Goal: Task Accomplishment & Management: Manage account settings

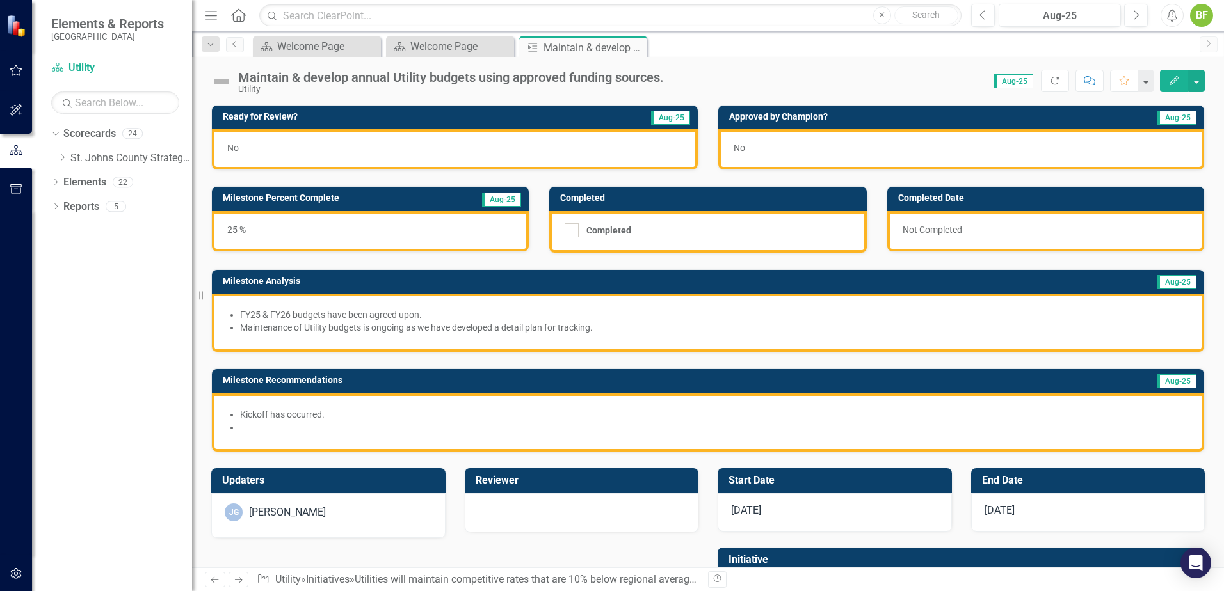
click at [477, 430] on li at bounding box center [714, 427] width 948 height 13
click at [951, 444] on div "Kickoff has occurred." at bounding box center [708, 423] width 992 height 58
click at [916, 420] on li "Kickoff has occurred." at bounding box center [714, 414] width 948 height 13
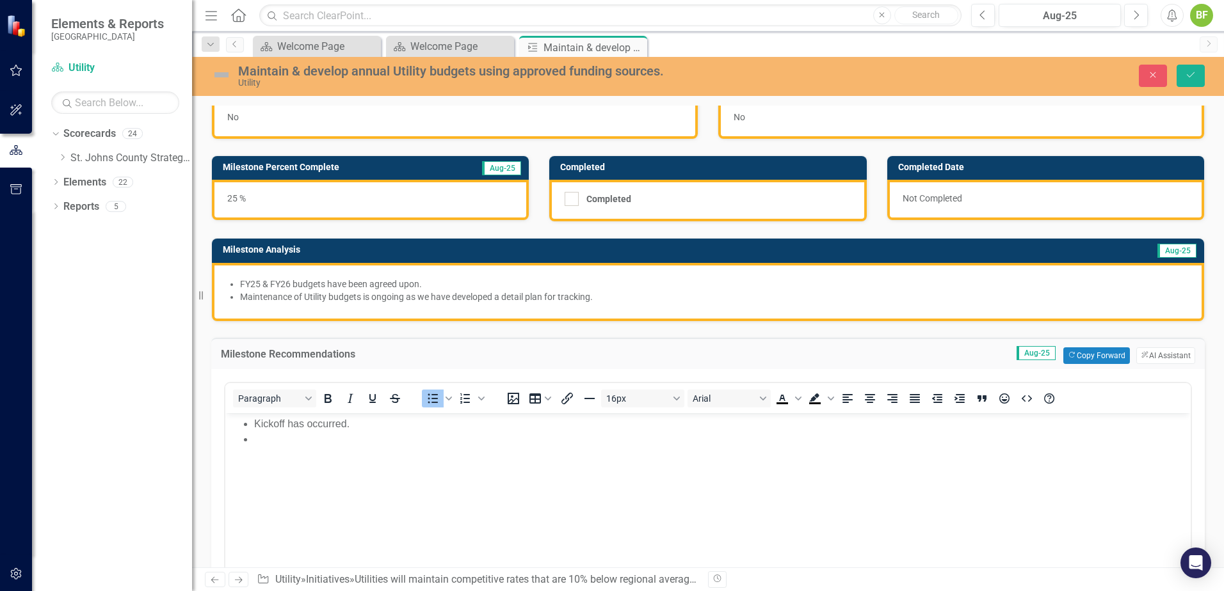
scroll to position [64, 0]
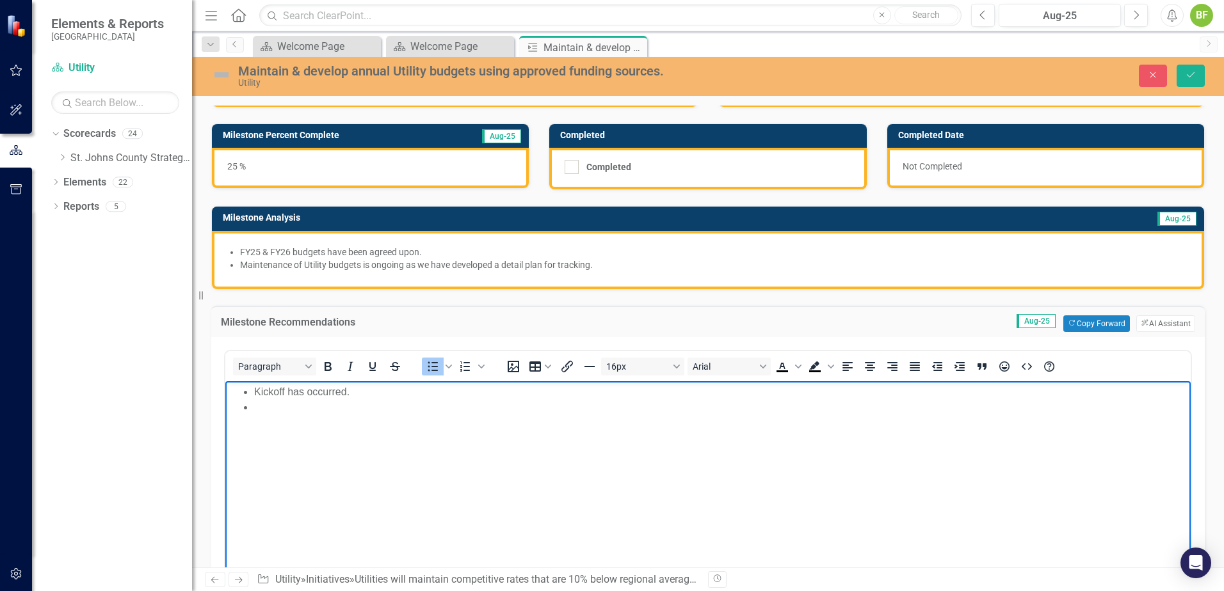
click at [299, 420] on body "Kickoff has occurred." at bounding box center [707, 477] width 965 height 192
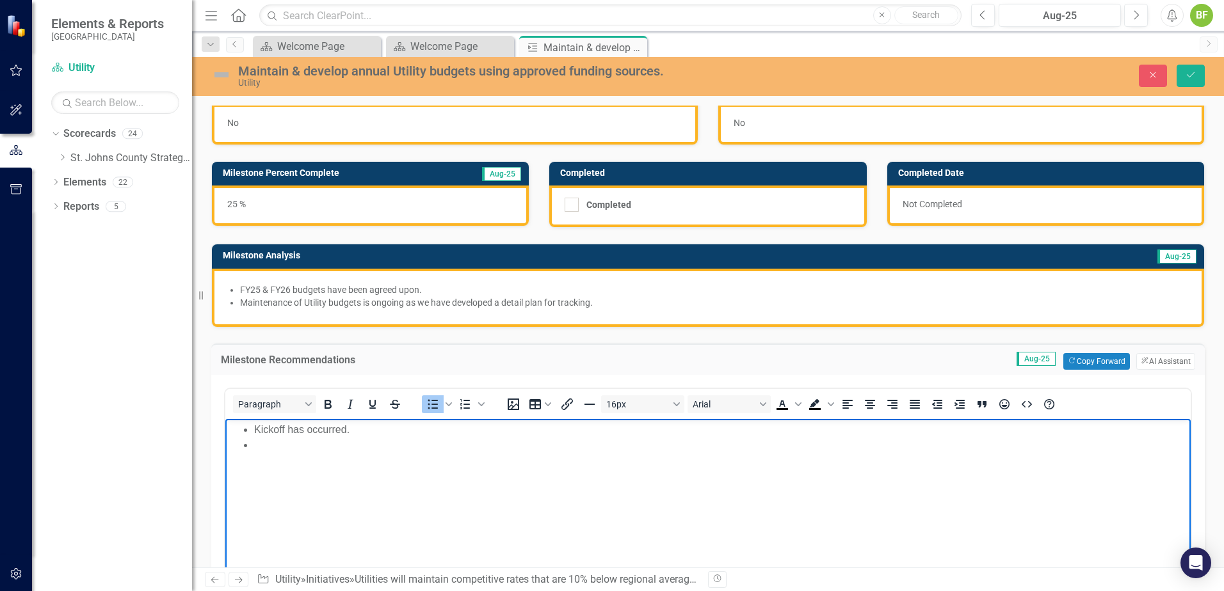
scroll to position [0, 0]
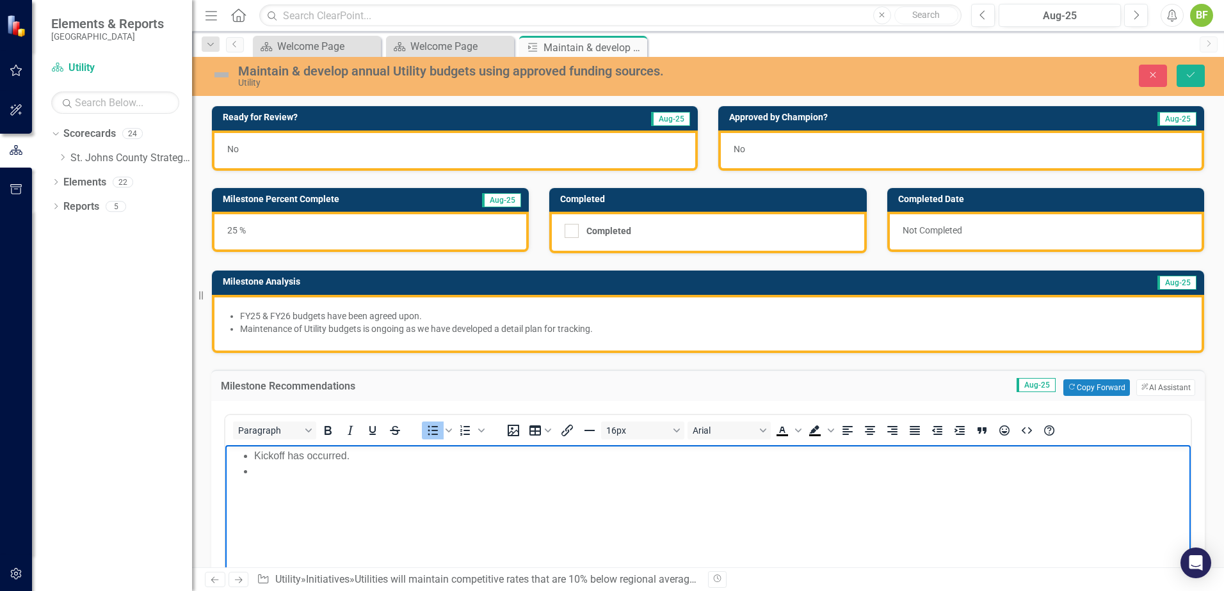
click at [356, 452] on li "Rich Text Area. Press ALT-0 for help." at bounding box center [720, 470] width 933 height 15
click at [355, 452] on li "Kickoff has occurred." at bounding box center [720, 455] width 933 height 15
click at [358, 452] on li "Kickoff has occurred." at bounding box center [720, 455] width 933 height 15
click at [349, 446] on body "Kickoff has occurred & us ongoing." at bounding box center [707, 541] width 965 height 192
click at [365, 452] on li "Kickoff has occurred & us ongoing." at bounding box center [720, 455] width 933 height 15
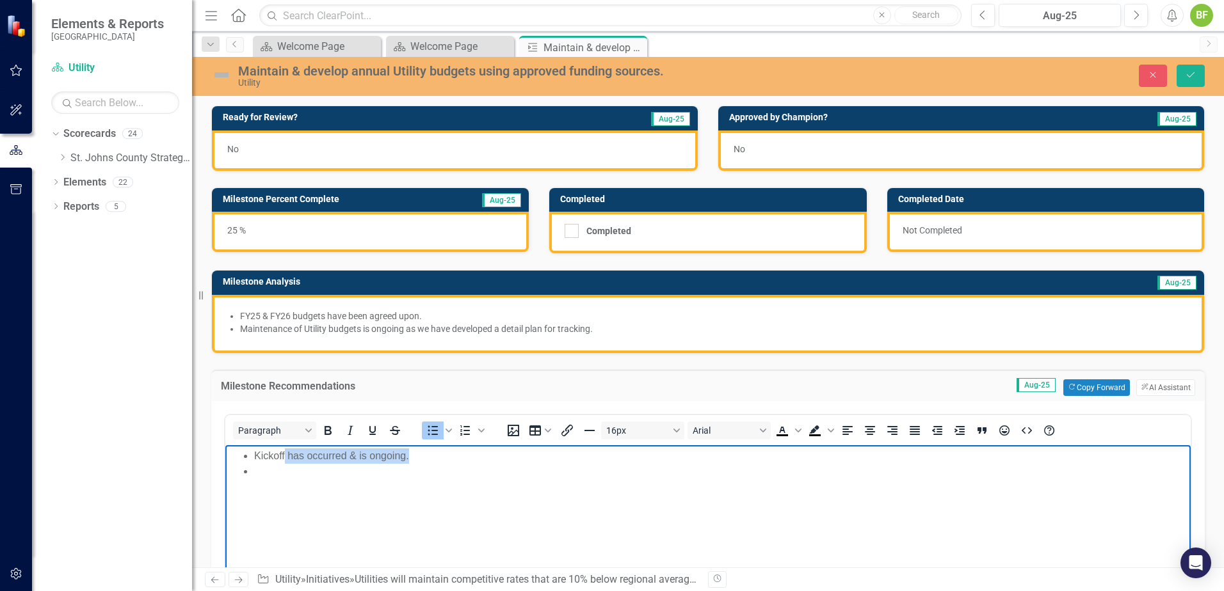
drag, startPoint x: 442, startPoint y: 460, endPoint x: 284, endPoint y: 459, distance: 158.1
click at [284, 452] on li "Kickoff has occurred & is ongoing." at bounding box center [720, 455] width 933 height 15
click at [463, 452] on li "Rich Text Area. Press ALT-0 for help." at bounding box center [720, 470] width 933 height 15
click at [477, 452] on li "Kickoff of budget devlopment for FY26 in" at bounding box center [720, 455] width 933 height 15
click at [285, 452] on li "Kickoff of budget devlopment for FY26 in March of 2025." at bounding box center [720, 455] width 933 height 15
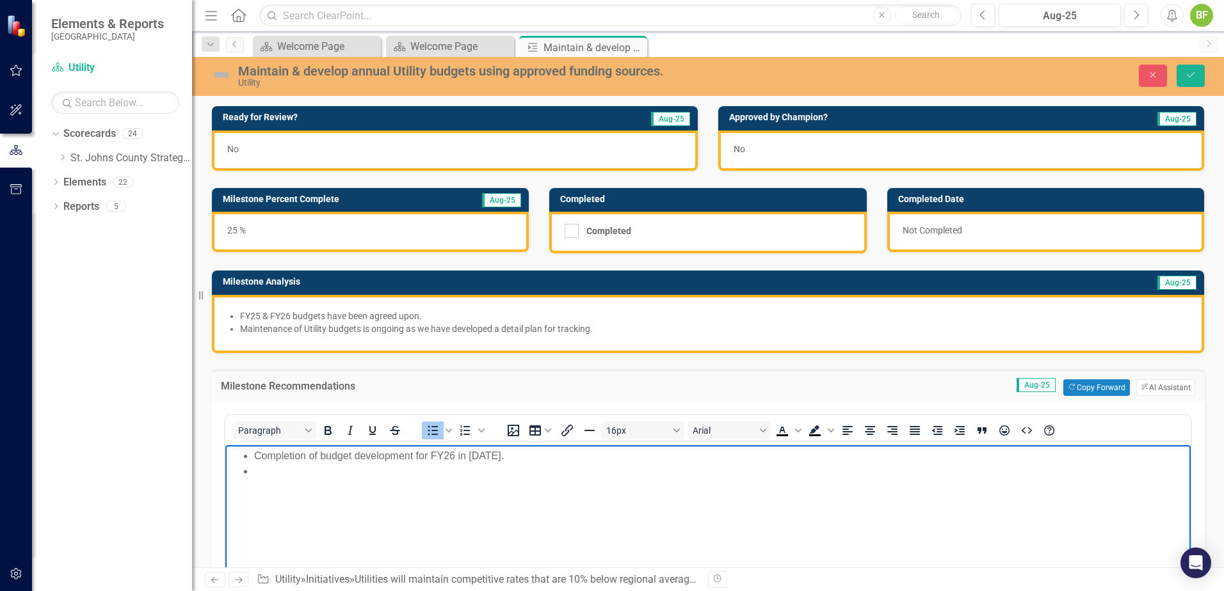
click at [345, 452] on li "Rich Text Area. Press ALT-0 for help." at bounding box center [720, 470] width 933 height 15
click at [480, 452] on li "Kickoff of budget development for FY27" at bounding box center [720, 470] width 933 height 15
click at [429, 236] on div "25 %" at bounding box center [370, 232] width 317 height 40
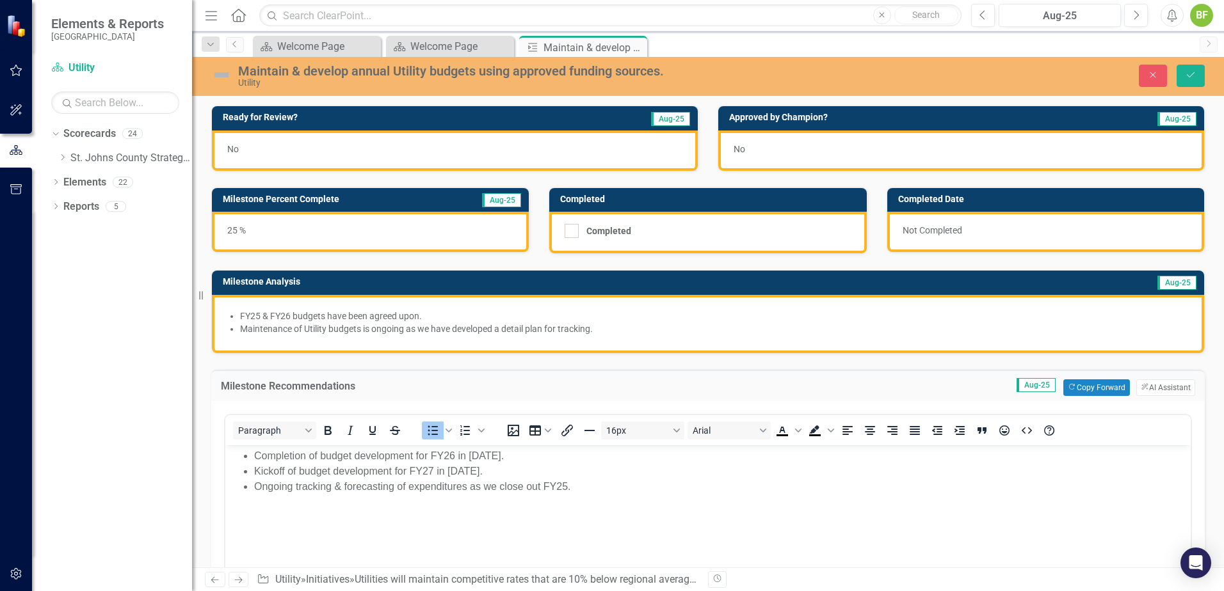
click at [429, 236] on div "25 %" at bounding box center [370, 232] width 317 height 40
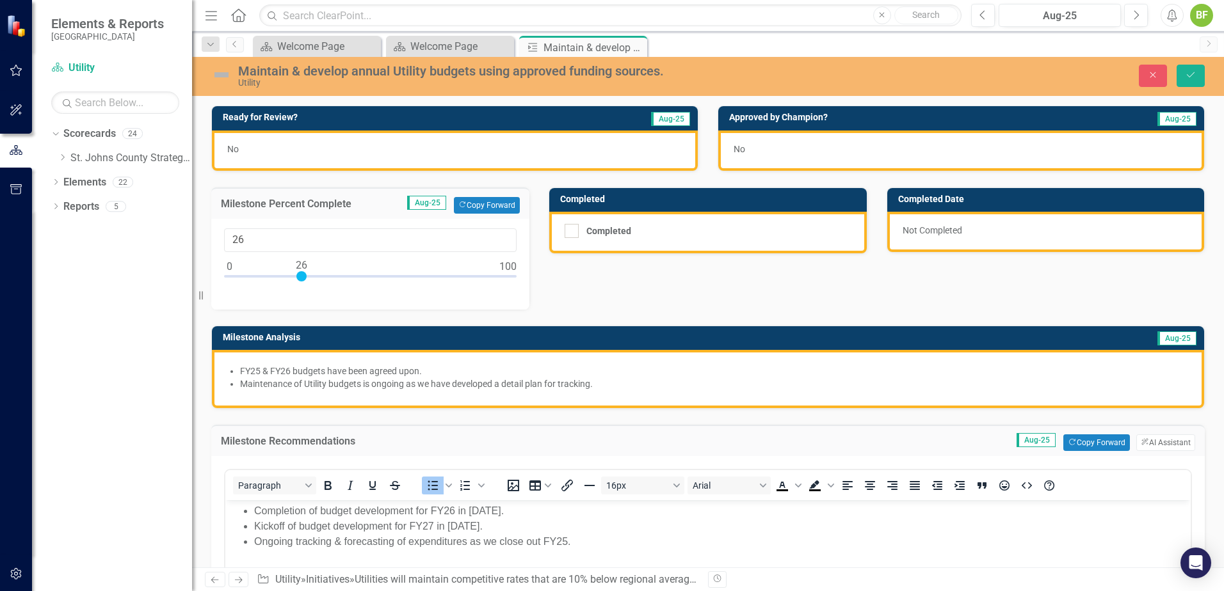
type input "25"
click at [297, 278] on div at bounding box center [299, 276] width 10 height 10
click at [490, 143] on div "No" at bounding box center [455, 151] width 486 height 40
click at [491, 143] on div "No" at bounding box center [455, 151] width 486 height 40
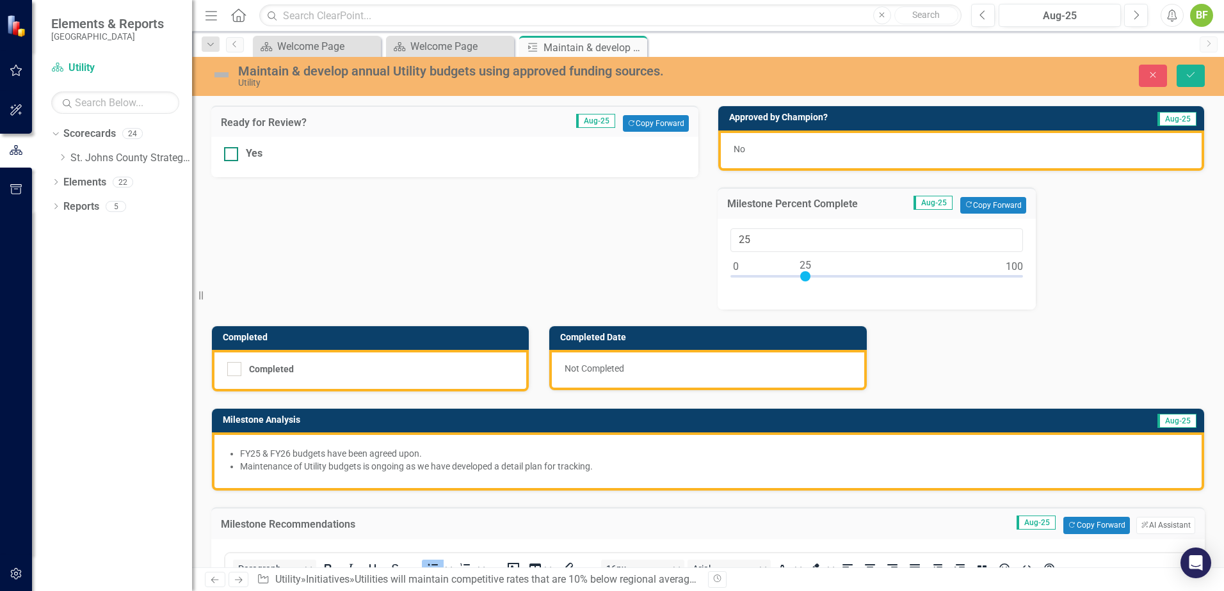
click at [235, 156] on div at bounding box center [231, 154] width 14 height 14
click at [232, 156] on input "Yes" at bounding box center [228, 151] width 8 height 8
checkbox input "true"
click at [977, 83] on button "Save" at bounding box center [1190, 76] width 28 height 22
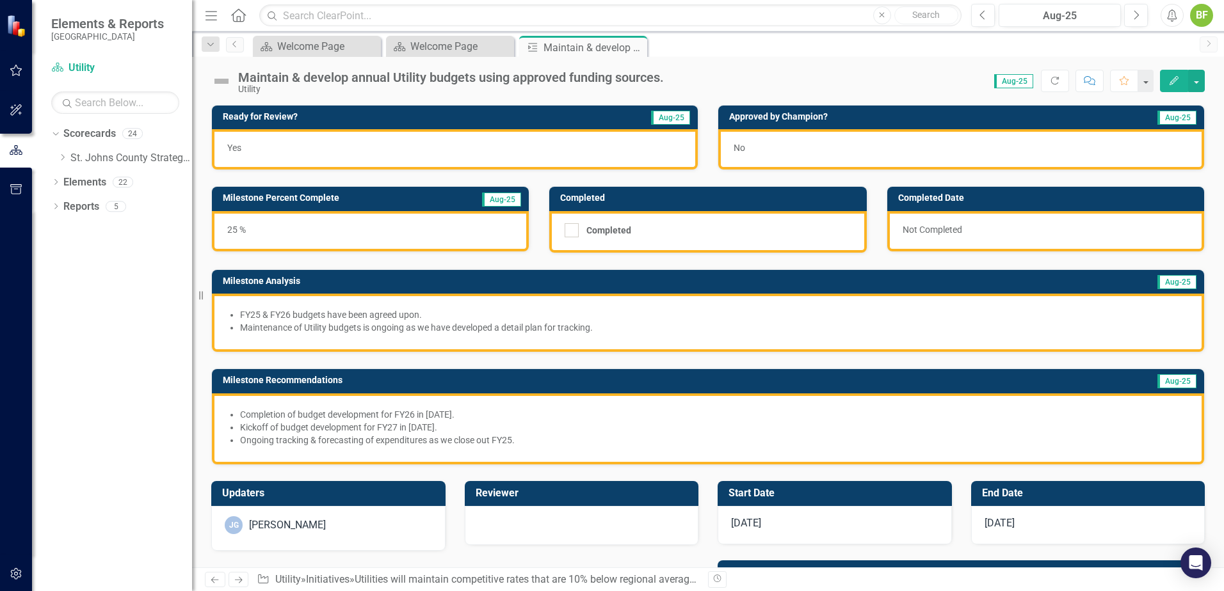
click at [442, 330] on li "Maintenance of Utility budgets is ongoing as we have developed a detail plan fo…" at bounding box center [714, 327] width 948 height 13
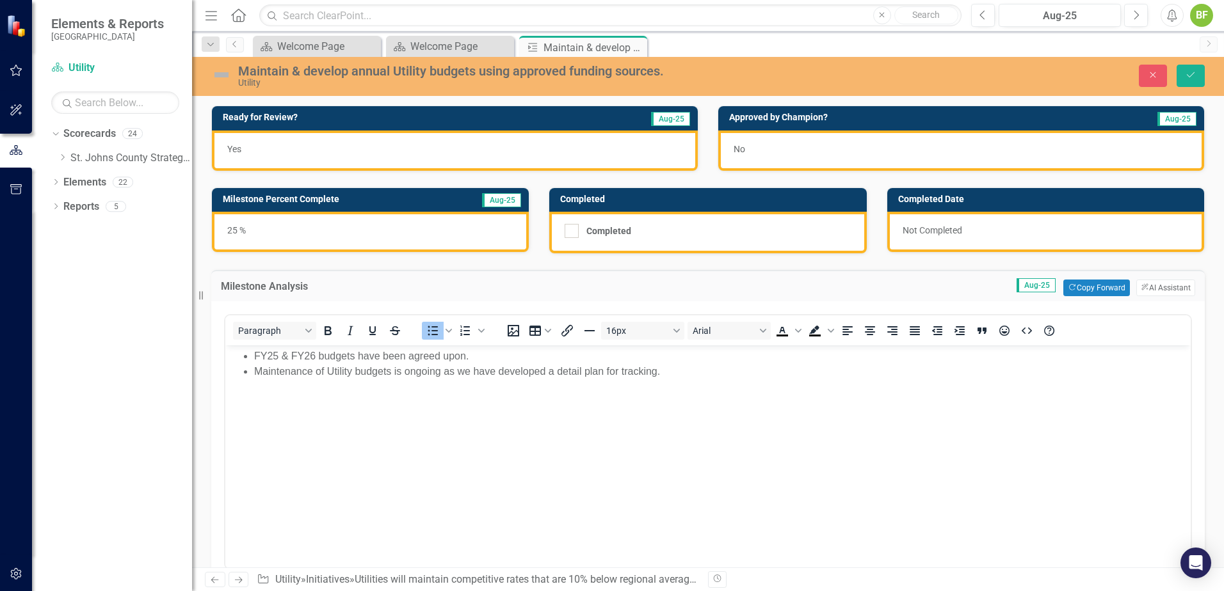
click at [388, 373] on li "Maintenance of Utility budgets is ongoing as we have developed a detail plan fo…" at bounding box center [720, 371] width 933 height 15
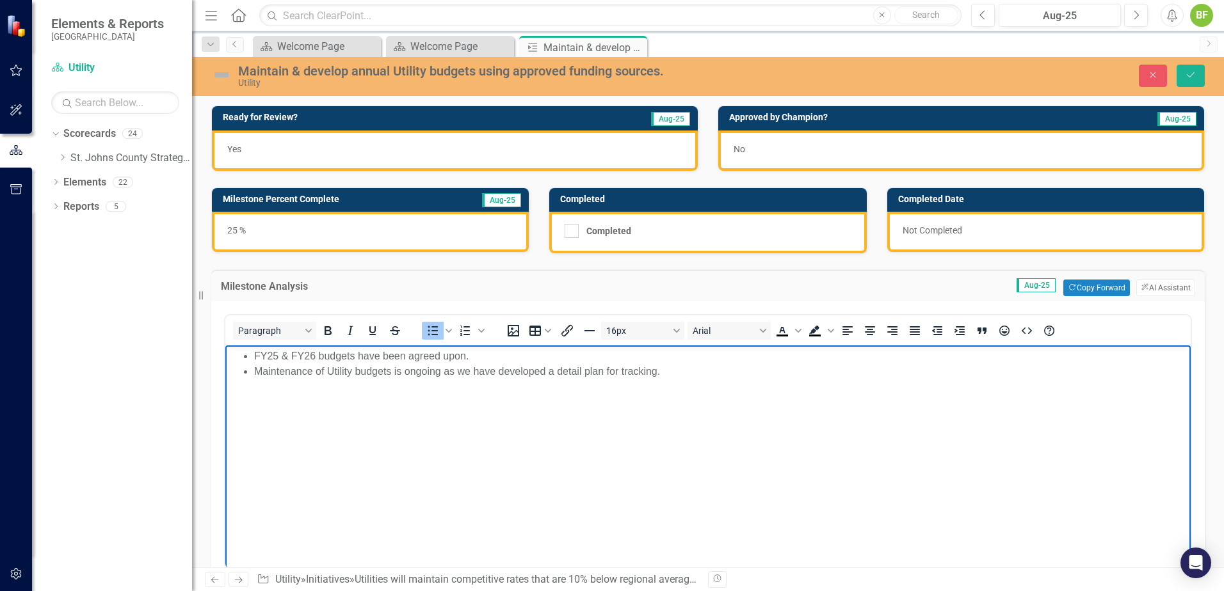
click at [390, 369] on li "Maintenance of Utility budgets is ongoing as we have developed a detail plan fo…" at bounding box center [720, 371] width 933 height 15
click at [977, 81] on div "Close Save" at bounding box center [1008, 76] width 411 height 22
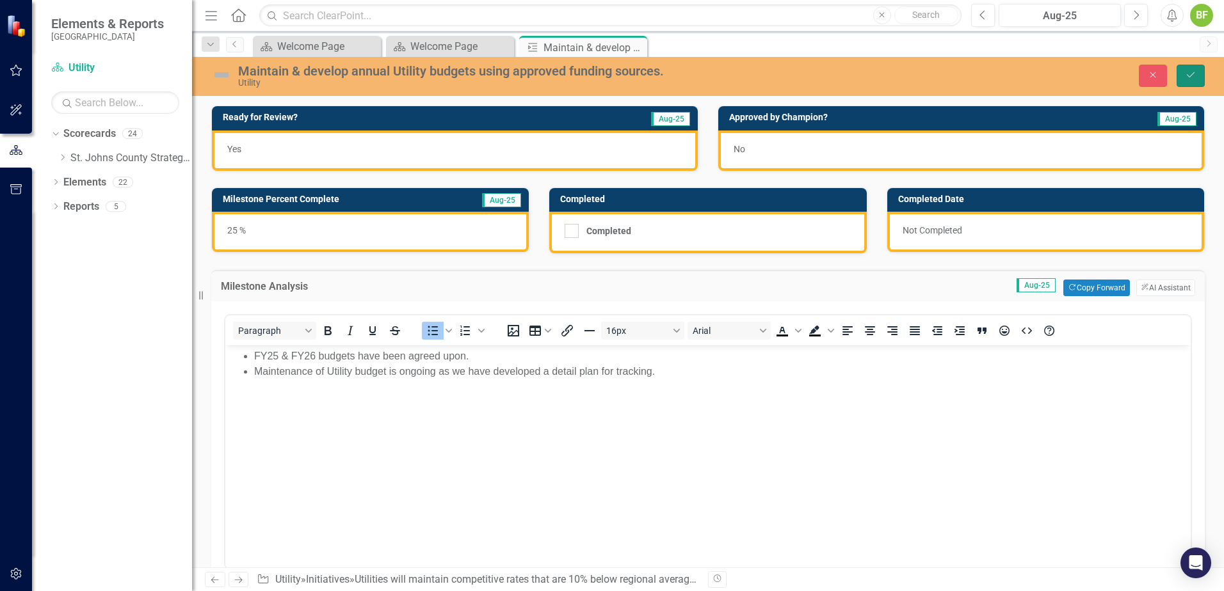
click at [977, 77] on icon "Save" at bounding box center [1190, 74] width 12 height 9
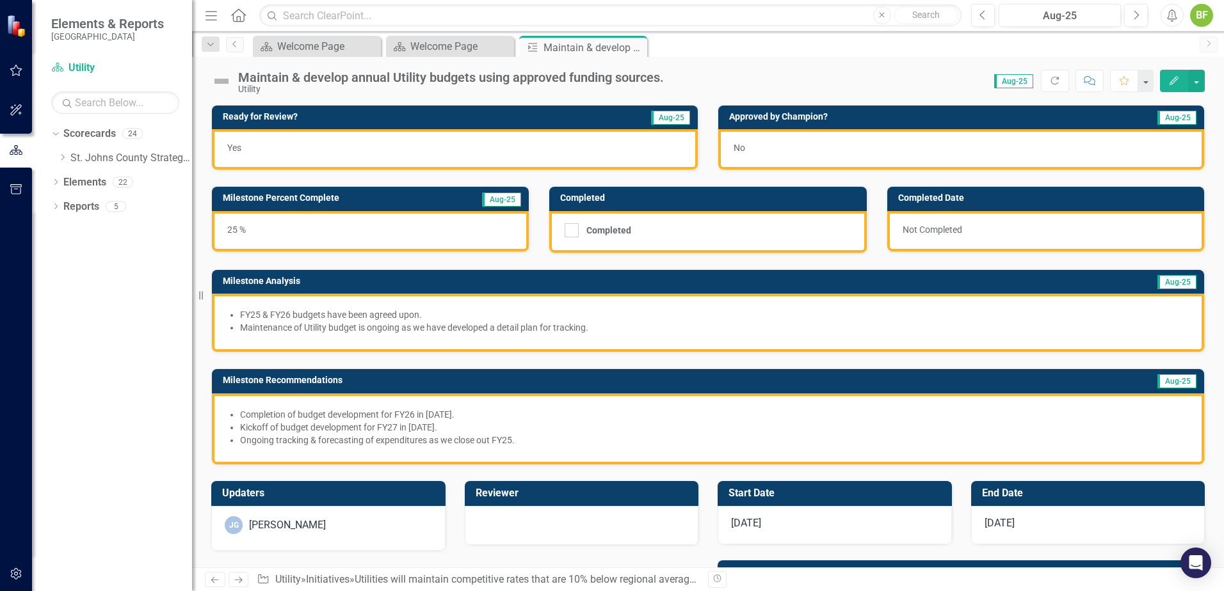
click at [614, 333] on li "Maintenance of Utility budget is ongoing as we have developed a detail plan for…" at bounding box center [714, 327] width 948 height 13
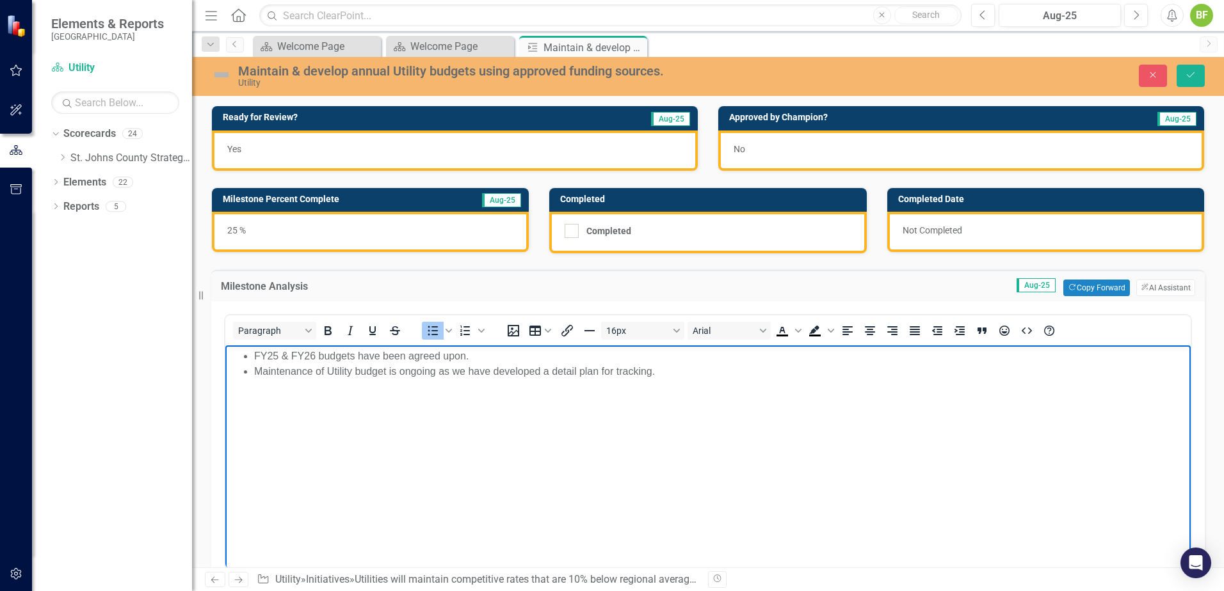
click at [683, 371] on li "Maintenance of Utility budget is ongoing as we have developed a detail plan for…" at bounding box center [720, 371] width 933 height 15
click at [700, 376] on li "Maintenance of Utility budget is ongoing as we have developed a detail plan for…" at bounding box center [720, 371] width 933 height 15
click at [741, 373] on li "Maintenance of Utility budget is ongoing as we have developed a detail plan for…" at bounding box center [720, 371] width 933 height 15
click at [977, 74] on button "Save" at bounding box center [1190, 76] width 28 height 22
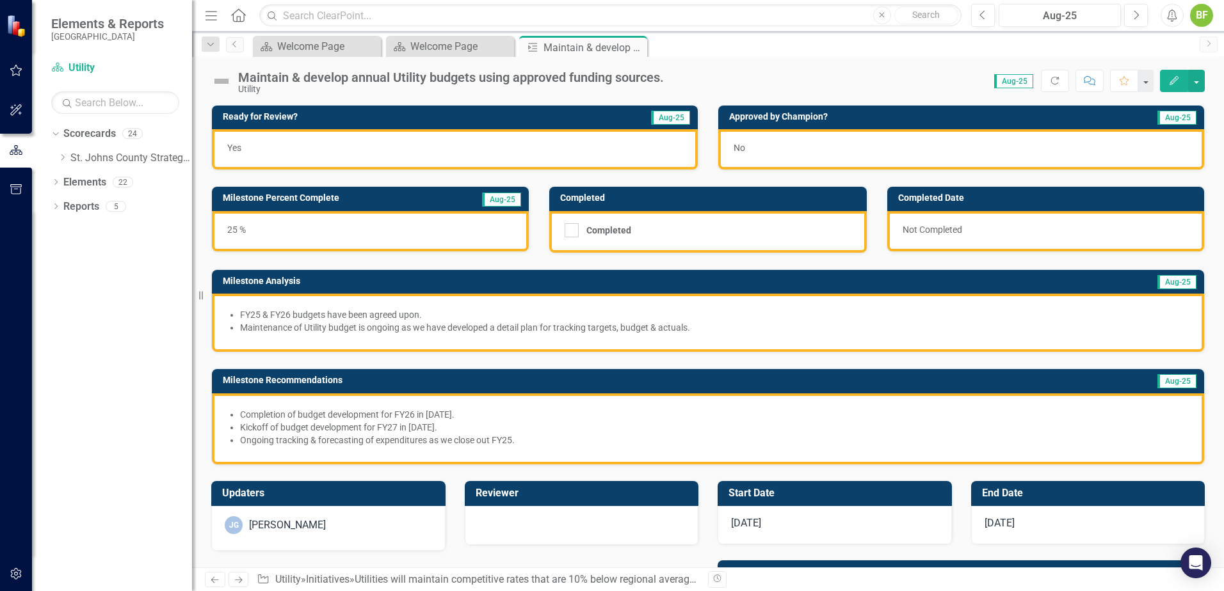
click at [702, 329] on li "Maintenance of Utility budget is ongoing as we have developed a detail plan for…" at bounding box center [714, 327] width 948 height 13
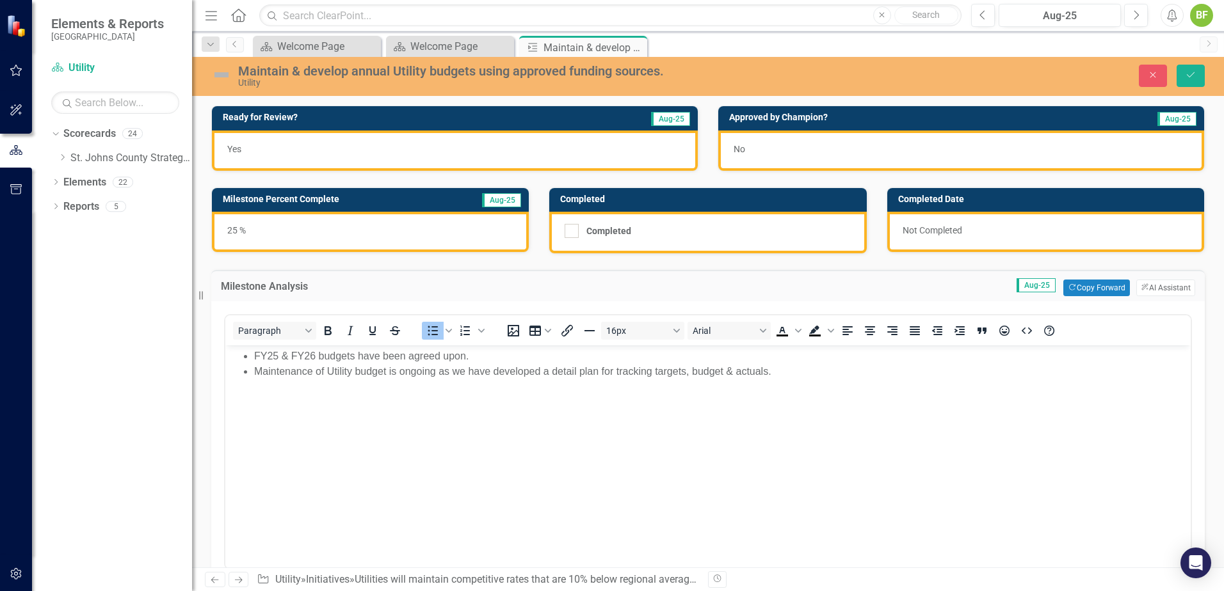
click at [812, 372] on li "Maintenance of Utility budget is ongoing as we have developed a detail plan for…" at bounding box center [720, 371] width 933 height 15
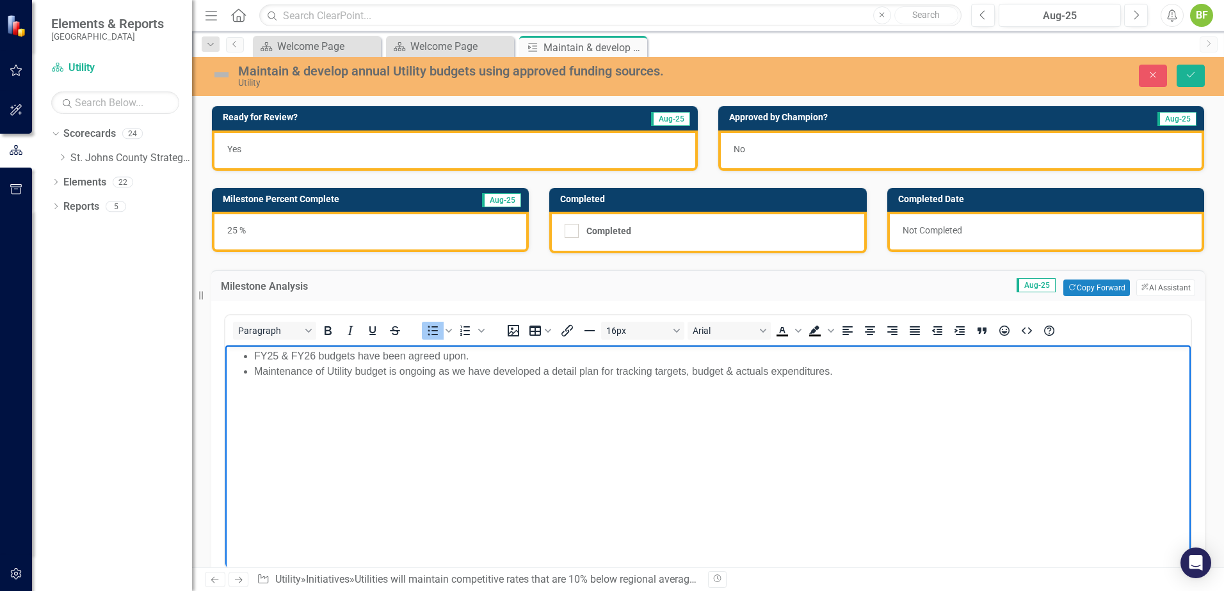
click at [768, 377] on li "Maintenance of Utility budget is ongoing as we have developed a detail plan for…" at bounding box center [720, 371] width 933 height 15
click at [977, 77] on icon "Save" at bounding box center [1190, 74] width 12 height 9
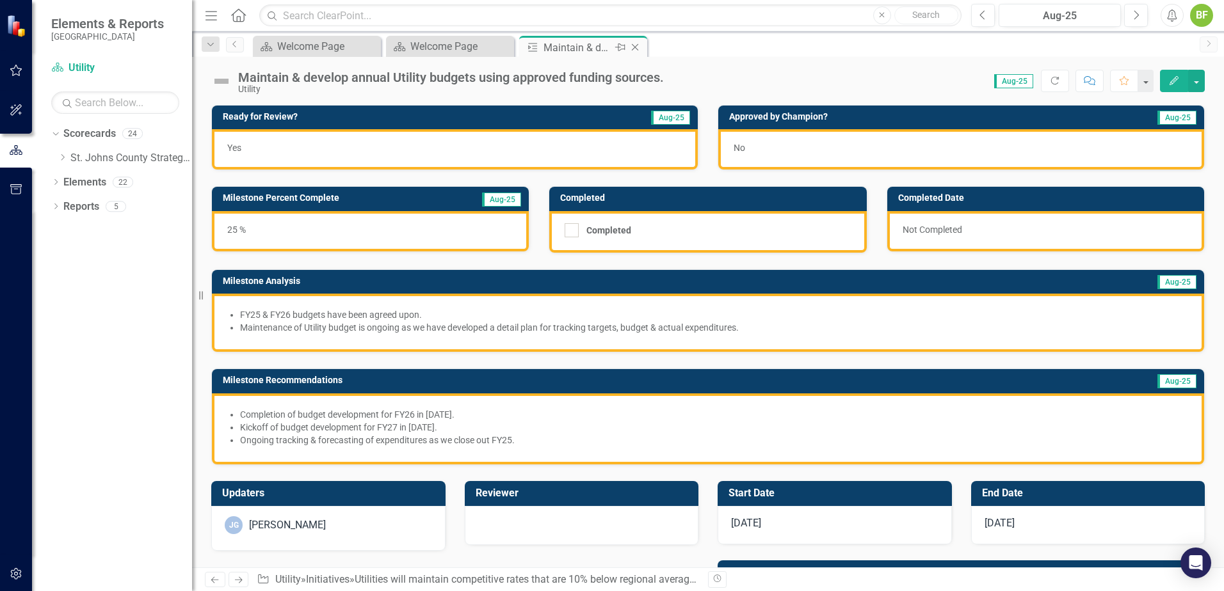
click at [637, 46] on icon "Close" at bounding box center [634, 47] width 13 height 10
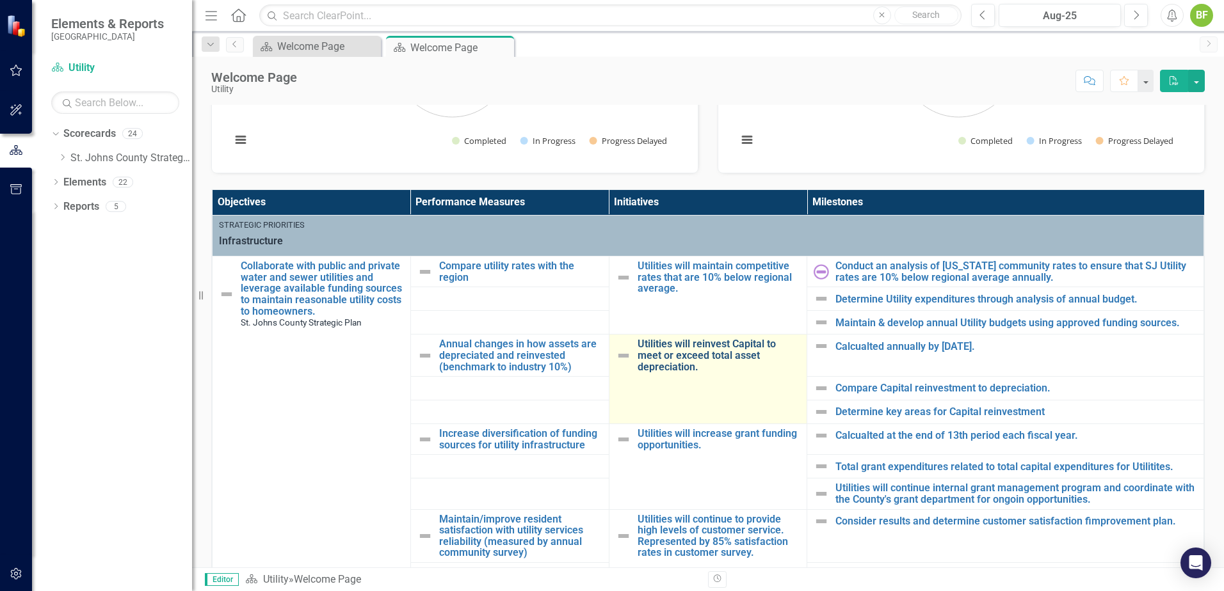
scroll to position [384, 0]
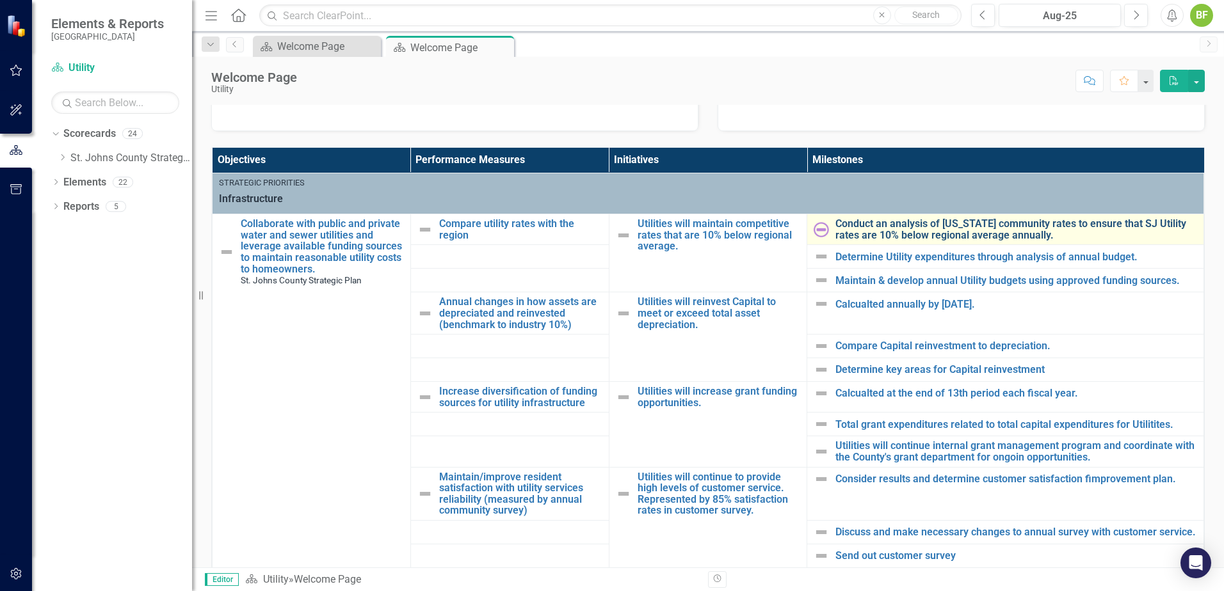
click at [861, 227] on link "Conduct an analysis of Florida community rates to ensure that SJ Utility rates …" at bounding box center [1016, 229] width 362 height 22
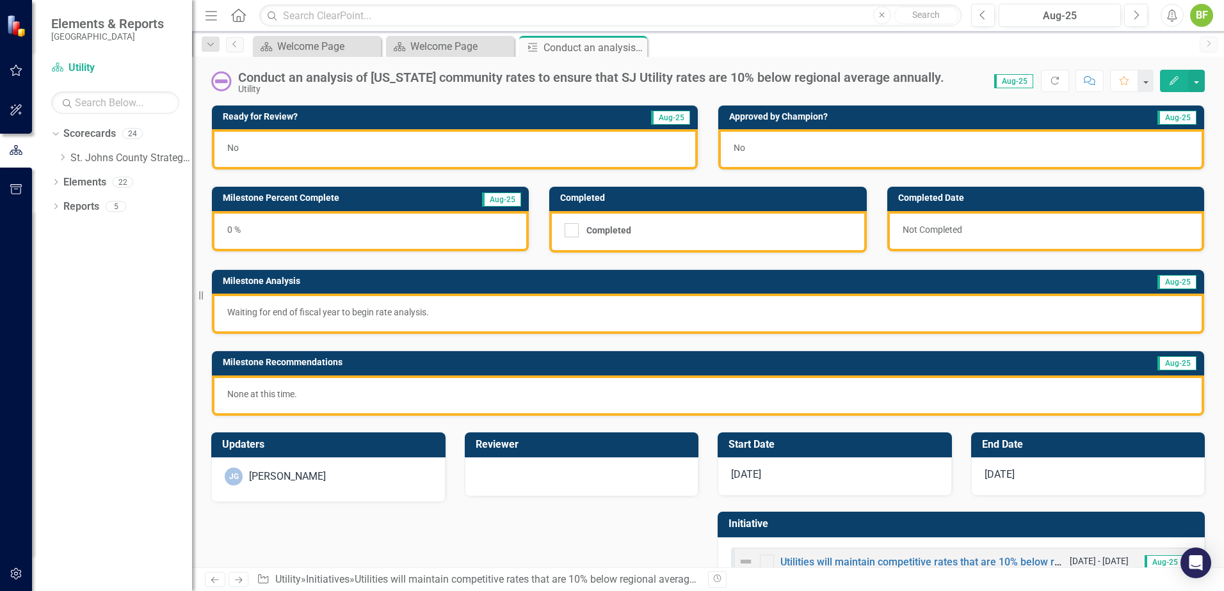
click at [229, 83] on div "Conduct an analysis of Florida community rates to ensure that SJ Utility rates …" at bounding box center [580, 82] width 739 height 24
click at [220, 87] on img at bounding box center [221, 81] width 20 height 20
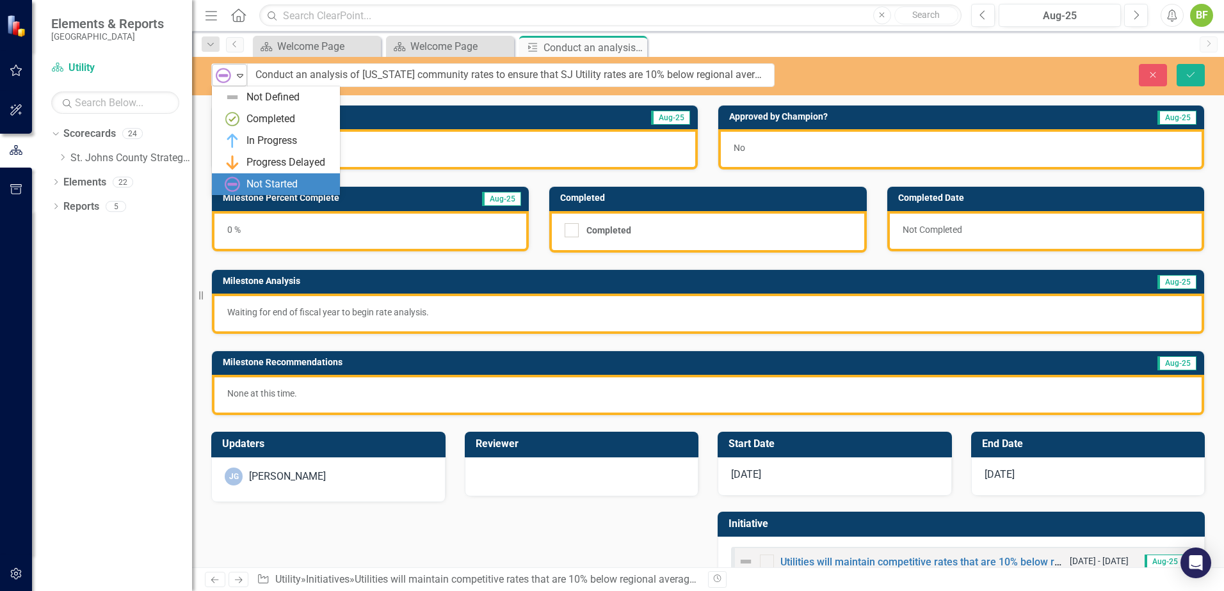
click at [227, 72] on img at bounding box center [223, 75] width 15 height 15
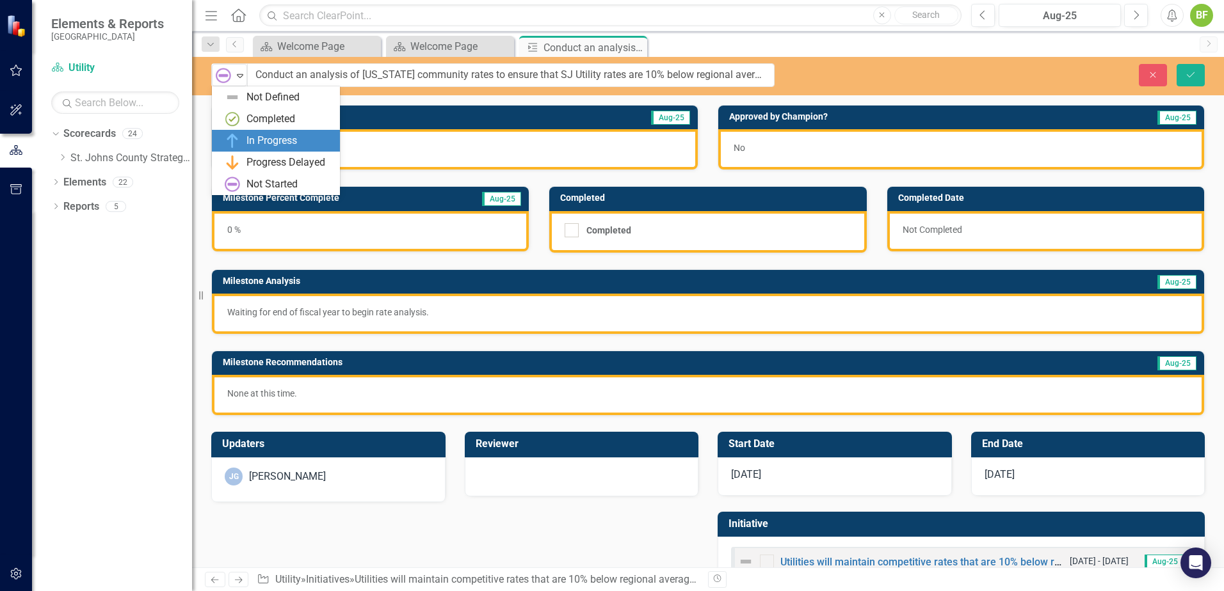
click at [316, 140] on div "In Progress" at bounding box center [279, 140] width 108 height 15
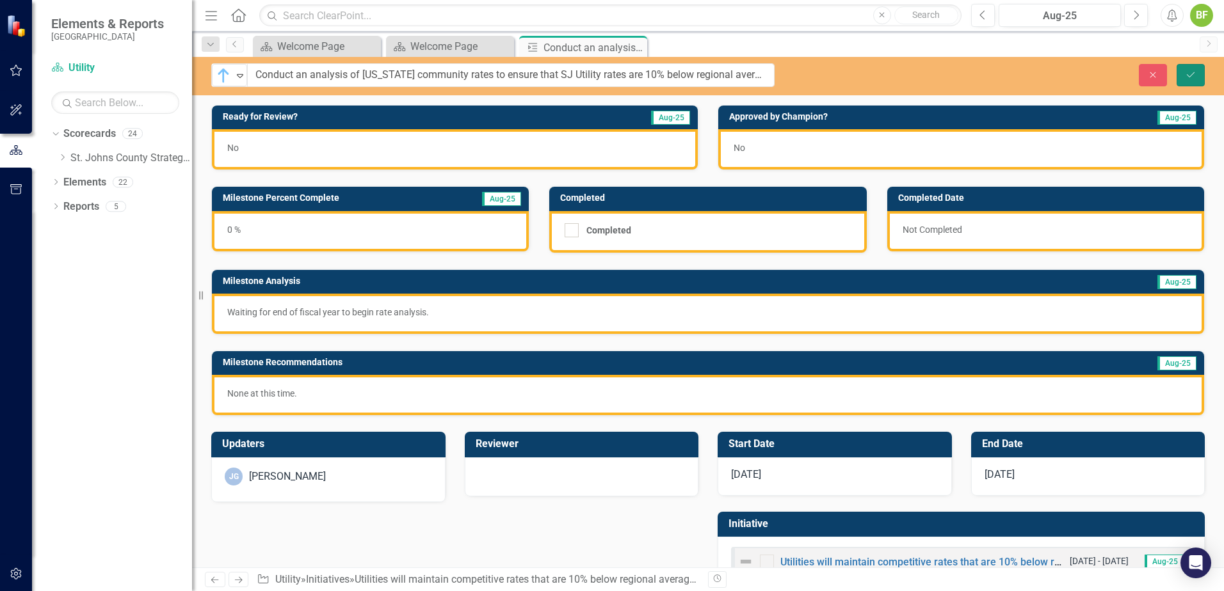
click at [977, 81] on button "Save" at bounding box center [1190, 75] width 28 height 22
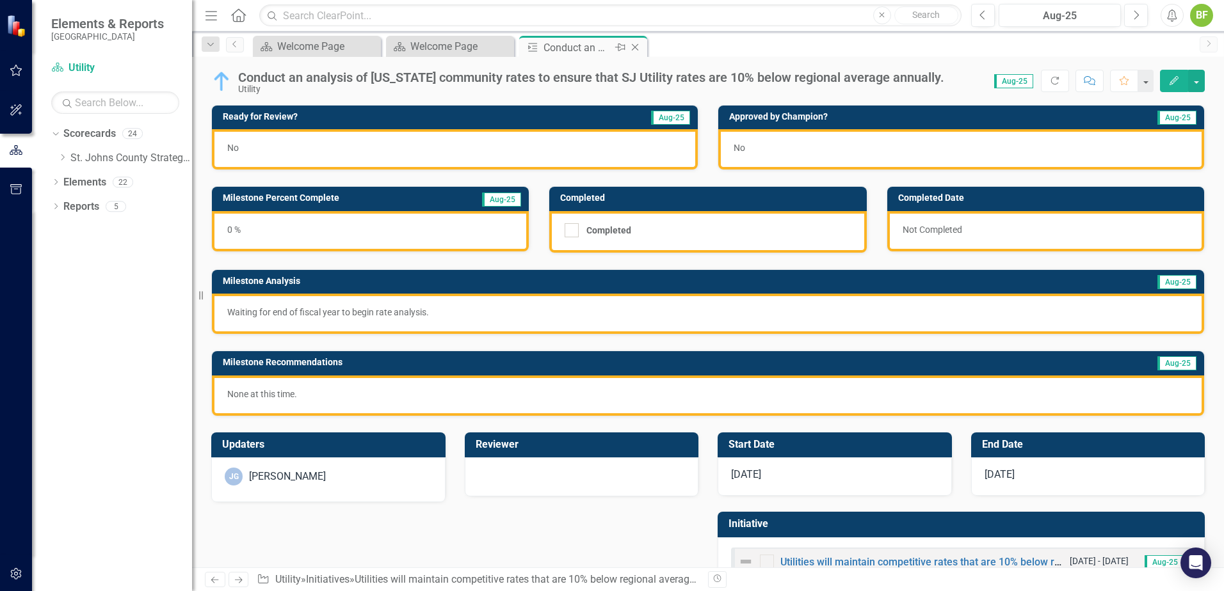
click at [635, 46] on icon "Close" at bounding box center [634, 47] width 13 height 10
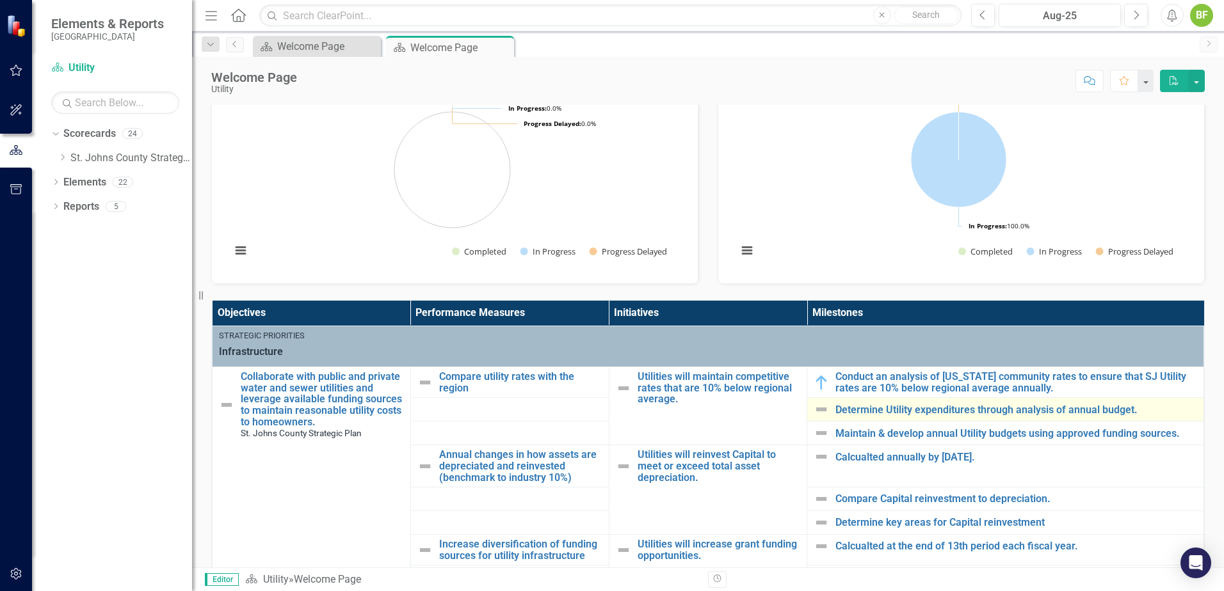
scroll to position [256, 0]
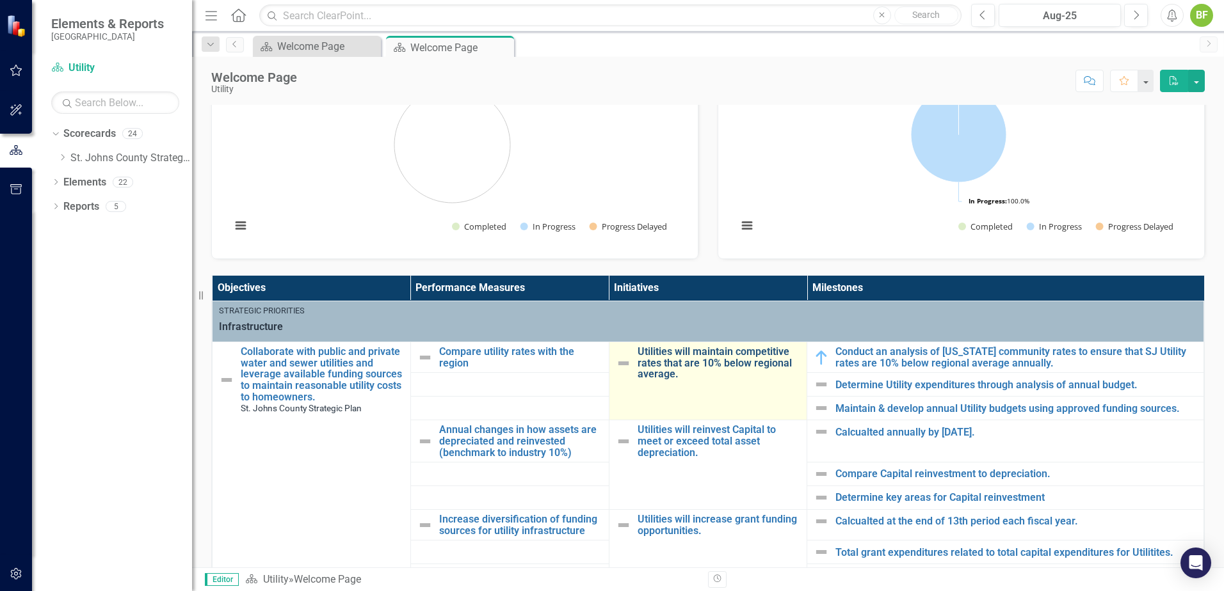
click at [678, 376] on link "Utilities will maintain competitive rates that are 10% below regional average." at bounding box center [718, 363] width 163 height 34
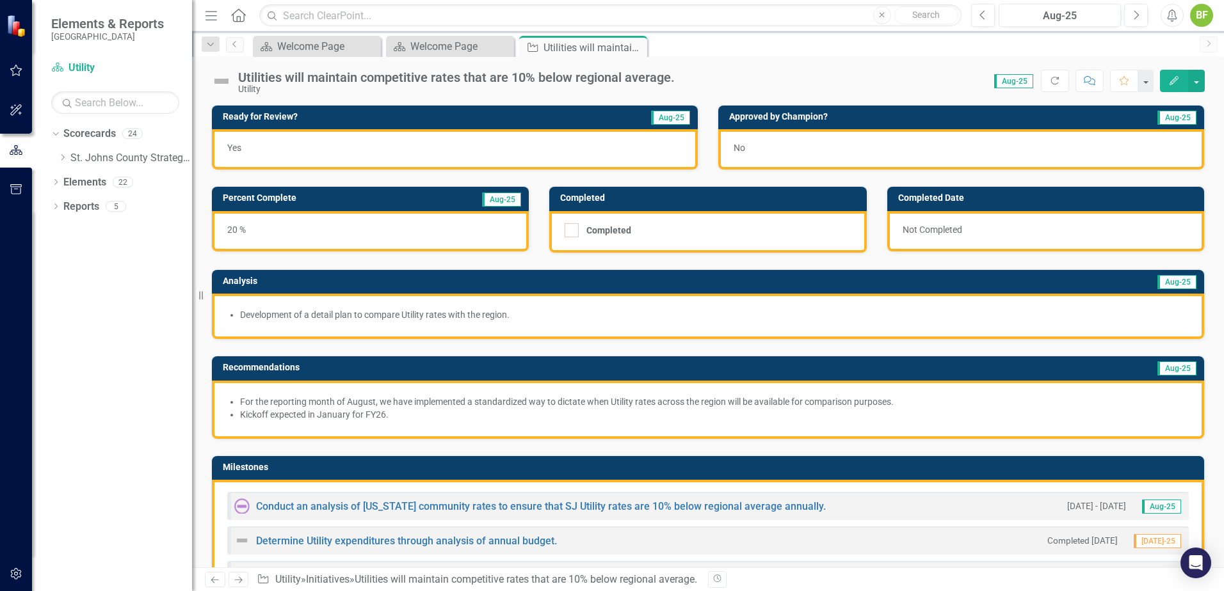
click at [260, 84] on div "Utilities will maintain competitive rates that are 10% below regional average." at bounding box center [456, 77] width 436 height 14
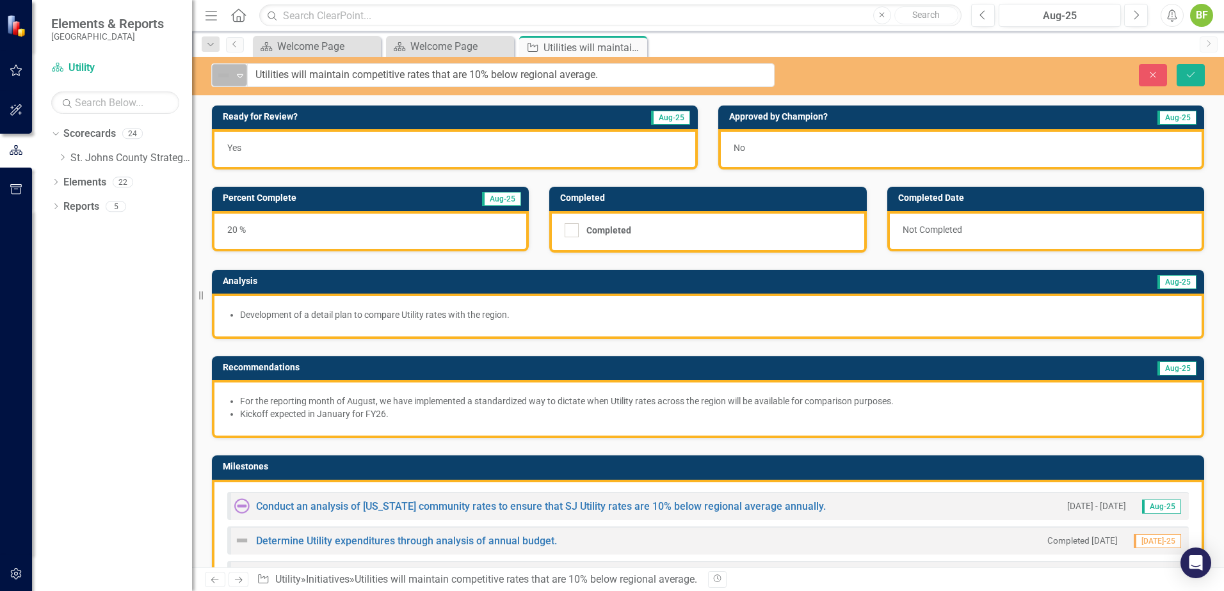
click at [228, 80] on img at bounding box center [223, 75] width 15 height 15
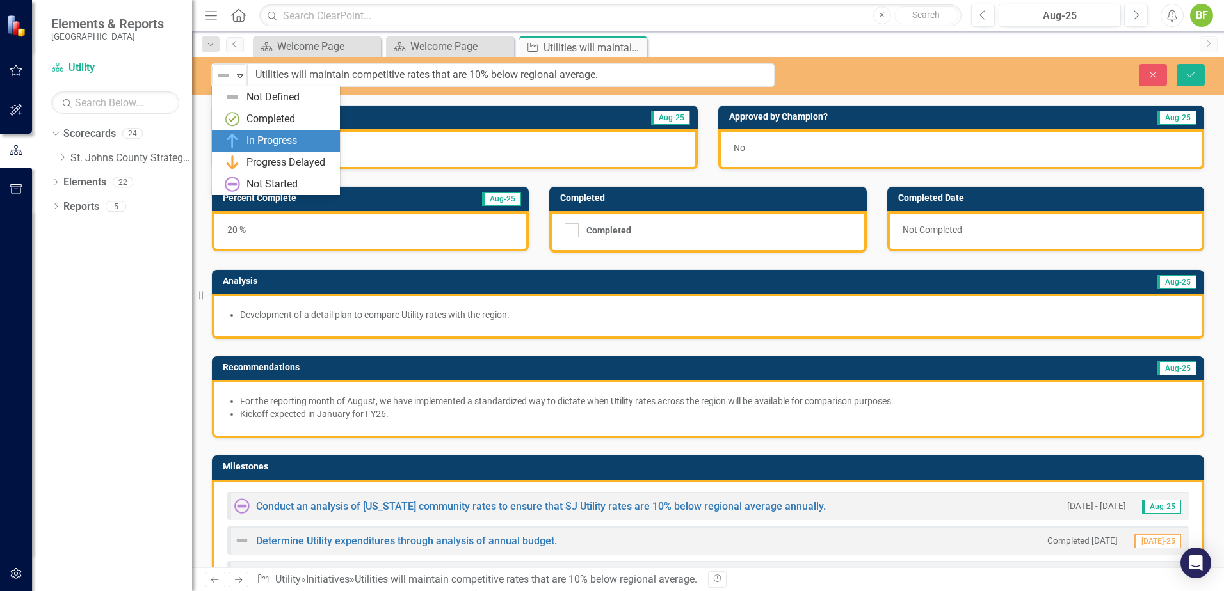
click at [267, 132] on div "In Progress" at bounding box center [276, 141] width 128 height 22
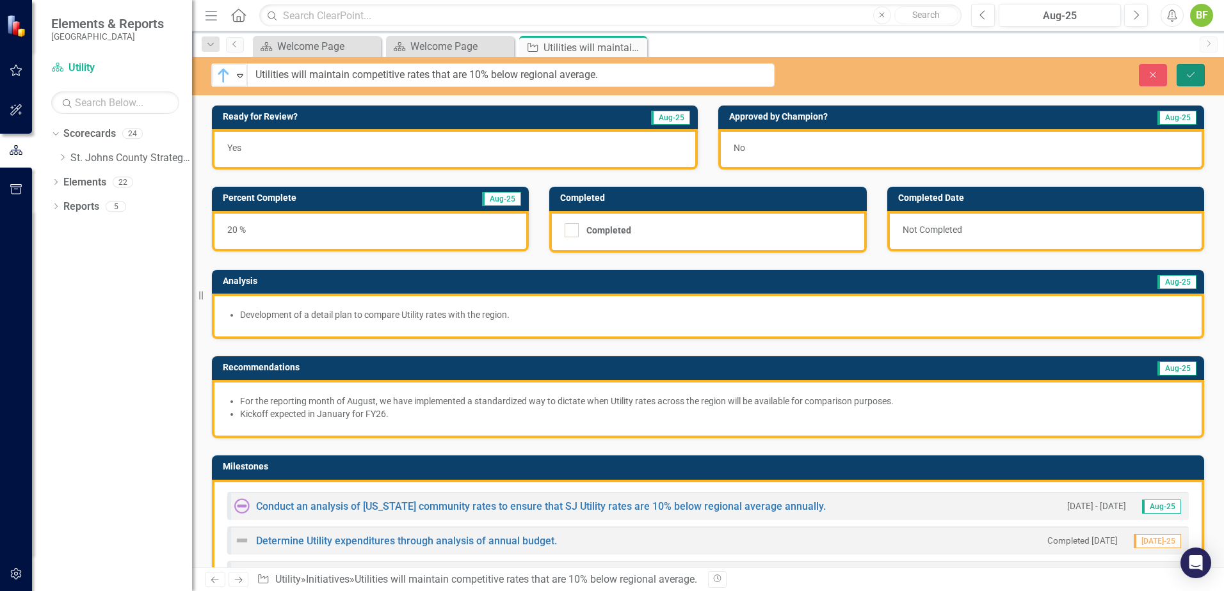
click at [977, 78] on button "Save" at bounding box center [1190, 75] width 28 height 22
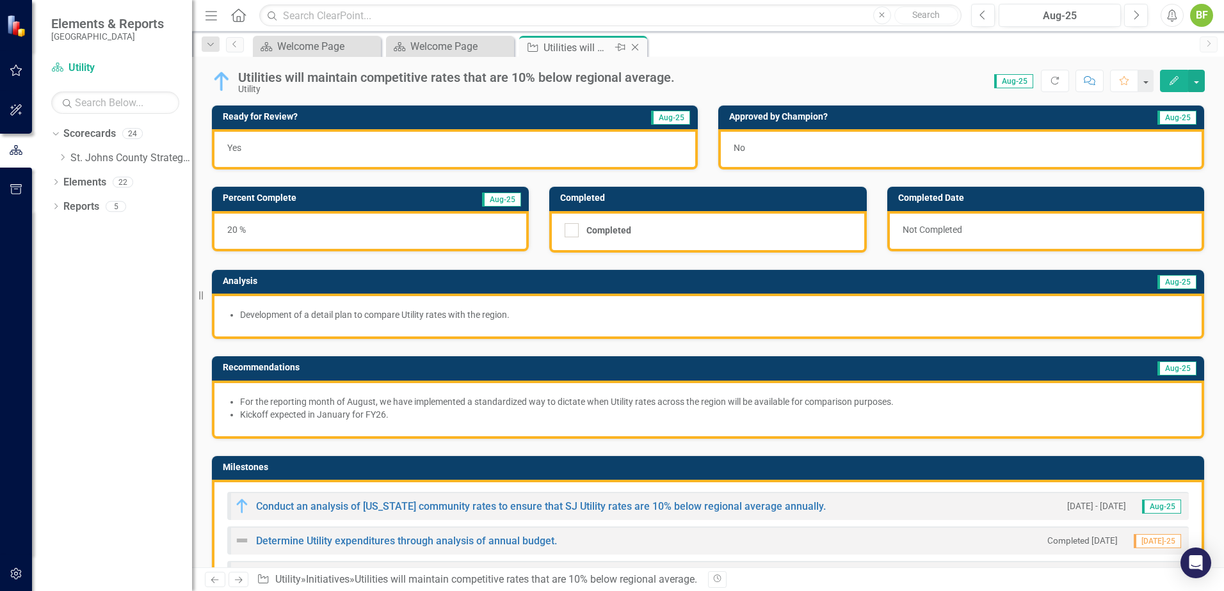
click at [633, 46] on icon "Close" at bounding box center [634, 47] width 13 height 10
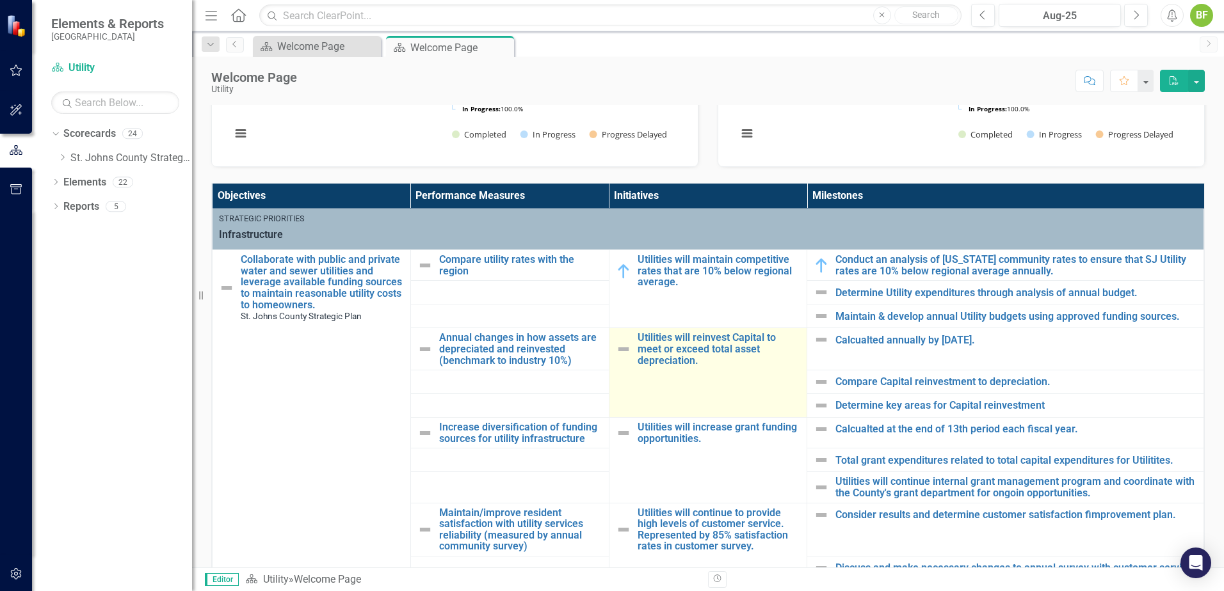
scroll to position [320, 0]
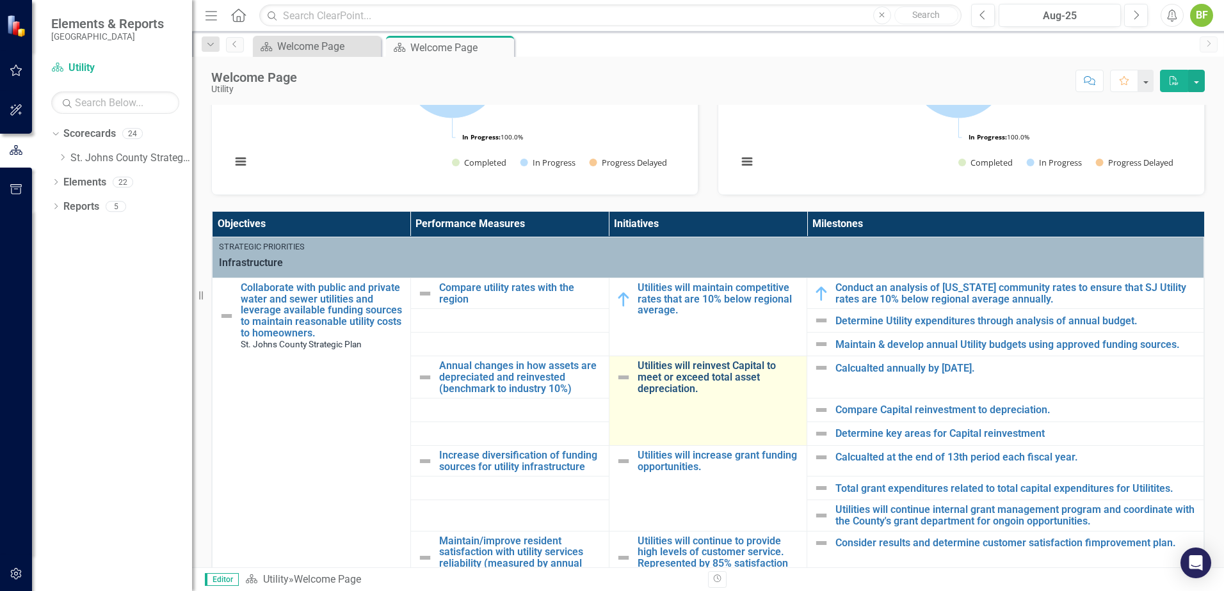
click at [712, 384] on link "Utilities will reinvest Capital to meet or exceed total asset depreciation." at bounding box center [718, 377] width 163 height 34
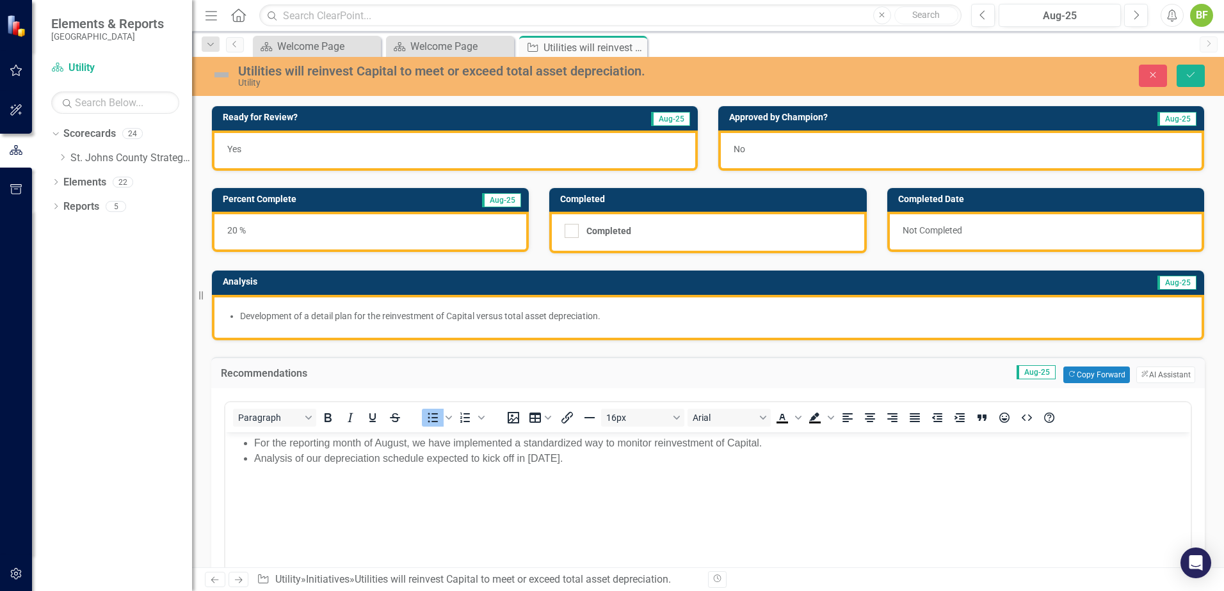
click at [353, 74] on div "Utilities will reinvest Capital to meet or exceed total asset depreciation." at bounding box center [503, 71] width 530 height 14
click at [214, 73] on img at bounding box center [221, 75] width 20 height 20
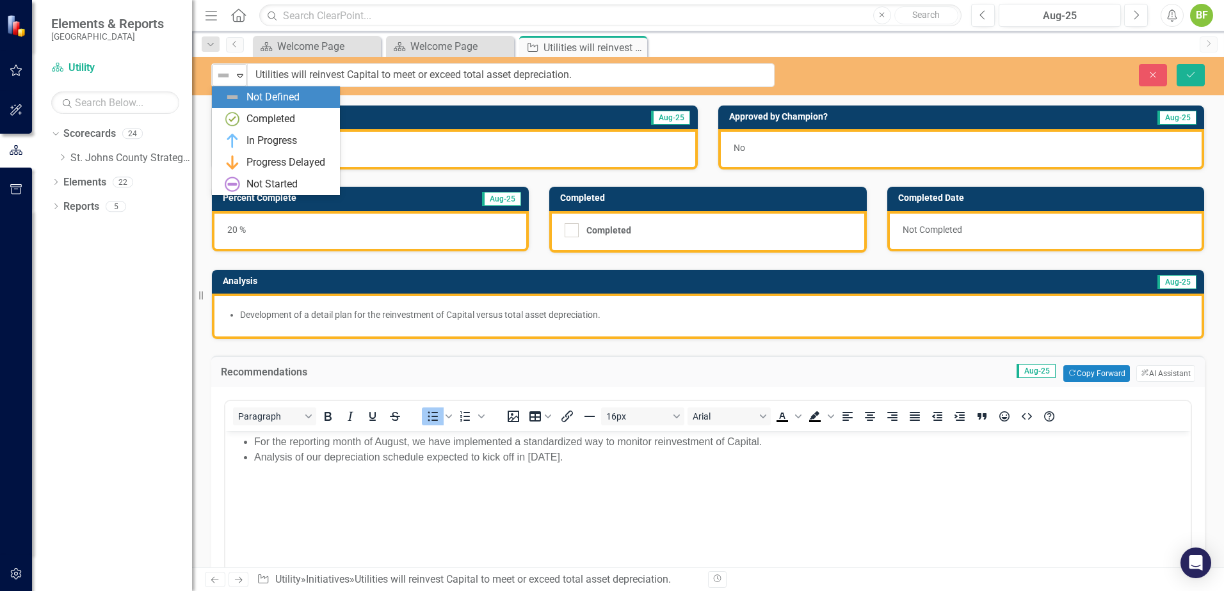
click at [225, 73] on img at bounding box center [223, 75] width 15 height 15
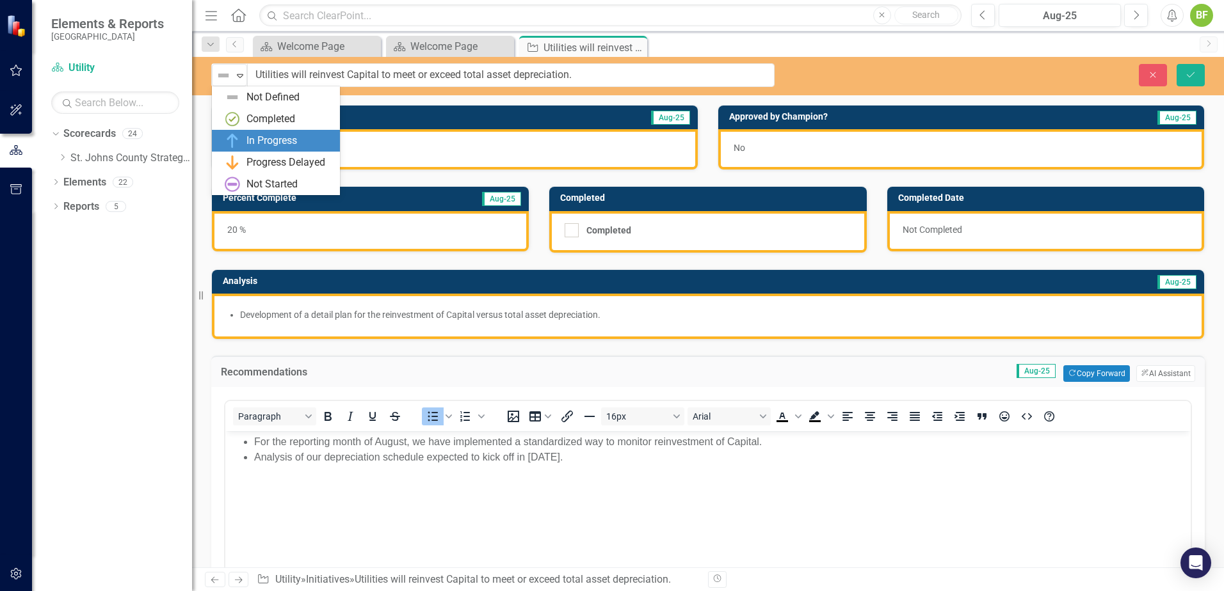
click at [262, 138] on div "In Progress" at bounding box center [271, 141] width 51 height 15
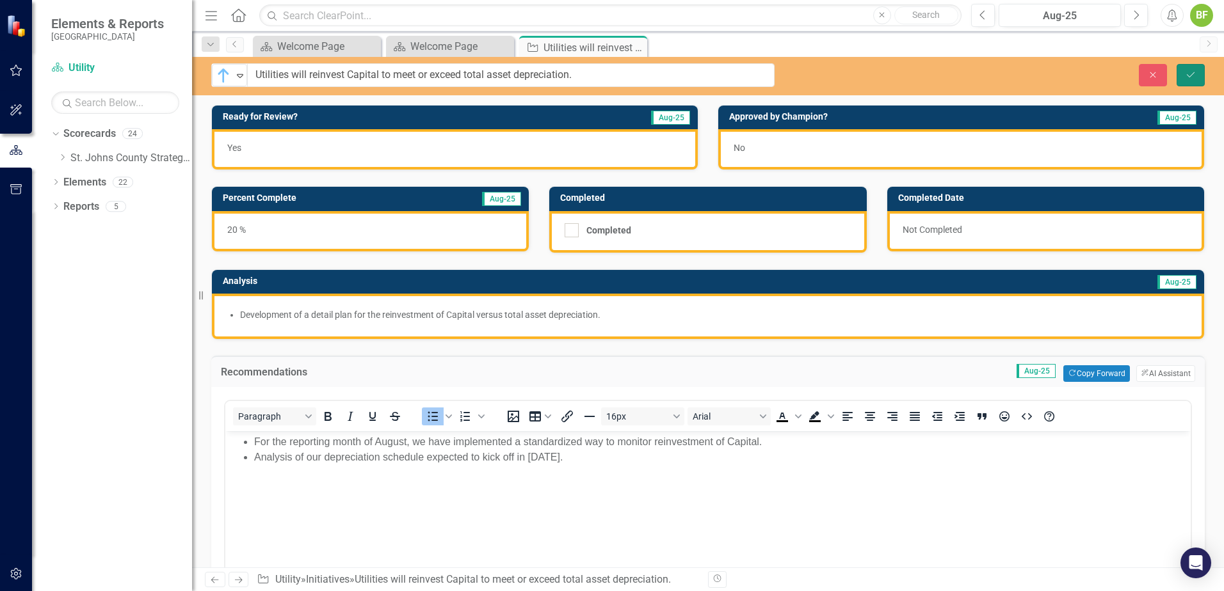
click at [977, 77] on button "Save" at bounding box center [1190, 75] width 28 height 22
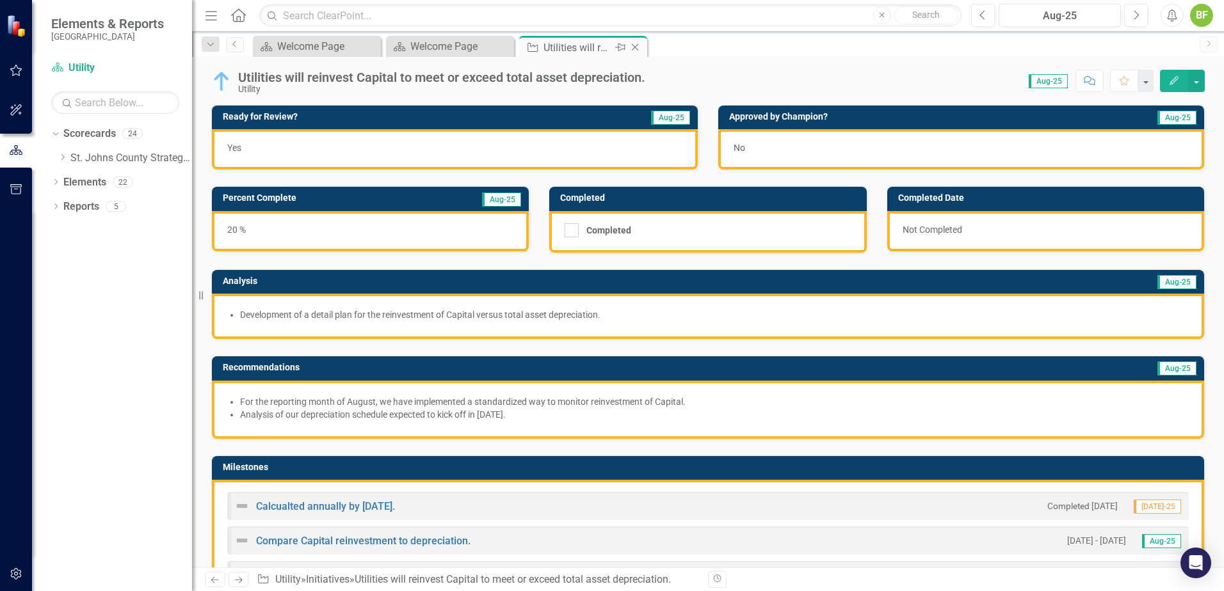
click at [638, 49] on icon "Close" at bounding box center [634, 47] width 13 height 10
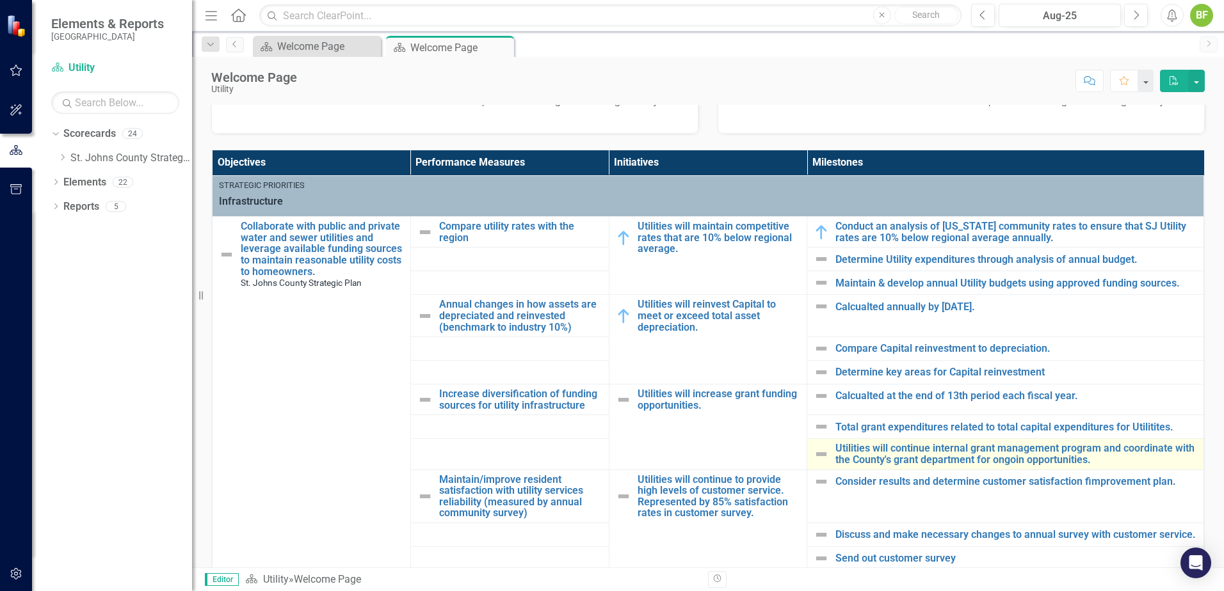
scroll to position [384, 0]
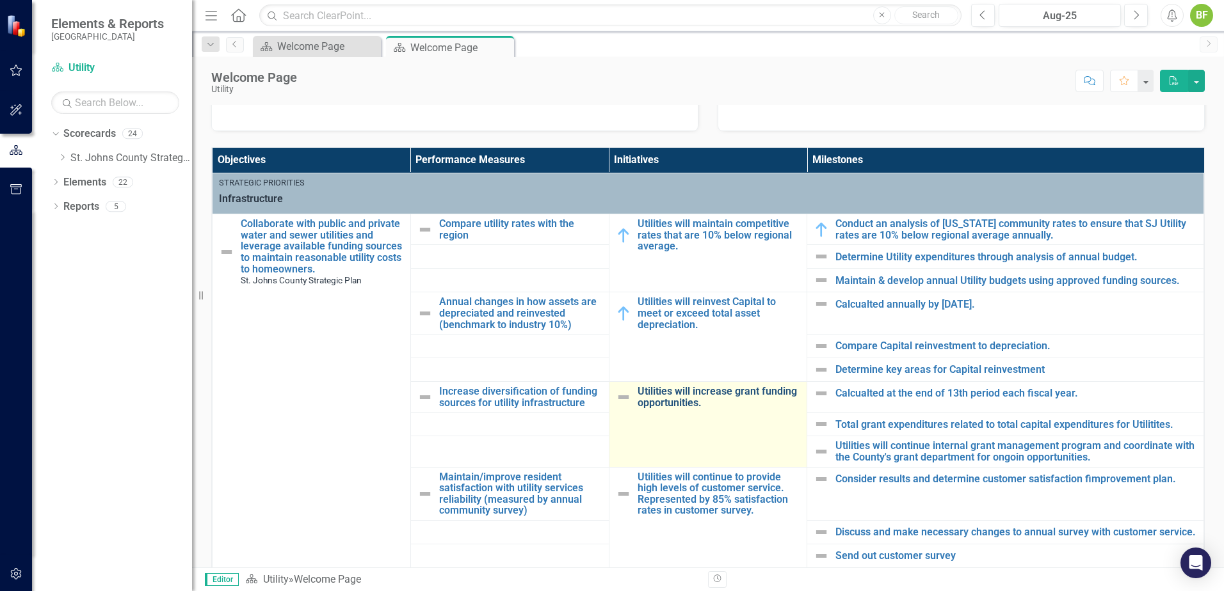
click at [661, 407] on link "Utilities will increase grant funding opportunities." at bounding box center [718, 397] width 163 height 22
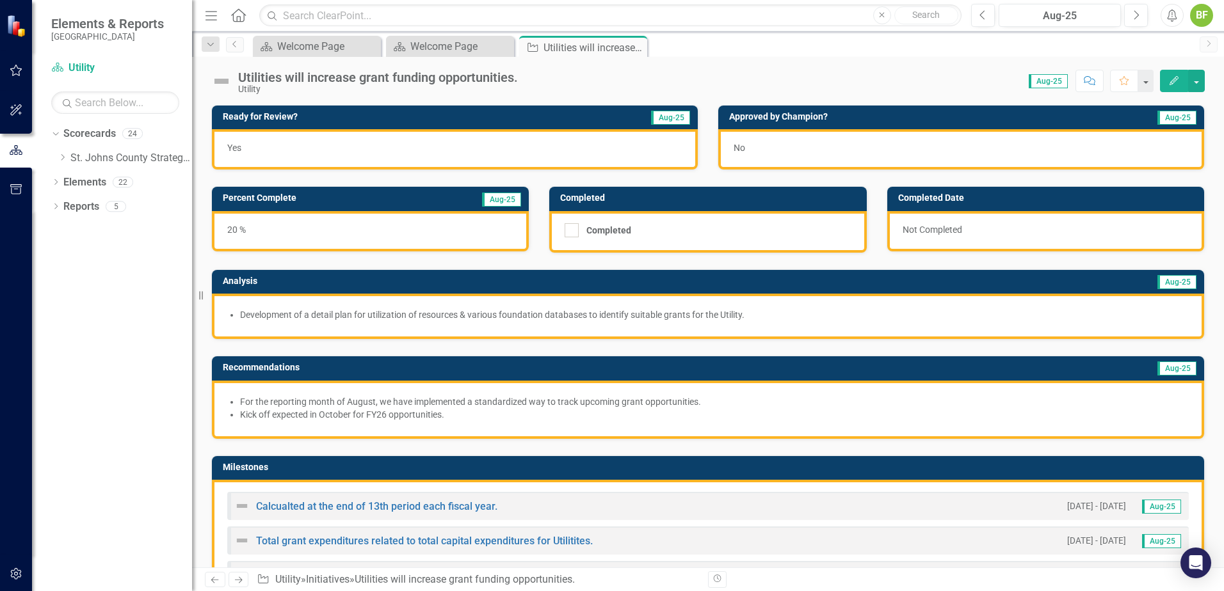
click at [225, 78] on img at bounding box center [221, 81] width 20 height 20
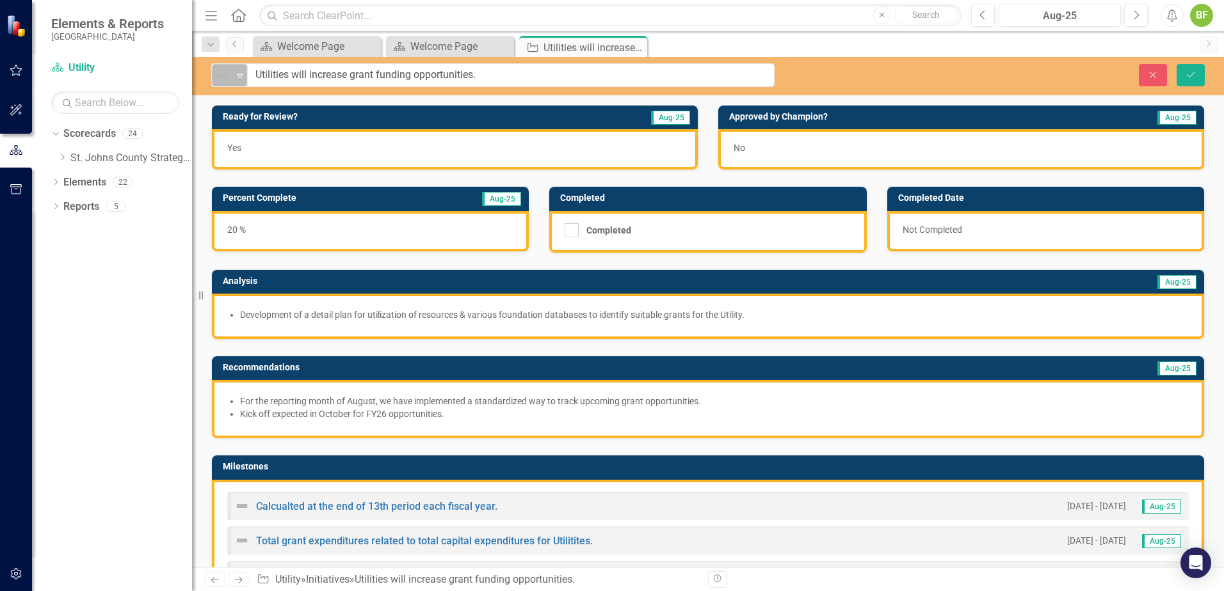
click at [227, 78] on img at bounding box center [223, 75] width 15 height 15
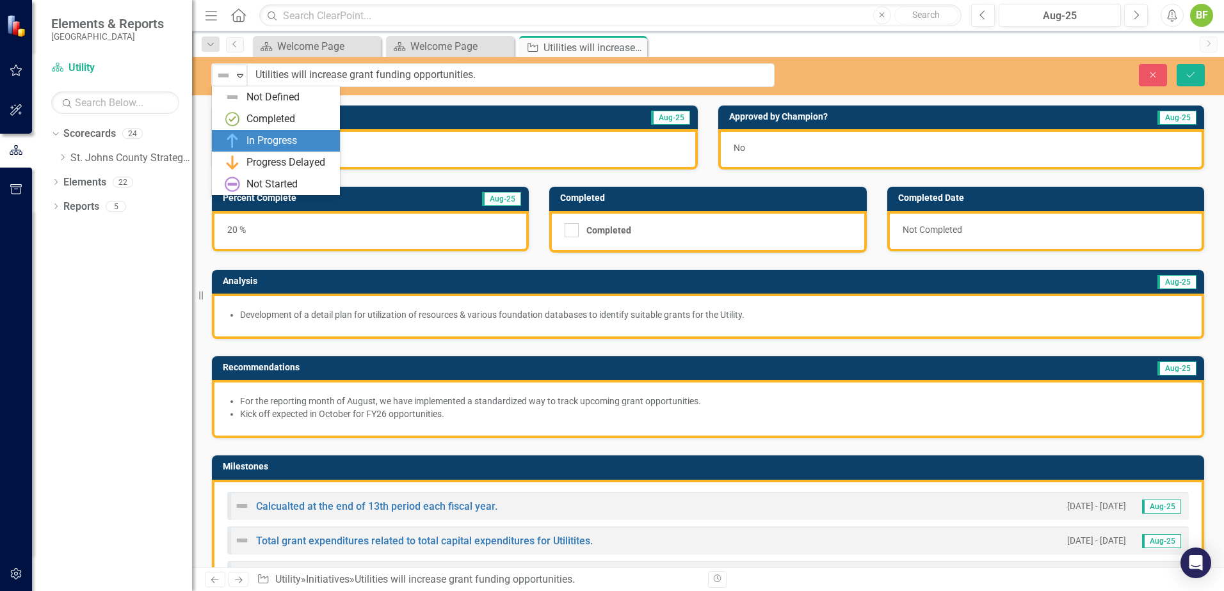
click at [261, 141] on div "In Progress" at bounding box center [271, 141] width 51 height 15
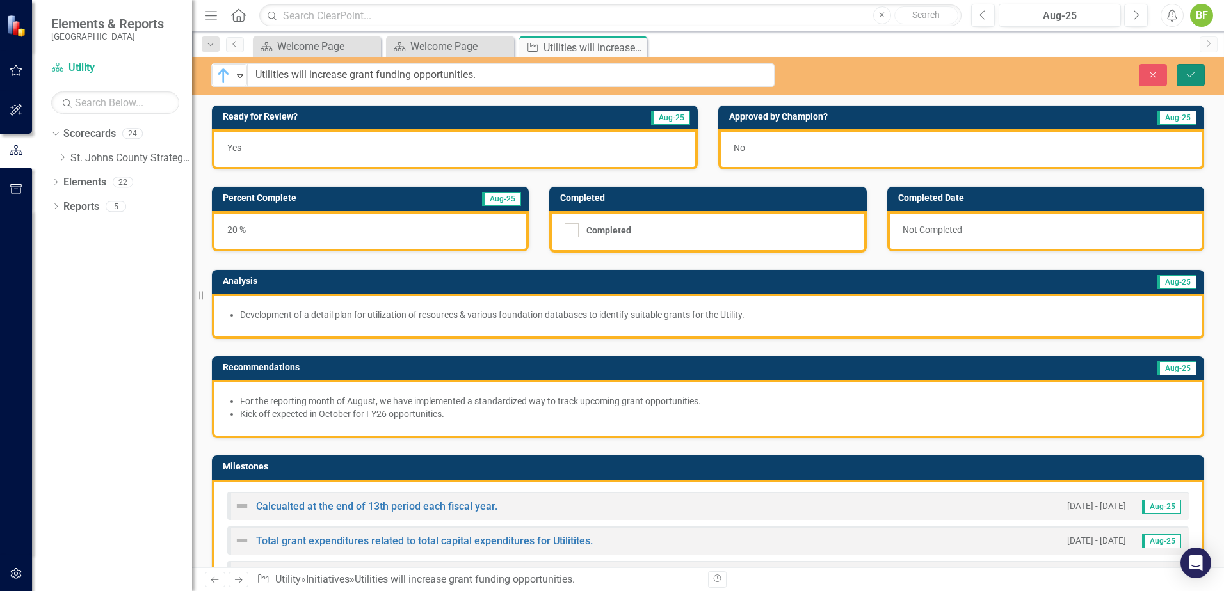
click at [977, 74] on icon "Save" at bounding box center [1190, 74] width 12 height 9
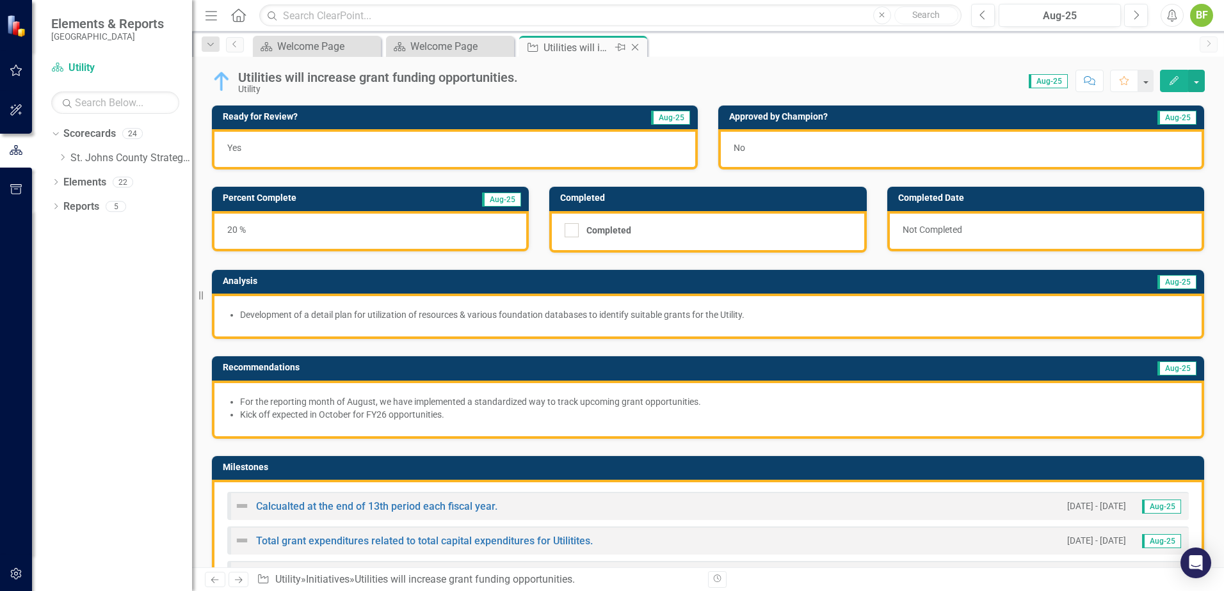
click at [637, 45] on icon at bounding box center [635, 47] width 7 height 7
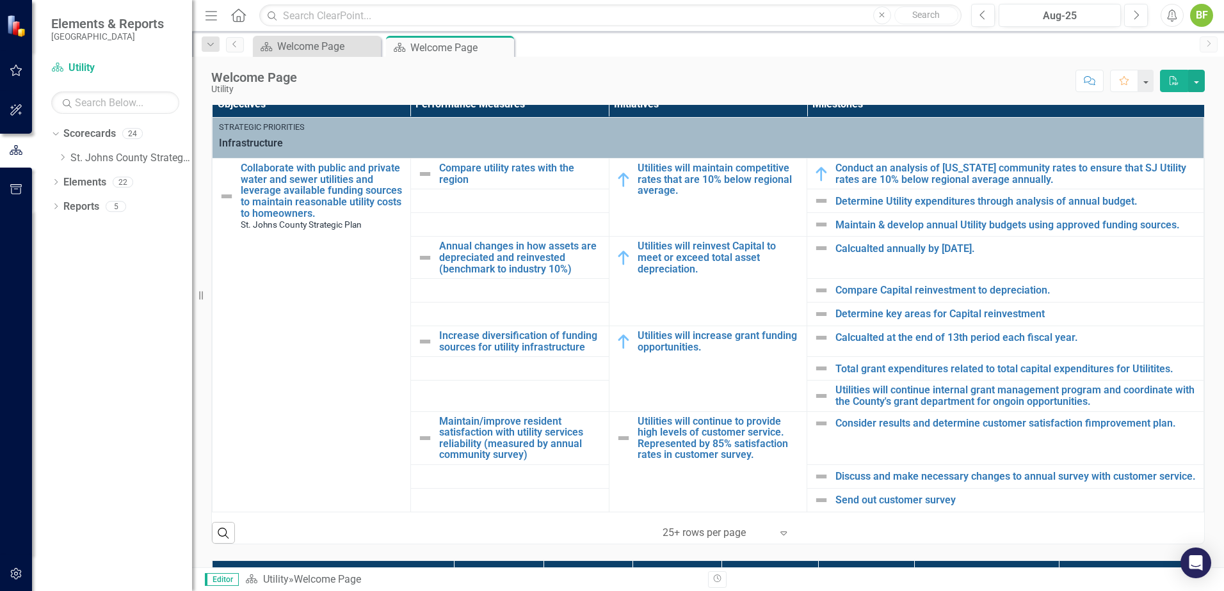
scroll to position [512, 0]
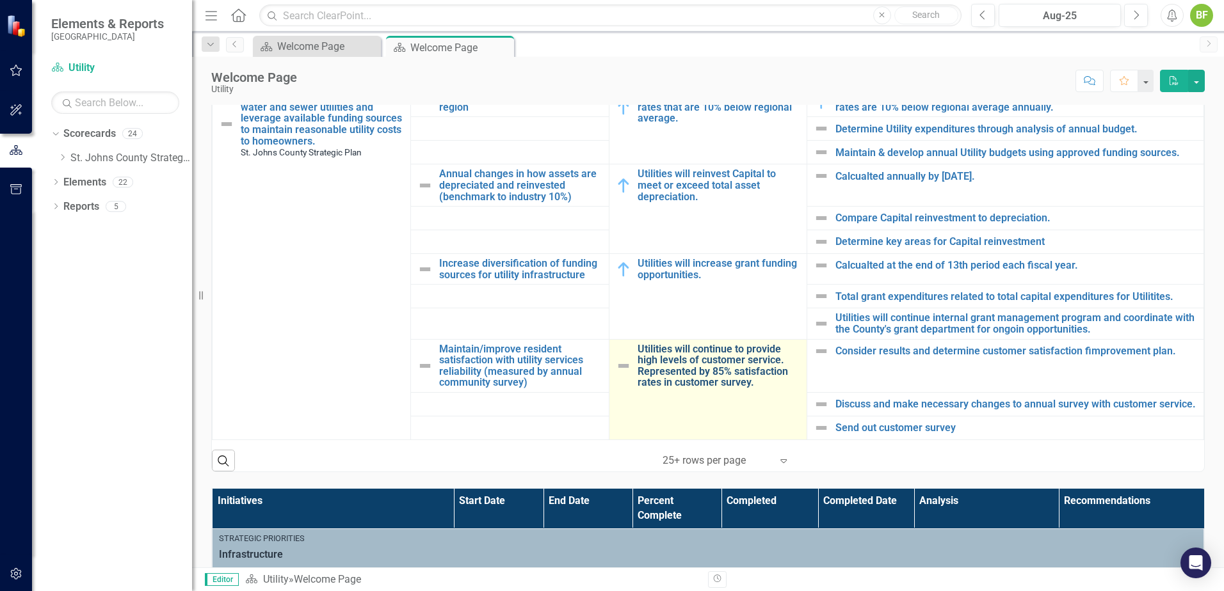
click at [687, 358] on link "Utilities will continue to provide high levels of customer service. Represented…" at bounding box center [718, 366] width 163 height 45
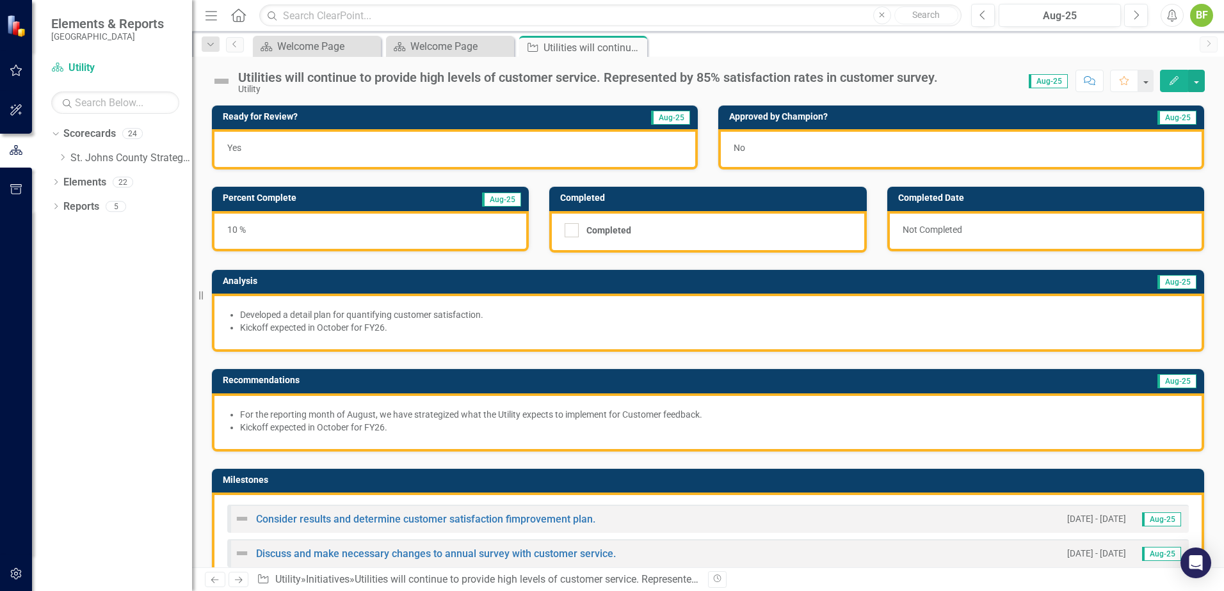
click at [221, 83] on img at bounding box center [221, 81] width 20 height 20
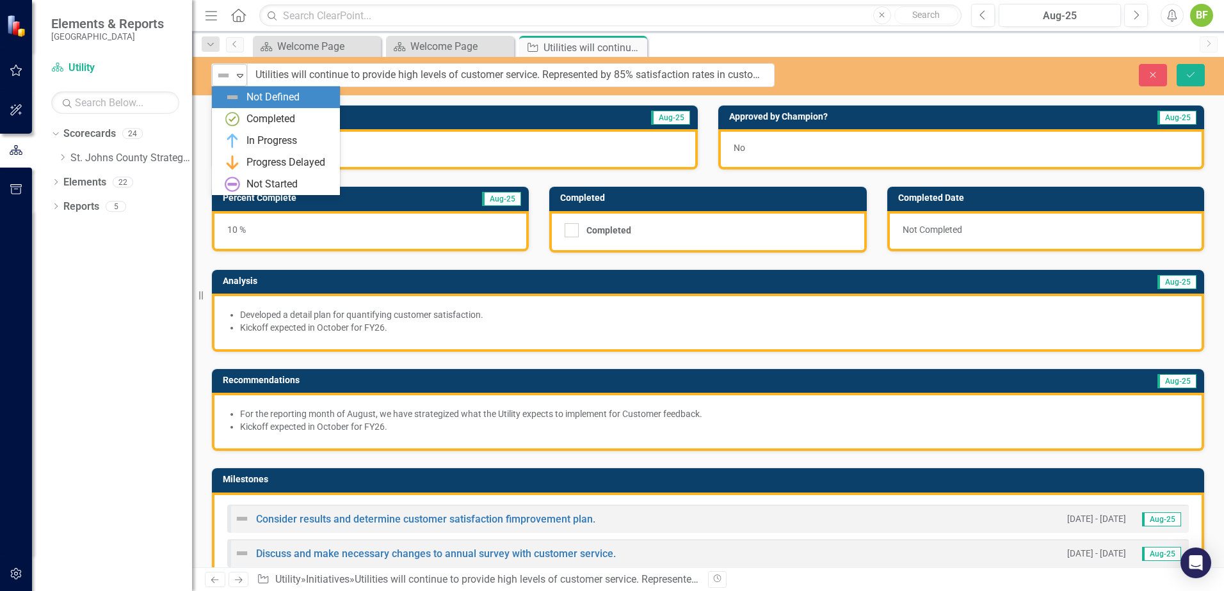
click at [220, 77] on img at bounding box center [223, 75] width 15 height 15
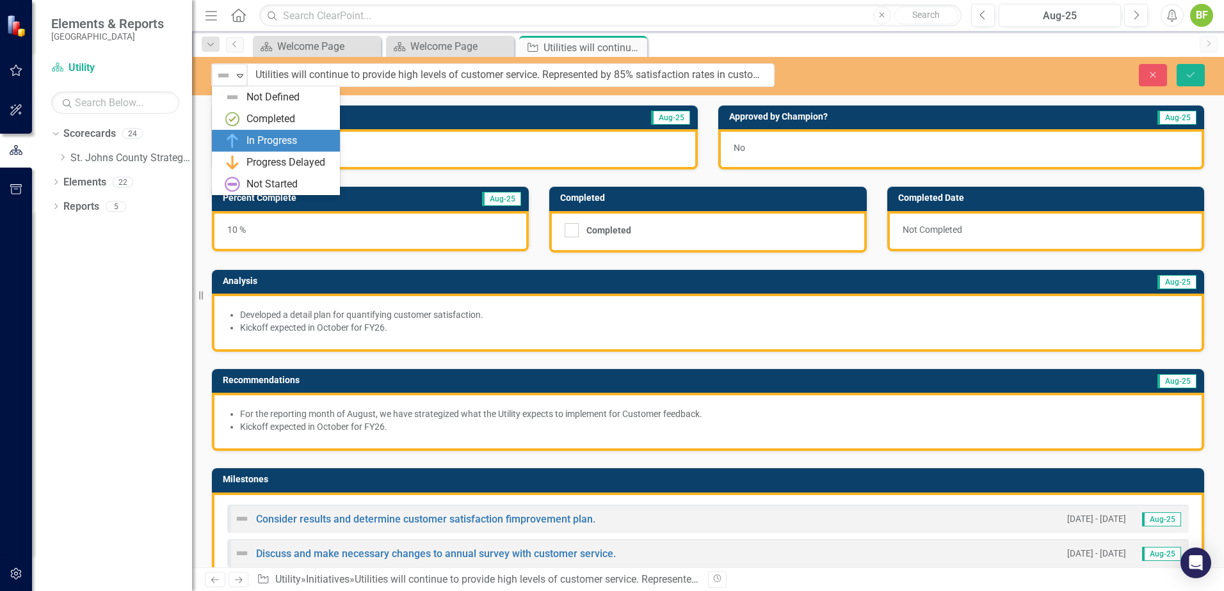
click at [252, 134] on div "In Progress" at bounding box center [271, 141] width 51 height 15
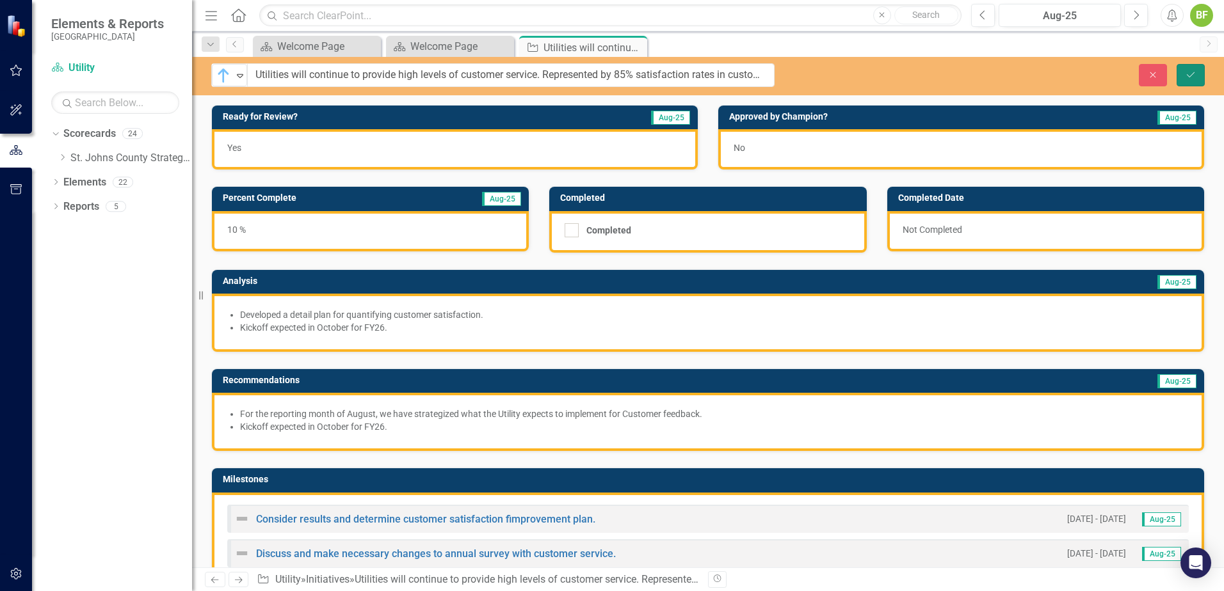
click at [977, 76] on button "Save" at bounding box center [1190, 75] width 28 height 22
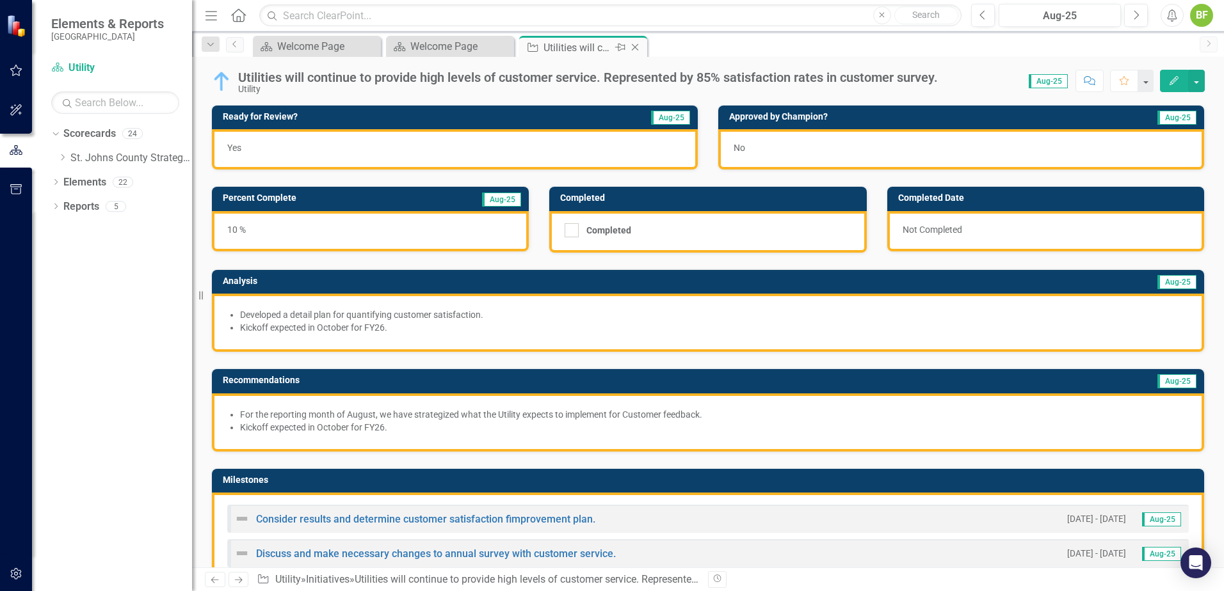
click at [631, 42] on icon "Close" at bounding box center [634, 47] width 13 height 10
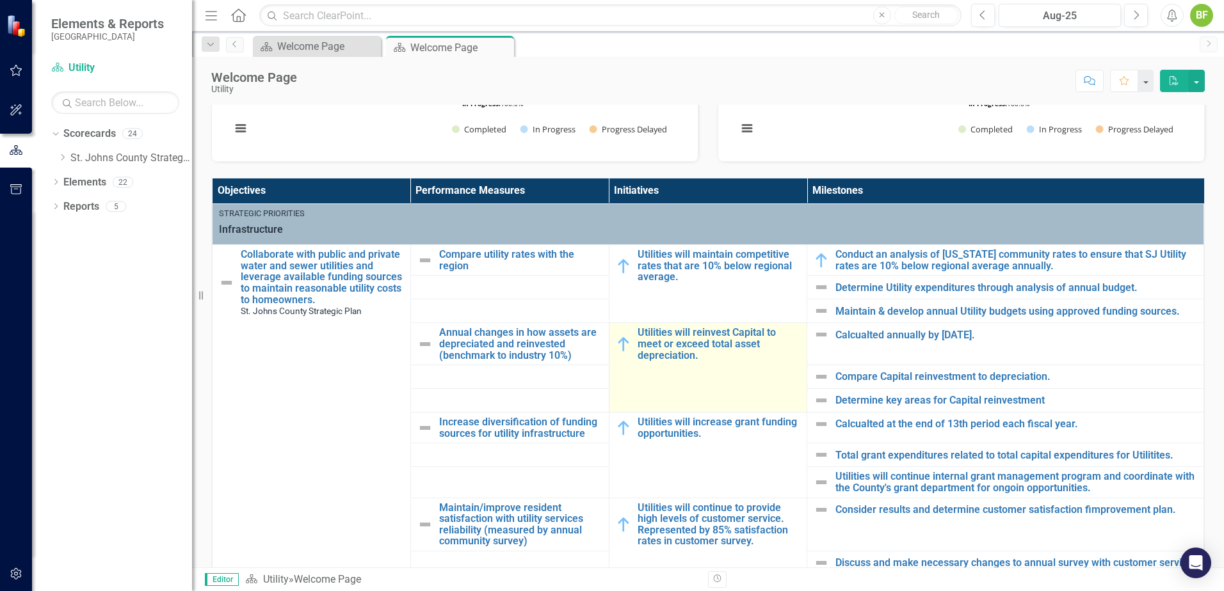
scroll to position [320, 0]
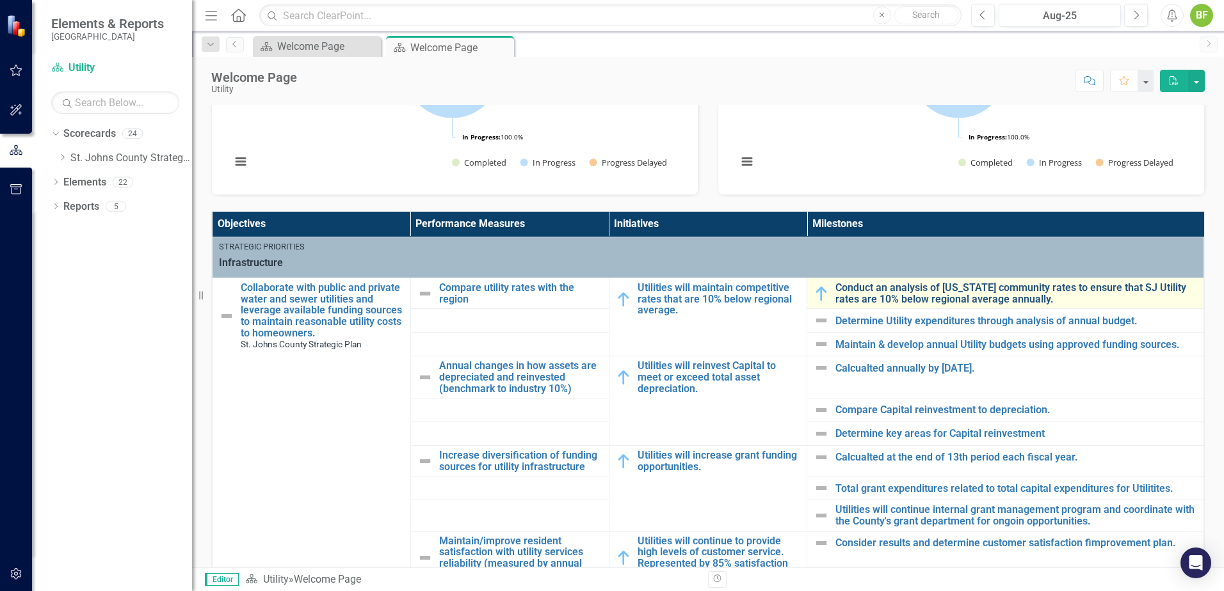
click at [894, 290] on link "Conduct an analysis of Florida community rates to ensure that SJ Utility rates …" at bounding box center [1016, 293] width 362 height 22
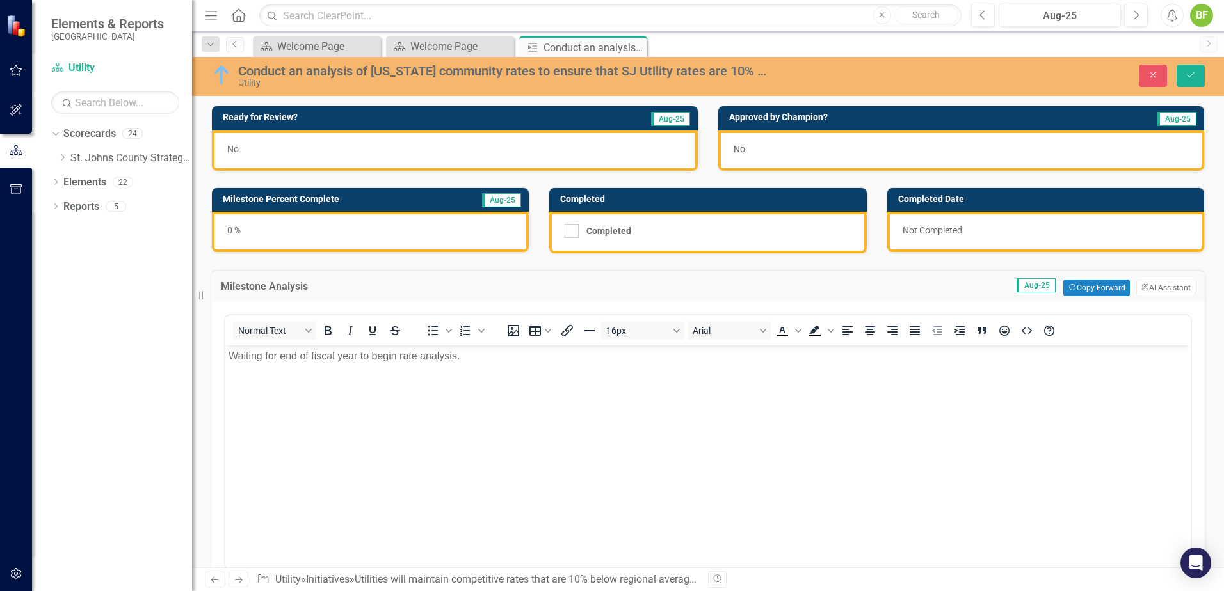
click at [592, 77] on div "Conduct an analysis of Florida community rates to ensure that SJ Utility rates …" at bounding box center [503, 71] width 530 height 14
click at [610, 74] on div "Conduct an analysis of Florida community rates to ensure that SJ Utility rates …" at bounding box center [503, 71] width 530 height 14
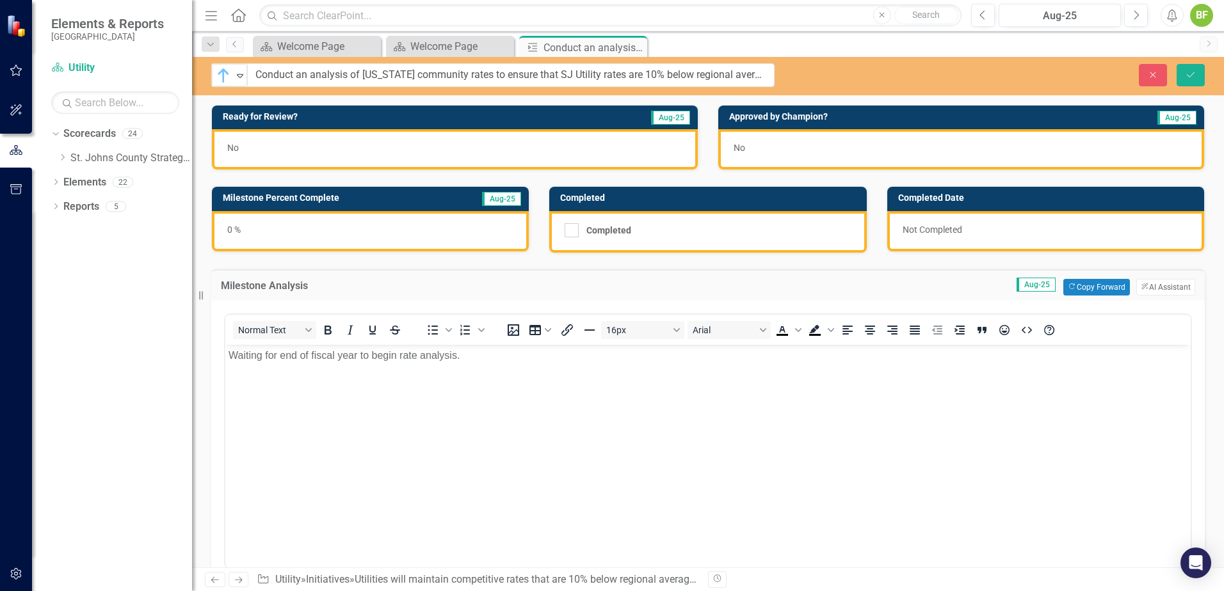
click at [551, 74] on input "Conduct an analysis of Florida community rates to ensure that SJ Utility rates …" at bounding box center [510, 75] width 527 height 24
type input "Conduct an analysis of [US_STATE] community rates to ensure that Utility rates …"
click at [977, 68] on button "Save" at bounding box center [1190, 75] width 28 height 22
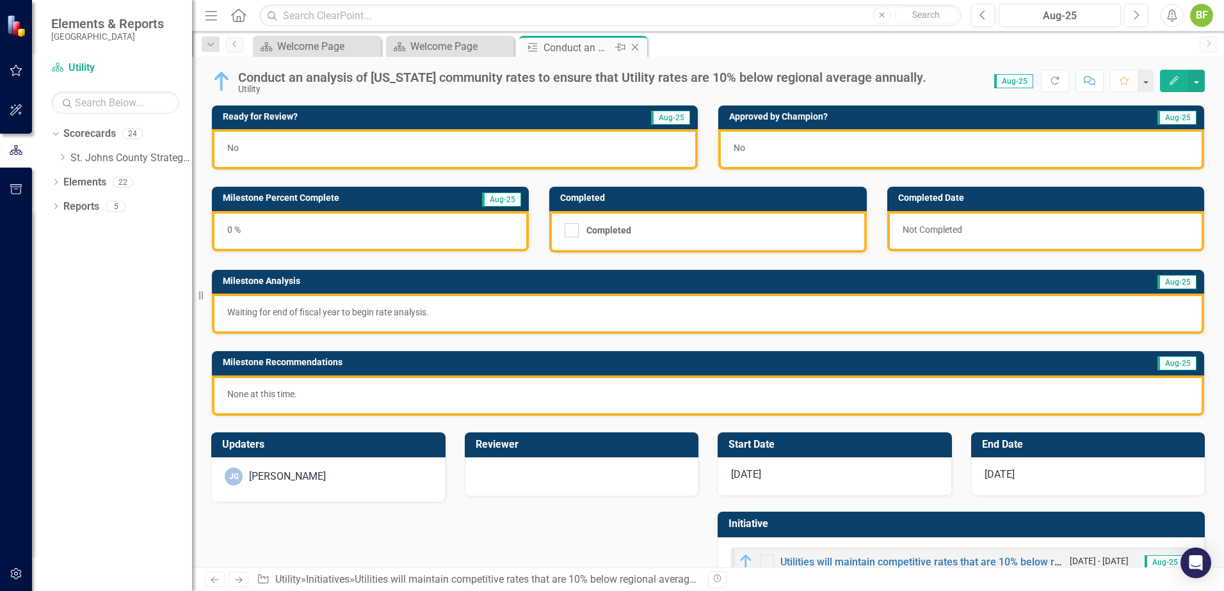
click at [639, 47] on icon "Close" at bounding box center [634, 47] width 13 height 10
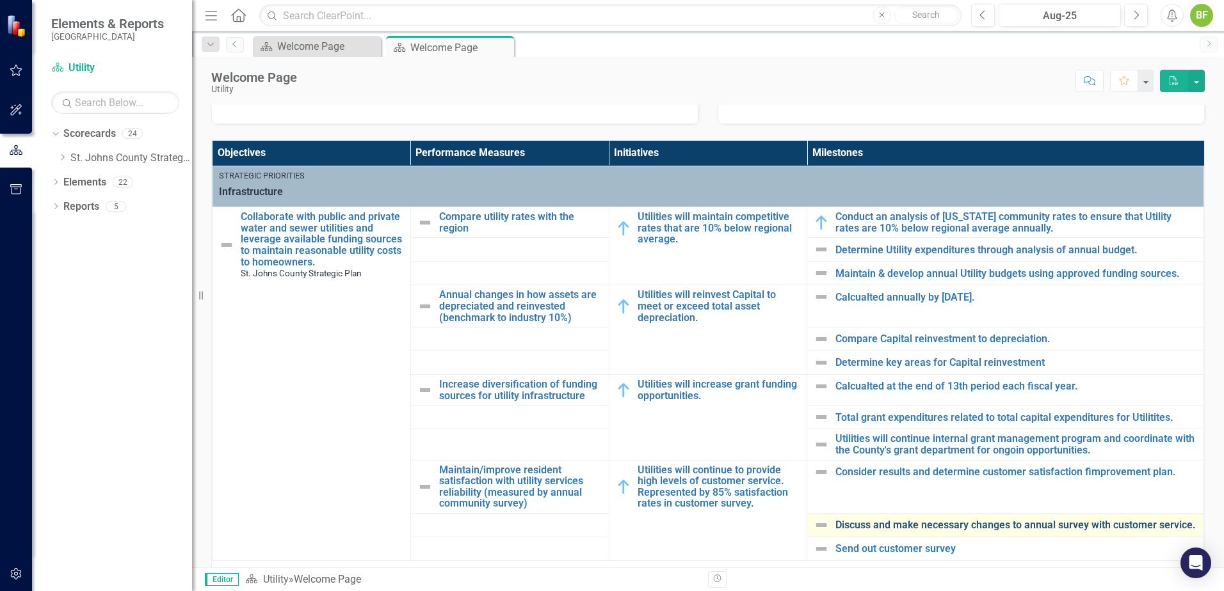
scroll to position [384, 0]
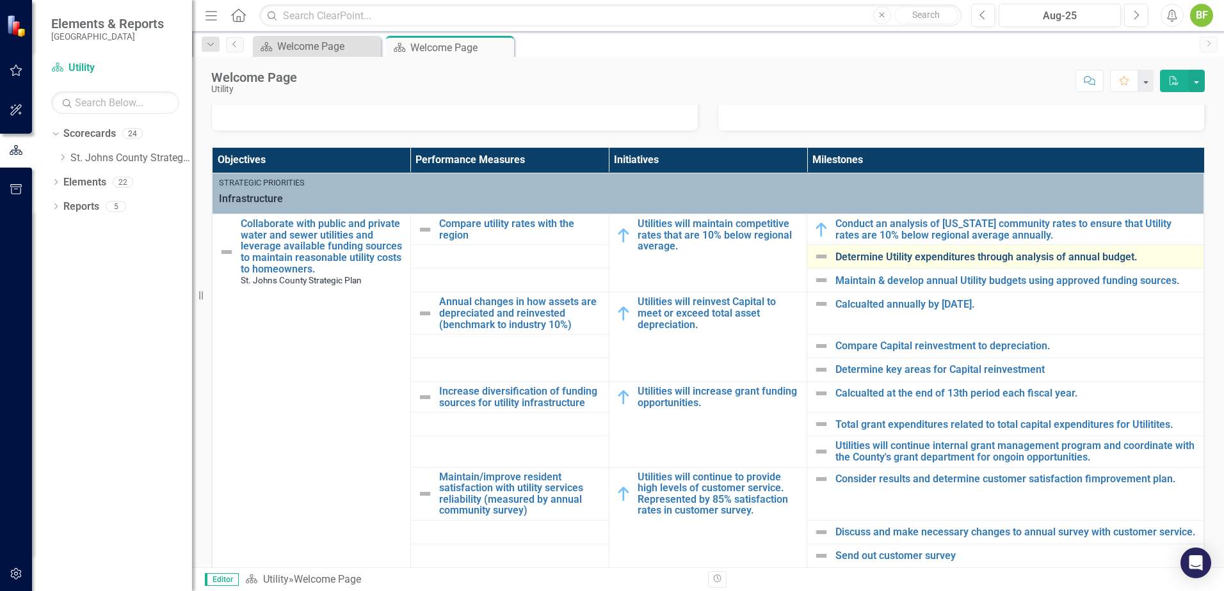
click at [870, 257] on link "Determine Utility expenditures through analysis of annual budget." at bounding box center [1016, 257] width 362 height 12
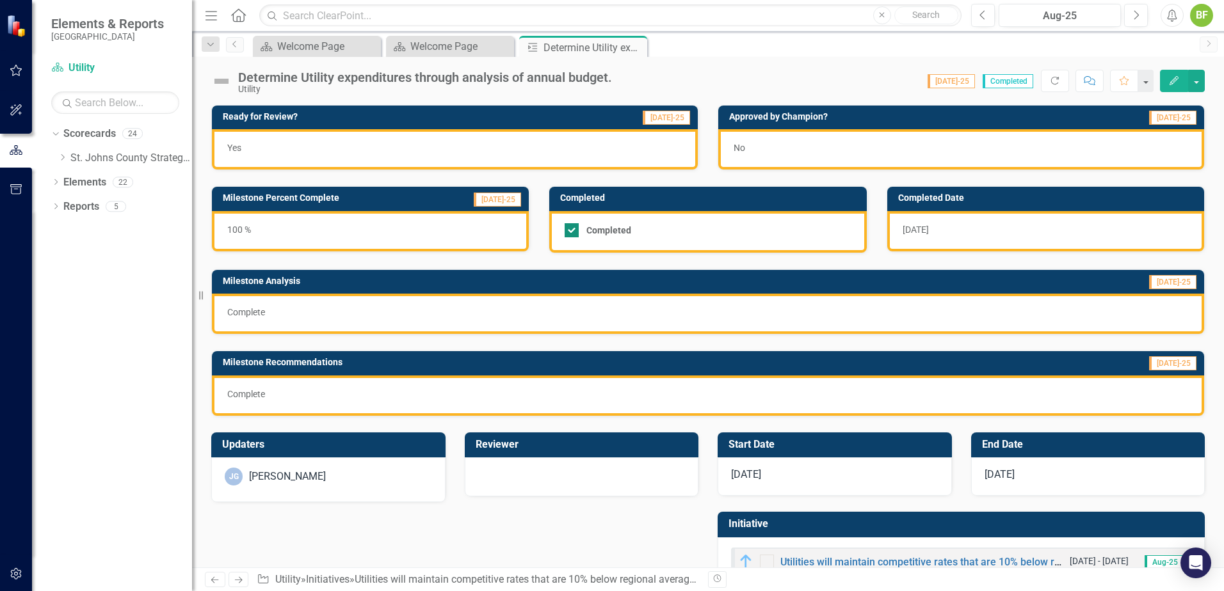
click at [696, 237] on div "Completed" at bounding box center [704, 230] width 280 height 14
click at [573, 232] on input "Completed" at bounding box center [568, 227] width 8 height 8
click at [696, 237] on div "Completed" at bounding box center [704, 230] width 280 height 14
click at [573, 232] on input "Completed" at bounding box center [568, 227] width 8 height 8
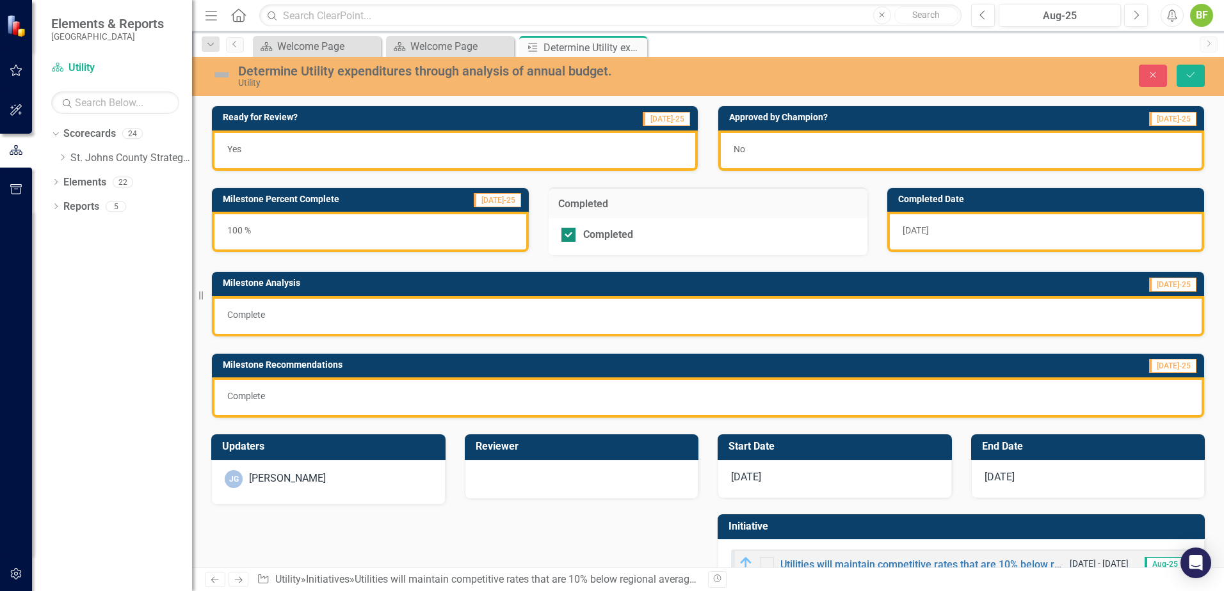
click at [696, 237] on div "Completed" at bounding box center [704, 235] width 286 height 14
click at [570, 236] on input "Completed" at bounding box center [565, 232] width 8 height 8
checkbox input "false"
click at [977, 81] on button "Save" at bounding box center [1190, 76] width 28 height 22
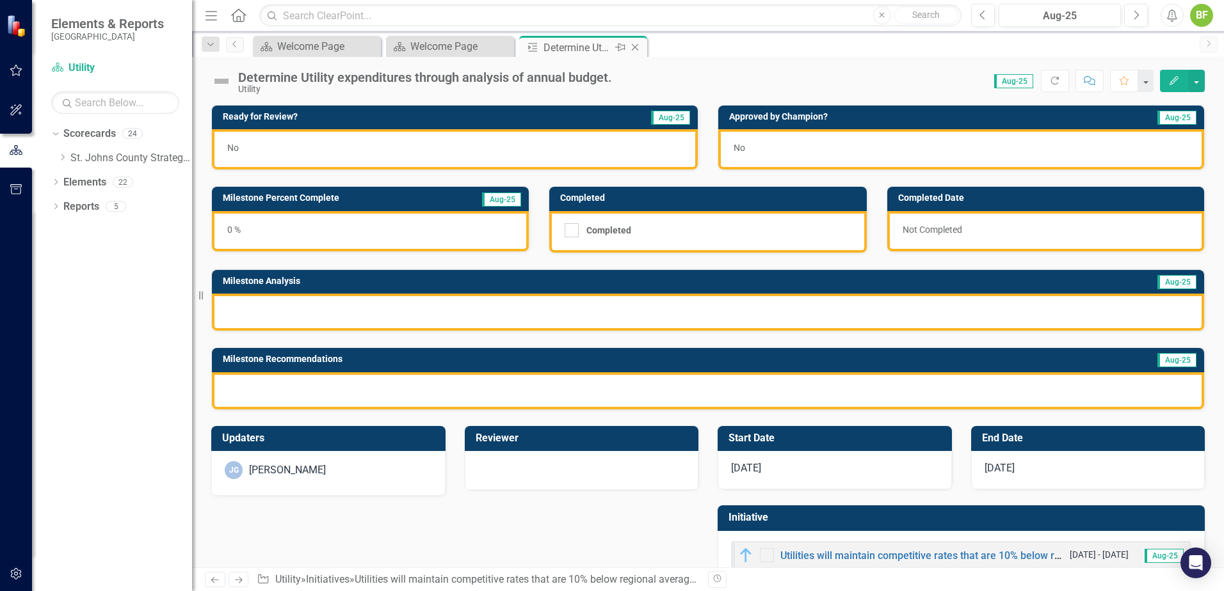
click at [634, 45] on icon "Close" at bounding box center [634, 47] width 13 height 10
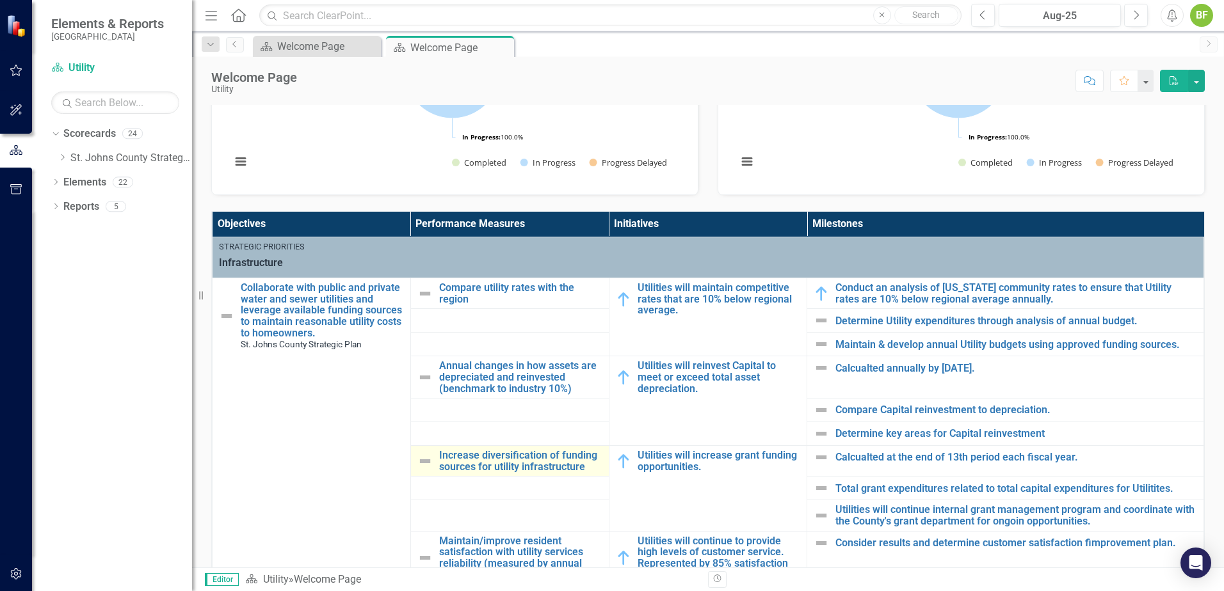
scroll to position [384, 0]
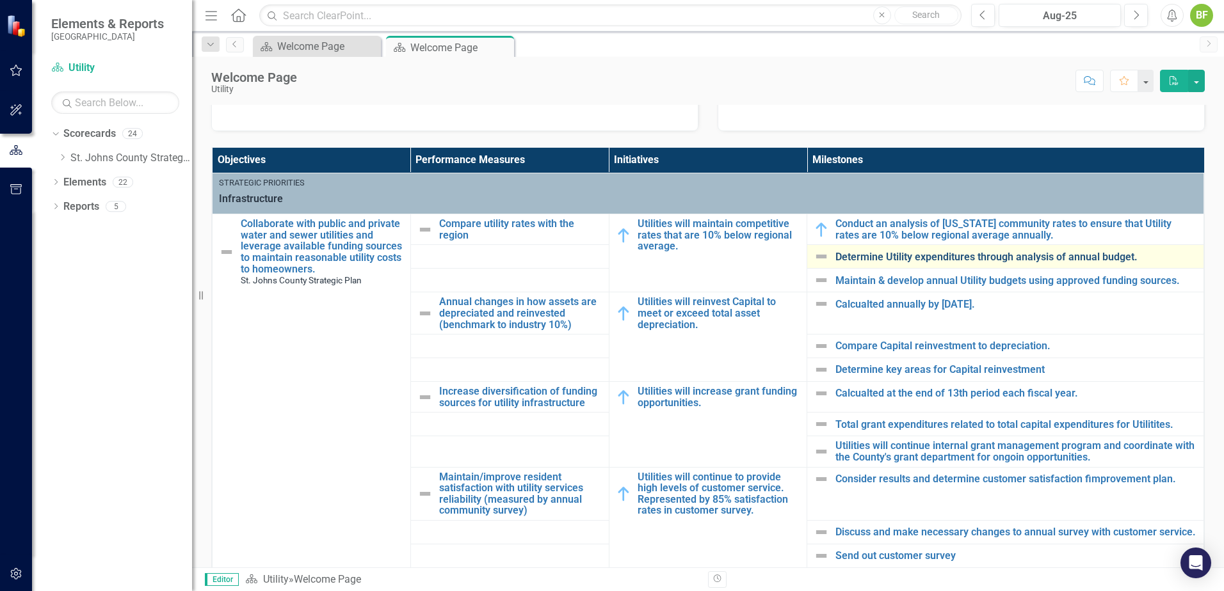
click at [932, 260] on link "Determine Utility expenditures through analysis of annual budget." at bounding box center [1016, 257] width 362 height 12
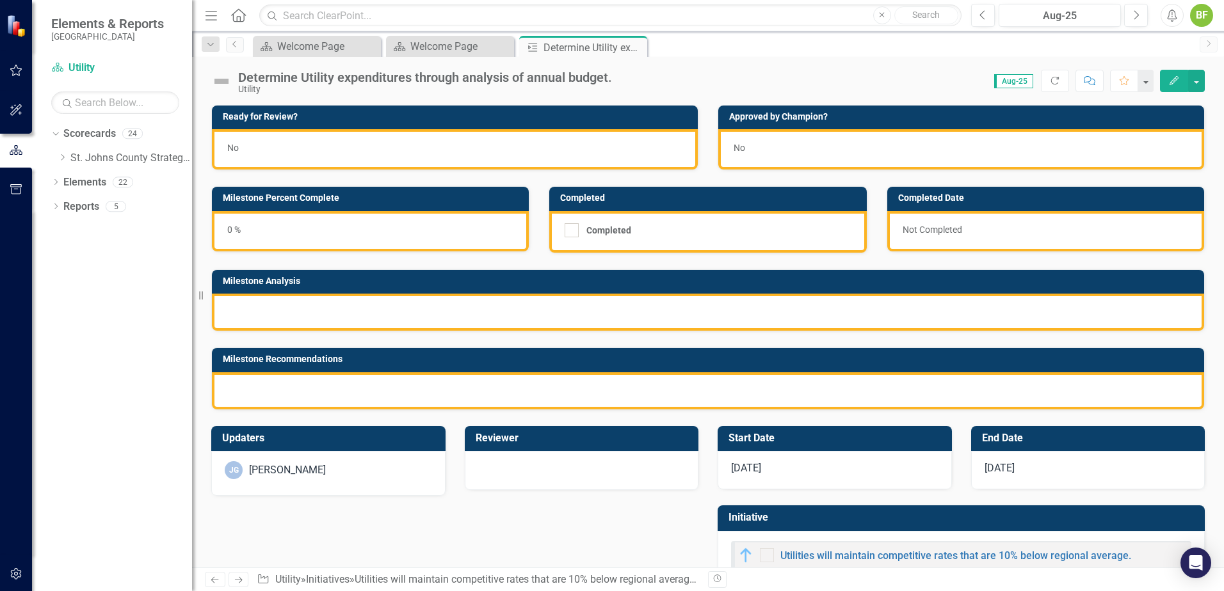
click at [932, 260] on div "Milestone Analysis" at bounding box center [708, 292] width 1012 height 78
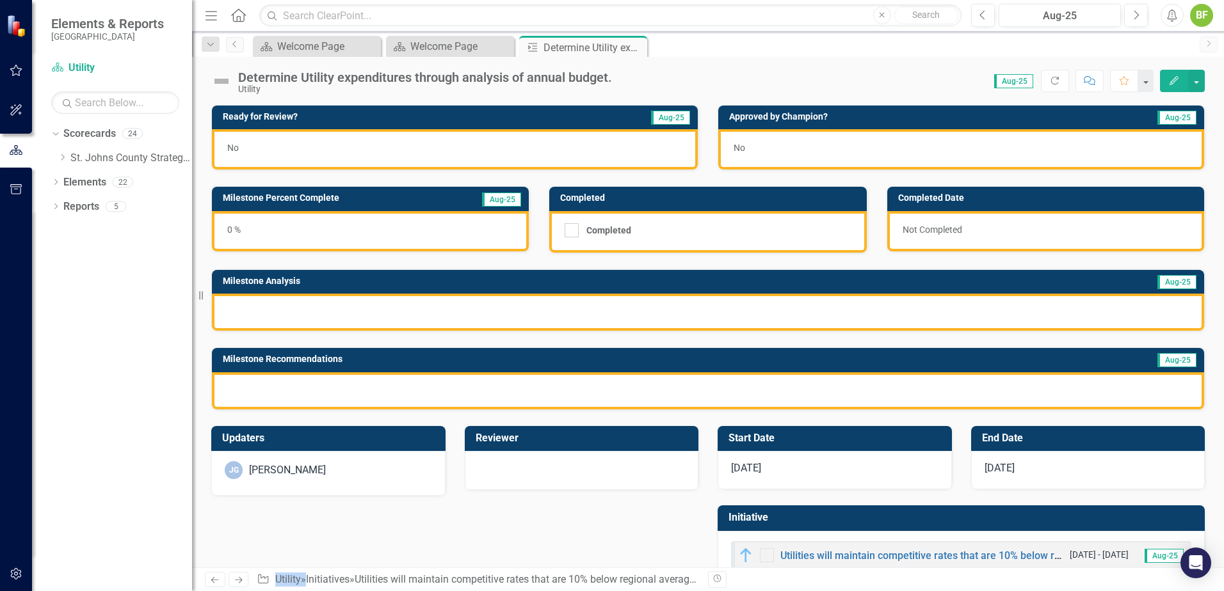
click at [227, 84] on img at bounding box center [221, 81] width 20 height 20
click at [223, 83] on img at bounding box center [221, 81] width 20 height 20
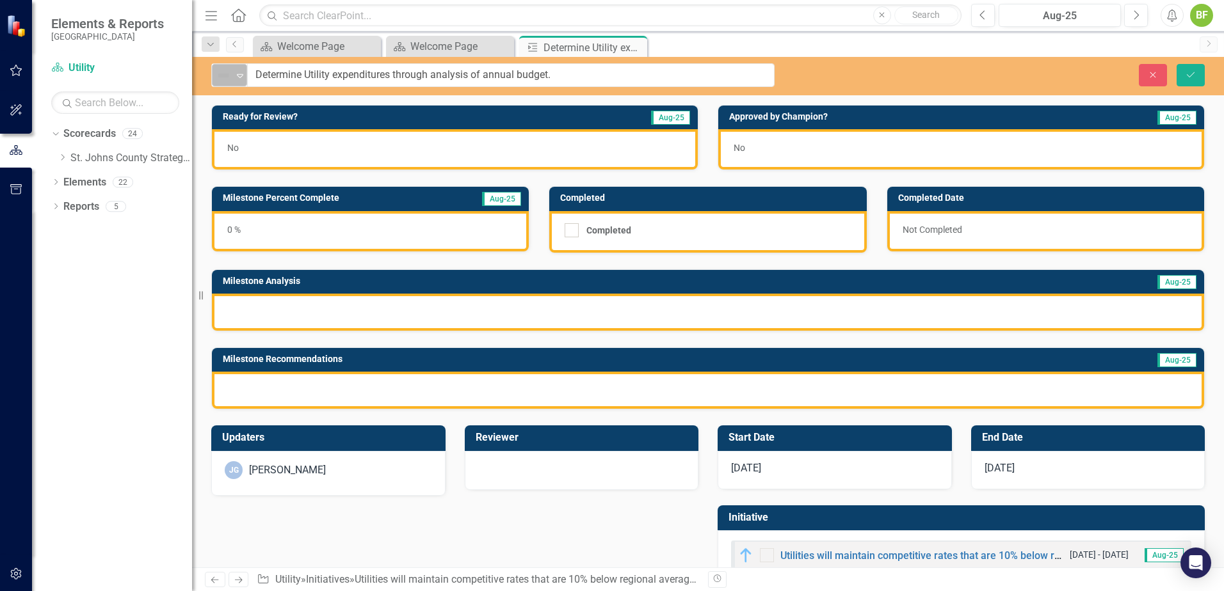
click at [223, 79] on img at bounding box center [223, 75] width 15 height 15
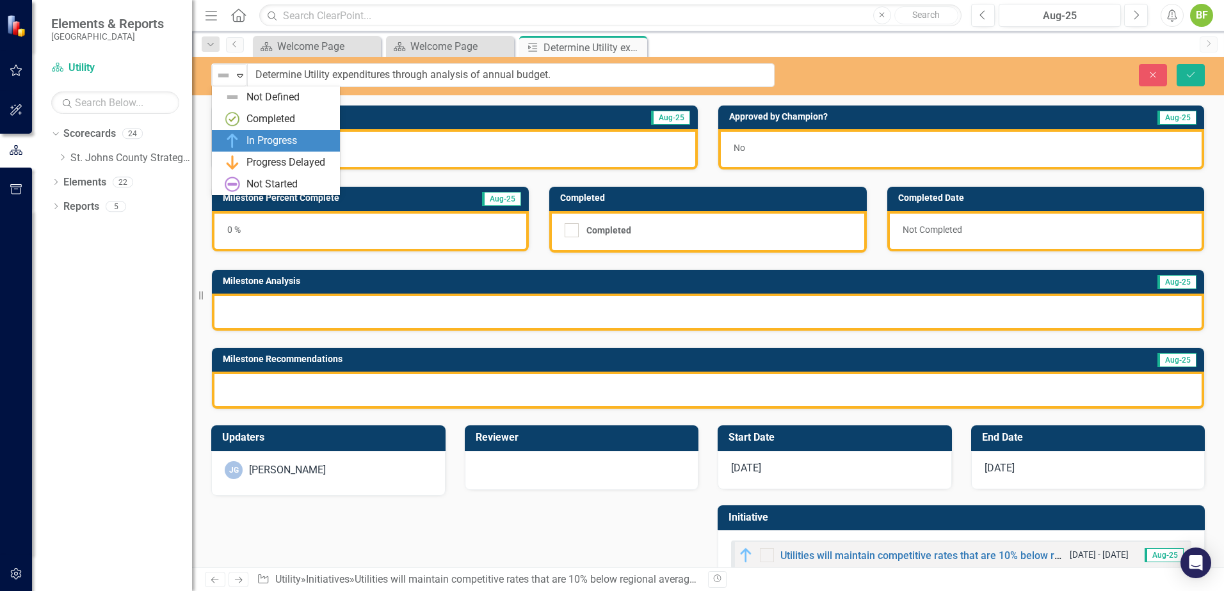
click at [267, 132] on div "In Progress" at bounding box center [276, 141] width 128 height 22
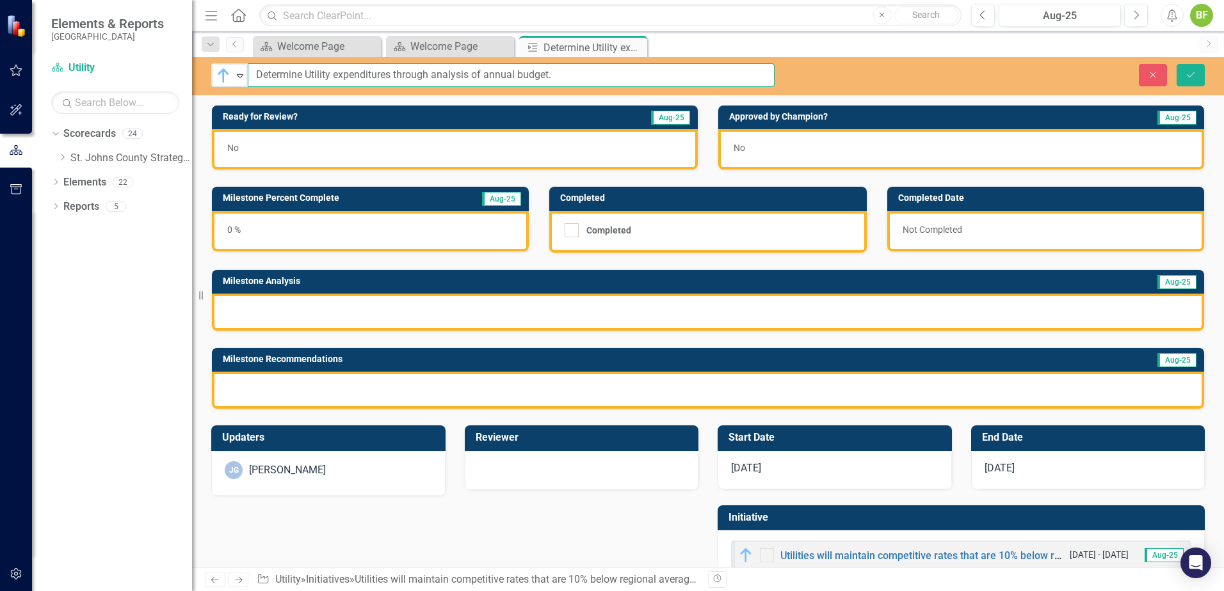
click at [349, 79] on input "Determine Utility expenditures through analysis of annual budget." at bounding box center [511, 75] width 527 height 24
drag, startPoint x: 556, startPoint y: 77, endPoint x: 251, endPoint y: 76, distance: 305.2
click at [251, 76] on input "Determine Utility expenditures through analysis of annual budget." at bounding box center [511, 75] width 527 height 24
type input "Track Utility Operating Expenses & Capital Investments to Utility budget."
click at [326, 72] on input "Track Utility Operating Expenses & Capital Investments to Utility budget." at bounding box center [511, 75] width 527 height 24
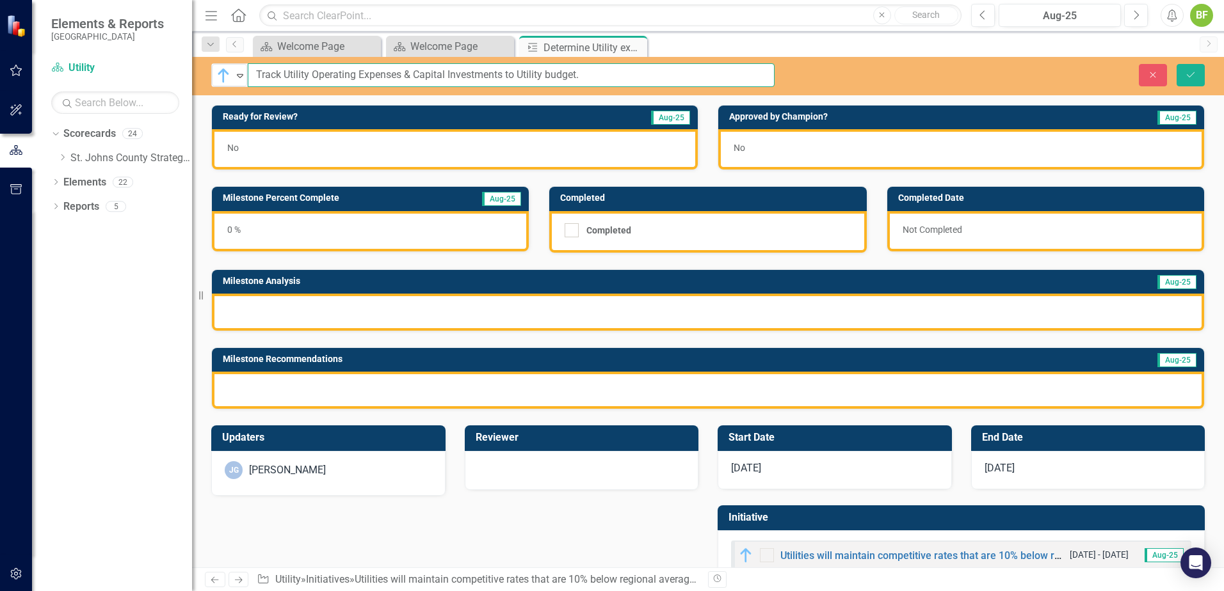
drag, startPoint x: 630, startPoint y: 76, endPoint x: 189, endPoint y: 77, distance: 440.9
click at [189, 77] on div "Elements & Reports [GEOGRAPHIC_DATA] Scorecard Utility Search Dropdown Scorecar…" at bounding box center [612, 295] width 1224 height 591
click at [342, 72] on input "Manage" at bounding box center [511, 75] width 527 height 24
click at [407, 72] on input "Manage operating expenses" at bounding box center [511, 75] width 527 height 24
click at [294, 76] on input "Manage operating expenses" at bounding box center [511, 75] width 527 height 24
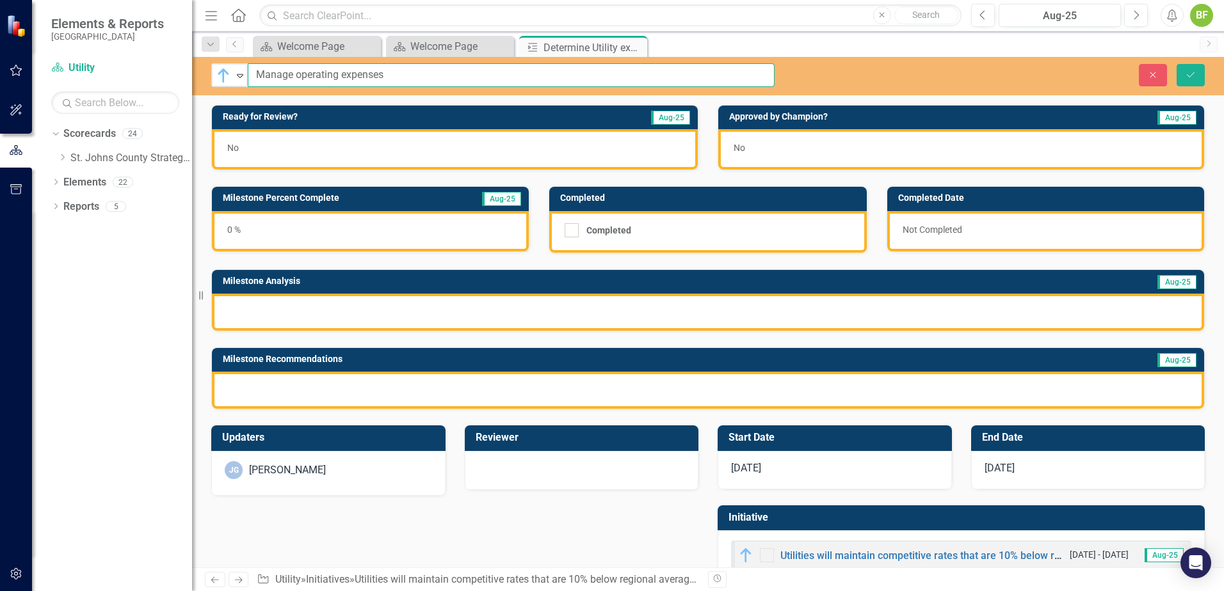
click at [397, 81] on input "Manage operating expenses" at bounding box center [511, 75] width 527 height 24
drag, startPoint x: 477, startPoint y: 77, endPoint x: 242, endPoint y: 74, distance: 235.5
click at [242, 74] on div "In Progress Expand Manage operating expenses" at bounding box center [492, 75] width 563 height 24
click at [439, 72] on input "Manage operating expenses" at bounding box center [511, 75] width 527 height 24
click at [386, 75] on input "Manage operating expenses" at bounding box center [511, 75] width 527 height 24
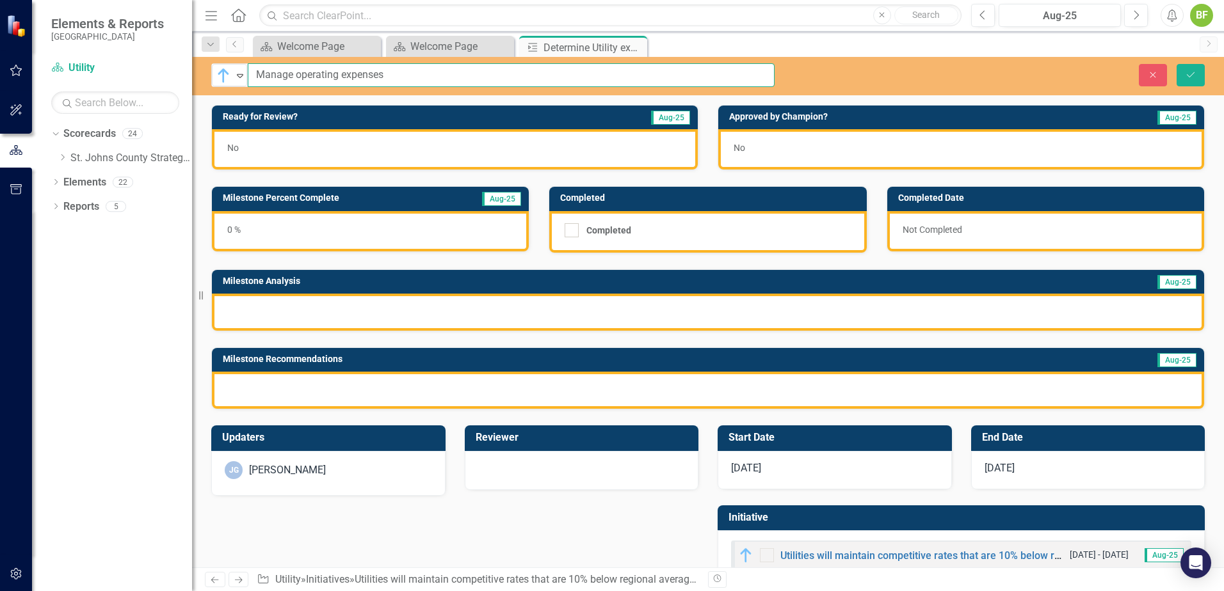
click at [408, 78] on input "Manage operating expenses" at bounding box center [511, 75] width 527 height 24
click at [422, 77] on input "Manage operating expenses" at bounding box center [511, 75] width 527 height 24
click at [395, 76] on input "Manage operating expenses" at bounding box center [511, 75] width 527 height 24
type input "Manage operating expenses through a quarterly operating expense analysis."
click at [404, 243] on div "0 %" at bounding box center [370, 231] width 317 height 40
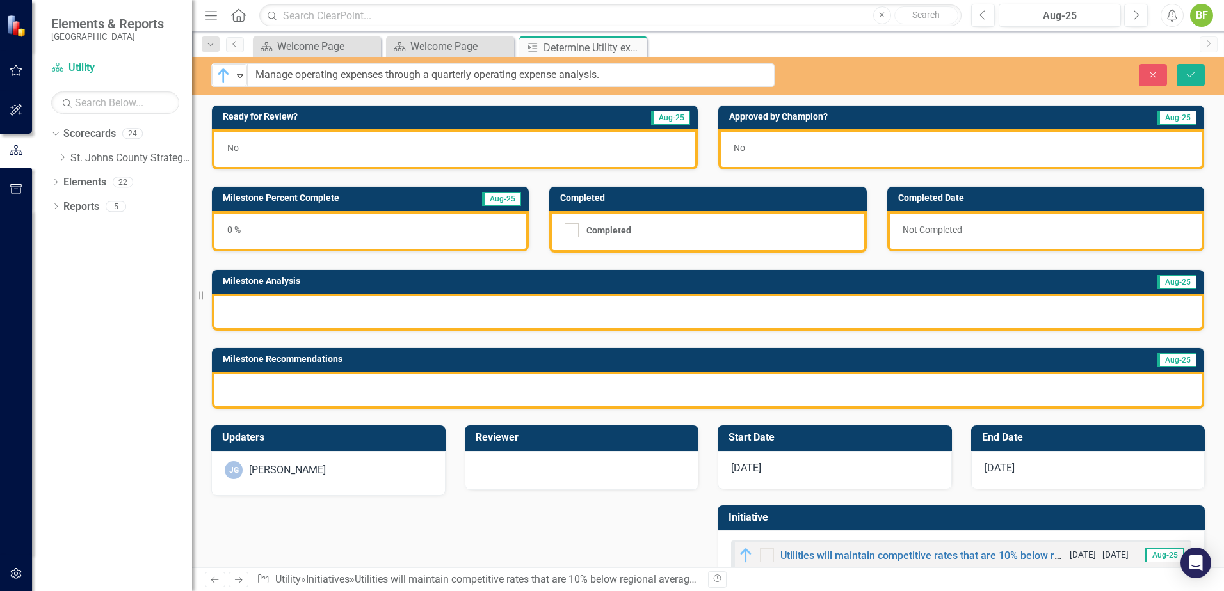
click at [401, 243] on div "0 %" at bounding box center [370, 231] width 317 height 40
click at [478, 232] on div "0 %" at bounding box center [370, 231] width 317 height 40
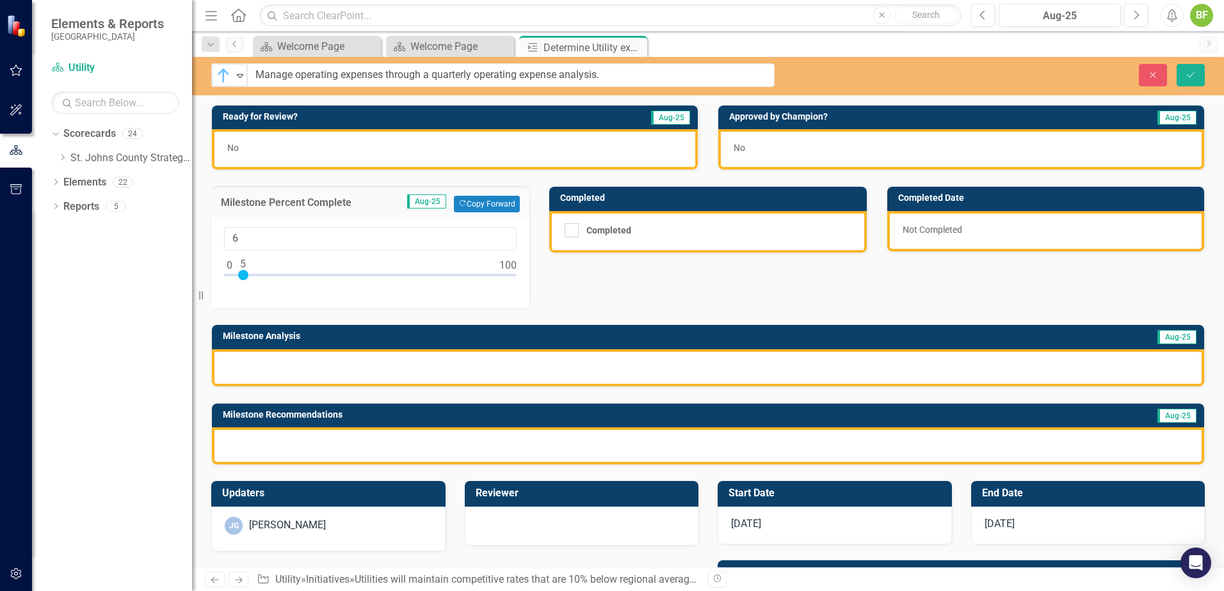
type input "5"
drag, startPoint x: 228, startPoint y: 276, endPoint x: 242, endPoint y: 282, distance: 15.2
click at [242, 282] on div at bounding box center [370, 278] width 292 height 16
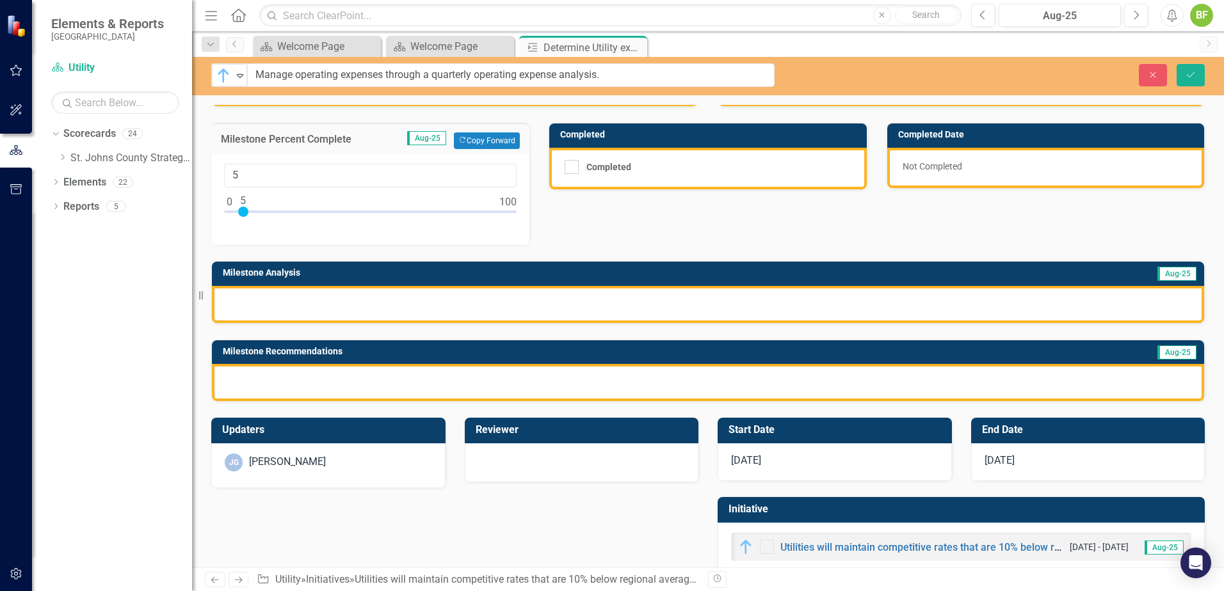
scroll to position [64, 0]
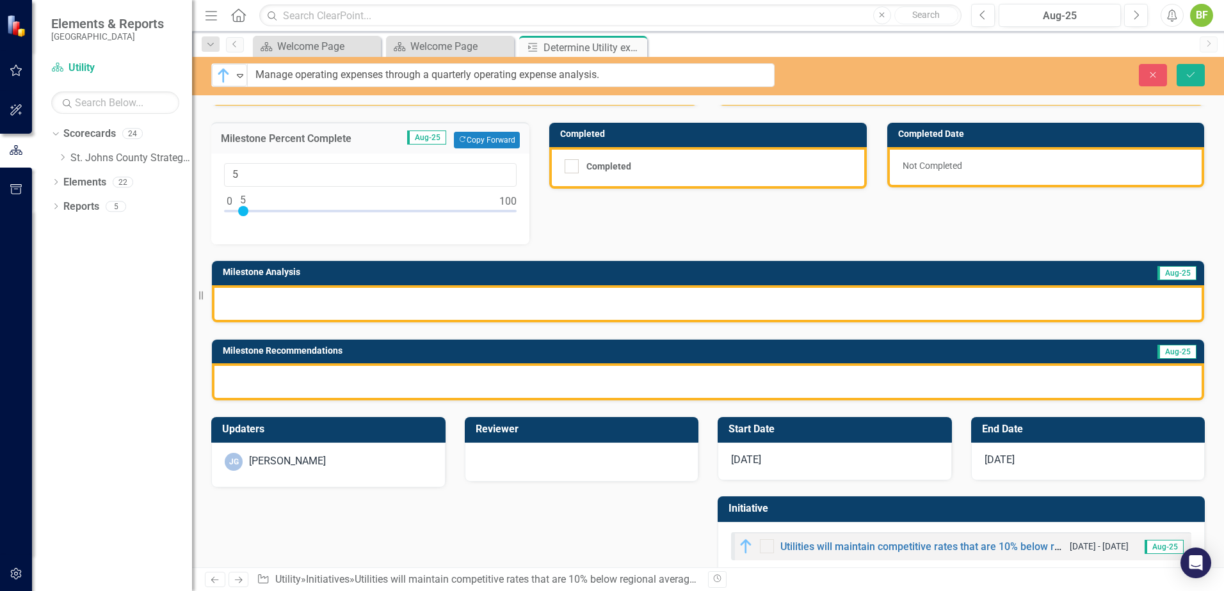
click at [368, 311] on div at bounding box center [708, 303] width 992 height 37
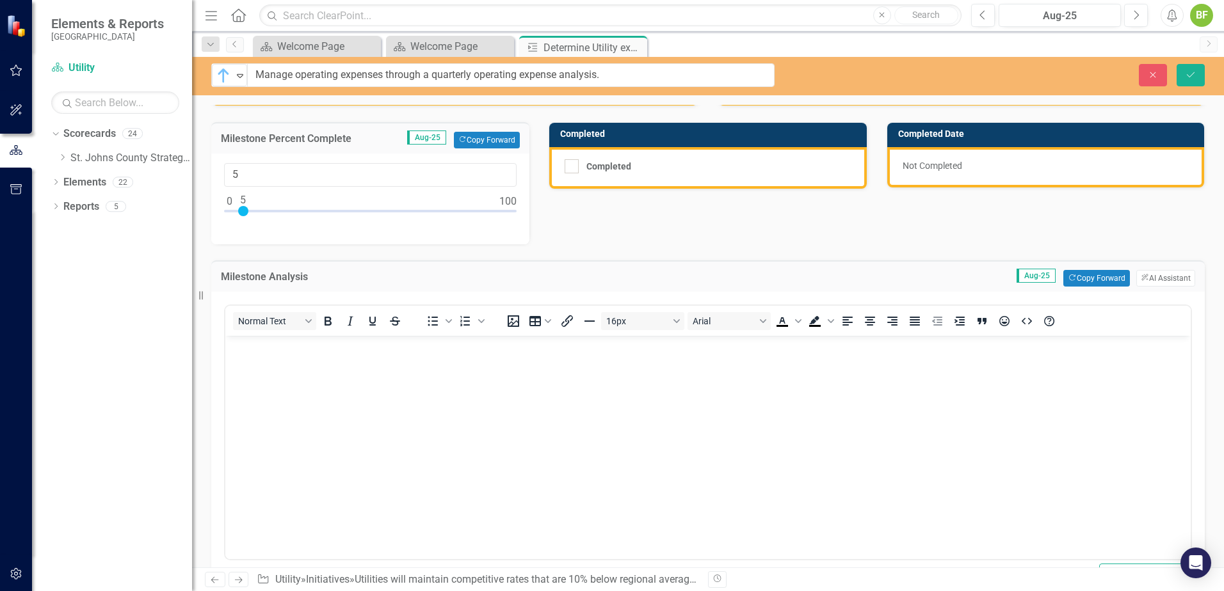
scroll to position [0, 0]
click at [333, 358] on body "Rich Text Area. Press ALT-0 for help." at bounding box center [707, 432] width 965 height 192
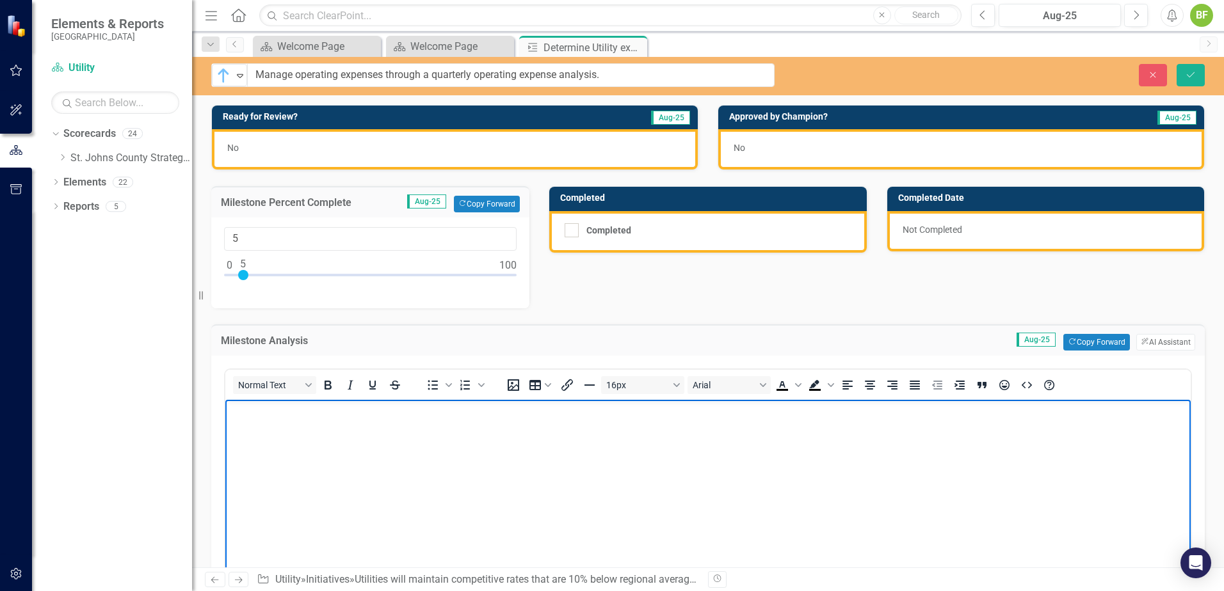
click at [481, 452] on body "Rich Text Area. Press ALT-0 for help." at bounding box center [707, 496] width 965 height 192
click at [470, 452] on body "Rich Text Area. Press ALT-0 for help." at bounding box center [707, 496] width 965 height 192
click at [378, 430] on body "Rich Text Area. Press ALT-0 for help." at bounding box center [707, 496] width 965 height 192
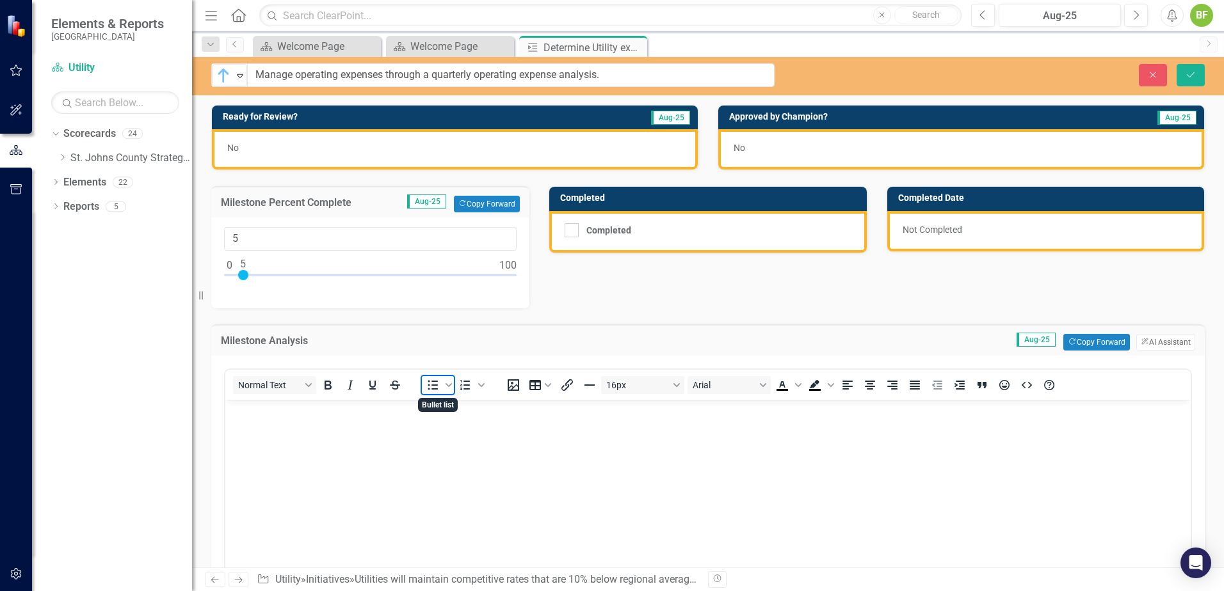
click at [433, 390] on icon "Bullet list" at bounding box center [433, 386] width 10 height 10
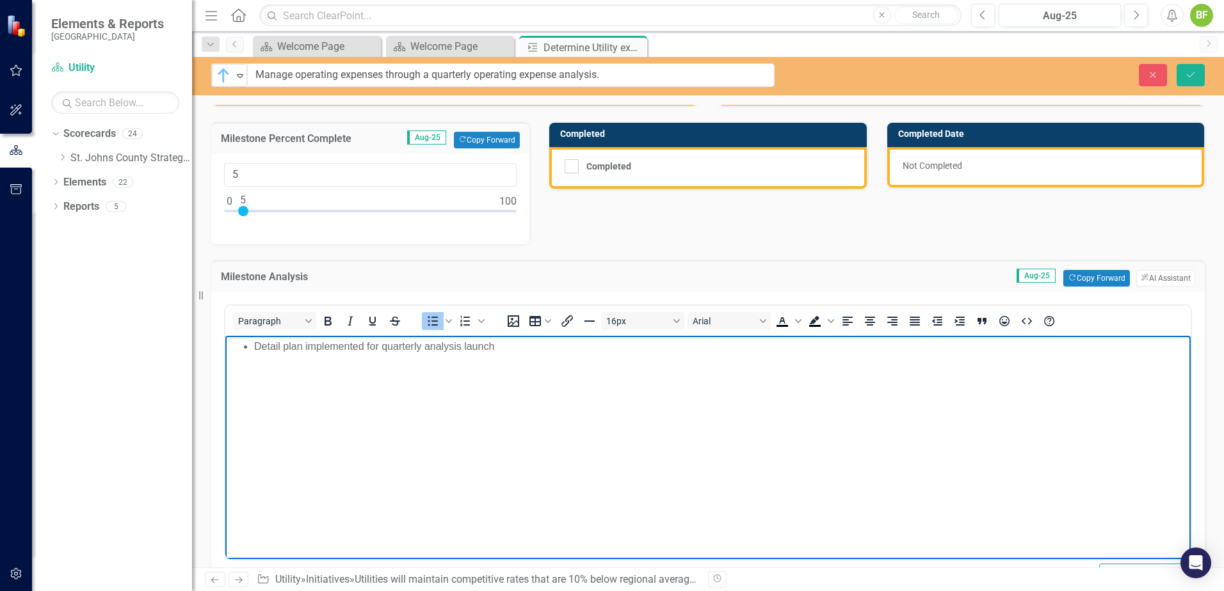
scroll to position [128, 0]
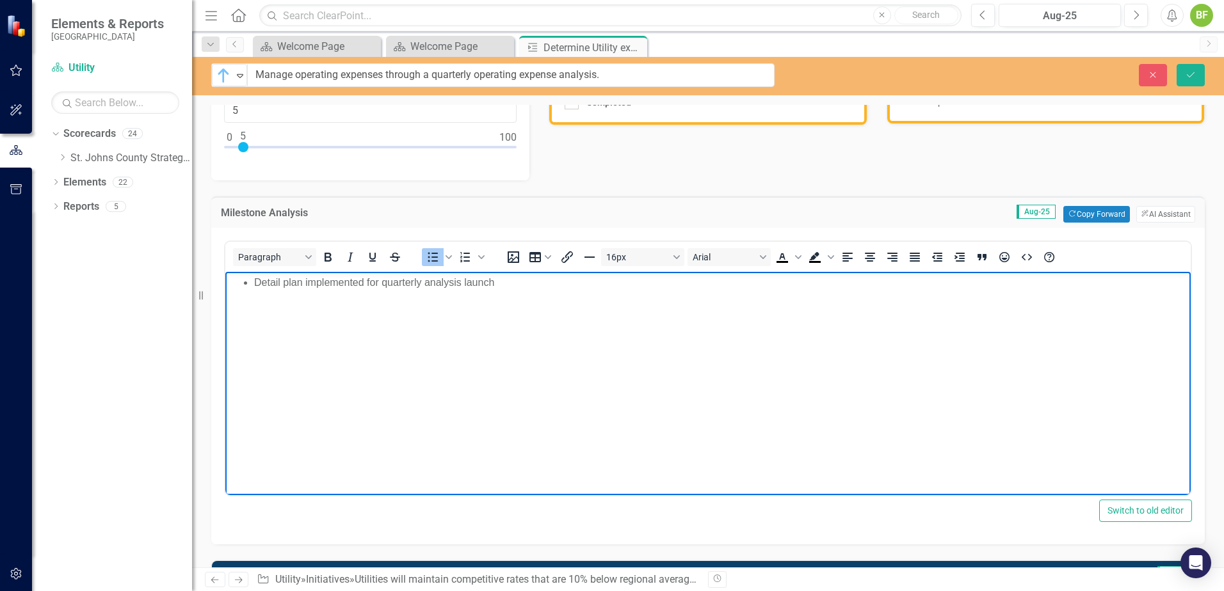
click at [497, 286] on li "Detail plan implemented for quarterly analysis launch" at bounding box center [720, 282] width 933 height 15
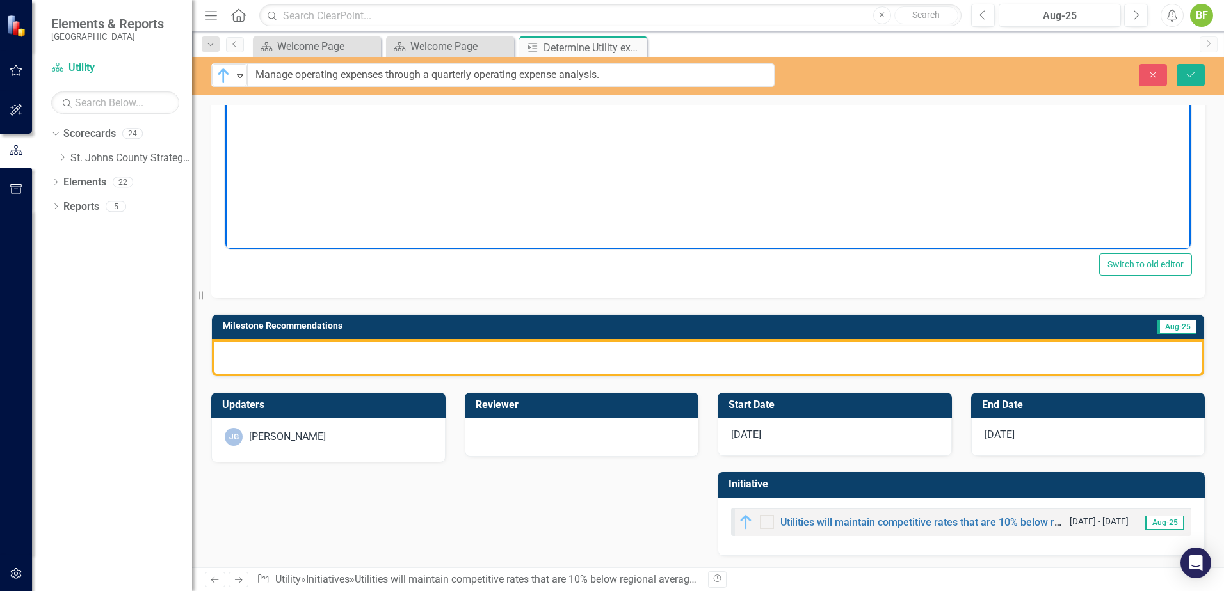
scroll to position [376, 0]
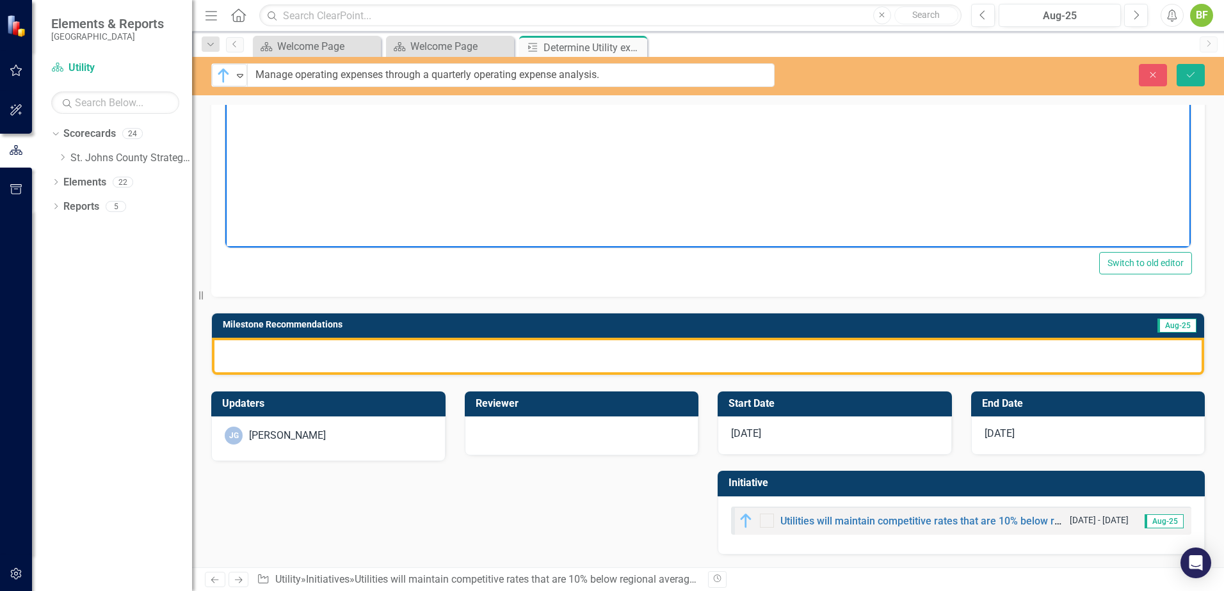
click at [308, 362] on div at bounding box center [708, 356] width 992 height 37
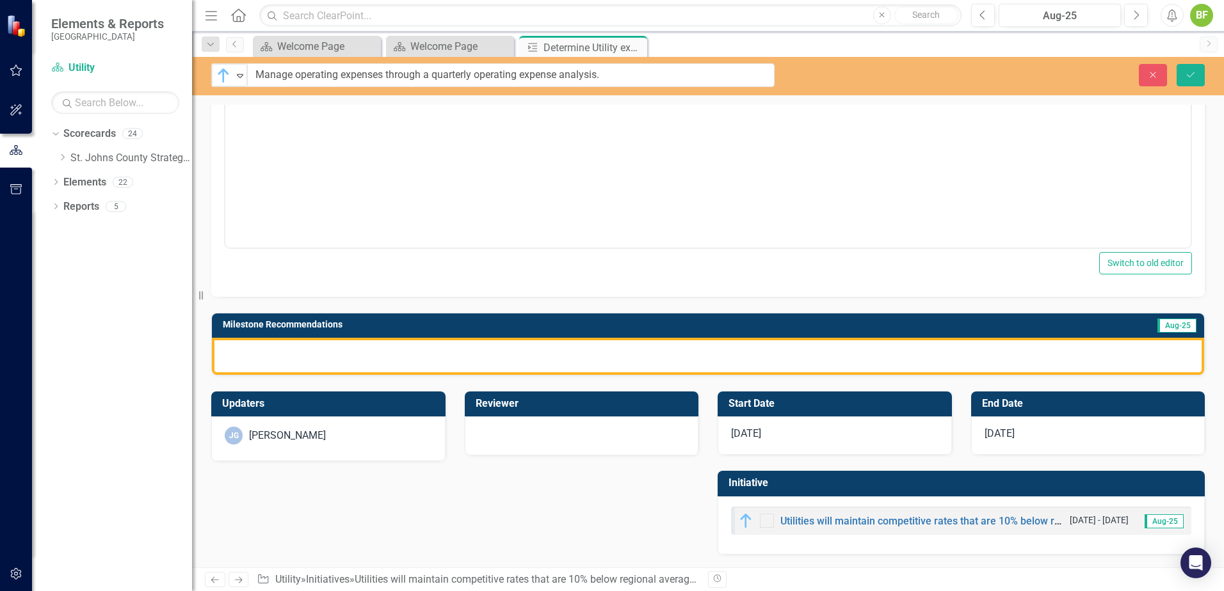
click at [308, 362] on div at bounding box center [708, 356] width 992 height 37
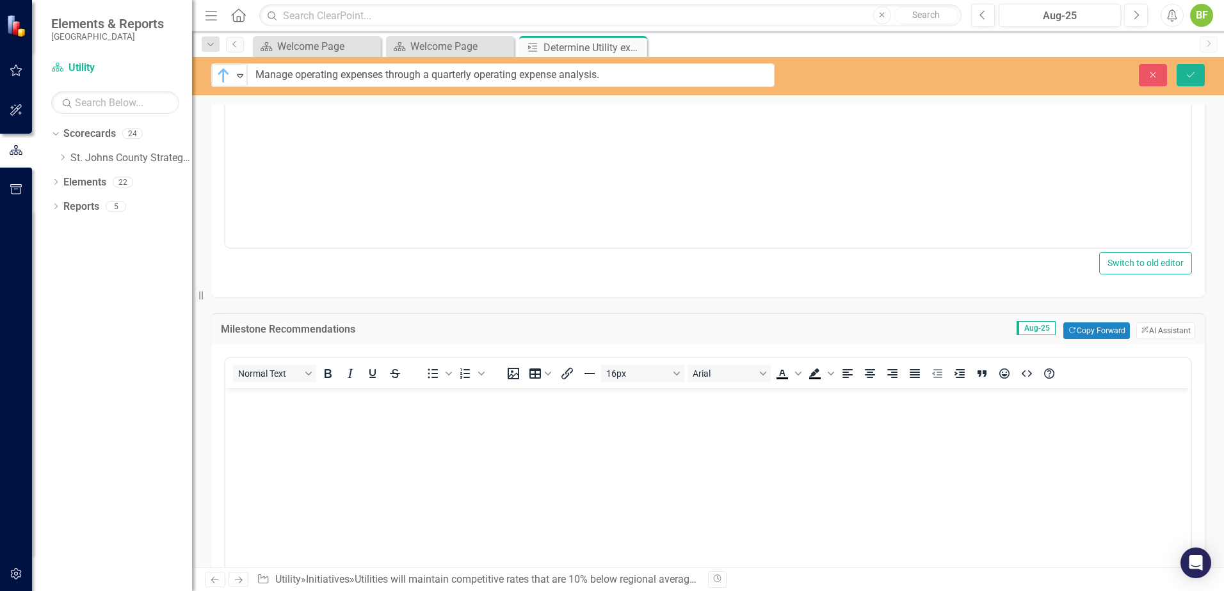
scroll to position [0, 0]
click at [430, 371] on icon "Bullet list" at bounding box center [432, 373] width 15 height 15
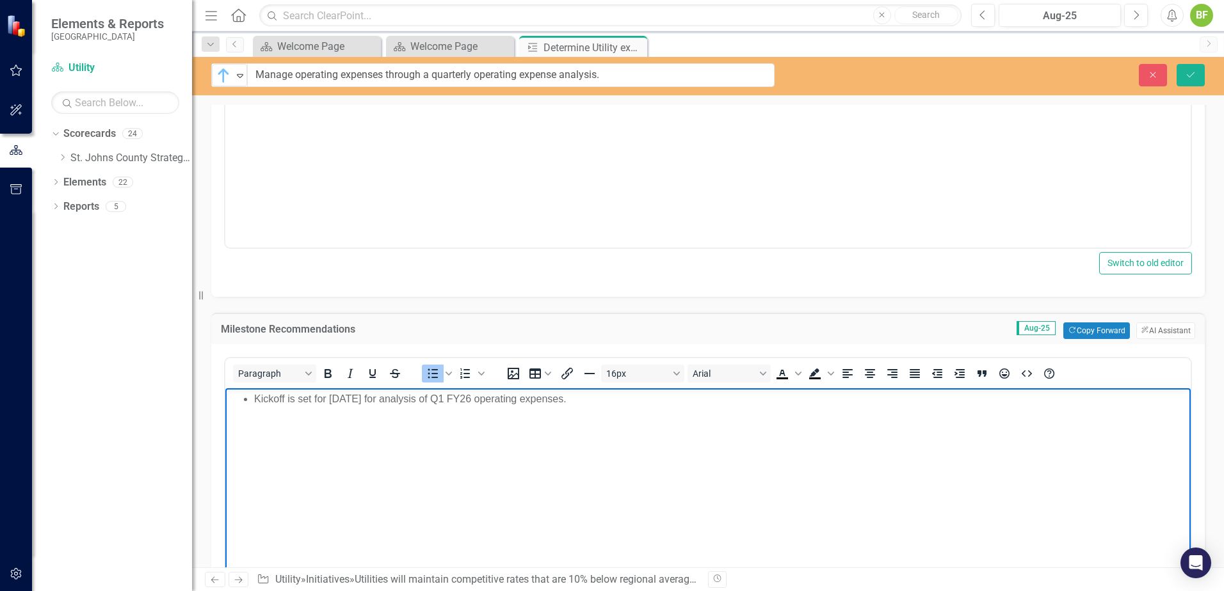
click at [655, 399] on li "Kickoff is set for [DATE] for analysis of Q1 FY26 operating expenses." at bounding box center [720, 399] width 933 height 15
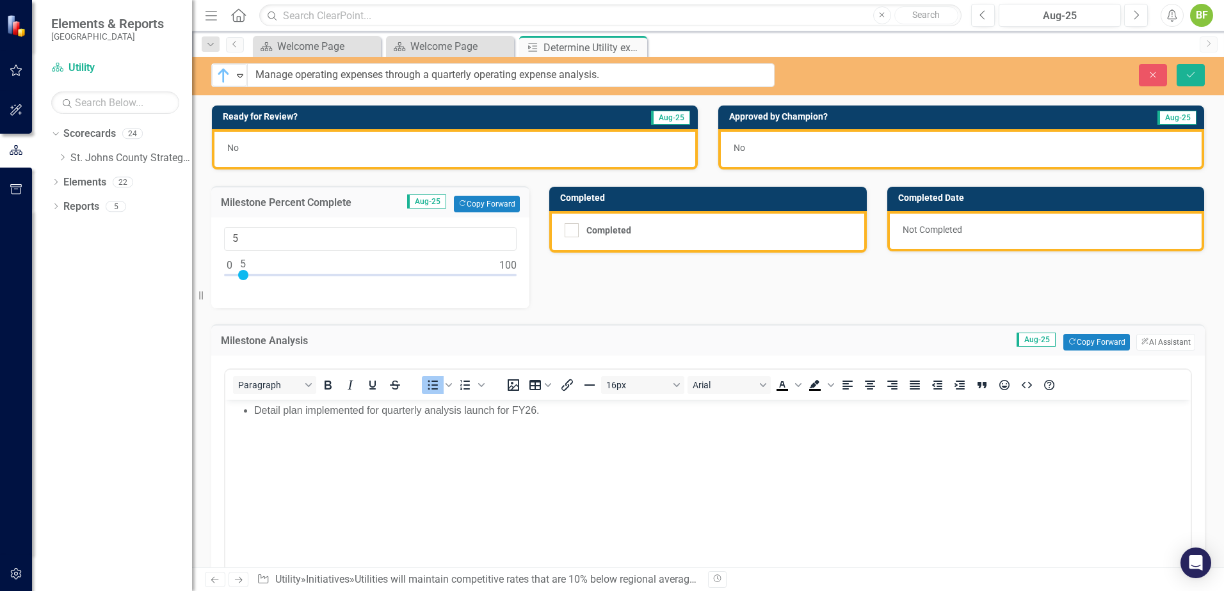
click at [468, 148] on div "No" at bounding box center [455, 149] width 486 height 40
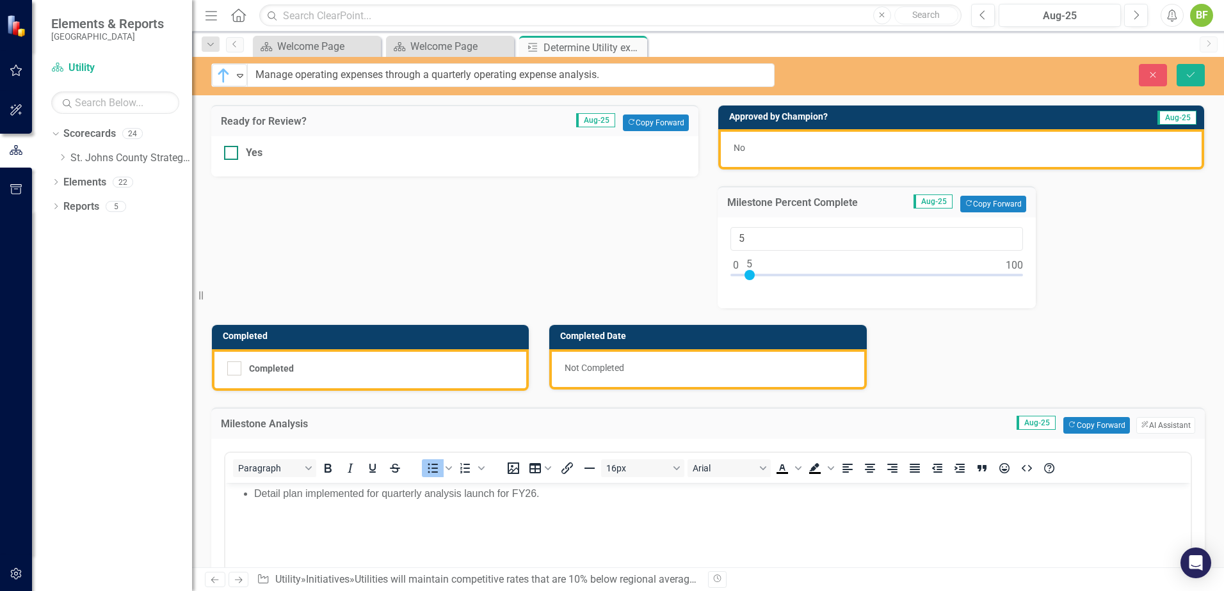
click at [232, 155] on div at bounding box center [231, 153] width 14 height 14
click at [232, 154] on input "Yes" at bounding box center [228, 150] width 8 height 8
checkbox input "true"
click at [977, 76] on icon "Save" at bounding box center [1190, 74] width 12 height 9
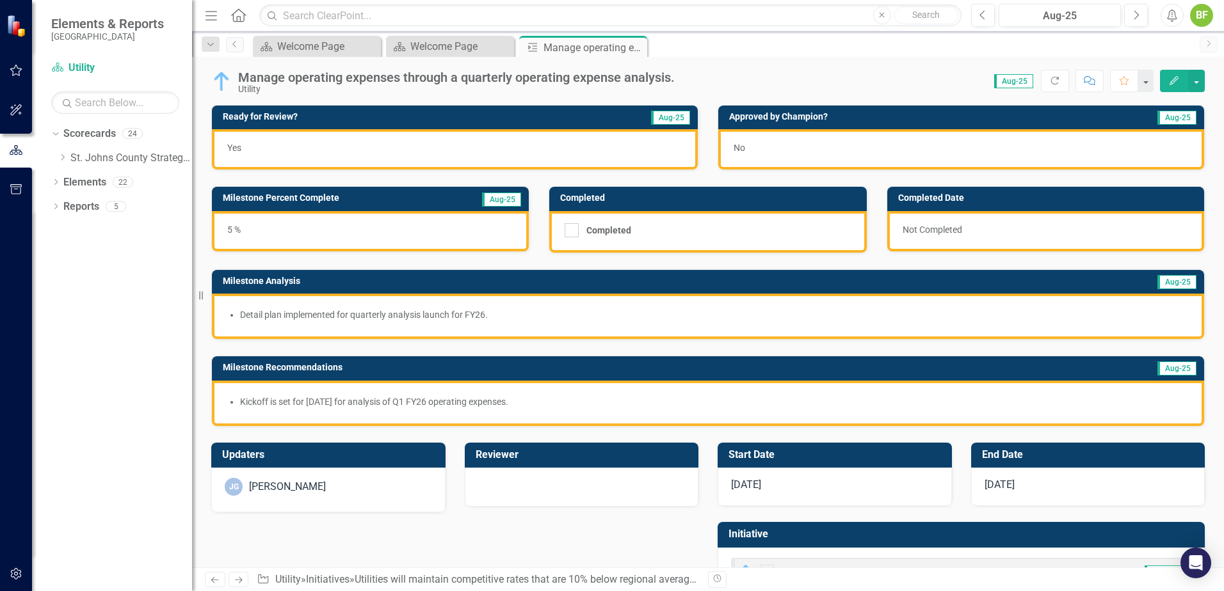
scroll to position [51, 0]
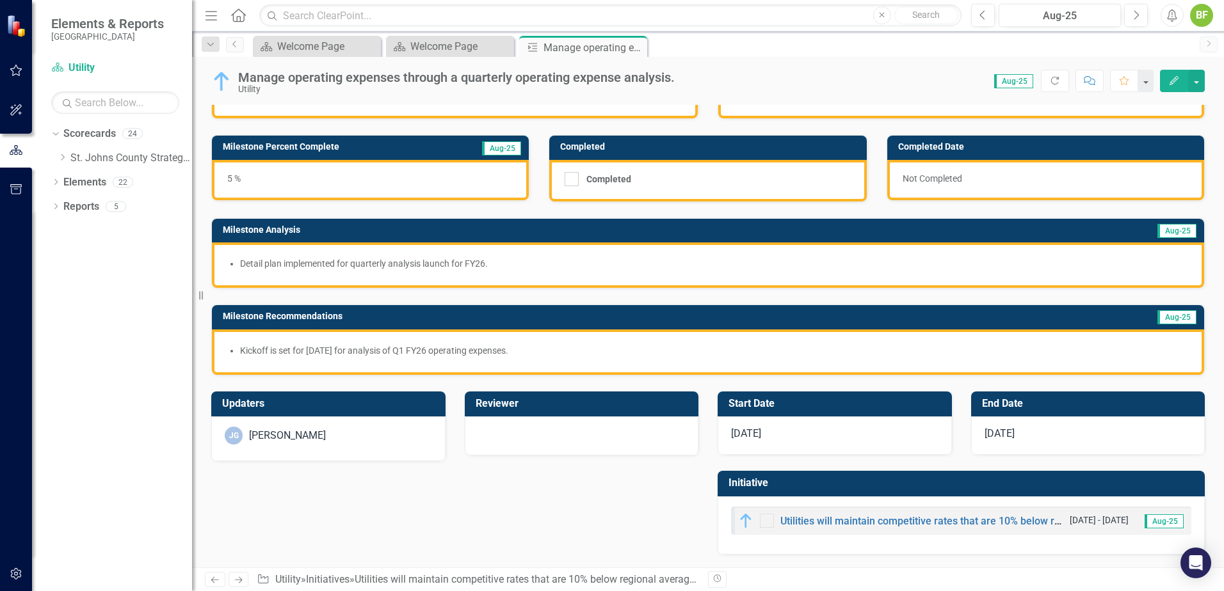
click at [977, 437] on div "[DATE]" at bounding box center [1088, 436] width 234 height 38
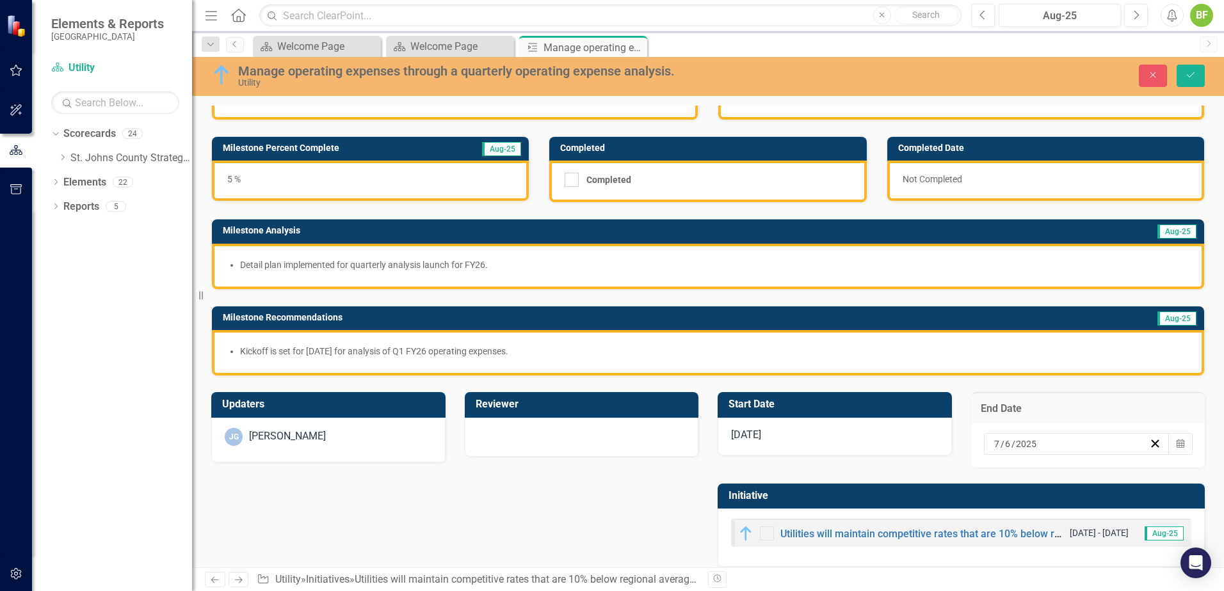
click at [977, 443] on div "7 / 6 / 2025" at bounding box center [1070, 444] width 157 height 13
click at [977, 452] on div "7 / 6 / 2025 Calendar" at bounding box center [1088, 446] width 234 height 44
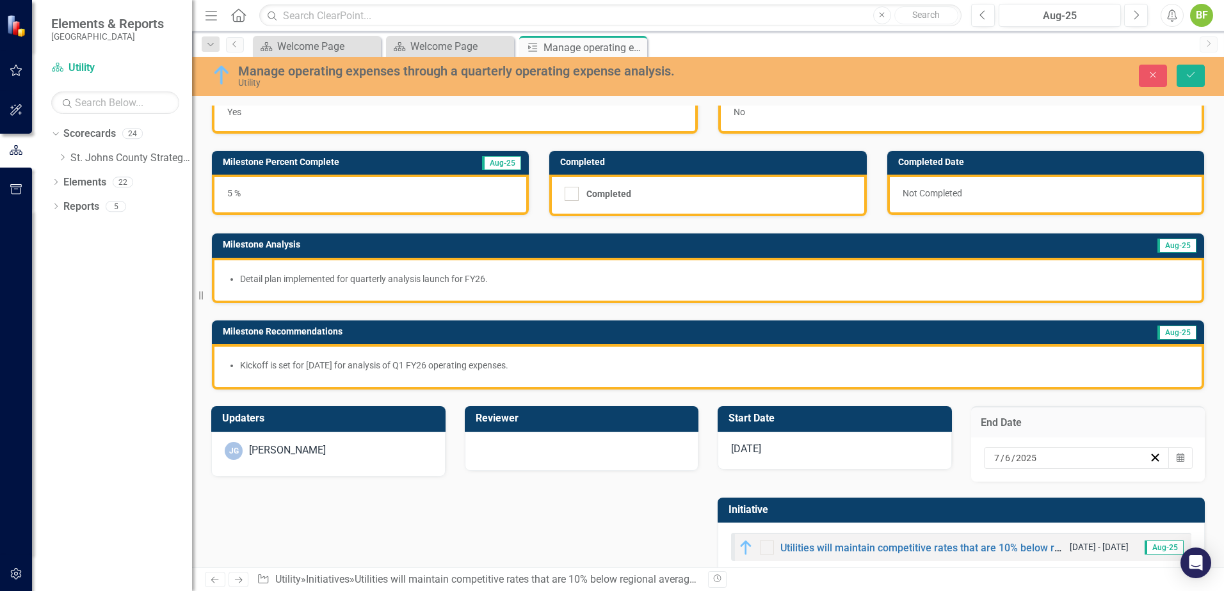
scroll to position [63, 0]
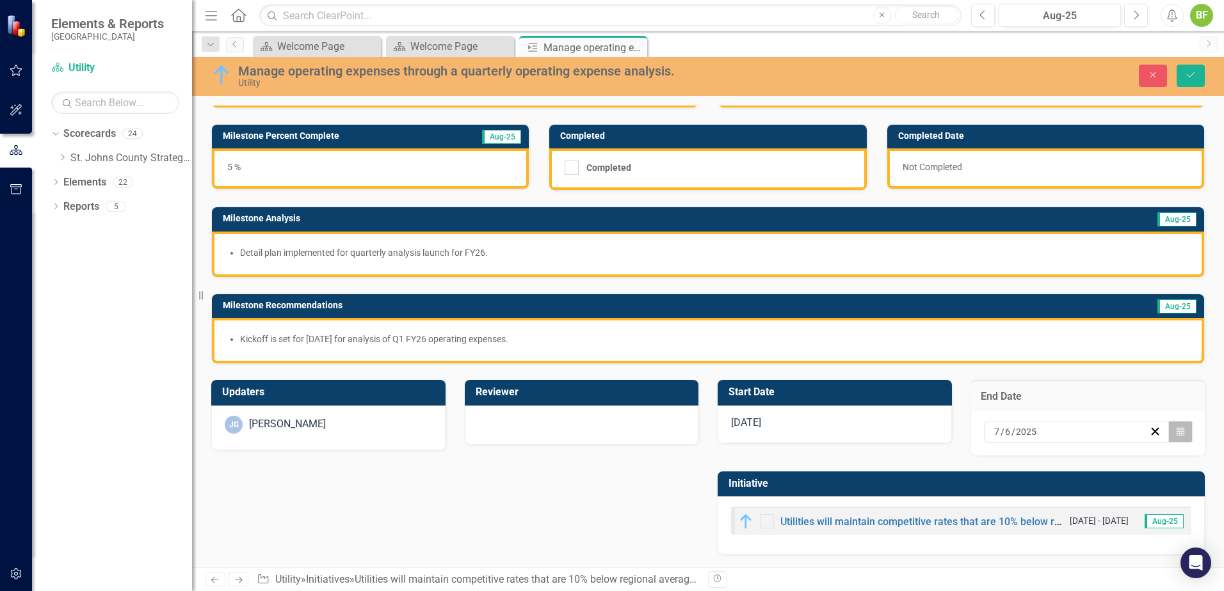
click at [977, 434] on button "Calendar" at bounding box center [1180, 432] width 24 height 22
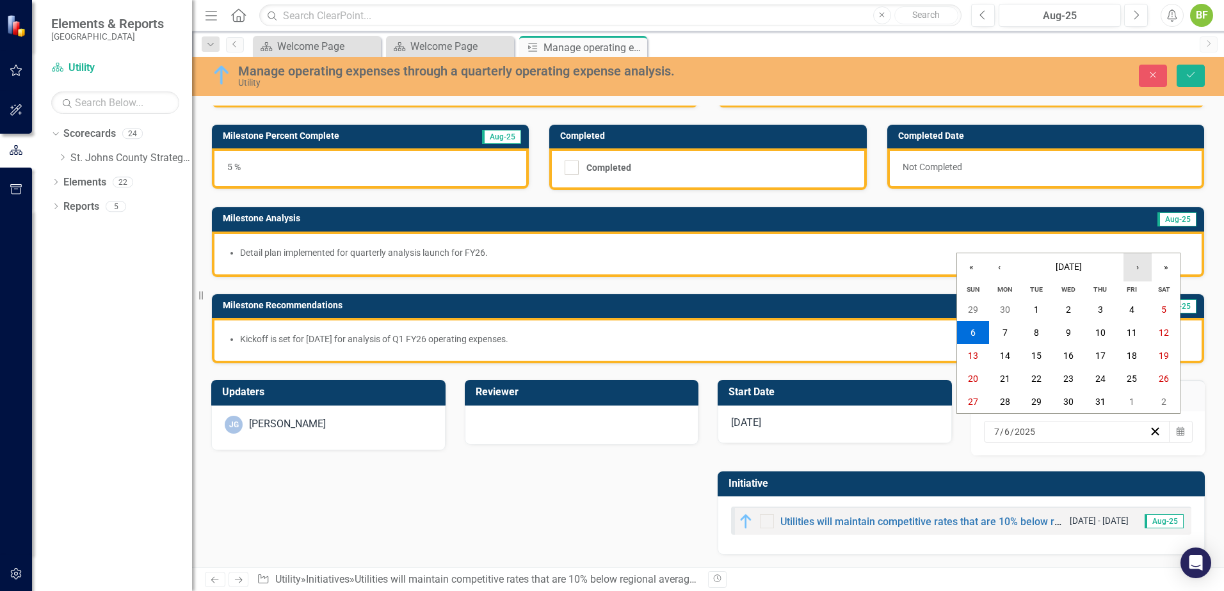
click at [977, 267] on button "›" at bounding box center [1137, 267] width 28 height 28
click at [977, 403] on abbr "30" at bounding box center [1036, 402] width 10 height 10
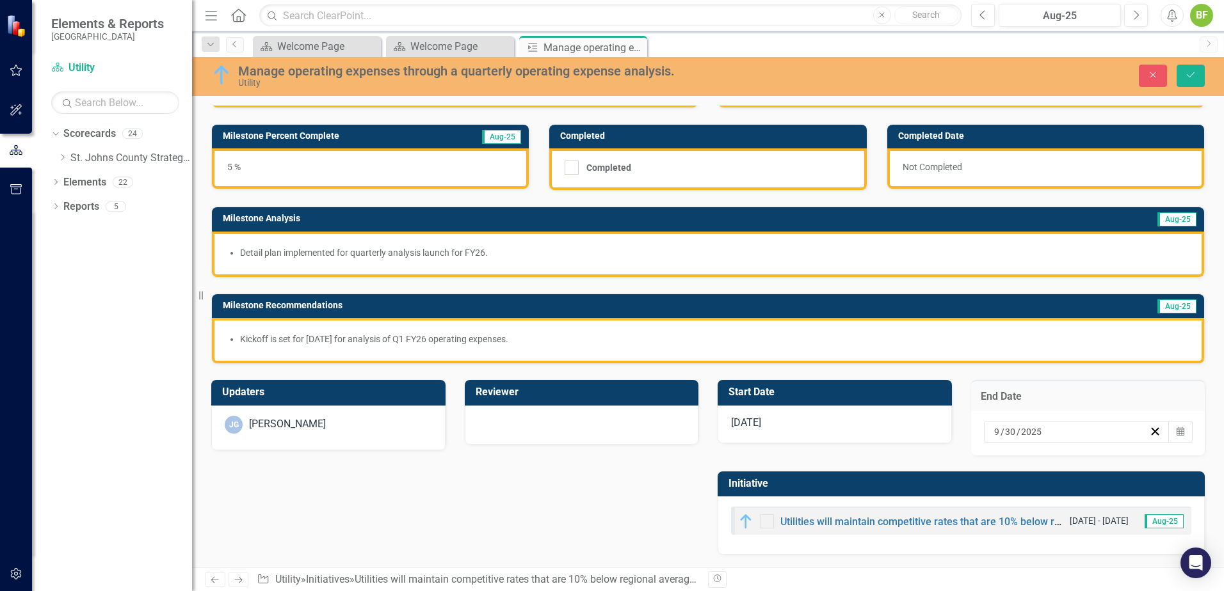
click at [977, 429] on div "9 / 30 / 2025" at bounding box center [1070, 432] width 157 height 13
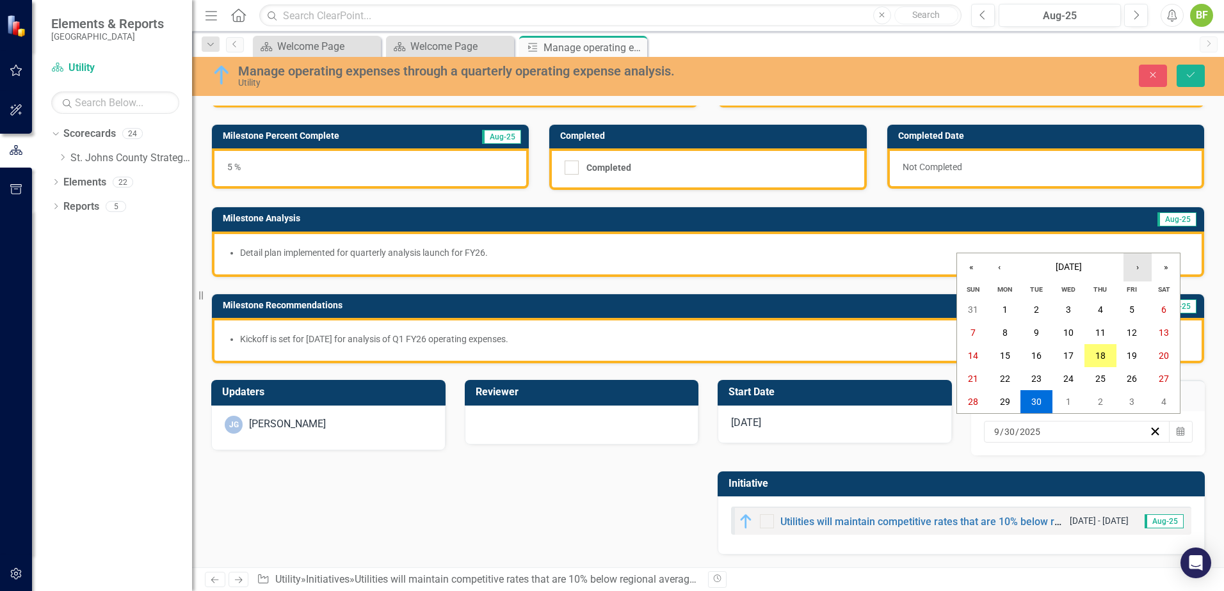
click at [977, 268] on button "›" at bounding box center [1137, 267] width 28 height 28
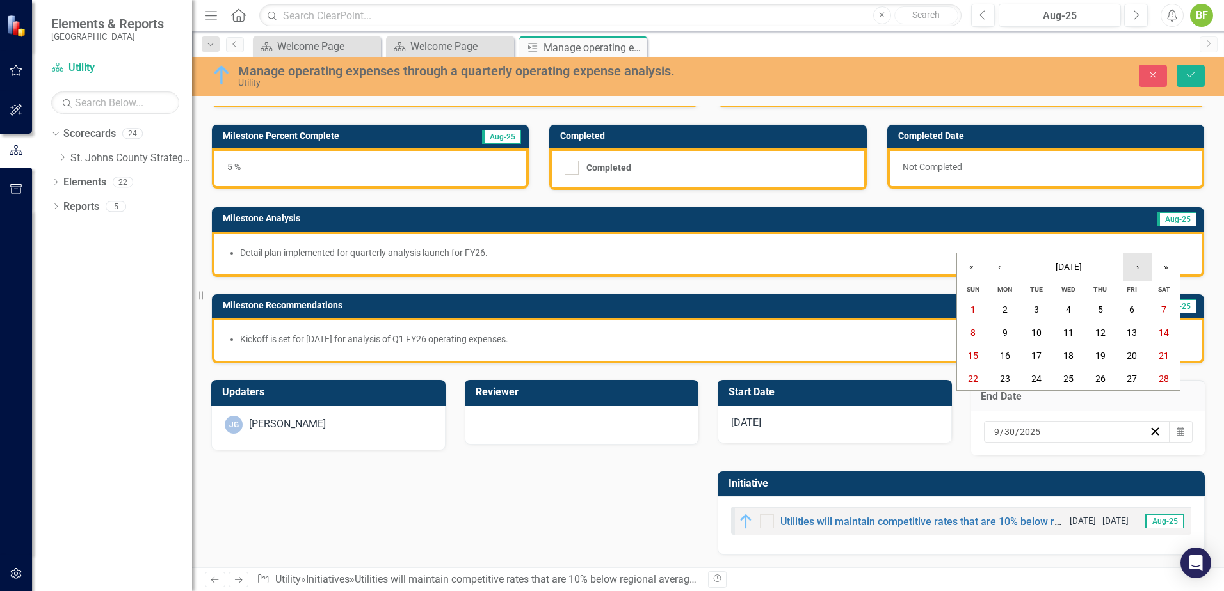
click at [977, 268] on button "›" at bounding box center [1137, 267] width 28 height 28
click at [977, 271] on button "›" at bounding box center [1137, 267] width 28 height 28
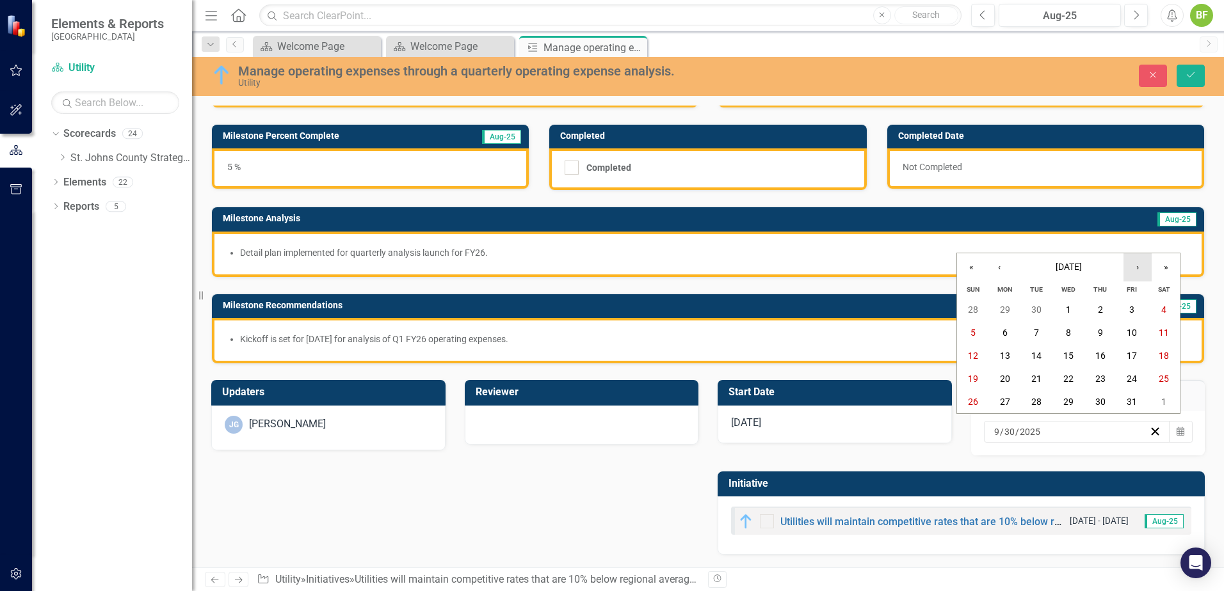
click at [977, 271] on button "›" at bounding box center [1137, 267] width 28 height 28
click at [977, 398] on button "30" at bounding box center [1068, 401] width 32 height 23
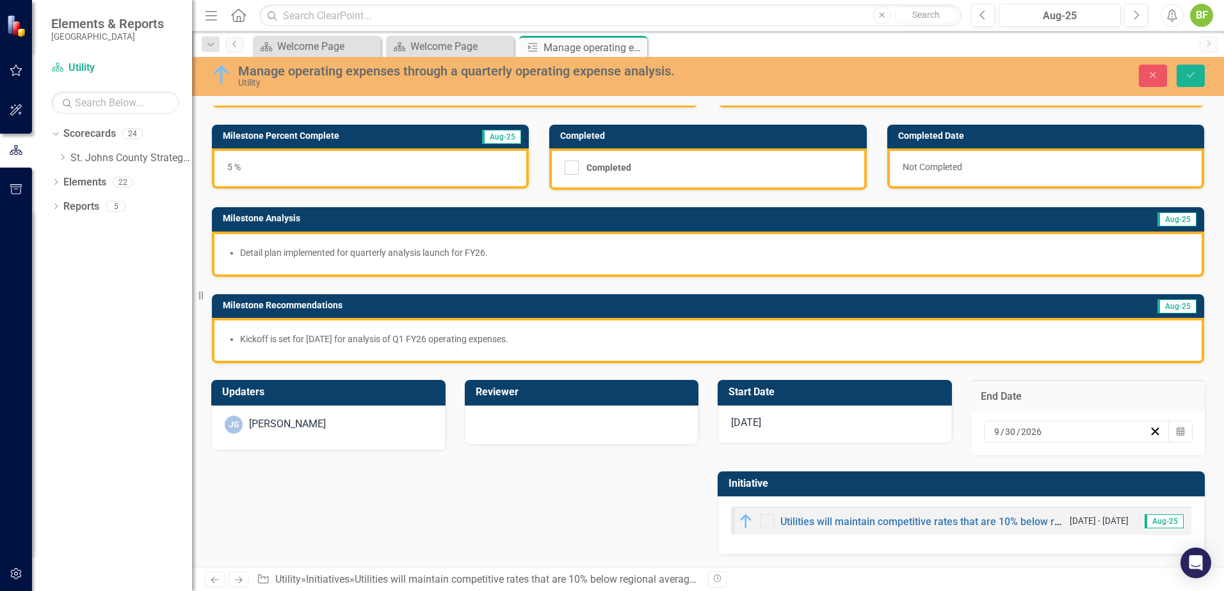
click at [778, 428] on div "[DATE]" at bounding box center [834, 425] width 234 height 38
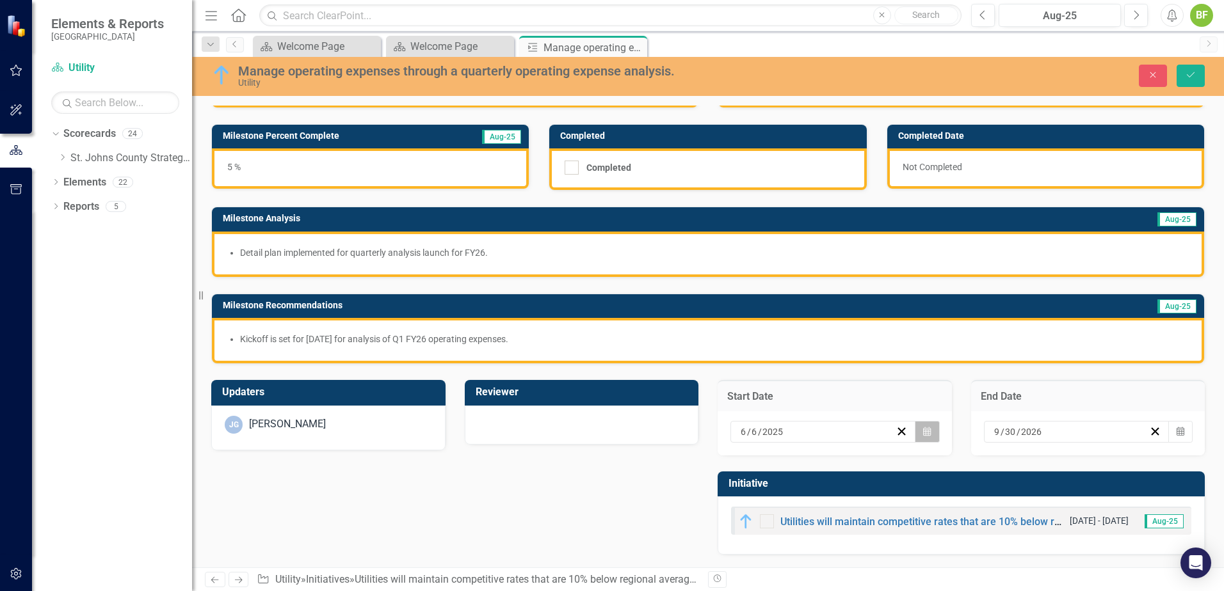
click at [923, 434] on icon "Calendar" at bounding box center [927, 431] width 8 height 9
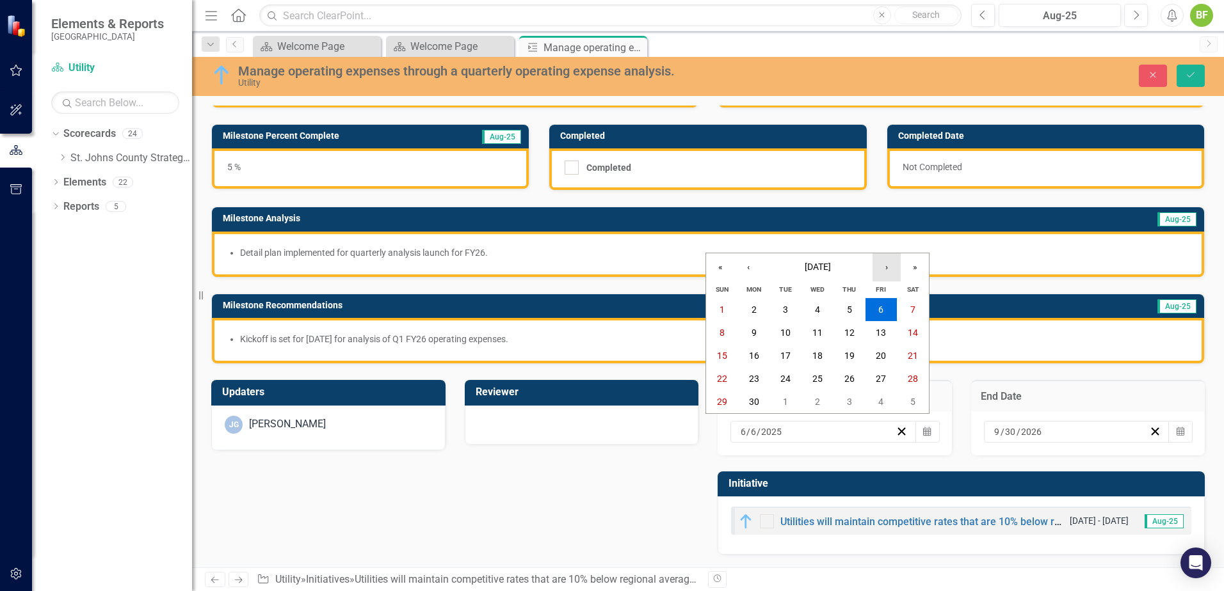
click at [894, 276] on button "›" at bounding box center [886, 267] width 28 height 28
click at [893, 276] on button "›" at bounding box center [886, 267] width 28 height 28
click at [887, 273] on button "›" at bounding box center [886, 267] width 28 height 28
click at [849, 358] on abbr "18" at bounding box center [849, 356] width 10 height 10
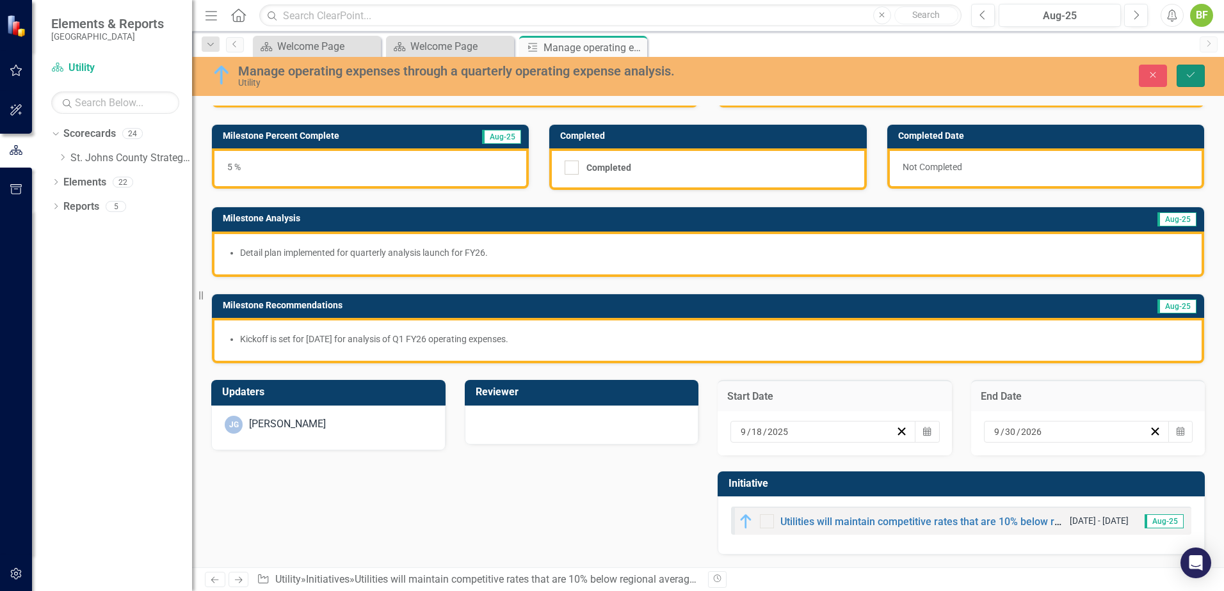
click at [977, 72] on icon "Save" at bounding box center [1190, 74] width 12 height 9
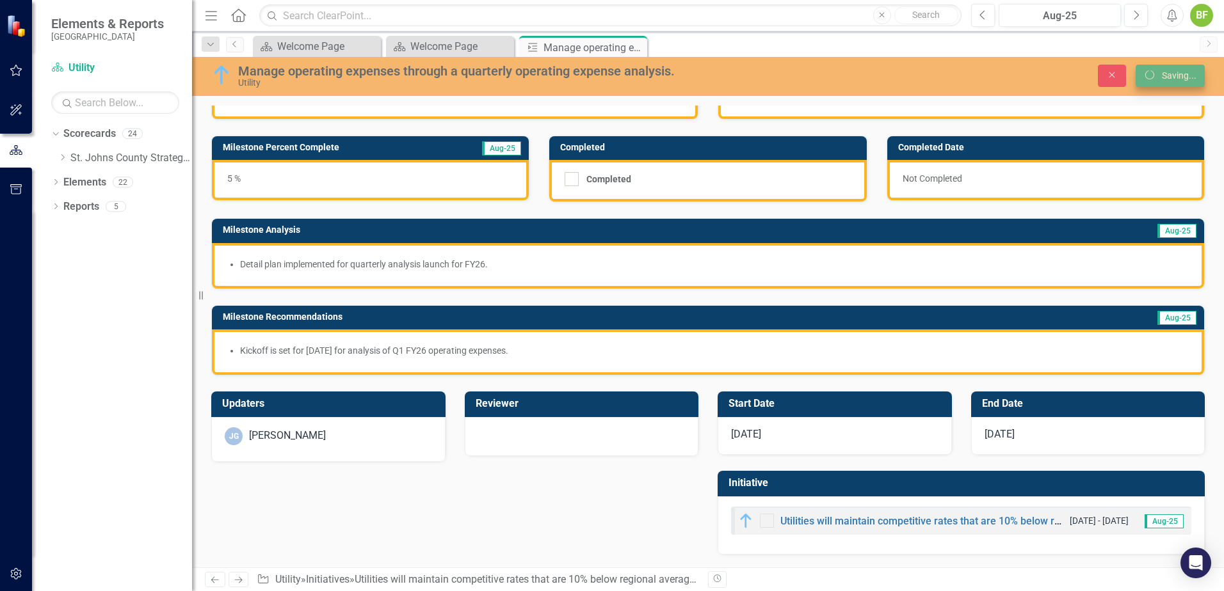
scroll to position [52, 0]
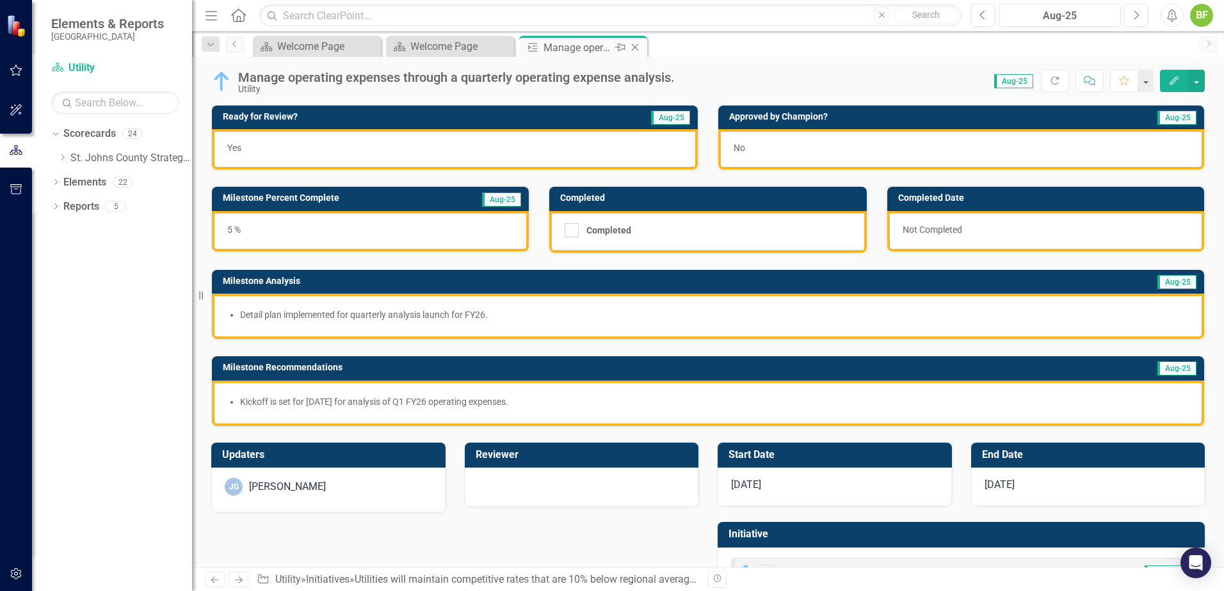
click at [635, 49] on icon "Close" at bounding box center [634, 47] width 13 height 10
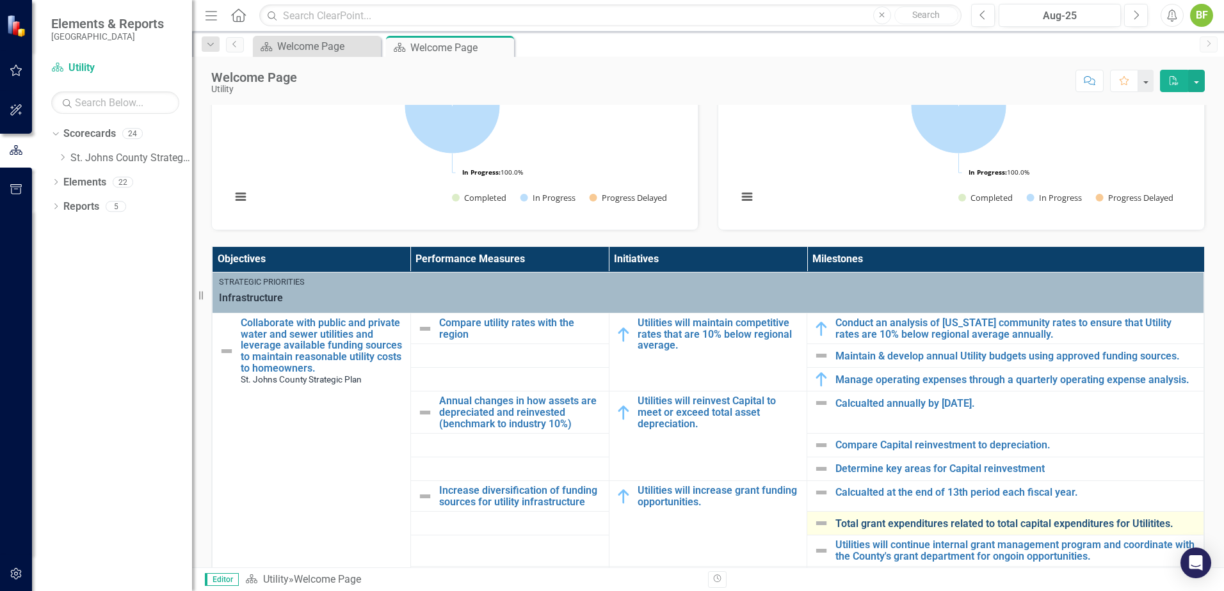
scroll to position [384, 0]
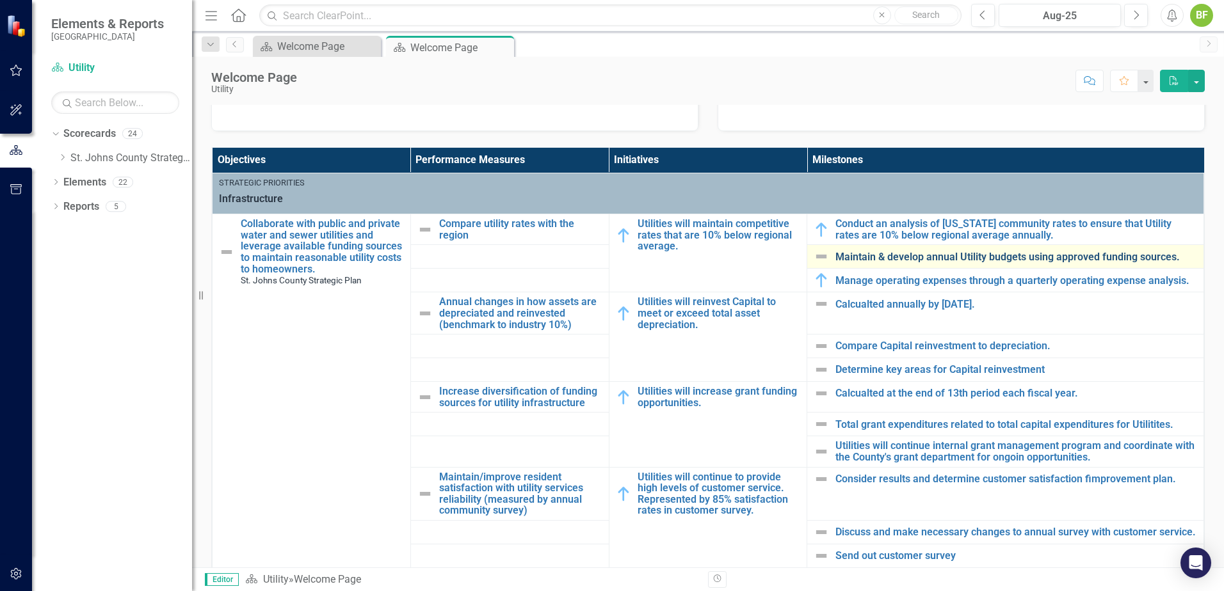
click at [870, 258] on link "Maintain & develop annual Utility budgets using approved funding sources." at bounding box center [1016, 257] width 362 height 12
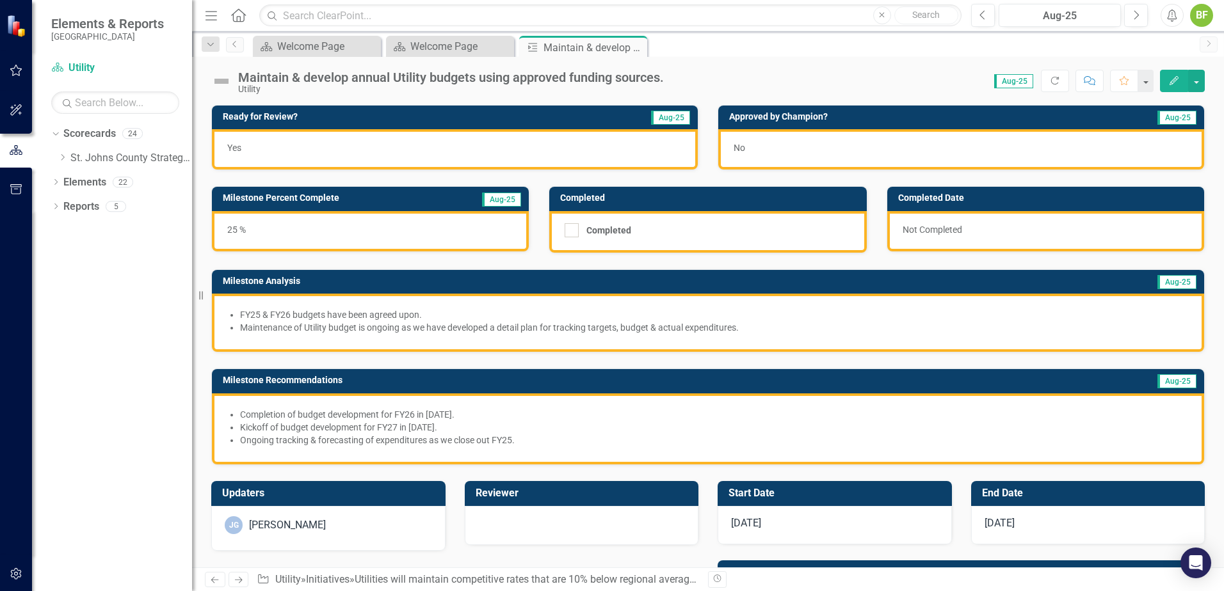
click at [223, 82] on img at bounding box center [221, 81] width 20 height 20
click at [223, 83] on img at bounding box center [221, 81] width 20 height 20
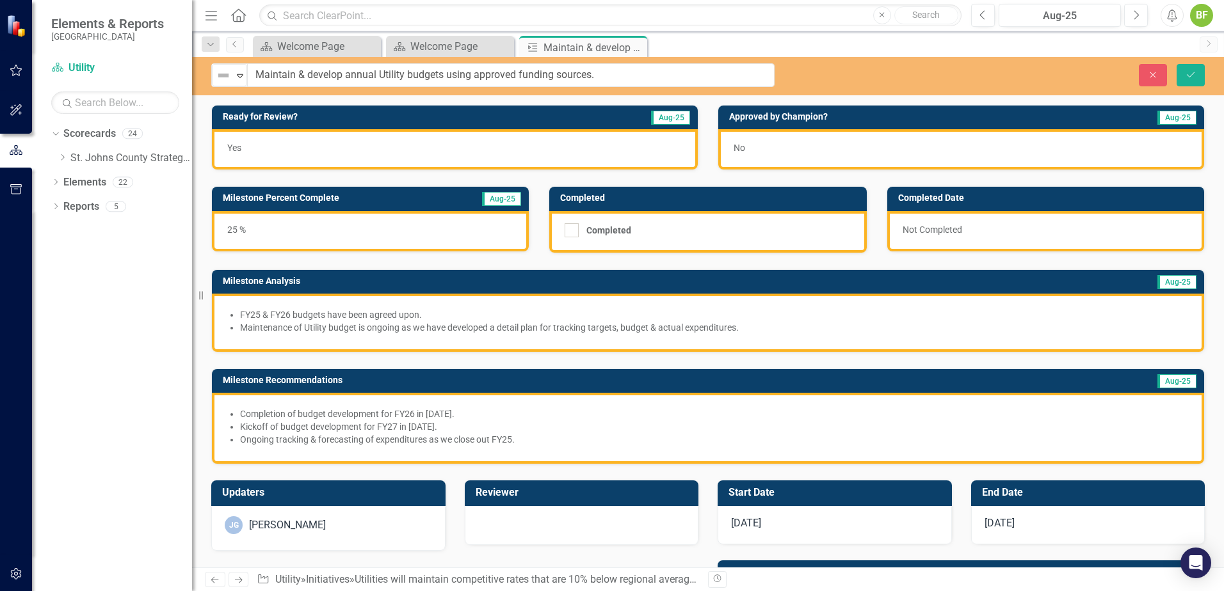
click at [223, 83] on img at bounding box center [223, 75] width 15 height 15
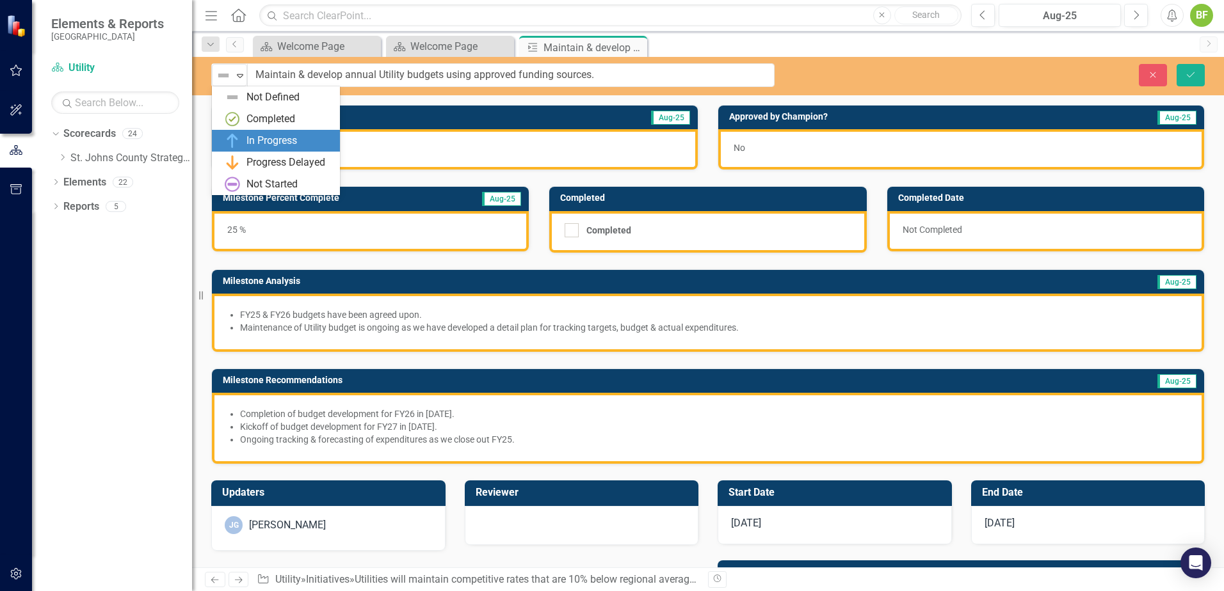
click at [244, 147] on div "In Progress" at bounding box center [279, 140] width 108 height 15
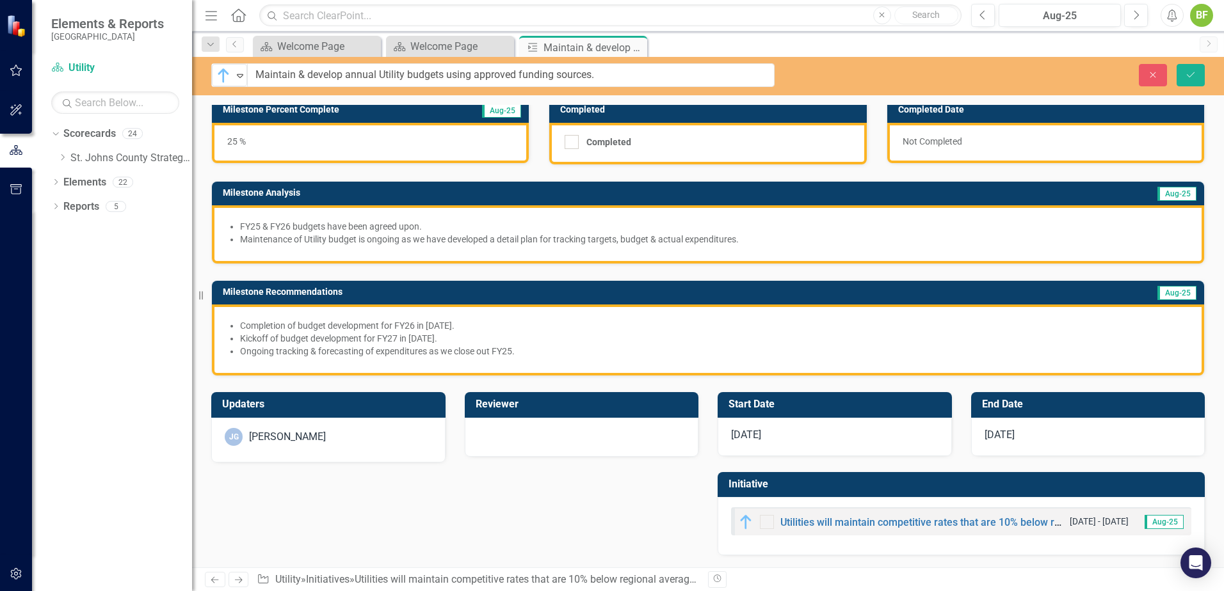
scroll to position [89, 0]
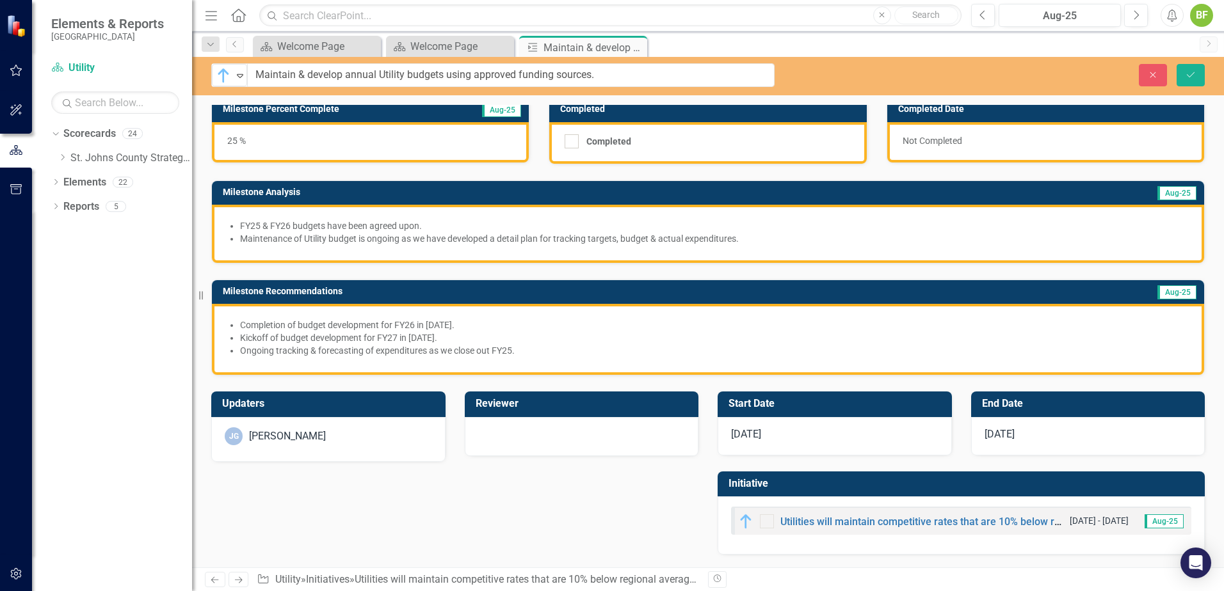
click at [977, 438] on div "[DATE]" at bounding box center [1088, 436] width 234 height 38
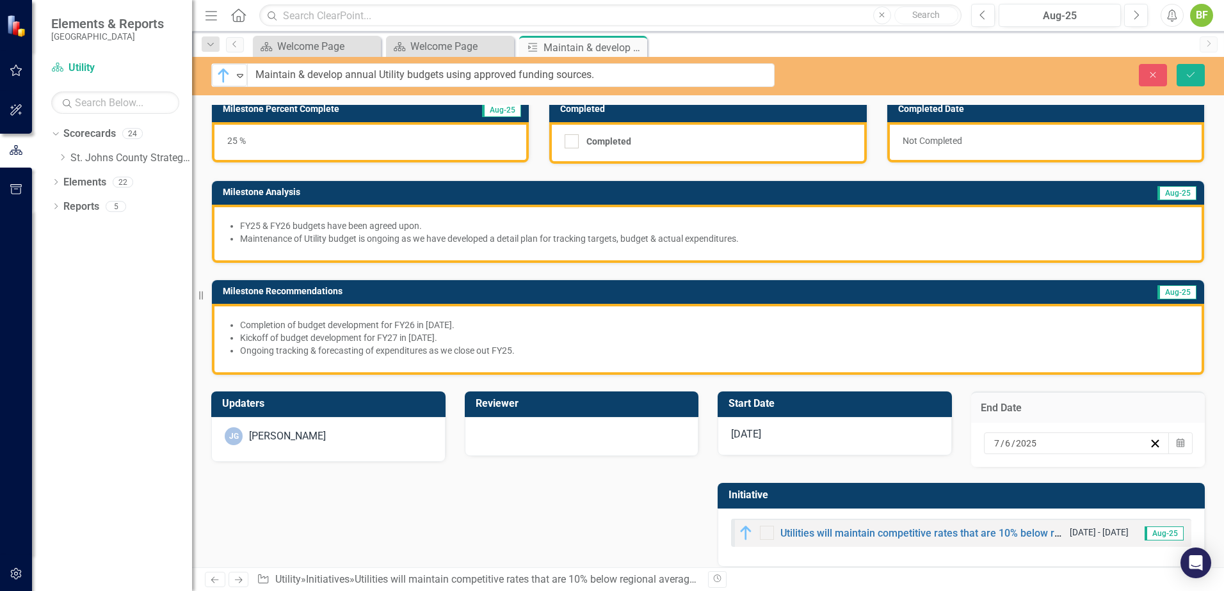
click at [977, 444] on div "7 / 6 / 2025" at bounding box center [1070, 443] width 157 height 13
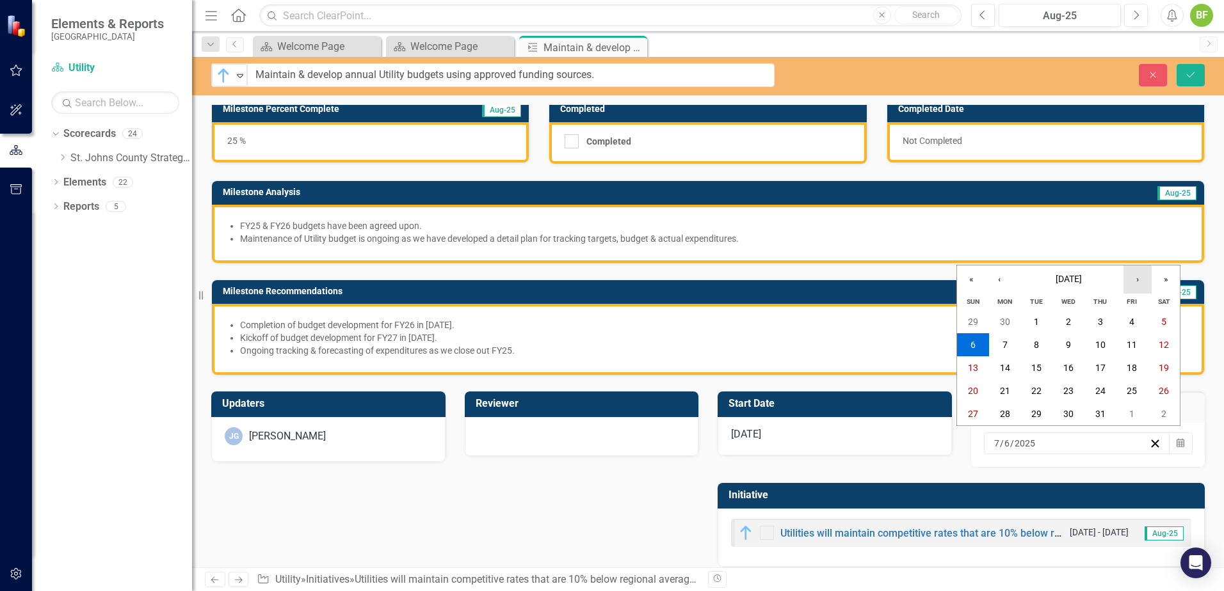
click at [977, 273] on button "›" at bounding box center [1137, 280] width 28 height 28
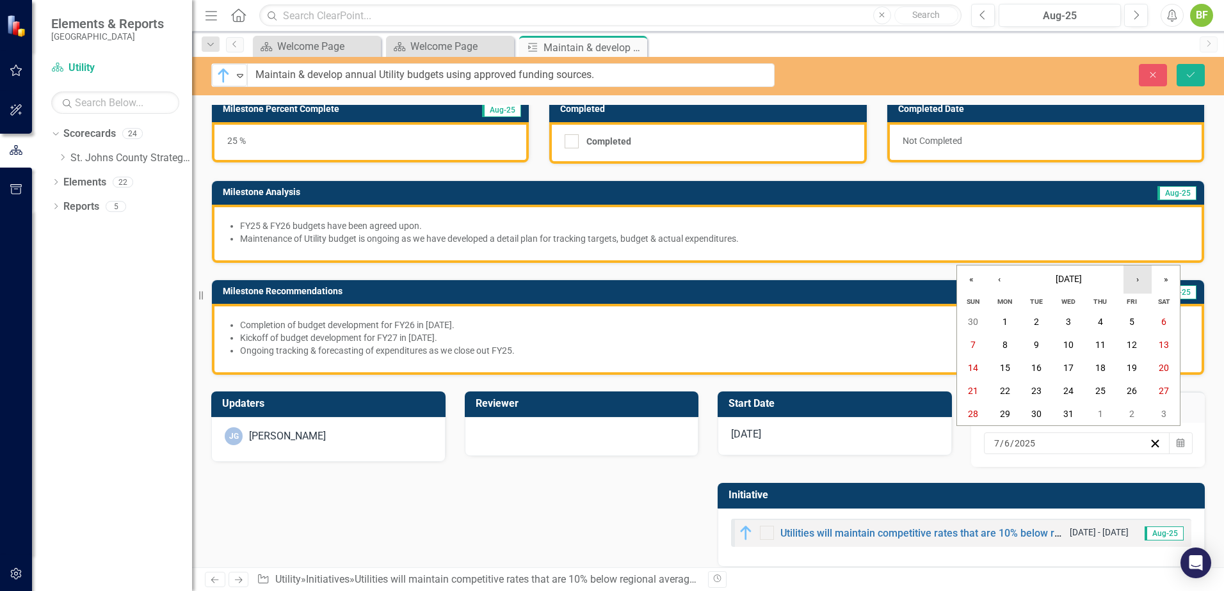
click at [977, 273] on button "›" at bounding box center [1137, 280] width 28 height 28
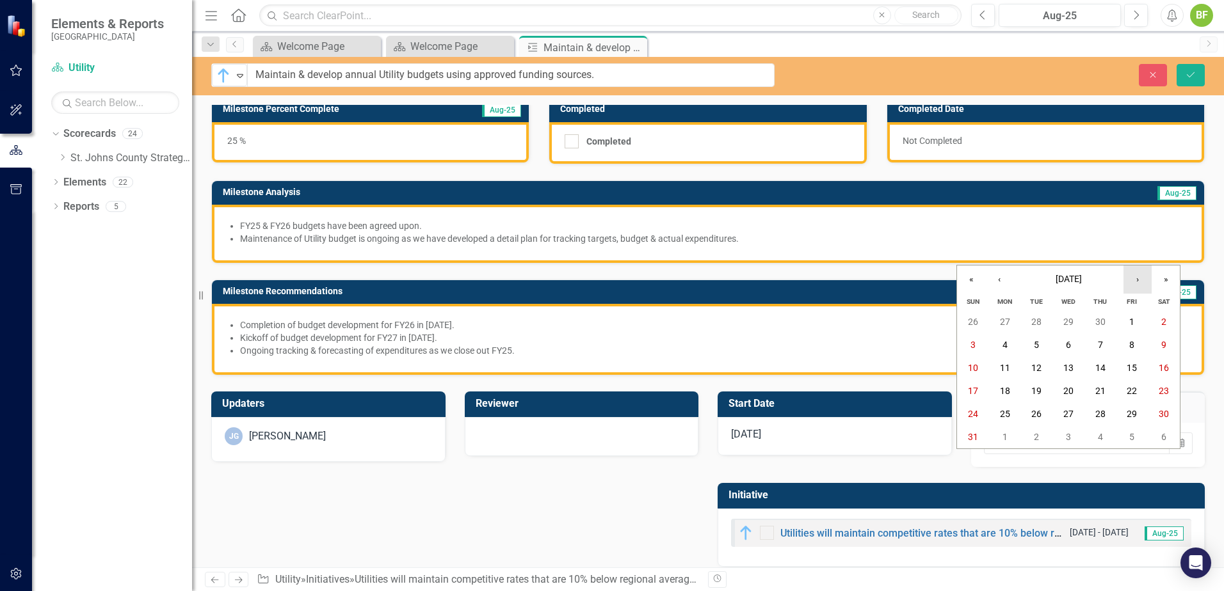
click at [977, 273] on button "›" at bounding box center [1137, 280] width 28 height 28
click at [977, 419] on abbr "30" at bounding box center [1068, 414] width 10 height 10
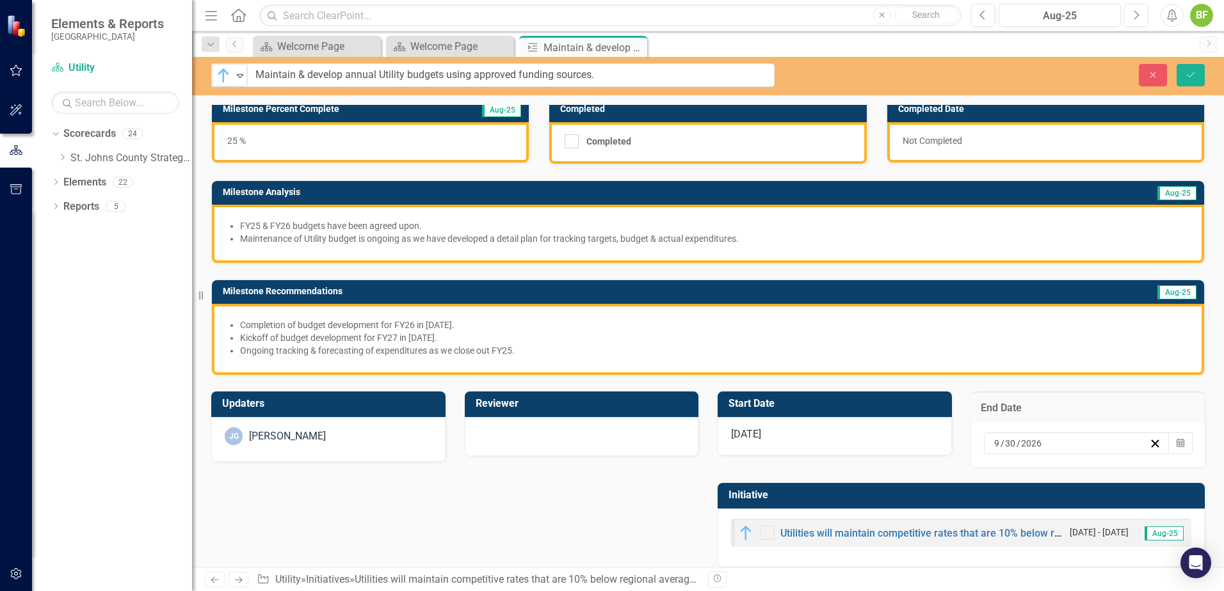
click at [838, 438] on div "[DATE]" at bounding box center [834, 436] width 234 height 38
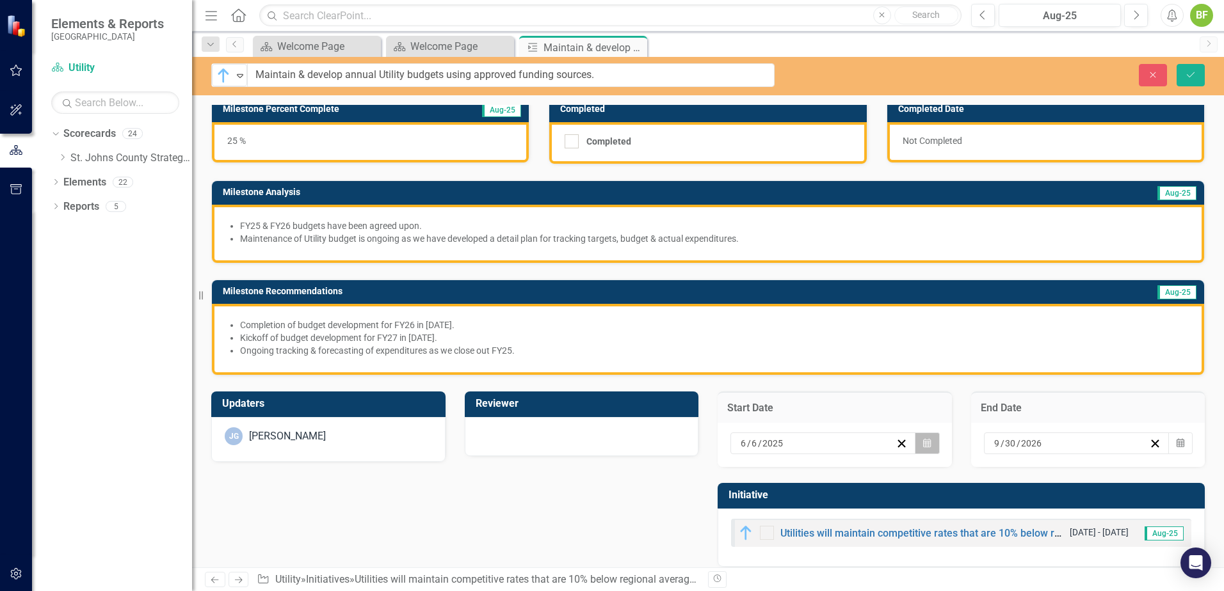
click at [923, 442] on icon "button" at bounding box center [927, 442] width 8 height 9
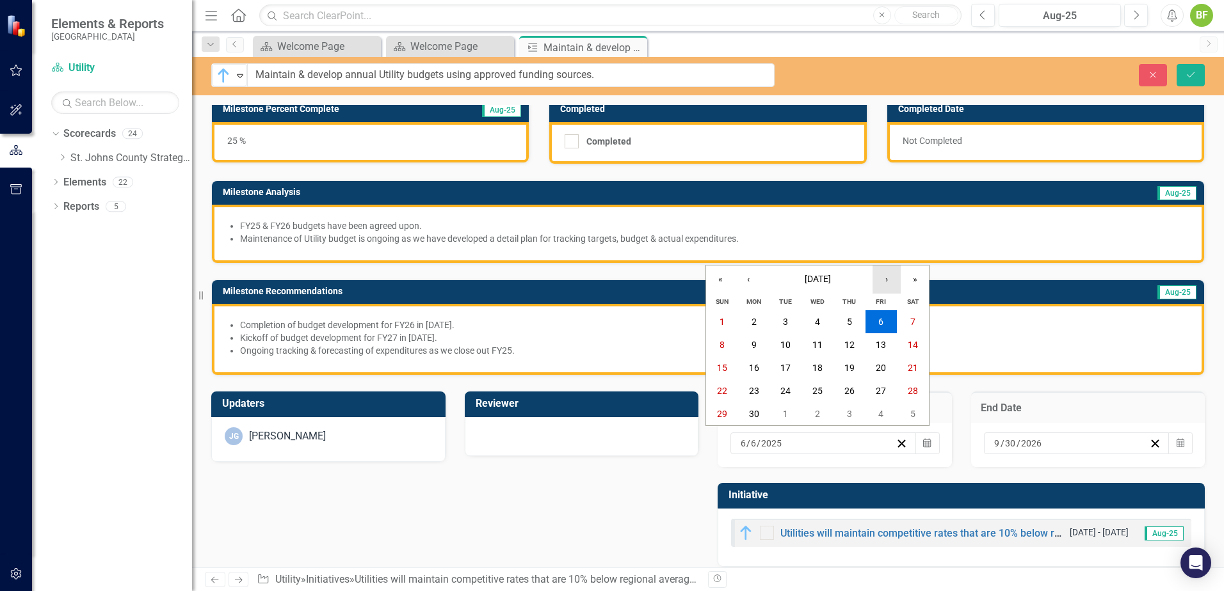
click at [889, 276] on button "›" at bounding box center [886, 280] width 28 height 28
click at [851, 370] on abbr "18" at bounding box center [849, 368] width 10 height 10
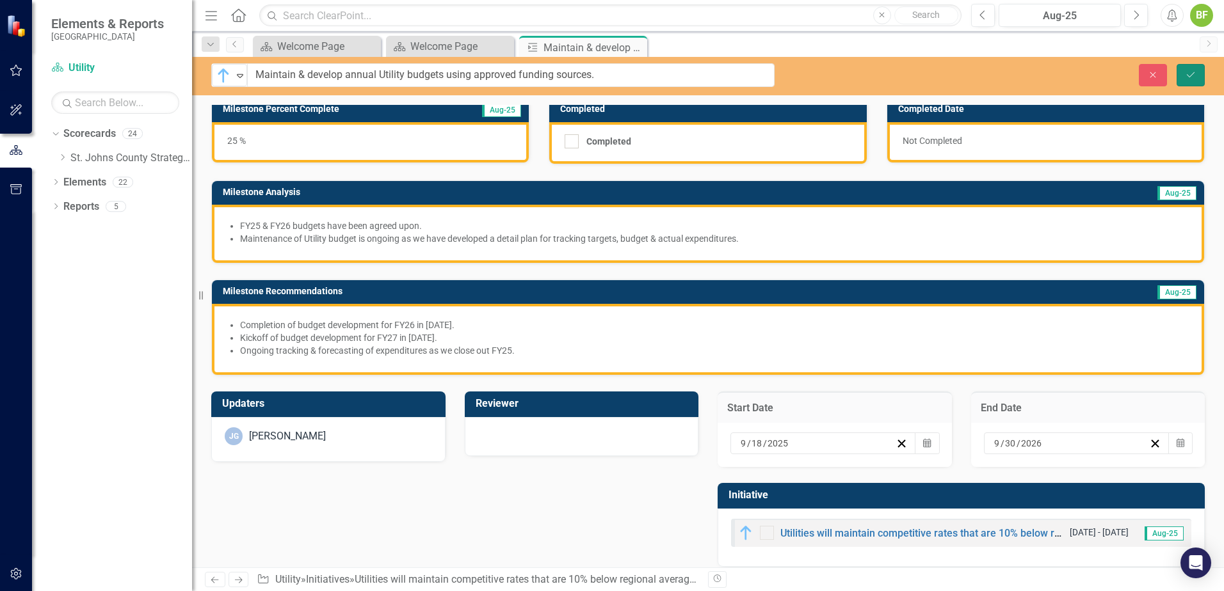
click at [977, 76] on icon "Save" at bounding box center [1190, 74] width 12 height 9
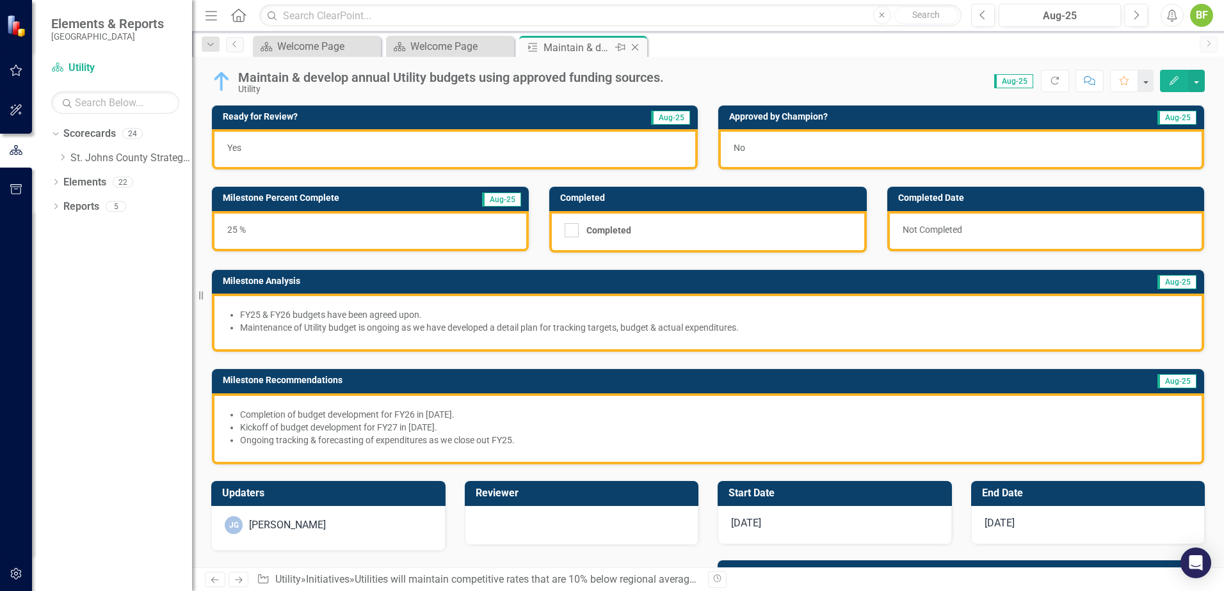
click at [632, 47] on icon "Close" at bounding box center [634, 47] width 13 height 10
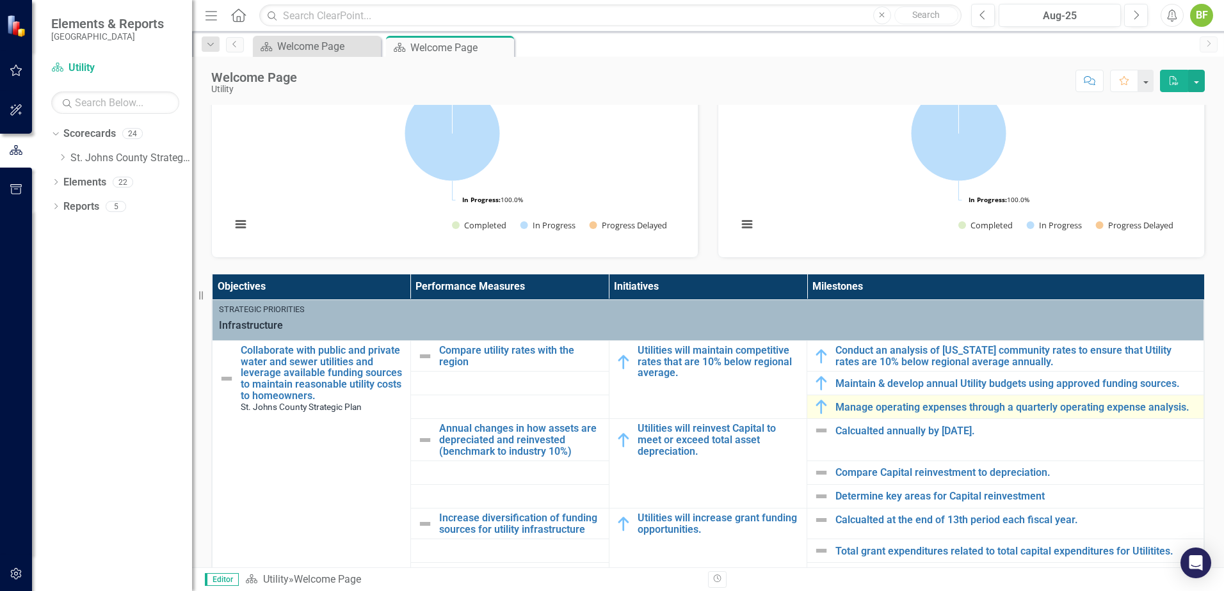
scroll to position [384, 0]
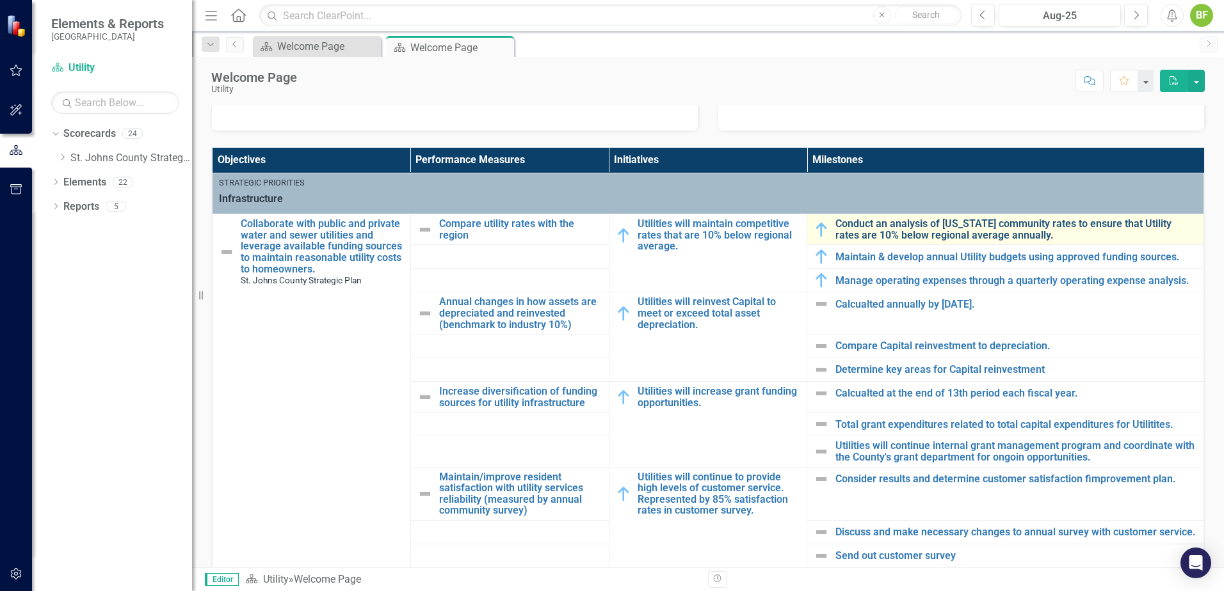
click at [863, 232] on link "Conduct an analysis of [US_STATE] community rates to ensure that Utility rates …" at bounding box center [1016, 229] width 362 height 22
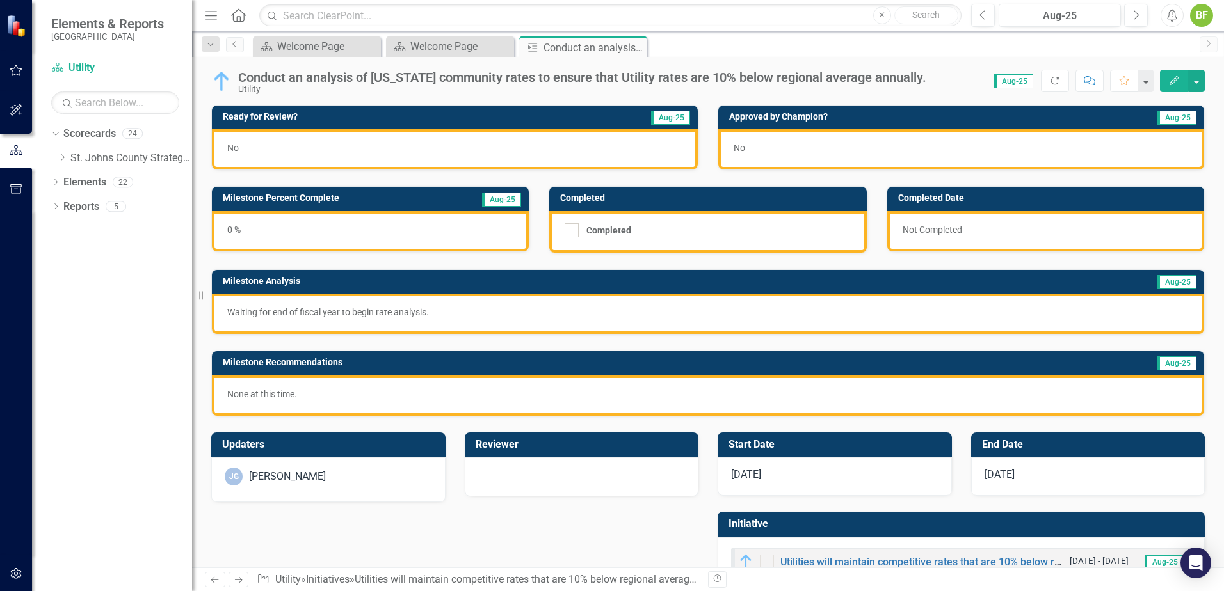
click at [977, 452] on div "[DATE]" at bounding box center [1088, 477] width 234 height 38
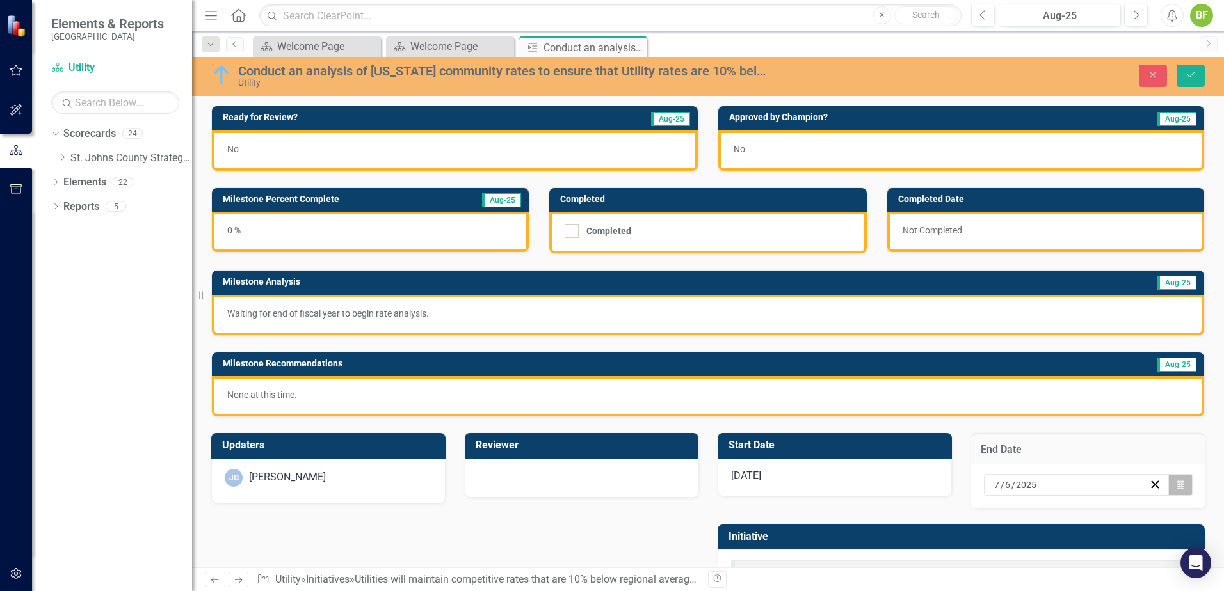
click at [977, 452] on icon "button" at bounding box center [1180, 484] width 8 height 9
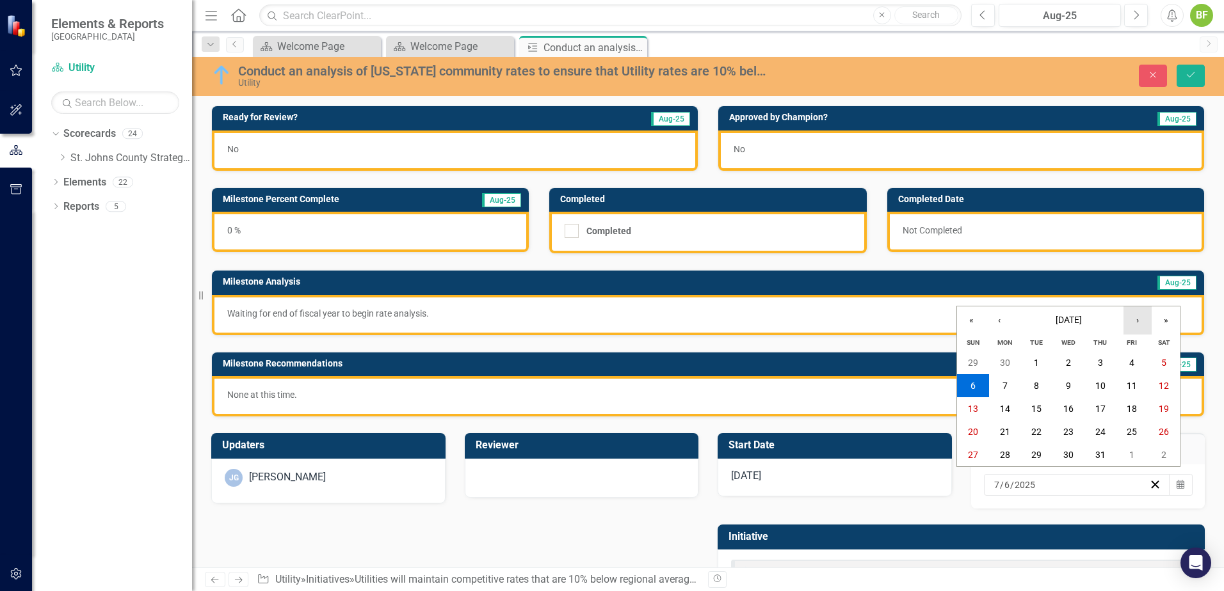
click at [977, 324] on button "›" at bounding box center [1137, 321] width 28 height 28
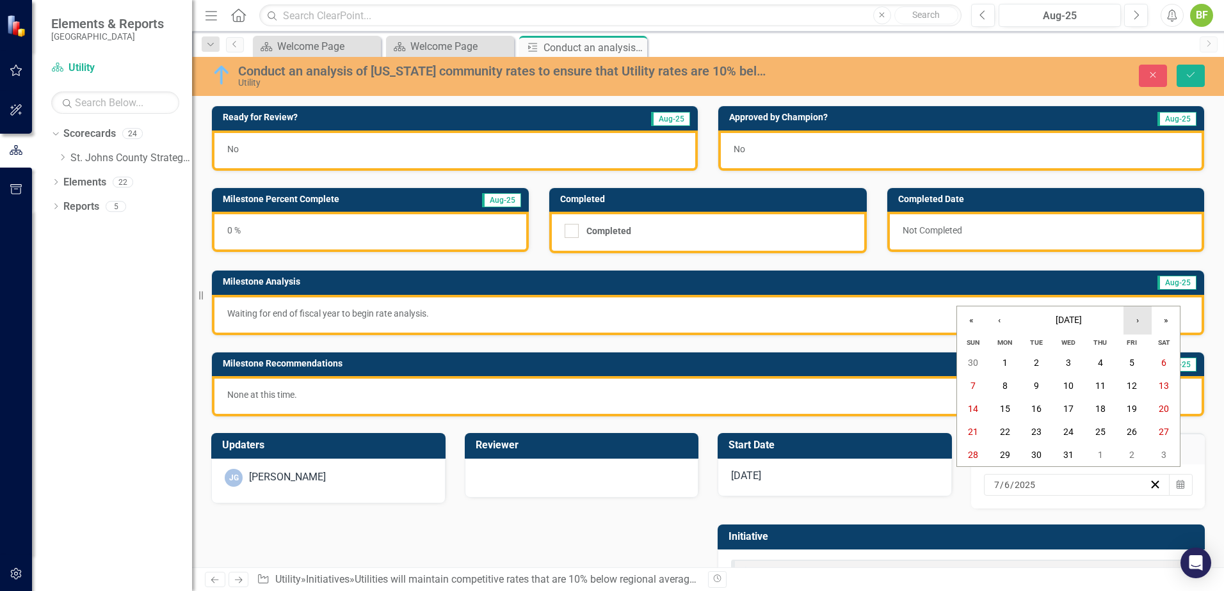
click at [977, 324] on button "›" at bounding box center [1137, 321] width 28 height 28
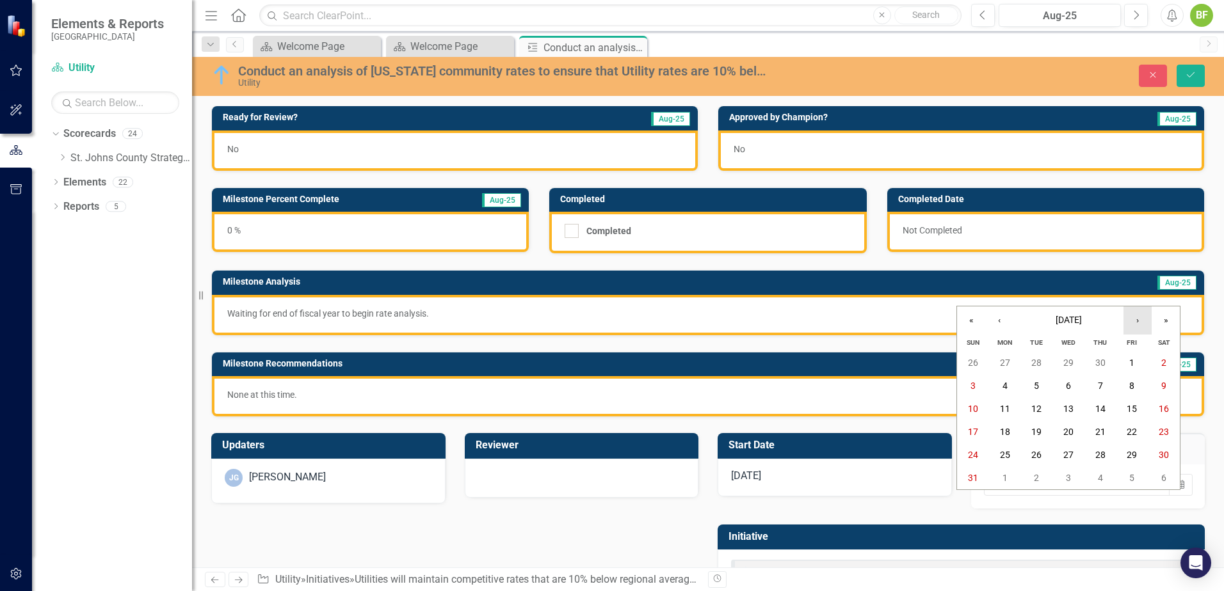
click at [977, 324] on button "›" at bounding box center [1137, 321] width 28 height 28
click at [977, 452] on button "30" at bounding box center [1068, 454] width 32 height 23
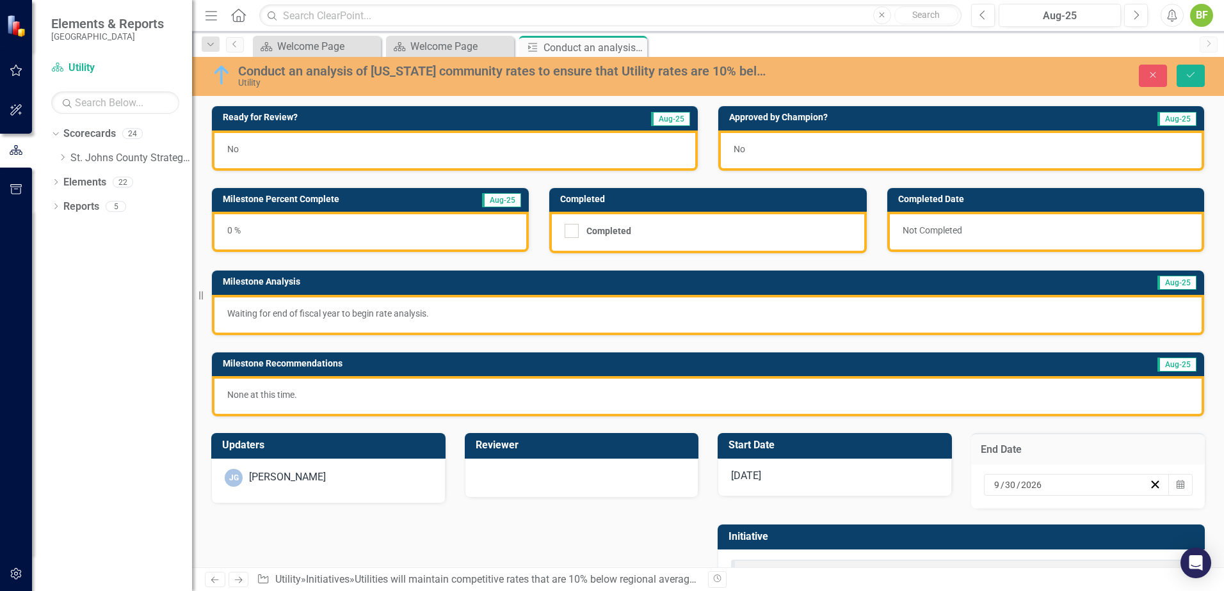
click at [872, 452] on div "[DATE]" at bounding box center [834, 478] width 234 height 38
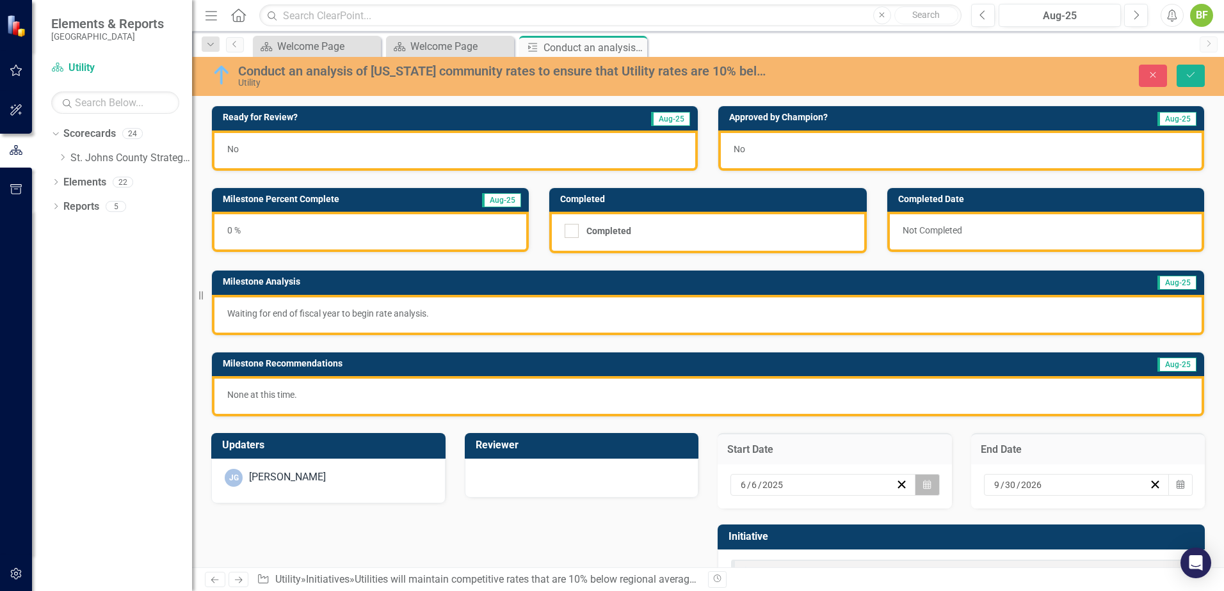
click at [923, 452] on icon "Calendar" at bounding box center [927, 485] width 8 height 9
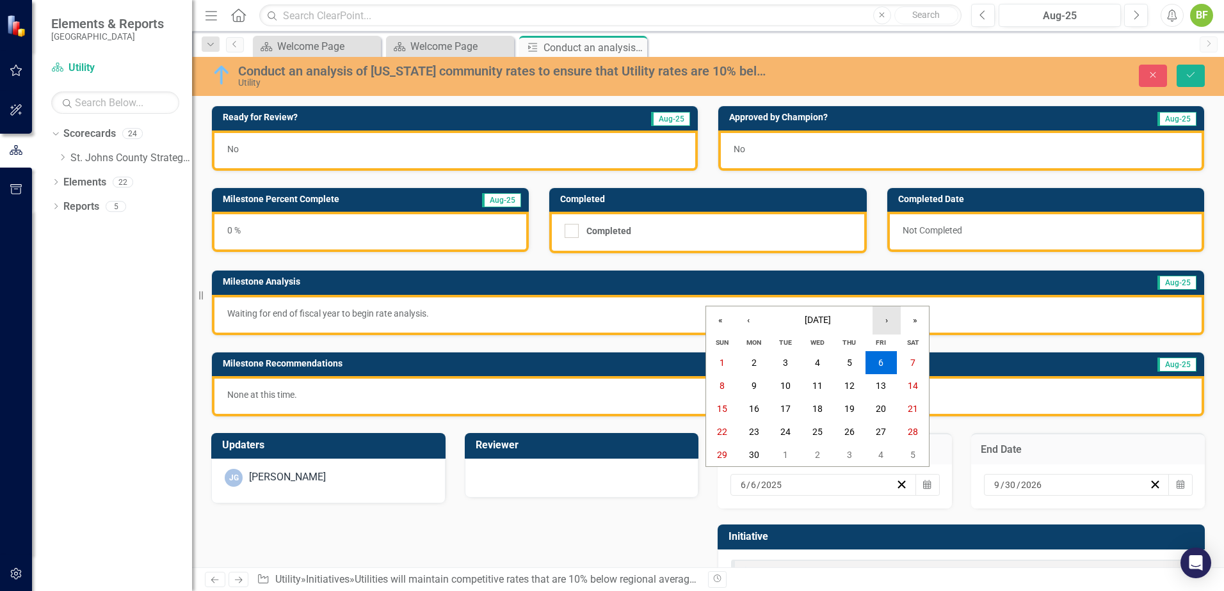
click at [888, 324] on button "›" at bounding box center [886, 321] width 28 height 28
click at [886, 324] on button "›" at bounding box center [886, 321] width 28 height 28
click at [885, 324] on button "›" at bounding box center [886, 321] width 28 height 28
click at [841, 405] on button "18" at bounding box center [849, 408] width 32 height 23
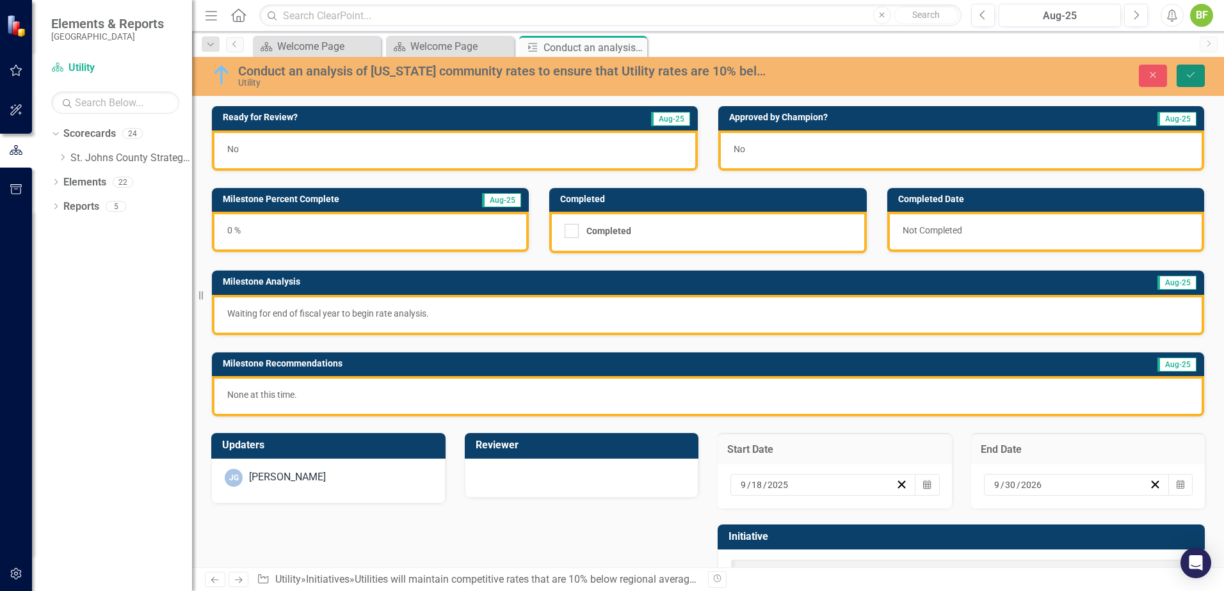
click at [977, 72] on icon "Save" at bounding box center [1190, 74] width 12 height 9
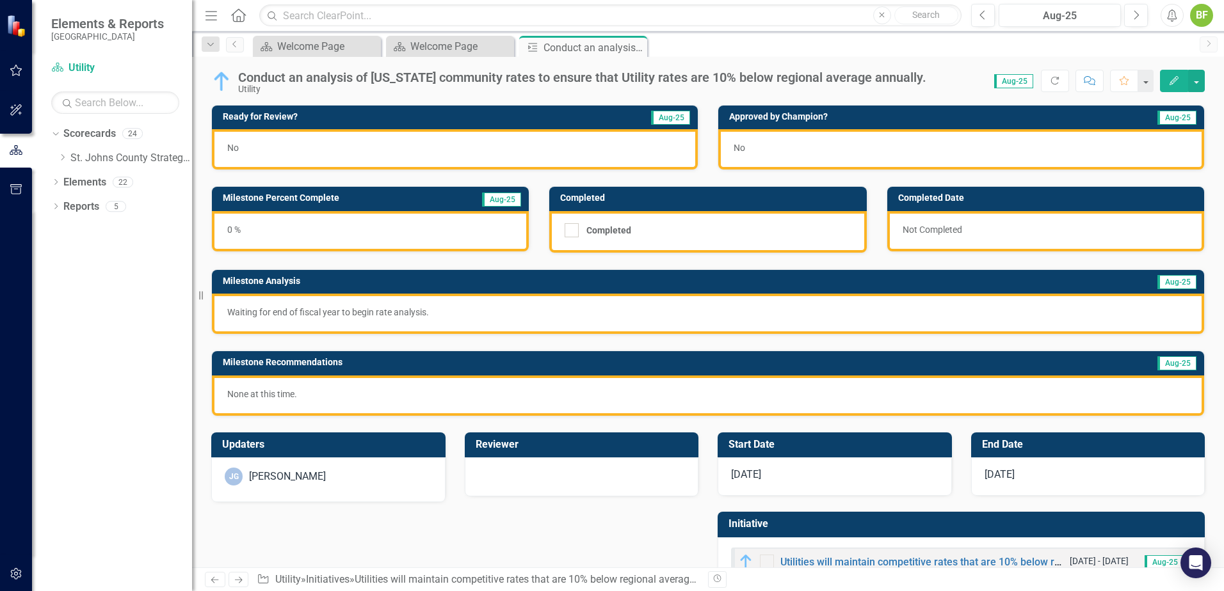
click at [307, 230] on div "0 %" at bounding box center [370, 231] width 317 height 40
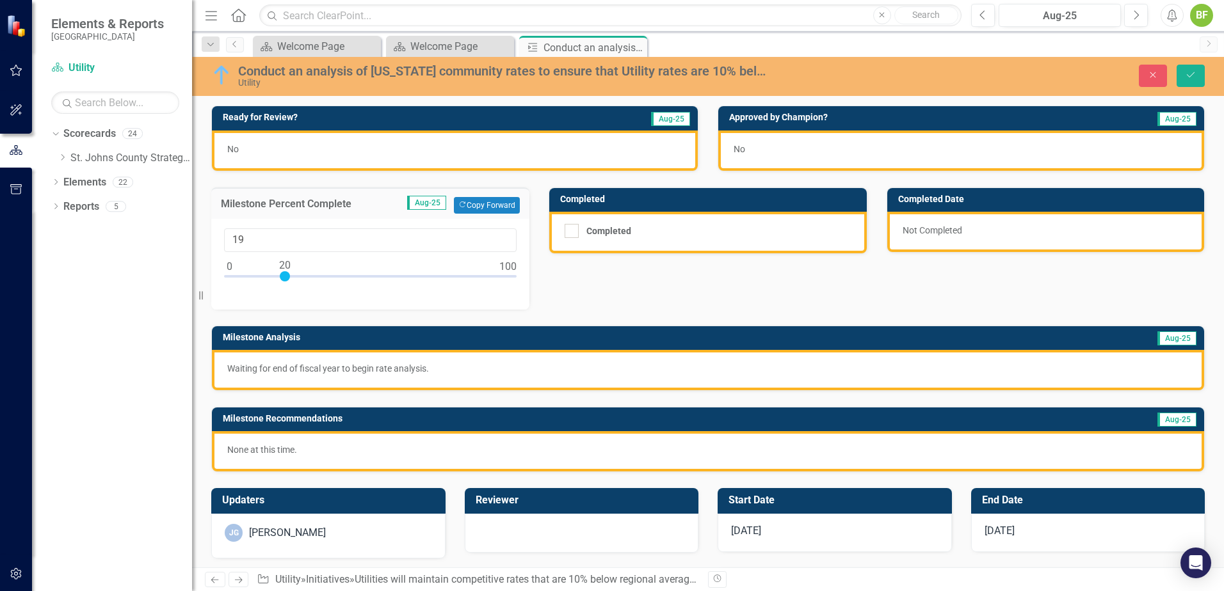
type input "20"
drag, startPoint x: 228, startPoint y: 275, endPoint x: 284, endPoint y: 278, distance: 56.4
click at [284, 278] on div at bounding box center [285, 276] width 10 height 10
click at [484, 371] on p "Waiting for end of fiscal year to begin rate analysis." at bounding box center [707, 368] width 961 height 13
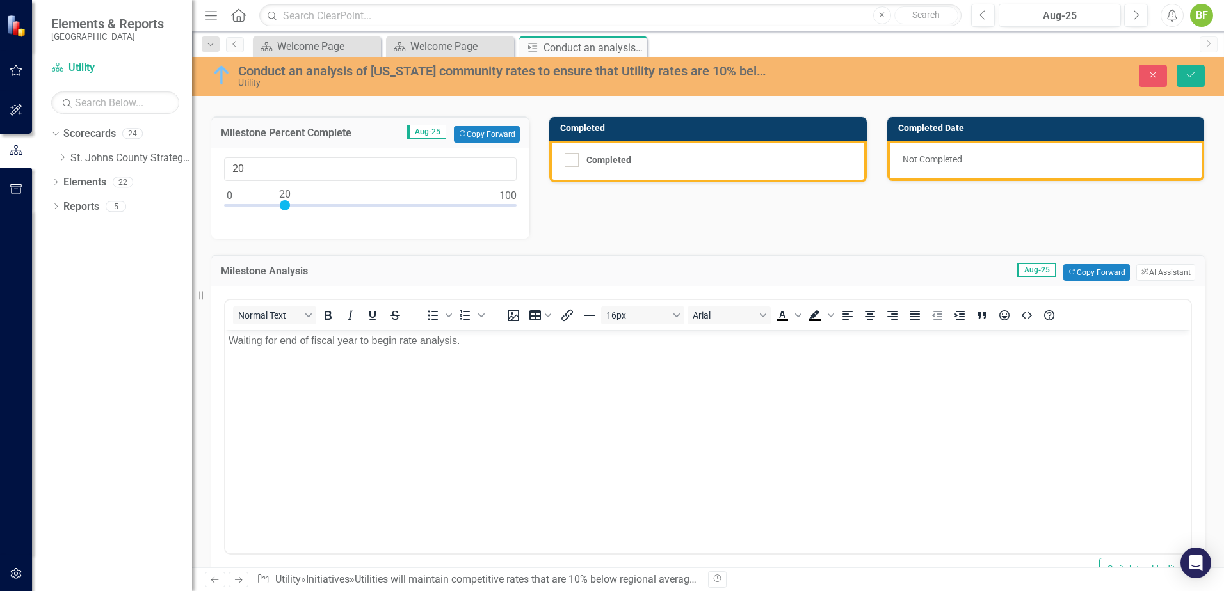
scroll to position [64, 0]
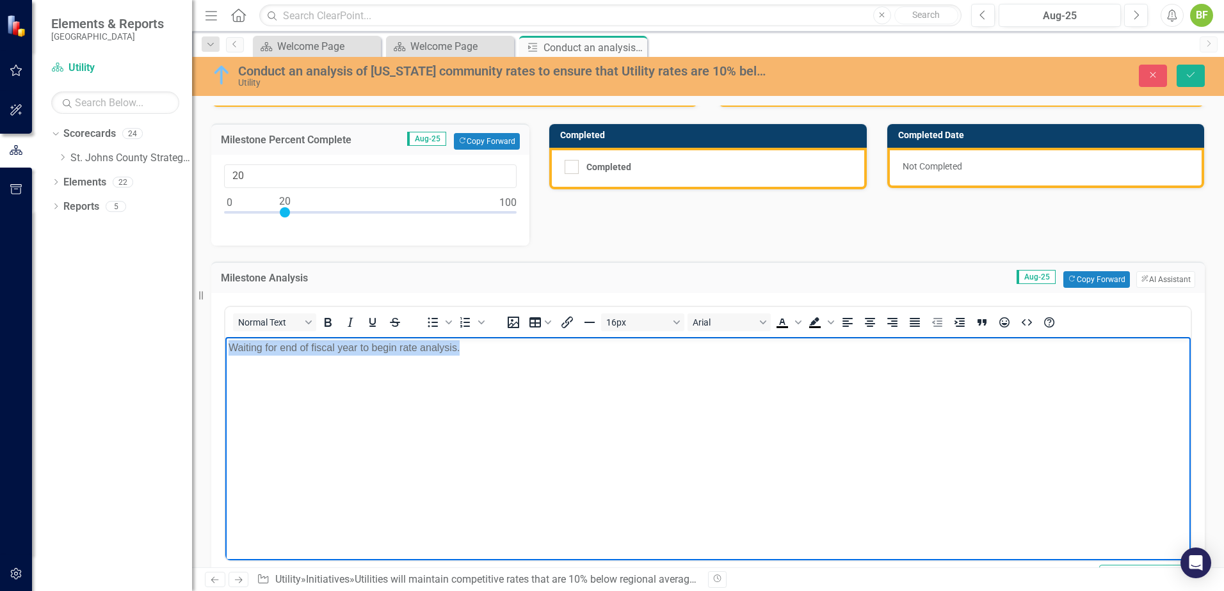
drag, startPoint x: 497, startPoint y: 356, endPoint x: 226, endPoint y: 353, distance: 270.7
click at [226, 353] on body "Waiting for end of fiscal year to begin rate analysis." at bounding box center [707, 433] width 965 height 192
click at [433, 326] on icon "Bullet list" at bounding box center [433, 322] width 10 height 10
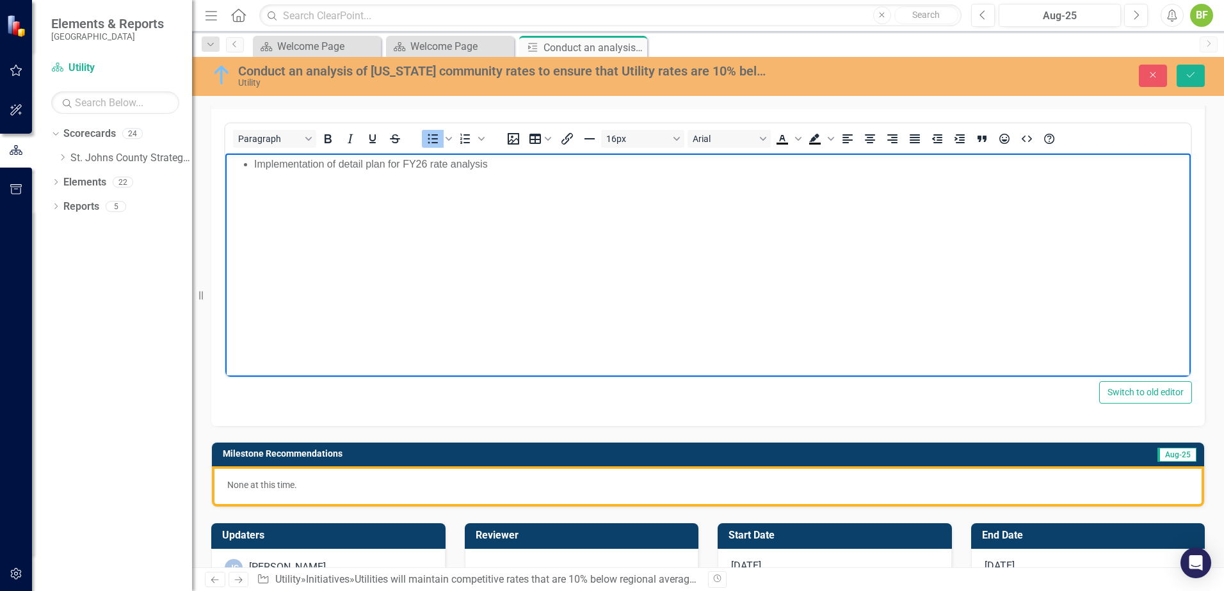
scroll to position [256, 0]
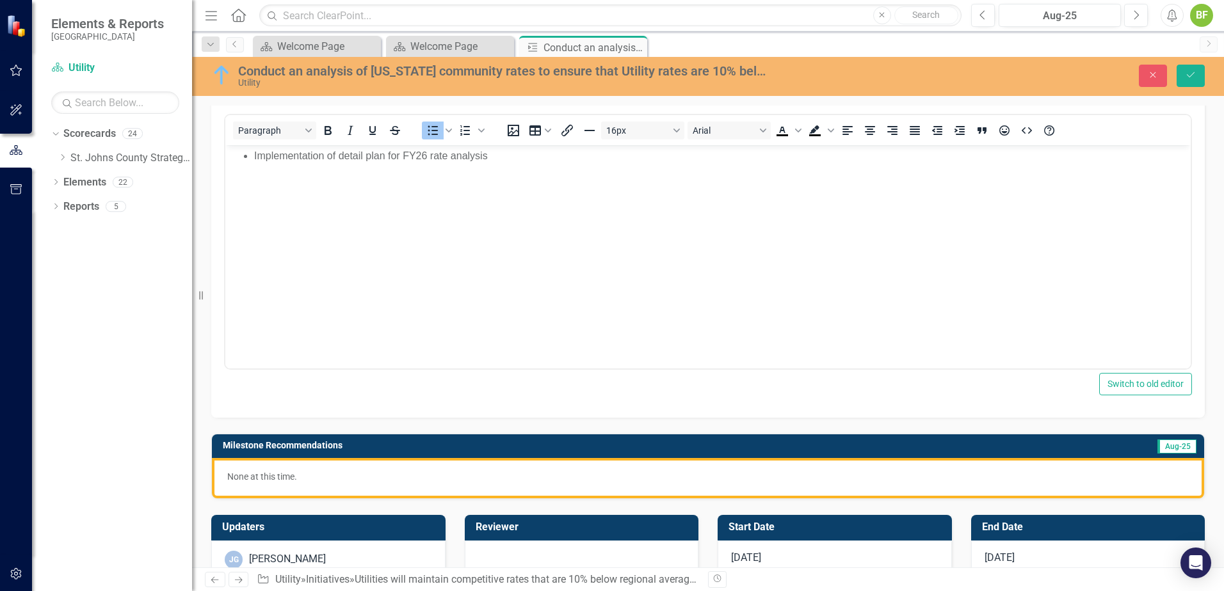
click at [351, 452] on div "None at this time." at bounding box center [708, 478] width 992 height 40
click at [352, 452] on div "None at this time." at bounding box center [708, 478] width 992 height 40
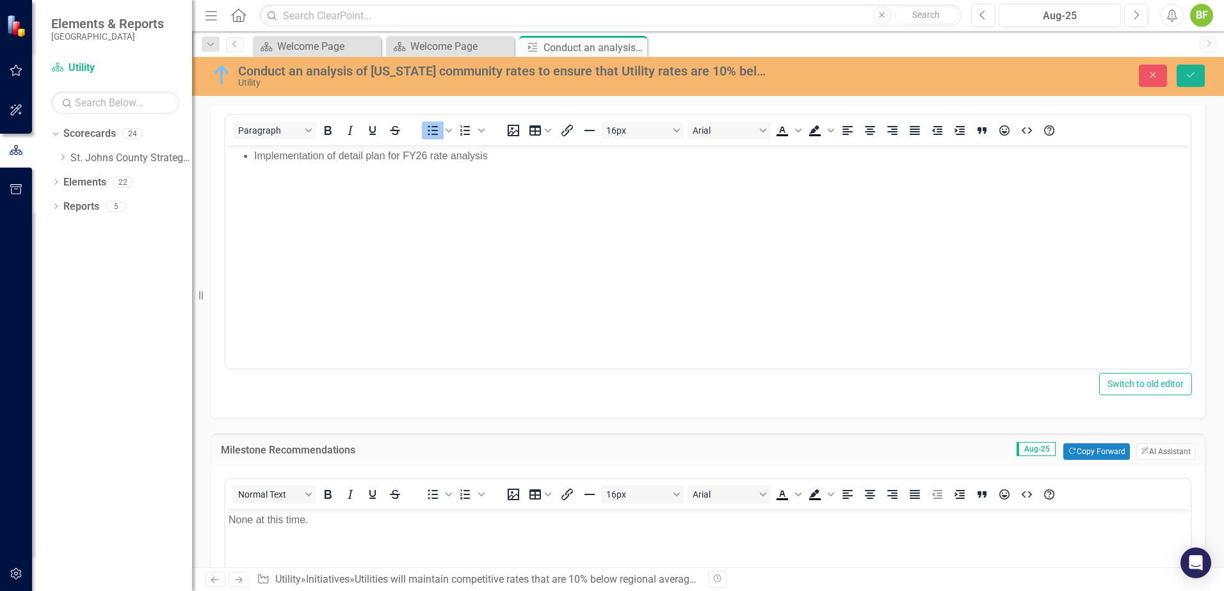
scroll to position [0, 0]
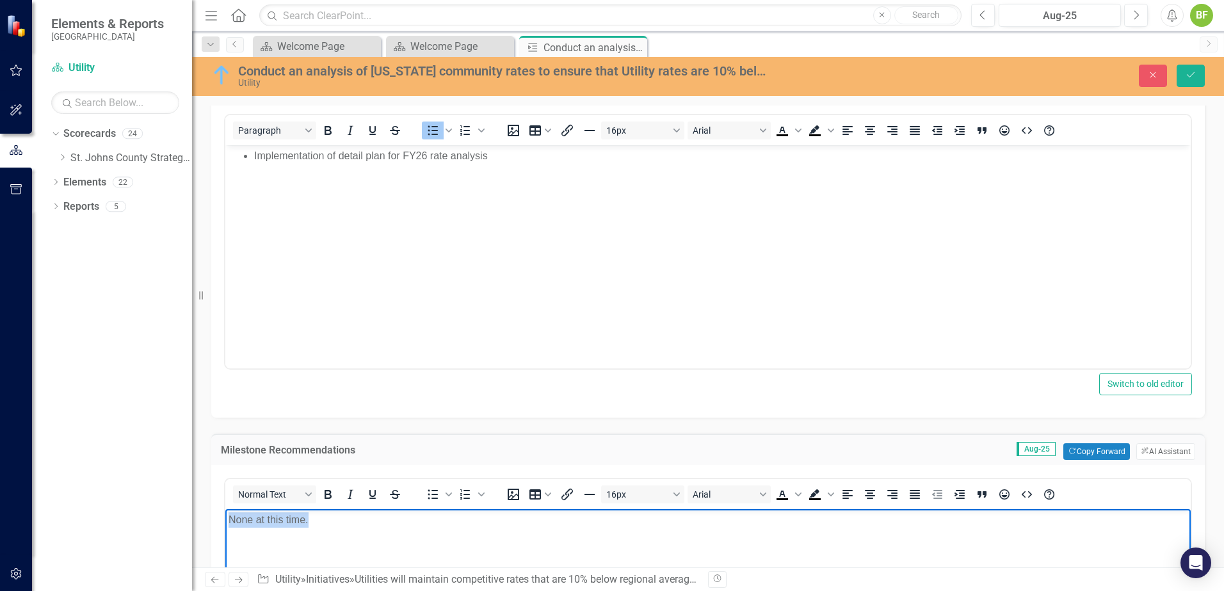
drag, startPoint x: 283, startPoint y: 524, endPoint x: 191, endPoint y: 524, distance: 92.1
click at [435, 452] on icon "Bullet list" at bounding box center [432, 494] width 15 height 15
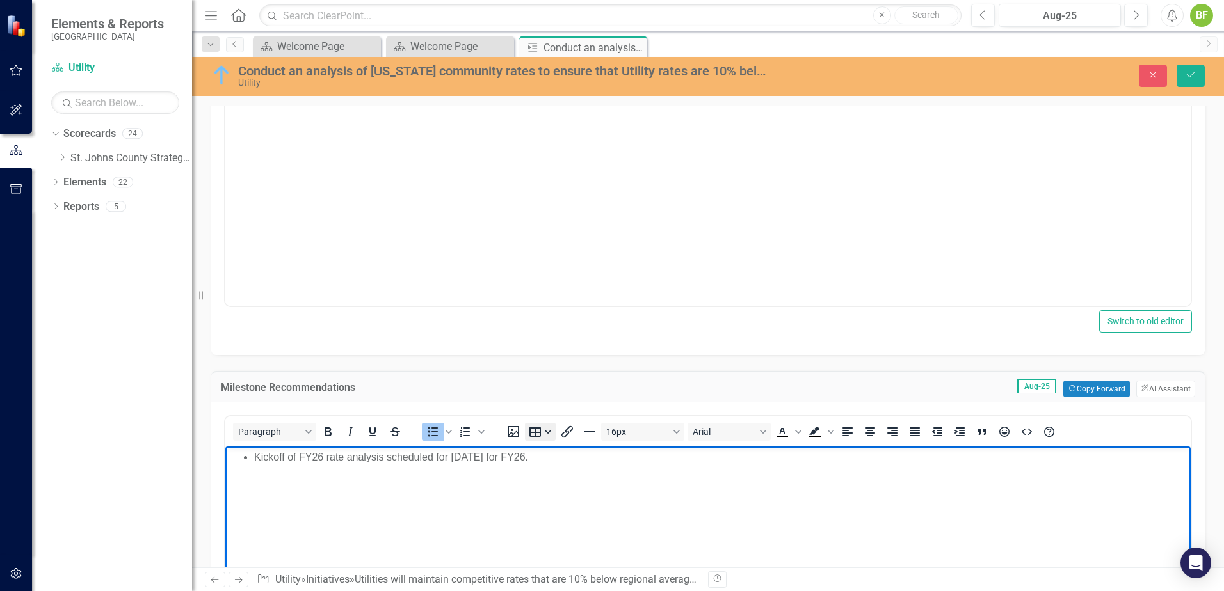
scroll to position [320, 0]
drag, startPoint x: 627, startPoint y: 461, endPoint x: 516, endPoint y: 466, distance: 110.8
click at [516, 452] on body "Kickoff of FY26 rate analysis scheduled for January 2026 for FY26." at bounding box center [707, 541] width 965 height 192
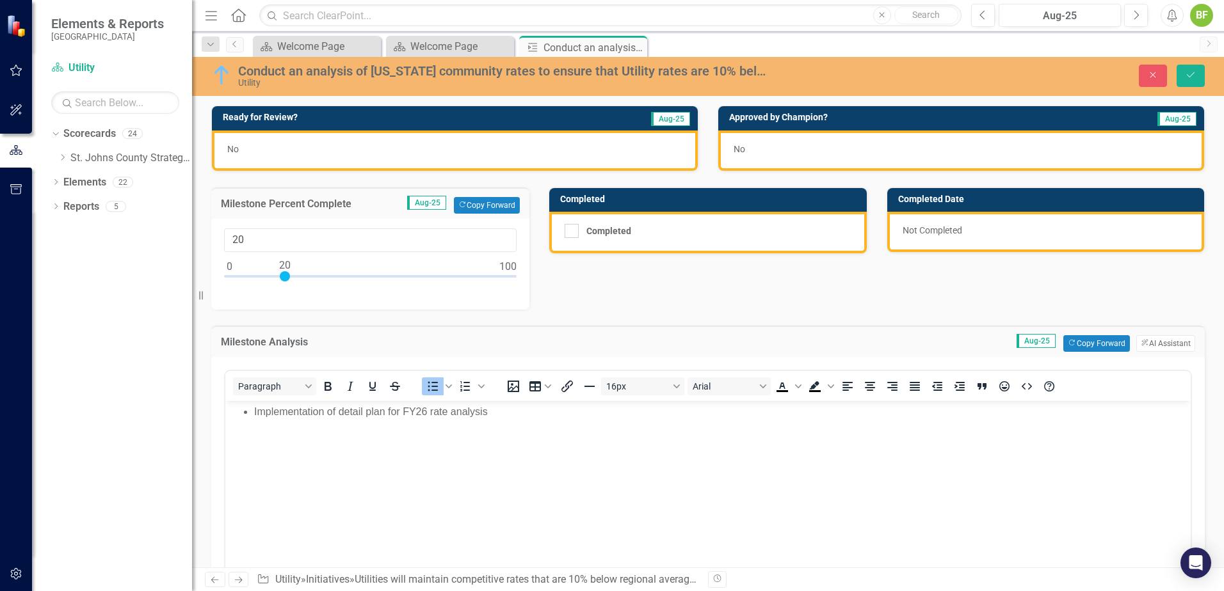
scroll to position [0, 0]
click at [278, 155] on div "No" at bounding box center [455, 151] width 486 height 40
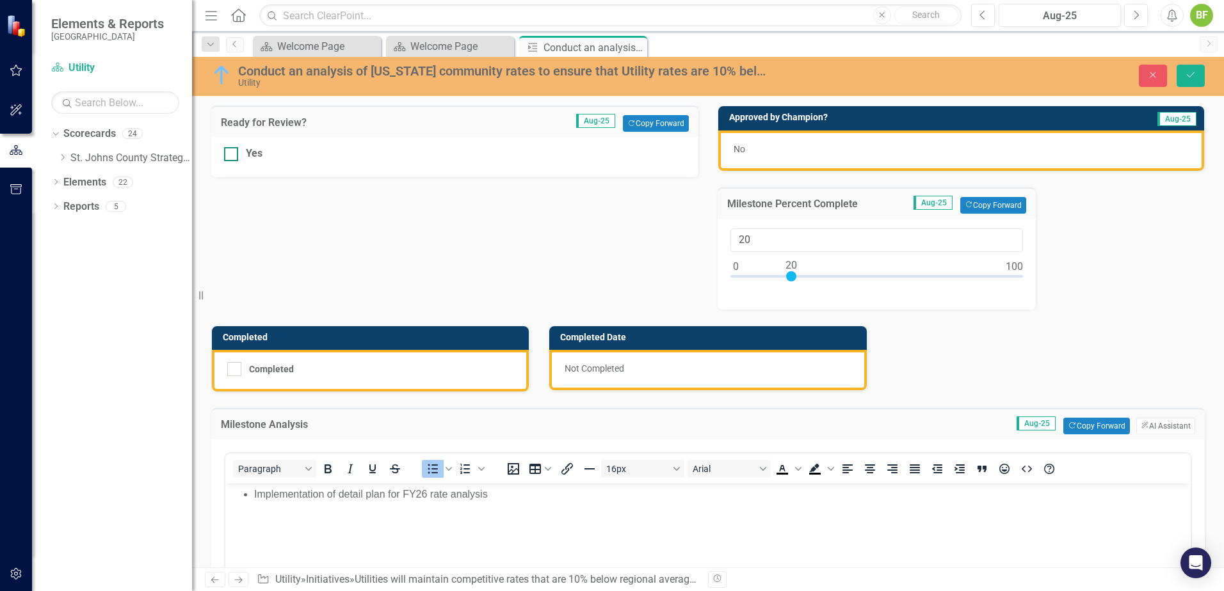
click at [233, 150] on div at bounding box center [231, 154] width 14 height 14
click at [232, 150] on input "Yes" at bounding box center [228, 151] width 8 height 8
checkbox input "true"
click at [977, 72] on icon "Save" at bounding box center [1190, 74] width 12 height 9
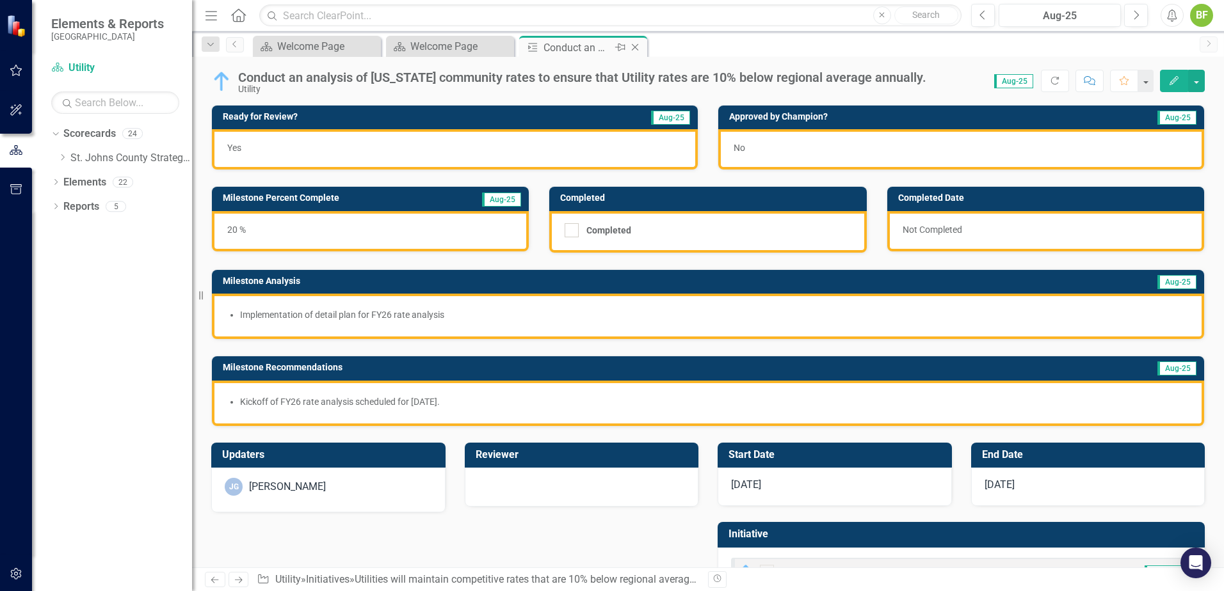
click at [635, 50] on icon "Close" at bounding box center [634, 47] width 13 height 10
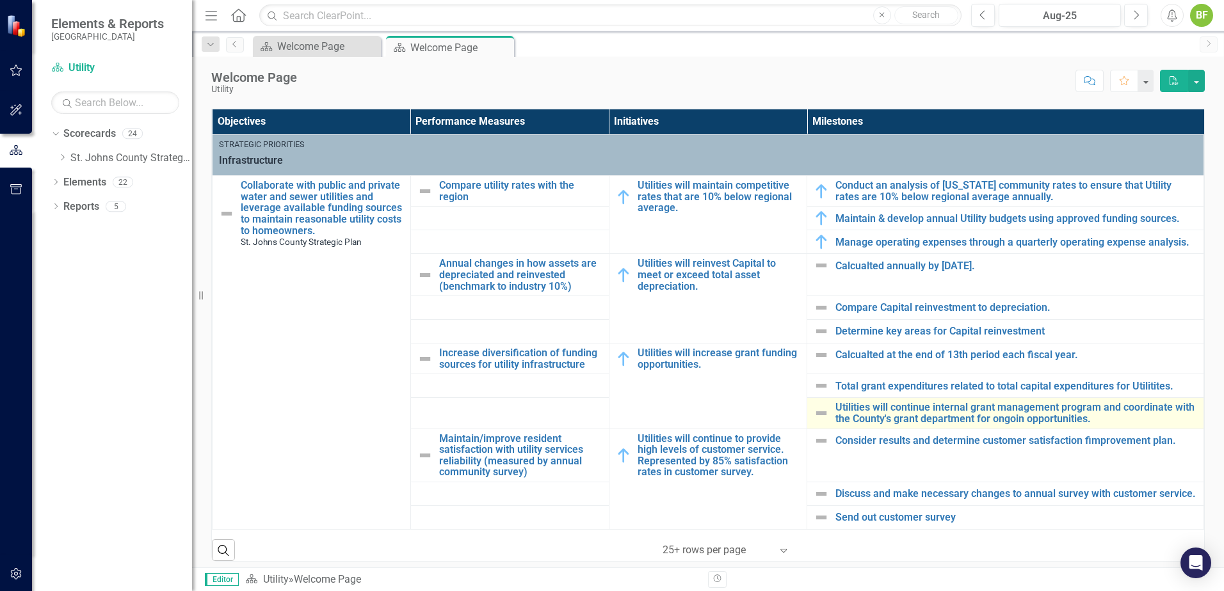
scroll to position [448, 0]
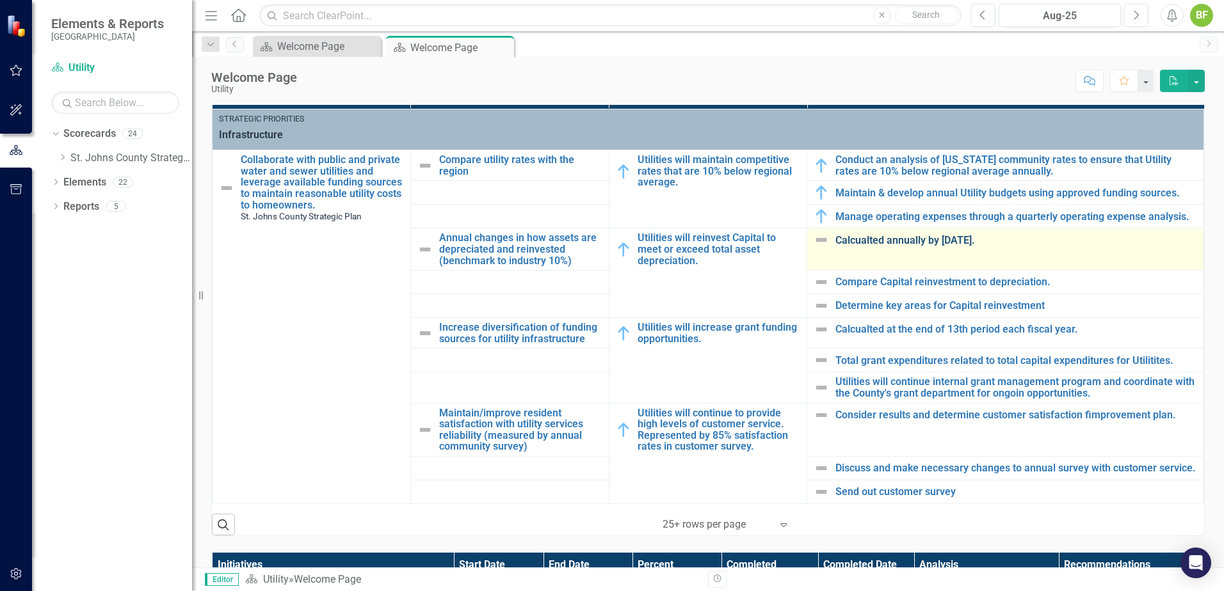
click at [889, 244] on link "Calcualted annually by [DATE]." at bounding box center [1016, 241] width 362 height 12
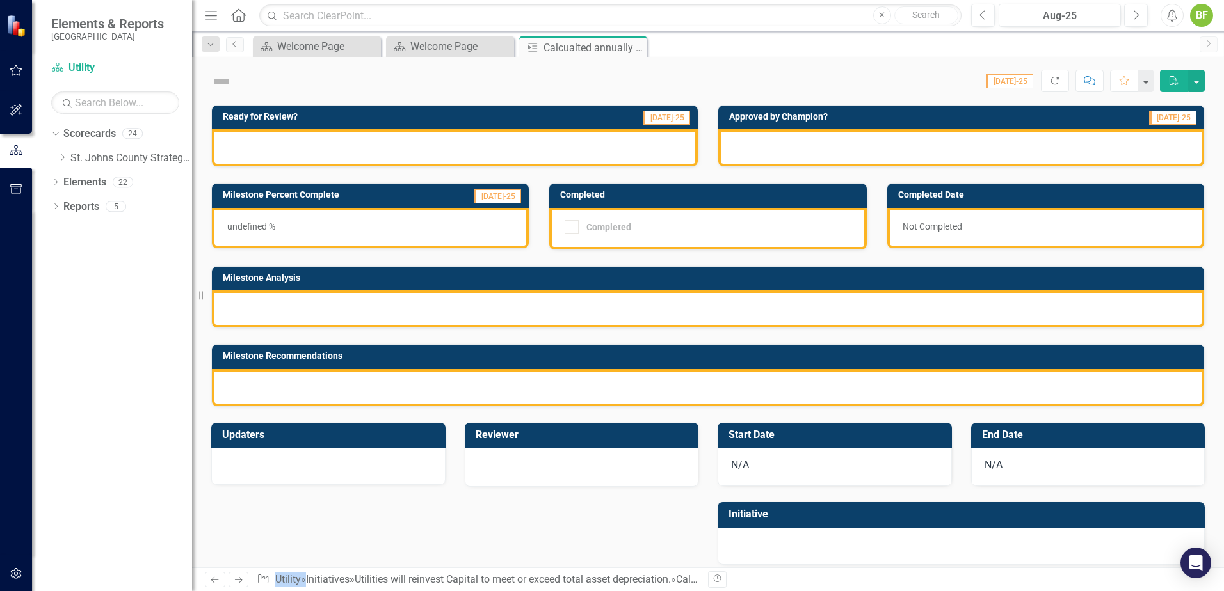
checkbox input "true"
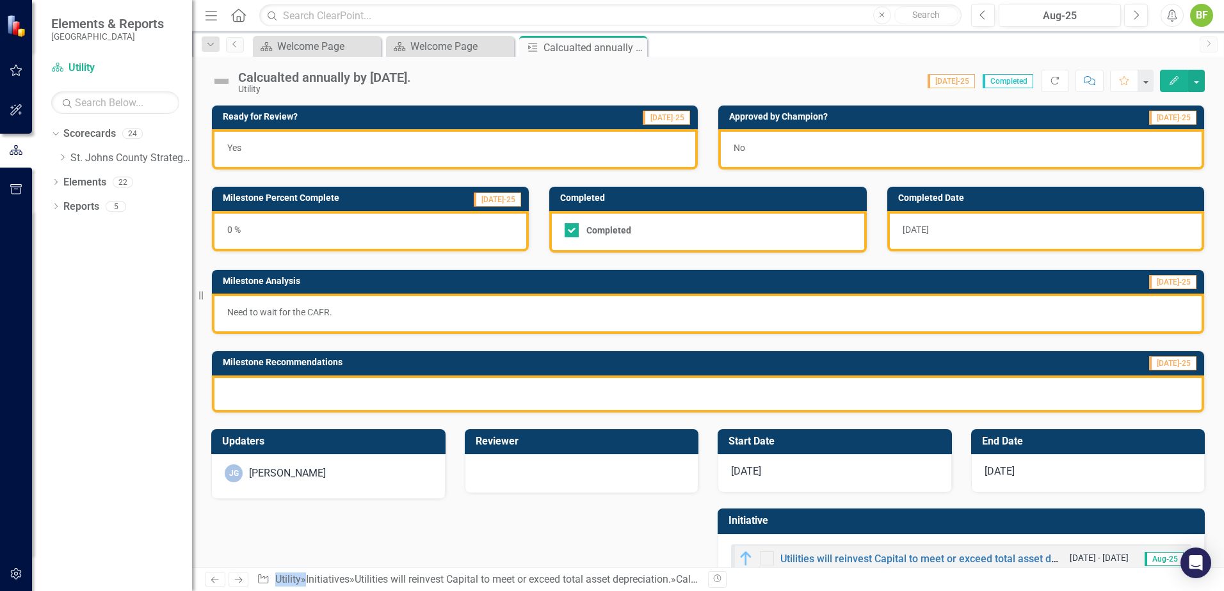
click at [216, 76] on img at bounding box center [221, 81] width 20 height 20
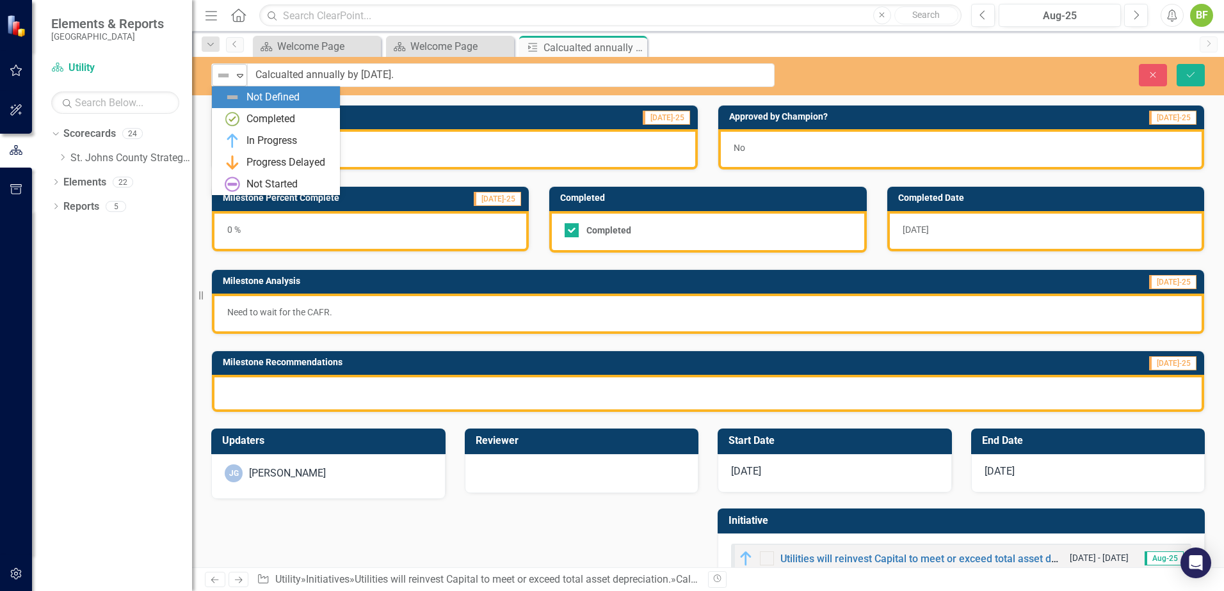
click at [218, 81] on img at bounding box center [223, 75] width 15 height 15
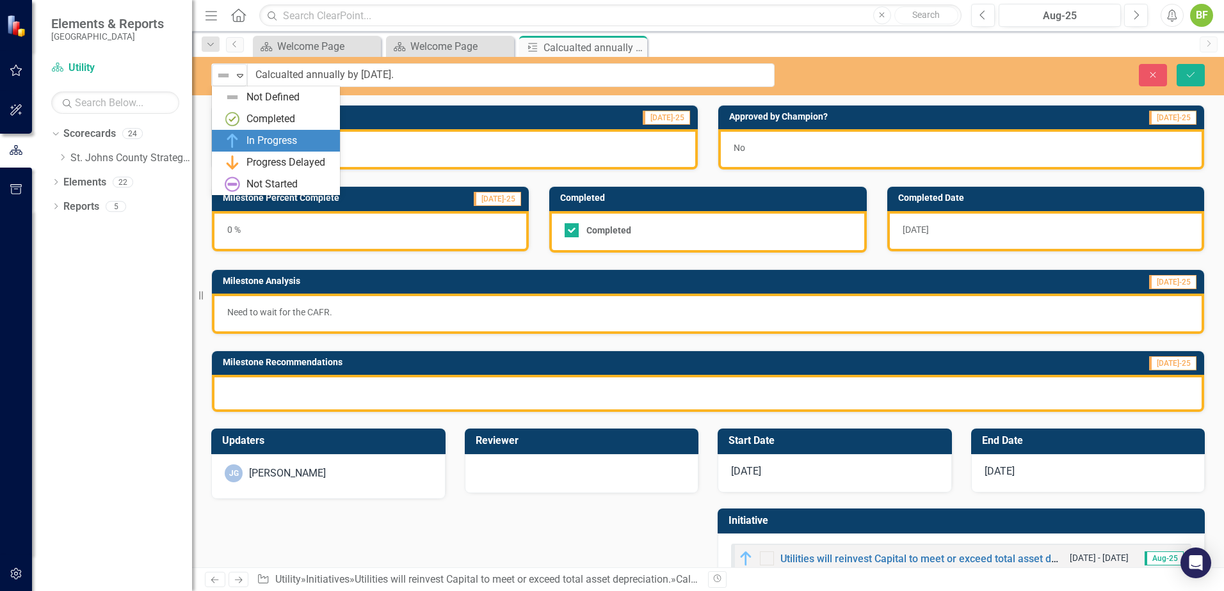
click at [283, 132] on div "In Progress" at bounding box center [276, 141] width 128 height 22
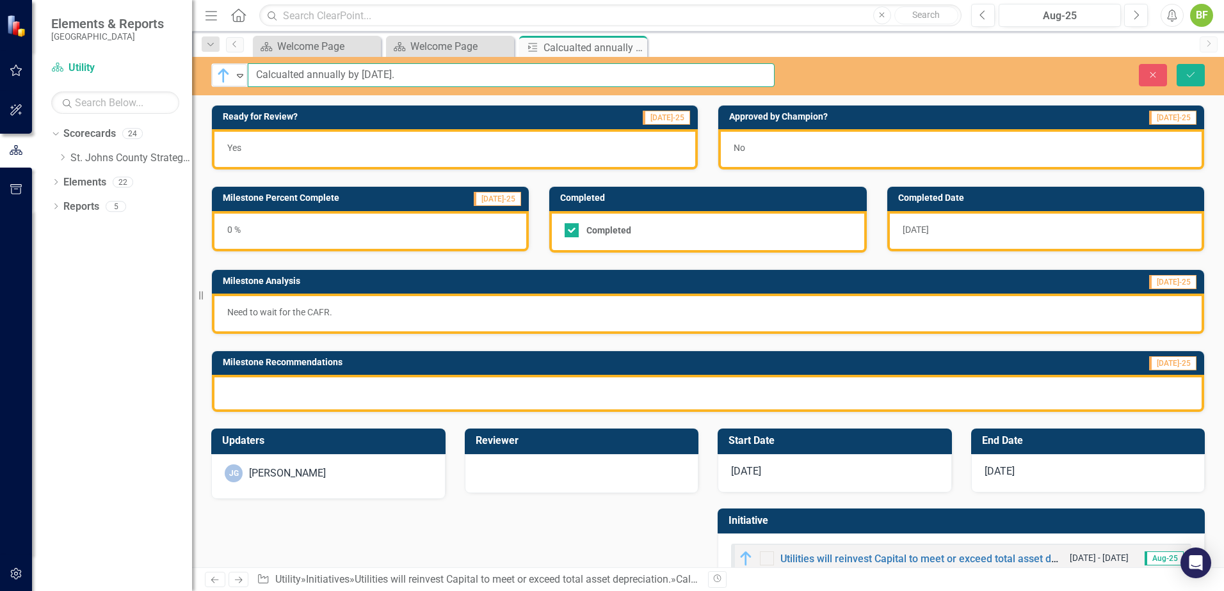
click at [353, 77] on input "Calcualted annually by [DATE]." at bounding box center [511, 75] width 527 height 24
drag, startPoint x: 489, startPoint y: 74, endPoint x: 211, endPoint y: 78, distance: 277.8
click at [211, 78] on div "In Progress Expand Calcualted annually by December 31st." at bounding box center [492, 75] width 563 height 24
type input "Calculate total asset depreciation by [DATE]."
click at [635, 227] on div "Completed" at bounding box center [704, 230] width 280 height 14
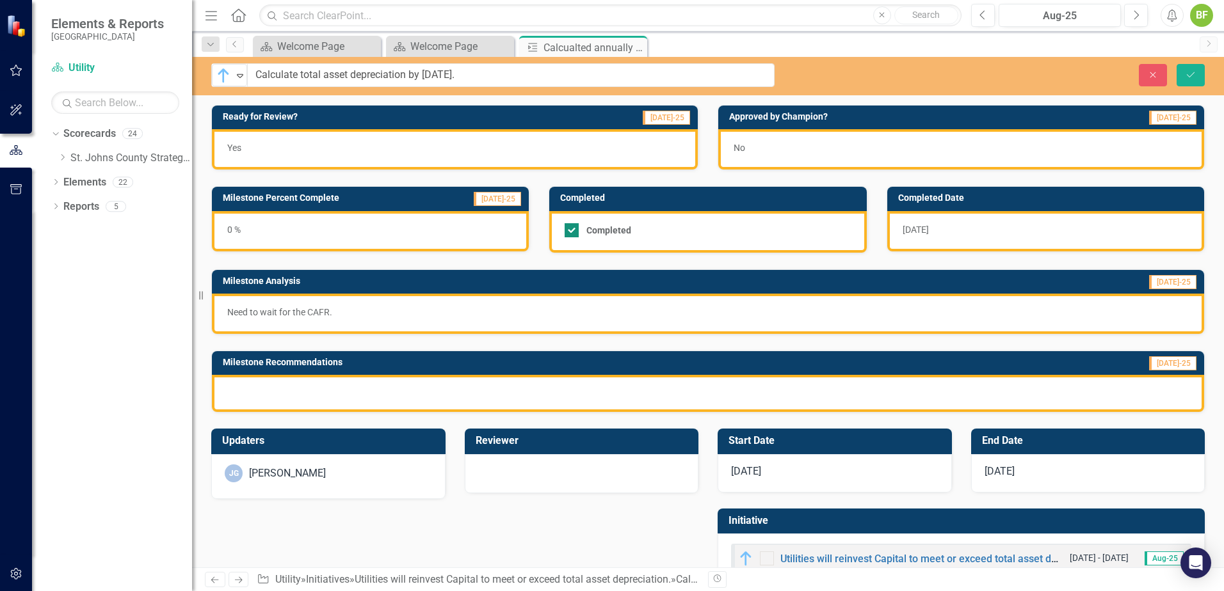
click at [573, 227] on input "Completed" at bounding box center [568, 227] width 8 height 8
checkbox input "false"
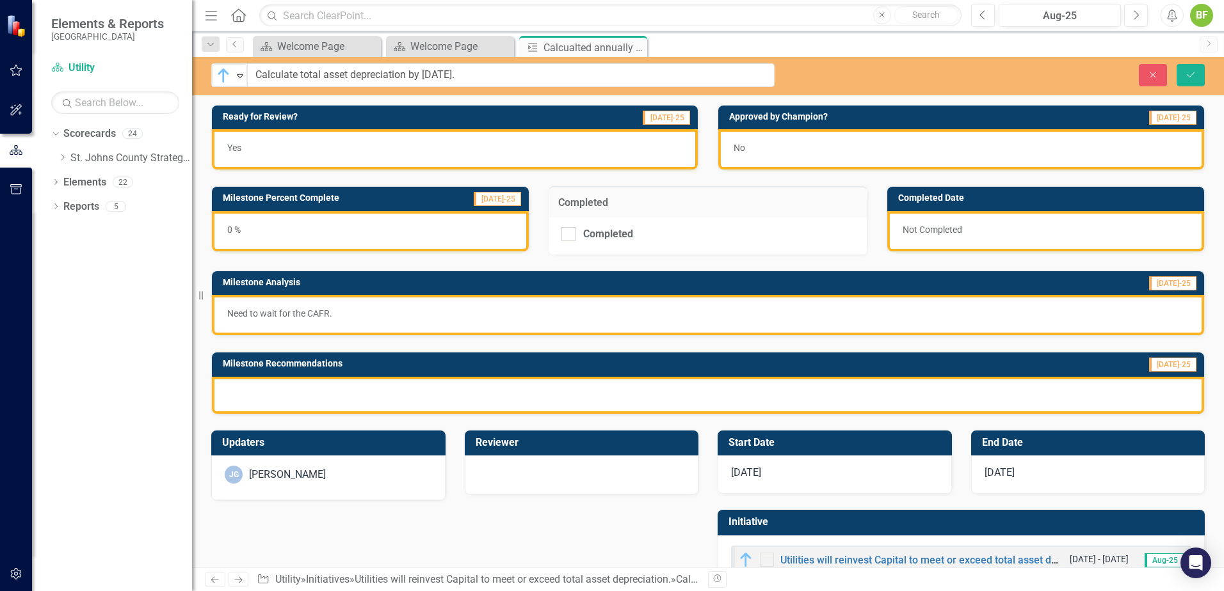
click at [397, 231] on div "0 %" at bounding box center [370, 231] width 317 height 40
click at [399, 232] on div "0 %" at bounding box center [370, 231] width 317 height 40
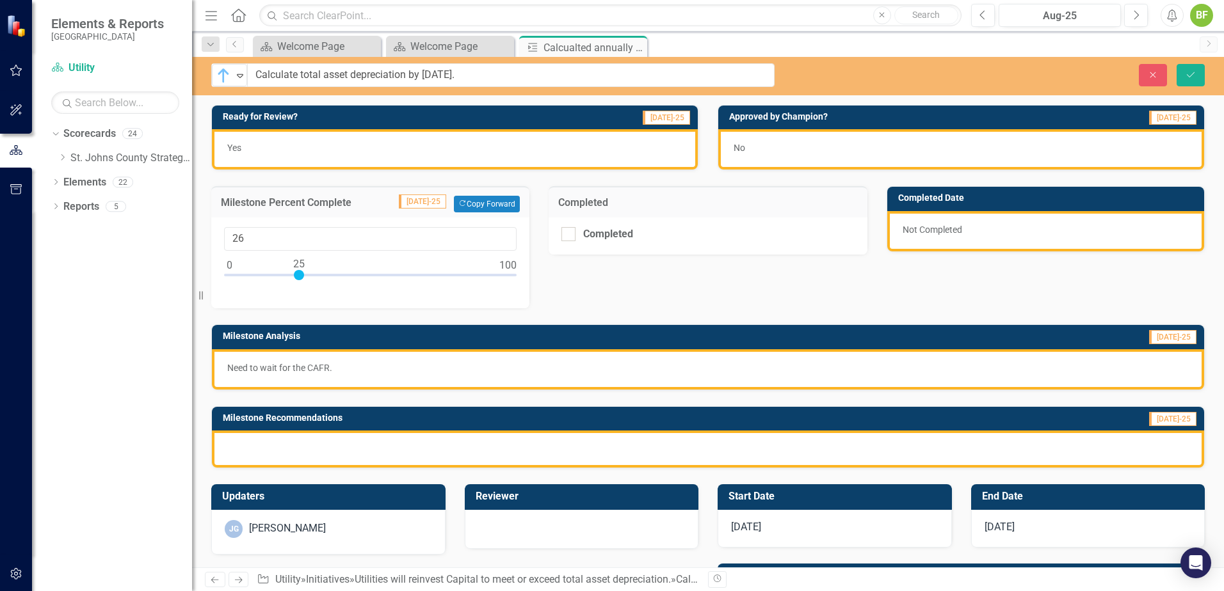
type input "25"
drag, startPoint x: 225, startPoint y: 276, endPoint x: 600, endPoint y: 308, distance: 376.4
click at [296, 283] on div at bounding box center [370, 278] width 292 height 16
click at [965, 229] on div "Not Completed" at bounding box center [1045, 231] width 317 height 40
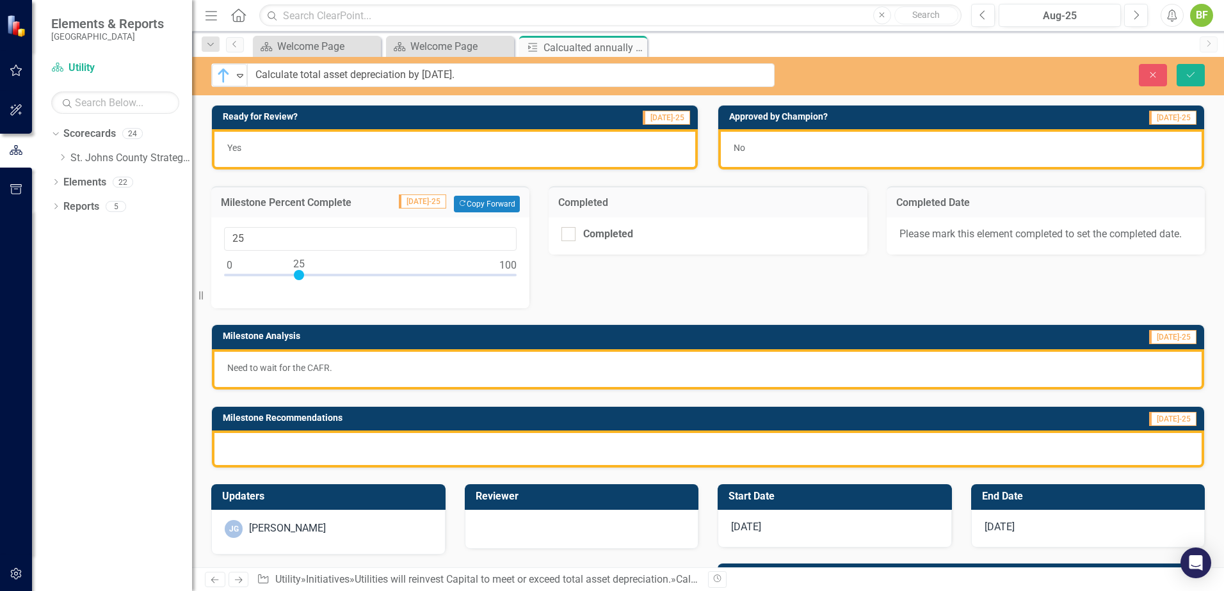
click at [958, 241] on div "Please mark this element completed to set the completed date." at bounding box center [1045, 236] width 318 height 37
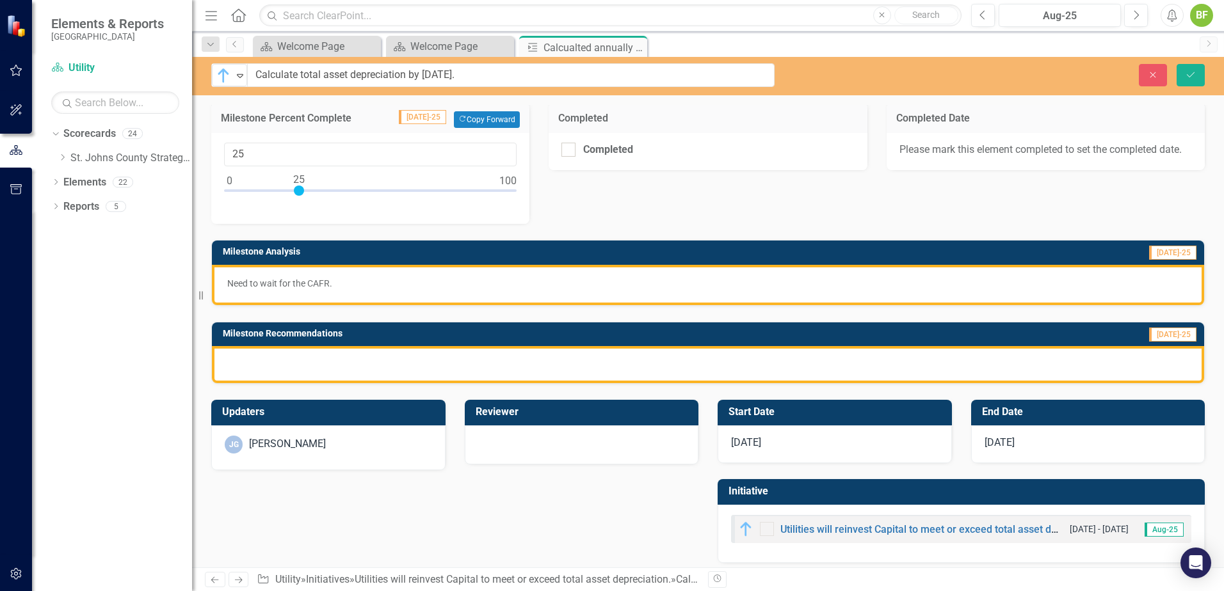
scroll to position [93, 0]
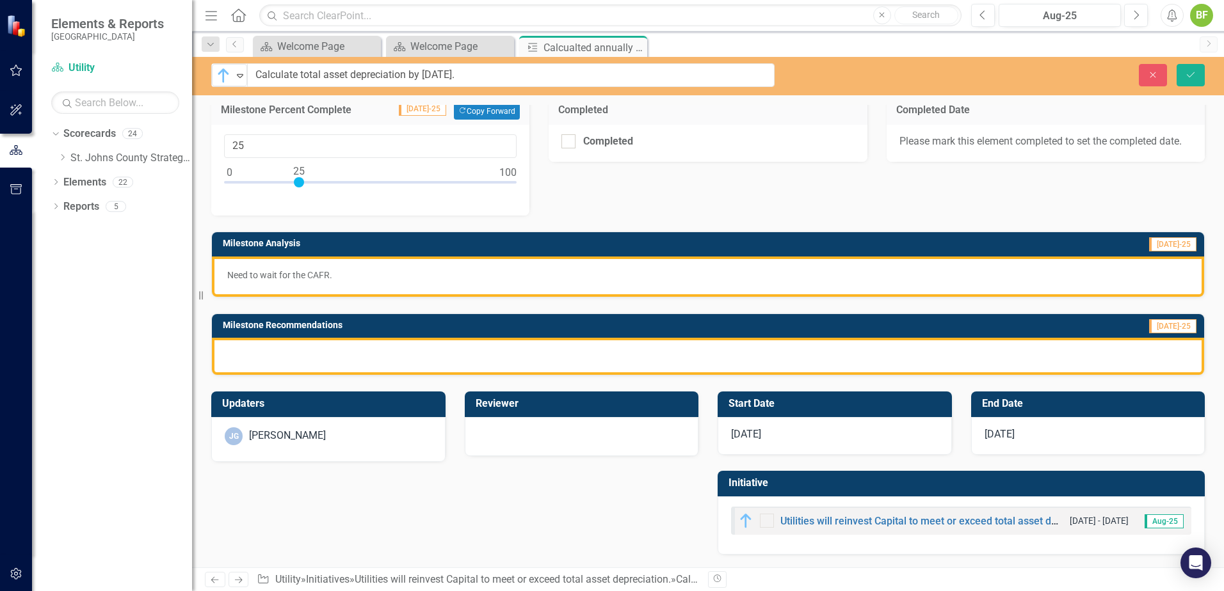
click at [370, 281] on p "Need to wait for the CAFR." at bounding box center [707, 275] width 961 height 13
click at [369, 281] on p "Need to wait for the CAFR." at bounding box center [707, 275] width 961 height 13
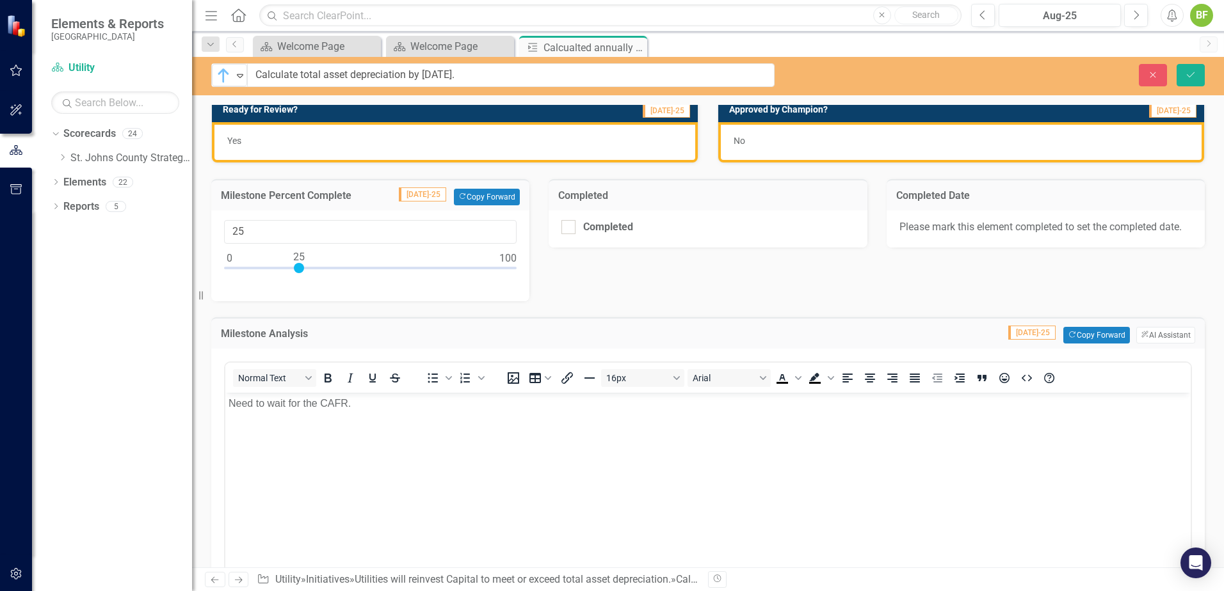
scroll to position [0, 0]
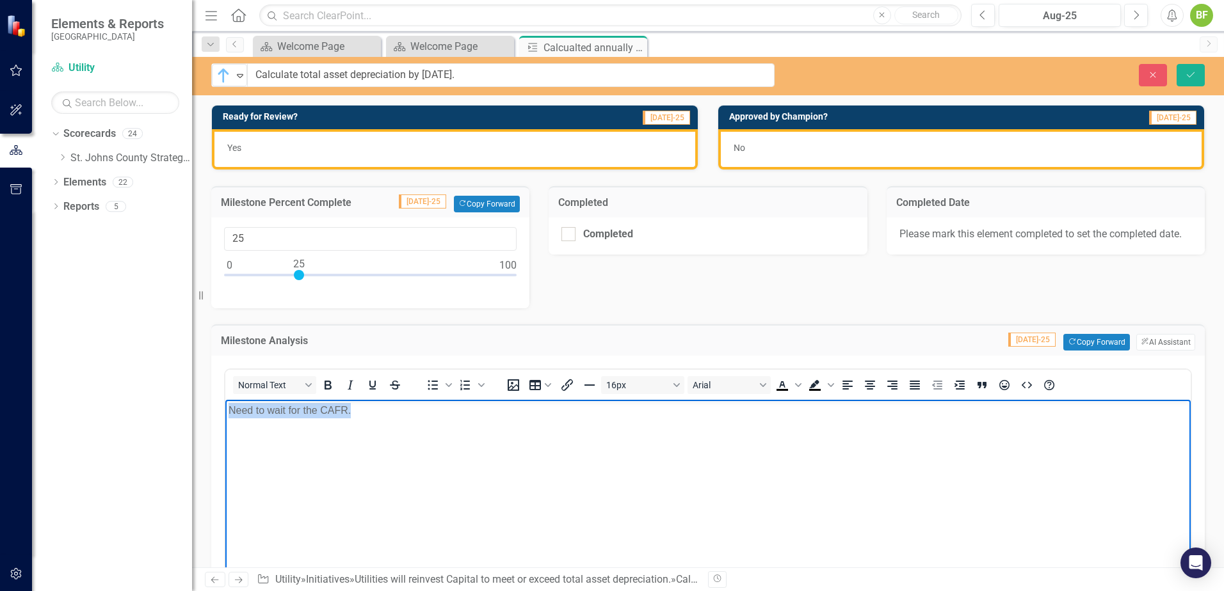
drag, startPoint x: 374, startPoint y: 413, endPoint x: 228, endPoint y: 416, distance: 145.9
click at [228, 416] on p "Need to wait for the CAFR." at bounding box center [707, 410] width 959 height 15
click at [433, 390] on icon "Bullet list" at bounding box center [432, 385] width 15 height 15
click at [399, 433] on body "Need to wait for the CAFR." at bounding box center [707, 496] width 965 height 192
click at [390, 415] on li "Need to wait for the CAFR." at bounding box center [720, 410] width 933 height 15
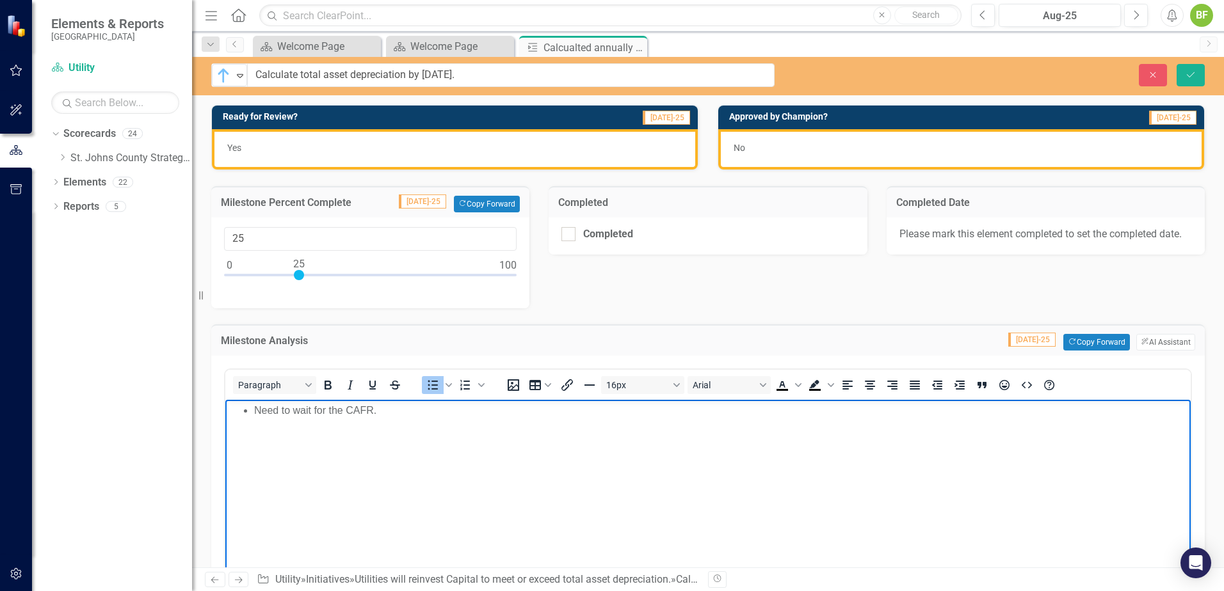
click at [259, 413] on li "Need to wait for the CAFR." at bounding box center [720, 410] width 933 height 15
drag, startPoint x: 256, startPoint y: 409, endPoint x: 279, endPoint y: 409, distance: 23.0
click at [256, 408] on li "Need to wait for the CAFR." at bounding box center [720, 410] width 933 height 15
drag, startPoint x: 387, startPoint y: 408, endPoint x: 293, endPoint y: 414, distance: 94.2
click at [225, 408] on html "Need to wait for the CAFR." at bounding box center [707, 496] width 965 height 192
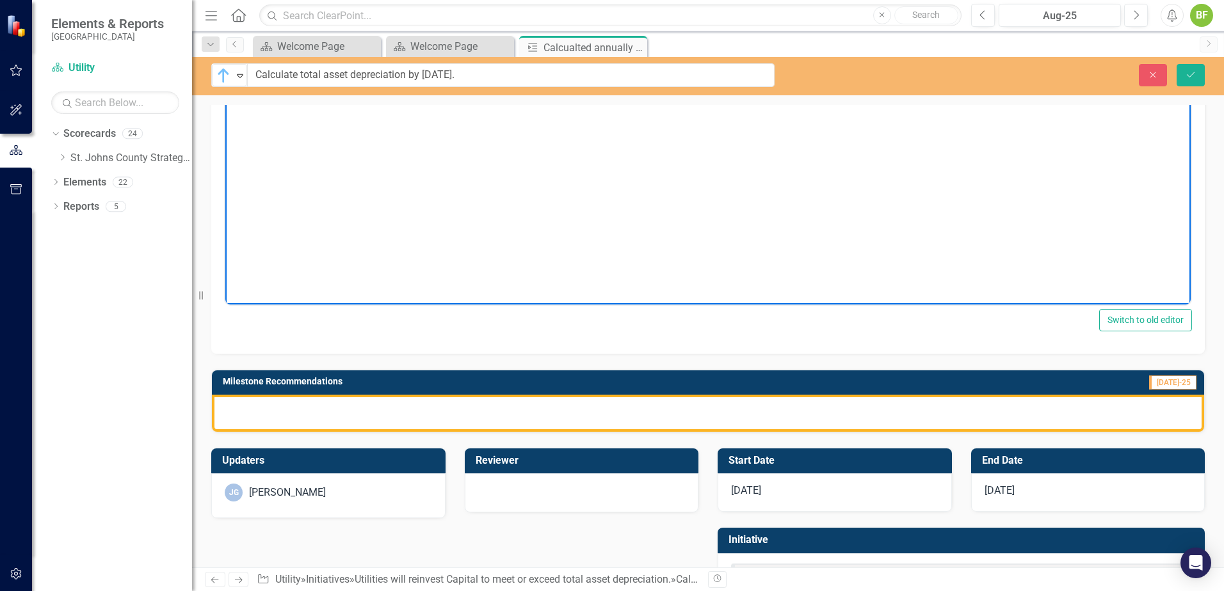
scroll to position [320, 0]
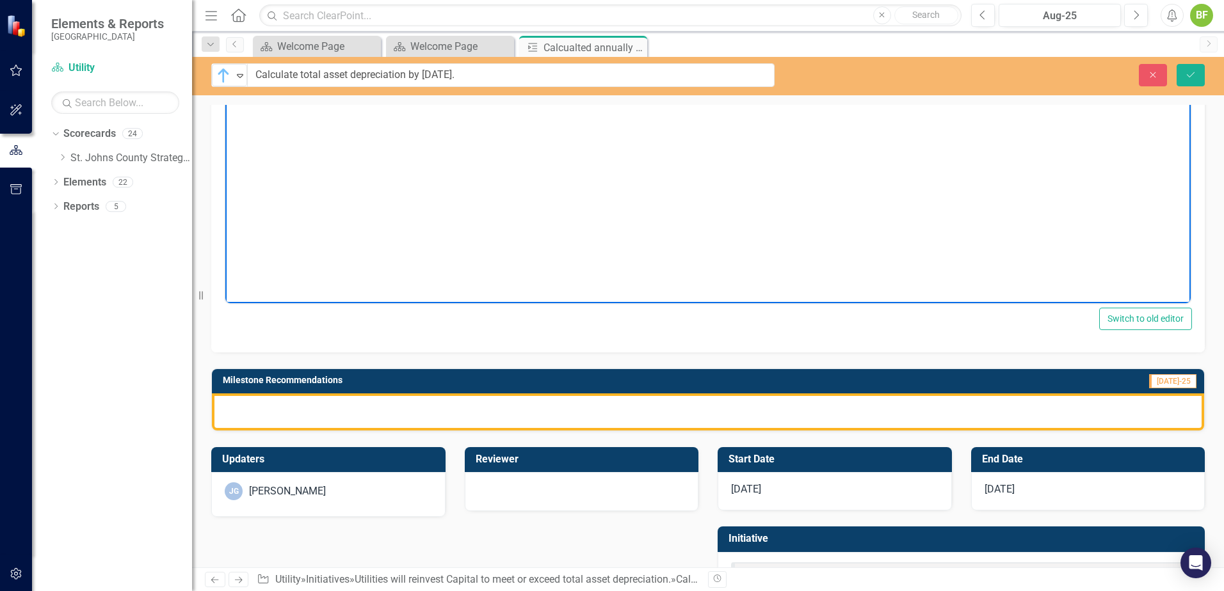
click at [301, 412] on div at bounding box center [708, 412] width 992 height 37
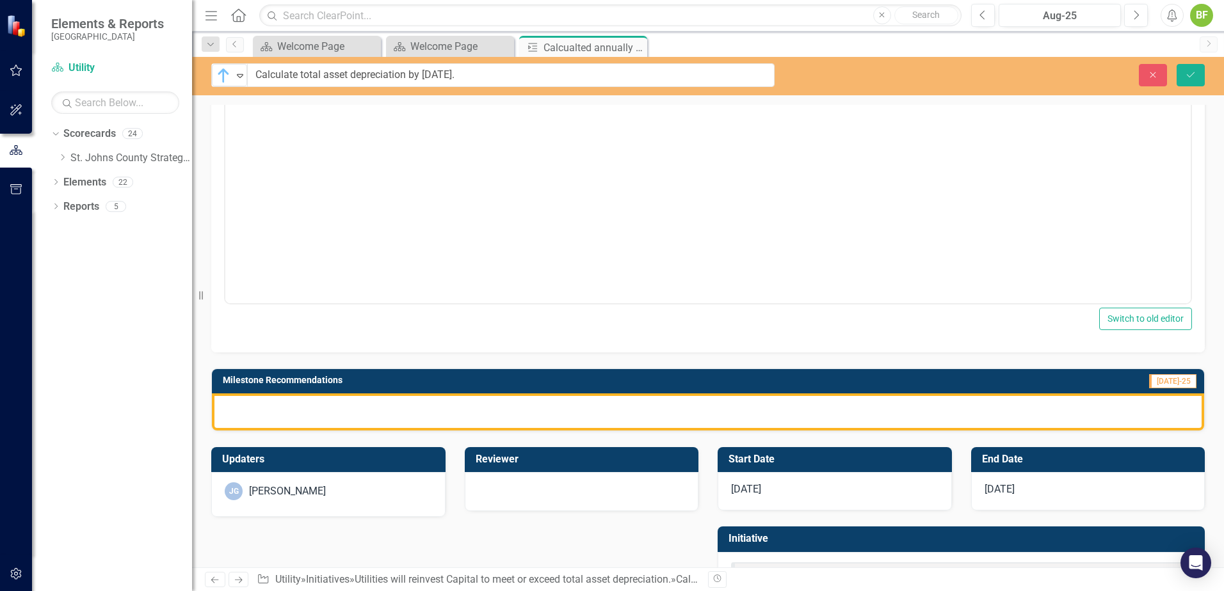
click at [300, 412] on div at bounding box center [708, 412] width 992 height 37
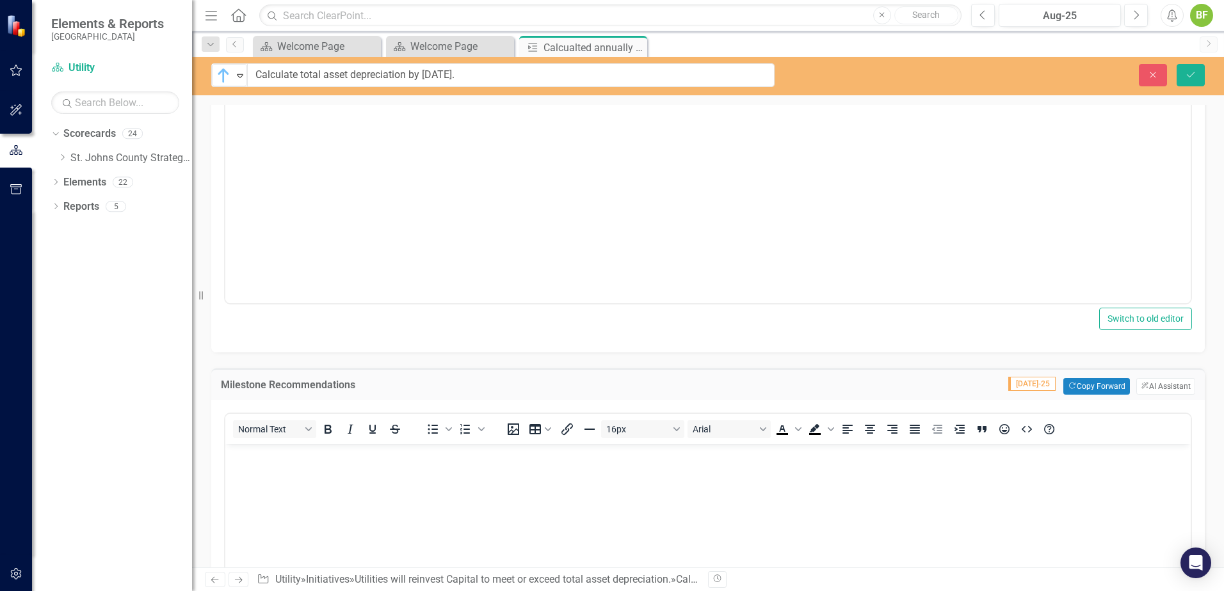
scroll to position [0, 0]
click at [383, 452] on body "Rich Text Area. Press ALT-0 for help." at bounding box center [707, 540] width 965 height 192
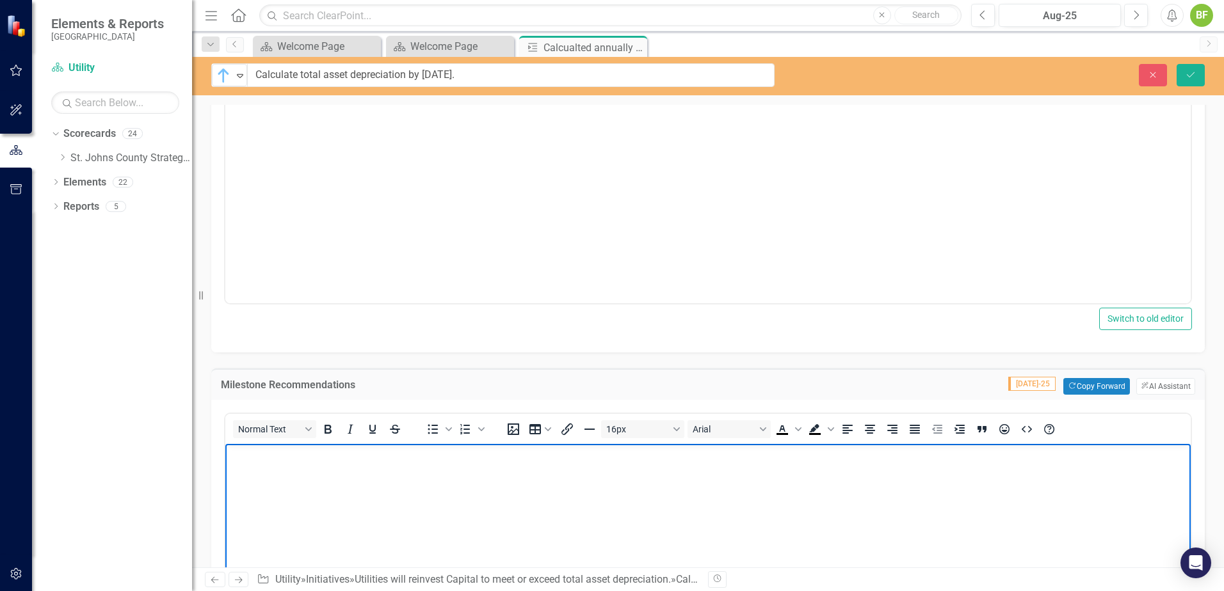
paste body "Rich Text Area. Press ALT-0 for help."
click at [402, 452] on body "Need to wait for the CAFR so the k" at bounding box center [707, 540] width 965 height 192
drag, startPoint x: 442, startPoint y: 463, endPoint x: 358, endPoint y: 461, distance: 83.9
click at [358, 452] on body "Need to wait for the CAFR so the k" at bounding box center [707, 540] width 965 height 192
click at [586, 452] on li "Need to wait for the Comprehensive Annual Financial Report (CAFR)" at bounding box center [720, 454] width 933 height 15
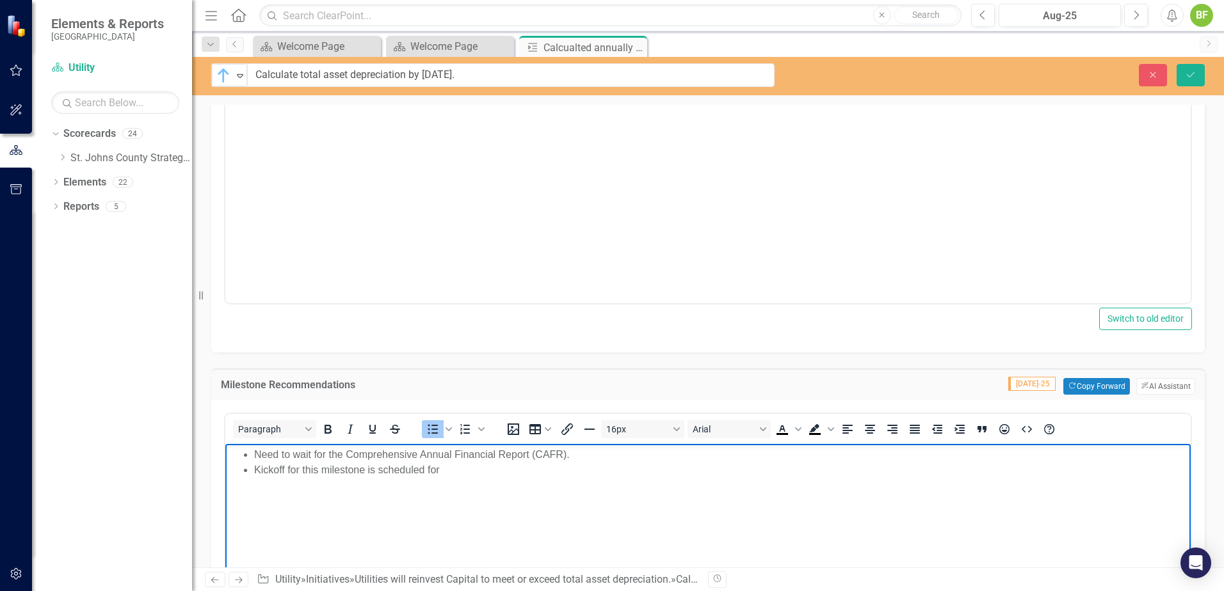
click at [461, 452] on li "Kickoff for this milestone is scheduled for" at bounding box center [720, 470] width 933 height 15
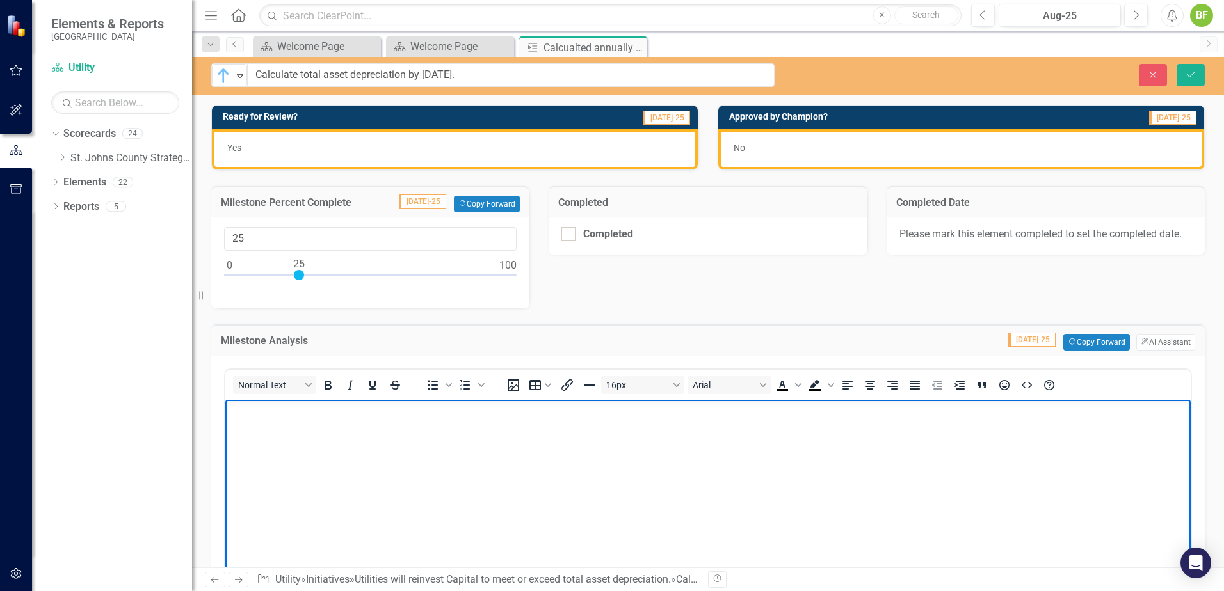
click at [448, 441] on body "Rich Text Area. Press ALT-0 for help." at bounding box center [707, 496] width 965 height 192
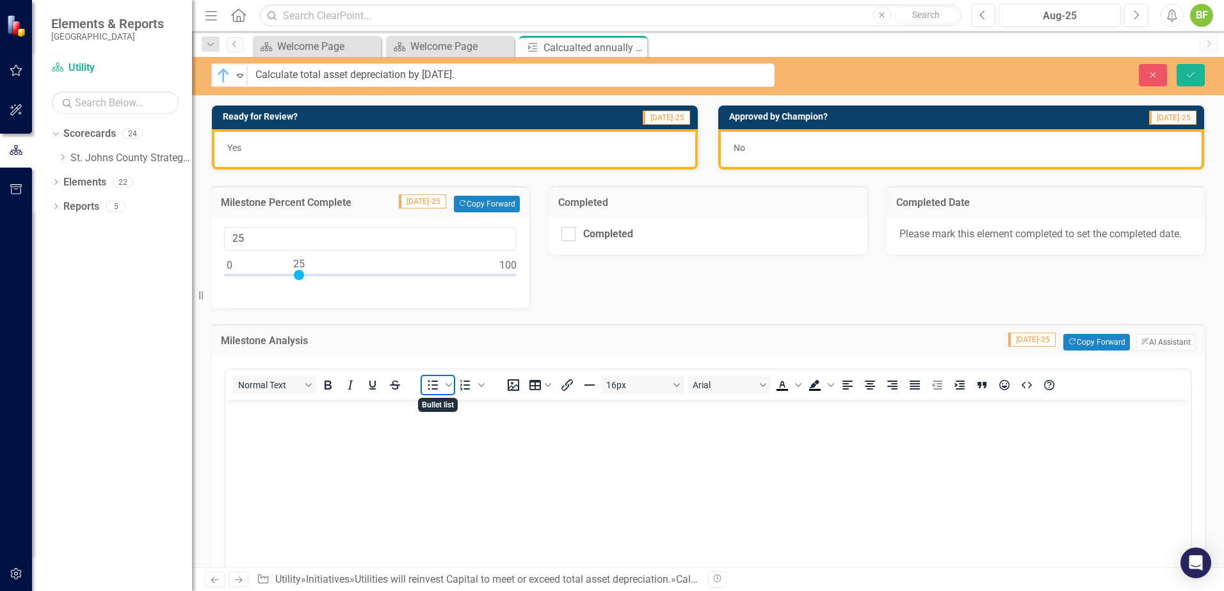
click at [440, 387] on icon "Bullet list" at bounding box center [432, 385] width 15 height 15
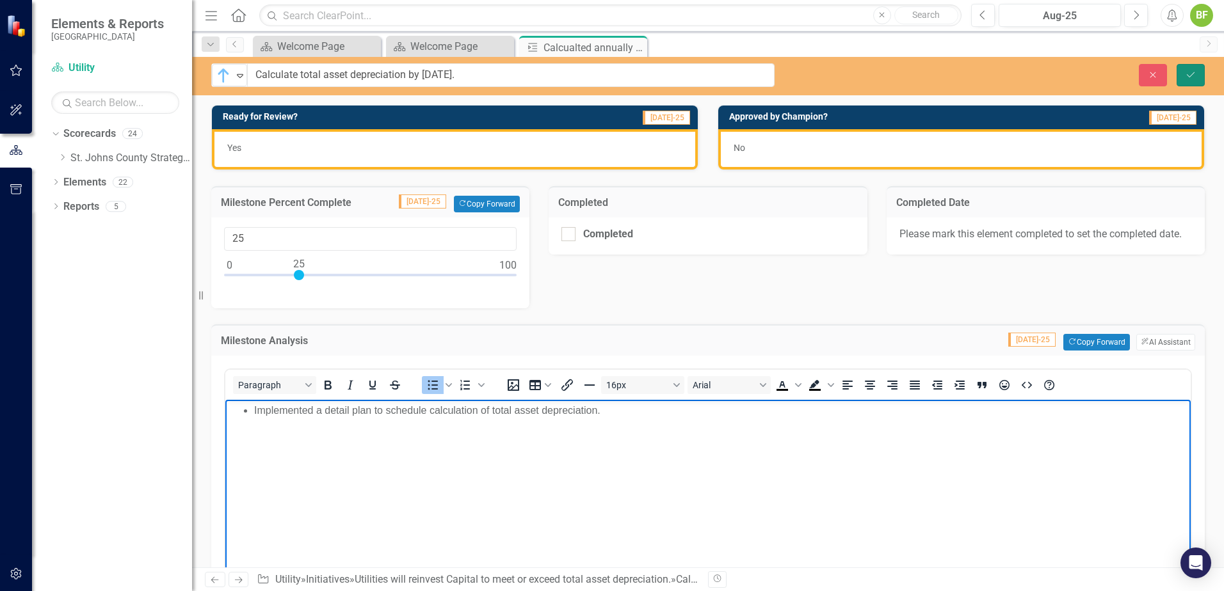
click at [977, 70] on icon "Save" at bounding box center [1190, 74] width 12 height 9
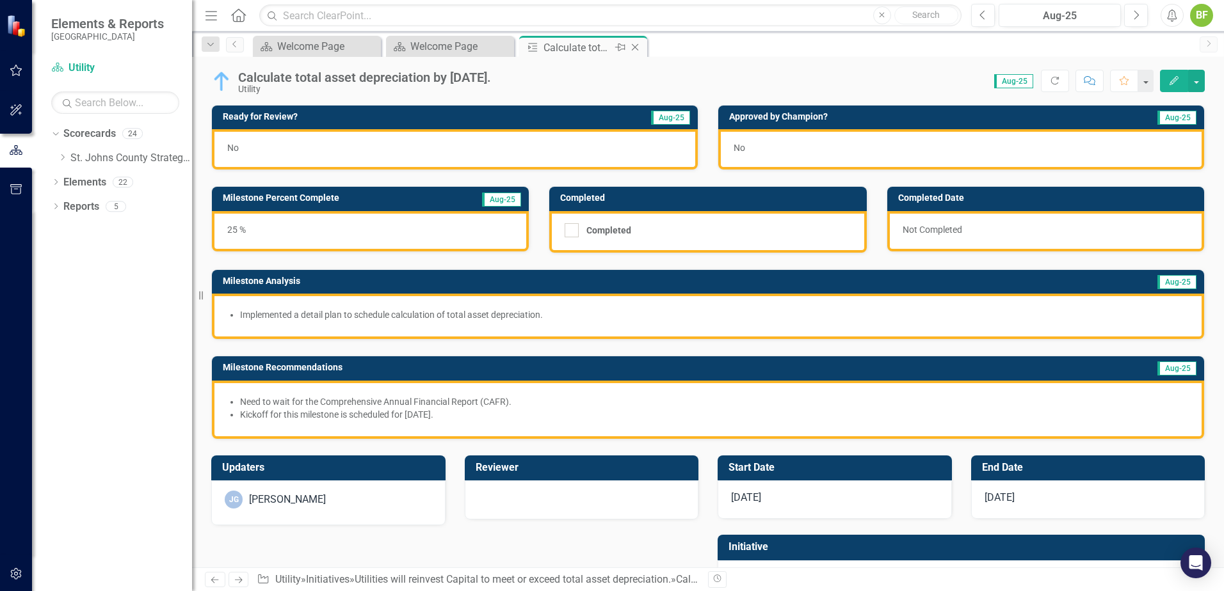
click at [636, 47] on icon "Close" at bounding box center [634, 47] width 13 height 10
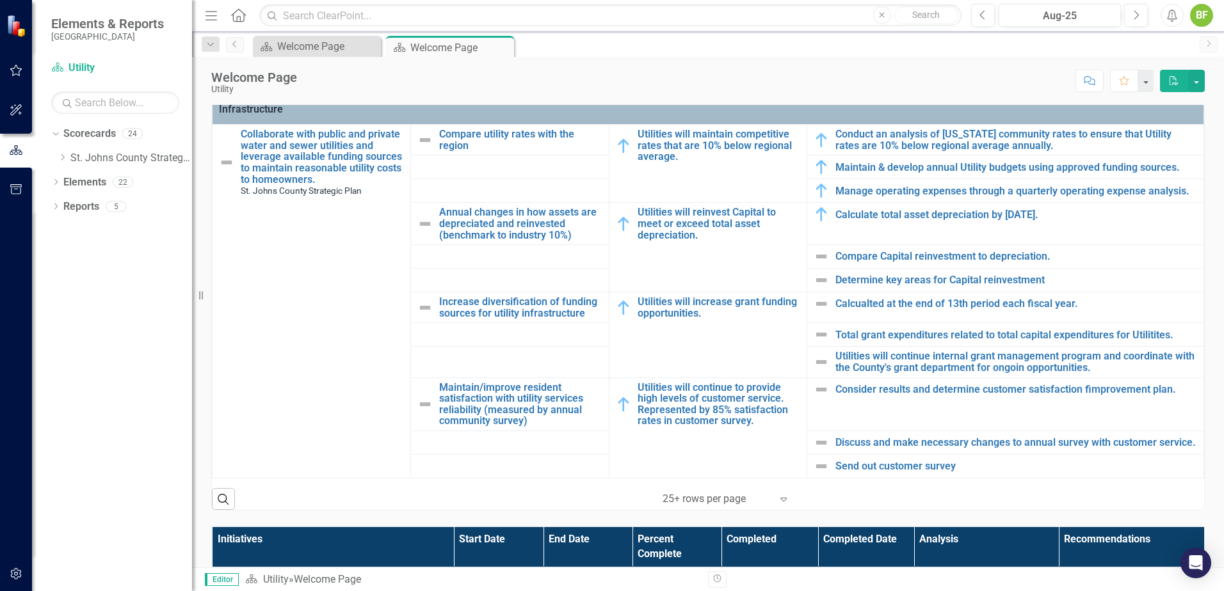
scroll to position [448, 0]
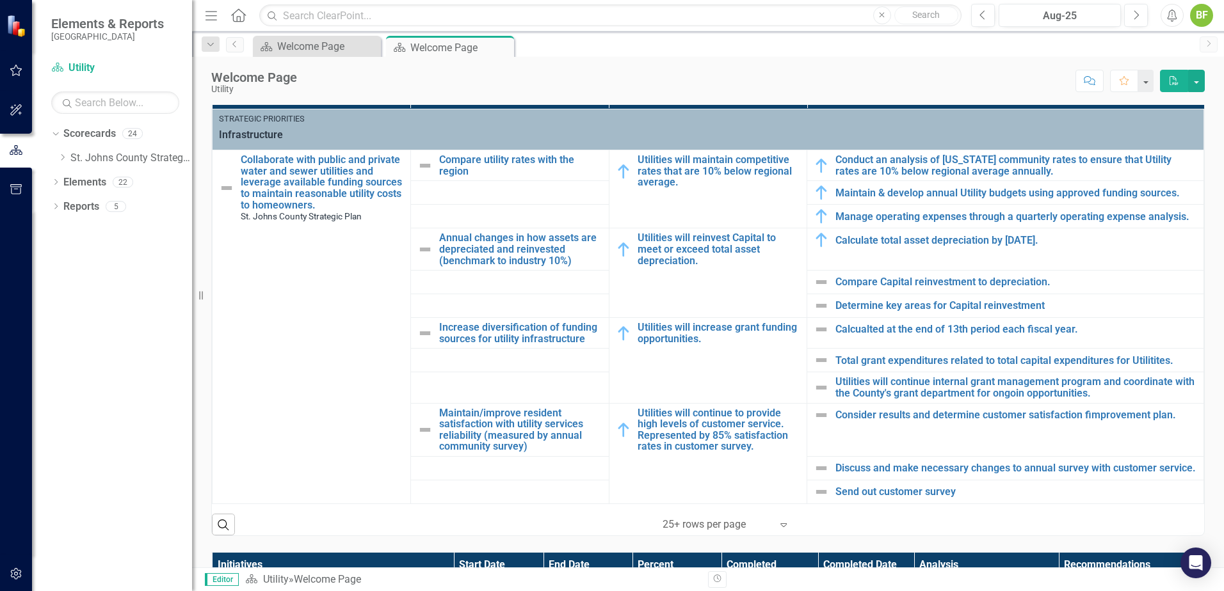
click at [115, 305] on div "Dropdown Scorecards 24 Dropdown St. Johns County Strategic Plan Animal Control …" at bounding box center [112, 358] width 160 height 468
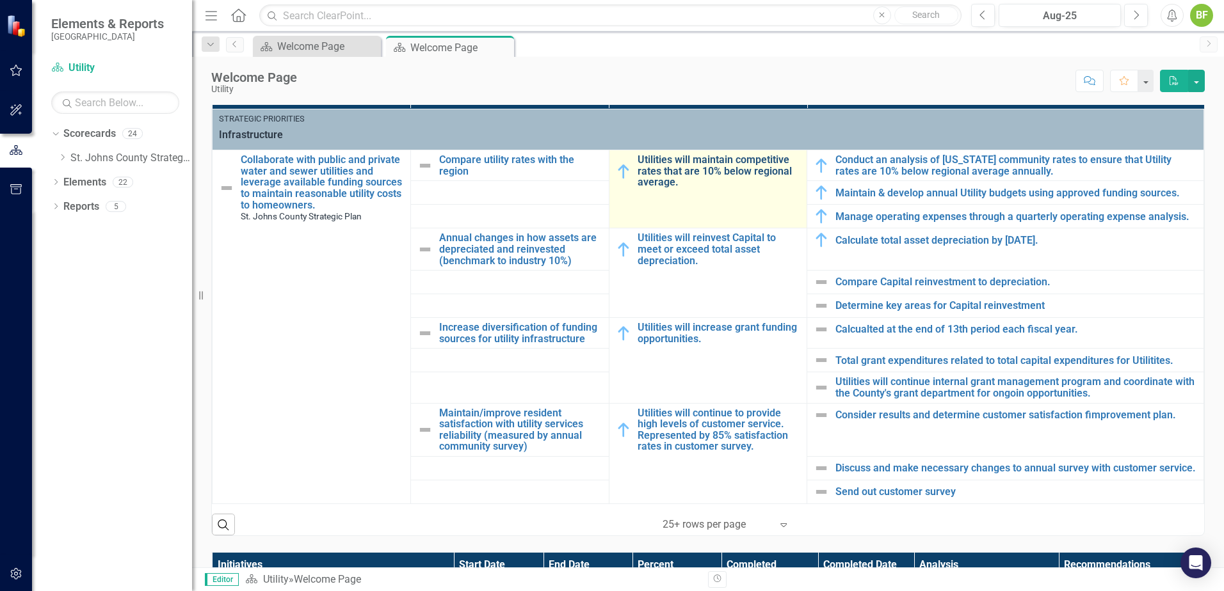
click at [699, 167] on link "Utilities will maintain competitive rates that are 10% below regional average." at bounding box center [718, 171] width 163 height 34
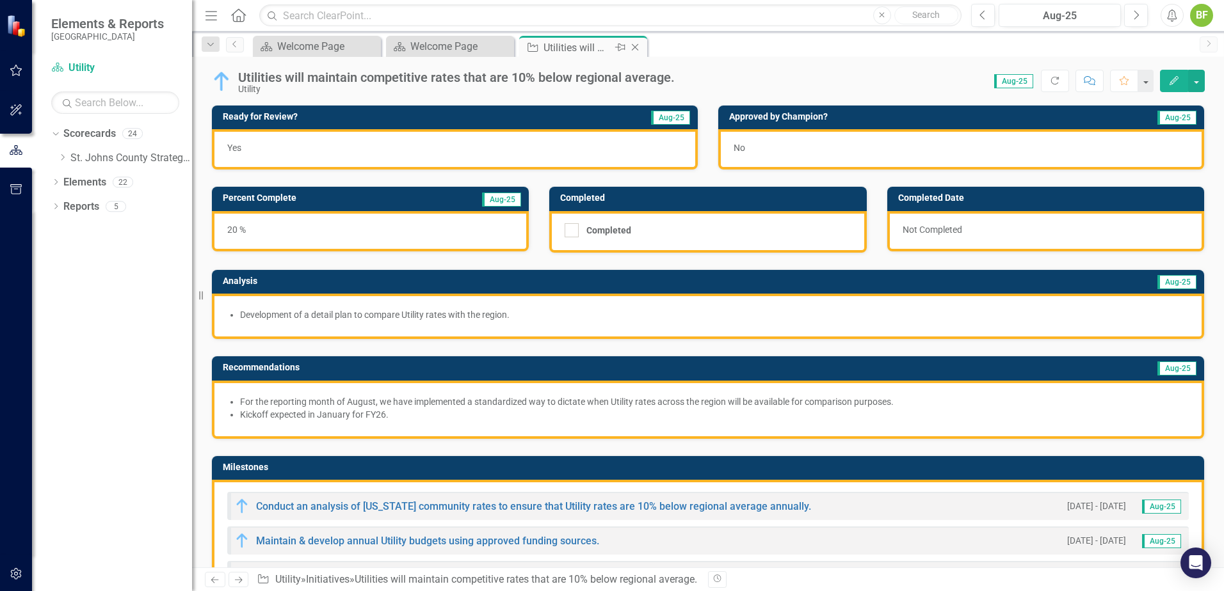
click at [633, 47] on icon "Close" at bounding box center [634, 47] width 13 height 10
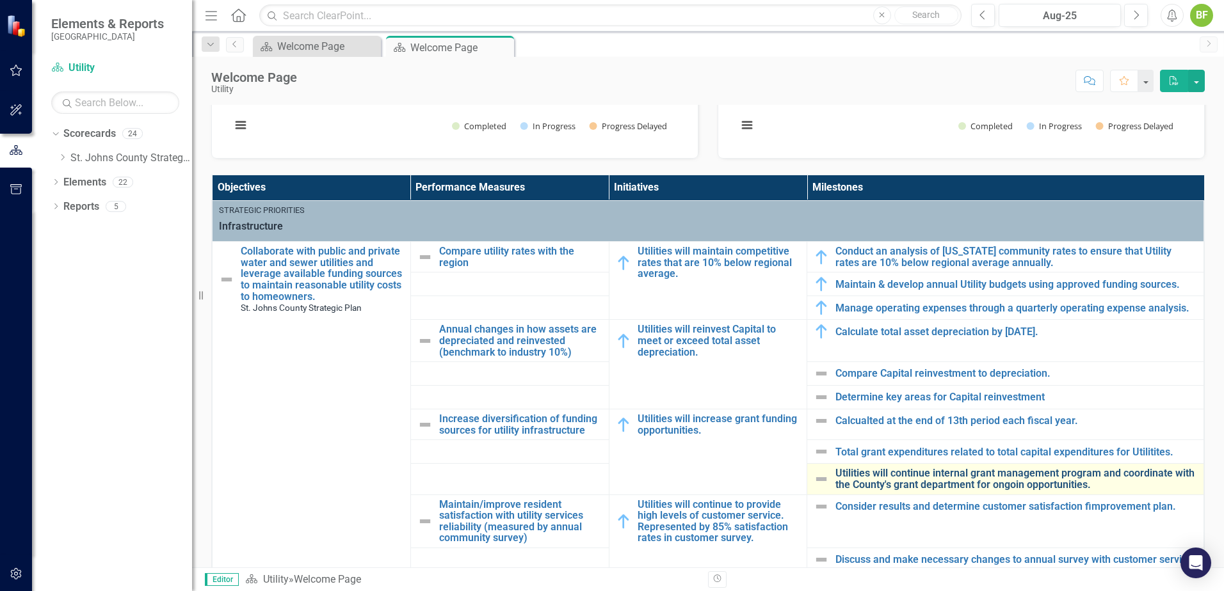
scroll to position [384, 0]
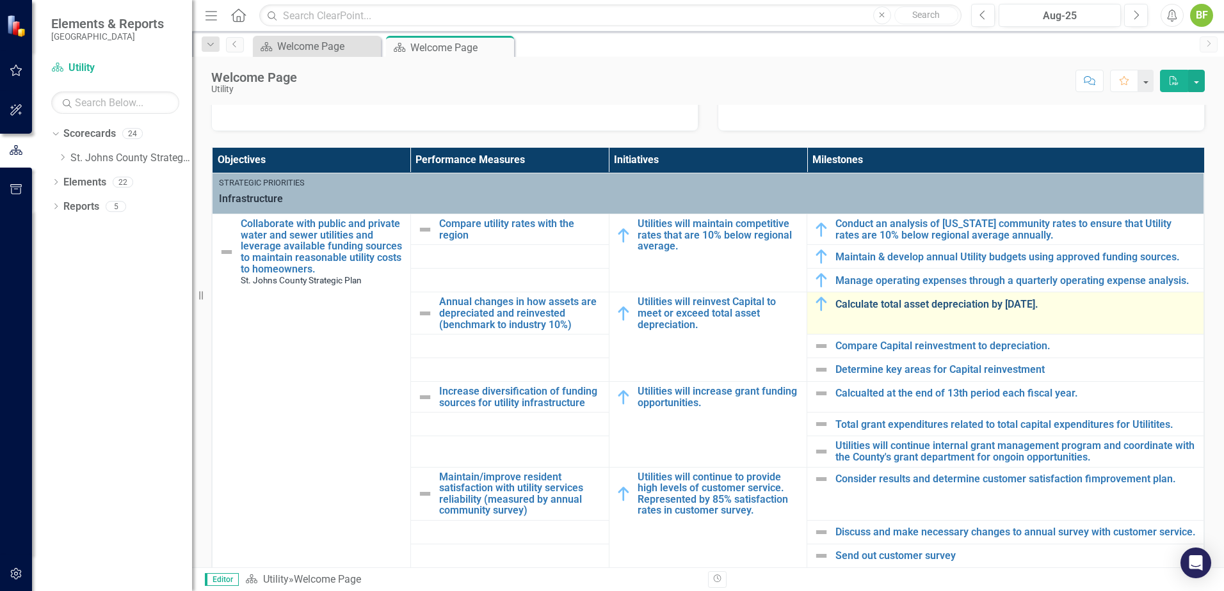
click at [882, 307] on link "Calculate total asset depreciation by [DATE]." at bounding box center [1016, 305] width 362 height 12
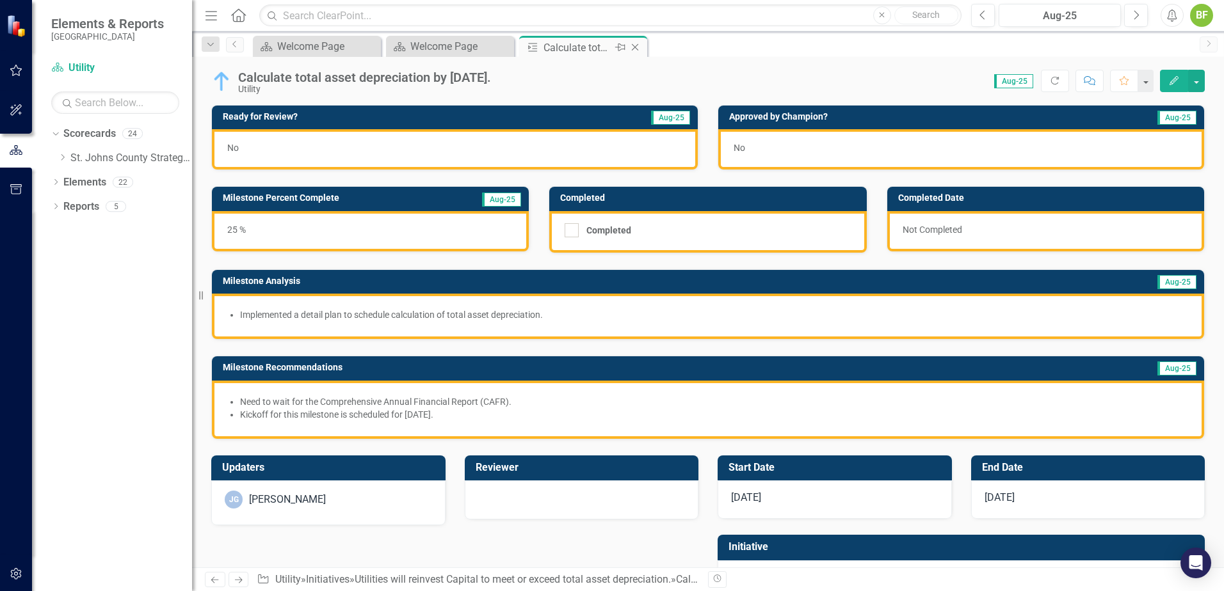
click at [637, 45] on icon at bounding box center [635, 47] width 7 height 7
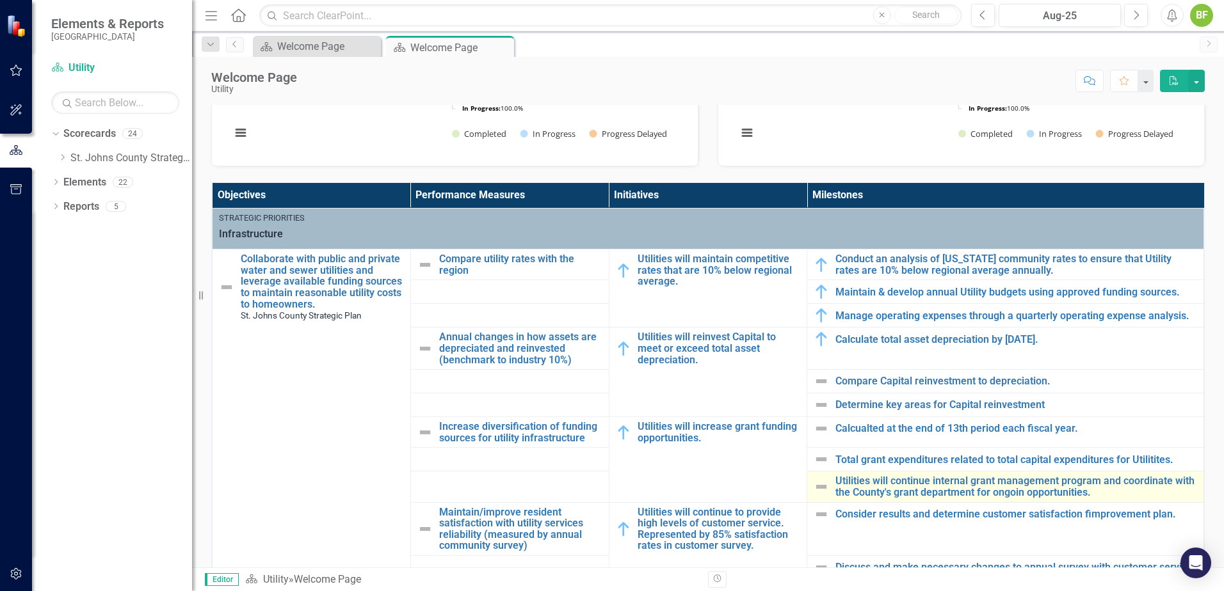
scroll to position [384, 0]
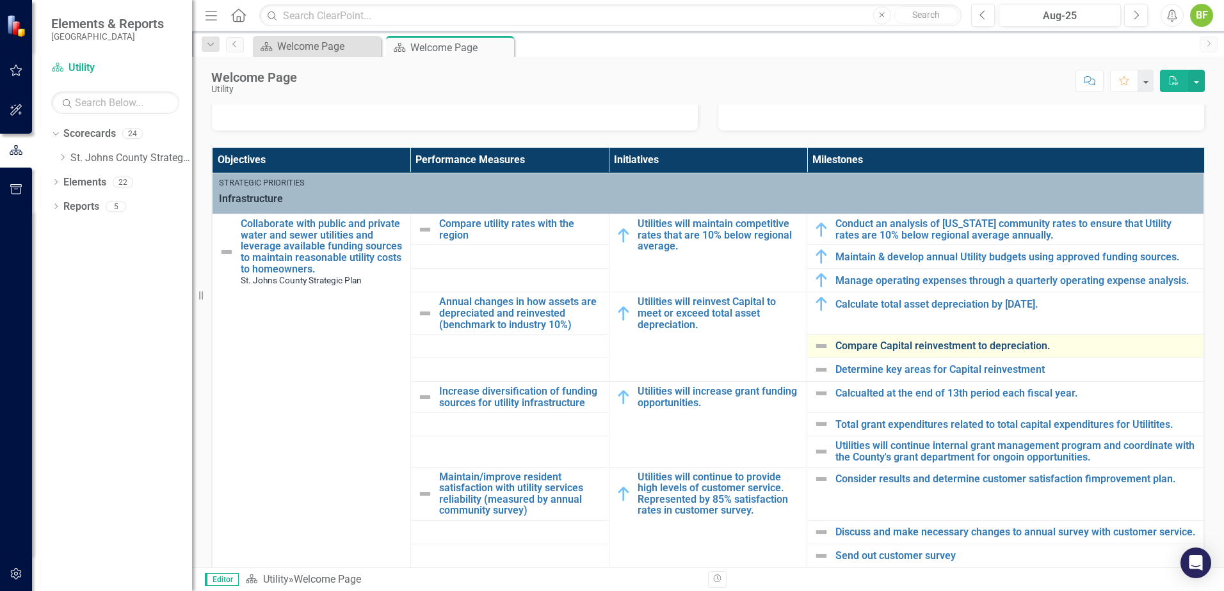
click at [952, 349] on link "Compare Capital reinvestment to depreciation." at bounding box center [1016, 346] width 362 height 12
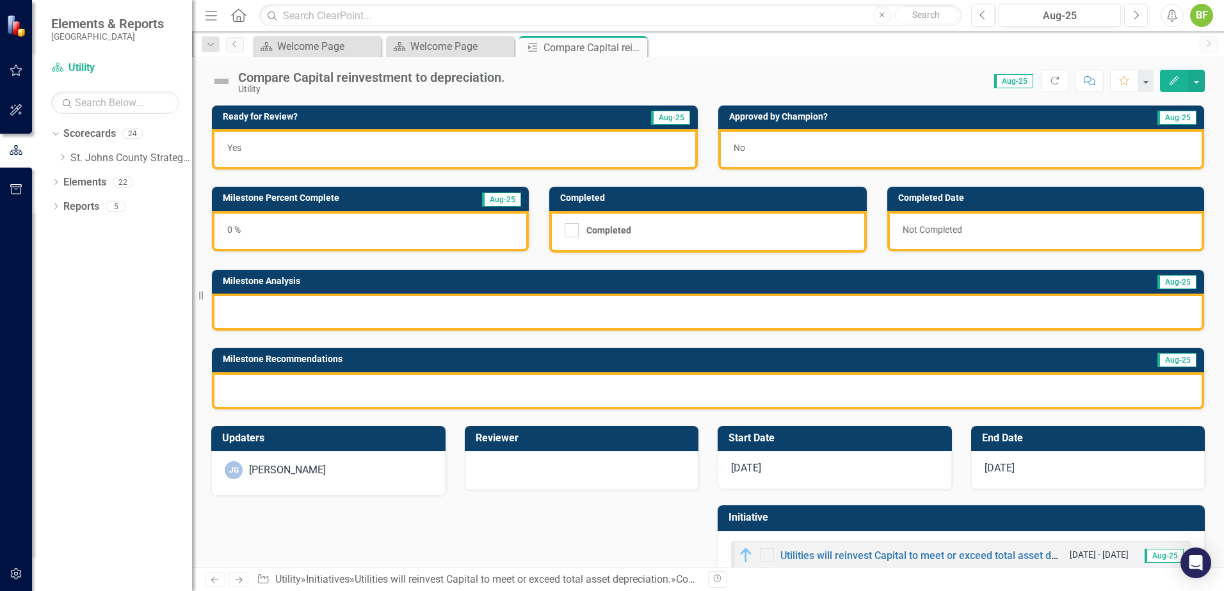
click at [225, 87] on img at bounding box center [221, 81] width 20 height 20
click at [225, 79] on img at bounding box center [221, 81] width 20 height 20
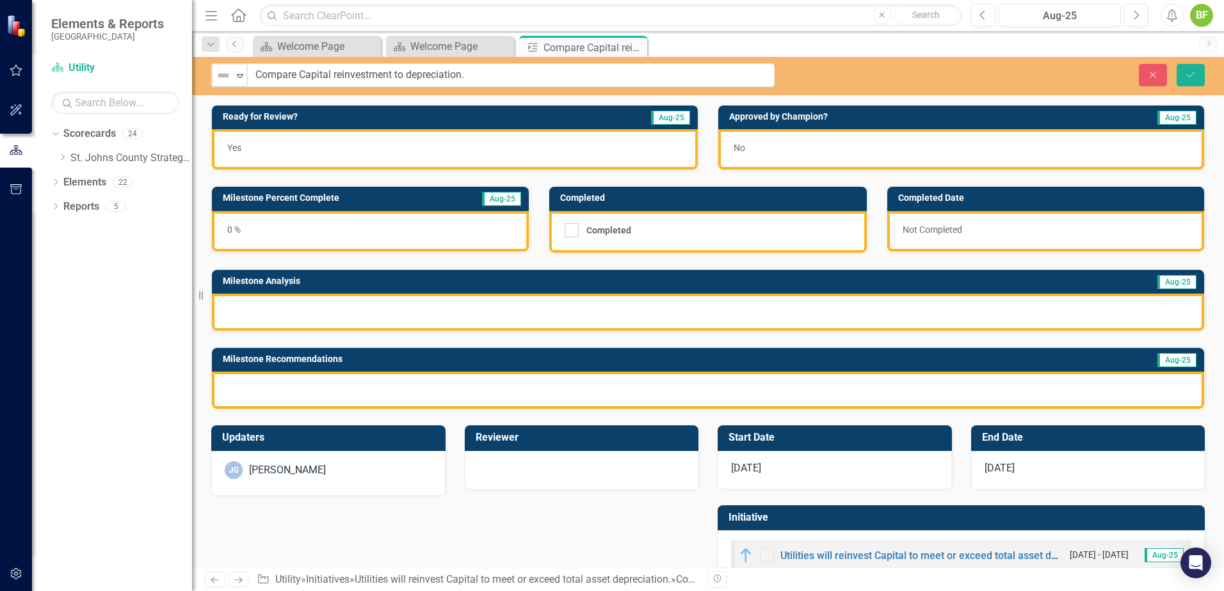
click at [225, 79] on img at bounding box center [223, 75] width 15 height 15
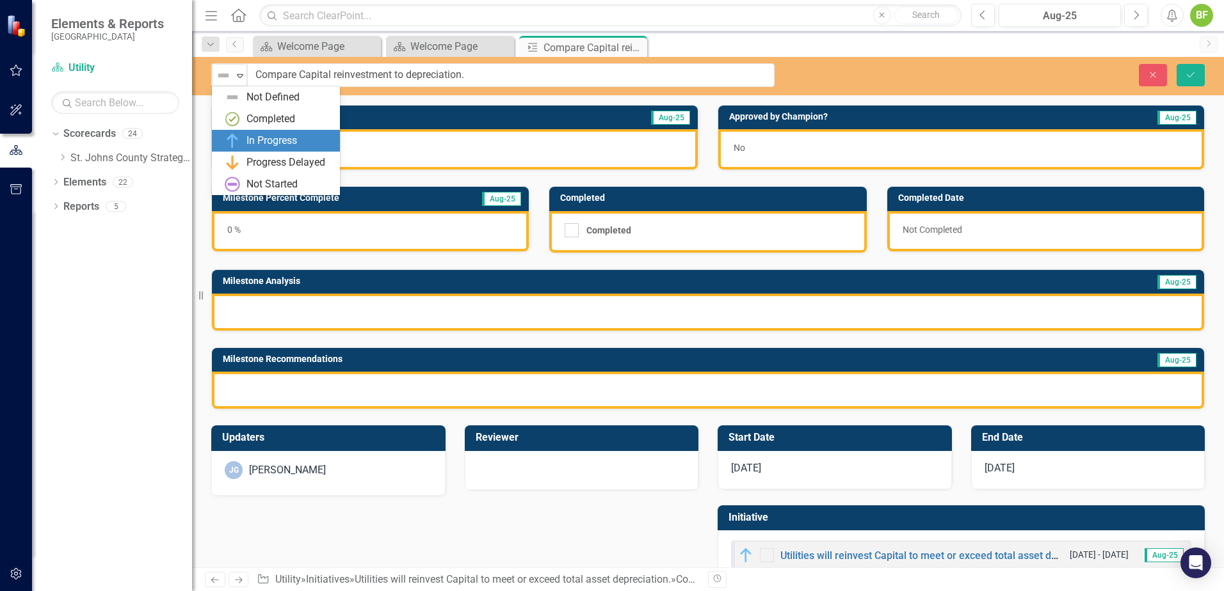
click at [282, 145] on div "In Progress" at bounding box center [271, 141] width 51 height 15
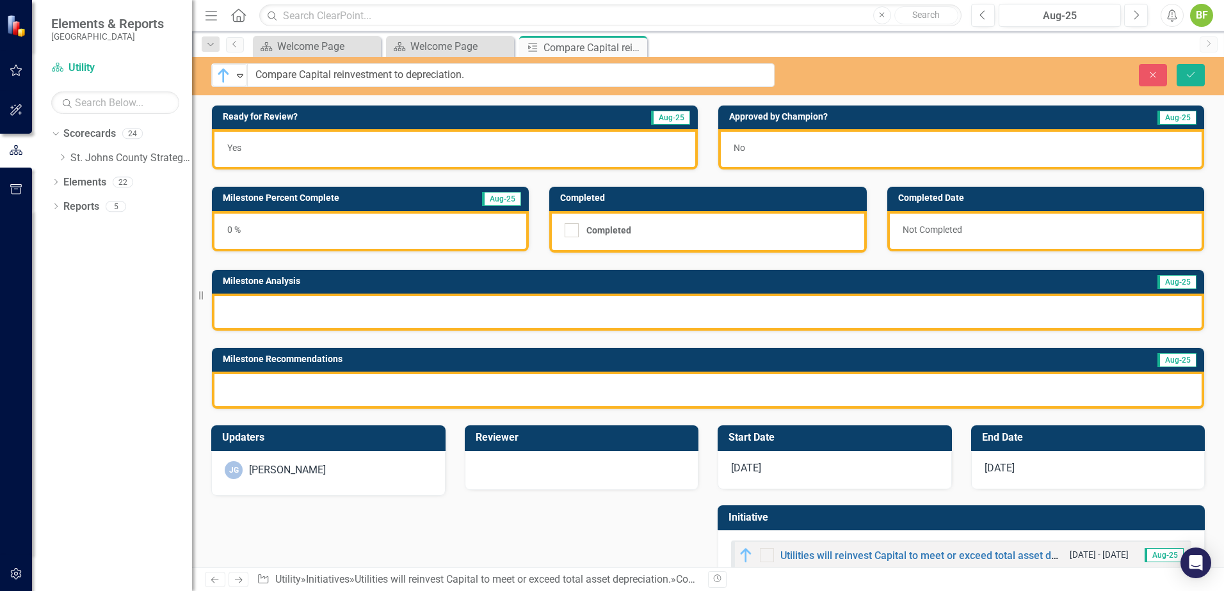
click at [302, 156] on div "Yes" at bounding box center [455, 149] width 486 height 40
click at [344, 225] on div "0 %" at bounding box center [370, 231] width 317 height 40
click at [250, 227] on div "0 %" at bounding box center [370, 231] width 317 height 40
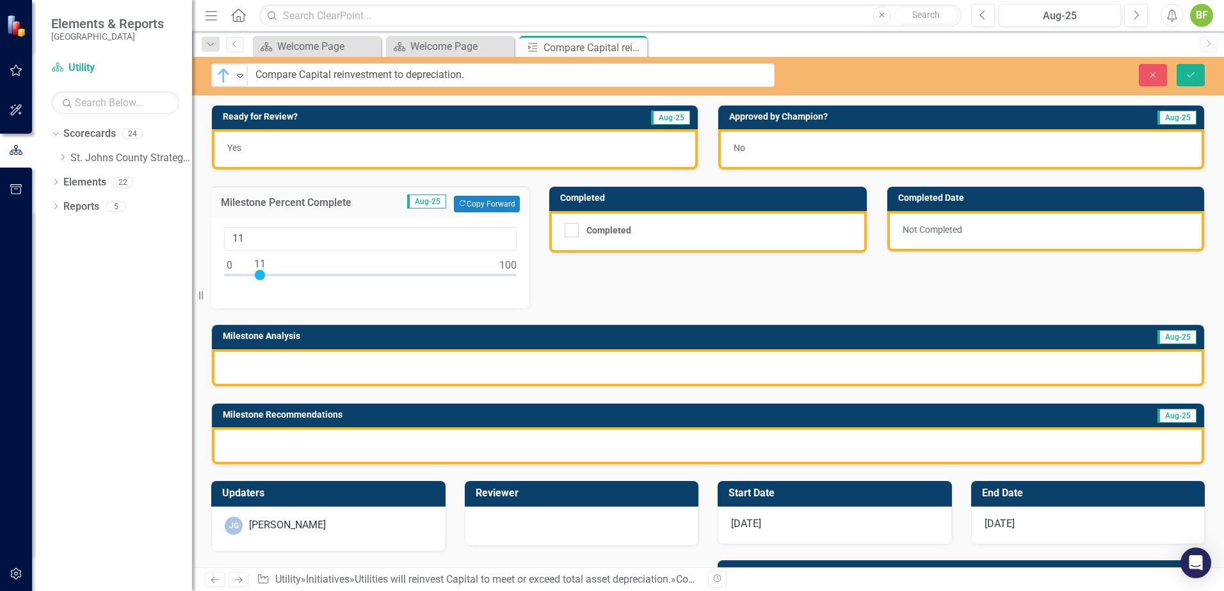
drag, startPoint x: 229, startPoint y: 278, endPoint x: 260, endPoint y: 287, distance: 32.0
click at [260, 287] on div "11" at bounding box center [370, 263] width 318 height 91
type input "20"
drag, startPoint x: 261, startPoint y: 278, endPoint x: 287, endPoint y: 285, distance: 26.4
click at [287, 285] on div at bounding box center [370, 278] width 292 height 16
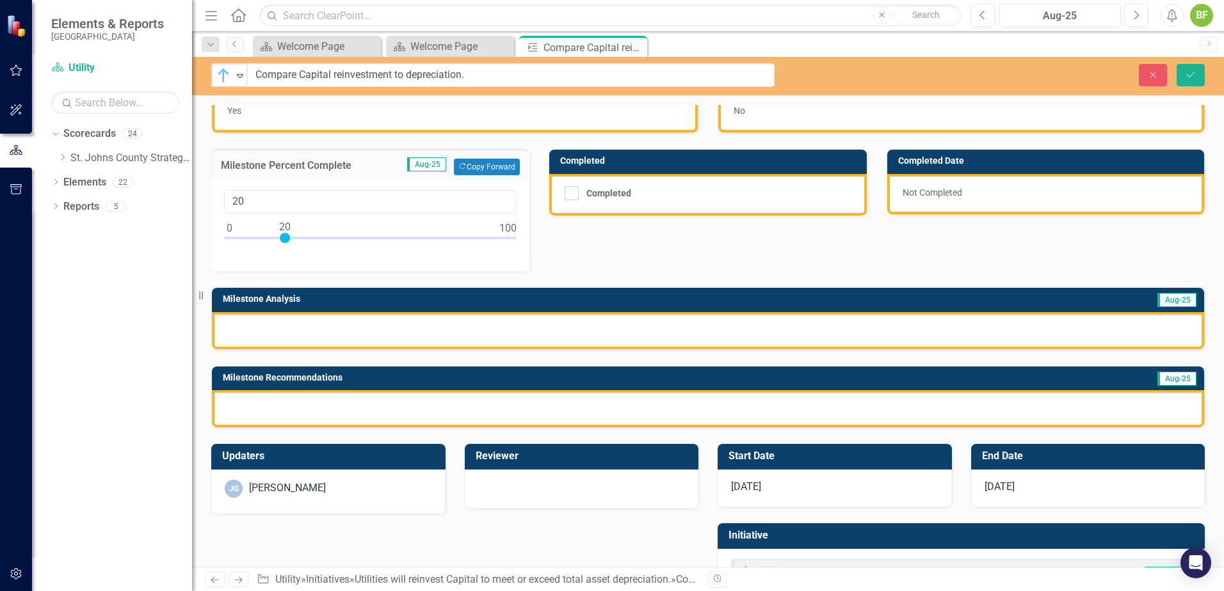
scroll to position [64, 0]
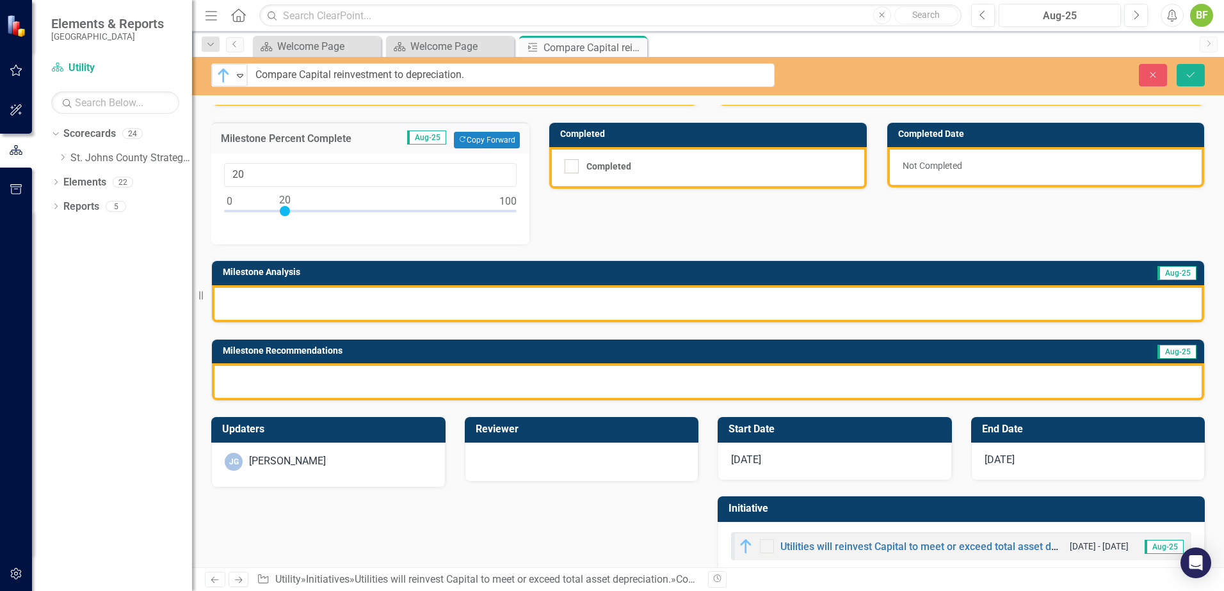
click at [315, 310] on div at bounding box center [708, 303] width 992 height 37
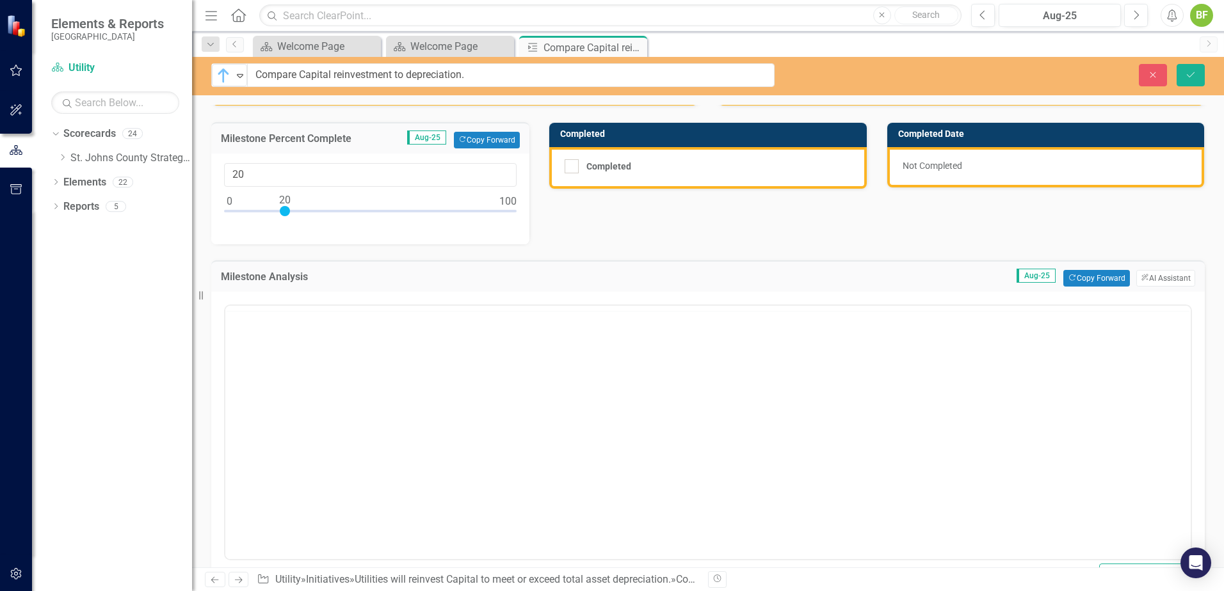
scroll to position [0, 0]
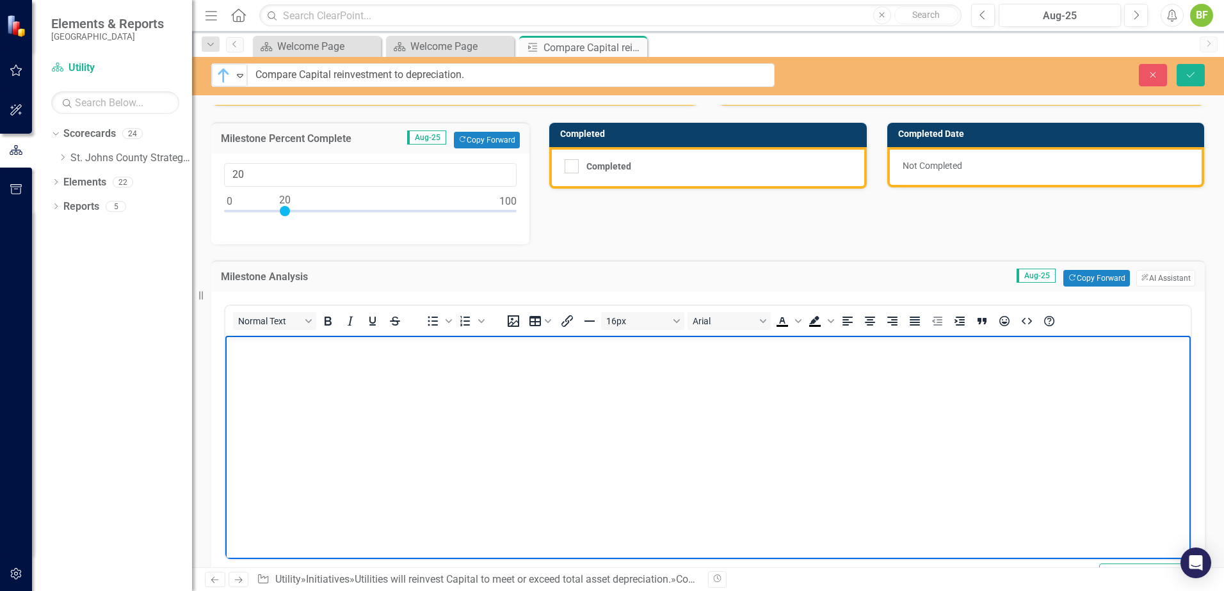
click at [363, 383] on body "Rich Text Area. Press ALT-0 for help." at bounding box center [707, 432] width 965 height 192
click at [427, 323] on icon "Bullet list" at bounding box center [432, 321] width 15 height 15
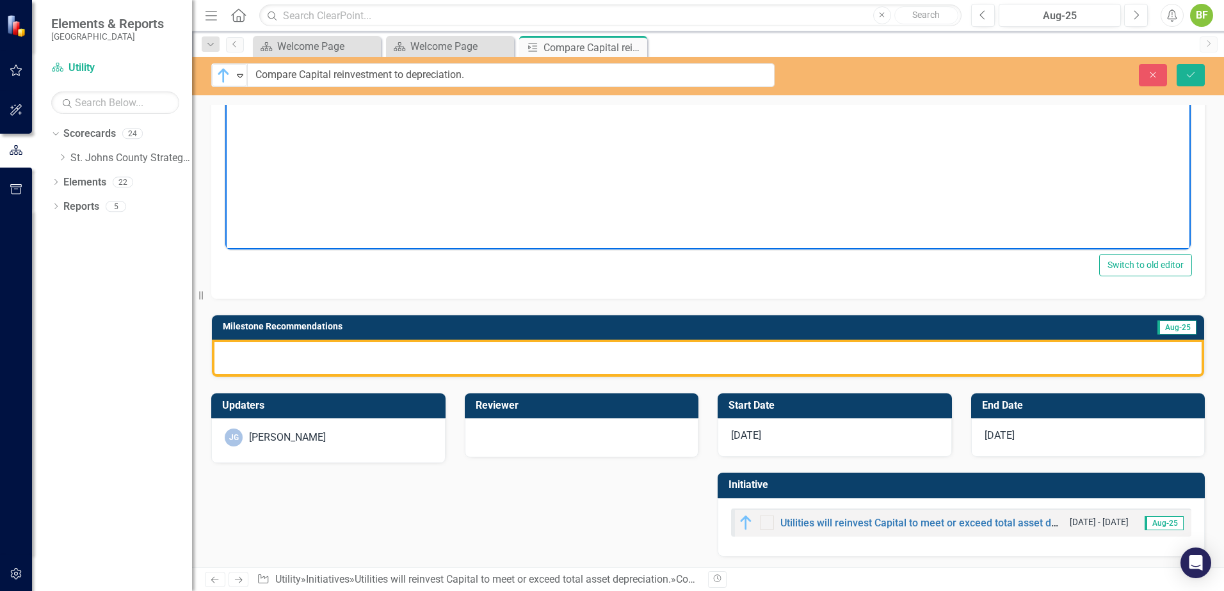
scroll to position [376, 0]
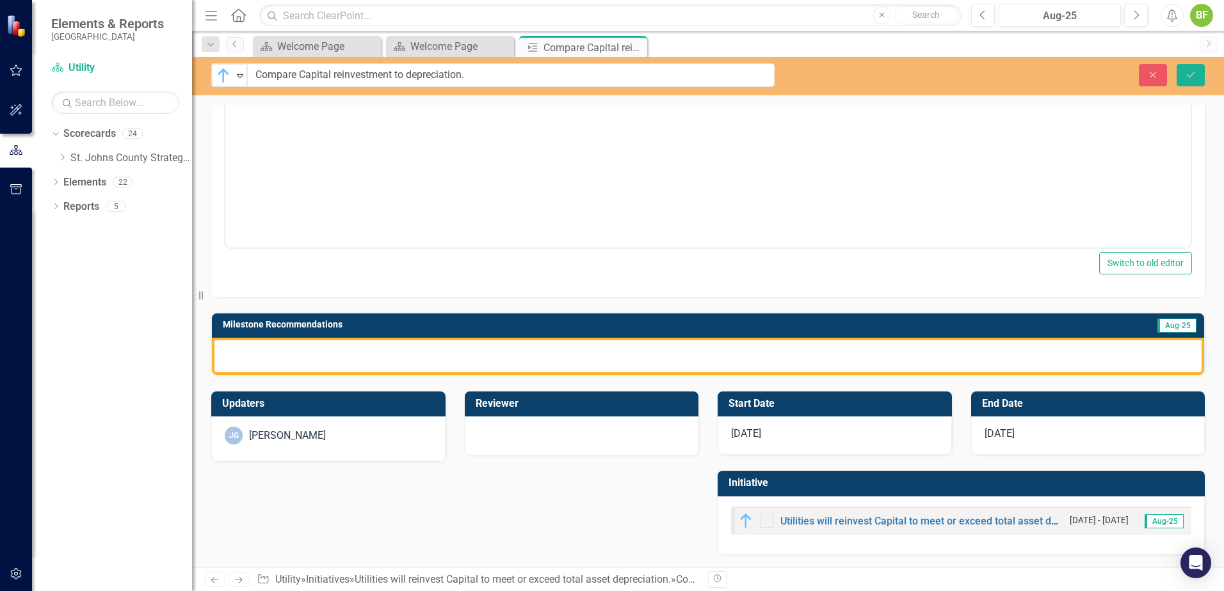
click at [336, 366] on div at bounding box center [708, 356] width 992 height 37
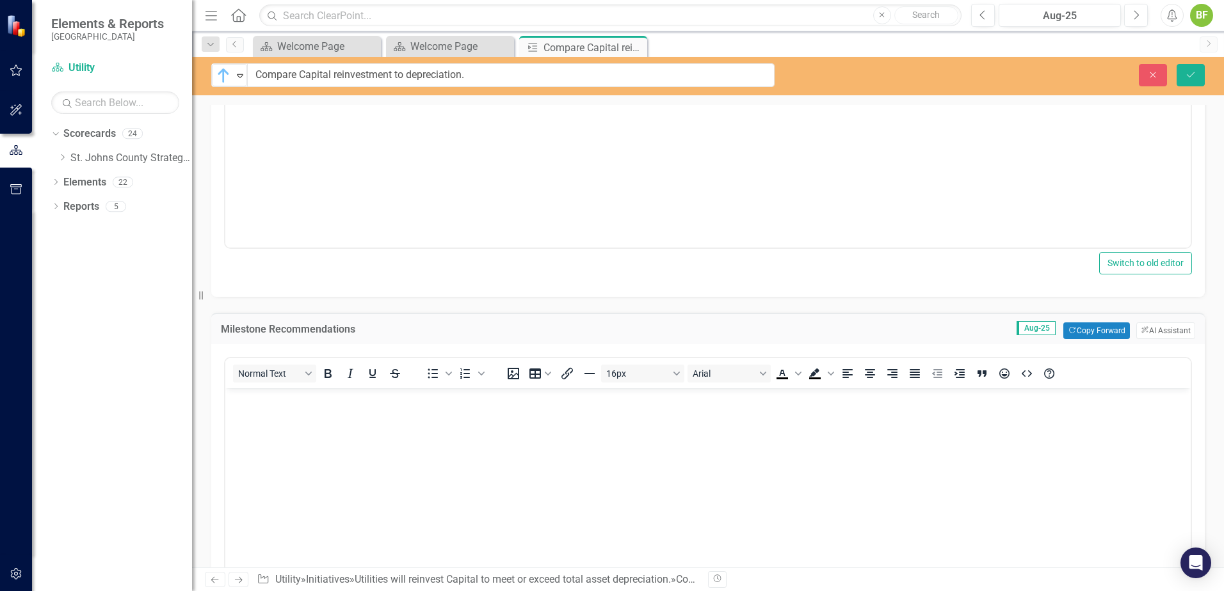
scroll to position [0, 0]
click at [372, 406] on p "Rich Text Area. Press ALT-0 for help." at bounding box center [707, 399] width 959 height 15
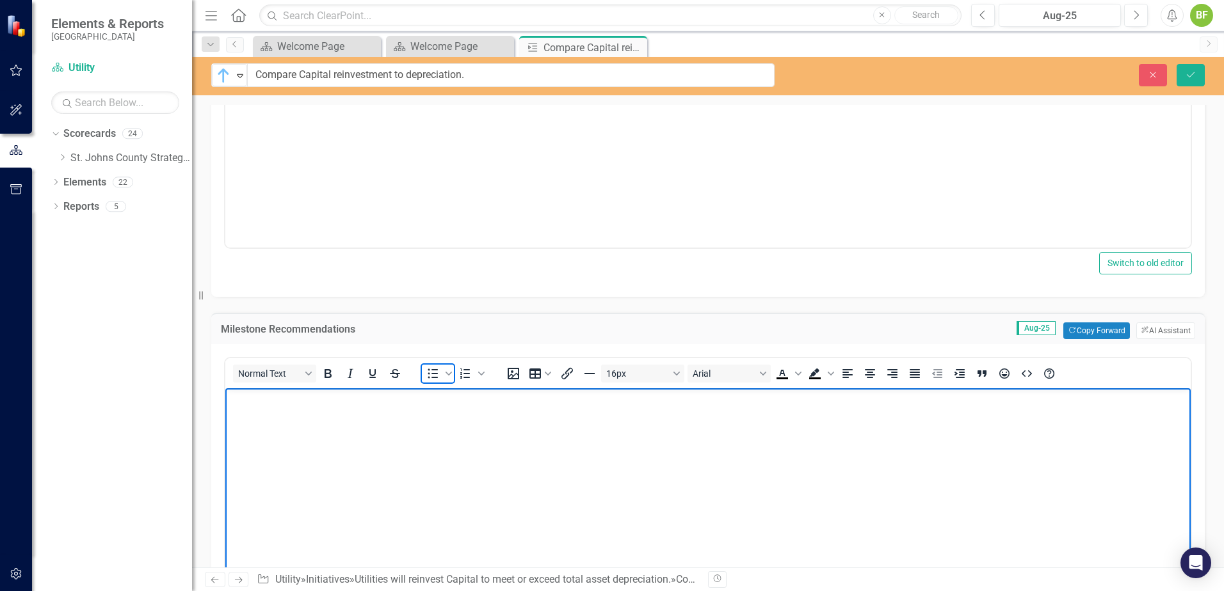
click at [434, 378] on icon "Bullet list" at bounding box center [433, 374] width 10 height 10
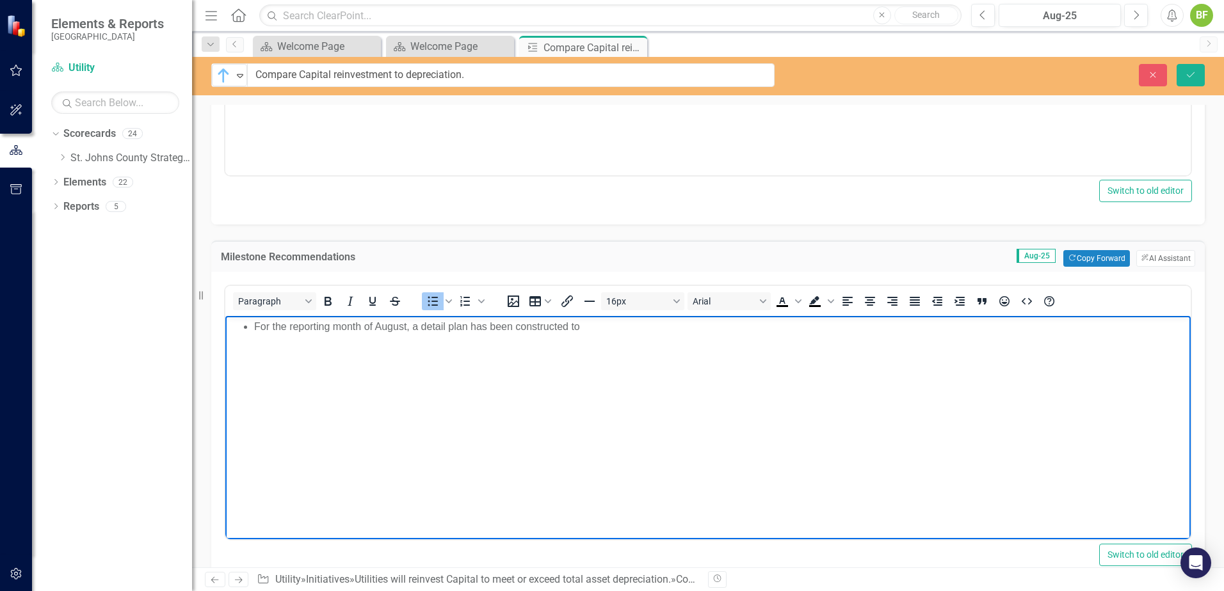
scroll to position [384, 0]
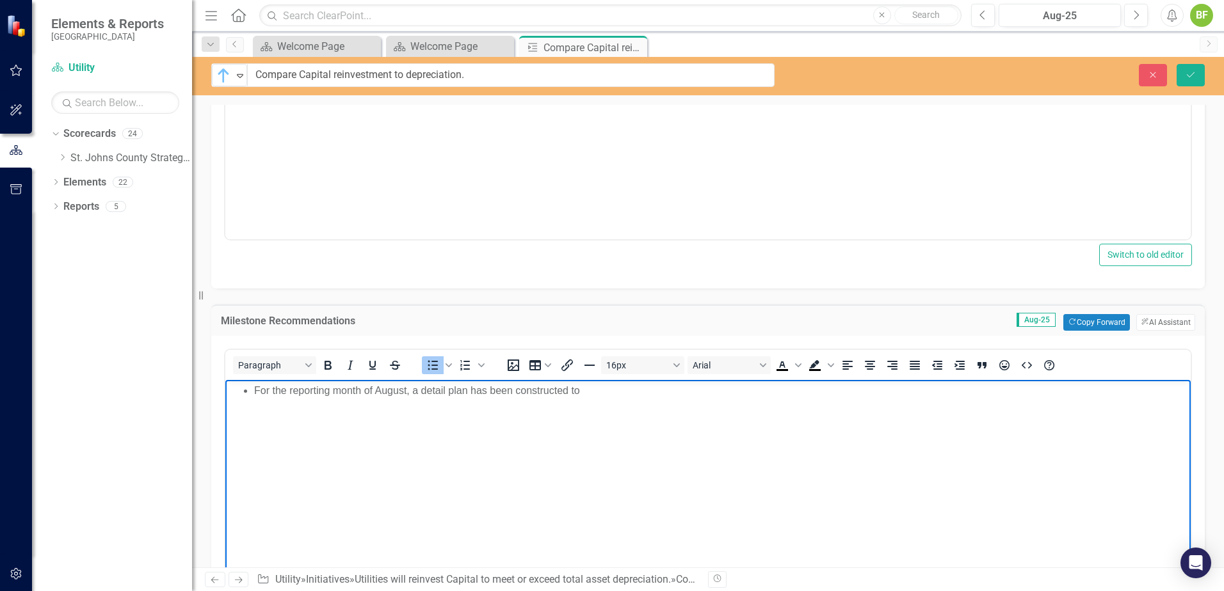
click at [592, 388] on li "For the reporting month of August, a detail plan has been constructed to" at bounding box center [720, 390] width 933 height 15
click at [586, 390] on li "For the reporting month of August, a detail plan has been constructed to" at bounding box center [720, 390] width 933 height 15
drag, startPoint x: 474, startPoint y: 408, endPoint x: 438, endPoint y: 410, distance: 36.6
click at [438, 410] on li "The kickoff is planned for January 2026 for FY26 because total asset depreciati…" at bounding box center [720, 406] width 933 height 15
click at [813, 410] on li "The kickoff is planned for January 2026 because total asset depreciation will b…" at bounding box center [720, 406] width 933 height 15
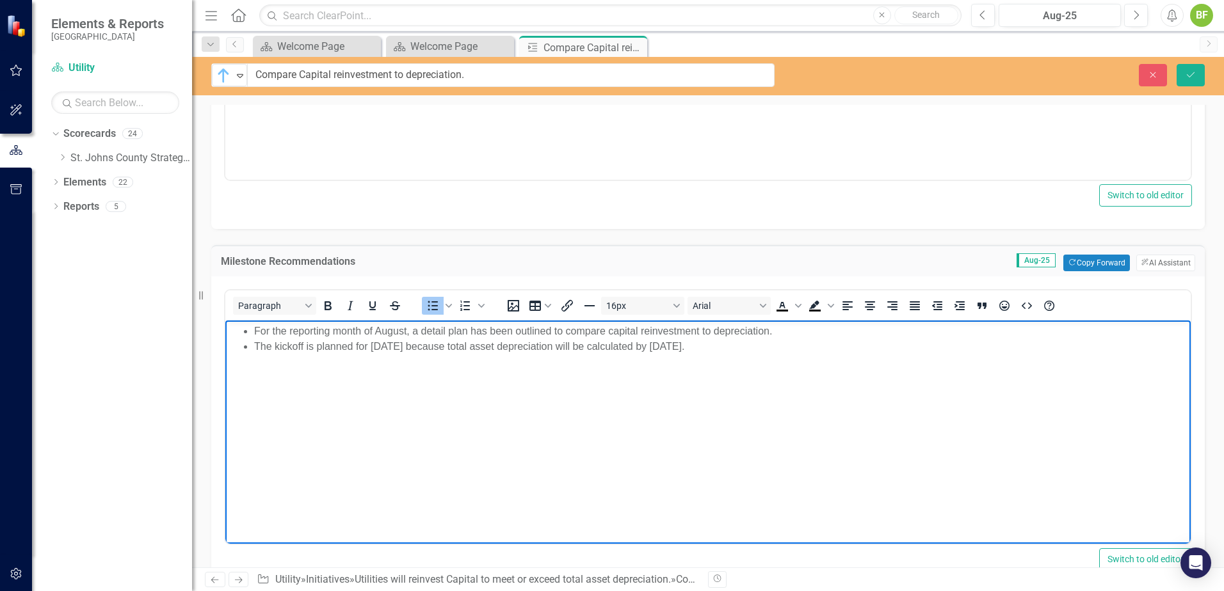
scroll to position [448, 0]
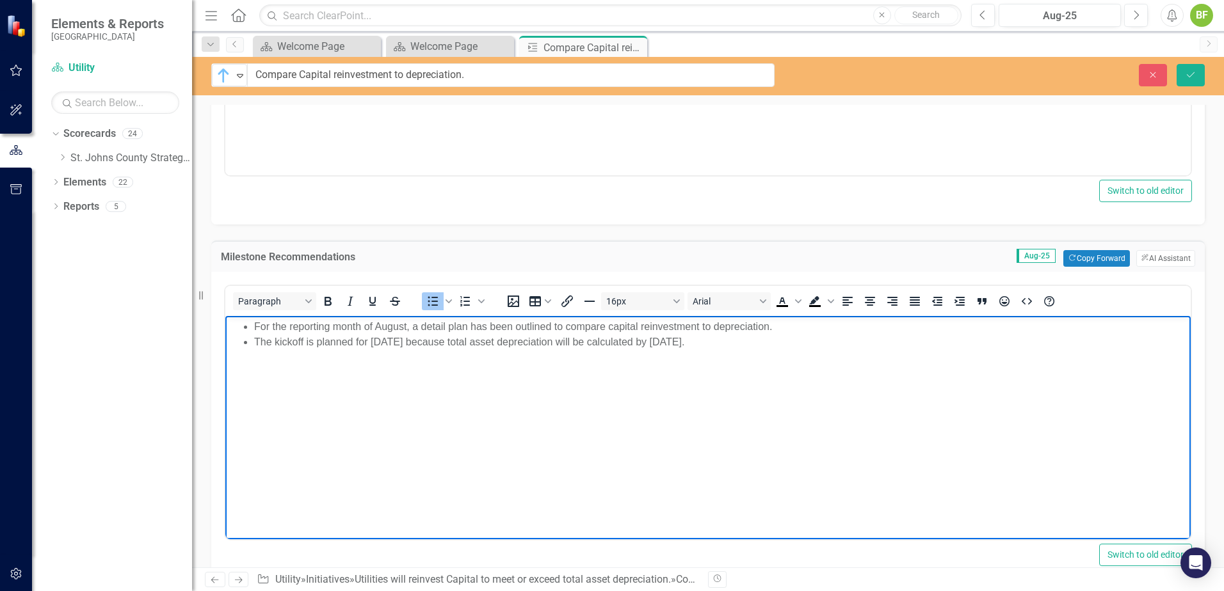
click at [473, 340] on li "The kickoff is planned for January 2026 because total asset depreciation will b…" at bounding box center [720, 342] width 933 height 15
click at [774, 353] on body "For the reporting month of August, a detail plan has been outlined to compare c…" at bounding box center [707, 412] width 965 height 192
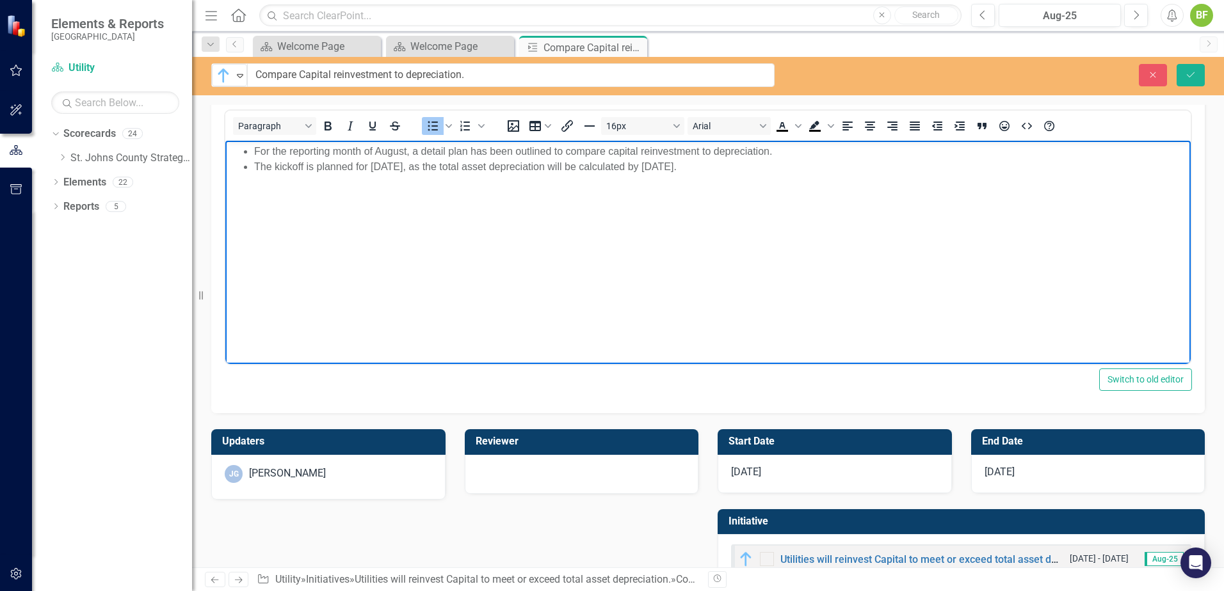
scroll to position [661, 0]
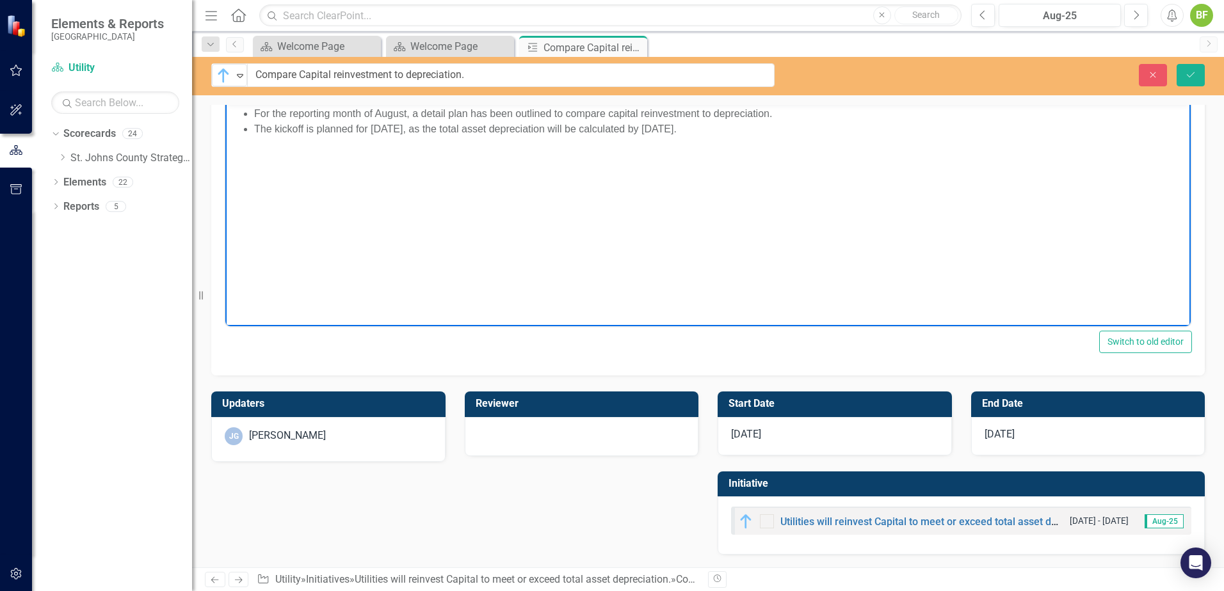
click at [977, 438] on div "[DATE]" at bounding box center [1088, 436] width 234 height 38
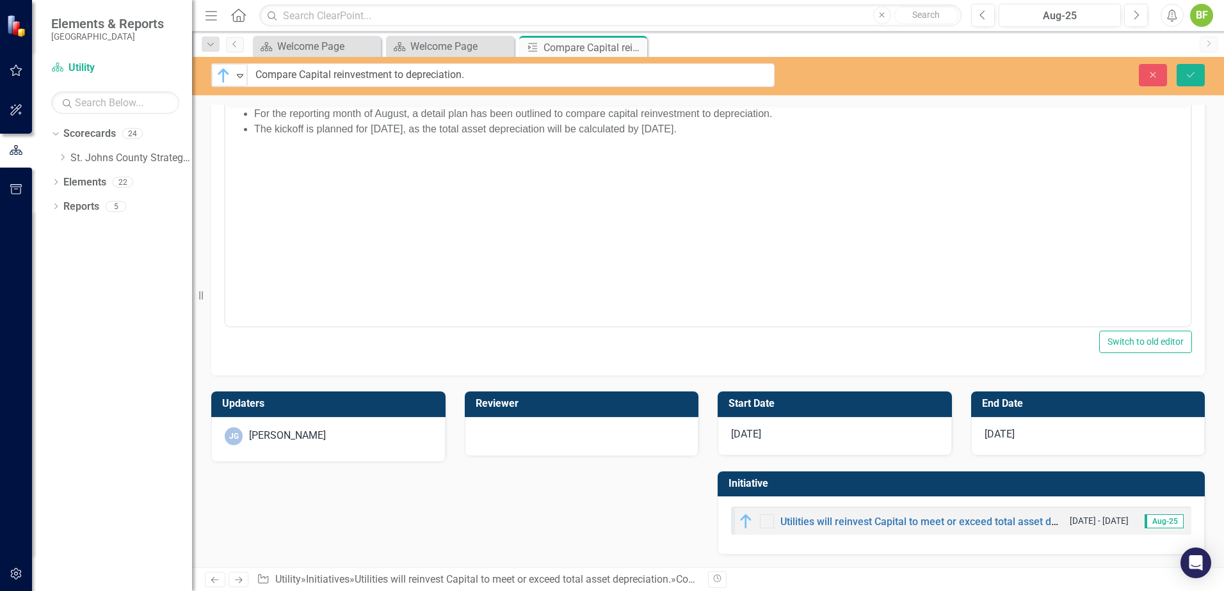
click at [977, 438] on div "[DATE]" at bounding box center [1088, 436] width 234 height 38
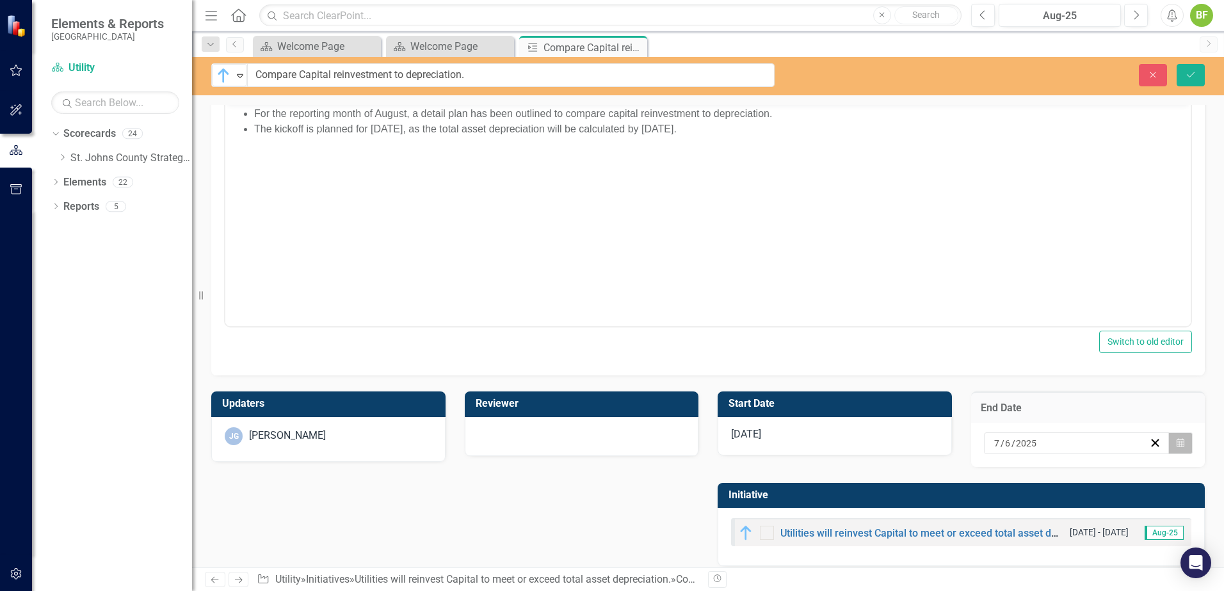
click at [977, 443] on button "Calendar" at bounding box center [1180, 444] width 24 height 22
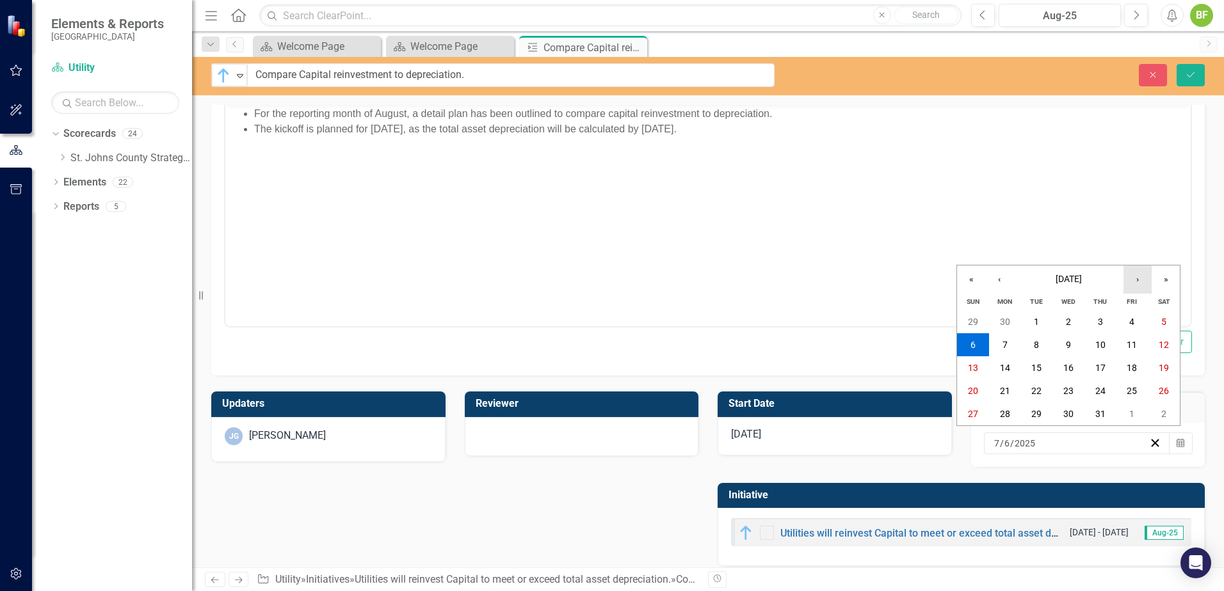
click at [977, 284] on button "›" at bounding box center [1137, 280] width 28 height 28
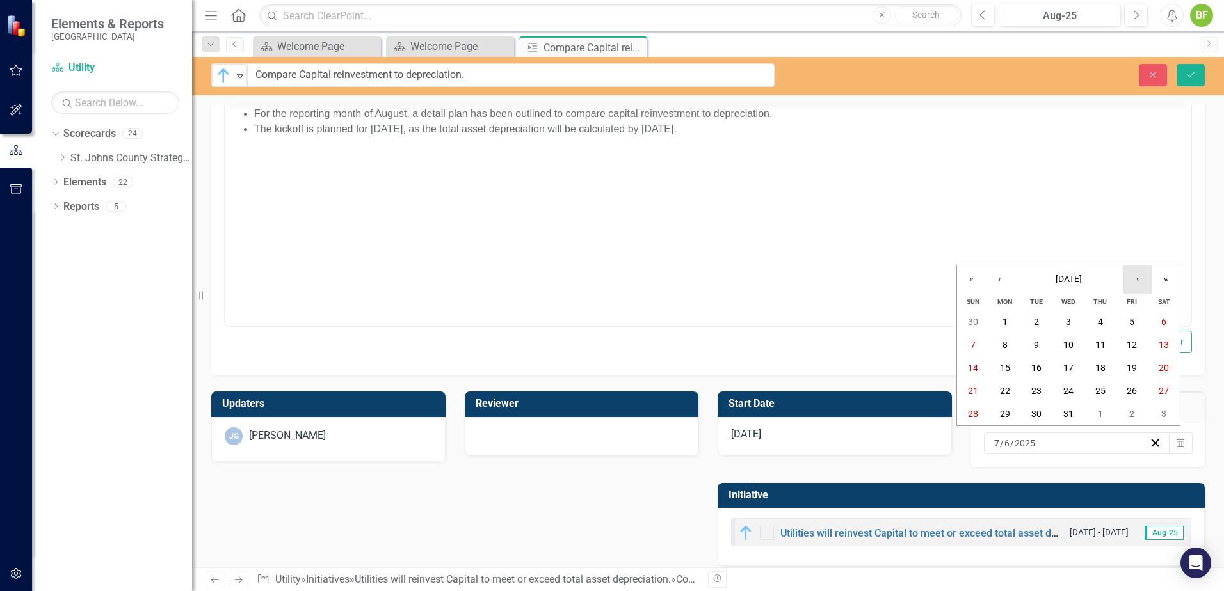
click at [977, 284] on button "›" at bounding box center [1137, 280] width 28 height 28
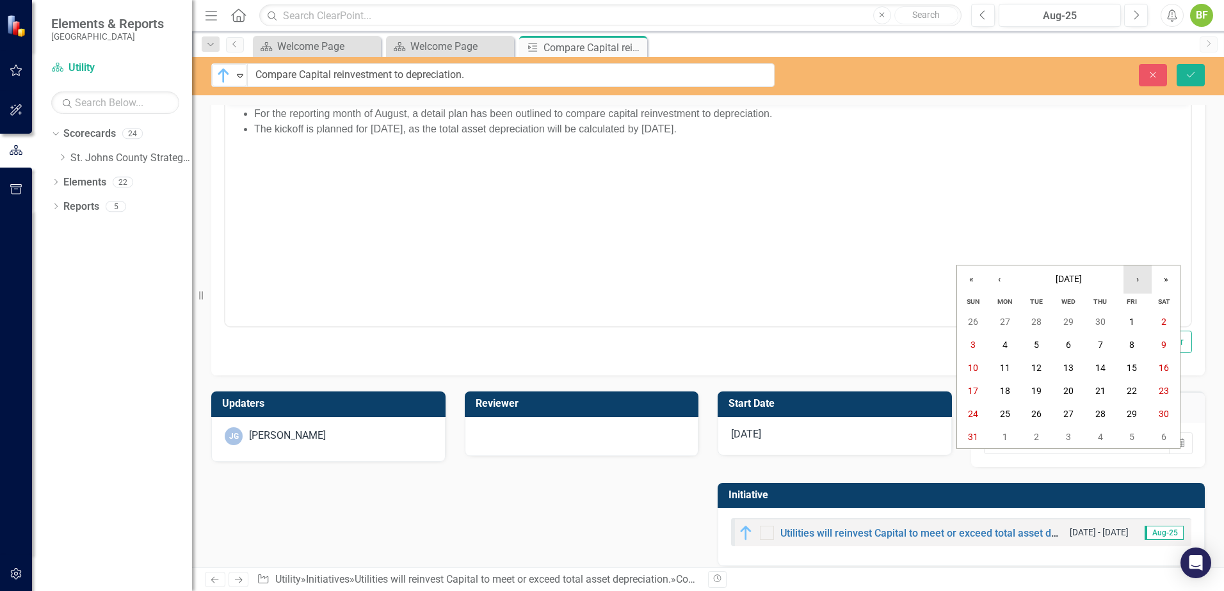
click at [977, 284] on button "›" at bounding box center [1137, 280] width 28 height 28
click at [977, 413] on abbr "30" at bounding box center [1068, 414] width 10 height 10
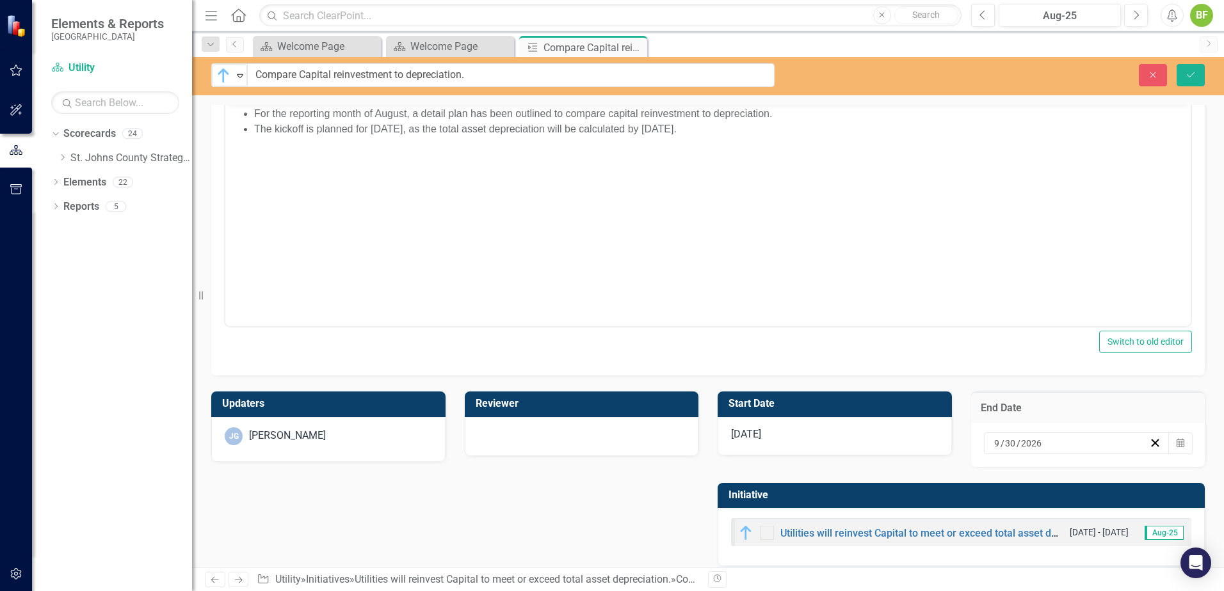
click at [843, 431] on div "[DATE]" at bounding box center [834, 436] width 234 height 38
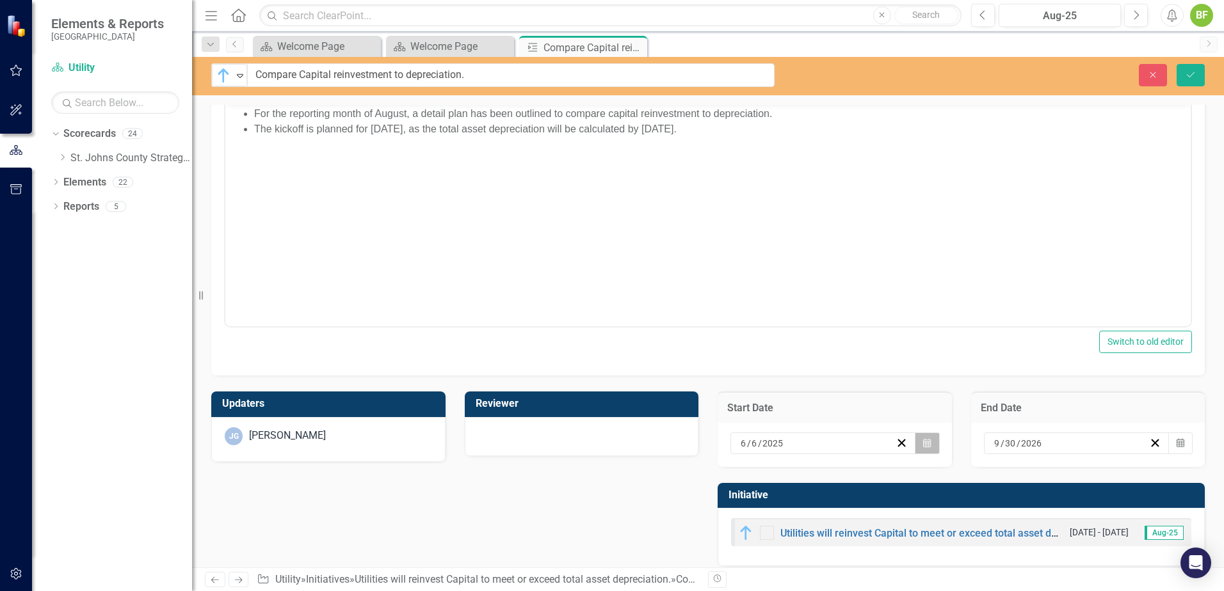
click at [926, 447] on button "Calendar" at bounding box center [926, 444] width 24 height 22
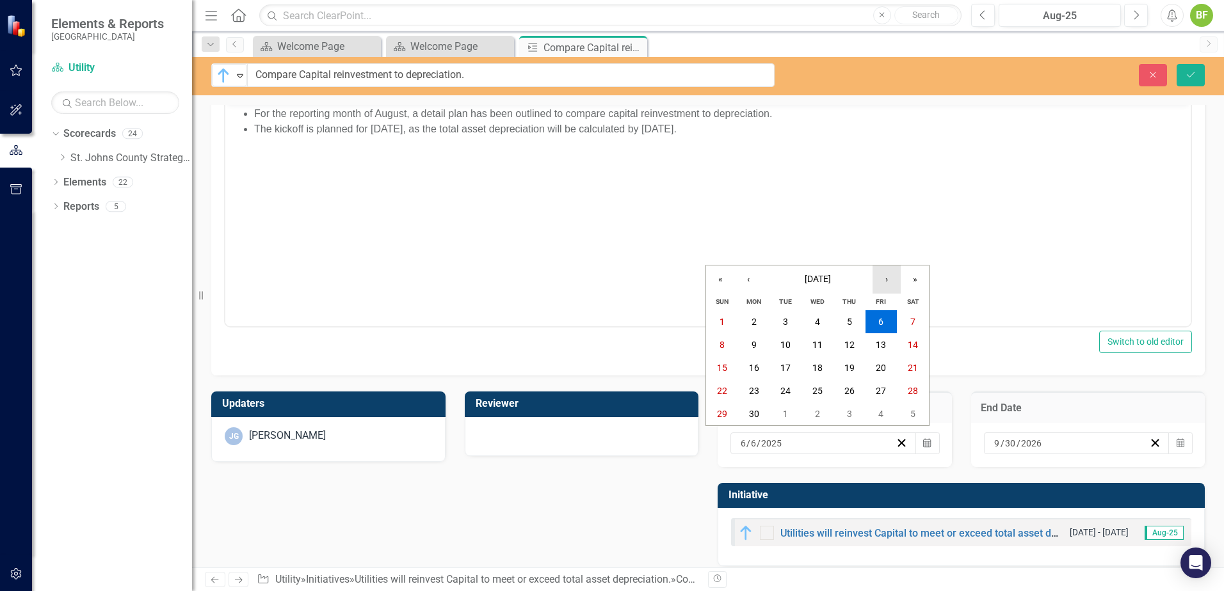
click at [882, 281] on button "›" at bounding box center [886, 280] width 28 height 28
click at [883, 281] on button "›" at bounding box center [886, 280] width 28 height 28
click at [851, 366] on abbr "18" at bounding box center [849, 368] width 10 height 10
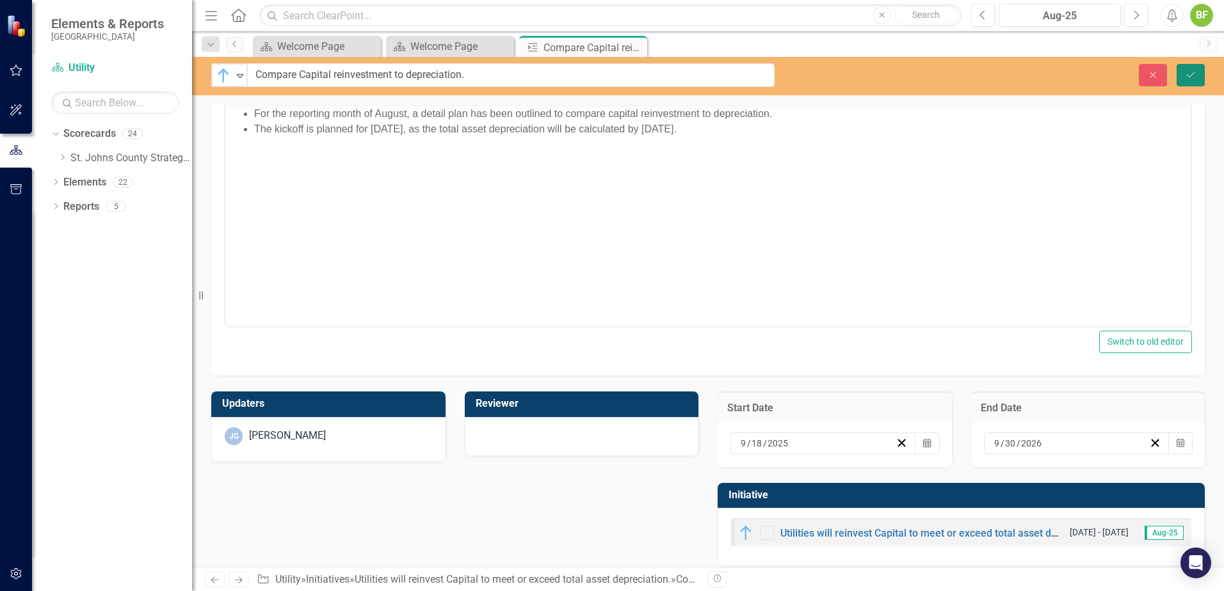
click at [977, 72] on icon "Save" at bounding box center [1190, 74] width 12 height 9
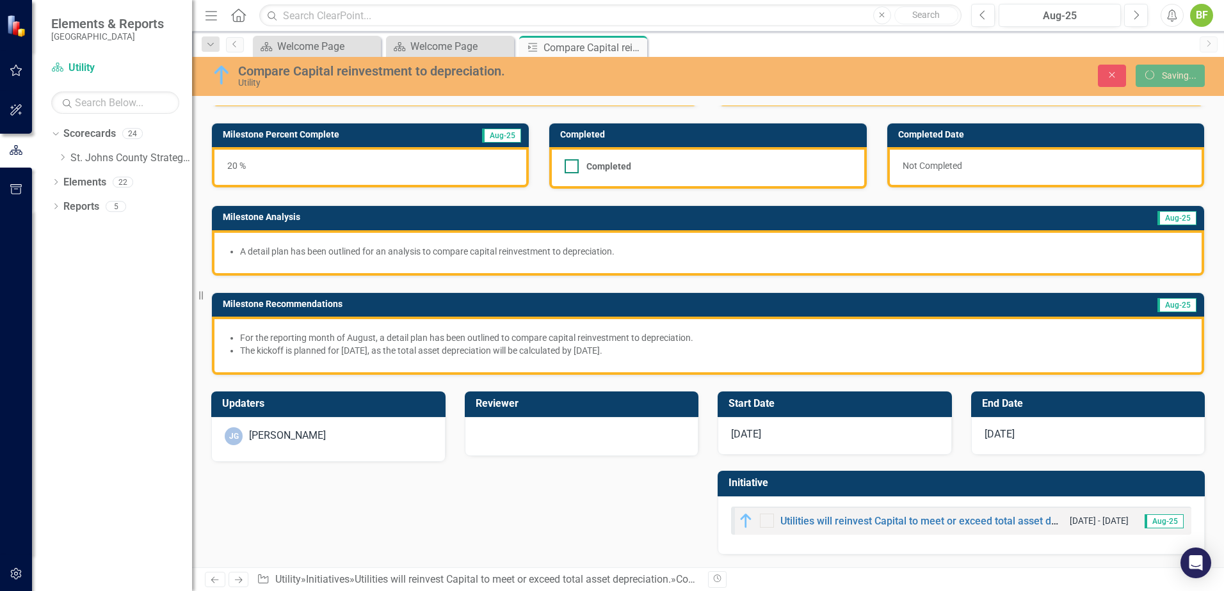
scroll to position [0, 0]
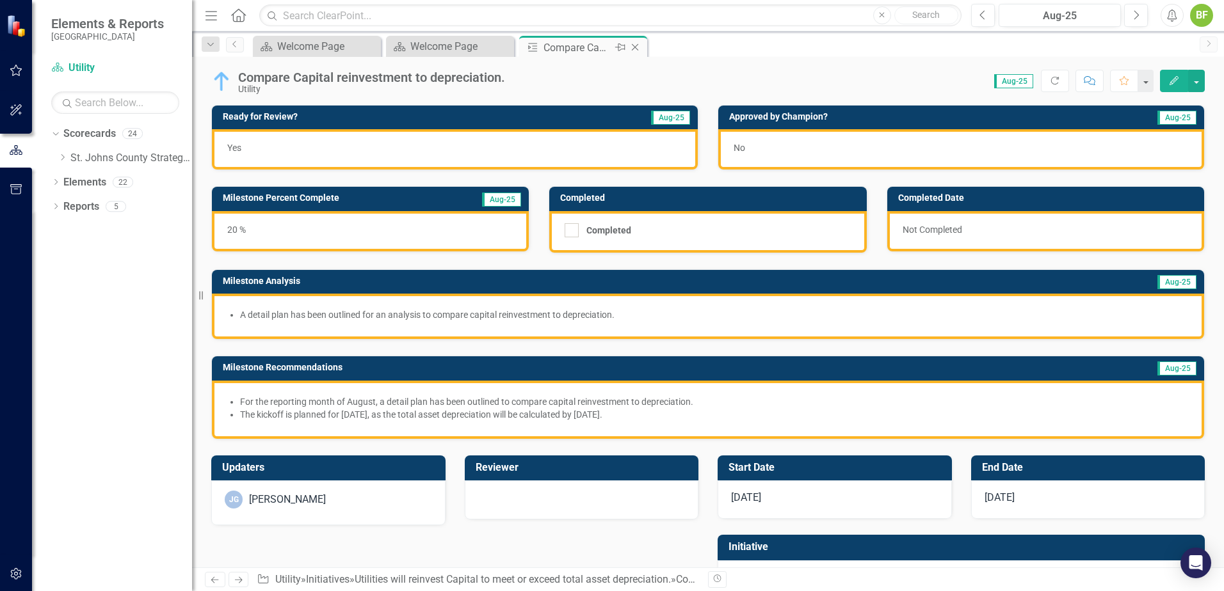
click at [644, 47] on div "Milestone Compare Capital reinvestment to depreciation. Pin Close" at bounding box center [583, 46] width 128 height 21
click at [635, 49] on icon "Close" at bounding box center [634, 47] width 13 height 10
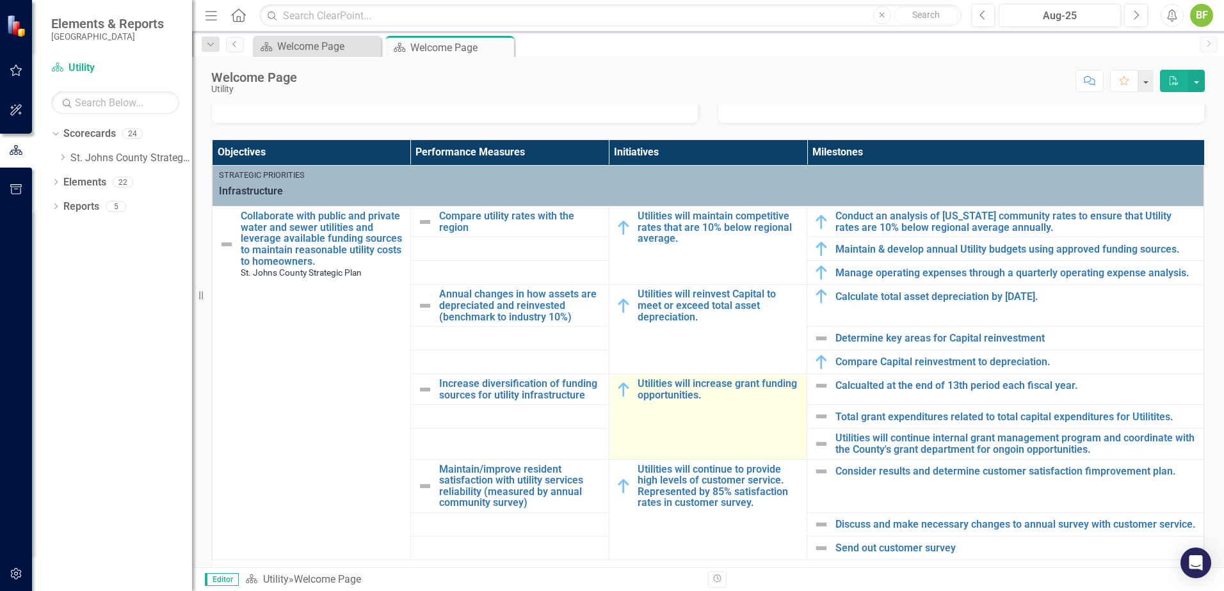
scroll to position [448, 0]
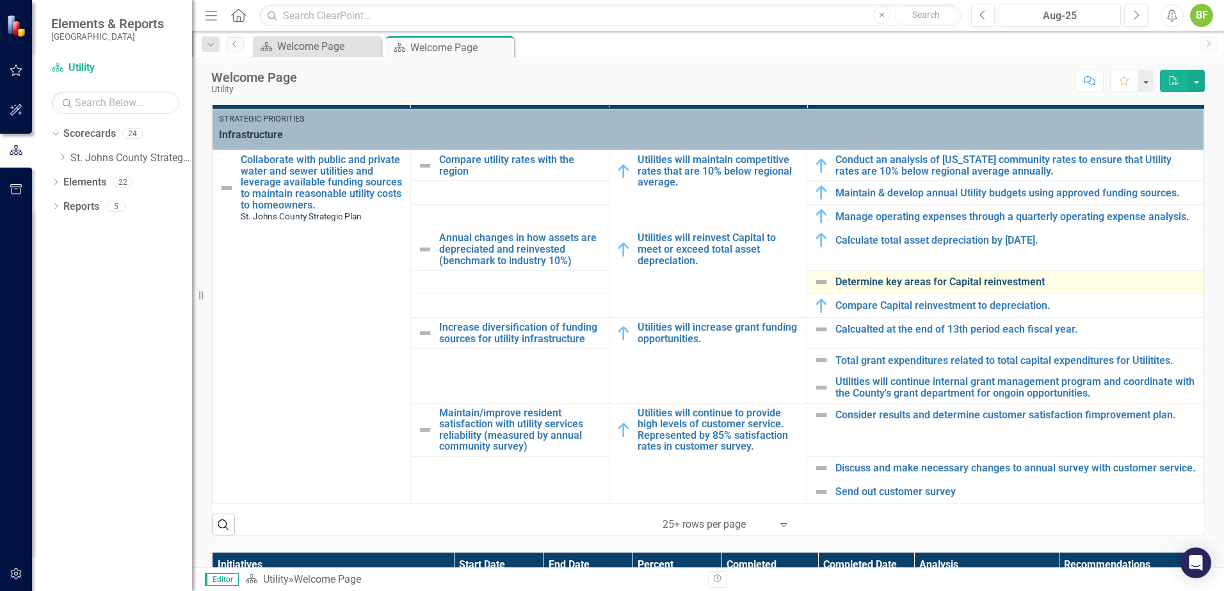
click at [870, 282] on link "Determine key areas for Capital reinvestment" at bounding box center [1016, 282] width 362 height 12
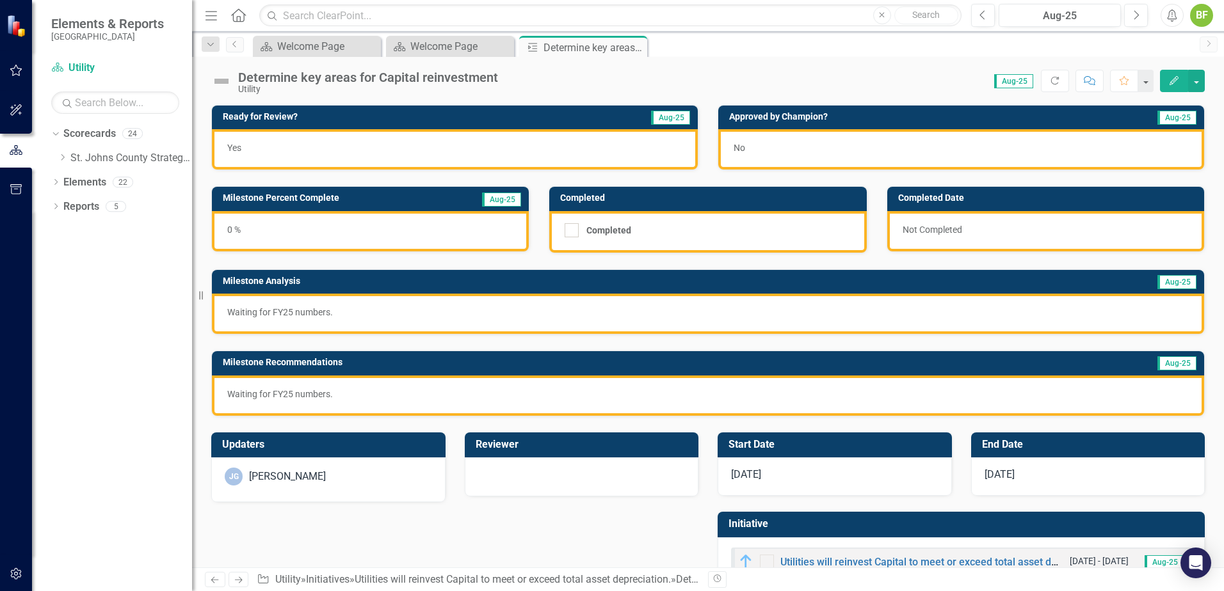
click at [275, 80] on div "Determine key areas for Capital reinvestment" at bounding box center [368, 77] width 260 height 14
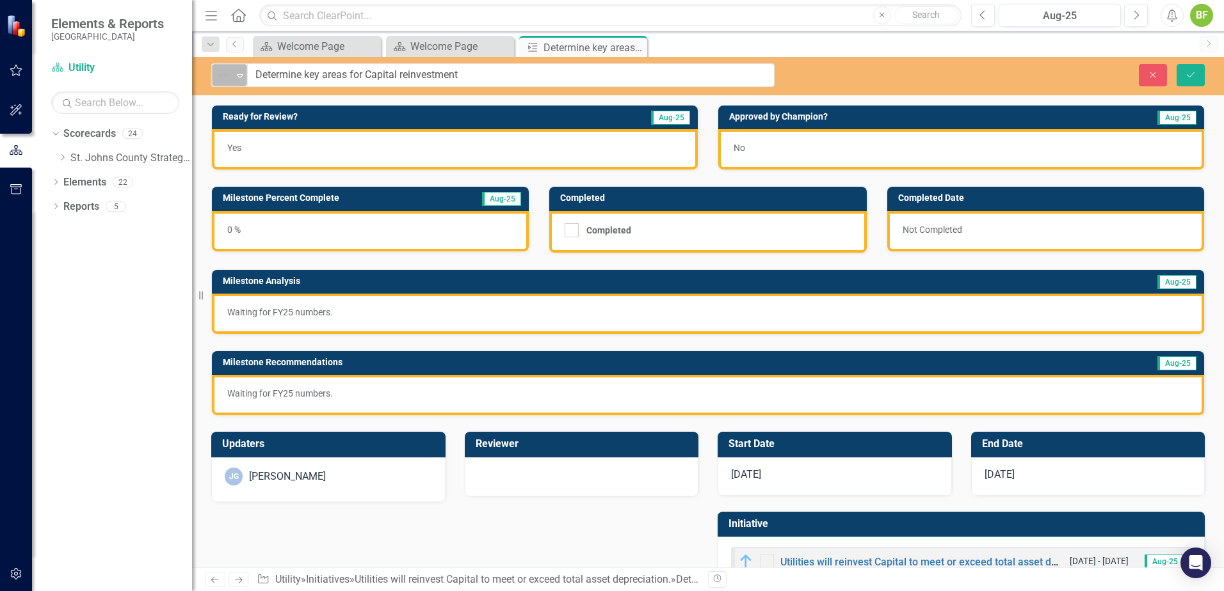
click at [230, 81] on img at bounding box center [223, 75] width 15 height 15
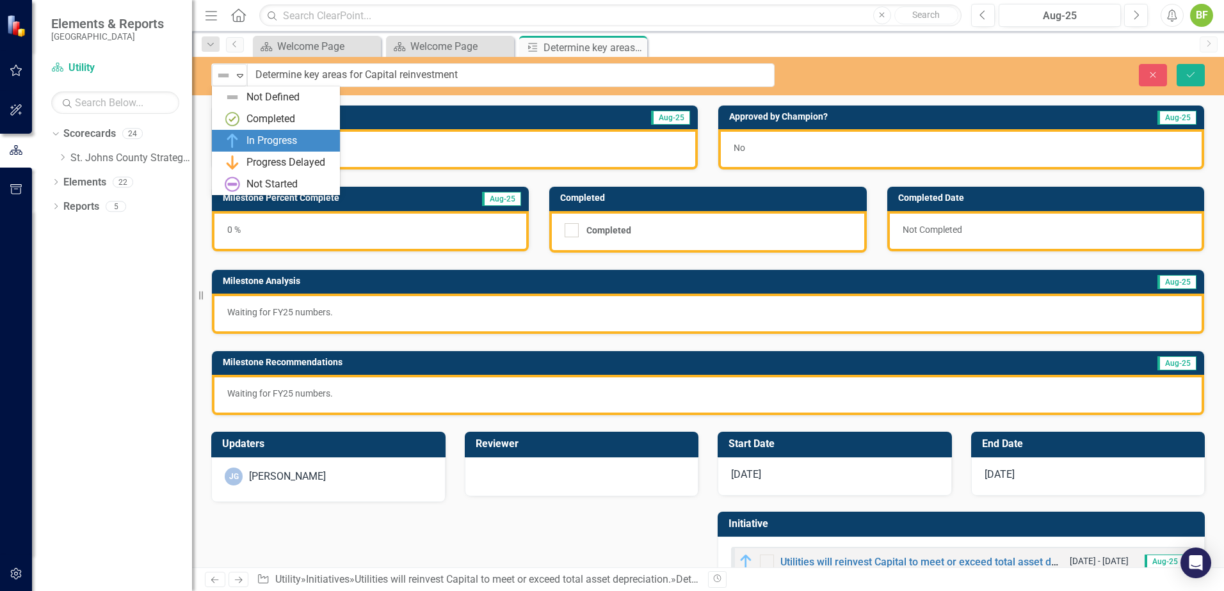
click at [278, 143] on div "In Progress" at bounding box center [271, 141] width 51 height 15
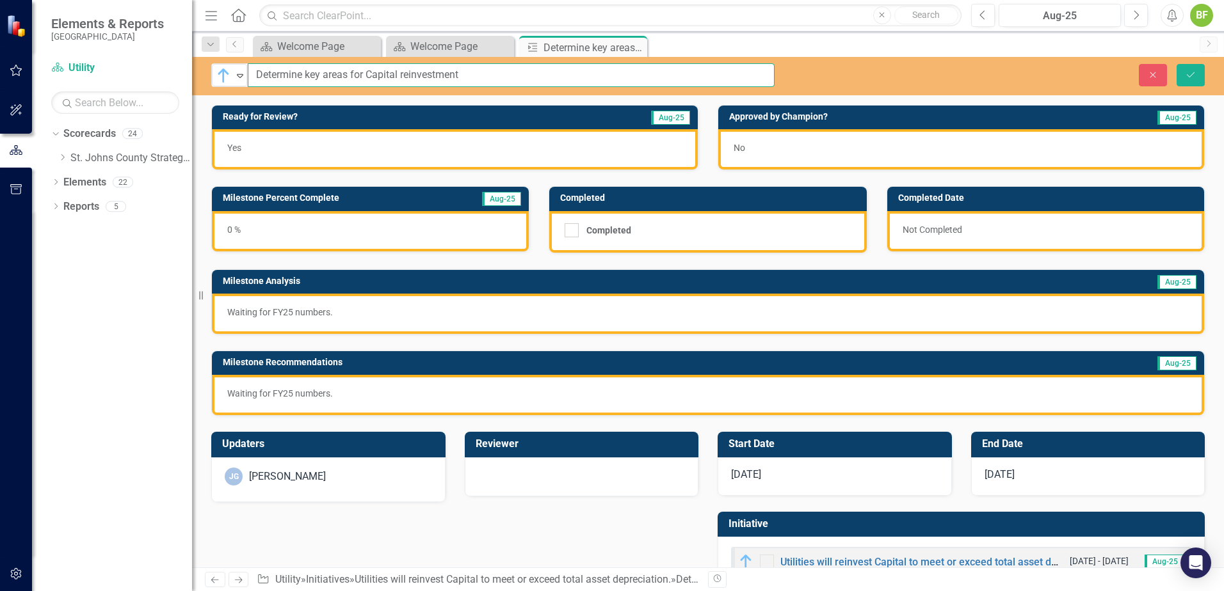
click at [471, 84] on input "Determine key areas for Capital reinvestment" at bounding box center [511, 75] width 527 height 24
type input "Determine key areas for Capital reinvestment."
click at [347, 236] on div "0 %" at bounding box center [370, 231] width 317 height 40
click at [328, 238] on div "0 %" at bounding box center [370, 231] width 317 height 40
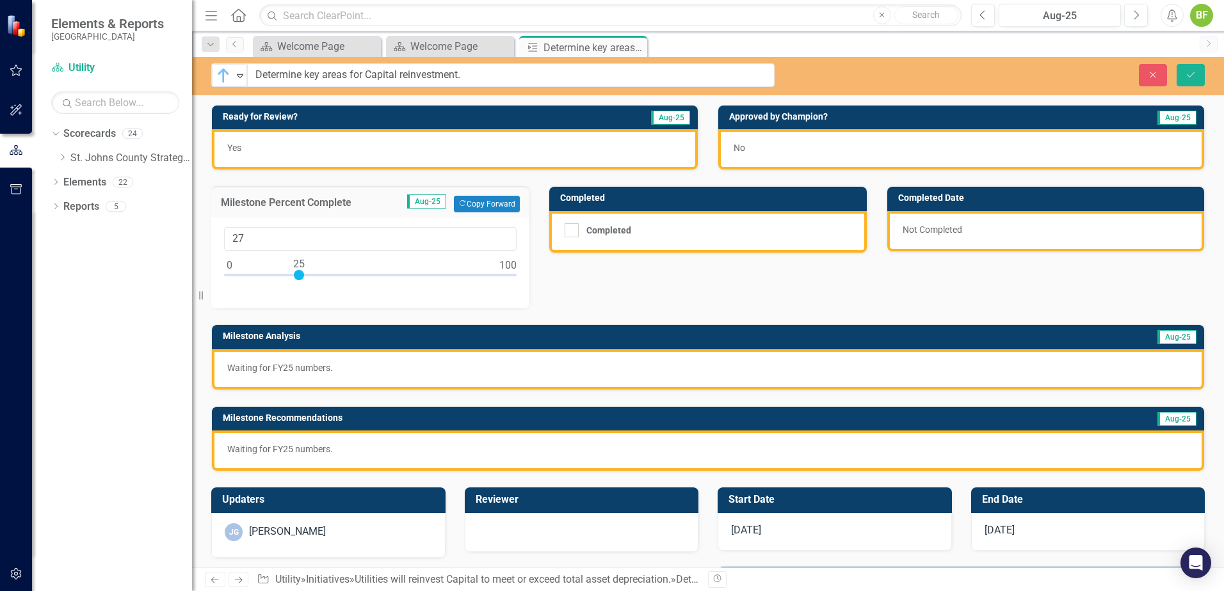
type input "25"
drag, startPoint x: 225, startPoint y: 273, endPoint x: 295, endPoint y: 283, distance: 70.5
click at [295, 283] on div at bounding box center [370, 278] width 292 height 16
click at [372, 369] on p "Waiting for FY25 numbers." at bounding box center [707, 368] width 961 height 13
click at [373, 369] on p "Waiting for FY25 numbers." at bounding box center [707, 368] width 961 height 13
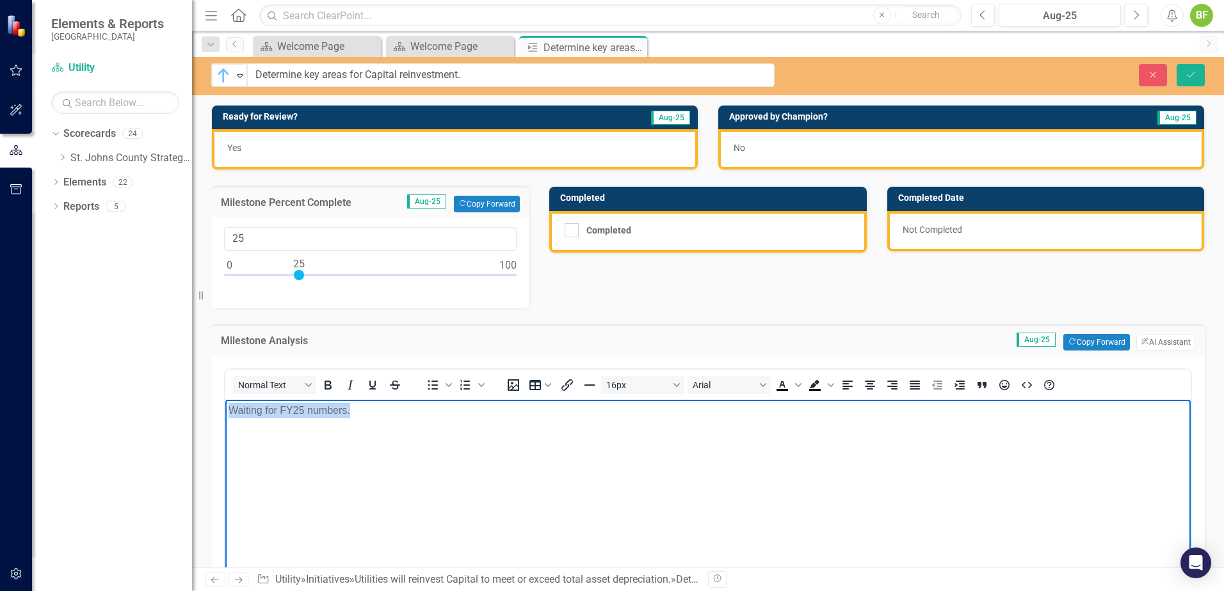
drag, startPoint x: 391, startPoint y: 415, endPoint x: 189, endPoint y: 406, distance: 202.4
click at [225, 406] on html "Waiting for FY25 numbers." at bounding box center [707, 496] width 965 height 192
click at [434, 386] on icon "Bullet list" at bounding box center [433, 386] width 10 height 10
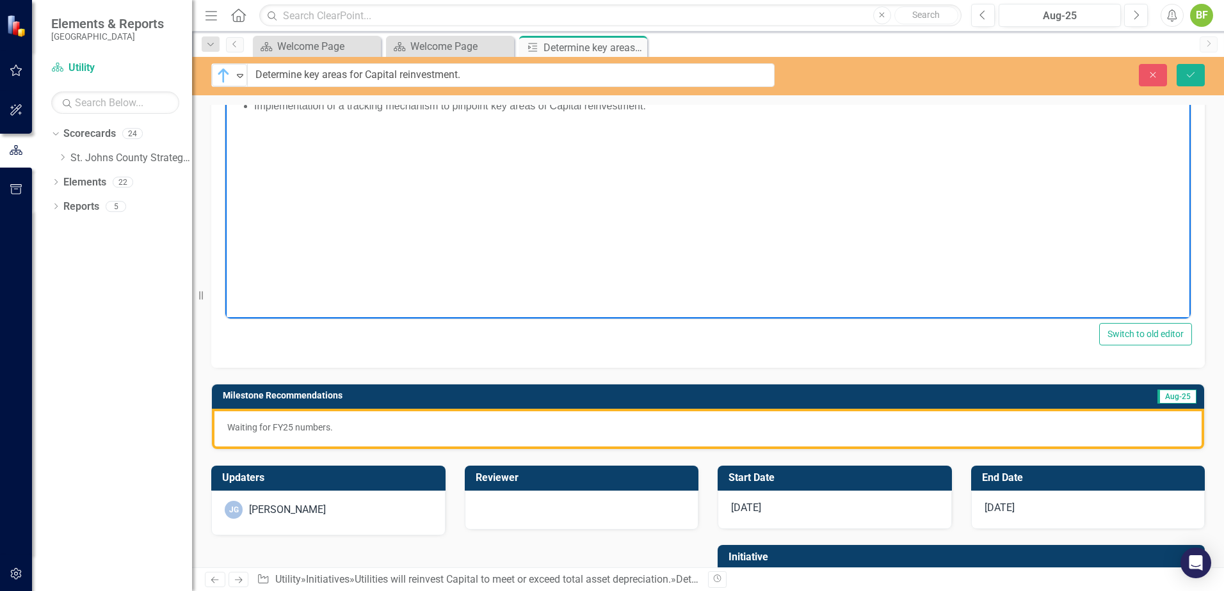
scroll to position [320, 0]
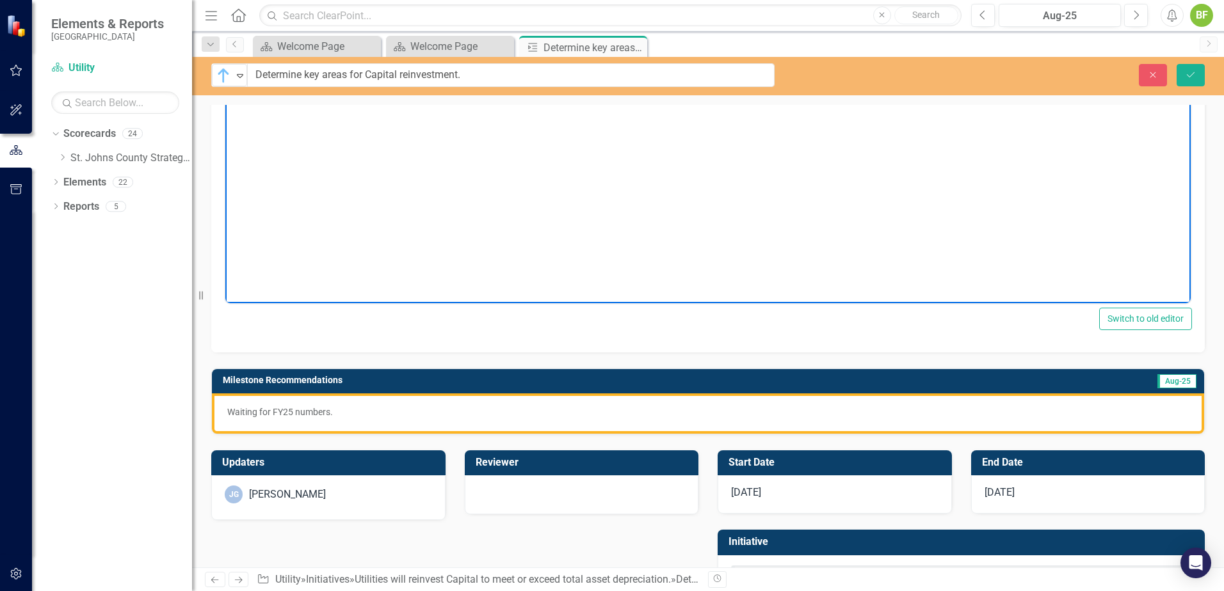
click at [367, 418] on p "Waiting for FY25 numbers." at bounding box center [707, 412] width 961 height 13
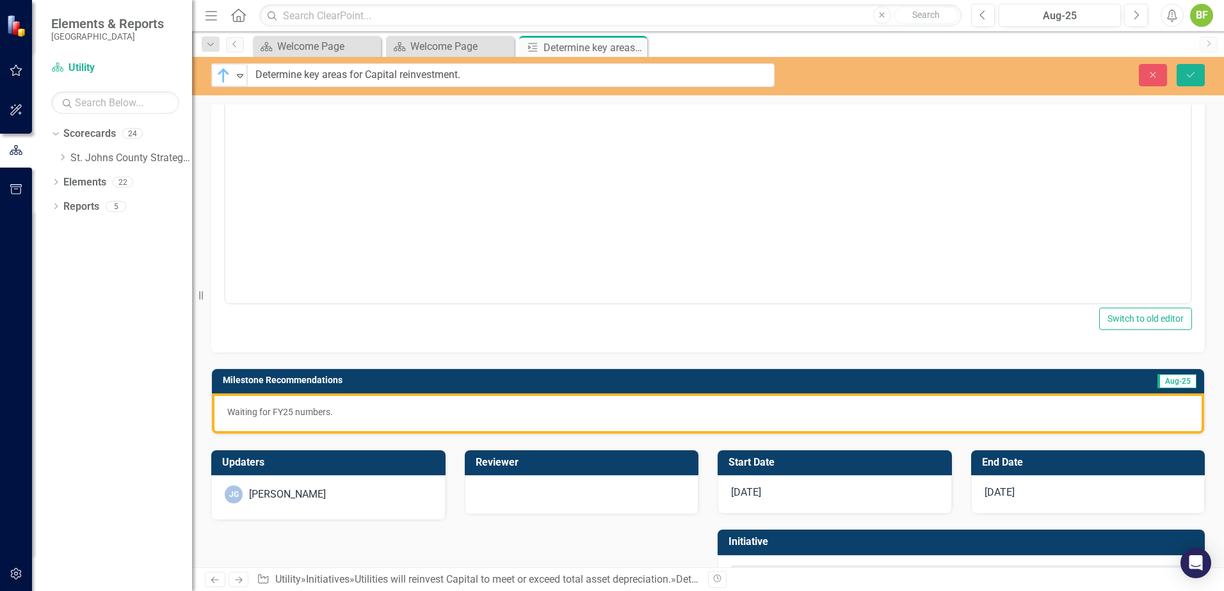
click at [367, 419] on div "Waiting for FY25 numbers." at bounding box center [708, 414] width 992 height 40
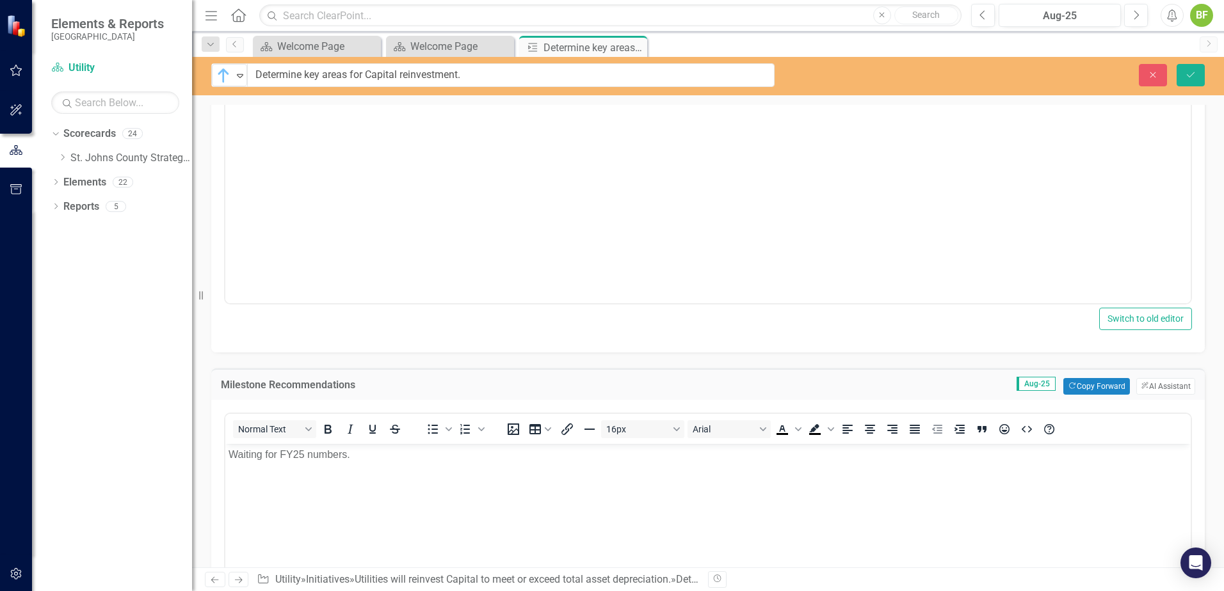
scroll to position [0, 0]
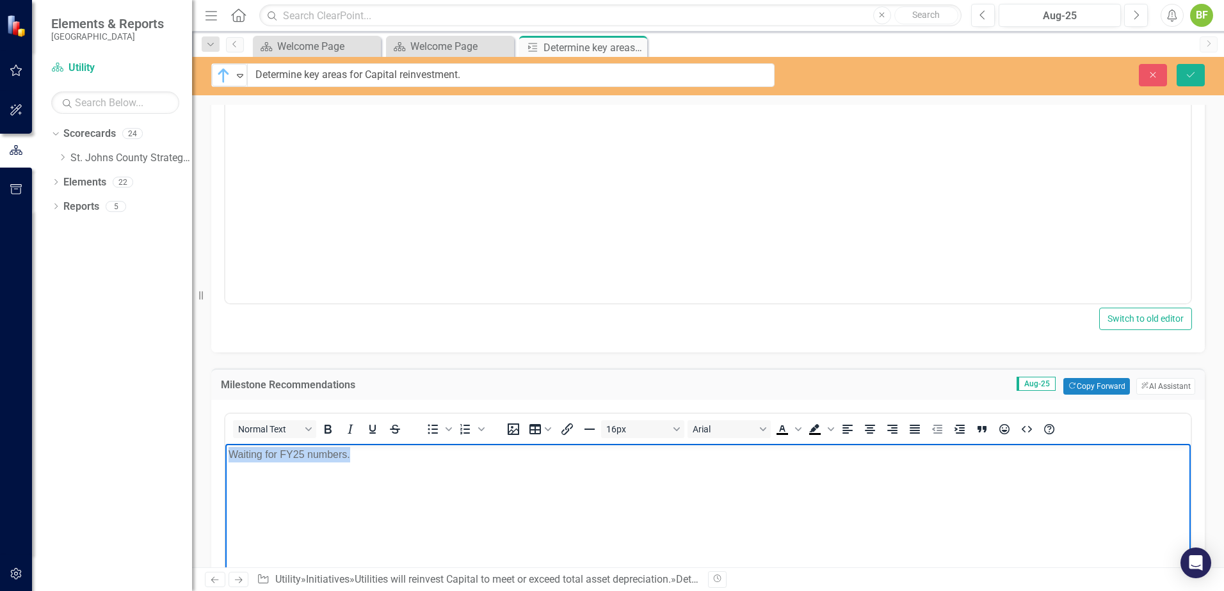
drag, startPoint x: 387, startPoint y: 463, endPoint x: 460, endPoint y: 854, distance: 397.9
click at [225, 452] on html "Waiting for FY25 numbers." at bounding box center [707, 540] width 965 height 192
click at [429, 433] on icon "Bullet list" at bounding box center [433, 430] width 10 height 10
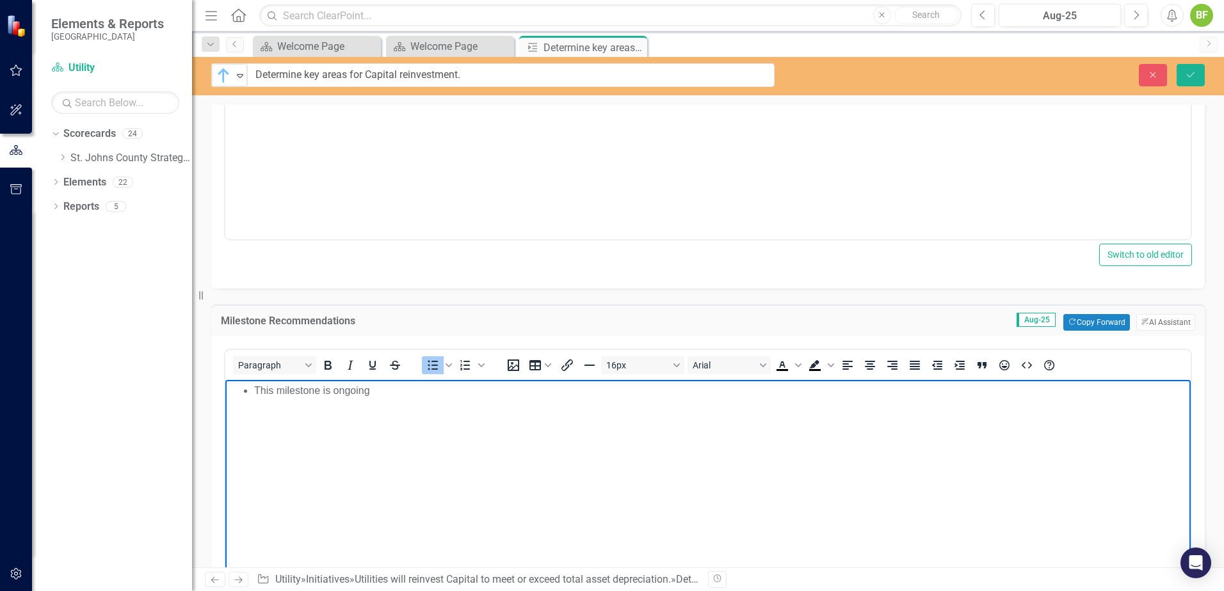
scroll to position [320, 0]
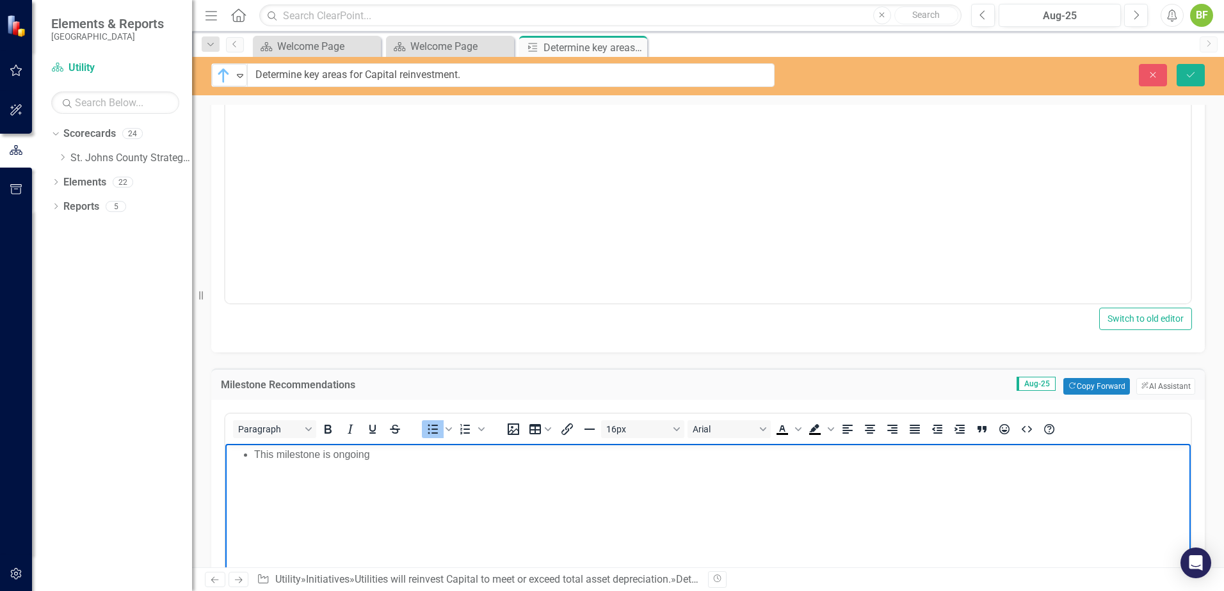
click at [362, 452] on li "This milestone is ongoing" at bounding box center [720, 454] width 933 height 15
click at [381, 452] on li "This milestone is ongoing" at bounding box center [720, 454] width 933 height 15
click at [399, 452] on li "This milestone is ongoing as" at bounding box center [720, 454] width 933 height 15
click at [360, 452] on li "This milestone is ongoing as administration is heavily involved in the needs" at bounding box center [720, 454] width 933 height 15
click at [325, 452] on li "This milestone is ongoing as administration is heavily involved in the needs" at bounding box center [720, 454] width 933 height 15
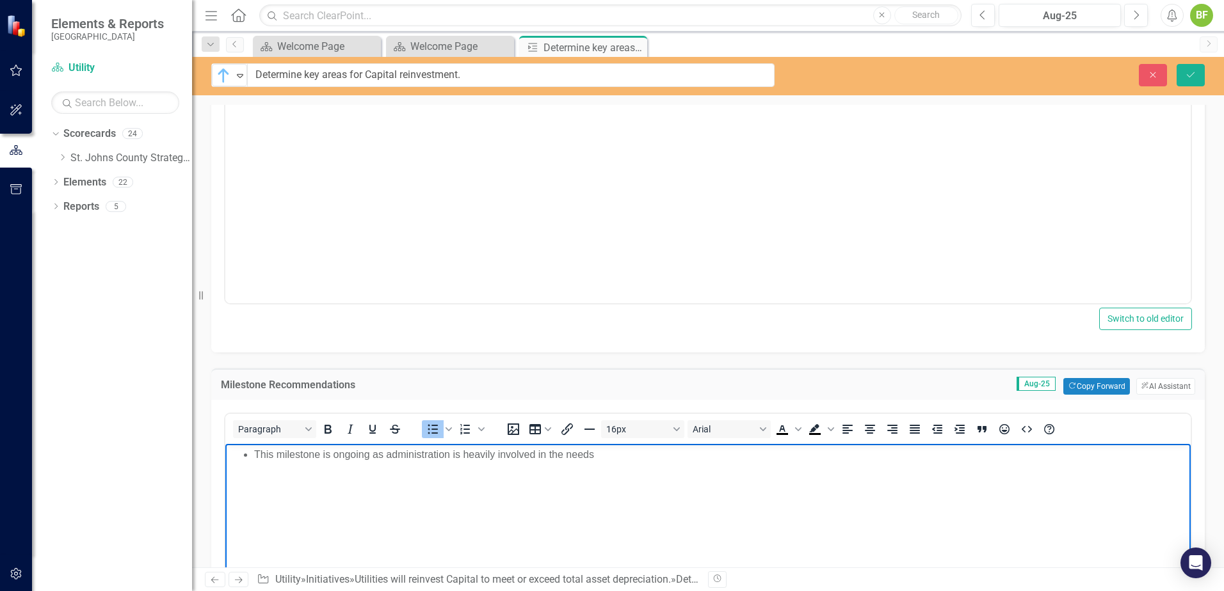
click at [419, 452] on li "This milestone is ongoing as administration is heavily involved in the needs" at bounding box center [720, 454] width 933 height 15
click at [682, 452] on li "This milestone is ongoing as administration is heavily involved in the needs" at bounding box center [720, 454] width 933 height 15
drag, startPoint x: 791, startPoint y: 456, endPoint x: 662, endPoint y: 462, distance: 128.8
click at [662, 452] on li "This milestone is ongoing as administration is heavily involved in the needs fo…" at bounding box center [720, 454] width 933 height 15
click at [724, 452] on li "This milestone is ongoing as administration is heavily involved in the needs fo…" at bounding box center [720, 454] width 933 height 15
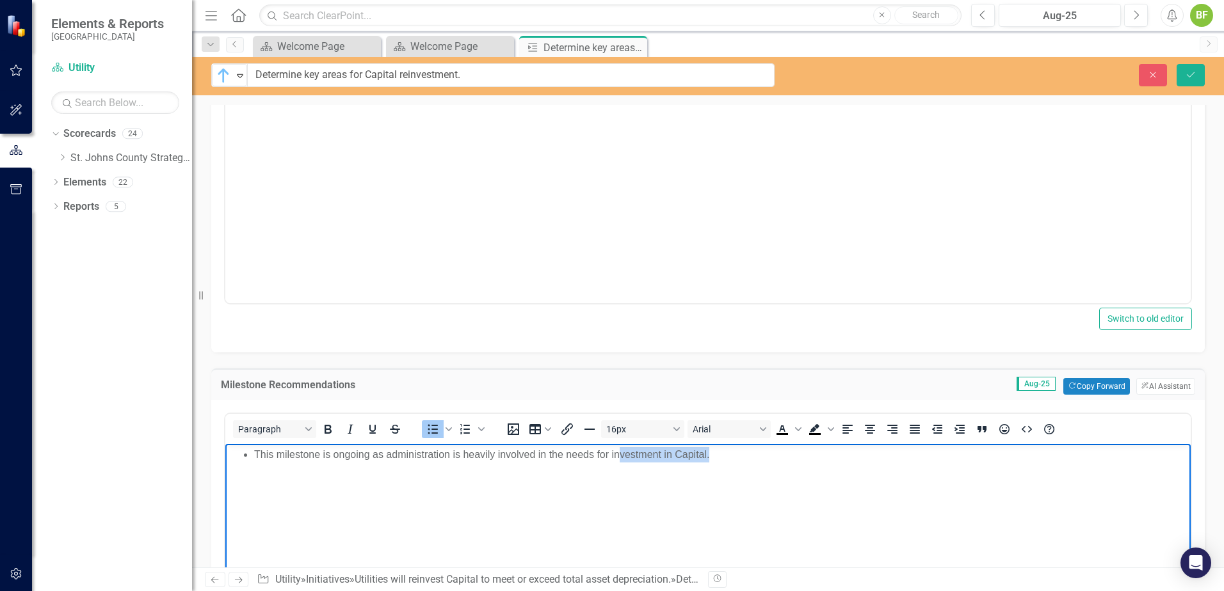
drag, startPoint x: 724, startPoint y: 456, endPoint x: 618, endPoint y: 459, distance: 106.3
click at [618, 452] on li "This milestone is ongoing as administration is heavily involved in the needs fo…" at bounding box center [720, 454] width 933 height 15
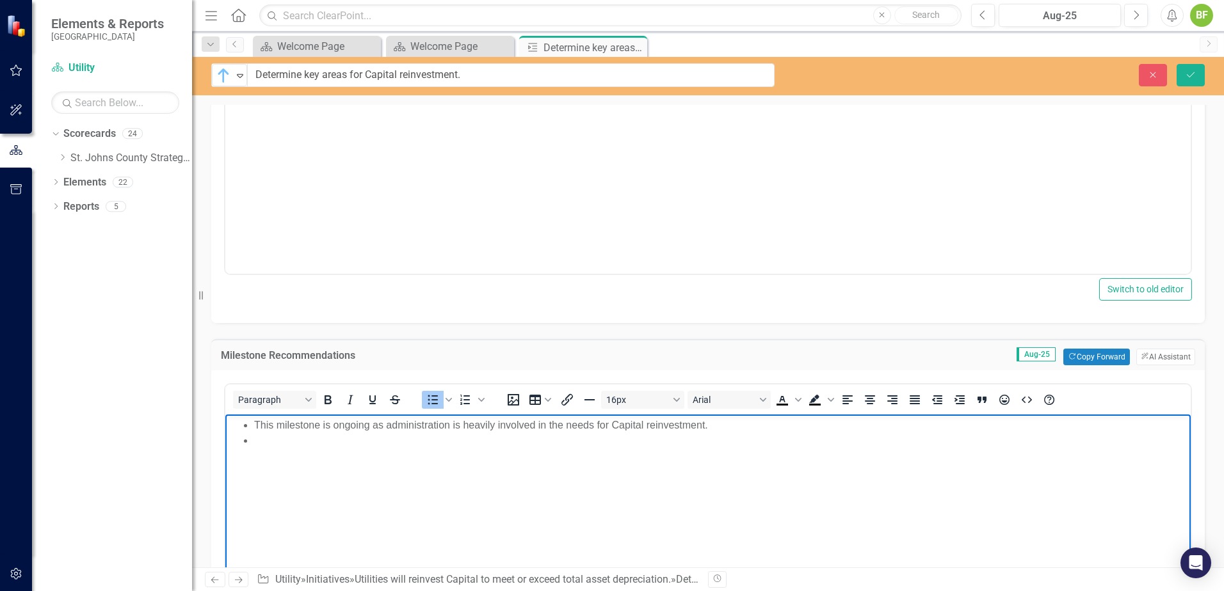
scroll to position [384, 0]
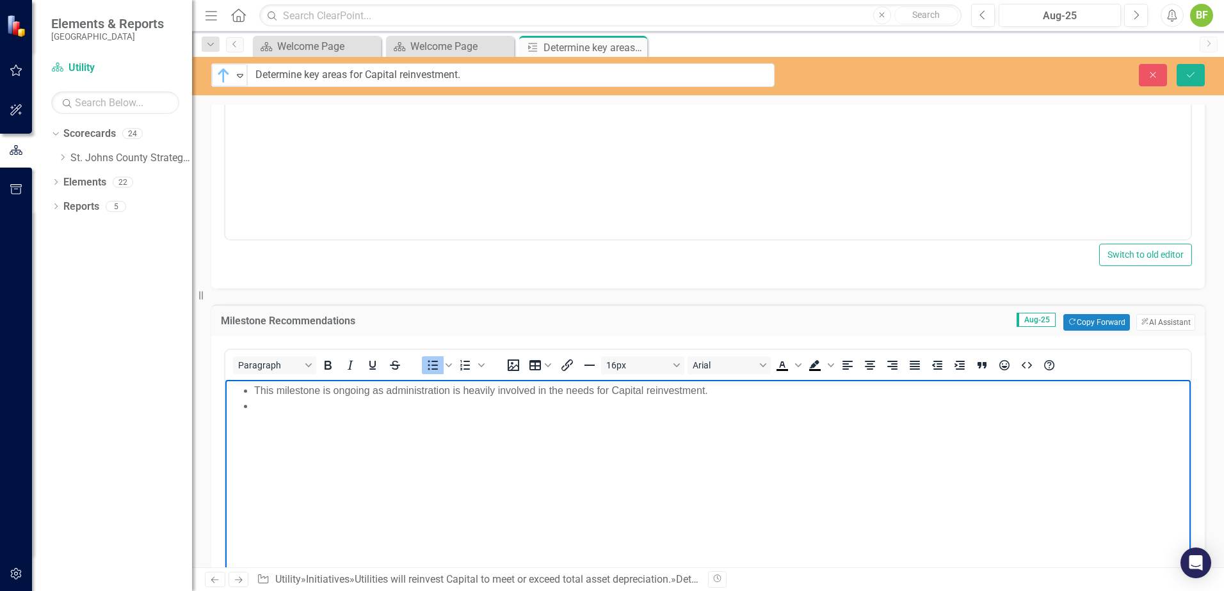
click at [266, 407] on li "Rich Text Area. Press ALT-0 for help." at bounding box center [720, 406] width 933 height 15
click at [255, 392] on li "This milestone is ongoing as administration is heavily involved in the needs fo…" at bounding box center [720, 390] width 933 height 15
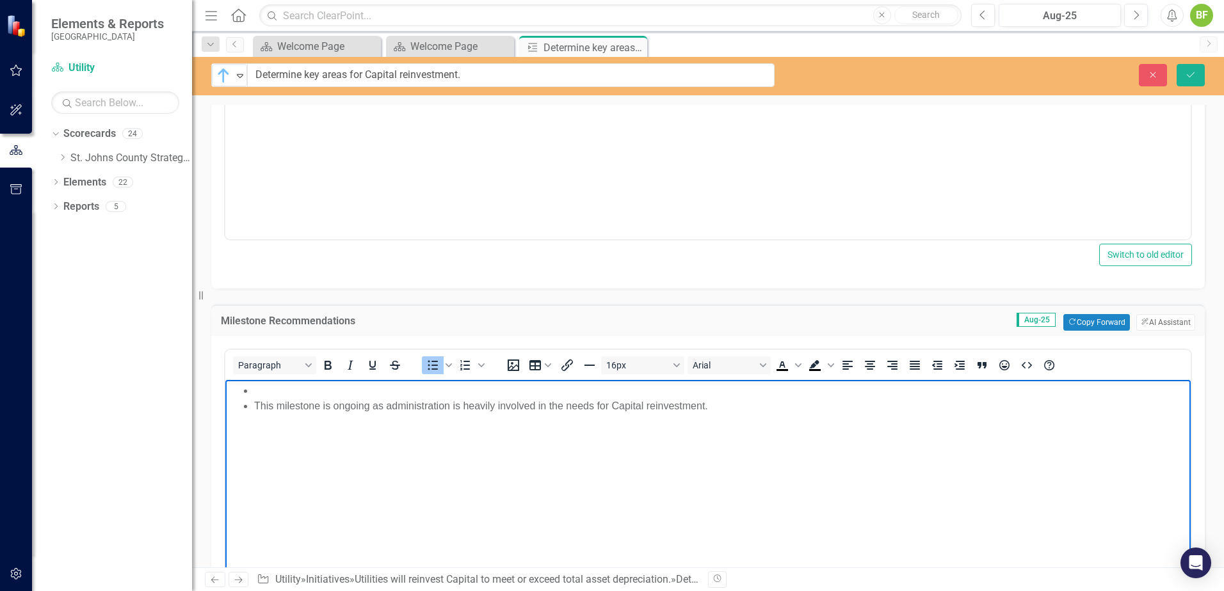
click at [271, 392] on li "Rich Text Area. Press ALT-0 for help." at bounding box center [720, 390] width 933 height 15
click at [370, 408] on li "This milestone is ongoing as administration is heavily involved in the needs fo…" at bounding box center [720, 406] width 933 height 15
click at [767, 417] on body "Kickoff has occurred and will segway into the start of the new fiscal year in O…" at bounding box center [707, 476] width 965 height 192
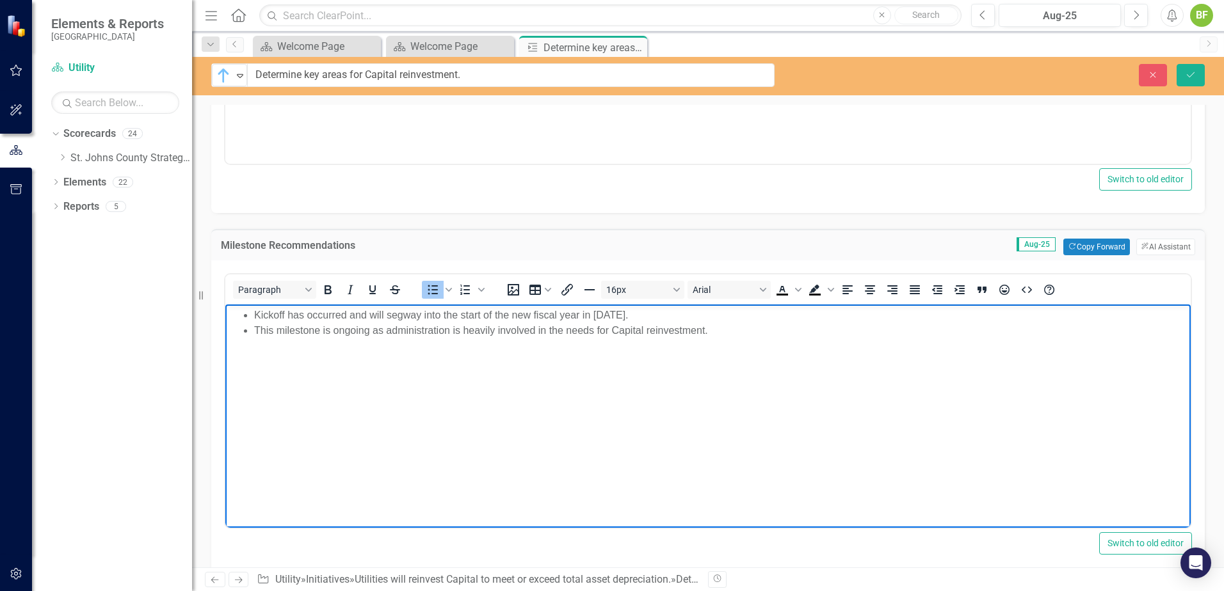
scroll to position [448, 0]
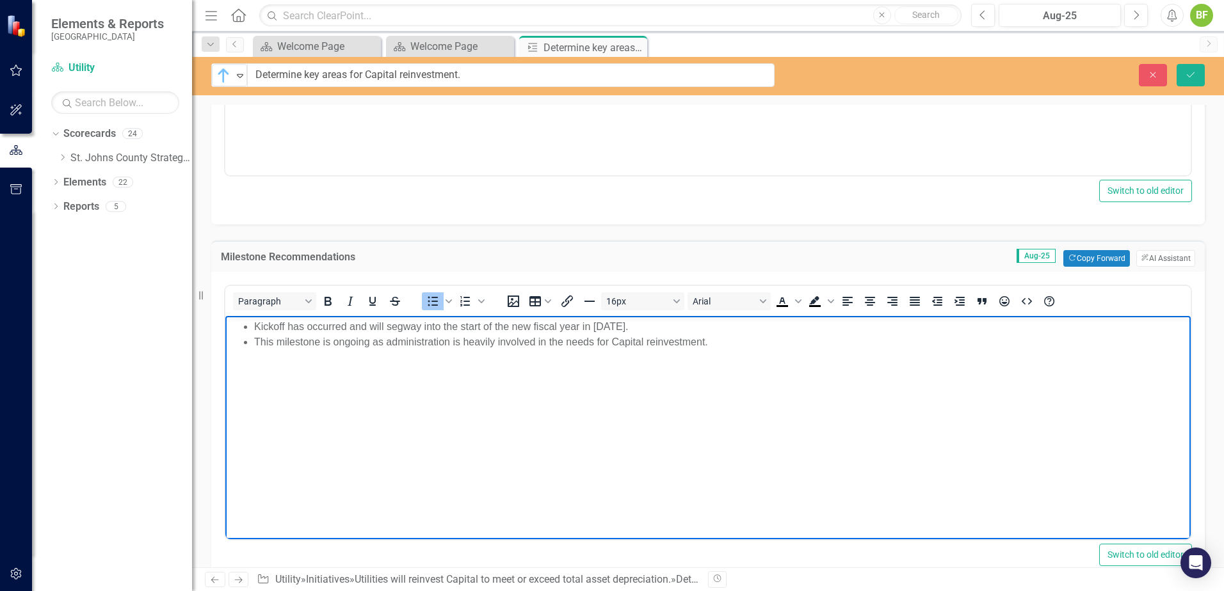
click at [715, 336] on li "This milestone is ongoing as administration is heavily involved in the needs fo…" at bounding box center [720, 342] width 933 height 15
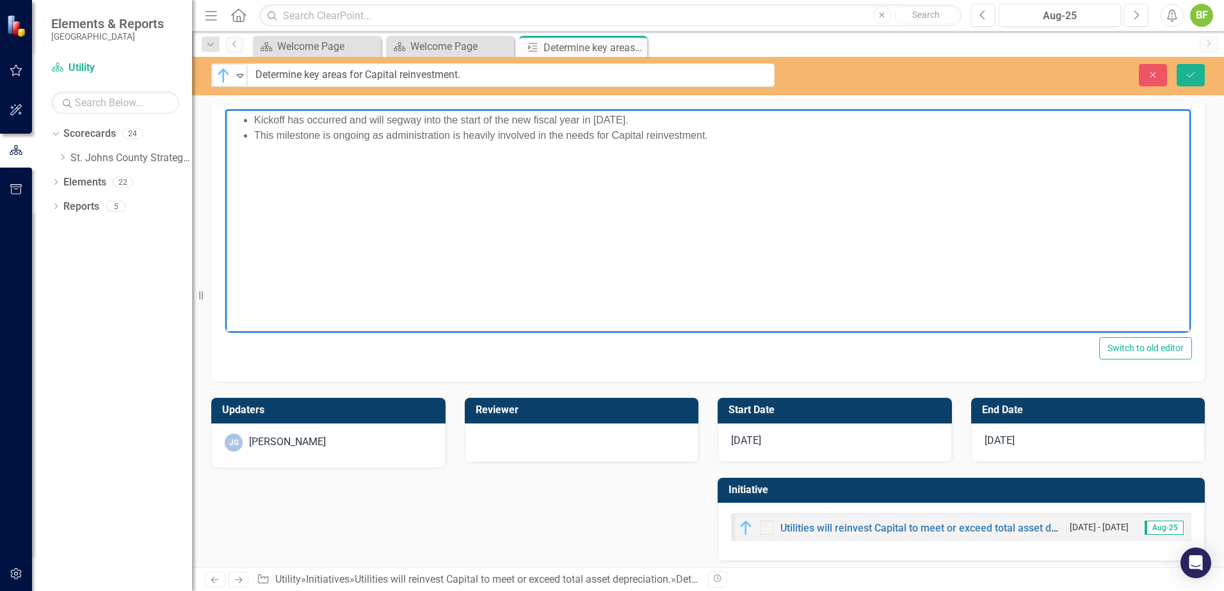
scroll to position [661, 0]
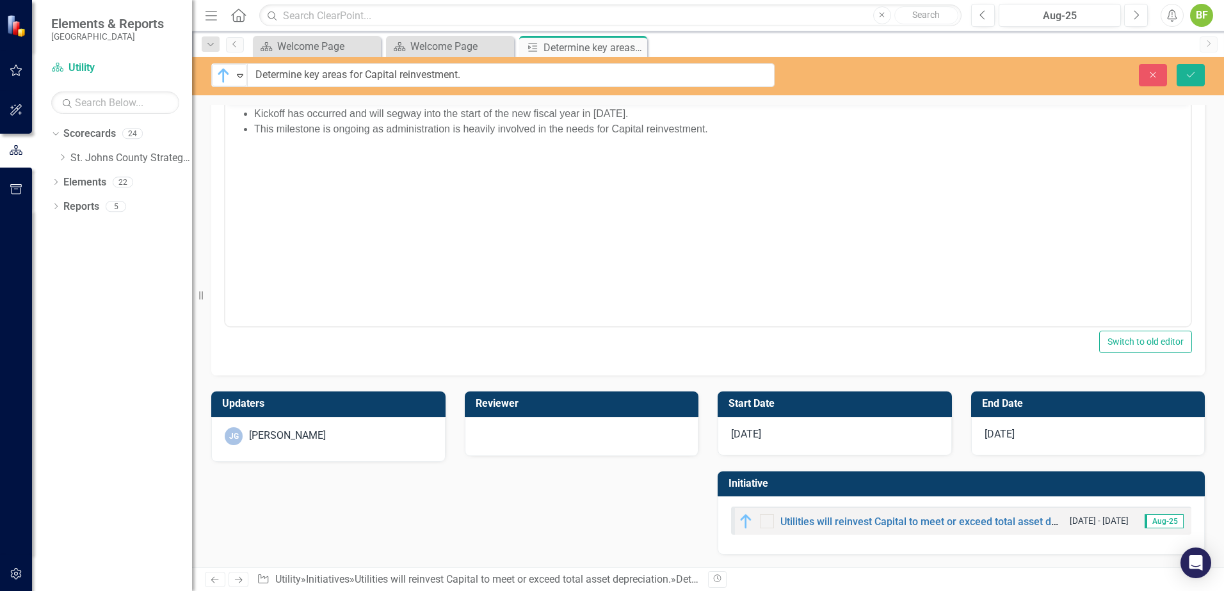
click at [977, 433] on div "[DATE]" at bounding box center [1088, 436] width 234 height 38
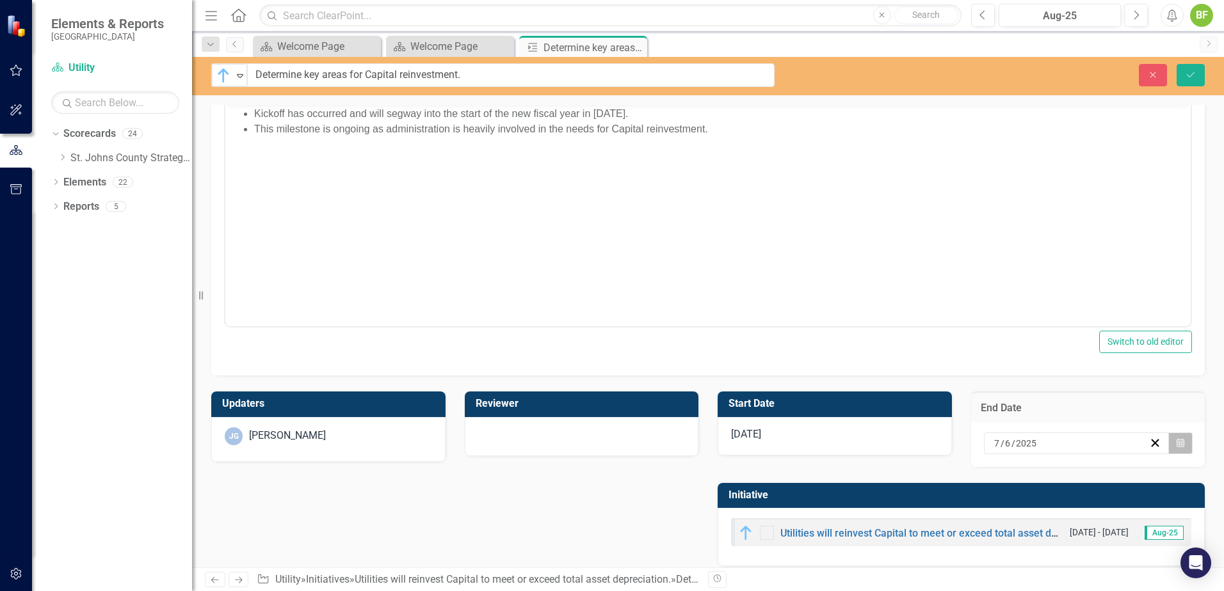
click at [977, 446] on button "Calendar" at bounding box center [1180, 444] width 24 height 22
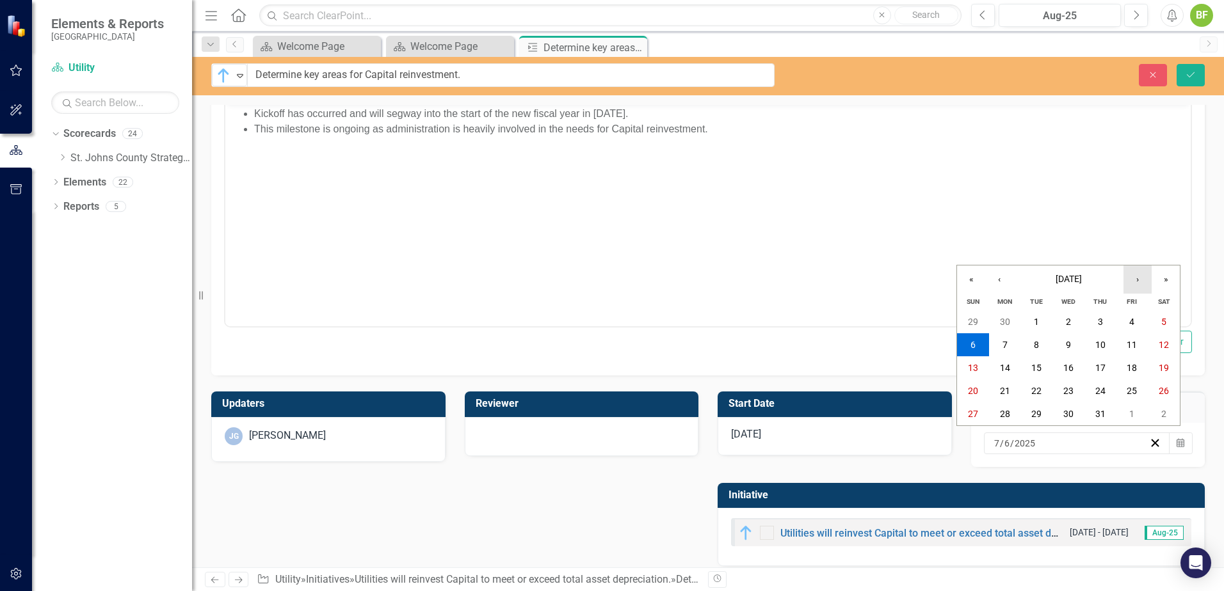
click at [977, 284] on button "›" at bounding box center [1137, 280] width 28 height 28
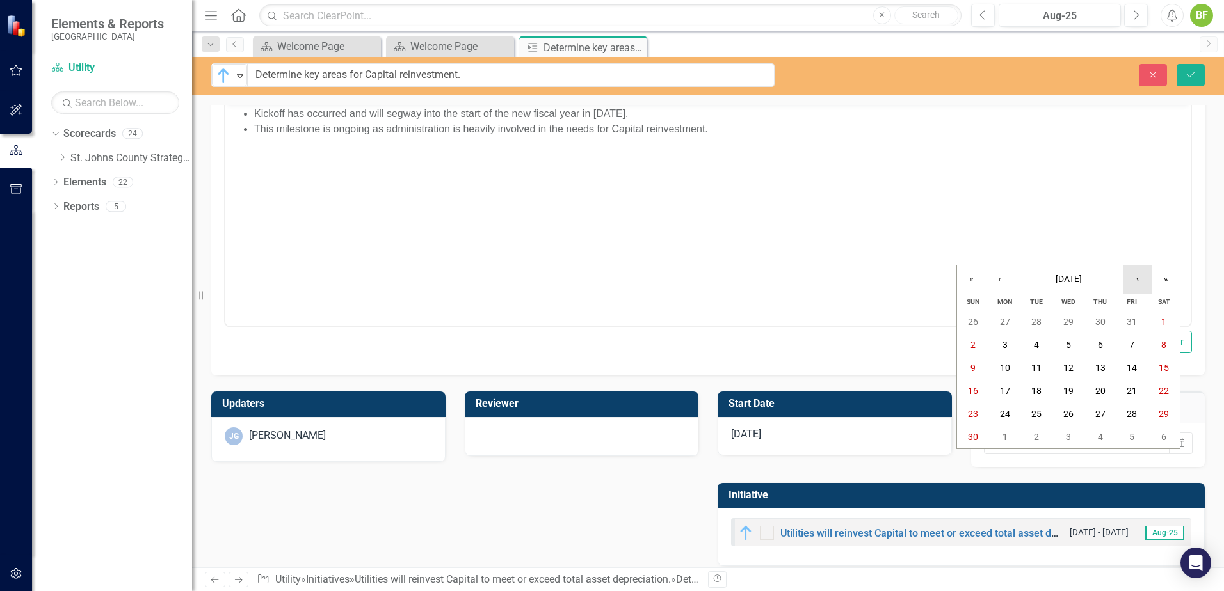
click at [977, 284] on button "›" at bounding box center [1137, 280] width 28 height 28
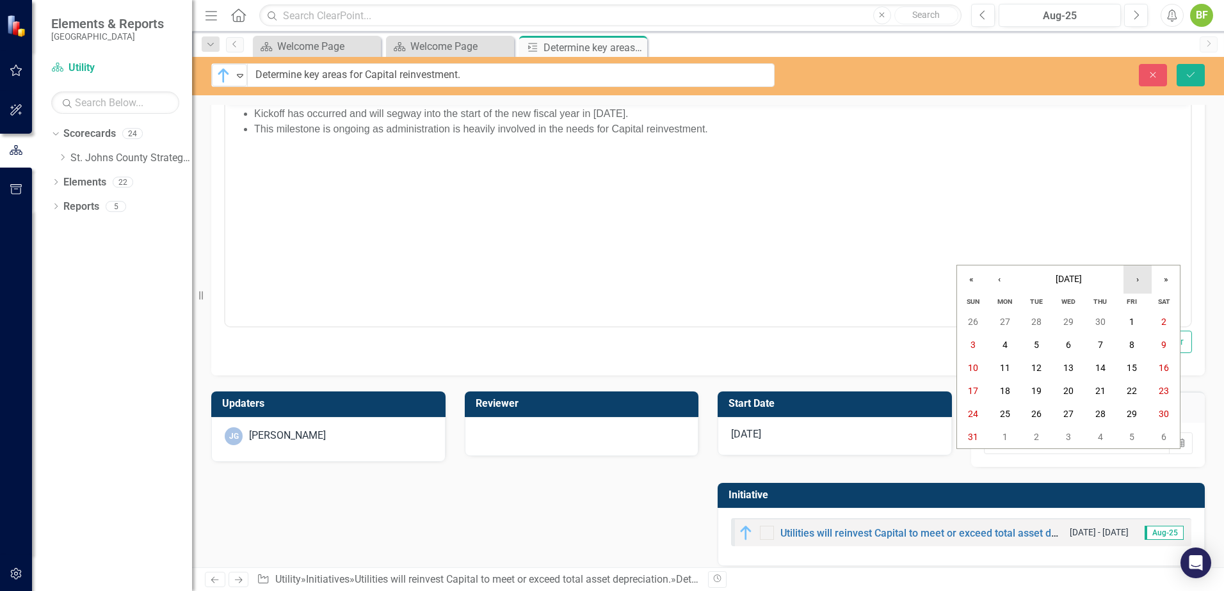
click at [977, 284] on button "›" at bounding box center [1137, 280] width 28 height 28
click at [977, 283] on button "›" at bounding box center [1137, 280] width 28 height 28
click at [977, 413] on abbr "30" at bounding box center [1068, 414] width 10 height 10
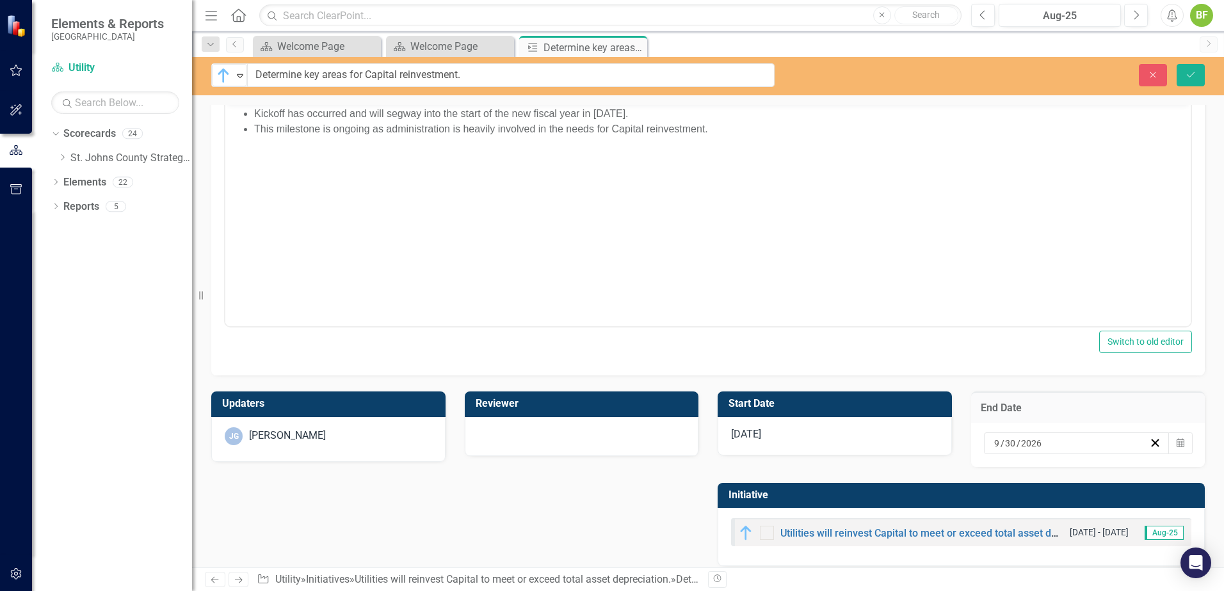
click at [820, 442] on div "[DATE]" at bounding box center [834, 436] width 234 height 38
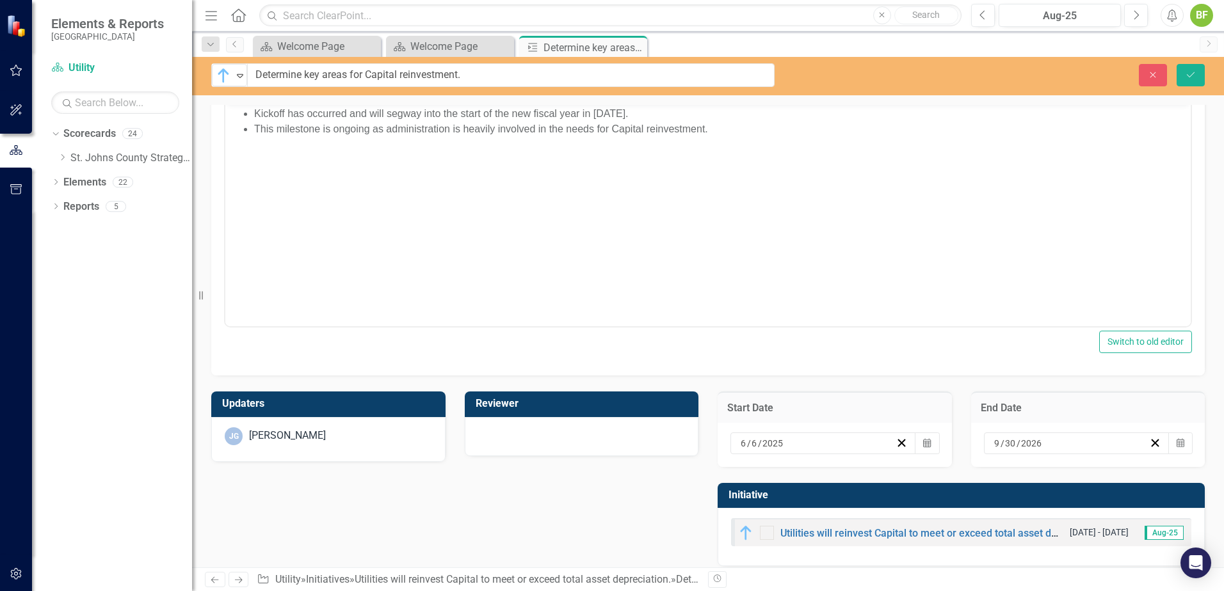
click at [824, 451] on div "6 / 6 / 2025" at bounding box center [823, 444] width 186 height 22
click at [698, 452] on div "Updaters JG James Galley Reviewer Start Date 2025-06-06 6 / 6 / 2025 « ‹ June 2…" at bounding box center [708, 471] width 1012 height 191
click at [977, 72] on icon "Save" at bounding box center [1190, 74] width 12 height 9
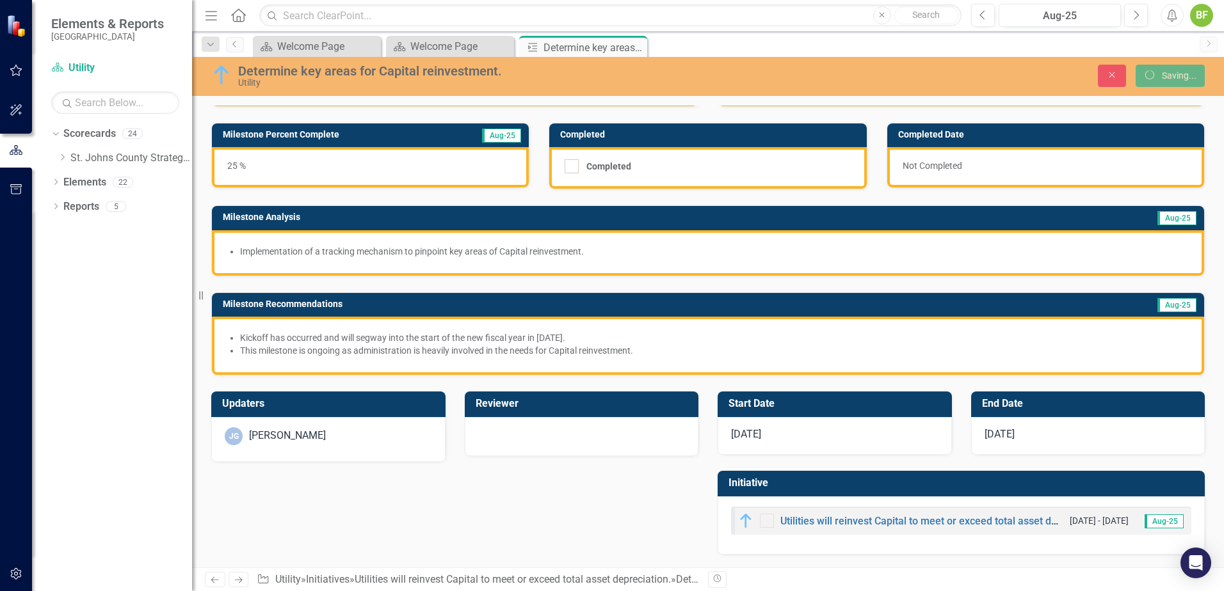
scroll to position [8, 0]
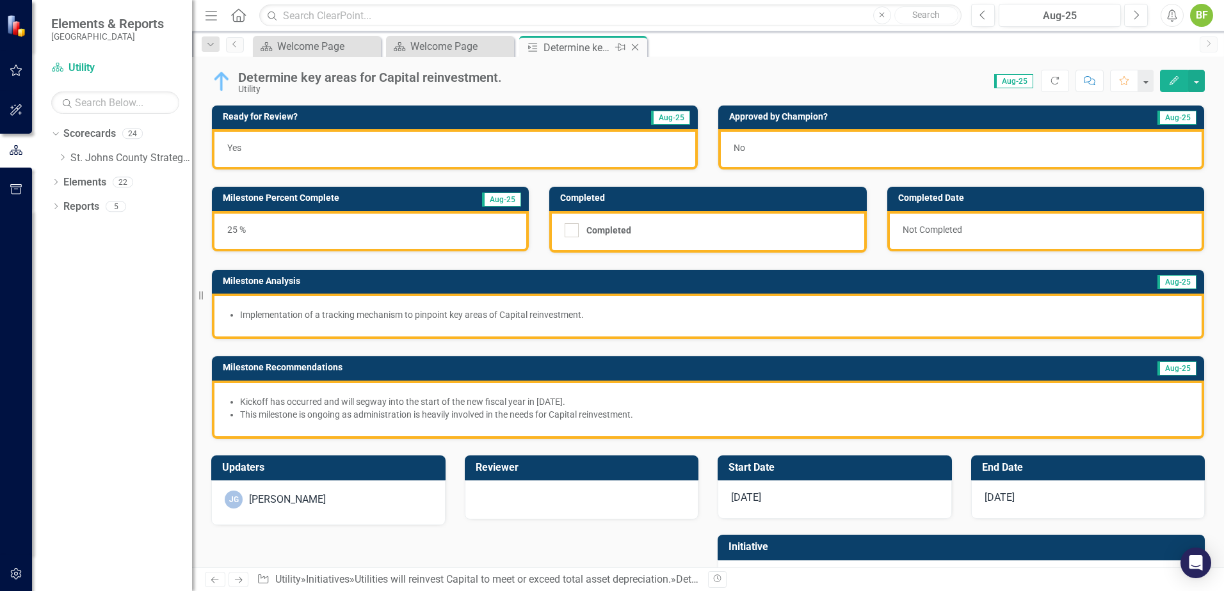
click at [638, 47] on icon "Close" at bounding box center [634, 47] width 13 height 10
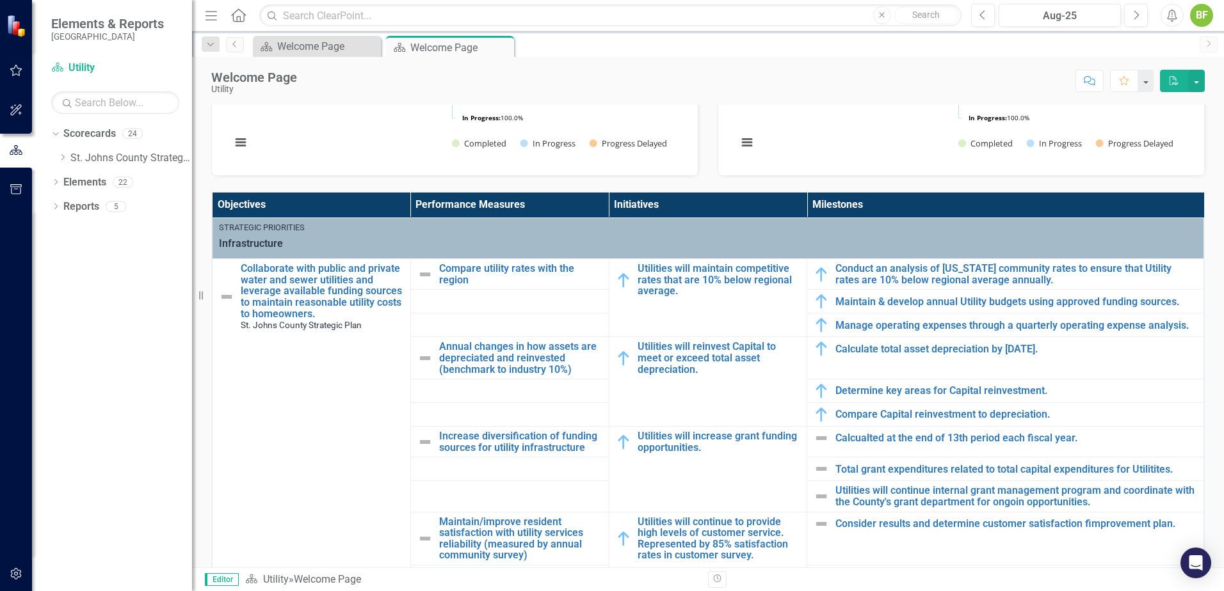
scroll to position [448, 0]
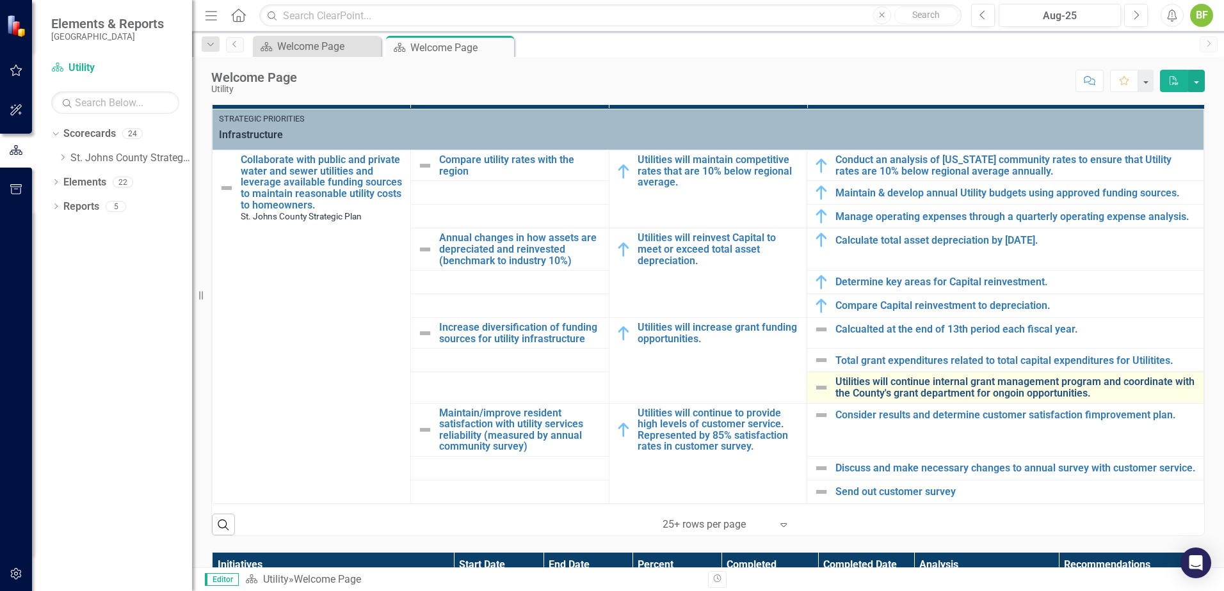
click at [977, 395] on link "Utilities will continue internal grant management program and coordinate with t…" at bounding box center [1016, 387] width 362 height 22
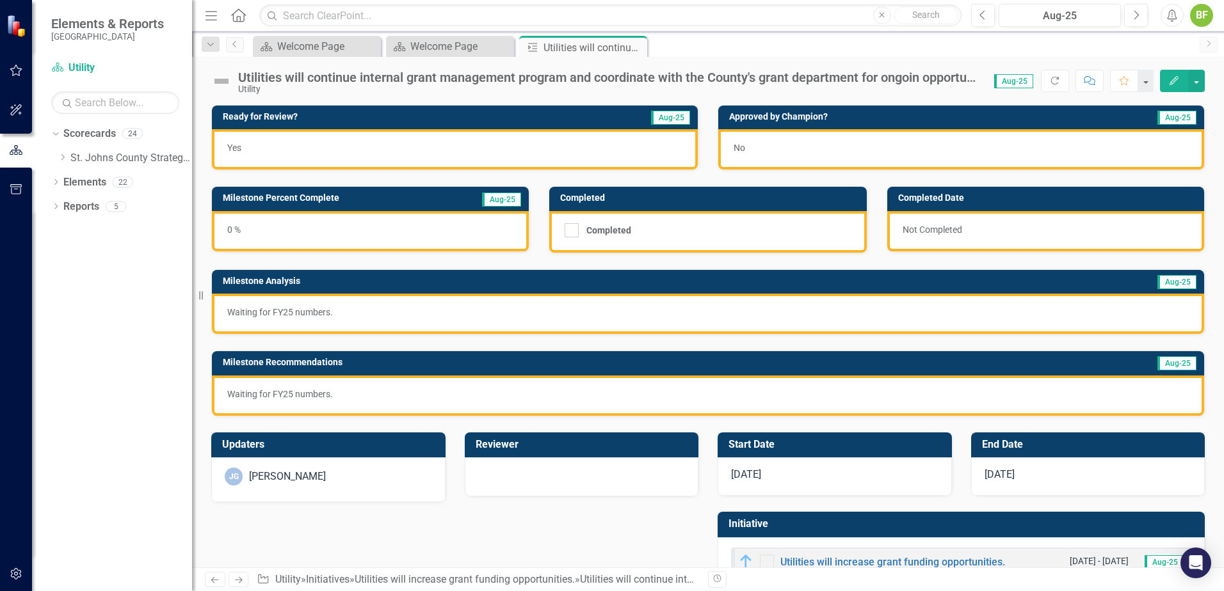
click at [225, 82] on img at bounding box center [221, 81] width 20 height 20
click at [225, 79] on img at bounding box center [221, 81] width 20 height 20
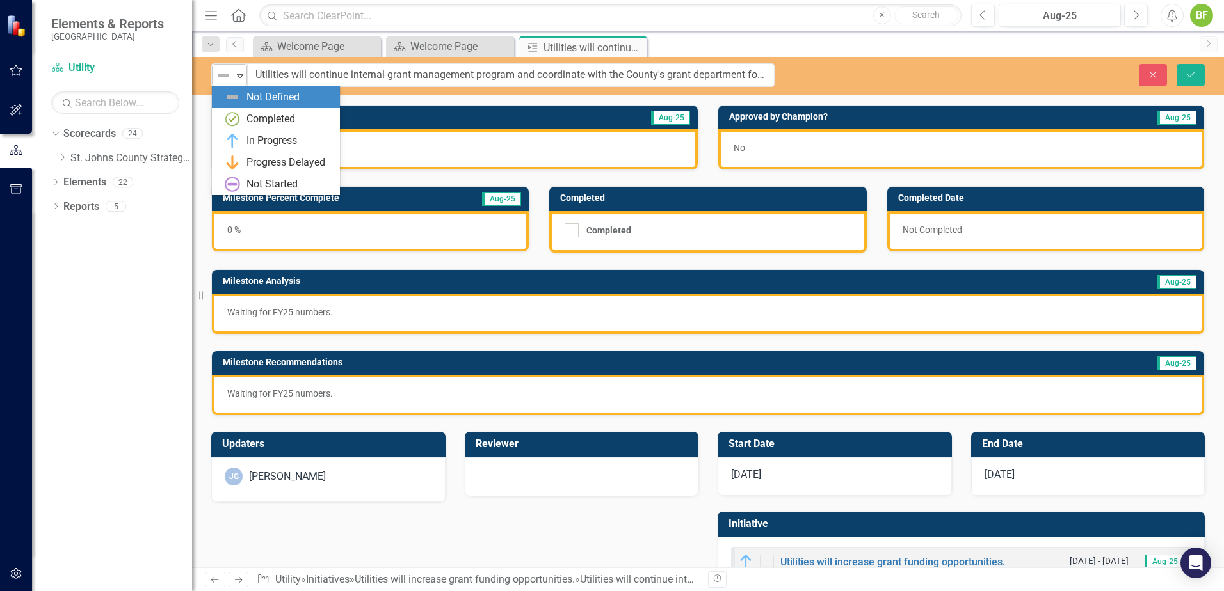
click at [237, 68] on div "Expand" at bounding box center [240, 75] width 13 height 21
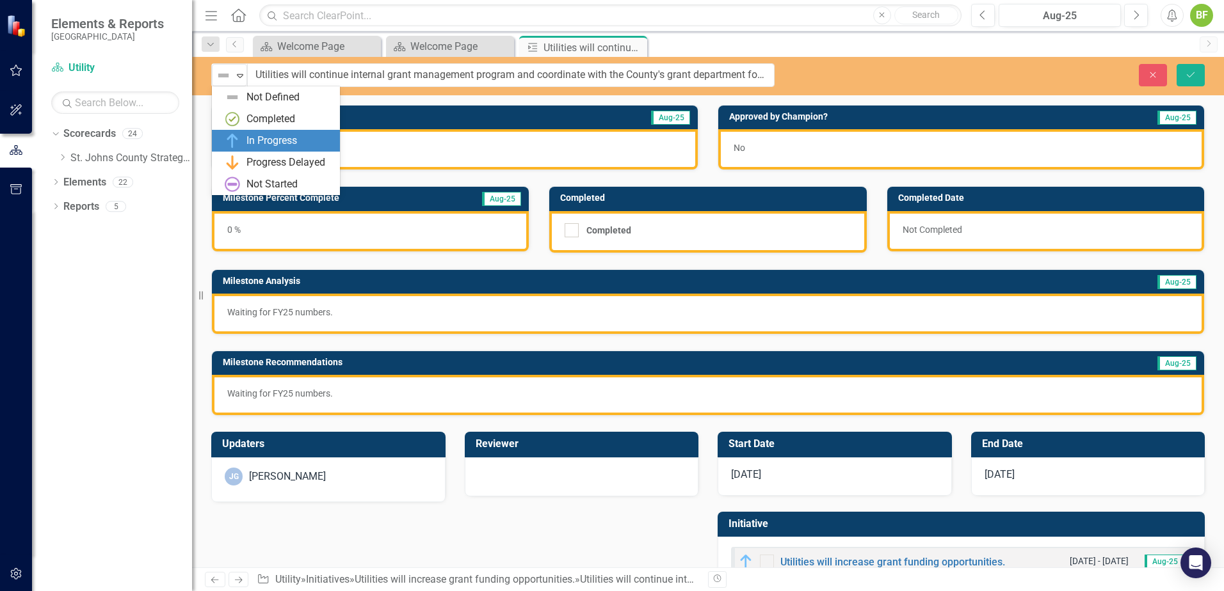
click at [276, 147] on div "In Progress" at bounding box center [271, 141] width 51 height 15
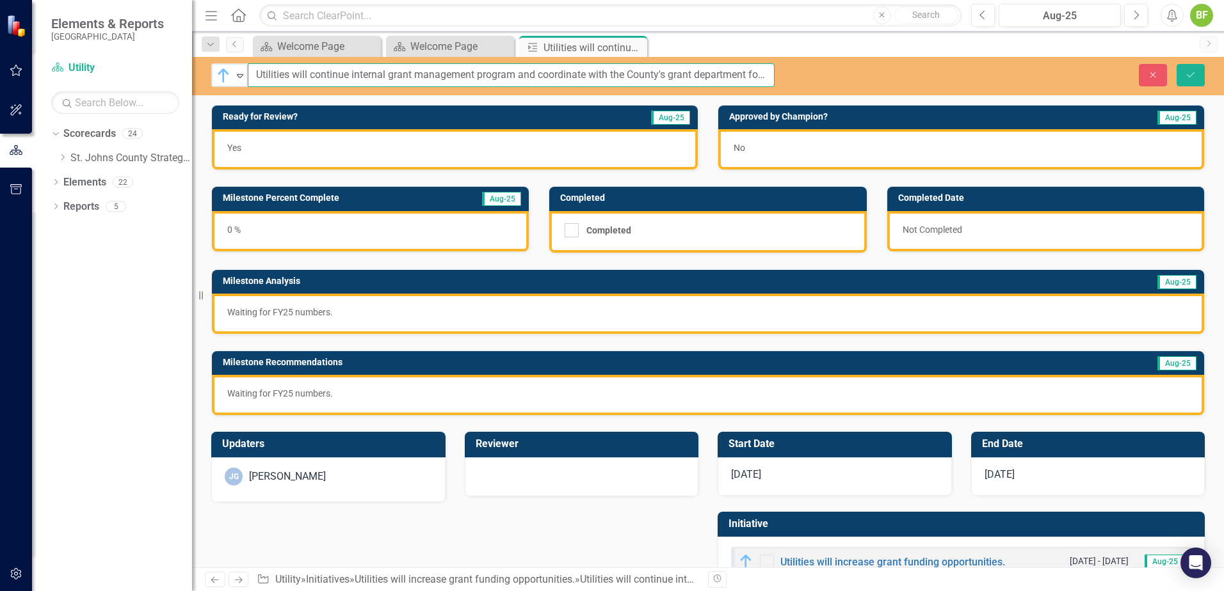
click at [743, 74] on input "Utilities will continue internal grant management program and coordinate with t…" at bounding box center [511, 75] width 527 height 24
click at [742, 74] on input "Utilities will continue internal grant management program and coordinate with t…" at bounding box center [511, 75] width 527 height 24
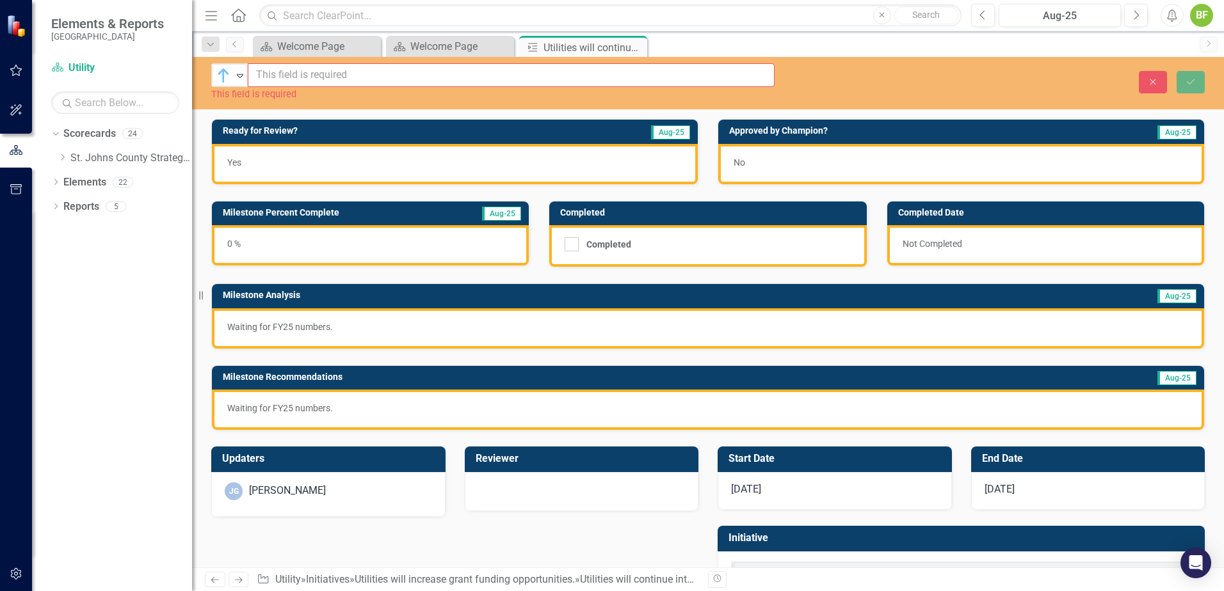
type input "U"
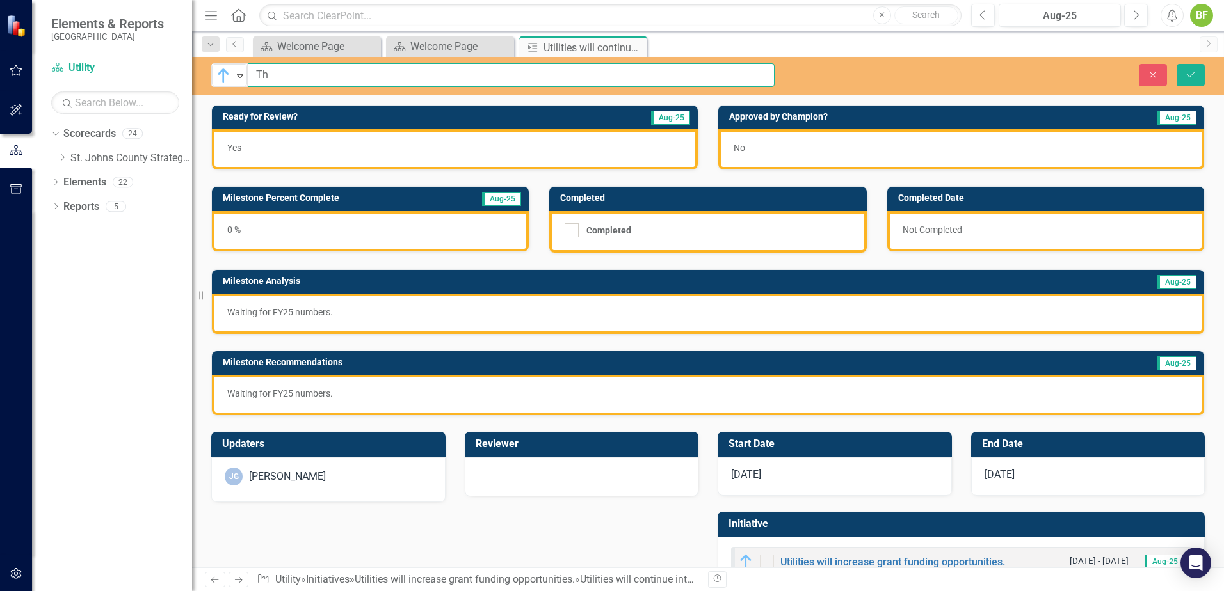
type input "T"
type input "W"
type input "Collaborate with Utility Grant Administrator for status of ongoing opportunitie…"
click at [372, 156] on div "Yes" at bounding box center [455, 149] width 486 height 40
click at [397, 237] on div "0 %" at bounding box center [370, 231] width 317 height 40
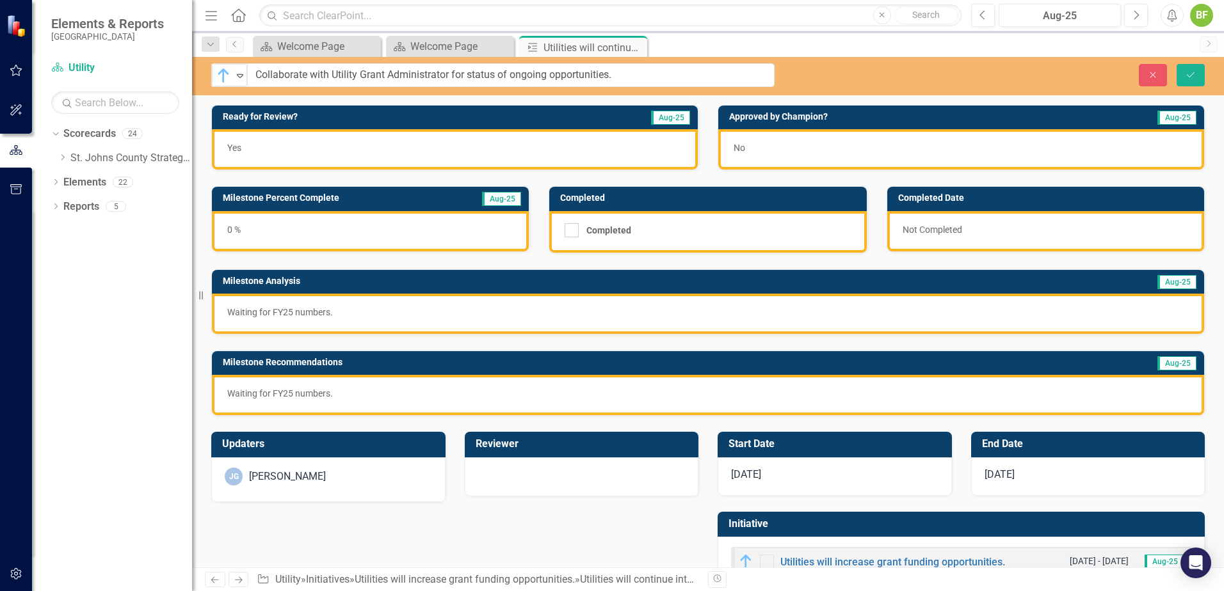
click at [397, 237] on div "0 %" at bounding box center [370, 231] width 317 height 40
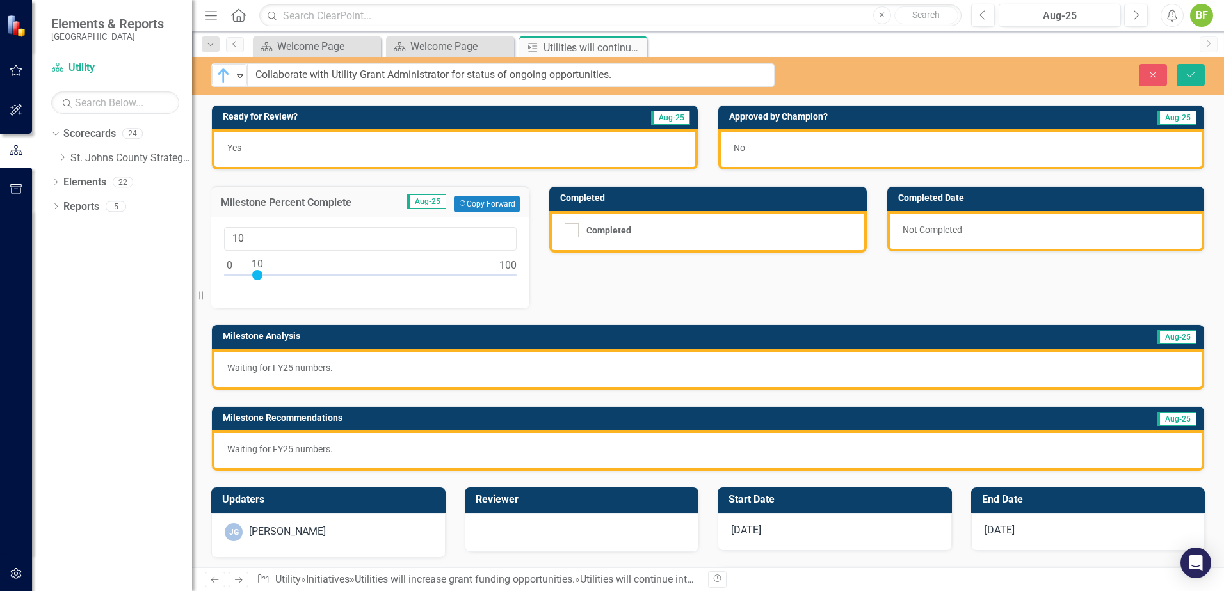
drag, startPoint x: 229, startPoint y: 276, endPoint x: 256, endPoint y: 275, distance: 26.9
click at [256, 275] on div at bounding box center [257, 275] width 10 height 10
drag, startPoint x: 257, startPoint y: 276, endPoint x: 296, endPoint y: 284, distance: 40.4
click at [296, 284] on div at bounding box center [370, 278] width 292 height 16
type input "25"
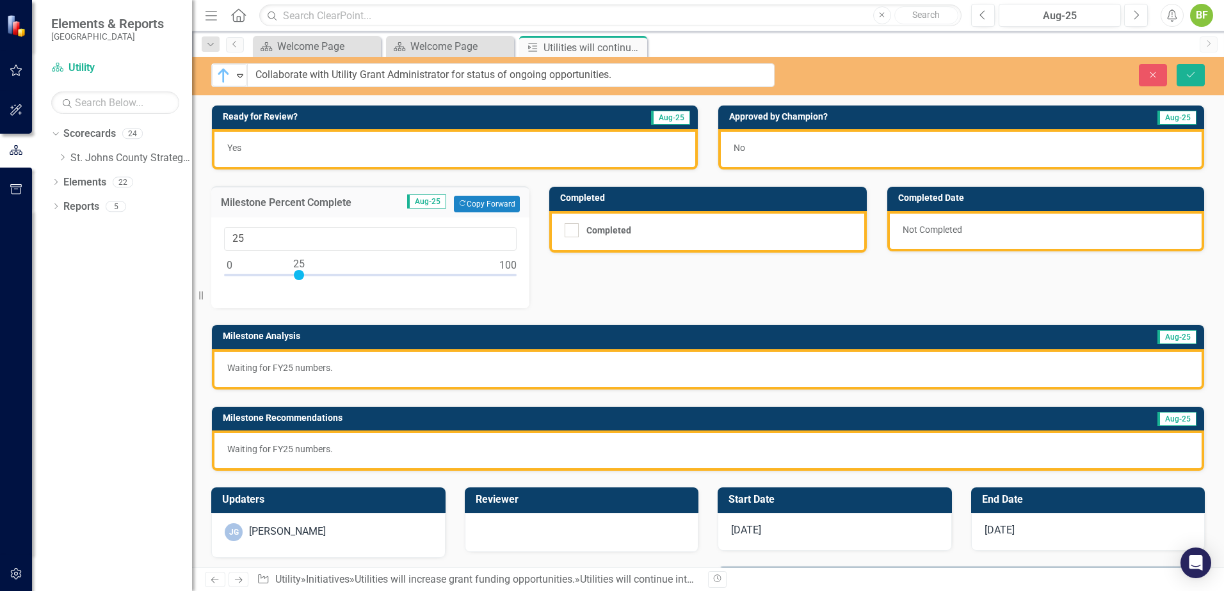
click at [300, 277] on div at bounding box center [299, 275] width 10 height 10
click at [481, 371] on p "Waiting for FY25 numbers." at bounding box center [707, 368] width 961 height 13
click at [469, 372] on p "Waiting for FY25 numbers." at bounding box center [707, 368] width 961 height 13
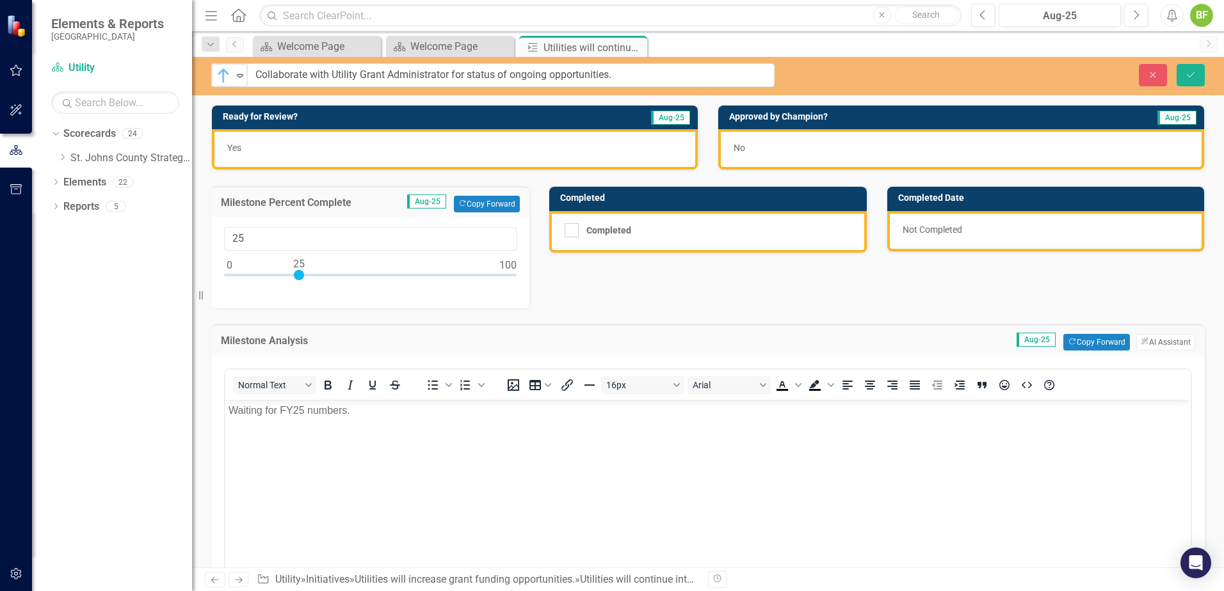
drag, startPoint x: 441, startPoint y: 406, endPoint x: 430, endPoint y: 407, distance: 11.0
click at [439, 406] on p "Waiting for FY25 numbers." at bounding box center [707, 410] width 959 height 15
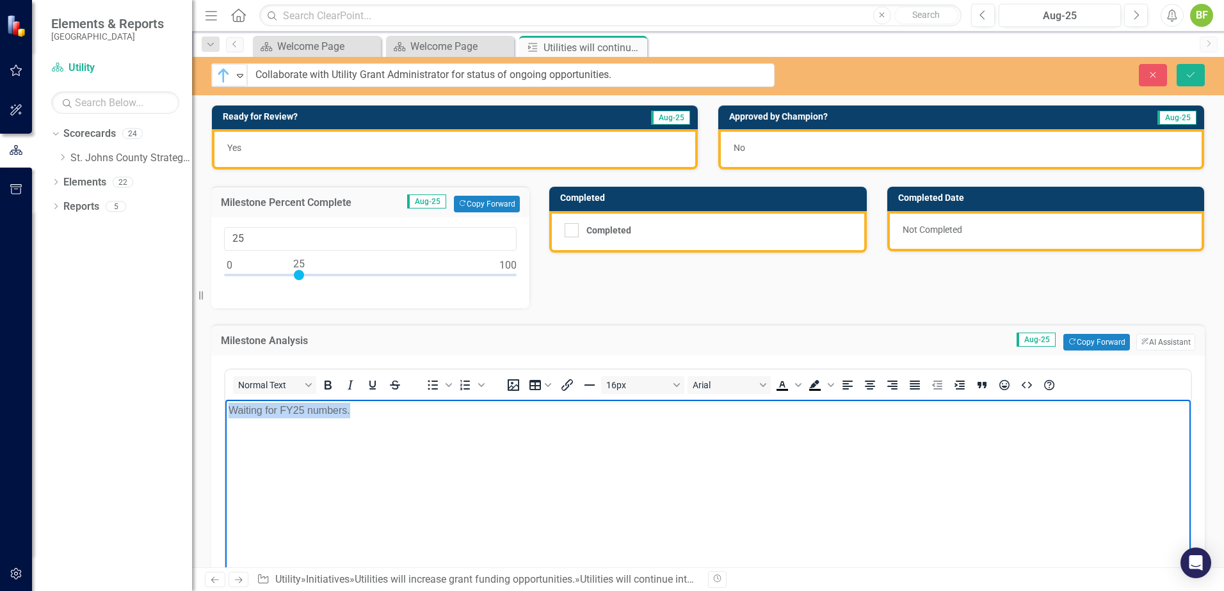
drag, startPoint x: 395, startPoint y: 420, endPoint x: 233, endPoint y: 405, distance: 163.3
click at [227, 409] on body "Waiting for FY25 numbers." at bounding box center [707, 496] width 965 height 192
click at [435, 395] on div "To open the popup, press Shift+Enter To open the popup, press Shift+Enter" at bounding box center [454, 384] width 81 height 25
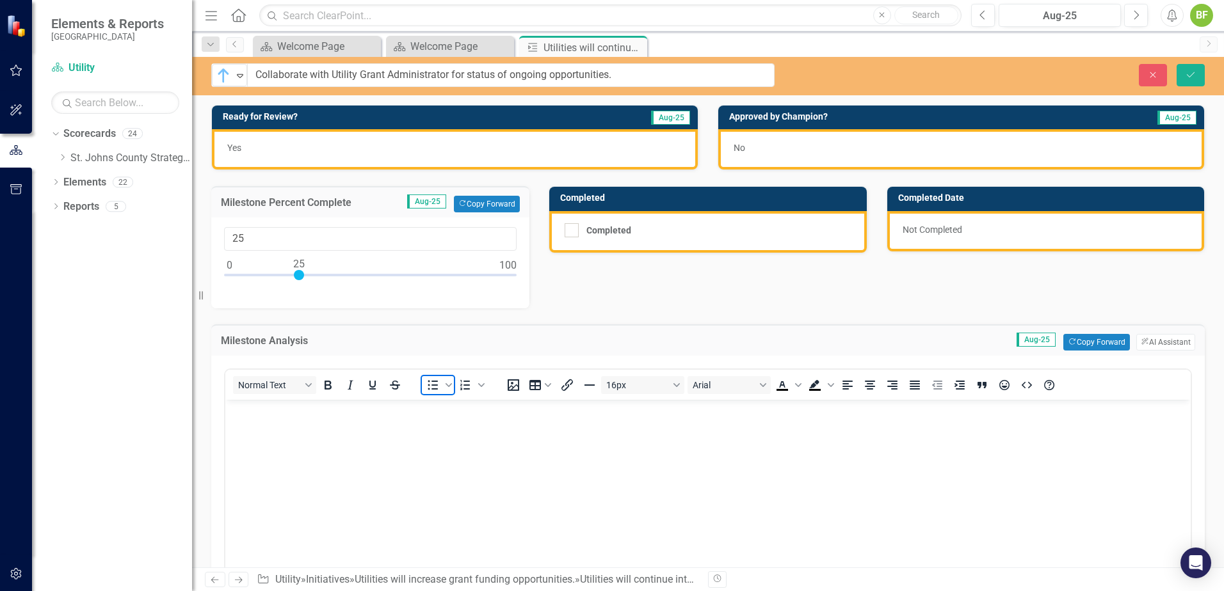
click at [429, 378] on icon "Bullet list" at bounding box center [432, 385] width 15 height 15
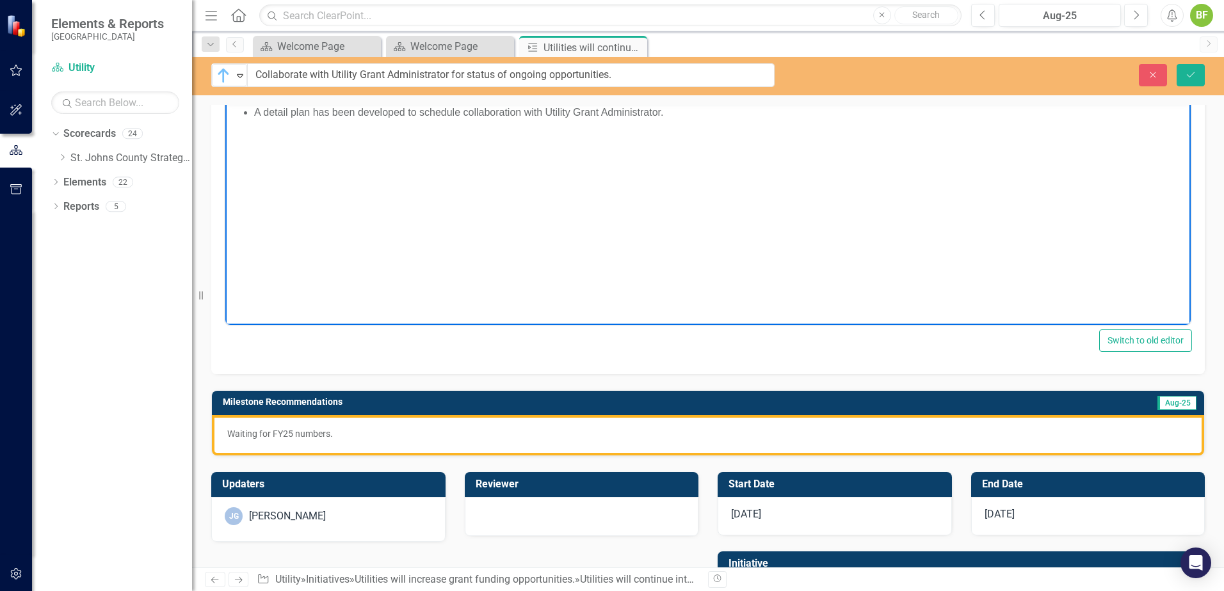
scroll to position [320, 0]
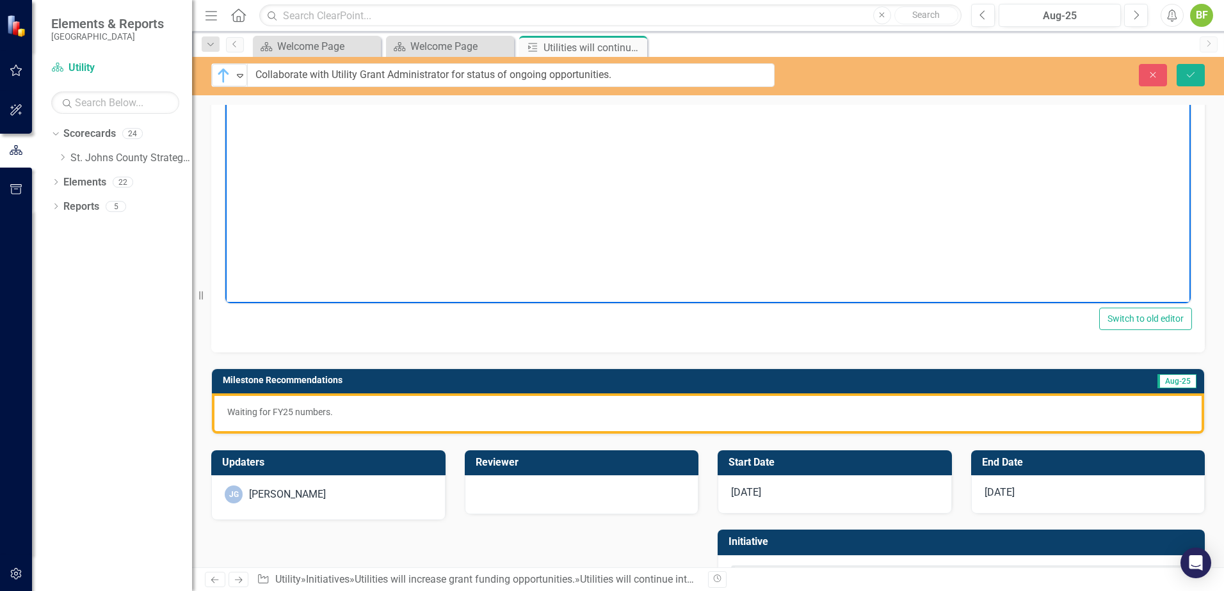
click at [438, 419] on div "Waiting for FY25 numbers." at bounding box center [708, 414] width 992 height 40
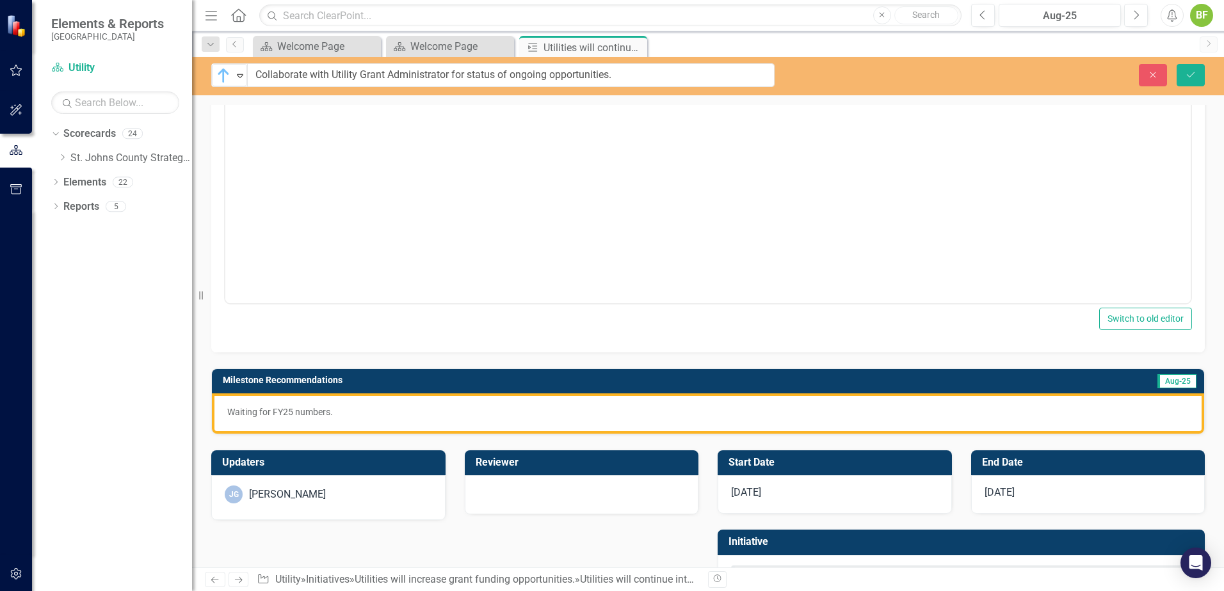
click at [438, 419] on div "Waiting for FY25 numbers." at bounding box center [708, 414] width 992 height 40
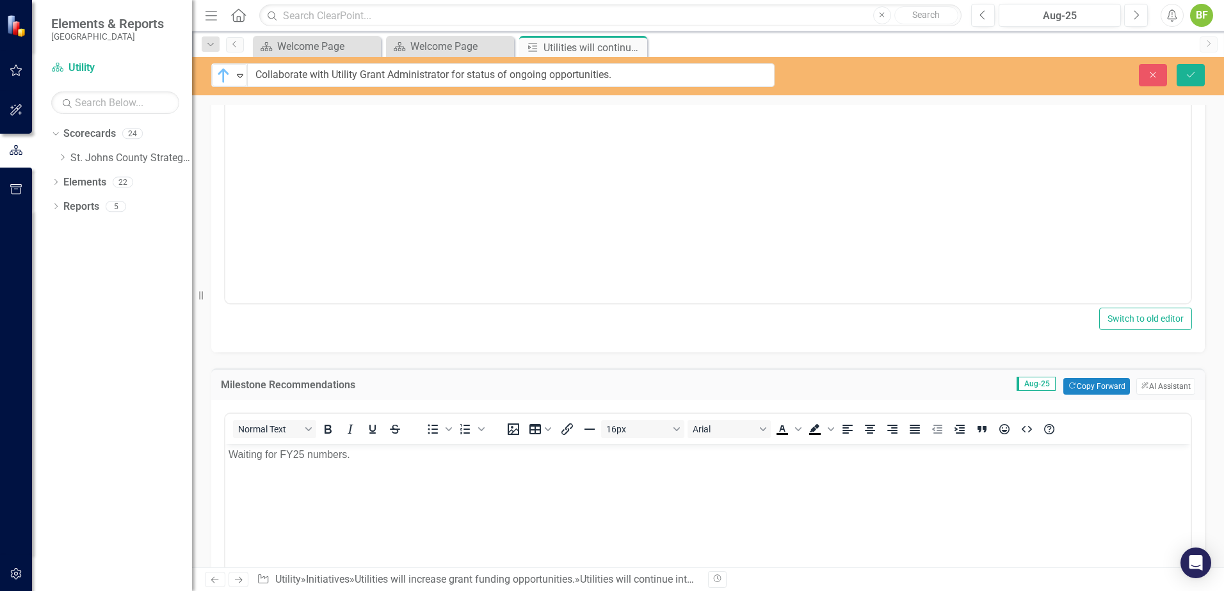
scroll to position [0, 0]
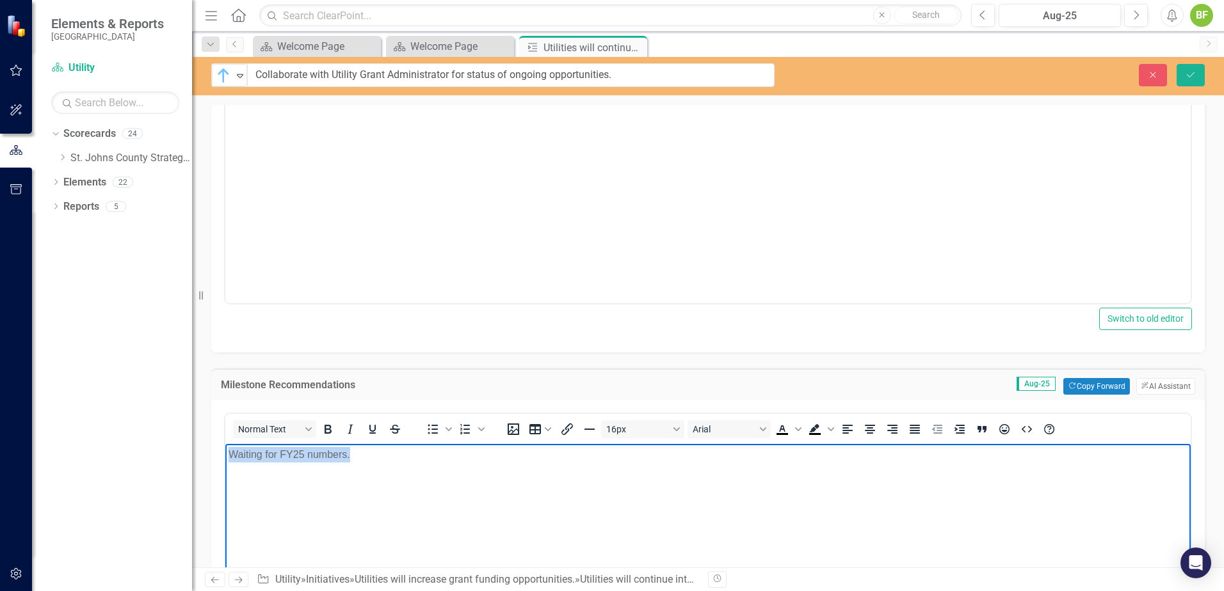
drag, startPoint x: 397, startPoint y: 452, endPoint x: 215, endPoint y: 450, distance: 182.4
click at [225, 450] on html "Waiting for FY25 numbers." at bounding box center [707, 540] width 965 height 192
click at [429, 428] on icon "Bullet list" at bounding box center [432, 429] width 15 height 15
click at [498, 452] on li "Kickoff expected in October/November 2025 for FY26 opportunities." at bounding box center [720, 454] width 933 height 15
click at [660, 452] on body "Kickoff expected in October/[DATE] for FY26 & future opportunities." at bounding box center [707, 540] width 965 height 192
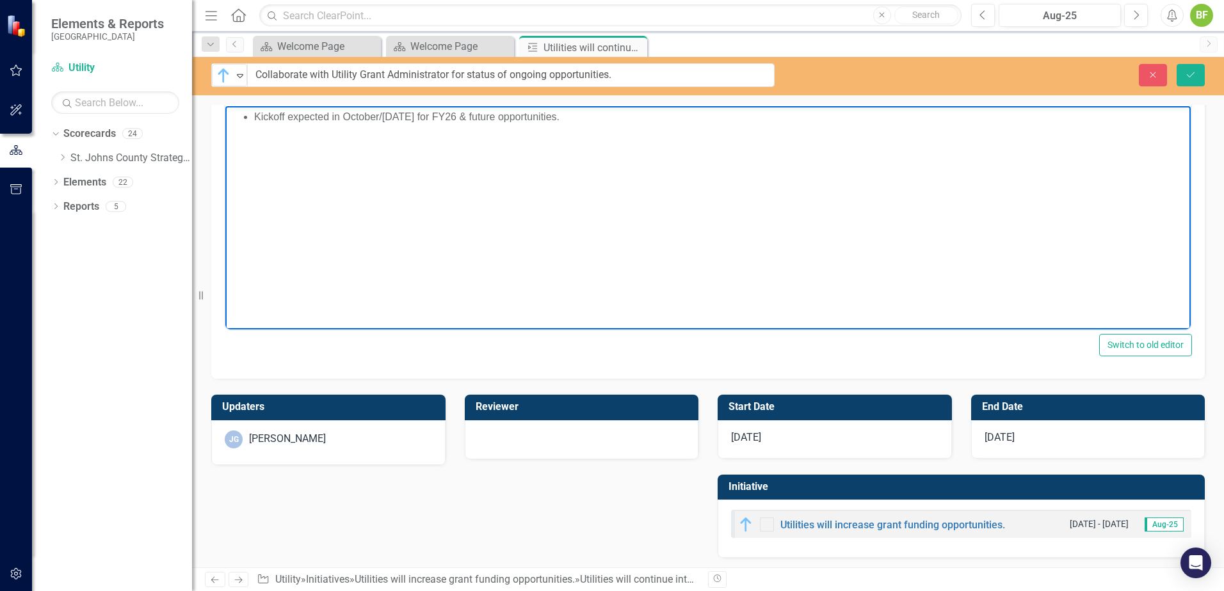
scroll to position [661, 0]
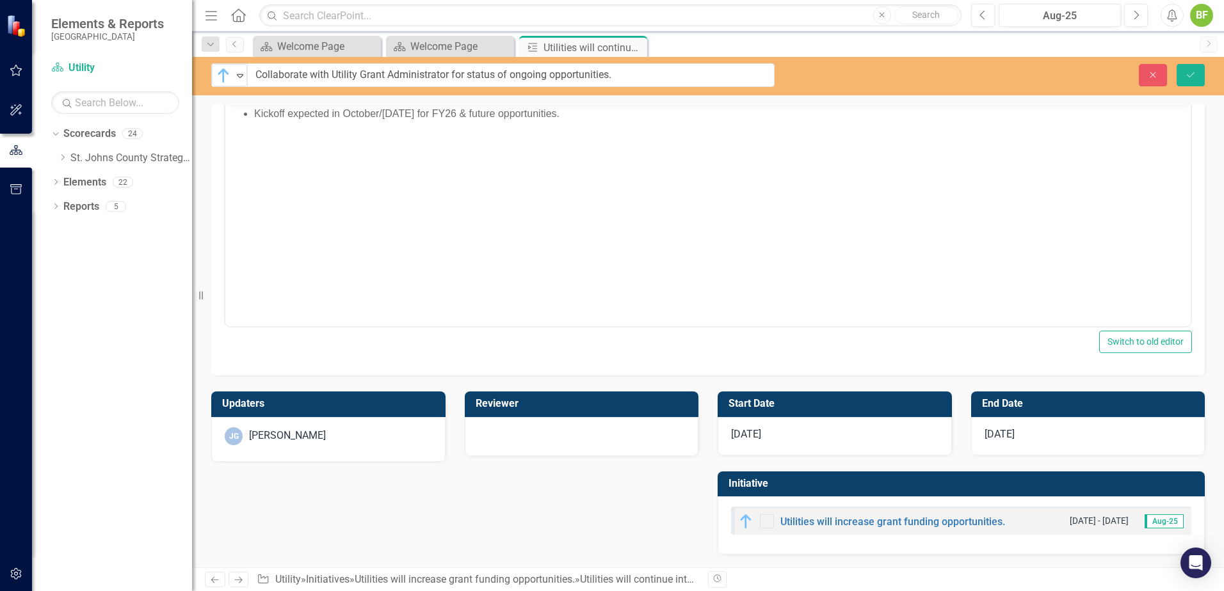
click at [977, 440] on div "[DATE]" at bounding box center [1088, 436] width 234 height 38
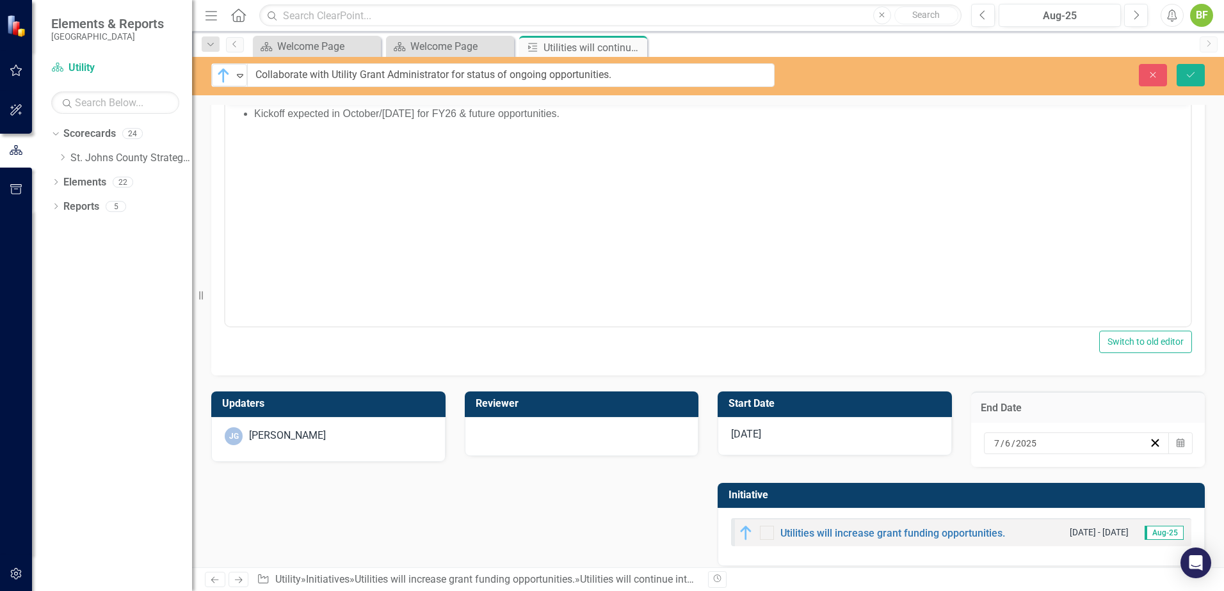
click at [977, 442] on div "7 / 6 / 2025" at bounding box center [1070, 443] width 157 height 13
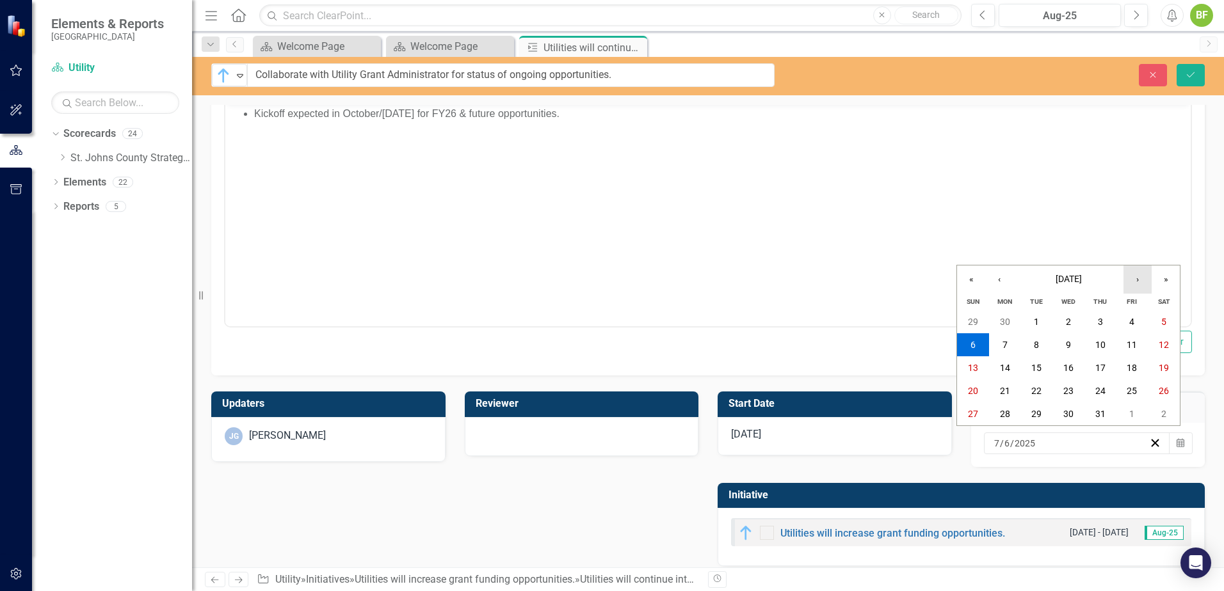
click at [977, 282] on button "›" at bounding box center [1137, 280] width 28 height 28
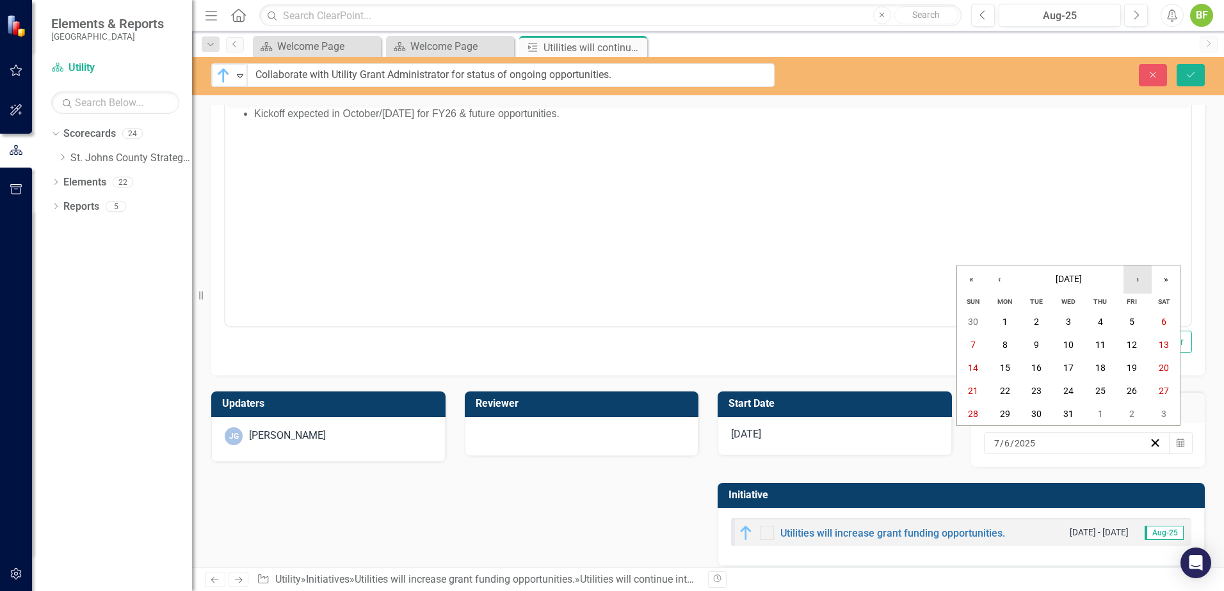
click at [977, 282] on button "›" at bounding box center [1137, 280] width 28 height 28
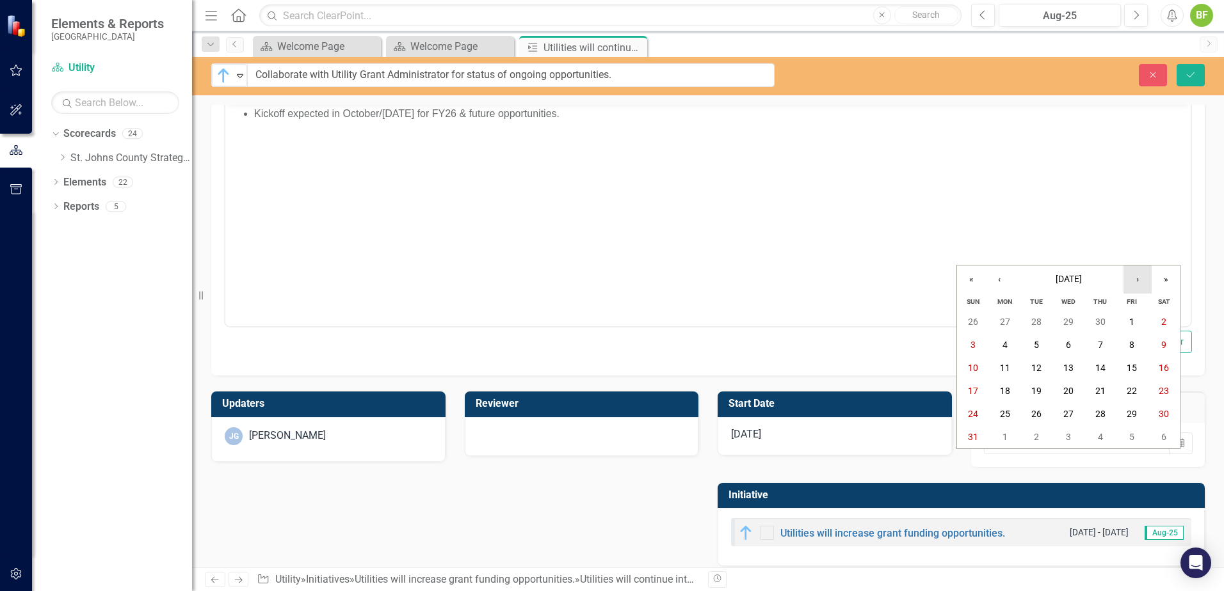
click at [977, 282] on button "›" at bounding box center [1137, 280] width 28 height 28
click at [977, 420] on button "30" at bounding box center [1068, 414] width 32 height 23
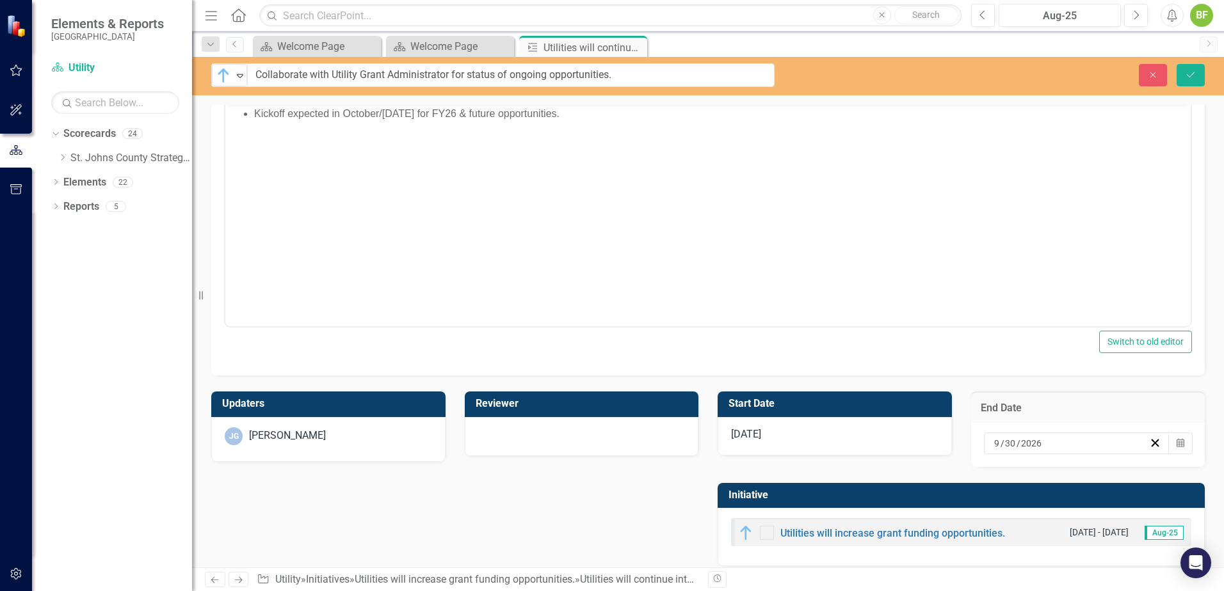
click at [817, 450] on div "[DATE]" at bounding box center [834, 436] width 234 height 38
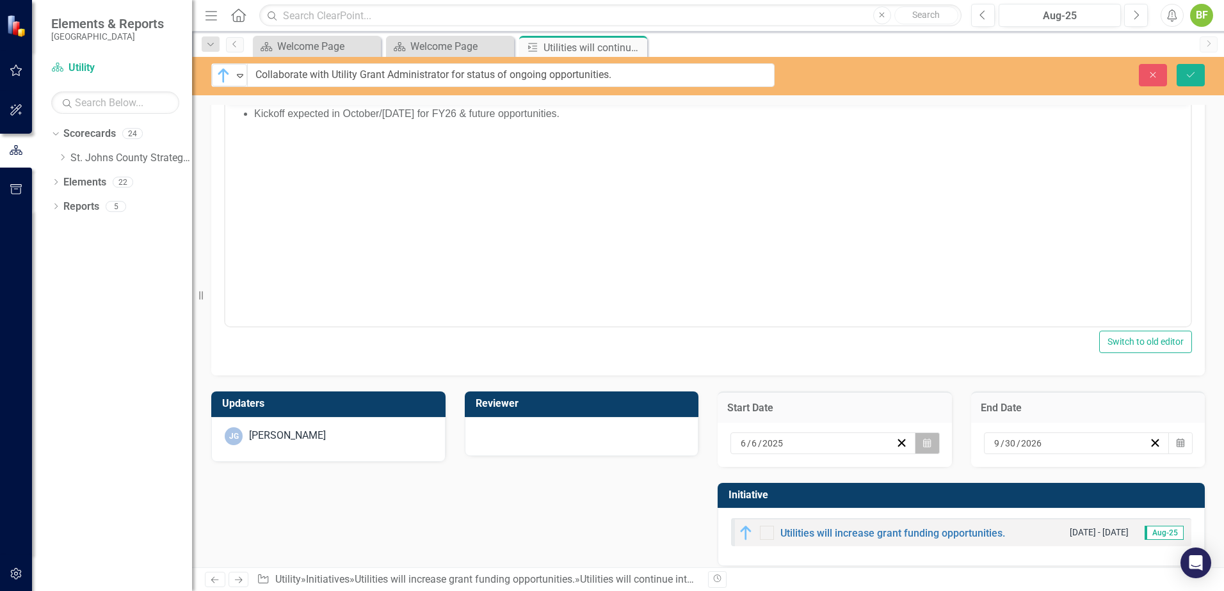
click at [927, 441] on button "Calendar" at bounding box center [926, 444] width 24 height 22
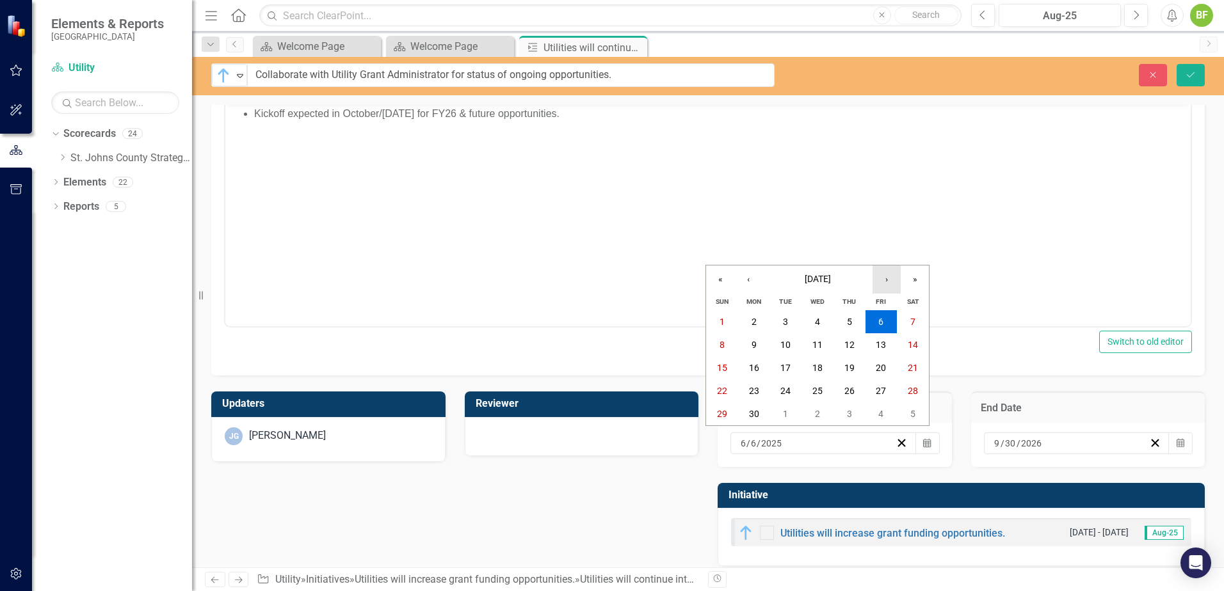
click at [882, 277] on button "›" at bounding box center [886, 280] width 28 height 28
click at [882, 278] on button "›" at bounding box center [886, 280] width 28 height 28
click at [854, 371] on button "18" at bounding box center [849, 367] width 32 height 23
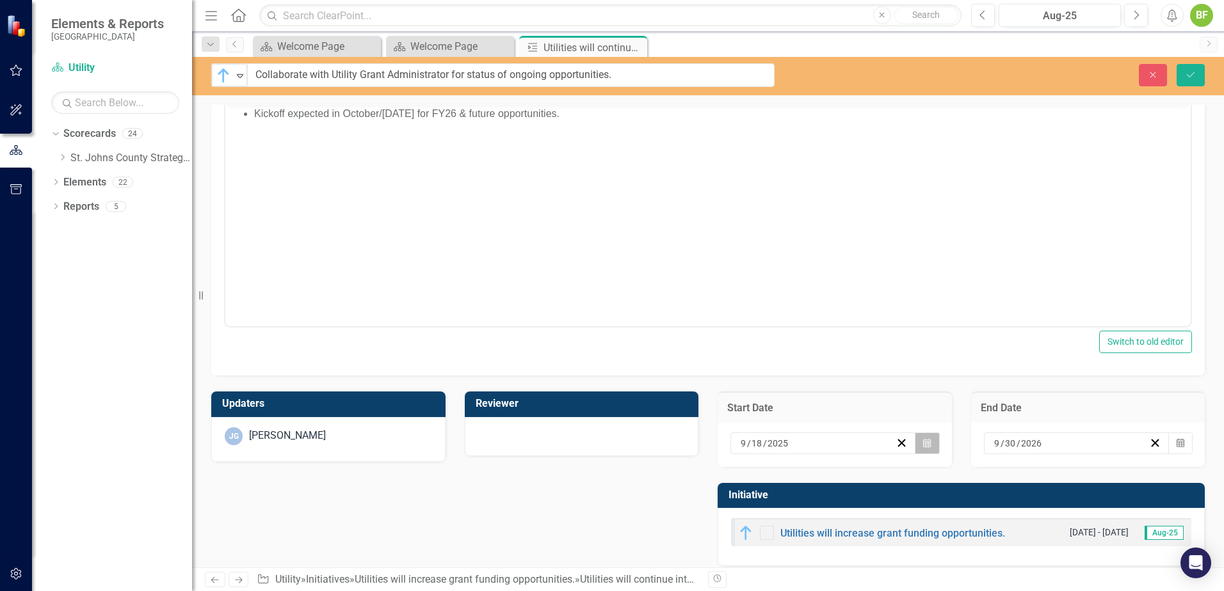
click at [923, 447] on icon "button" at bounding box center [927, 442] width 8 height 9
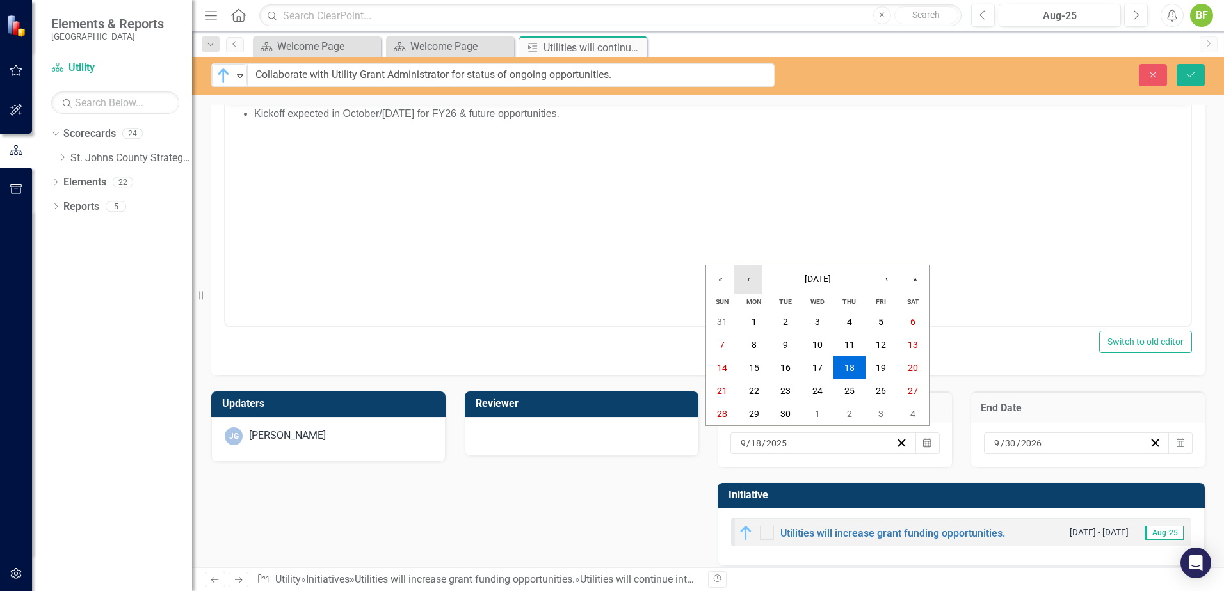
click at [742, 282] on button "‹" at bounding box center [748, 280] width 28 height 28
click at [882, 276] on button "›" at bounding box center [886, 280] width 28 height 28
click at [884, 326] on button "1" at bounding box center [881, 321] width 32 height 23
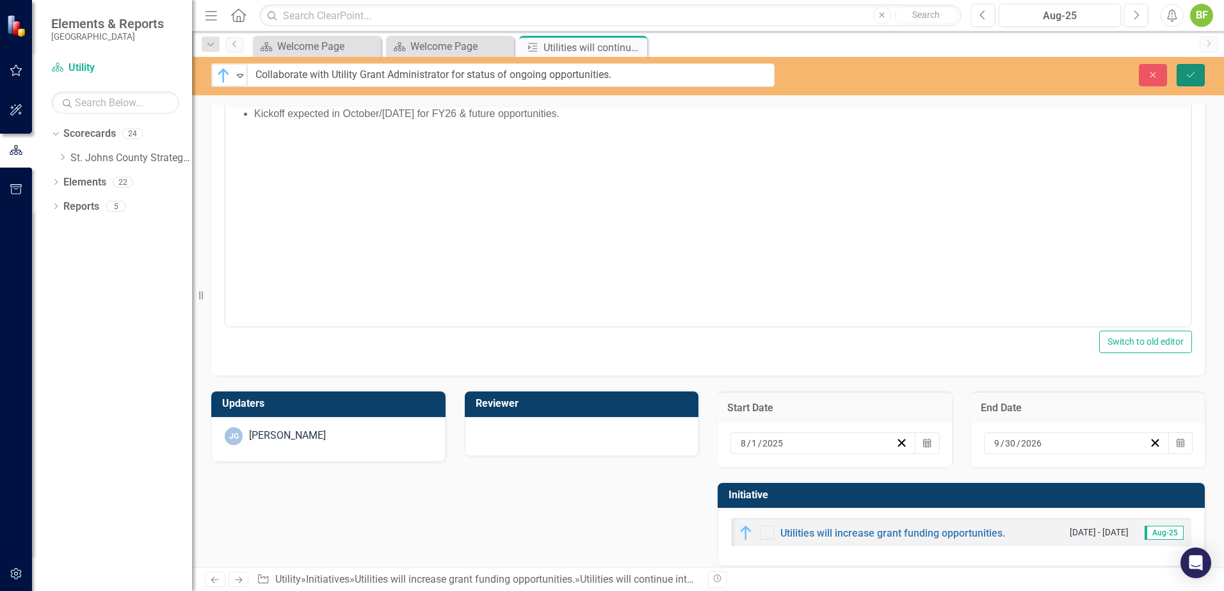
click at [977, 75] on icon "Save" at bounding box center [1190, 74] width 12 height 9
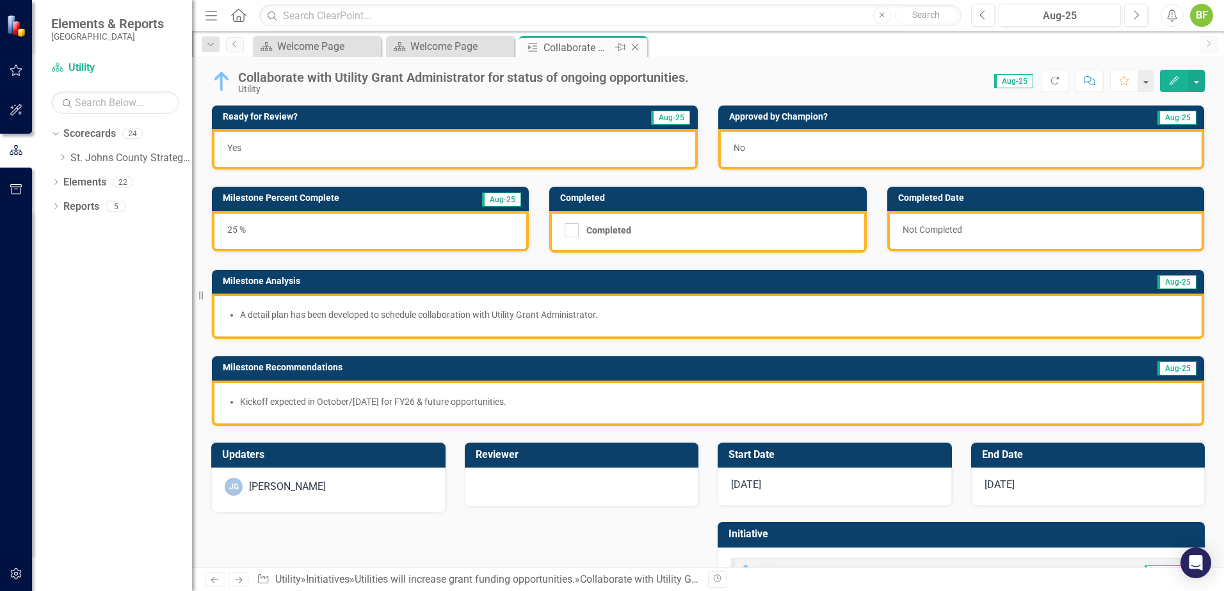
click at [637, 45] on icon at bounding box center [635, 47] width 7 height 7
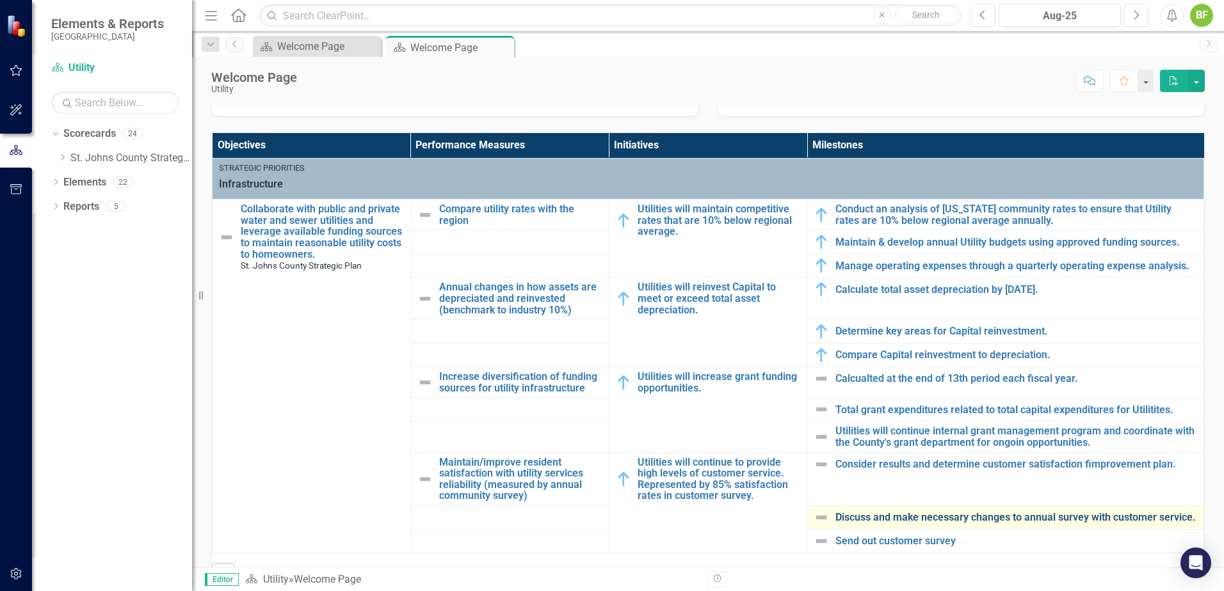
scroll to position [448, 0]
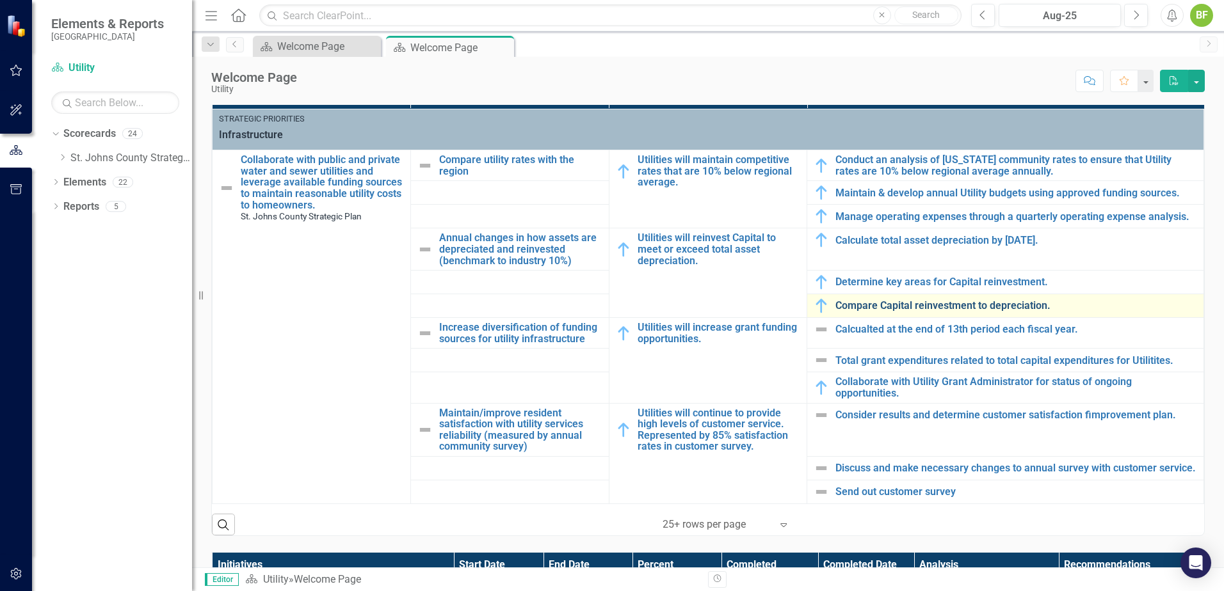
click at [907, 301] on link "Compare Capital reinvestment to depreciation." at bounding box center [1016, 306] width 362 height 12
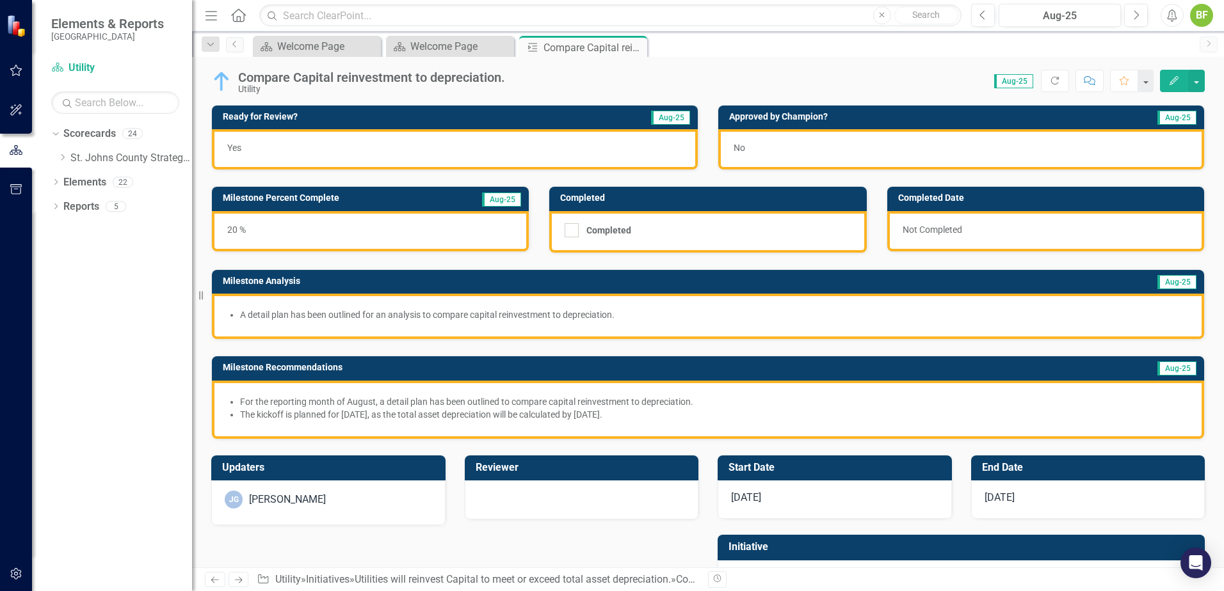
click at [879, 452] on div "[DATE]" at bounding box center [834, 500] width 234 height 38
click at [881, 452] on div "[DATE]" at bounding box center [834, 500] width 234 height 38
click at [878, 452] on div "[DATE]" at bounding box center [834, 500] width 234 height 38
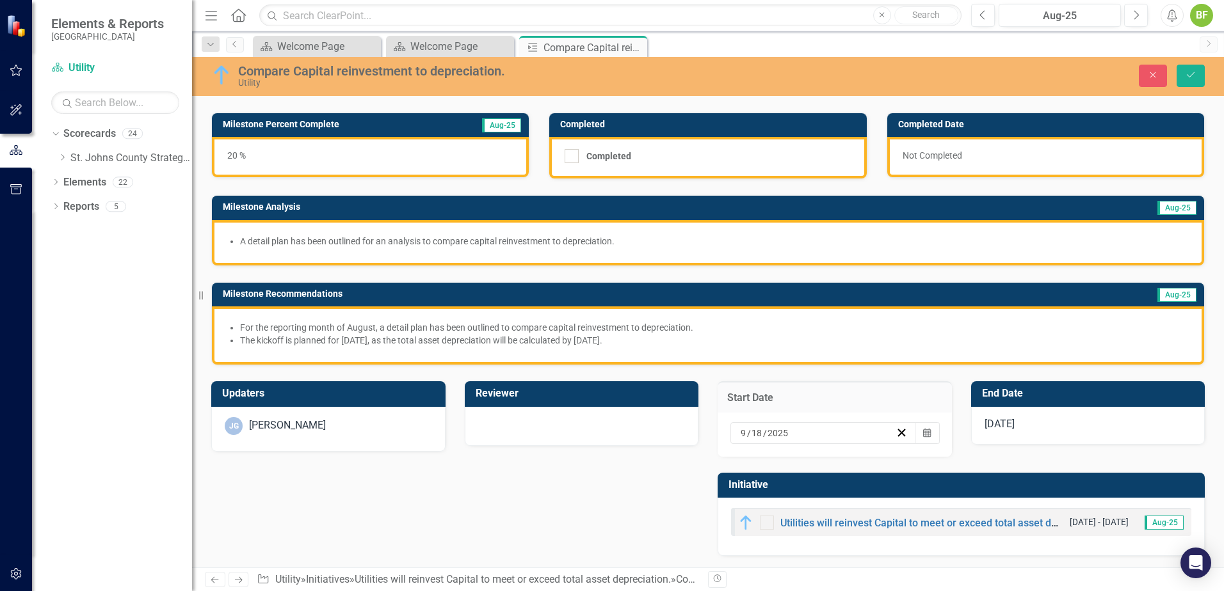
scroll to position [76, 0]
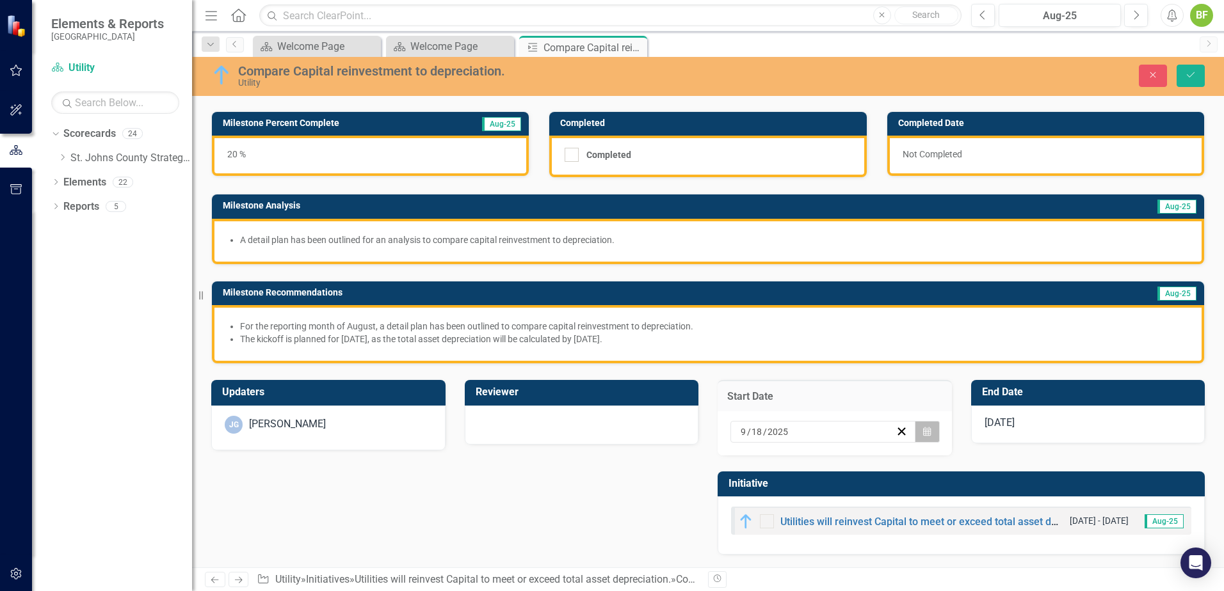
click at [925, 431] on button "Calendar" at bounding box center [926, 432] width 24 height 22
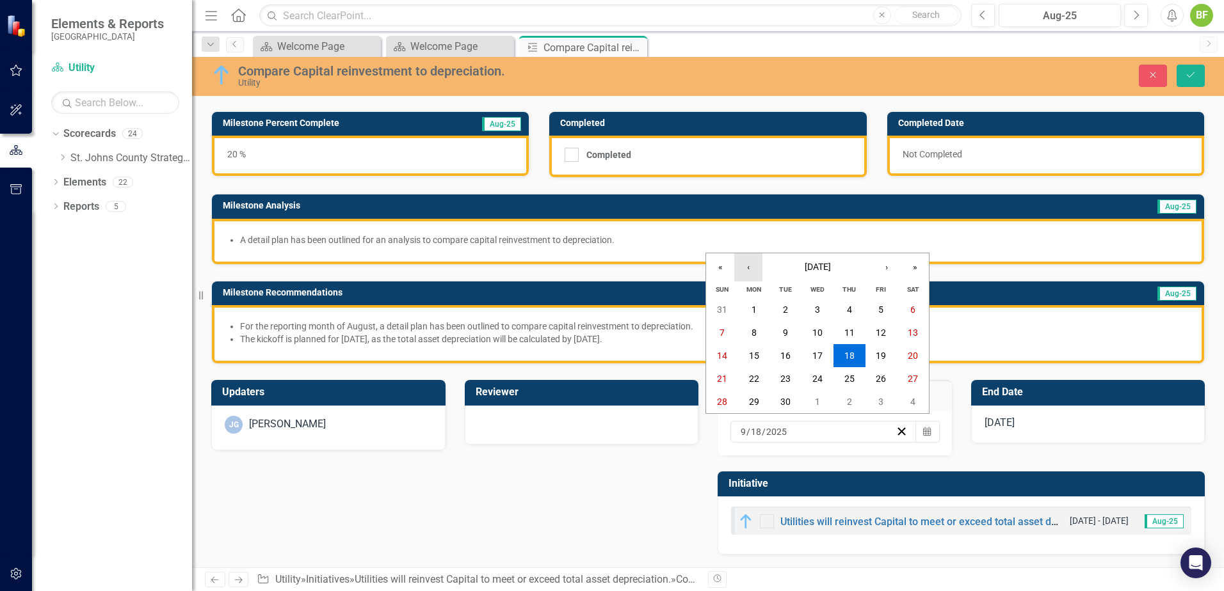
click at [756, 271] on button "‹" at bounding box center [748, 267] width 28 height 28
click at [756, 270] on button "‹" at bounding box center [748, 267] width 28 height 28
click at [886, 266] on button "›" at bounding box center [886, 267] width 28 height 28
click at [870, 312] on button "1" at bounding box center [881, 309] width 32 height 23
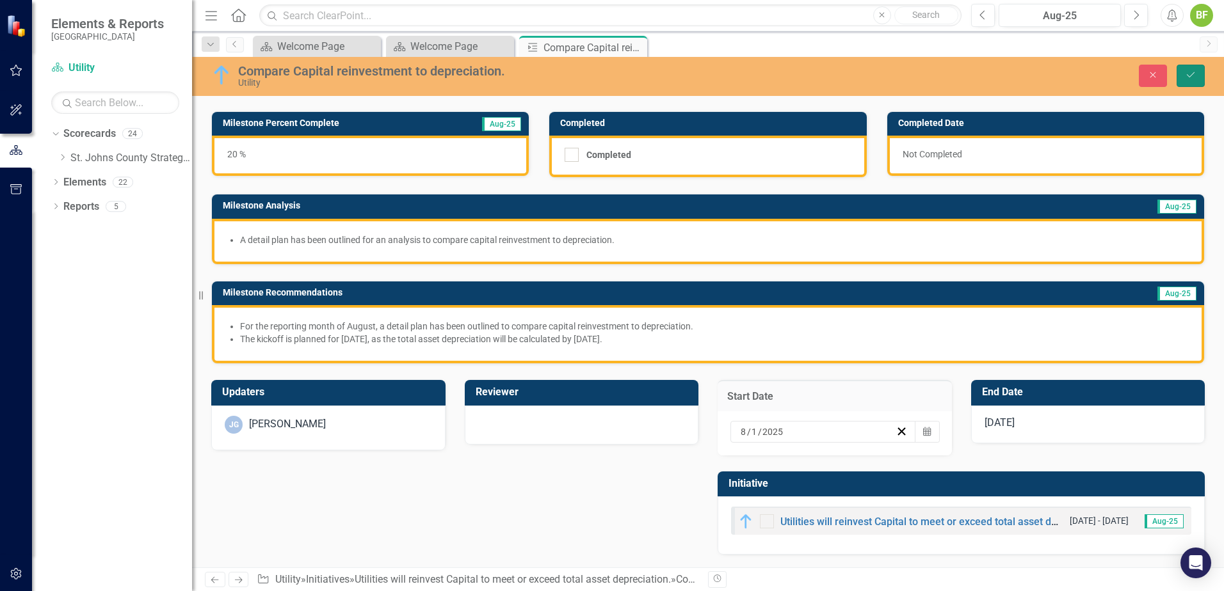
click at [977, 79] on icon "Save" at bounding box center [1190, 74] width 12 height 9
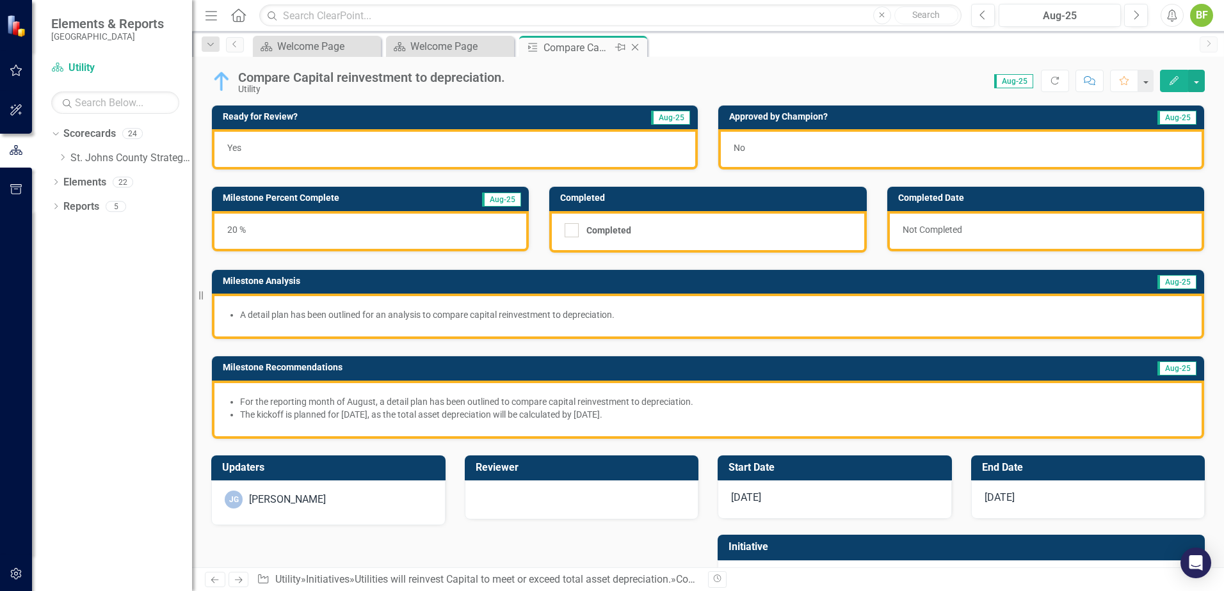
click at [637, 49] on icon "Close" at bounding box center [634, 47] width 13 height 10
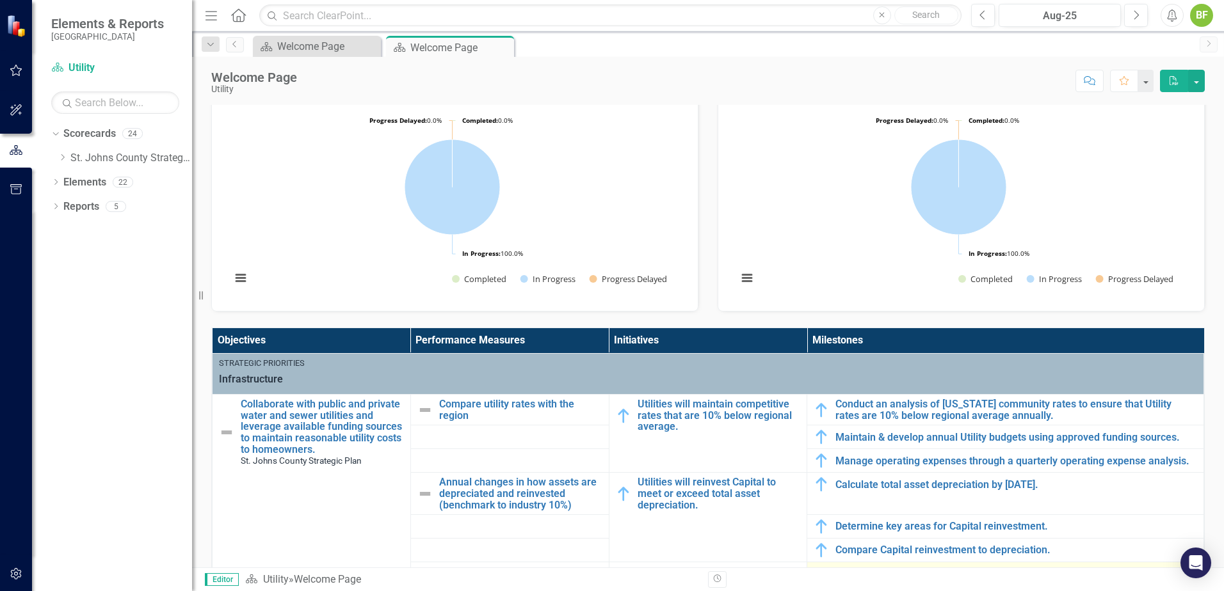
scroll to position [320, 0]
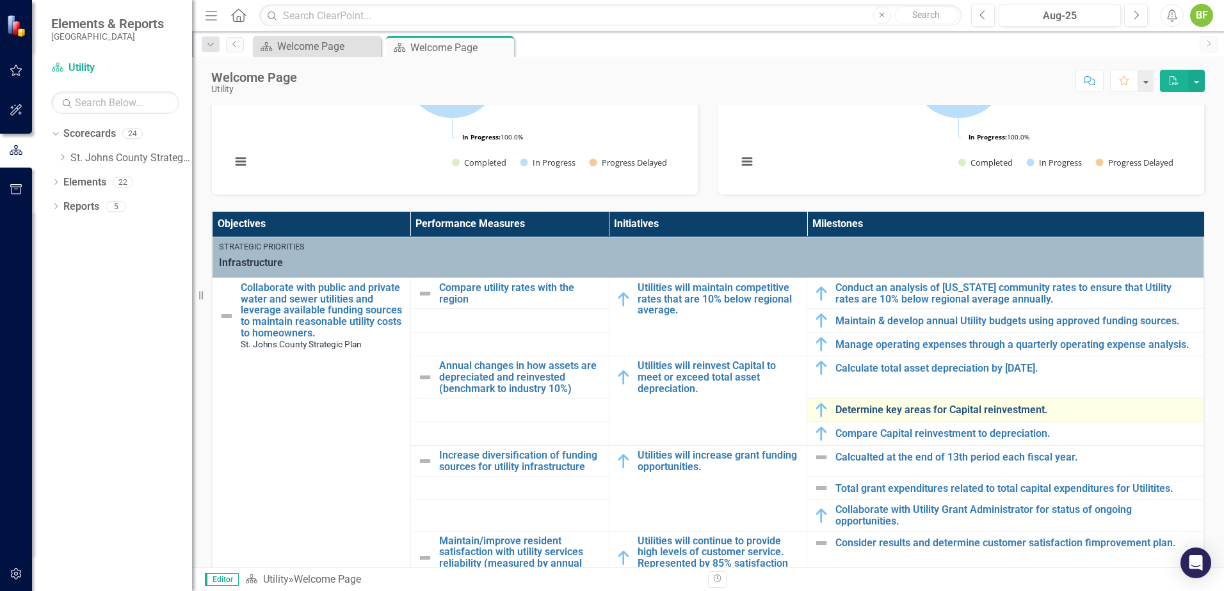
click at [861, 415] on link "Determine key areas for Capital reinvestment." at bounding box center [1016, 410] width 362 height 12
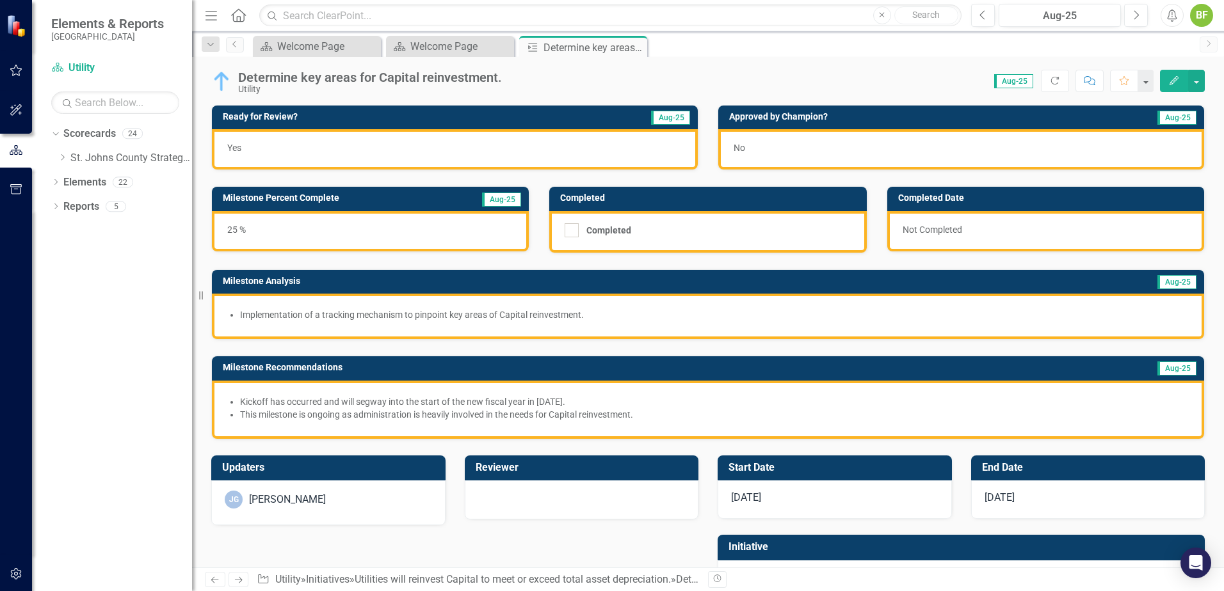
click at [789, 452] on div "[DATE]" at bounding box center [834, 500] width 234 height 38
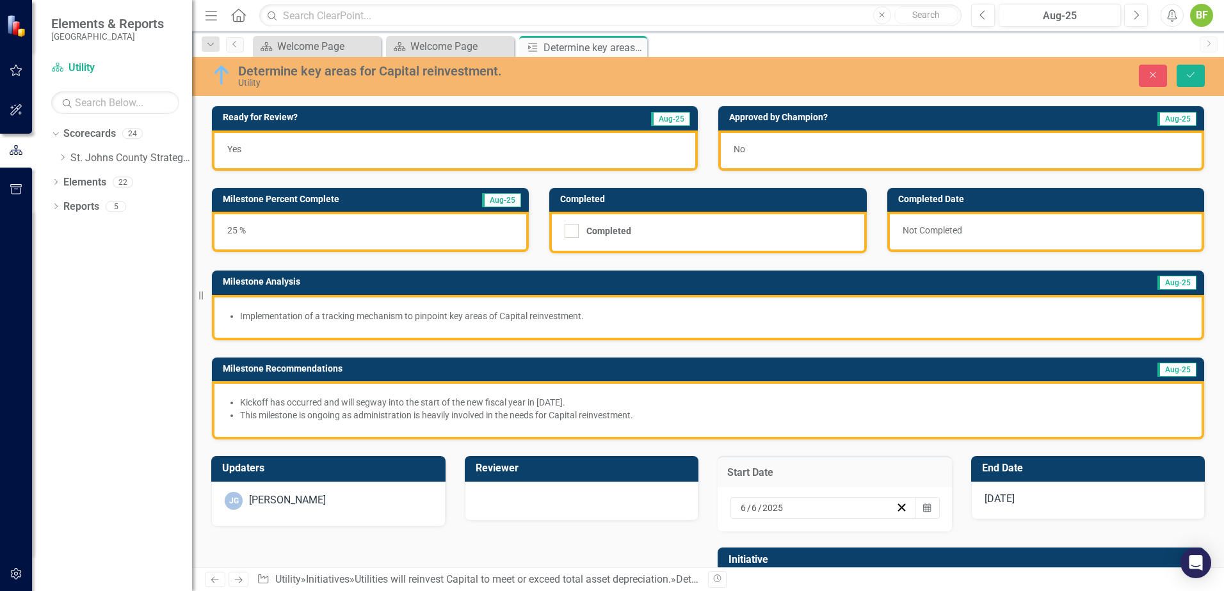
click at [816, 452] on div "6 / 6 / 2025" at bounding box center [816, 508] width 157 height 13
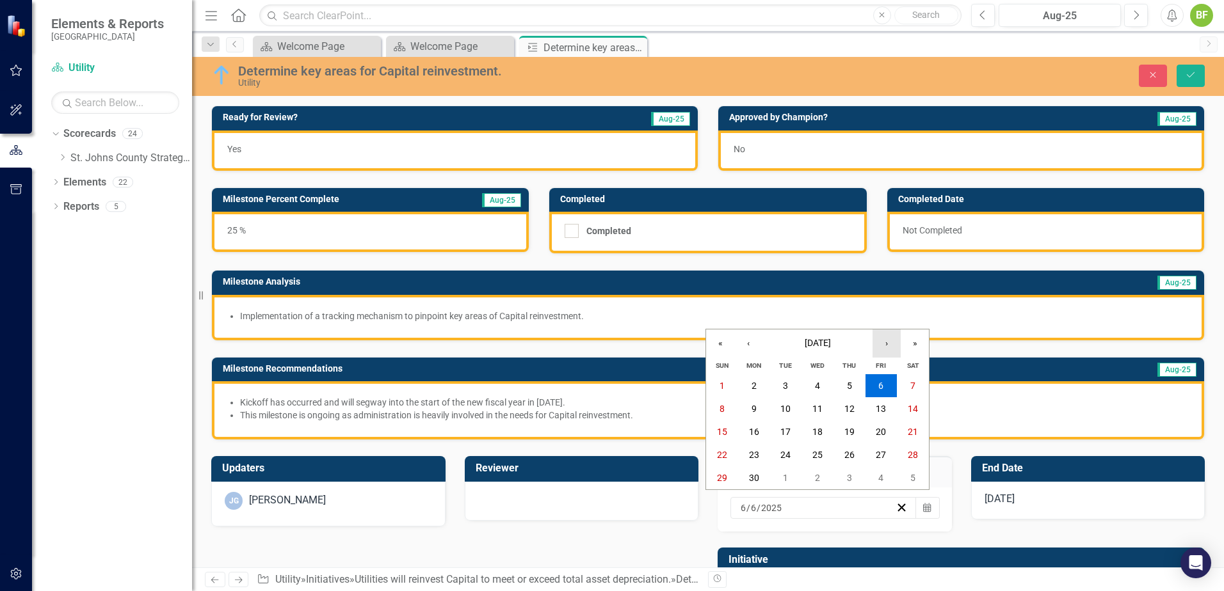
click at [891, 335] on button "›" at bounding box center [886, 344] width 28 height 28
click at [890, 336] on button "›" at bounding box center [886, 344] width 28 height 28
click at [877, 384] on button "1" at bounding box center [881, 385] width 32 height 23
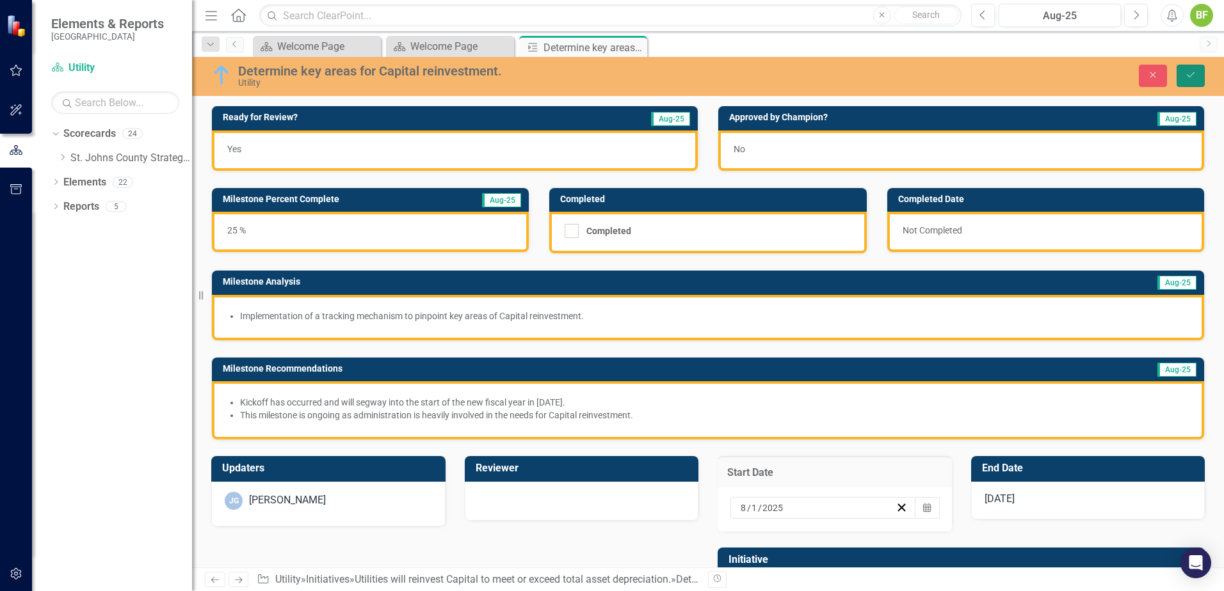
click at [977, 75] on icon "submit" at bounding box center [1190, 74] width 8 height 5
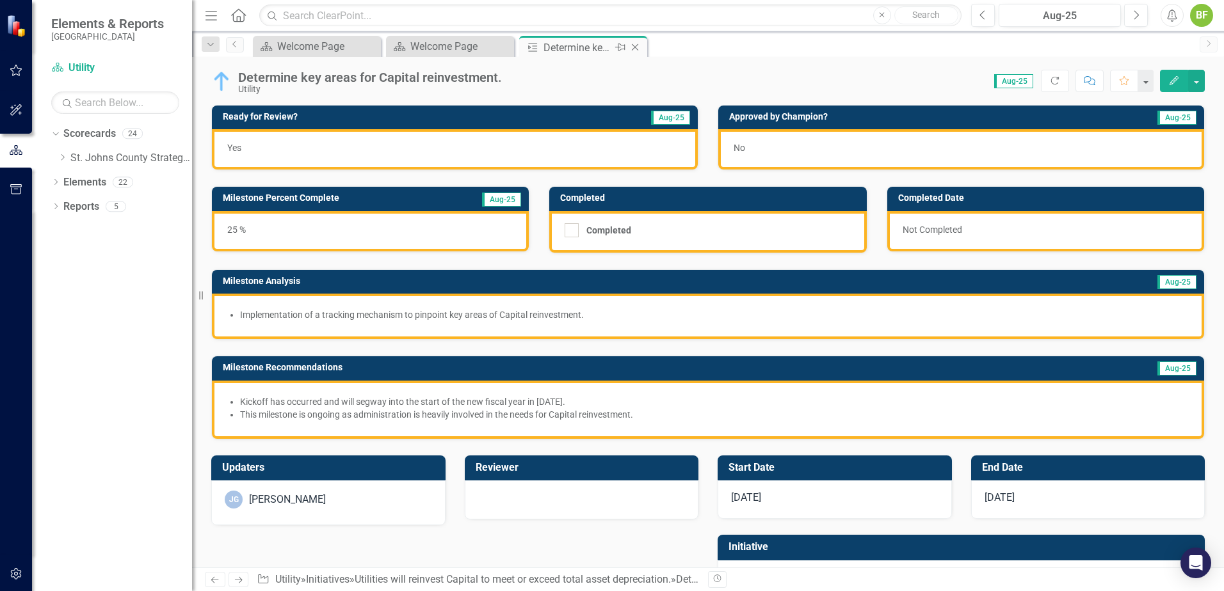
click at [636, 48] on icon "Close" at bounding box center [634, 47] width 13 height 10
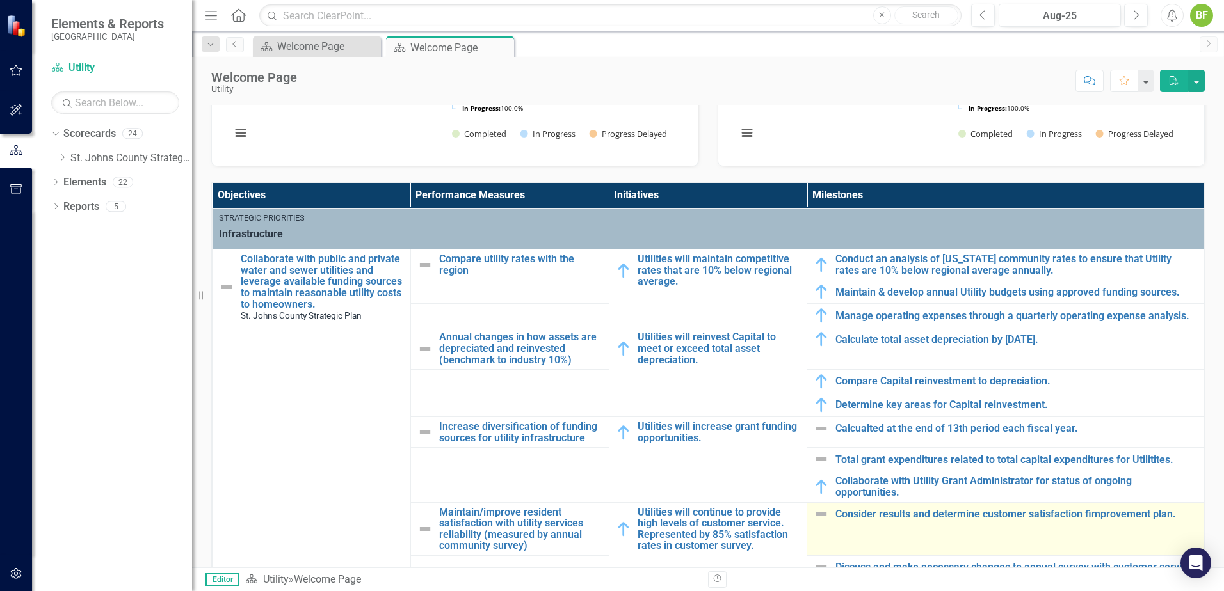
scroll to position [384, 0]
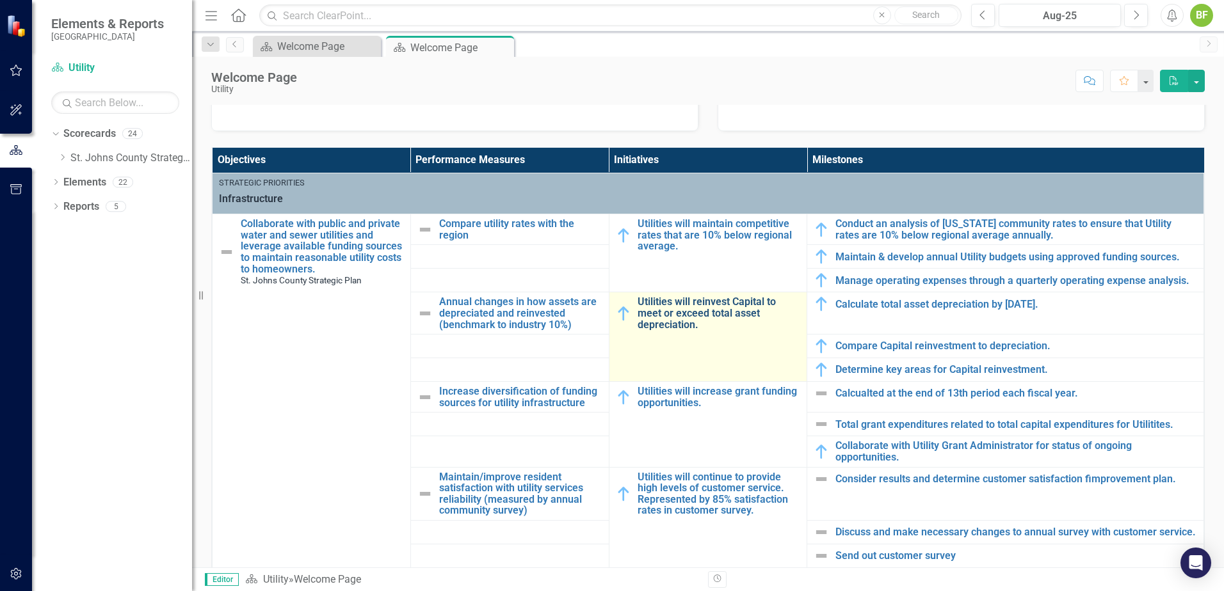
click at [678, 317] on link "Utilities will reinvest Capital to meet or exceed total asset depreciation." at bounding box center [718, 313] width 163 height 34
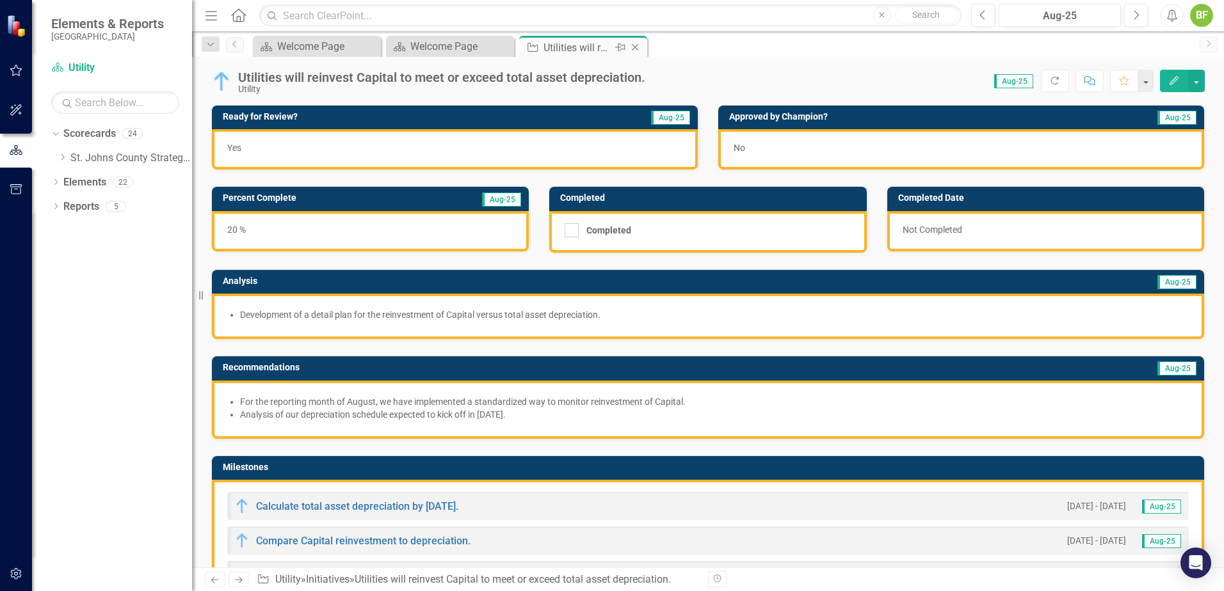
click at [638, 47] on icon "Close" at bounding box center [634, 47] width 13 height 10
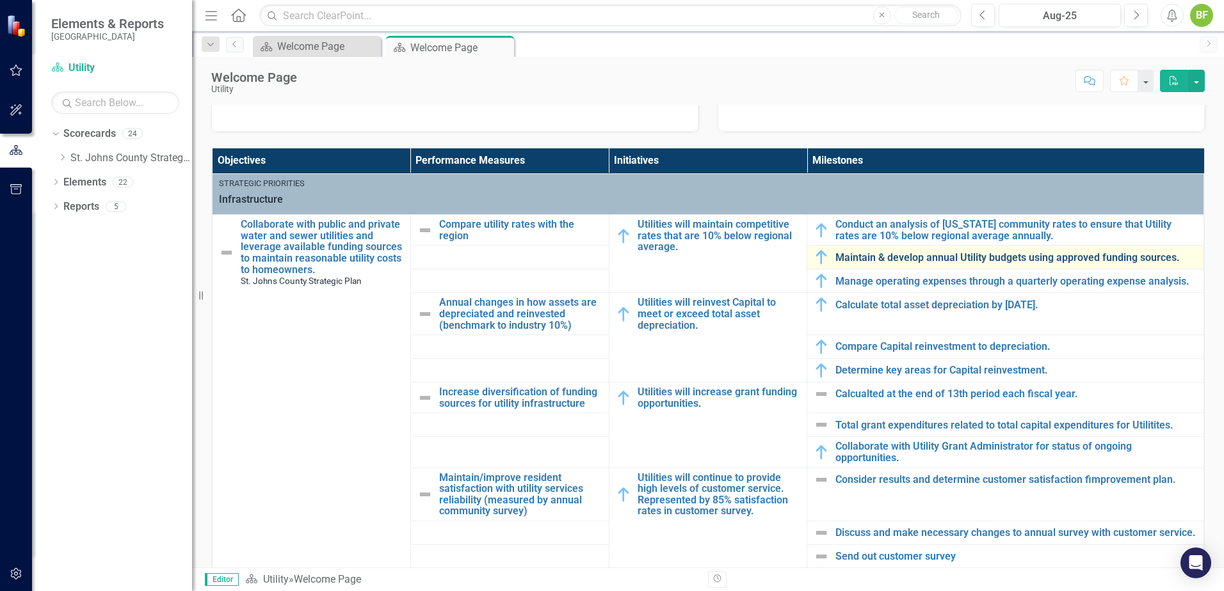
scroll to position [384, 0]
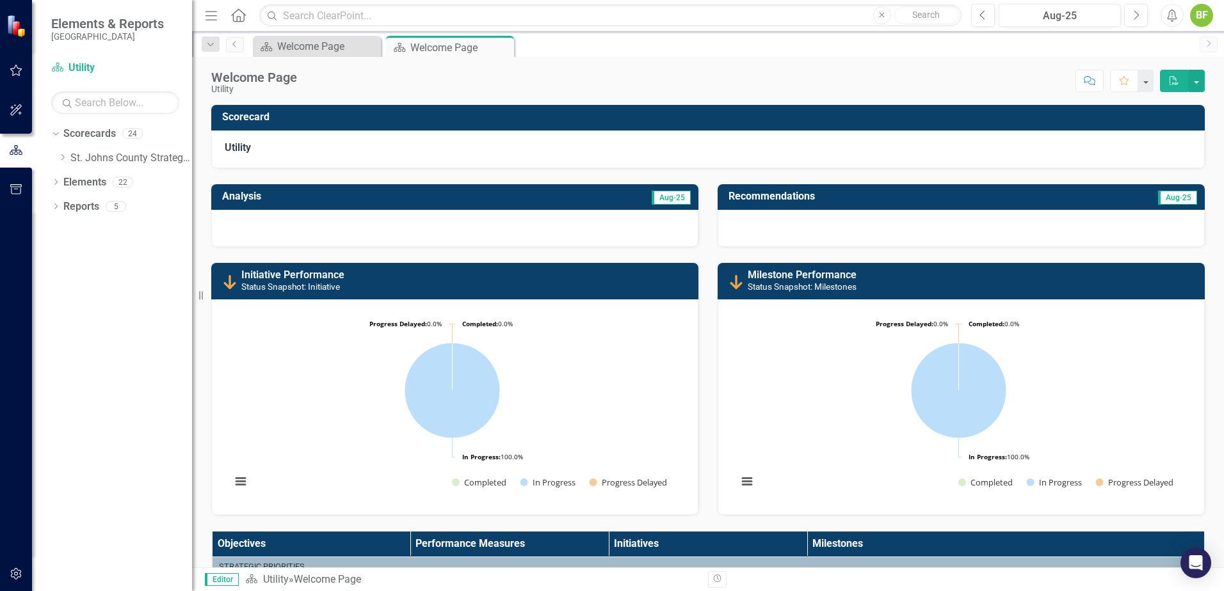
scroll to position [384, 0]
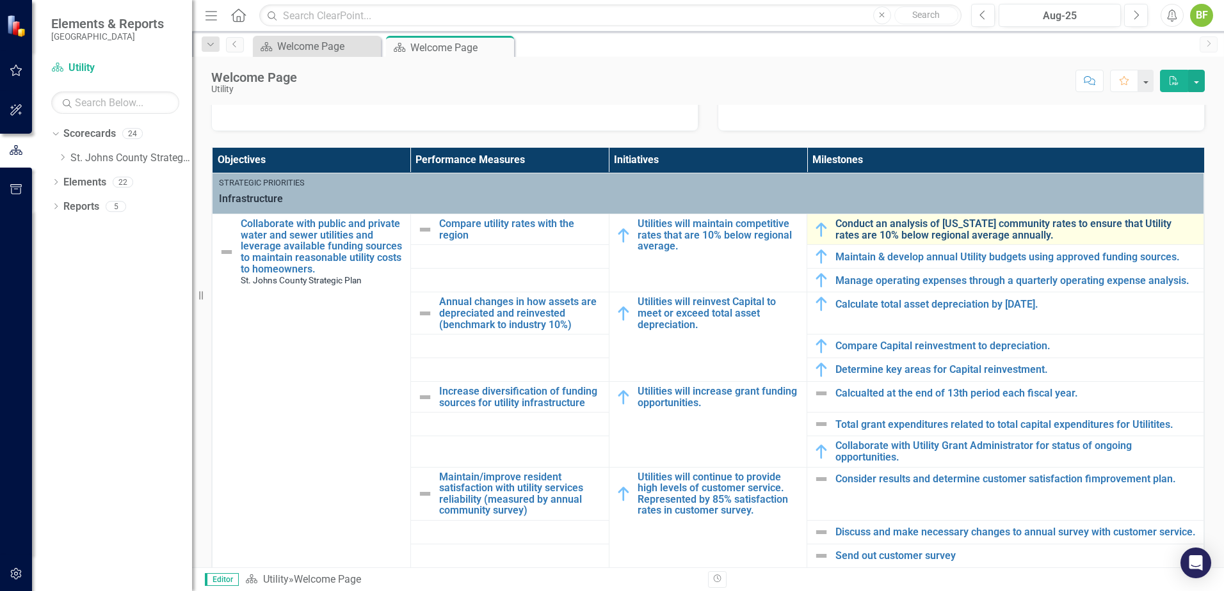
drag, startPoint x: 0, startPoint y: 0, endPoint x: 873, endPoint y: 225, distance: 902.1
click at [873, 225] on link "Conduct an analysis of [US_STATE] community rates to ensure that Utility rates …" at bounding box center [1016, 229] width 362 height 22
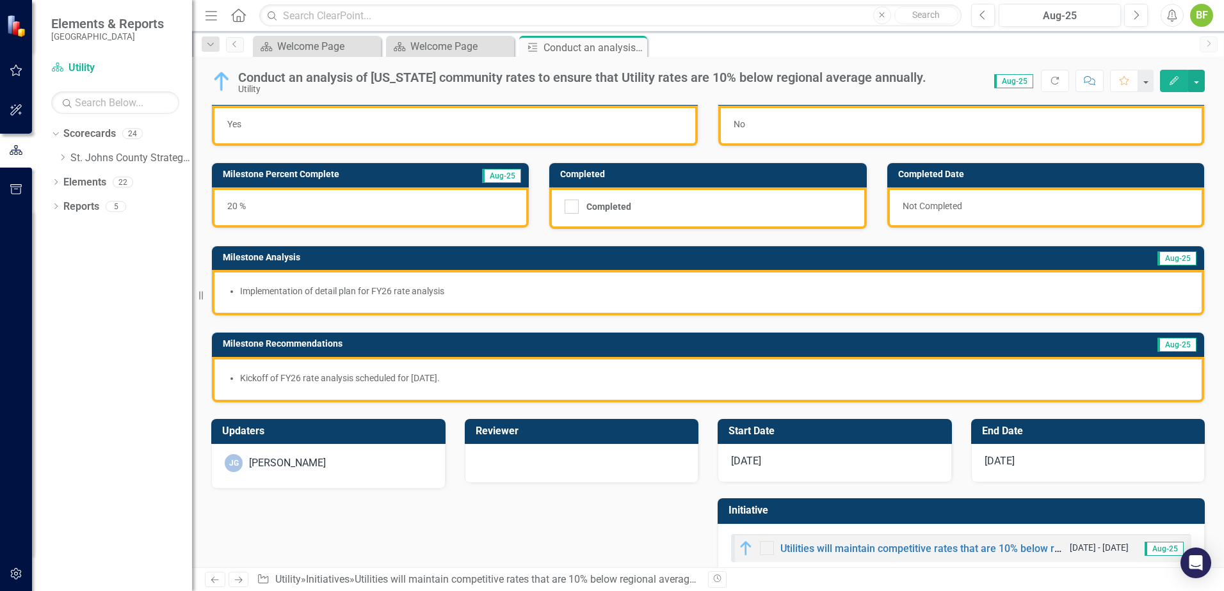
scroll to position [51, 0]
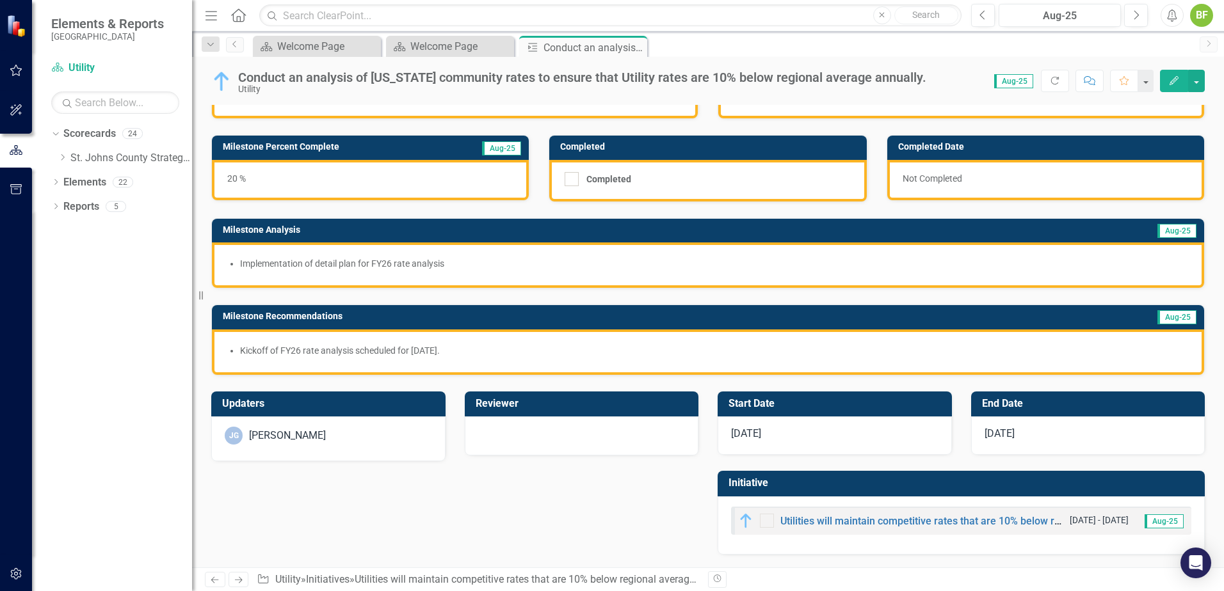
click at [829, 428] on div "[DATE]" at bounding box center [834, 436] width 234 height 38
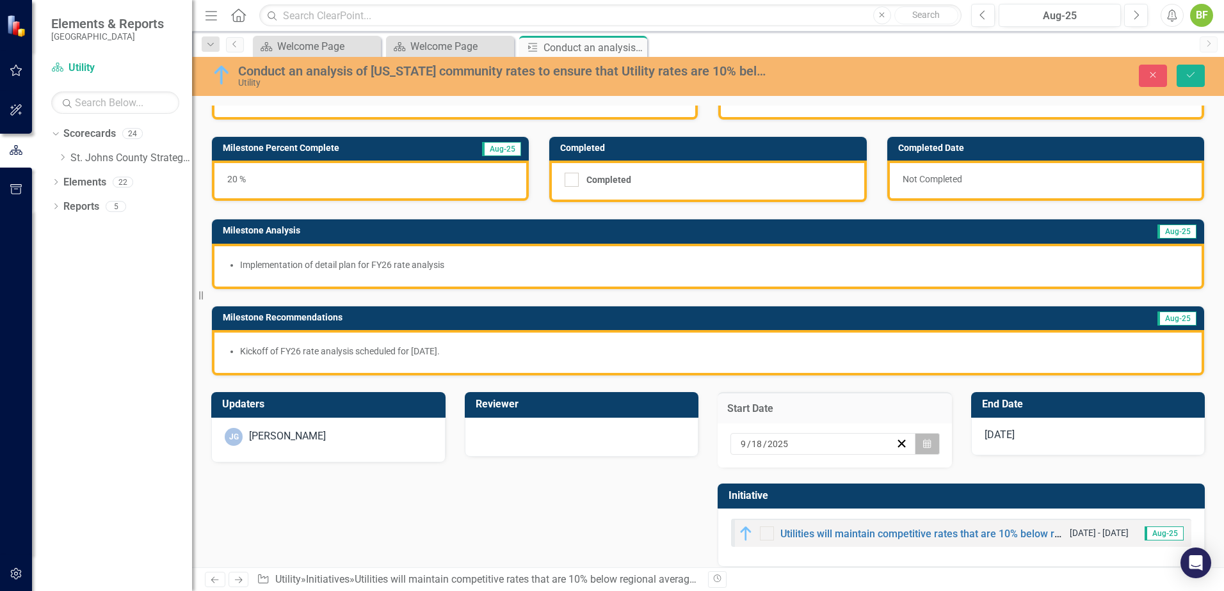
click at [923, 443] on icon "Calendar" at bounding box center [927, 444] width 8 height 9
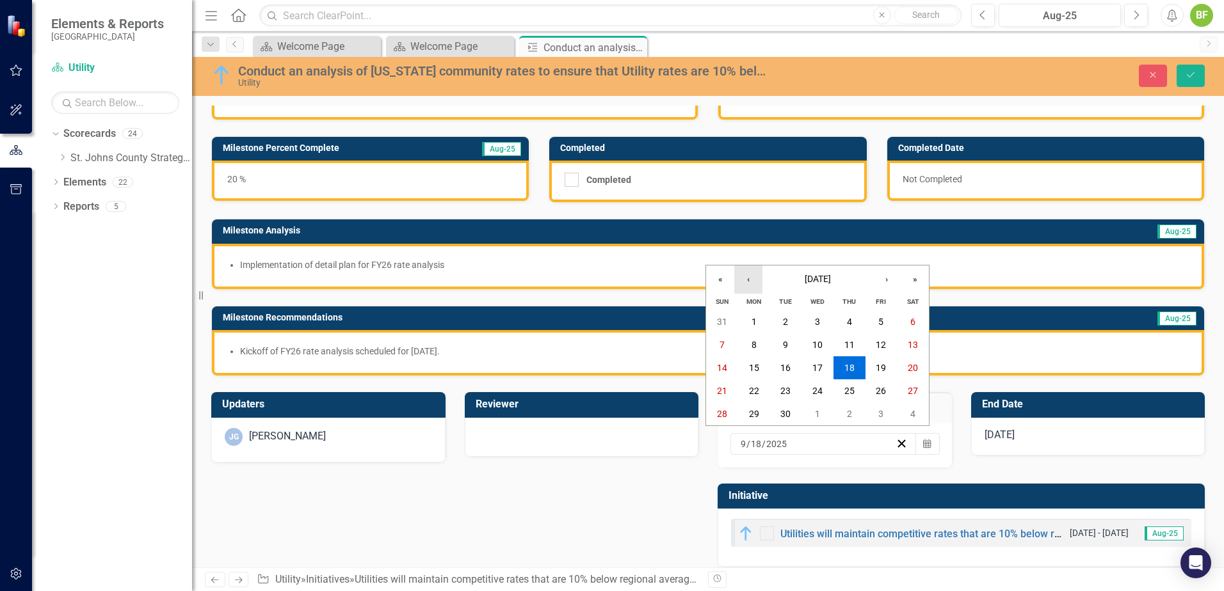
click at [760, 282] on button "‹" at bounding box center [748, 280] width 28 height 28
click at [879, 320] on abbr "1" at bounding box center [880, 322] width 5 height 10
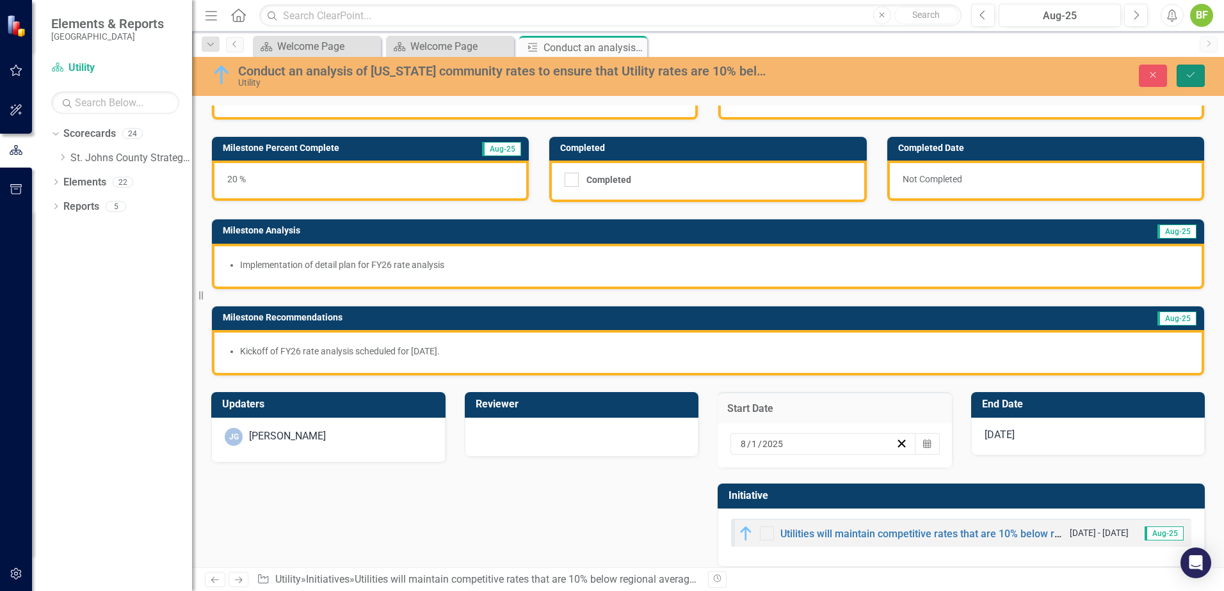
click at [1191, 74] on icon "Save" at bounding box center [1190, 74] width 12 height 9
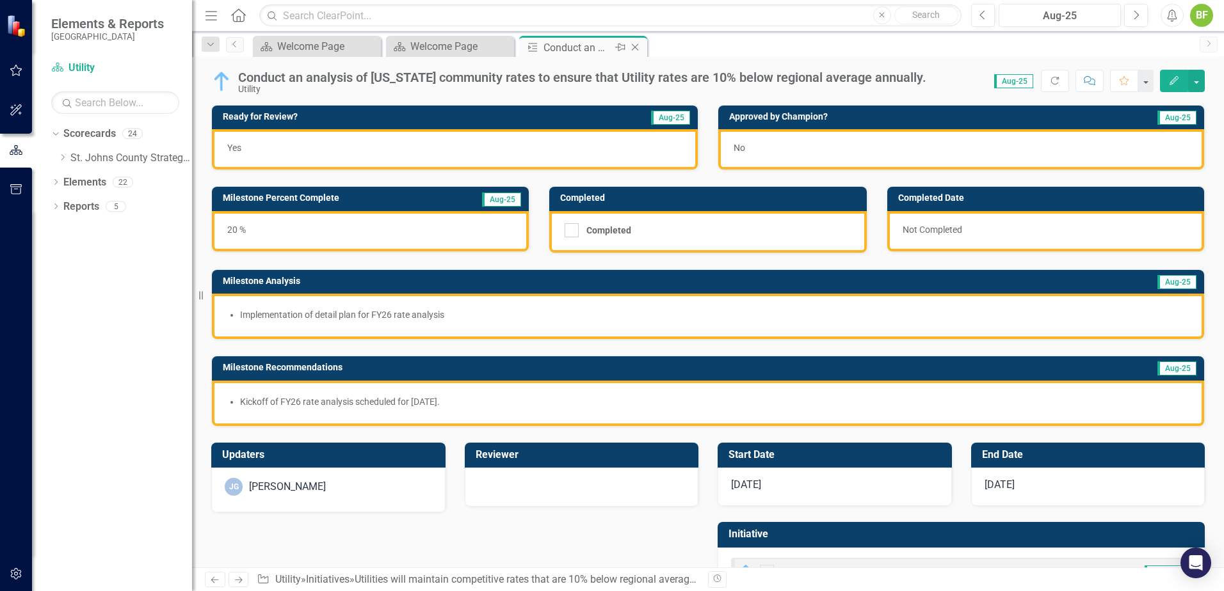
click at [636, 43] on icon "Close" at bounding box center [634, 47] width 13 height 10
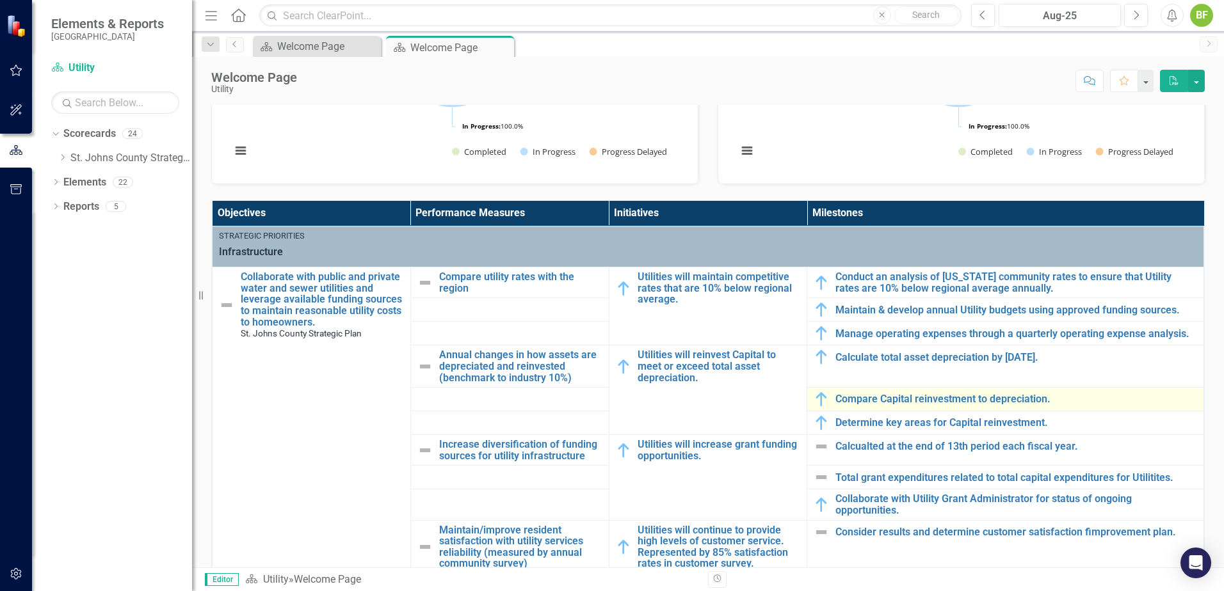
scroll to position [384, 0]
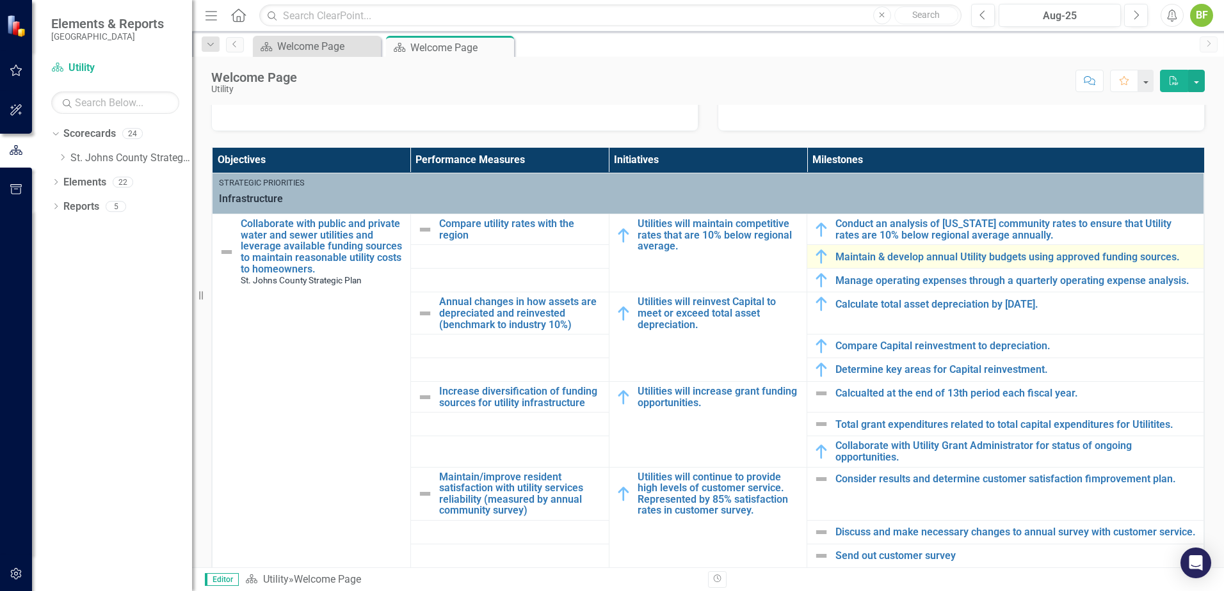
click at [879, 263] on div "Maintain & develop annual Utility budgets using approved funding sources." at bounding box center [1004, 256] width 383 height 15
click at [883, 255] on link "Maintain & develop annual Utility budgets using approved funding sources." at bounding box center [1016, 257] width 362 height 12
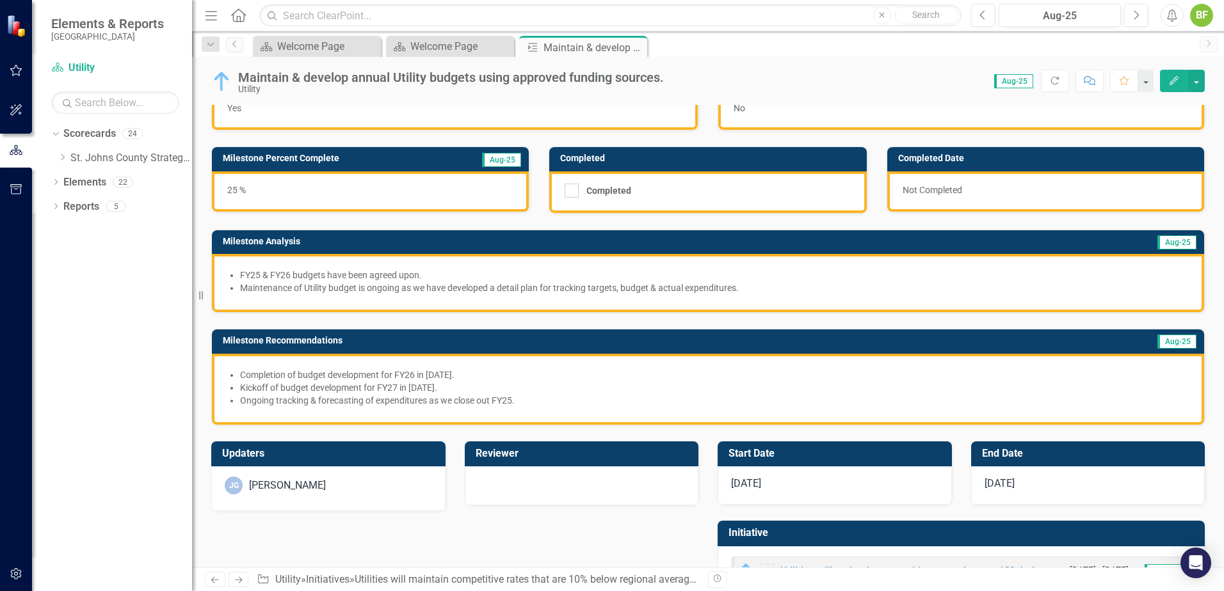
scroll to position [90, 0]
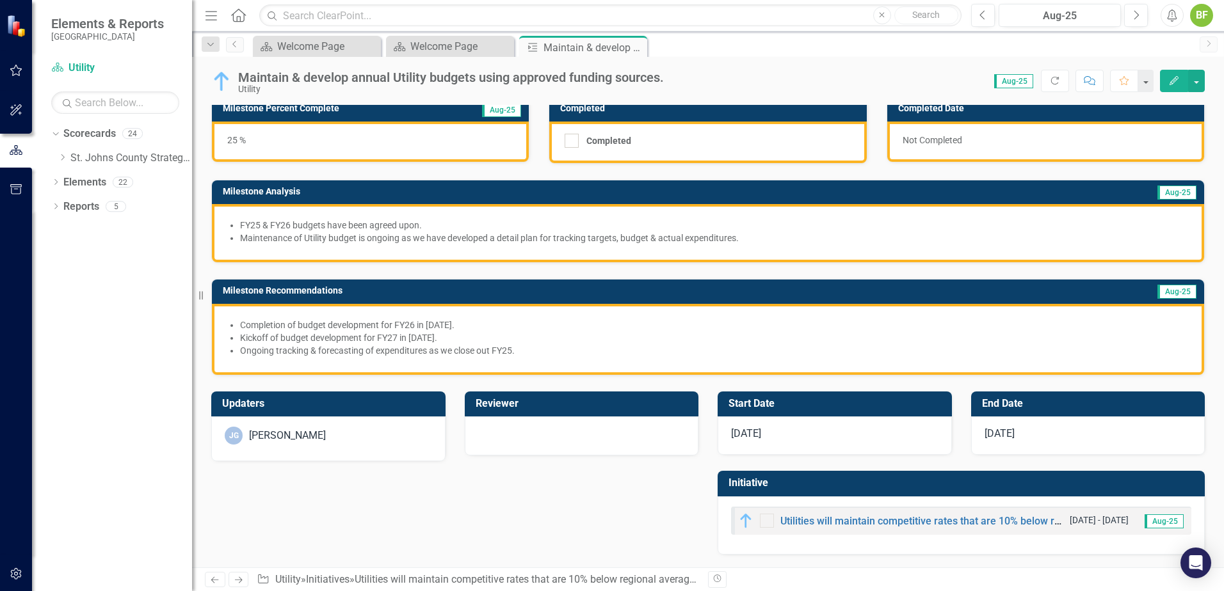
click at [824, 442] on div "[DATE]" at bounding box center [834, 436] width 234 height 38
click at [824, 441] on div "[DATE]" at bounding box center [834, 436] width 234 height 38
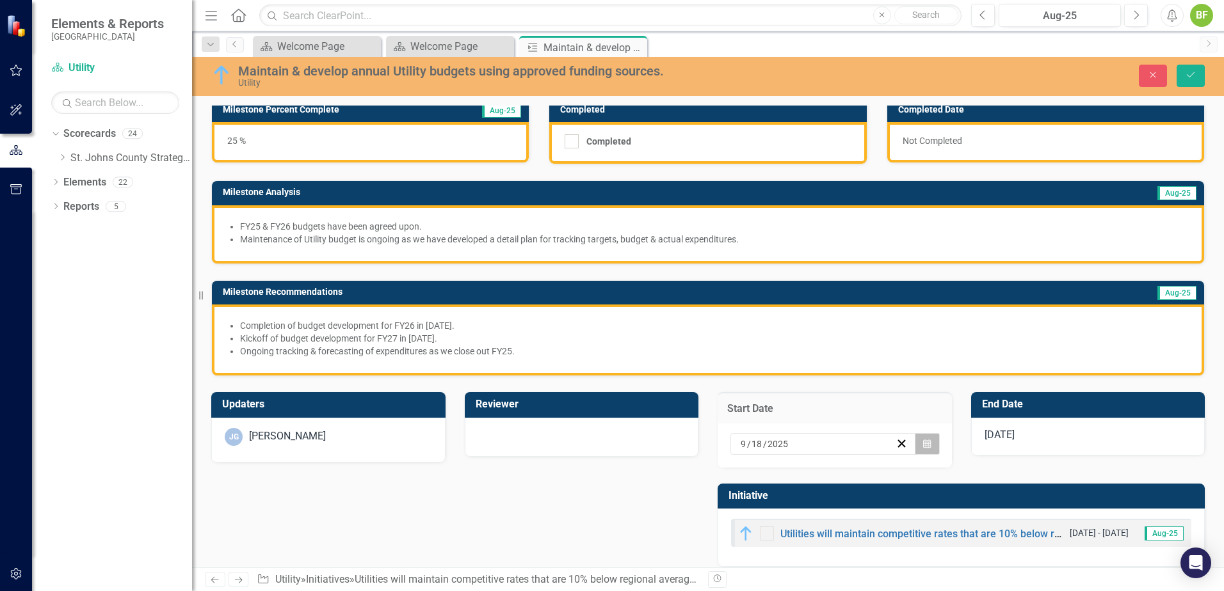
click at [915, 442] on button "Calendar" at bounding box center [926, 444] width 24 height 22
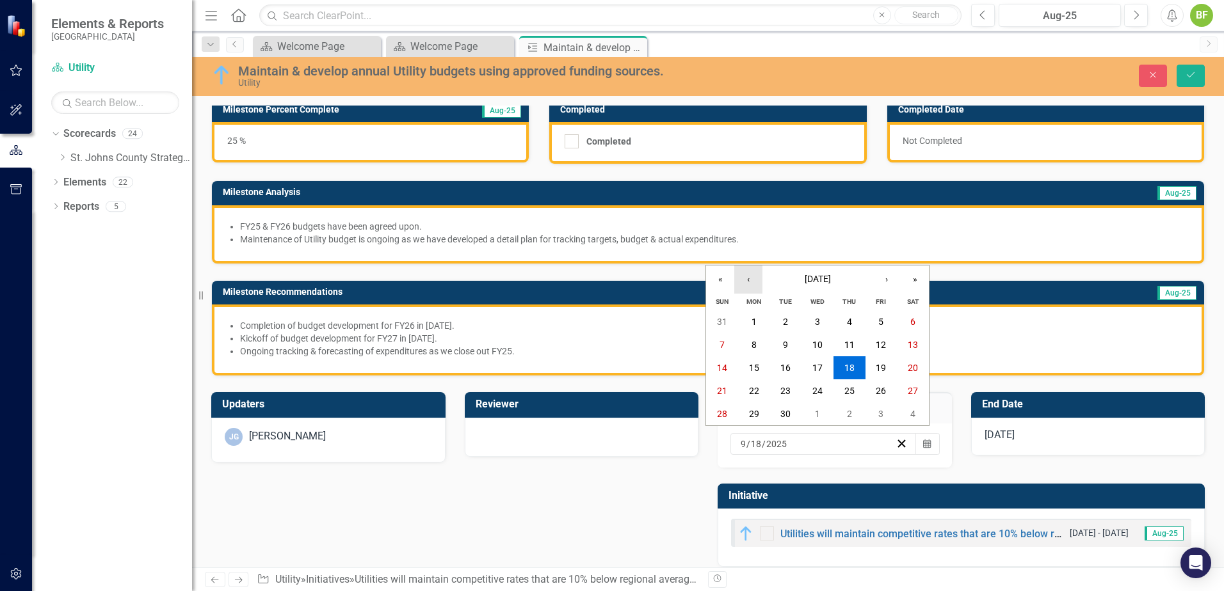
click at [755, 279] on button "‹" at bounding box center [748, 280] width 28 height 28
click at [873, 321] on button "1" at bounding box center [881, 321] width 32 height 23
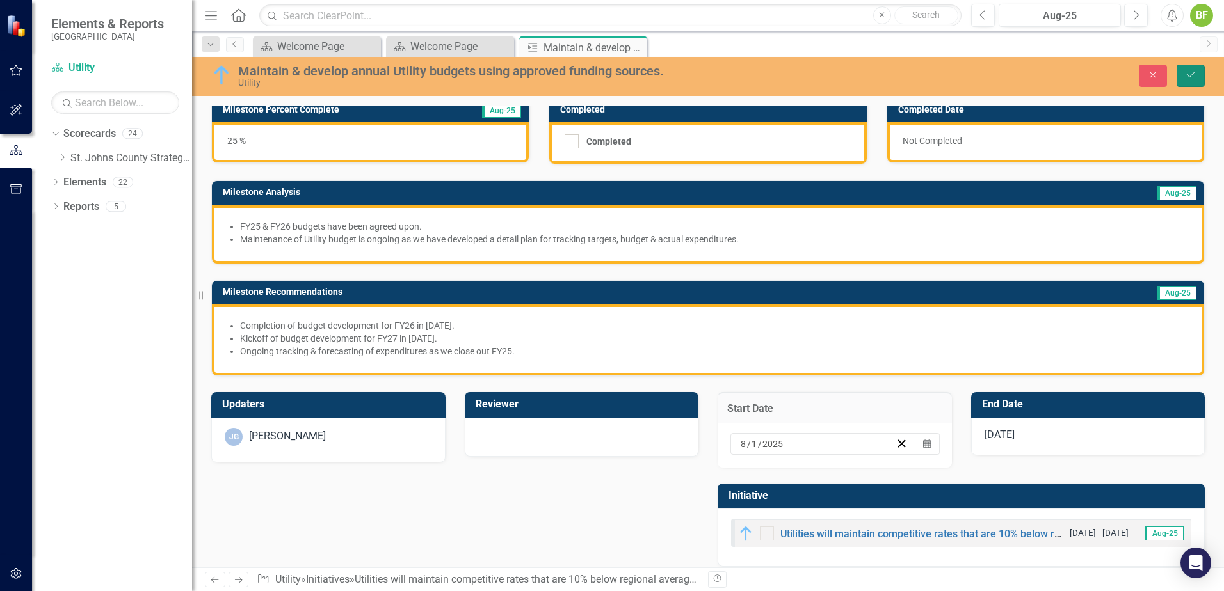
click at [1185, 76] on icon "Save" at bounding box center [1190, 74] width 12 height 9
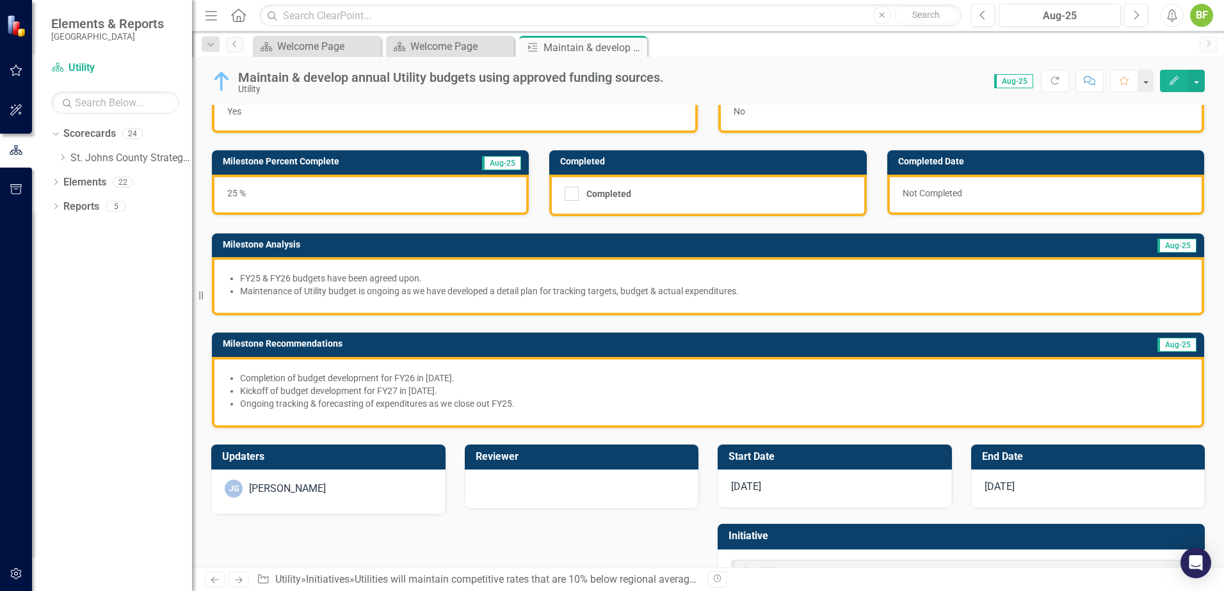
scroll to position [0, 0]
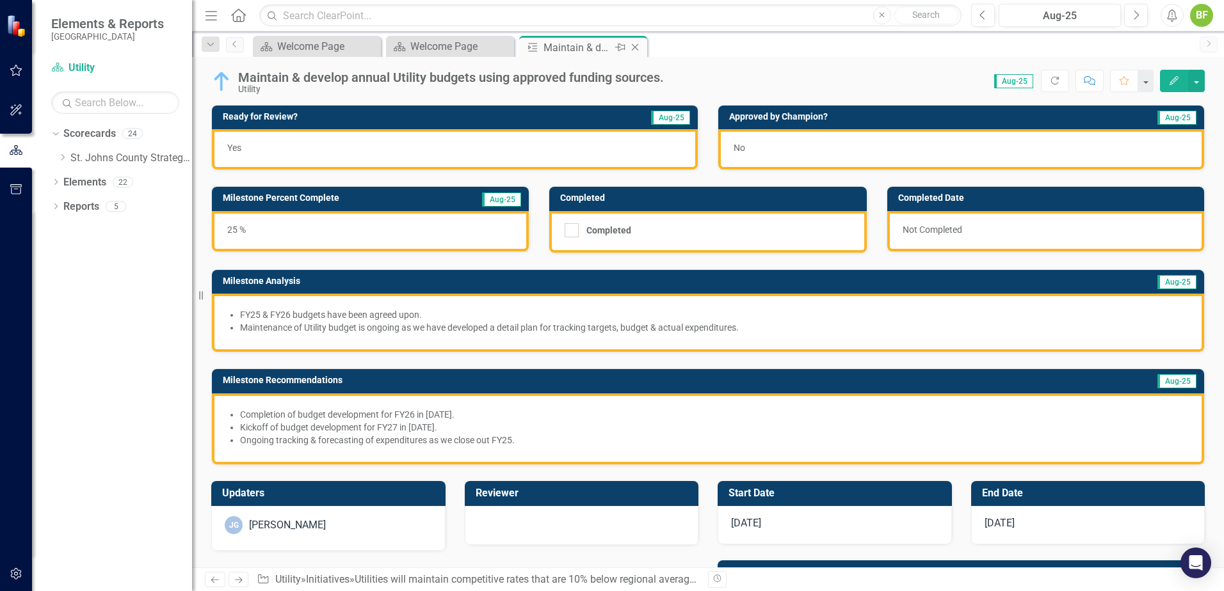
click at [637, 47] on icon "Close" at bounding box center [634, 47] width 13 height 10
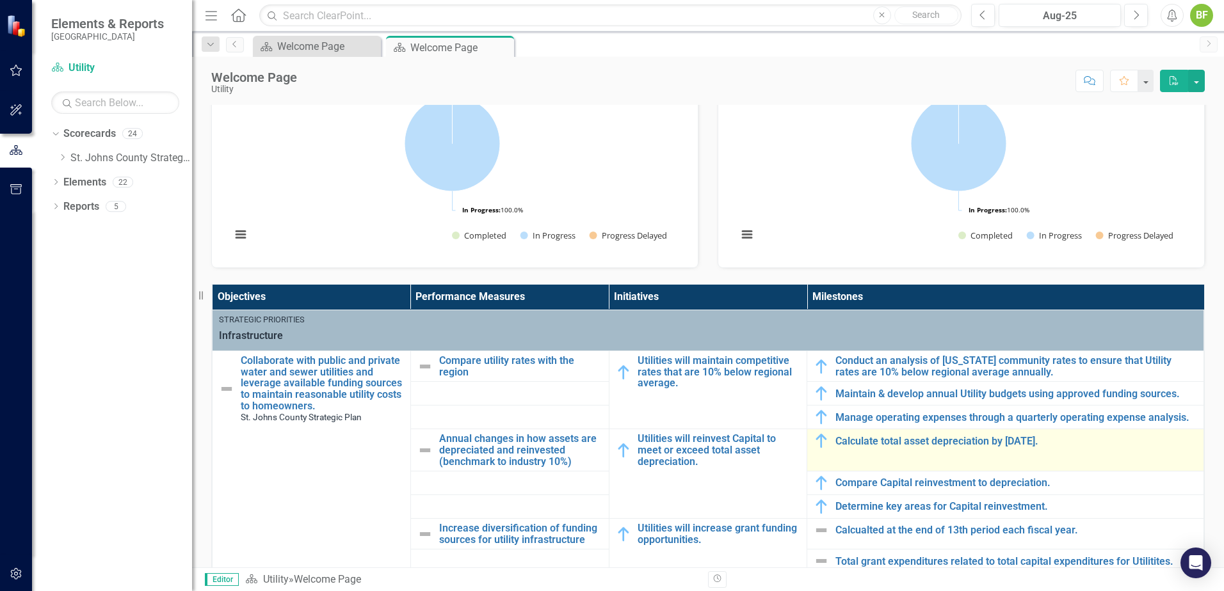
scroll to position [256, 0]
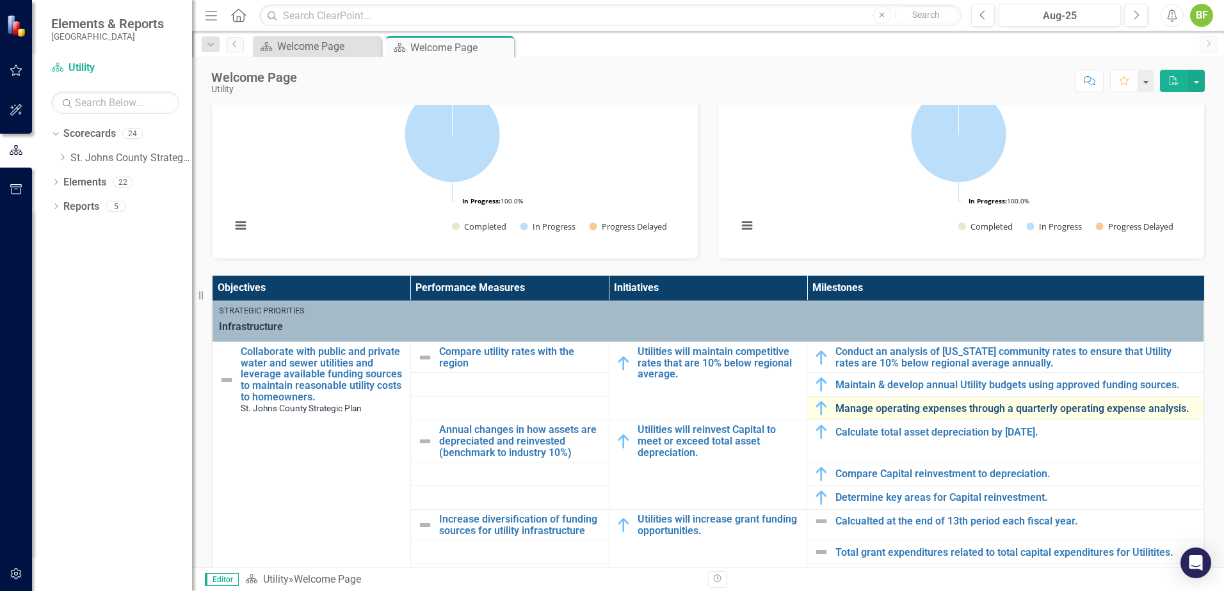
click at [873, 411] on link "Manage operating expenses through a quarterly operating expense analysis." at bounding box center [1016, 409] width 362 height 12
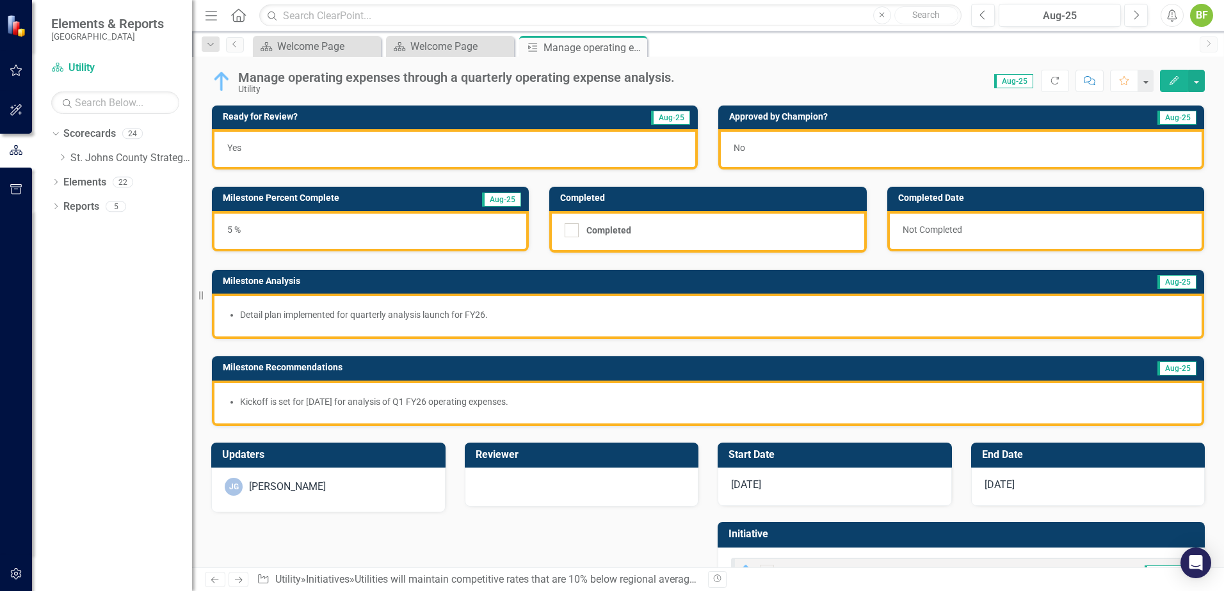
click at [846, 500] on div "[DATE]" at bounding box center [834, 487] width 234 height 38
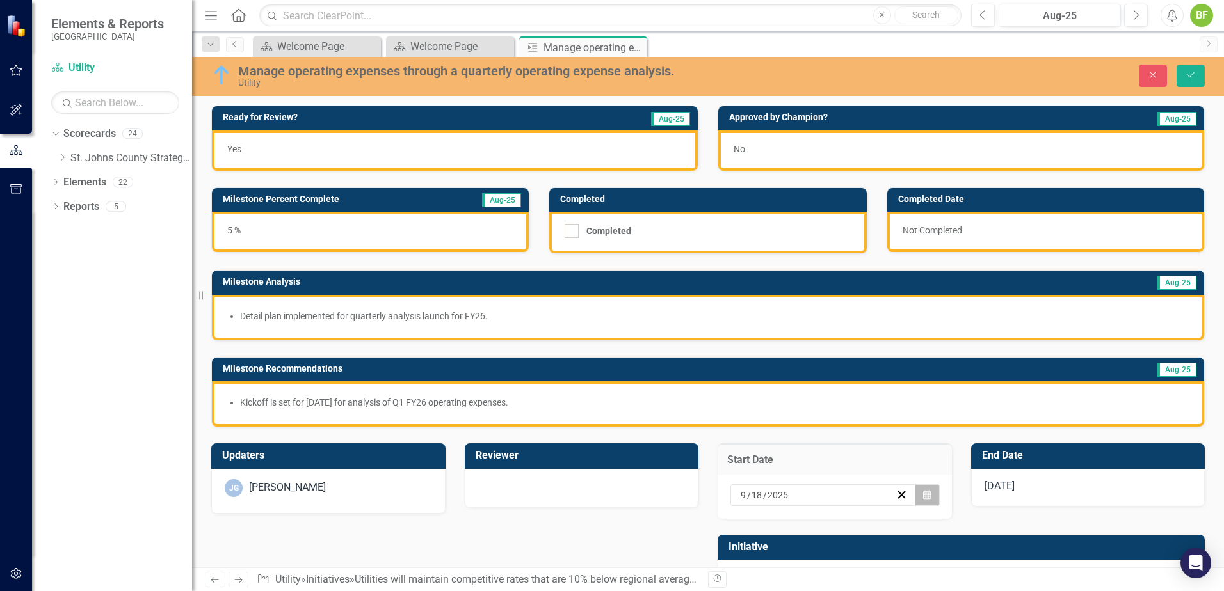
click at [921, 506] on button "Calendar" at bounding box center [926, 495] width 24 height 22
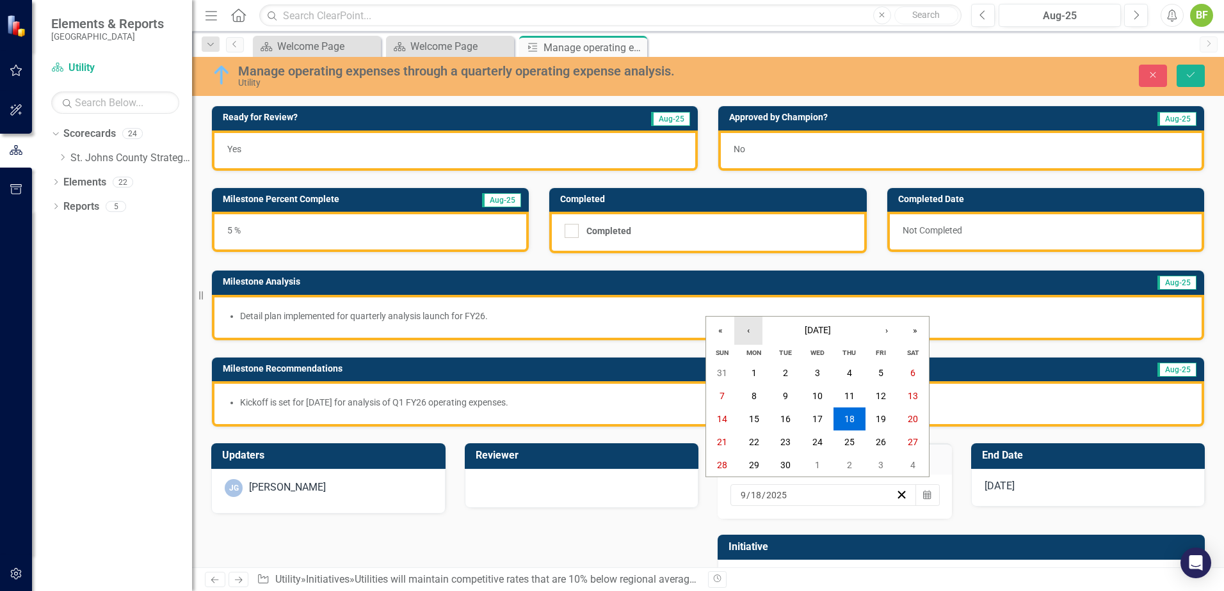
click at [754, 335] on button "‹" at bounding box center [748, 331] width 28 height 28
click at [873, 369] on button "1" at bounding box center [881, 373] width 32 height 23
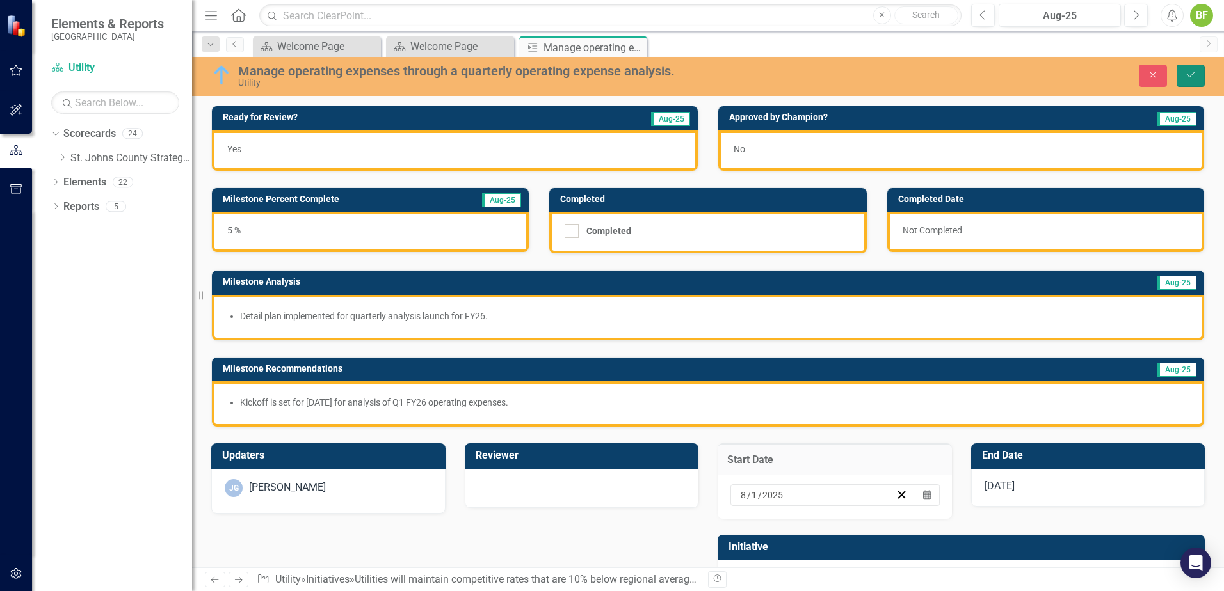
click at [1192, 81] on button "Save" at bounding box center [1190, 76] width 28 height 22
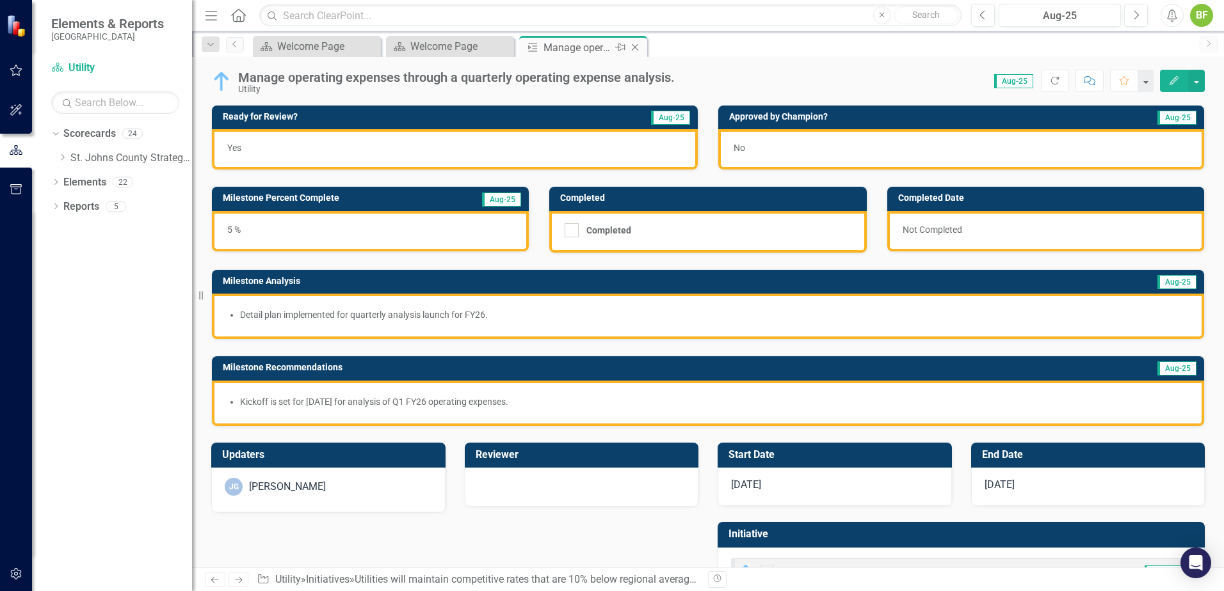
click at [639, 48] on icon "Close" at bounding box center [634, 47] width 13 height 10
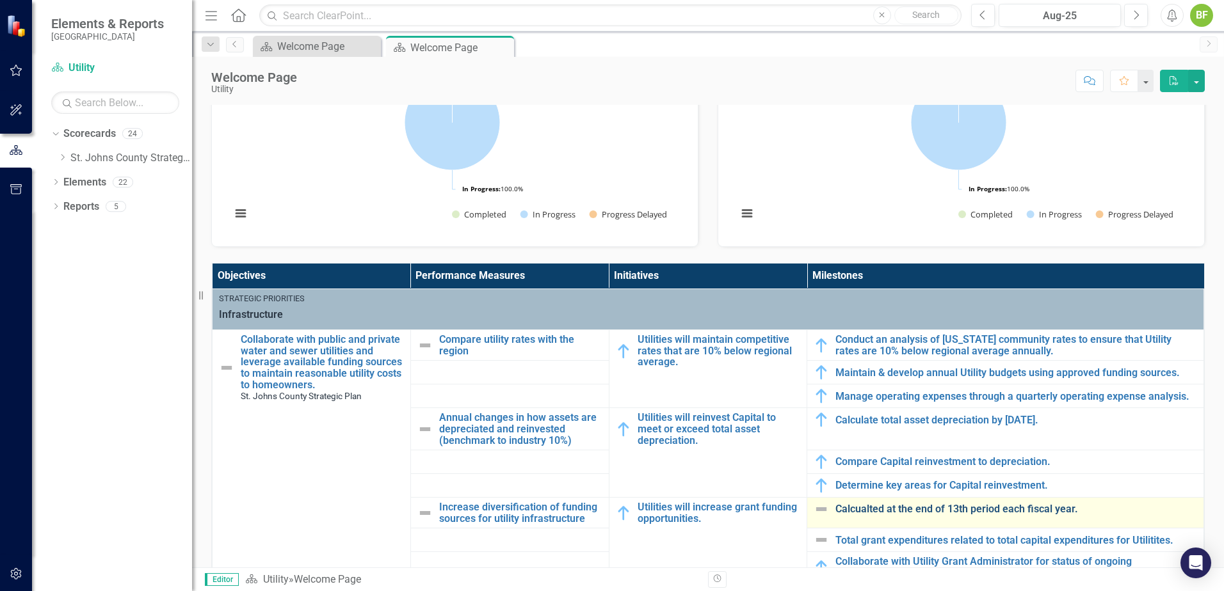
scroll to position [384, 0]
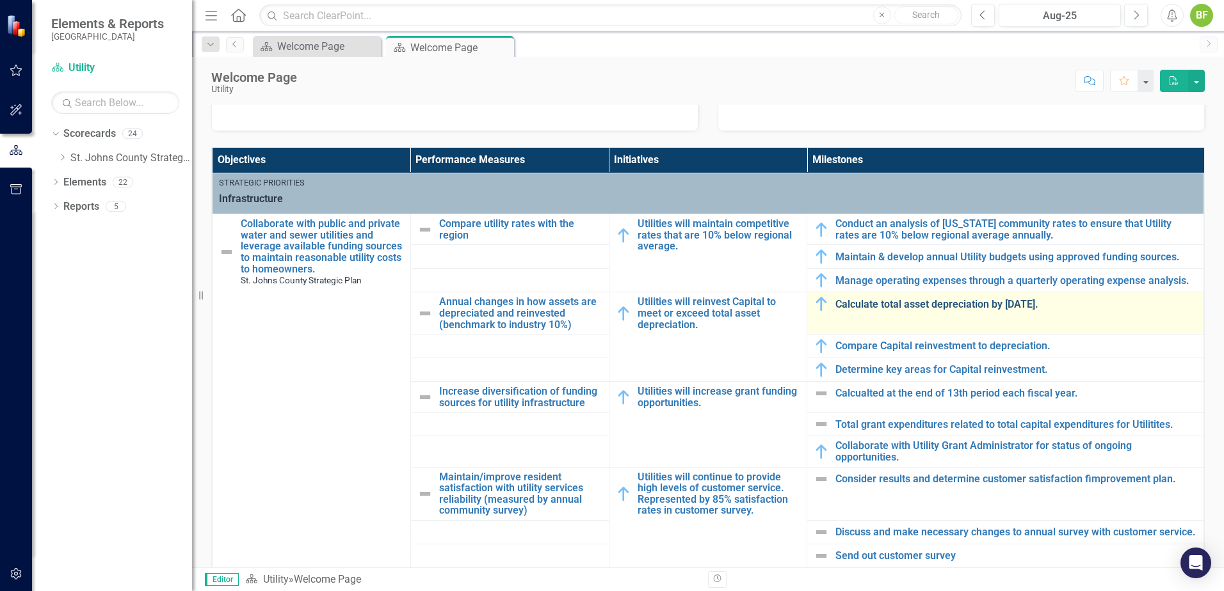
click at [881, 303] on link "Calculate total asset depreciation by [DATE]." at bounding box center [1016, 305] width 362 height 12
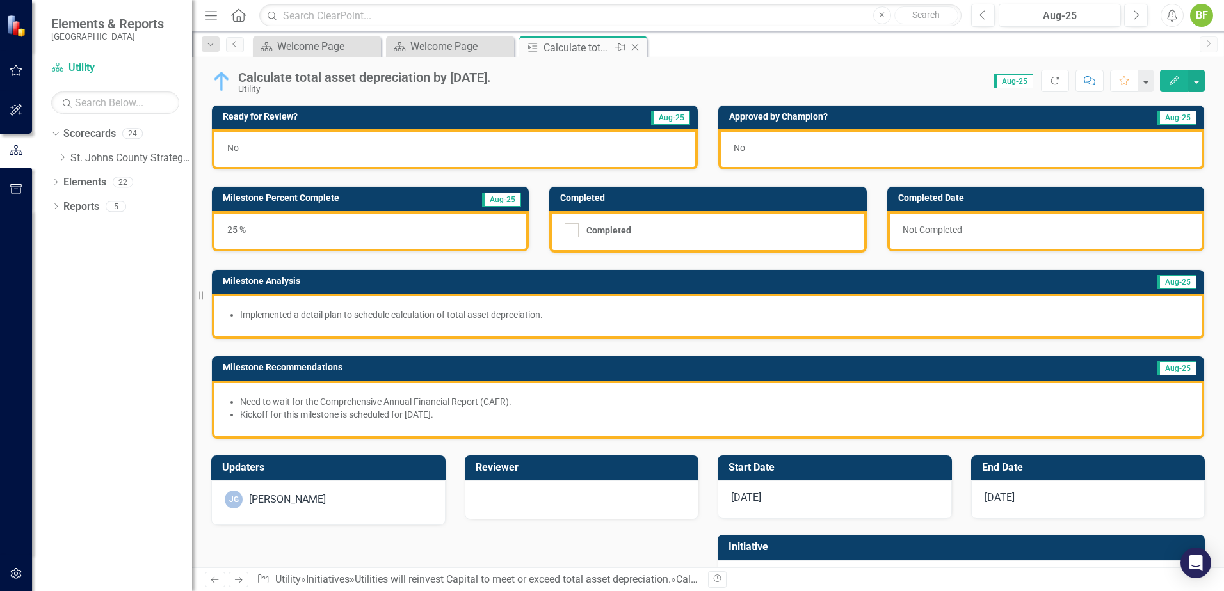
click at [632, 49] on icon "Close" at bounding box center [634, 47] width 13 height 10
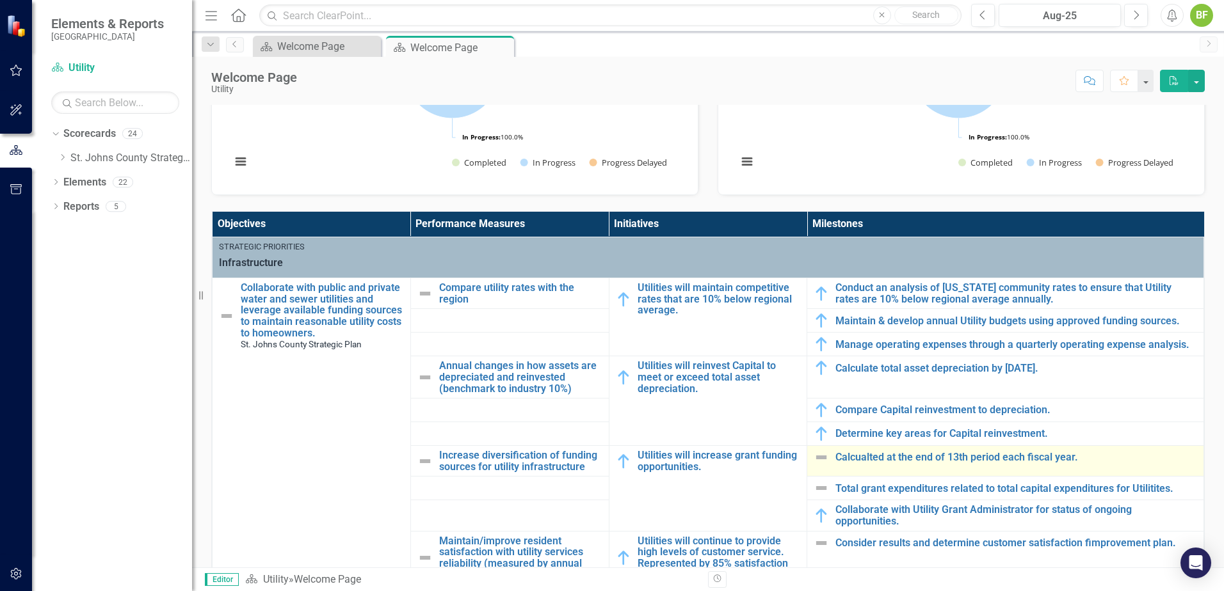
scroll to position [384, 0]
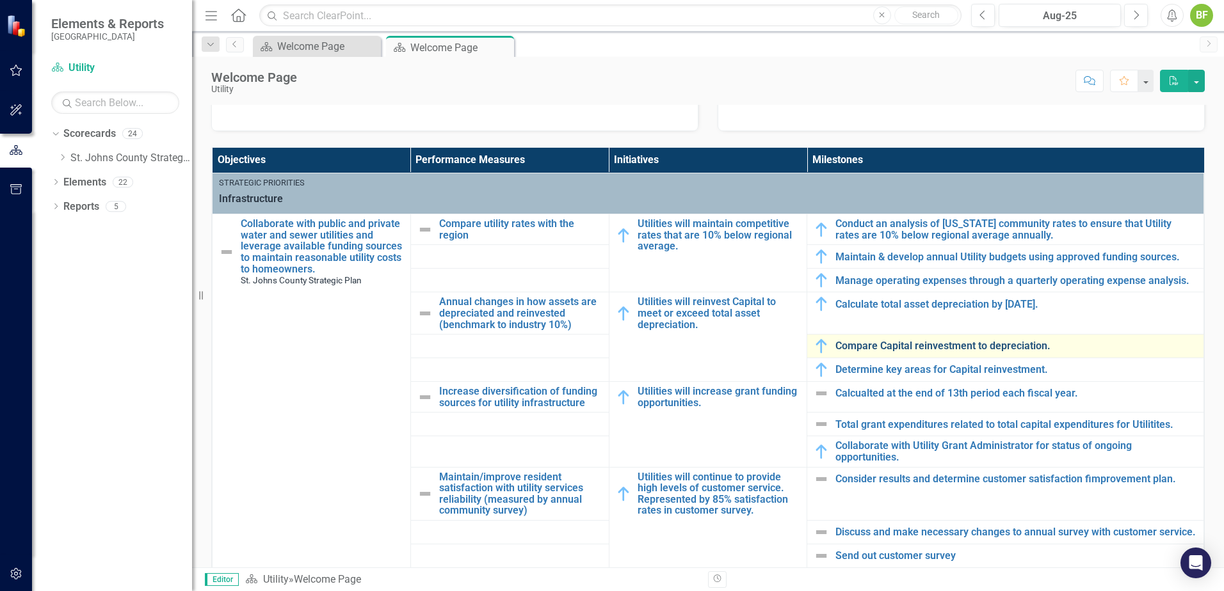
click at [898, 351] on link "Compare Capital reinvestment to depreciation." at bounding box center [1016, 346] width 362 height 12
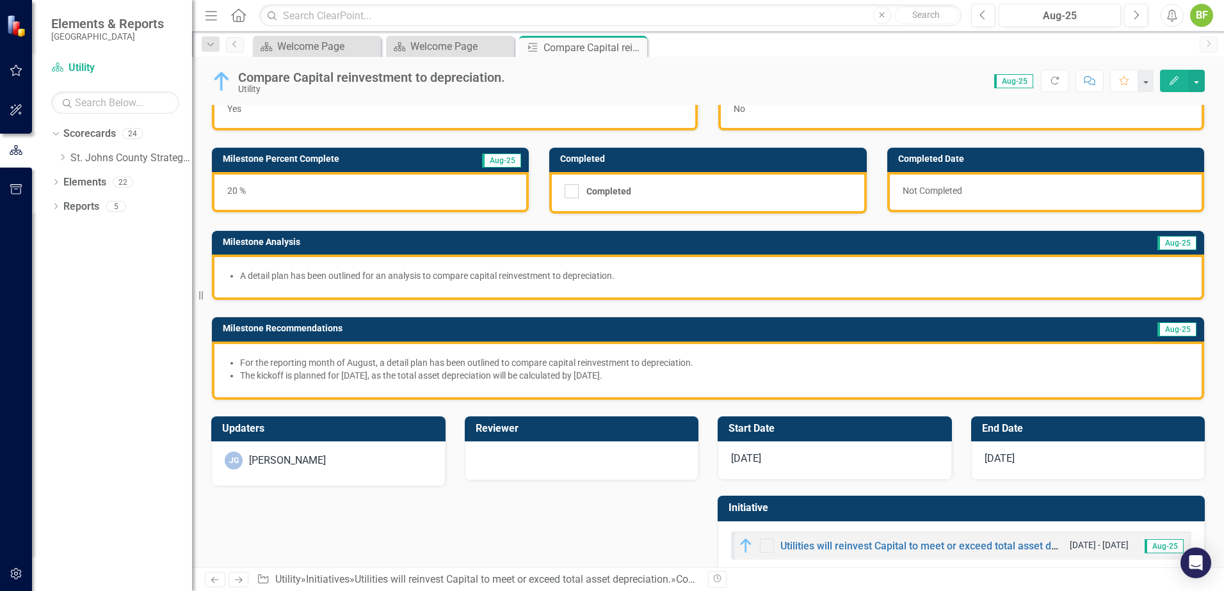
scroll to position [64, 0]
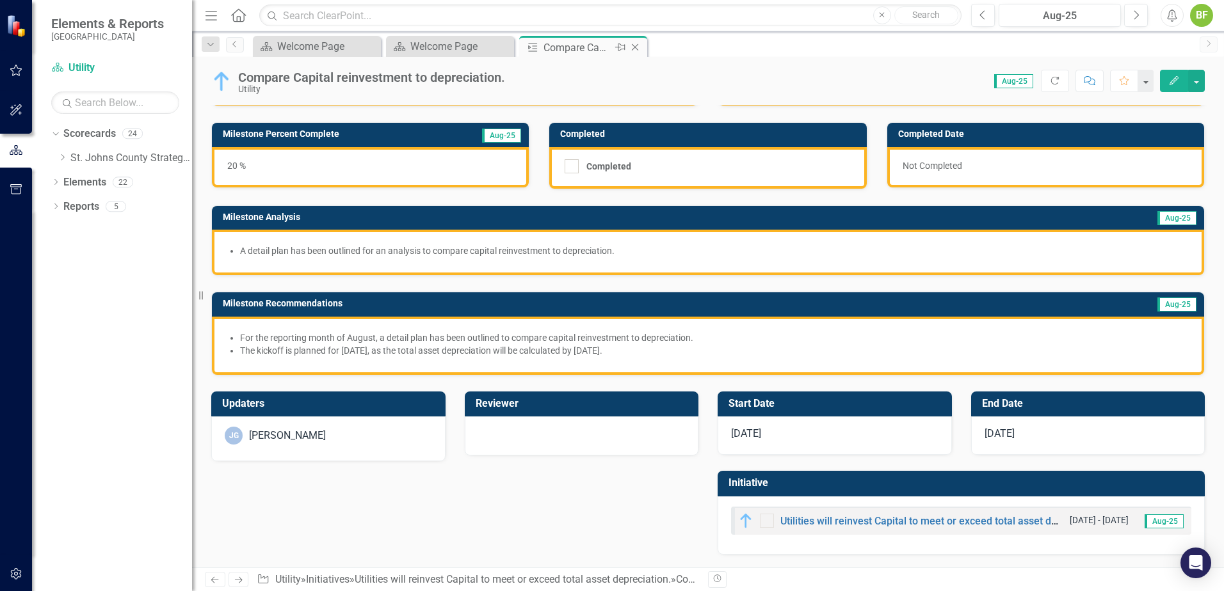
click at [634, 48] on icon at bounding box center [635, 47] width 7 height 7
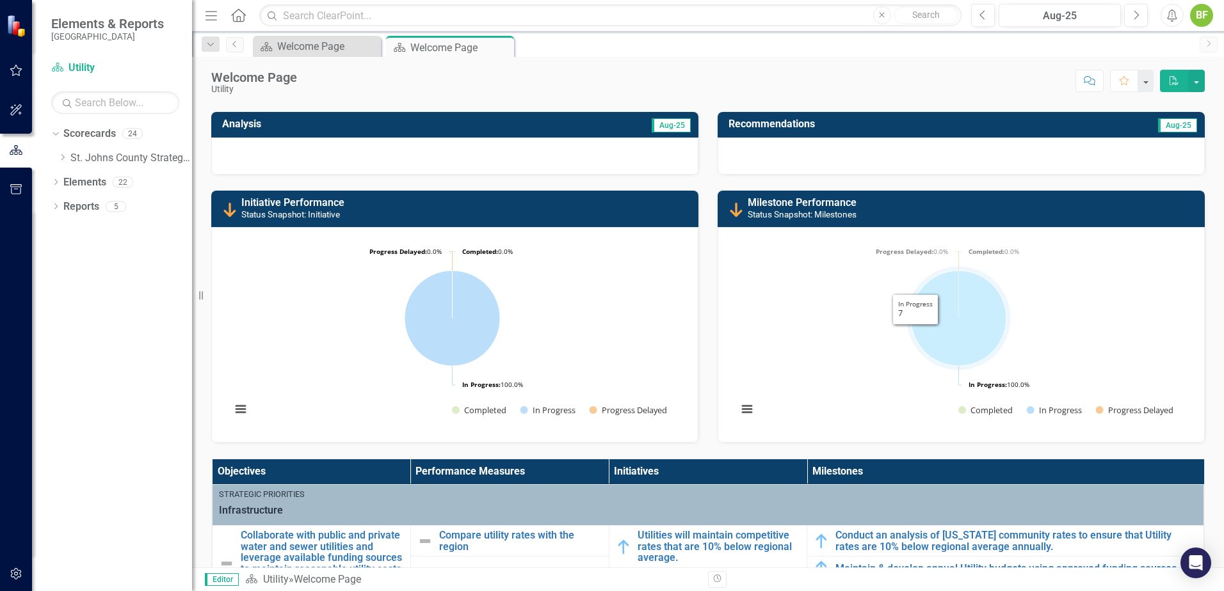
scroll to position [256, 0]
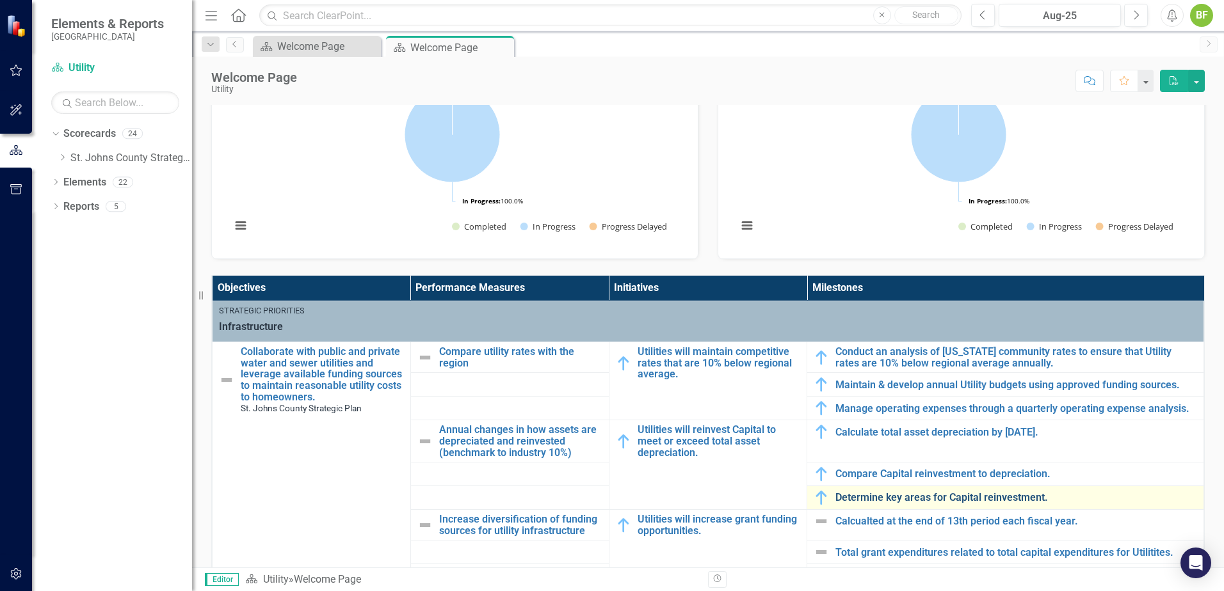
click at [896, 494] on link "Determine key areas for Capital reinvestment." at bounding box center [1016, 498] width 362 height 12
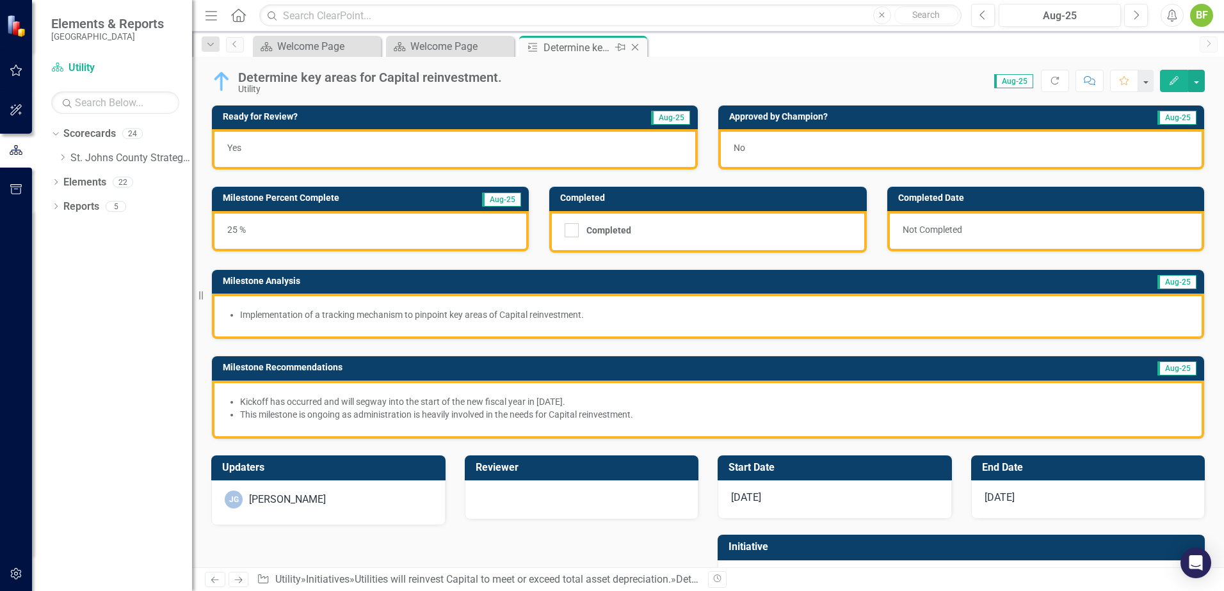
click at [640, 47] on icon "Close" at bounding box center [634, 47] width 13 height 10
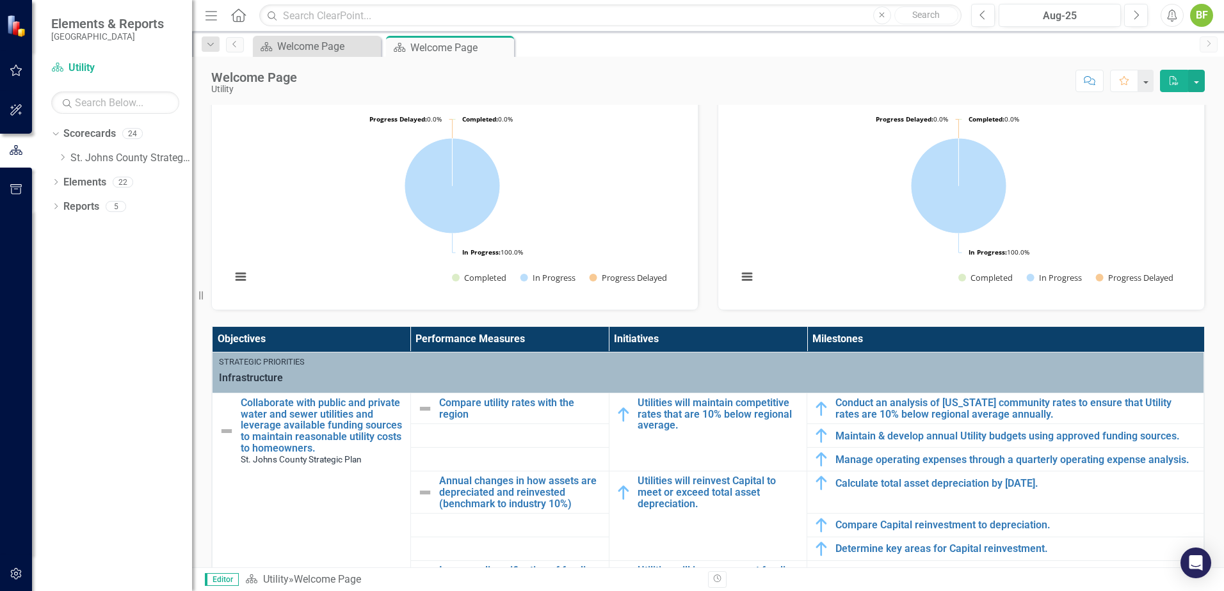
scroll to position [384, 0]
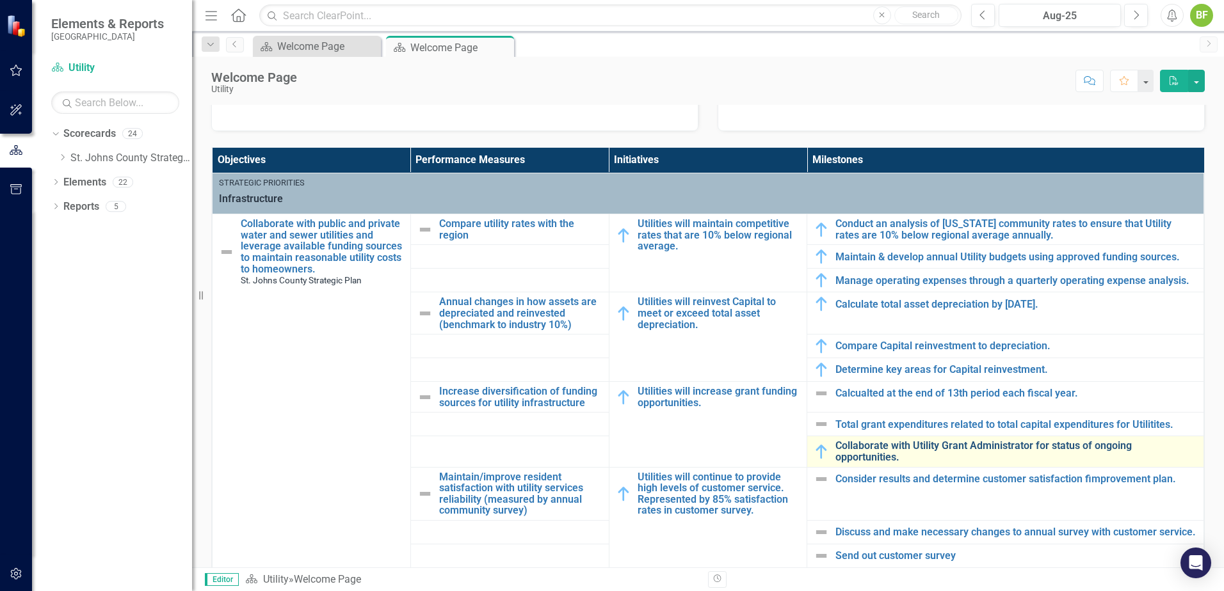
click at [973, 442] on link "Collaborate with Utility Grant Administrator for status of ongoing opportunitie…" at bounding box center [1016, 451] width 362 height 22
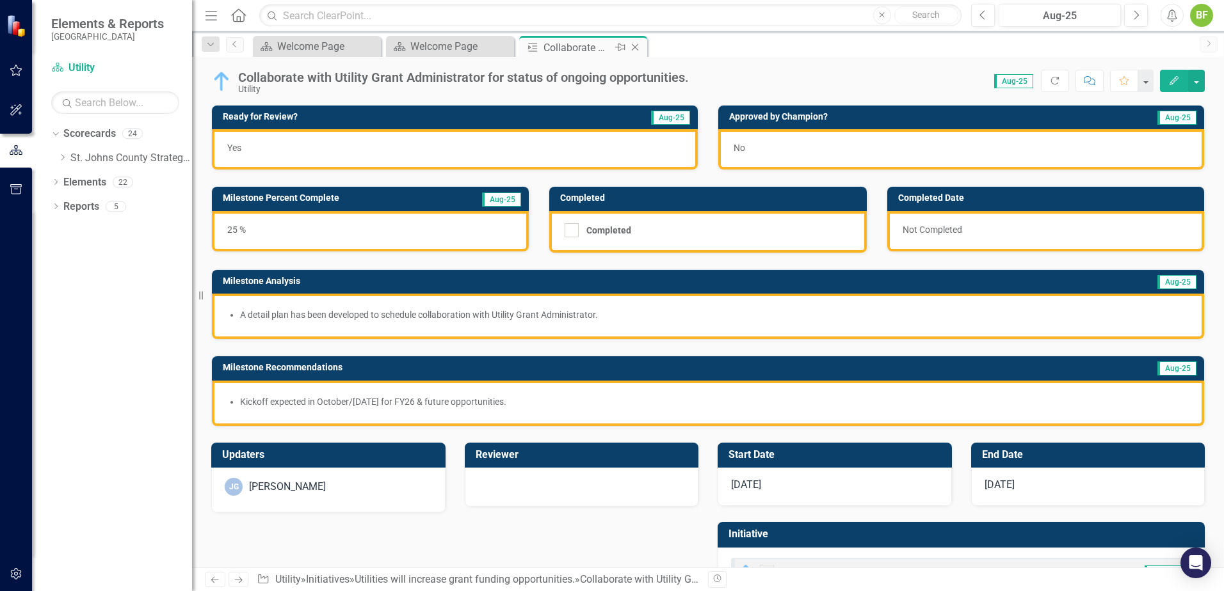
click at [639, 45] on icon "Close" at bounding box center [634, 47] width 13 height 10
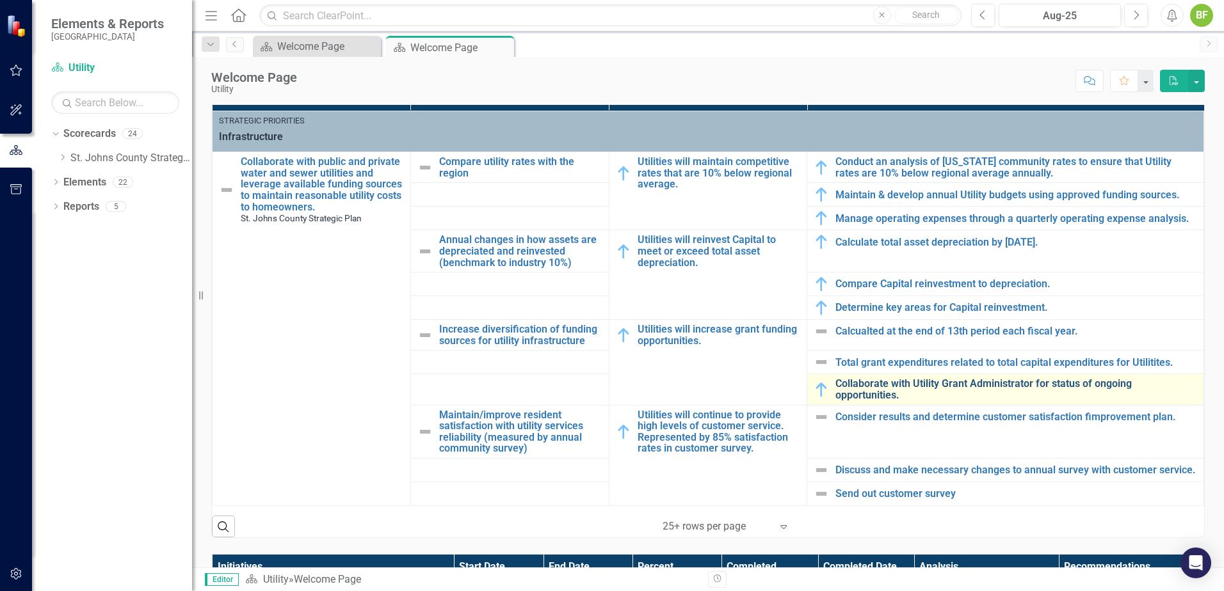
scroll to position [448, 0]
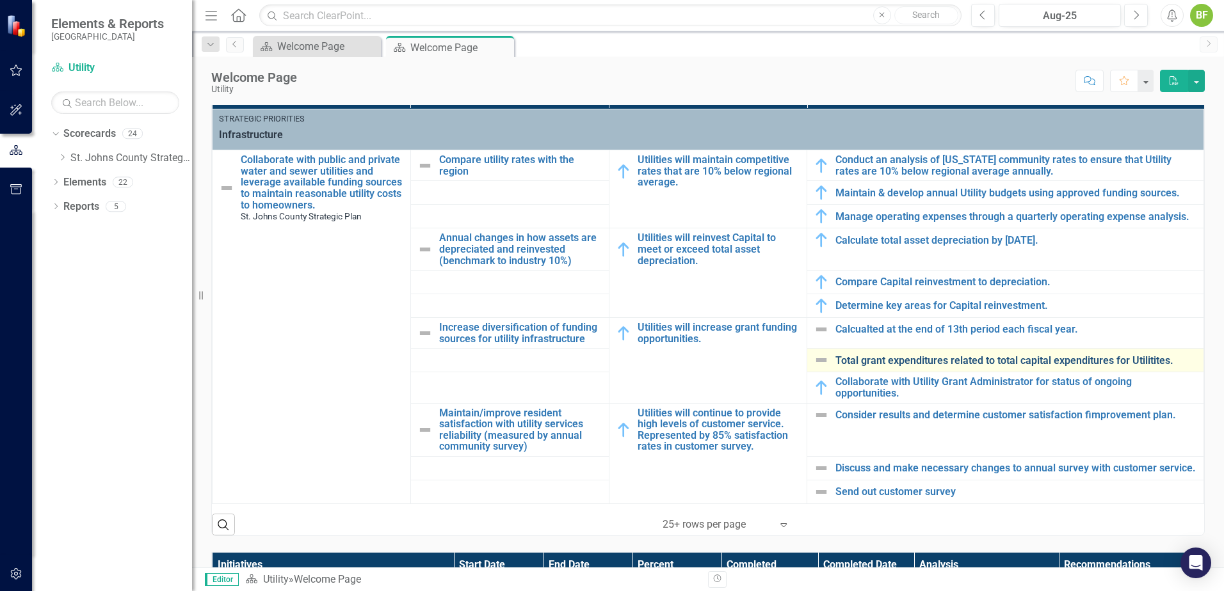
click at [887, 362] on link "Total grant expenditures related to total capital expenditures for Utilitites." at bounding box center [1016, 361] width 362 height 12
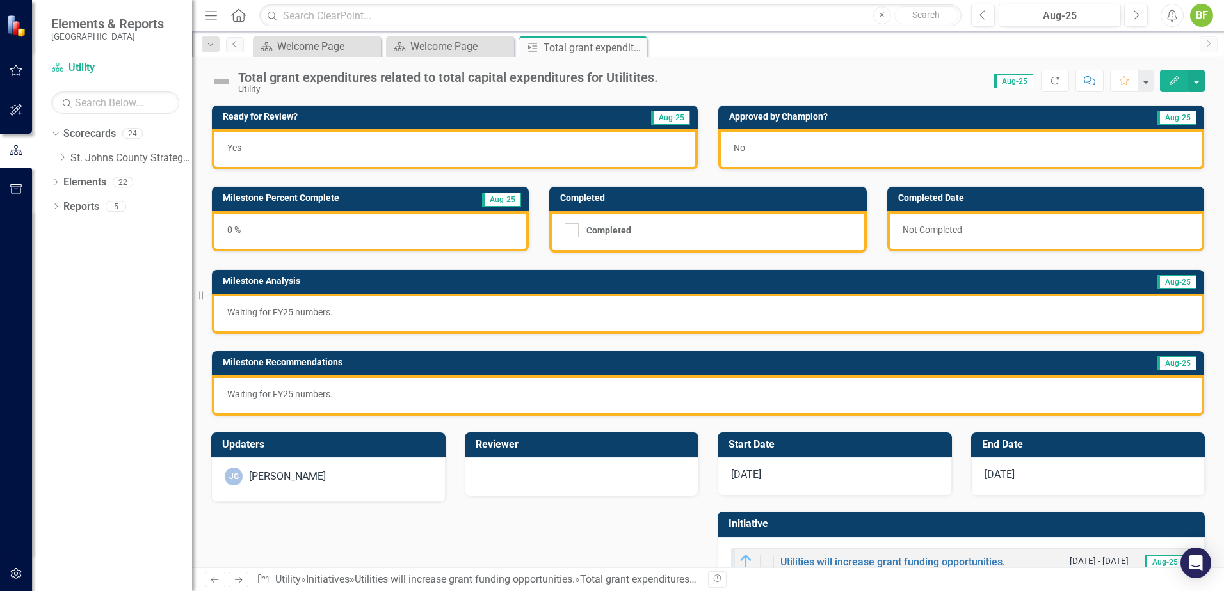
click at [220, 86] on img at bounding box center [221, 81] width 20 height 20
click at [223, 84] on img at bounding box center [221, 81] width 20 height 20
click at [223, 83] on img at bounding box center [221, 81] width 20 height 20
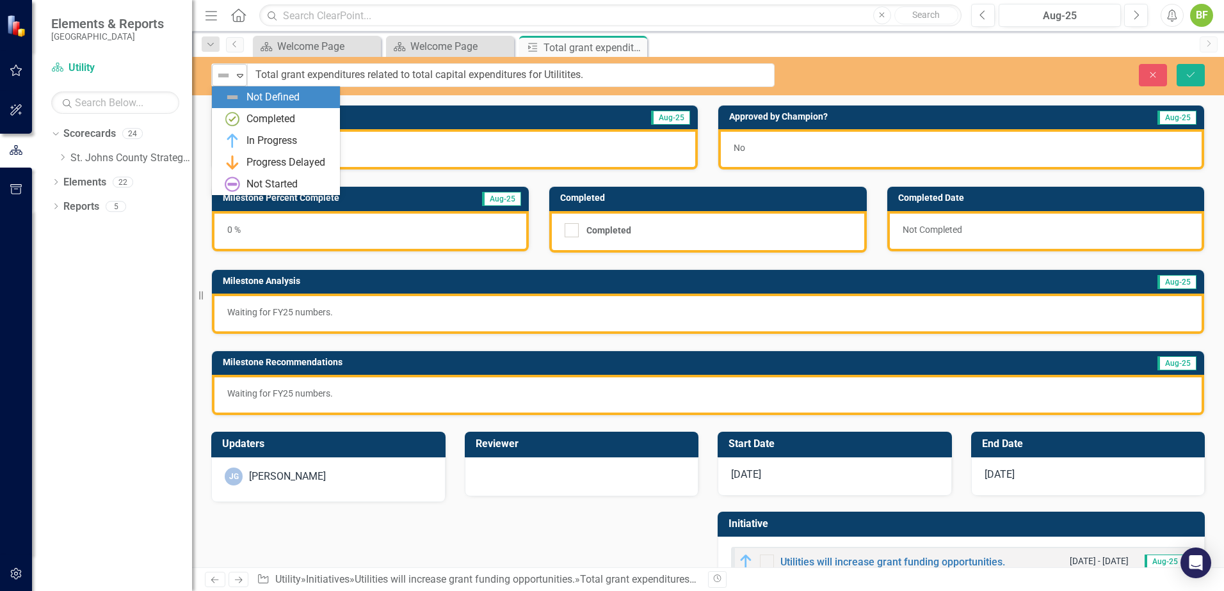
click at [225, 81] on img at bounding box center [223, 75] width 15 height 15
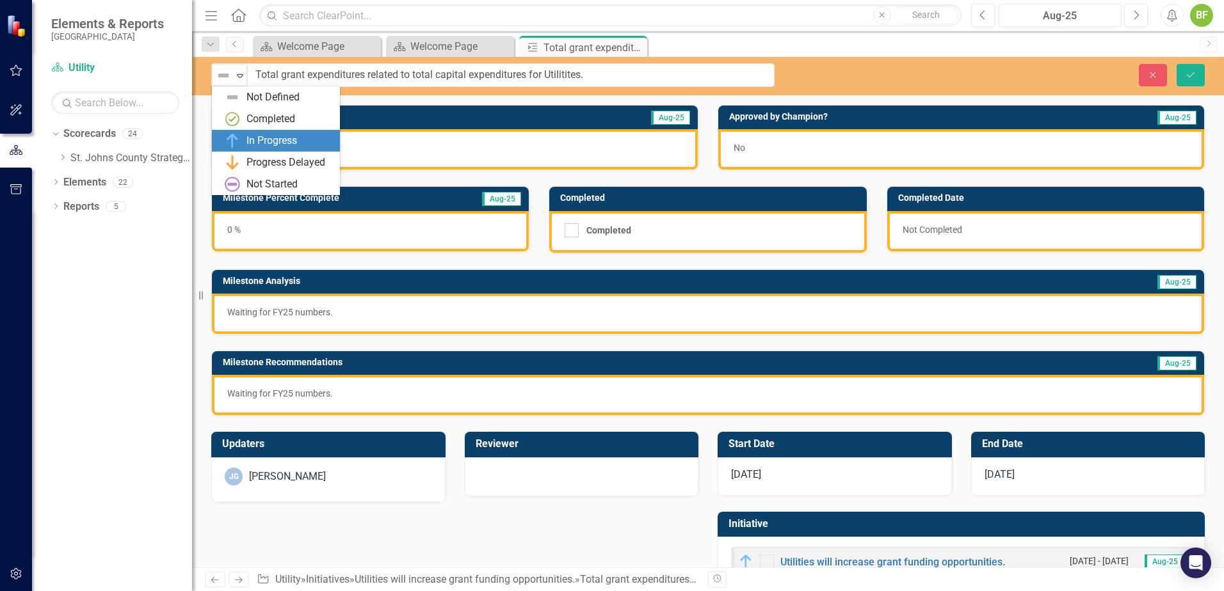
click at [269, 137] on div "In Progress" at bounding box center [271, 141] width 51 height 15
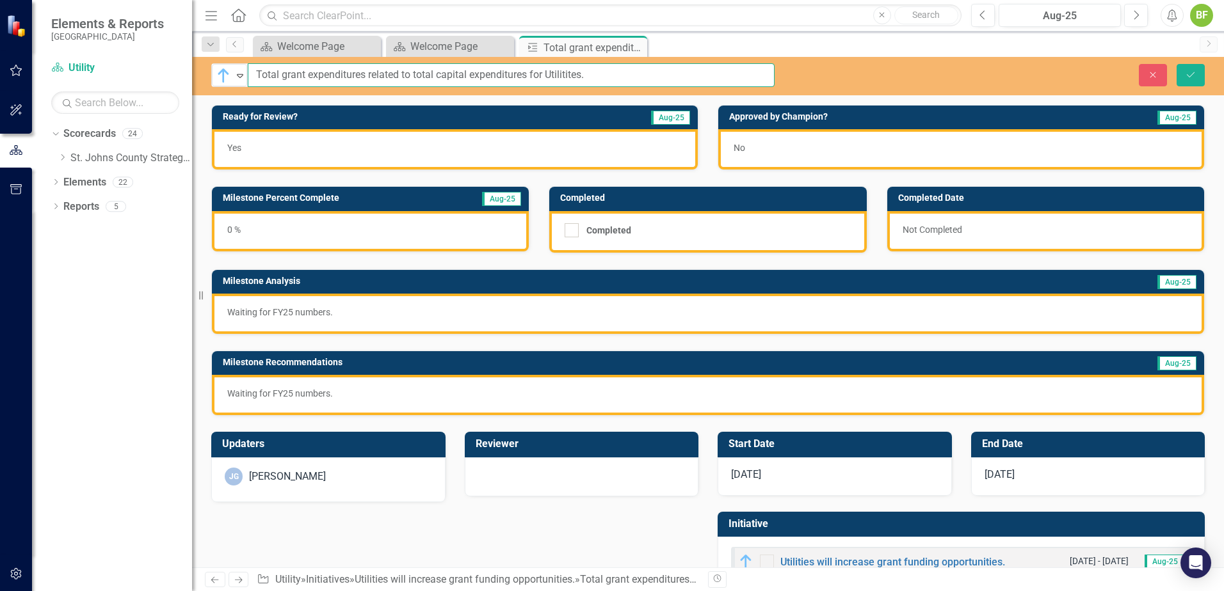
drag, startPoint x: 639, startPoint y: 78, endPoint x: 239, endPoint y: 95, distance: 399.7
click at [195, 84] on div "Elements & Reports [GEOGRAPHIC_DATA] Scorecard Utility Search Dropdown Scorecar…" at bounding box center [612, 295] width 1224 height 591
click at [404, 76] on input "Analyze grant fund utilization over the course of a project's completion period." at bounding box center [511, 75] width 527 height 24
click at [511, 72] on input "Analyze grant fund utilization over the course of a project's completion period." at bounding box center [511, 75] width 527 height 24
click at [521, 73] on input "Analyze grant fund utilization over the course of a project's completion period." at bounding box center [511, 75] width 527 height 24
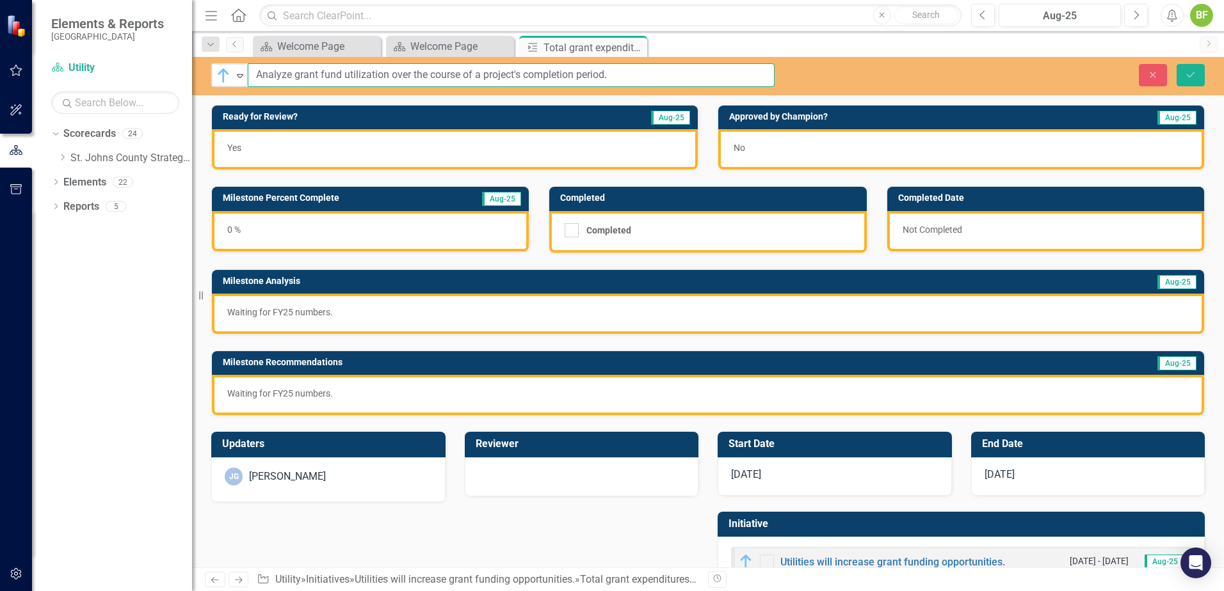
drag, startPoint x: 642, startPoint y: 72, endPoint x: 485, endPoint y: 77, distance: 157.5
click at [485, 77] on input "Analyze grant fund utilization over the course of a project's completion period." at bounding box center [511, 75] width 527 height 24
click at [296, 76] on input "Analyze grant fund utilization over the course of a project's completion period." at bounding box center [511, 75] width 527 height 24
click at [425, 74] on input "Analyze percentage grant fund utilization over the course of a project's comple…" at bounding box center [511, 75] width 527 height 24
click at [461, 74] on input "Analyze percentage grant fund utilization over the course of a project's comple…" at bounding box center [511, 75] width 527 height 24
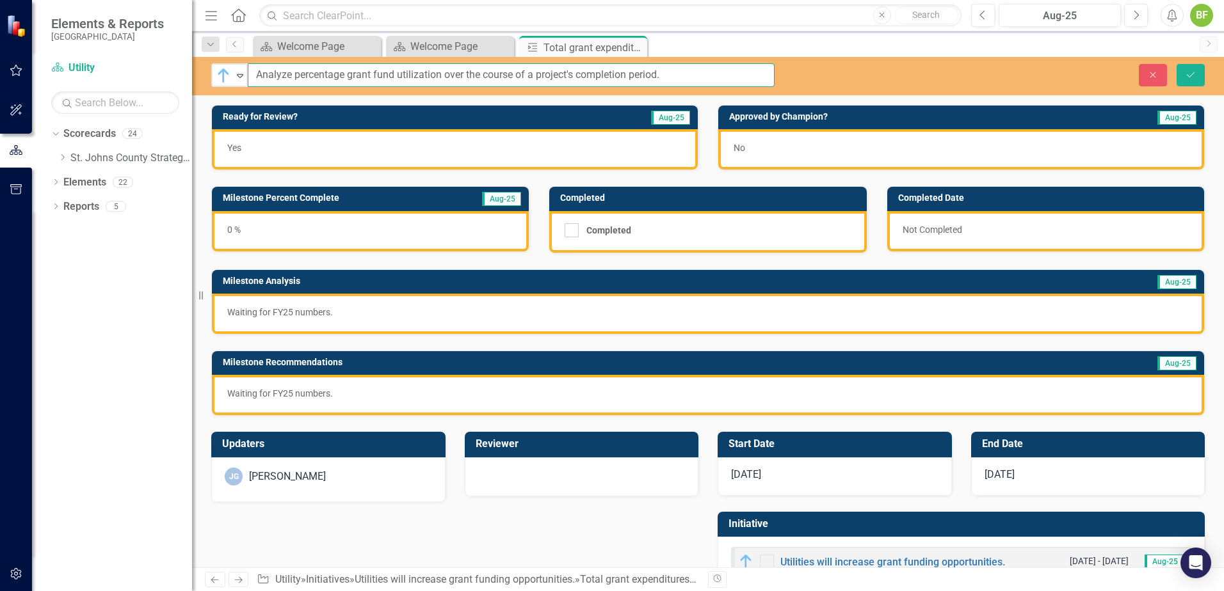
click at [542, 75] on input "Analyze percentage grant fund utilization over the course of a project's comple…" at bounding box center [511, 75] width 527 height 24
click at [573, 73] on input "Analyze percentage grant fund utilization over the course of a project's comple…" at bounding box center [511, 75] width 527 height 24
click at [676, 68] on input "Analyze percentage grant fund utilization over the course of a project completi…" at bounding box center [511, 75] width 527 height 24
click at [570, 78] on input "Analyze percentage grant fund utilization over the course of a project completi…" at bounding box center [511, 75] width 527 height 24
type input "Analyze percentage grant fund utilization over the course of a project completi…"
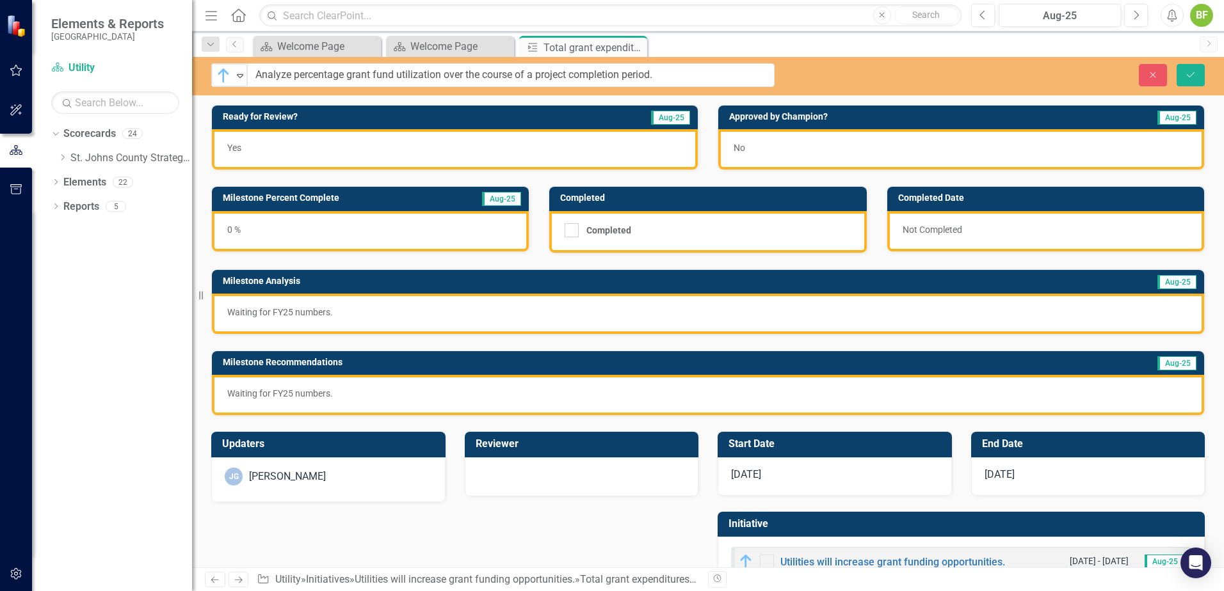
click at [372, 230] on div "0 %" at bounding box center [370, 231] width 317 height 40
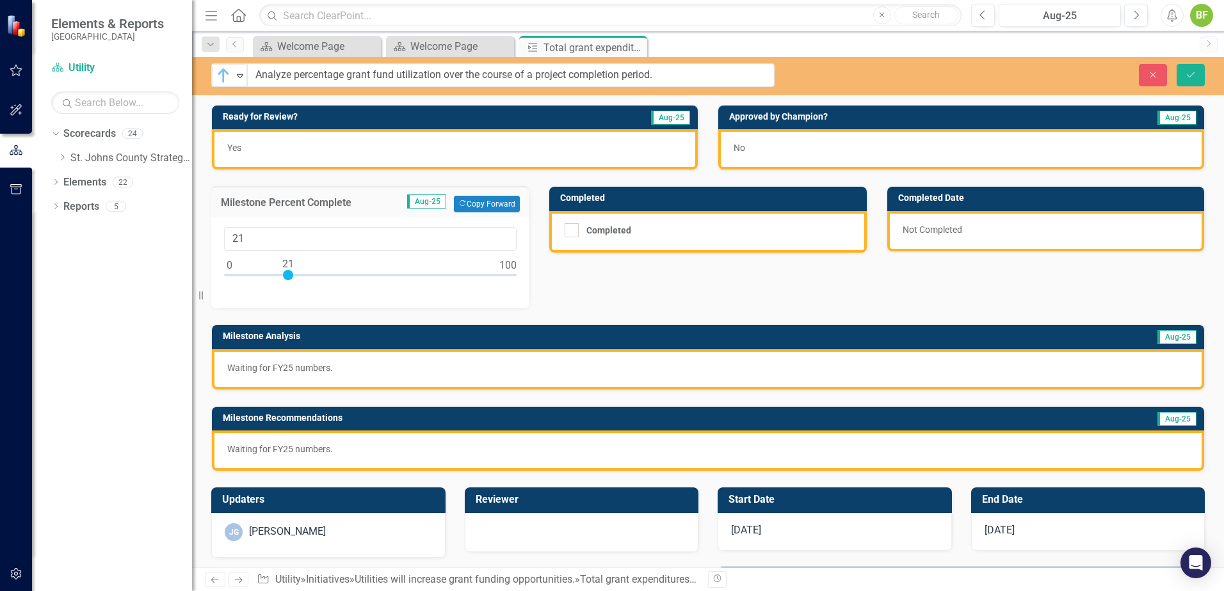
drag, startPoint x: 230, startPoint y: 275, endPoint x: 287, endPoint y: 280, distance: 57.9
click at [287, 280] on div at bounding box center [288, 275] width 10 height 10
type input "20"
click at [283, 275] on div at bounding box center [285, 275] width 10 height 10
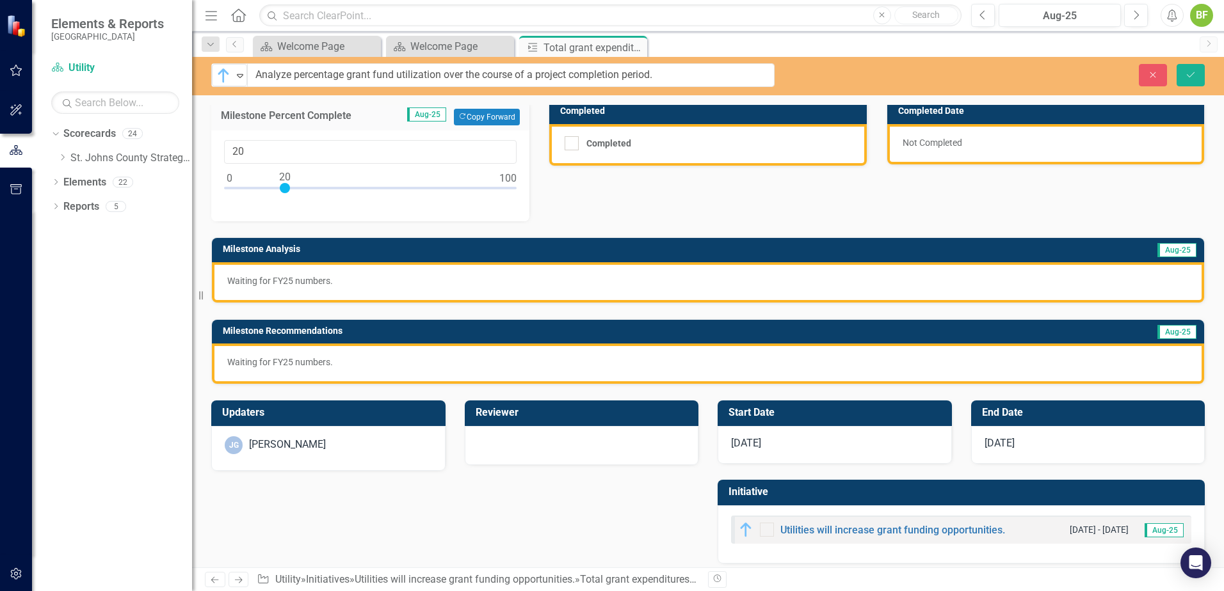
scroll to position [96, 0]
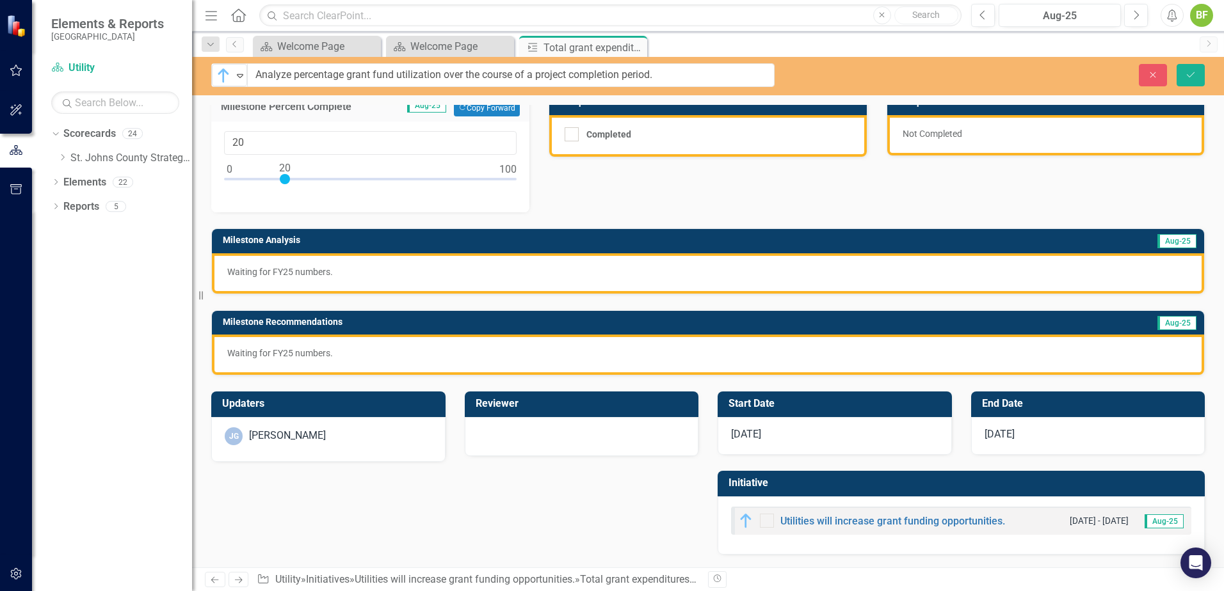
click at [362, 283] on div "Waiting for FY25 numbers." at bounding box center [708, 273] width 992 height 40
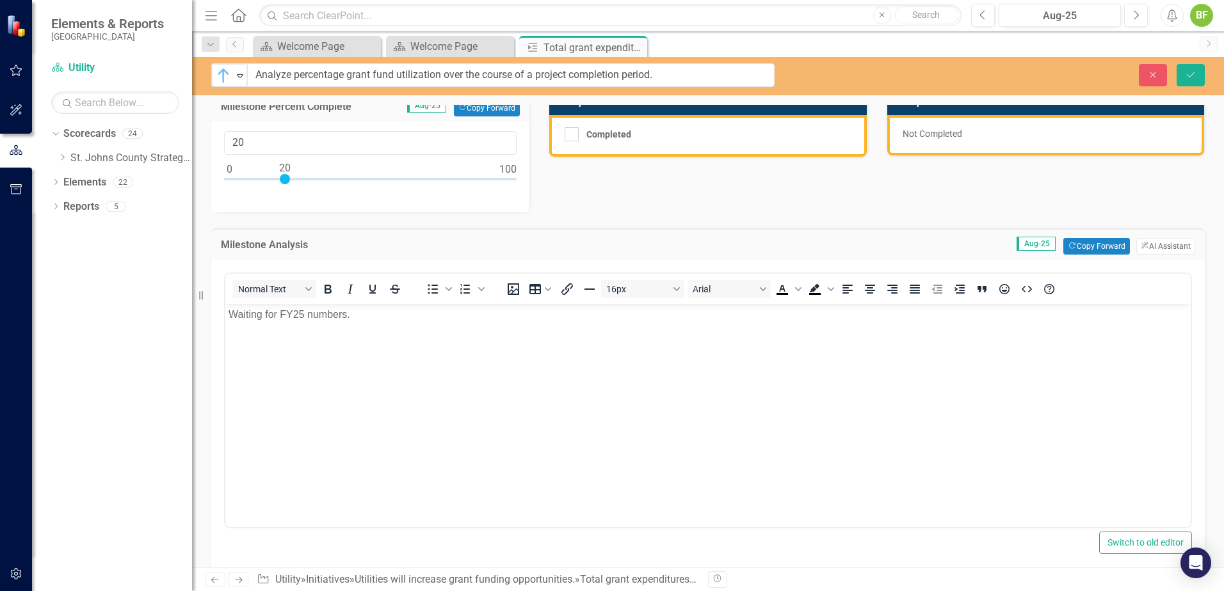
scroll to position [0, 0]
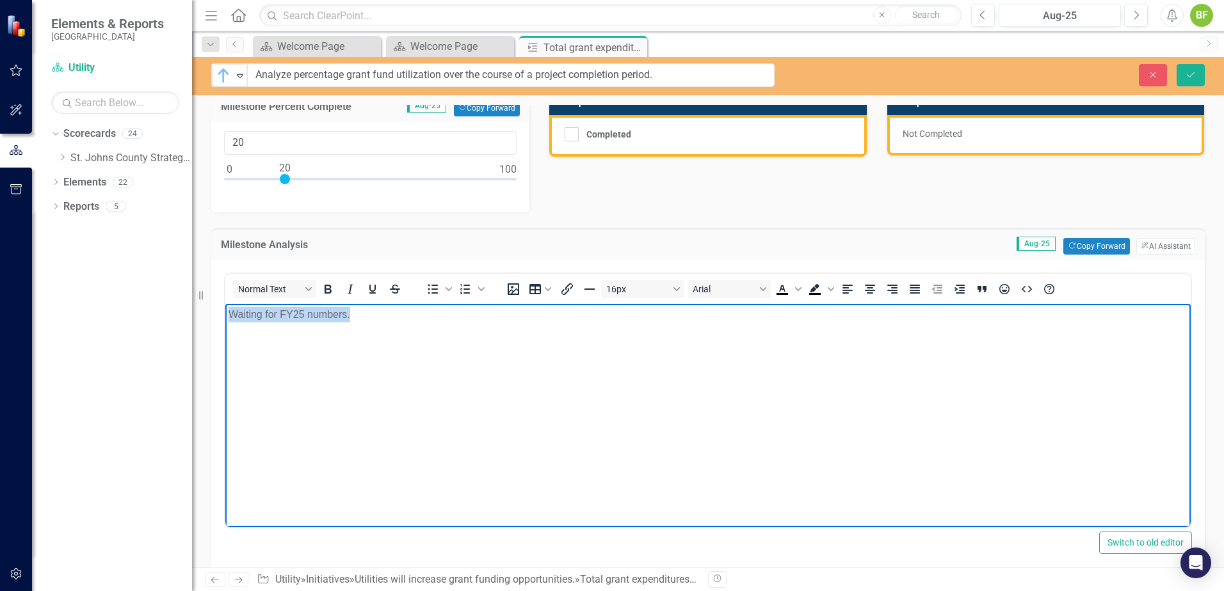
drag, startPoint x: 368, startPoint y: 323, endPoint x: 439, endPoint y: 616, distance: 301.6
click at [225, 310] on html "Waiting for FY25 numbers." at bounding box center [707, 400] width 965 height 192
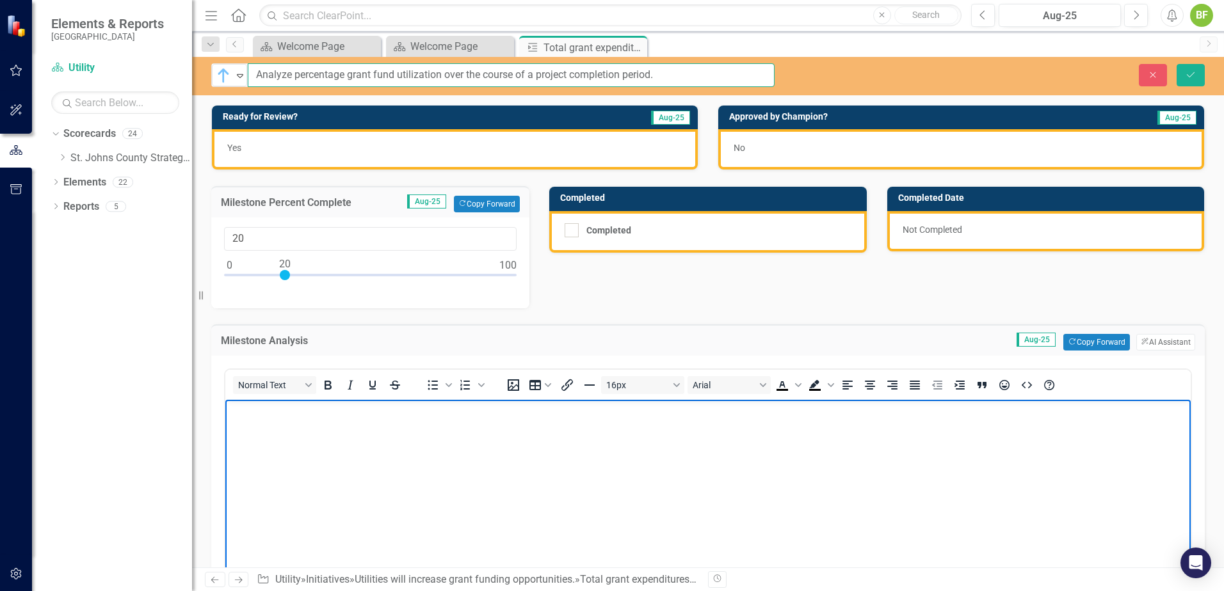
click at [347, 70] on input "Analyze percentage grant fund utilization over the course of a project completi…" at bounding box center [511, 75] width 527 height 24
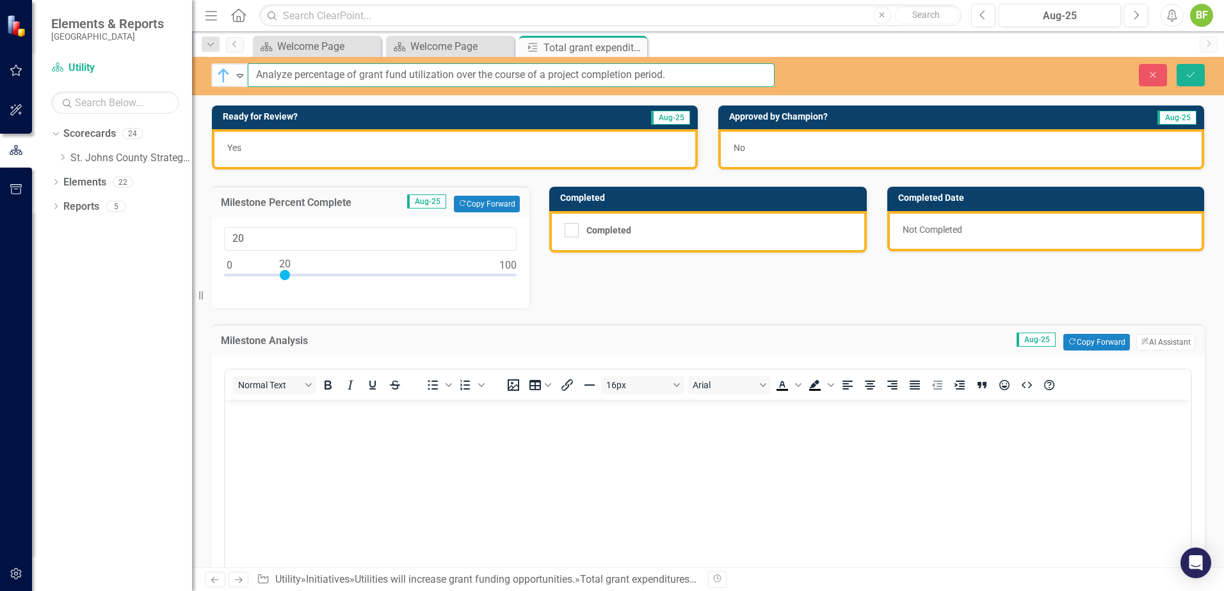
type input "Analyze percentage of grant fund utilization over the course of a project compl…"
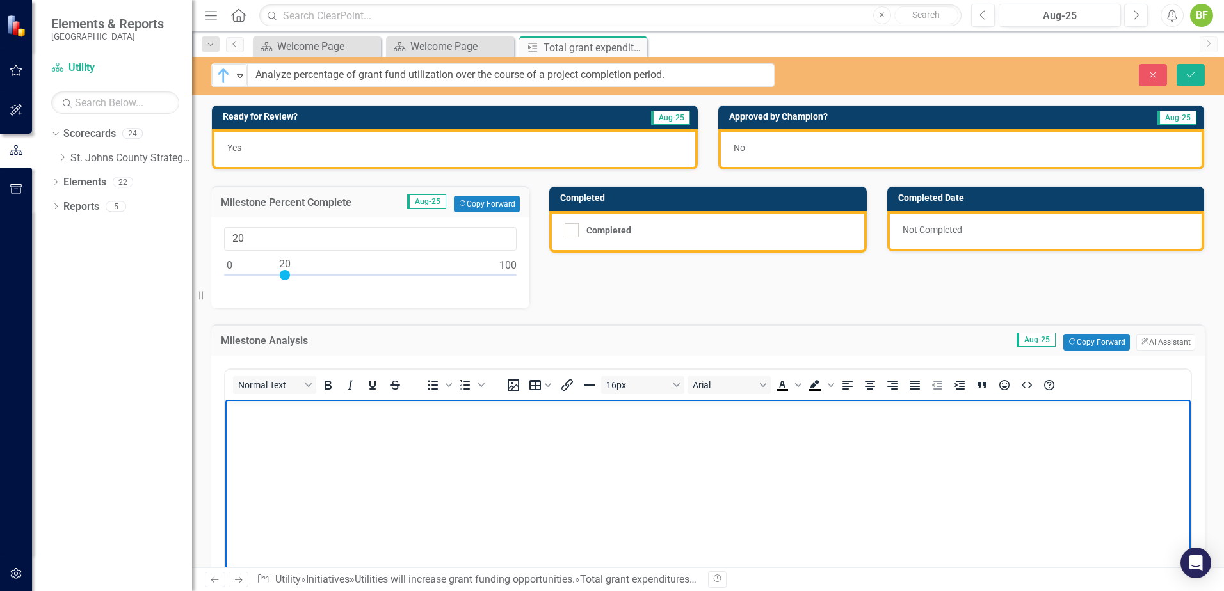
click at [414, 445] on body "Rich Text Area. Press ALT-0 for help." at bounding box center [707, 496] width 965 height 192
click at [428, 388] on icon "Bullet list" at bounding box center [432, 385] width 15 height 15
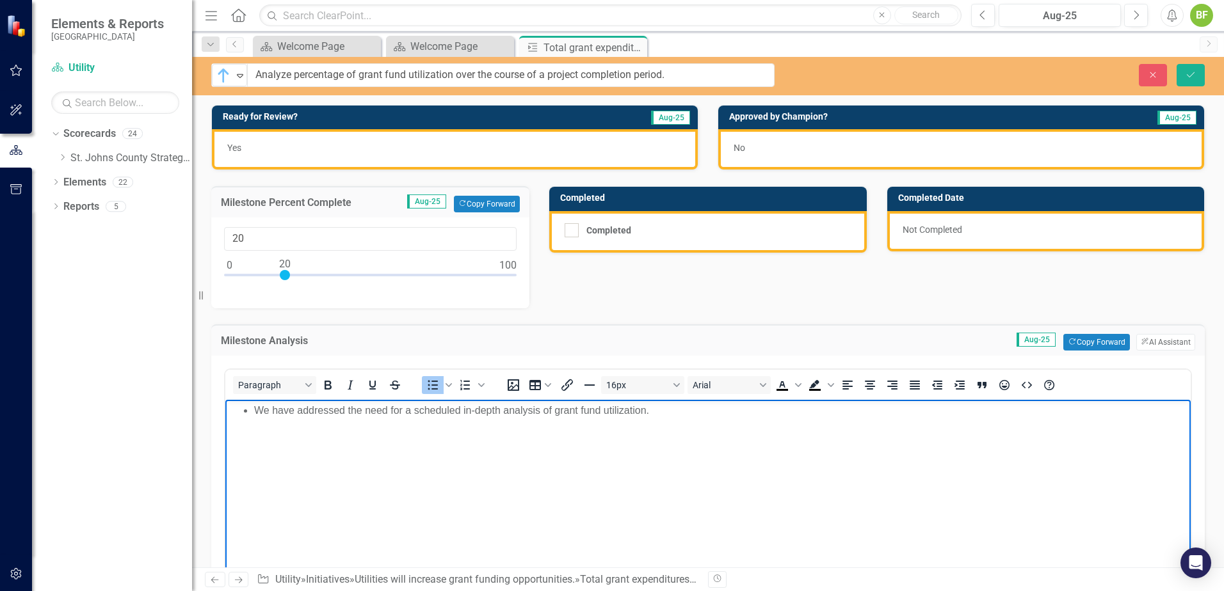
click at [413, 415] on li "We have addressed the need for a scheduled in-depth analysis of grant fund util…" at bounding box center [720, 410] width 933 height 15
click at [690, 416] on li "We have addressed the need for a scheduled in-depth analysis of grant fund util…" at bounding box center [720, 410] width 933 height 15
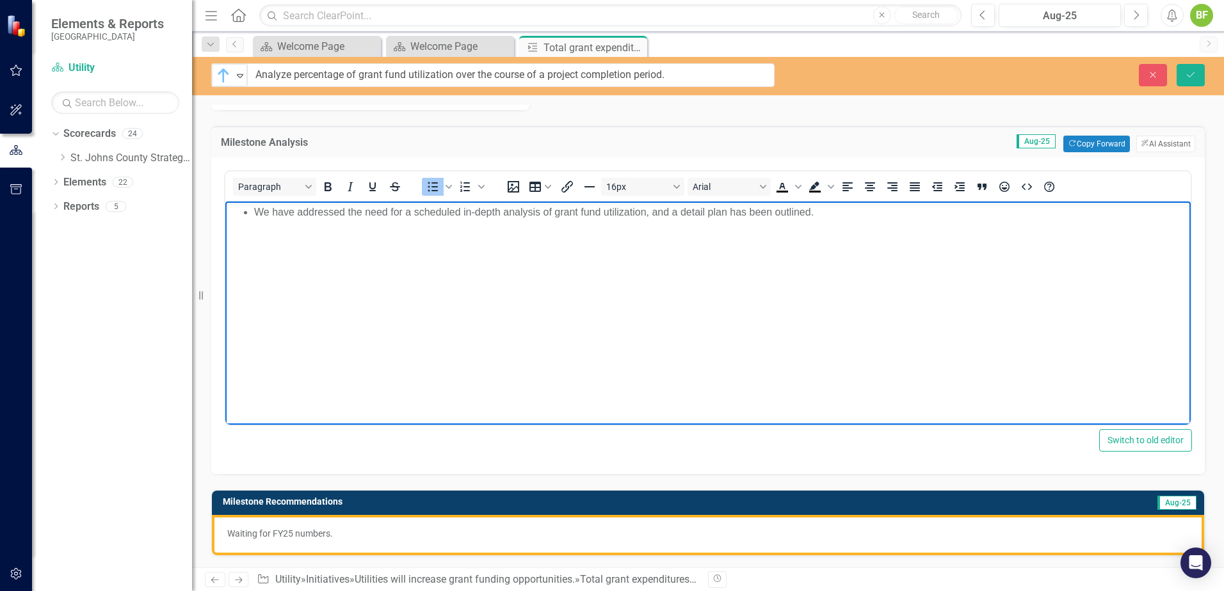
scroll to position [256, 0]
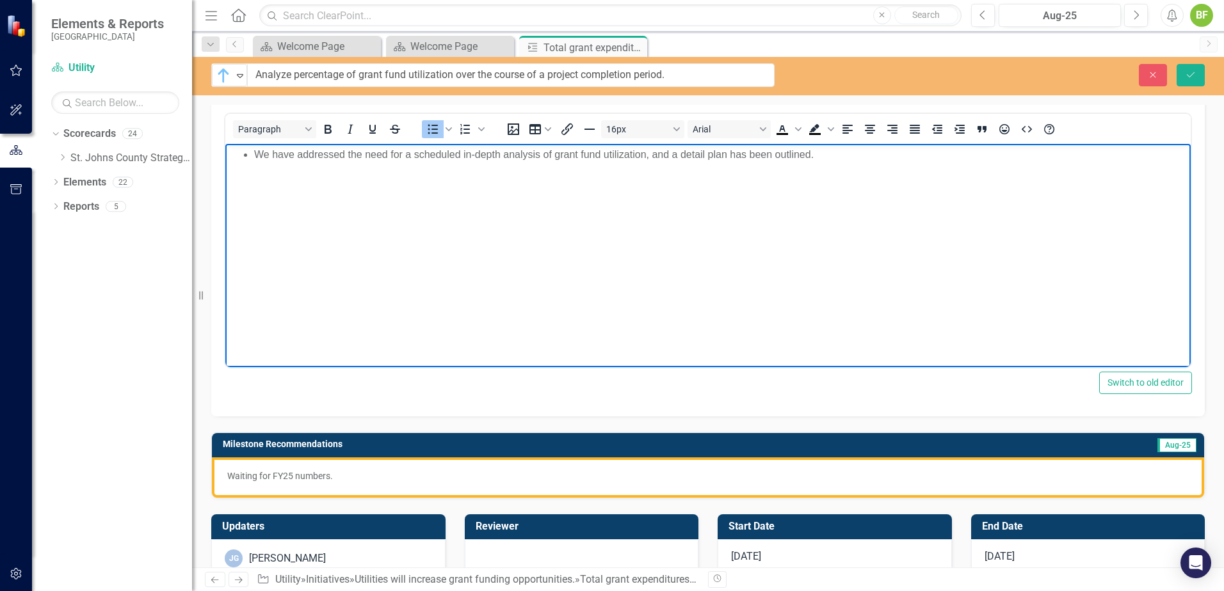
click at [359, 474] on p "Waiting for FY25 numbers." at bounding box center [707, 476] width 961 height 13
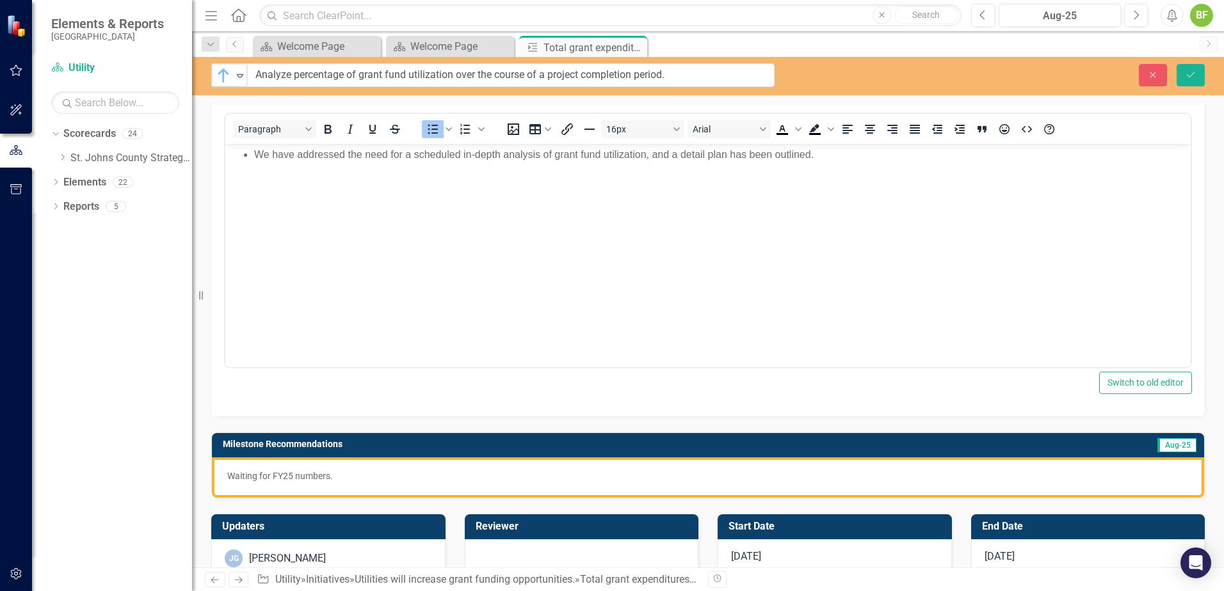
click at [359, 474] on p "Waiting for FY25 numbers." at bounding box center [707, 476] width 961 height 13
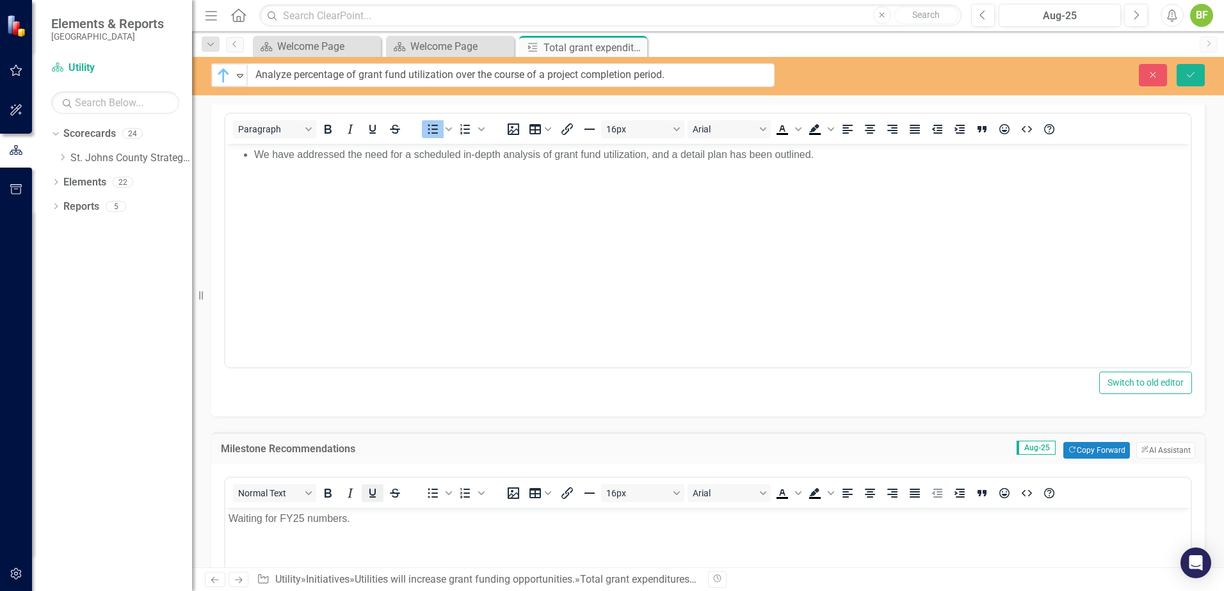
scroll to position [0, 0]
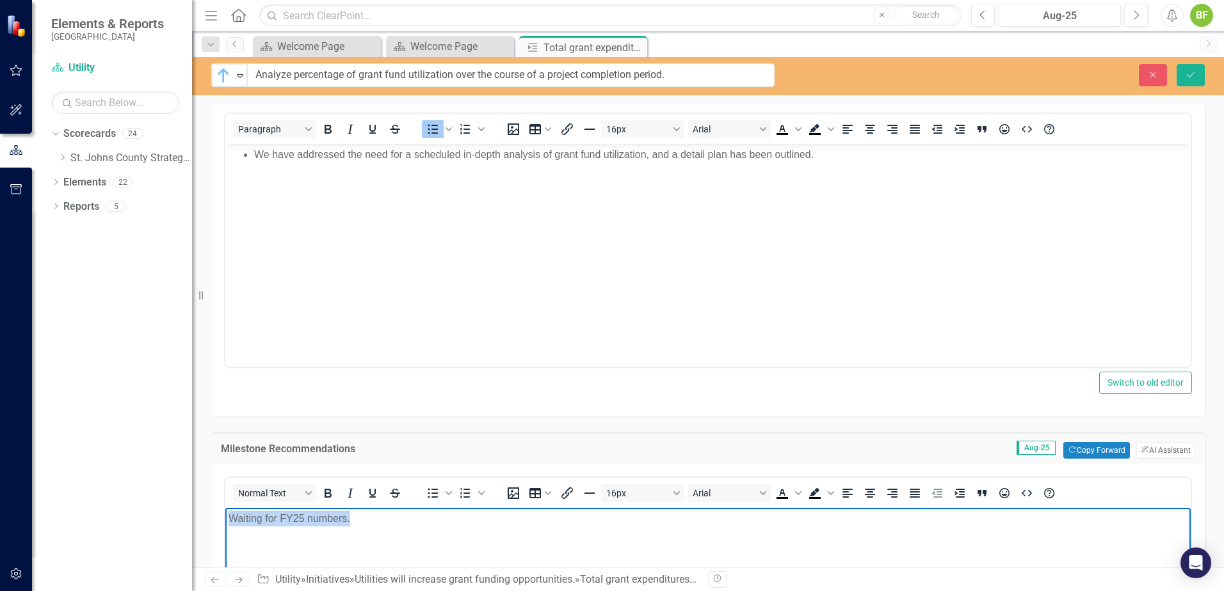
drag, startPoint x: 374, startPoint y: 524, endPoint x: 218, endPoint y: 521, distance: 155.5
click at [437, 498] on icon "Bullet list" at bounding box center [433, 494] width 10 height 10
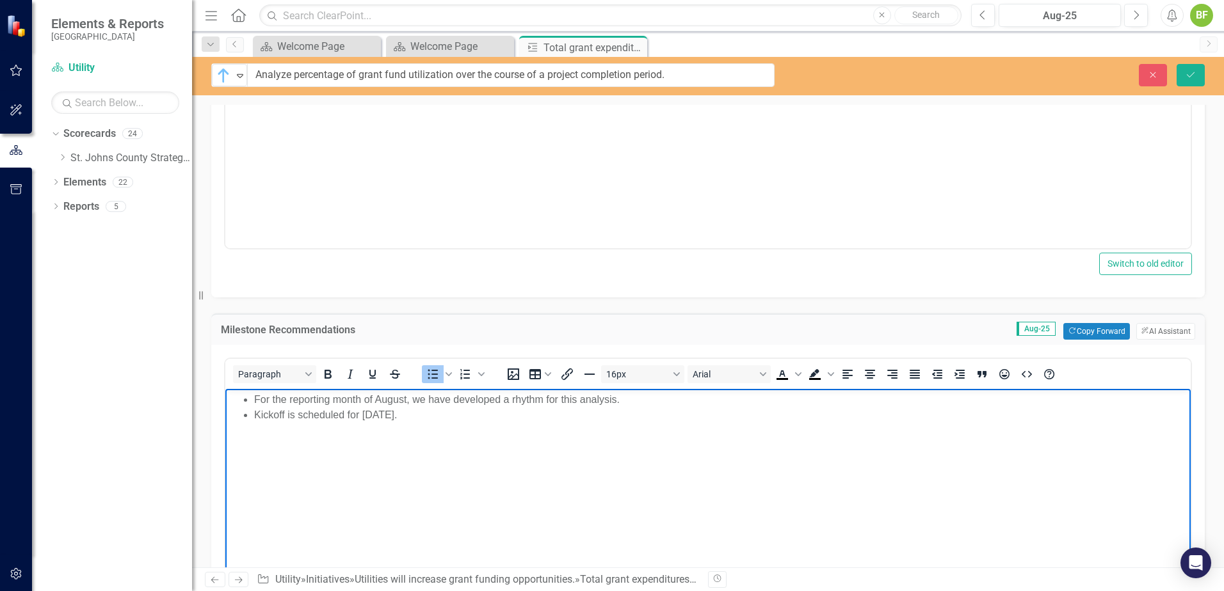
scroll to position [384, 0]
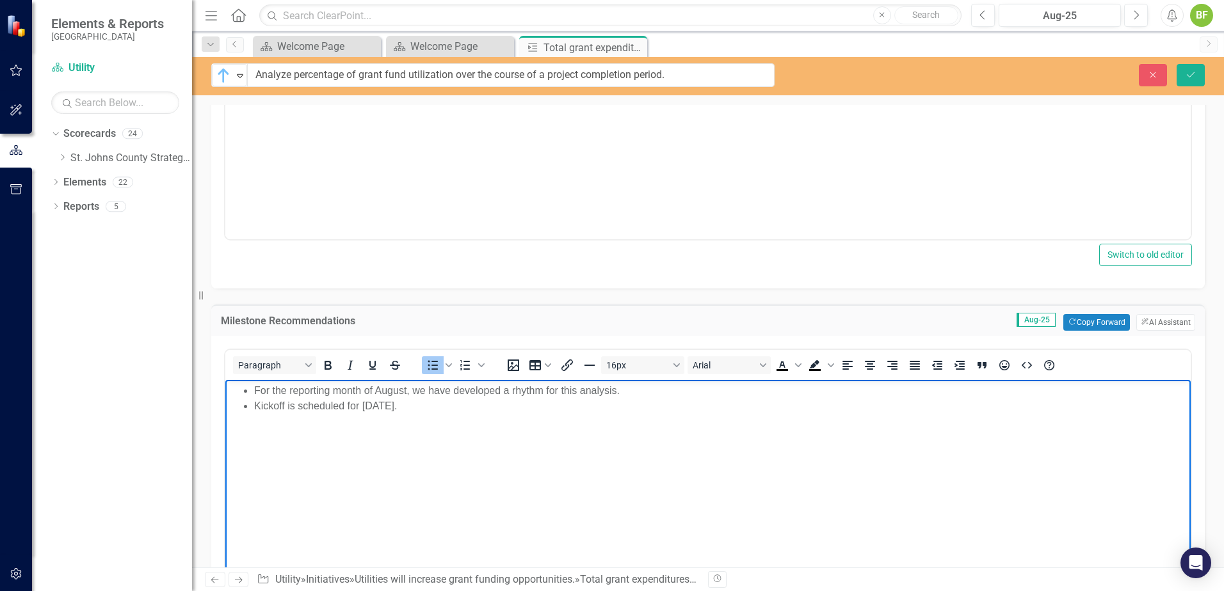
click at [511, 394] on li "For the reporting month of August, we have developed a rhythm for this analysis." at bounding box center [720, 390] width 933 height 15
click at [544, 417] on body "For the reporting month of August, we have developed a standardized rhythm for …" at bounding box center [707, 476] width 965 height 192
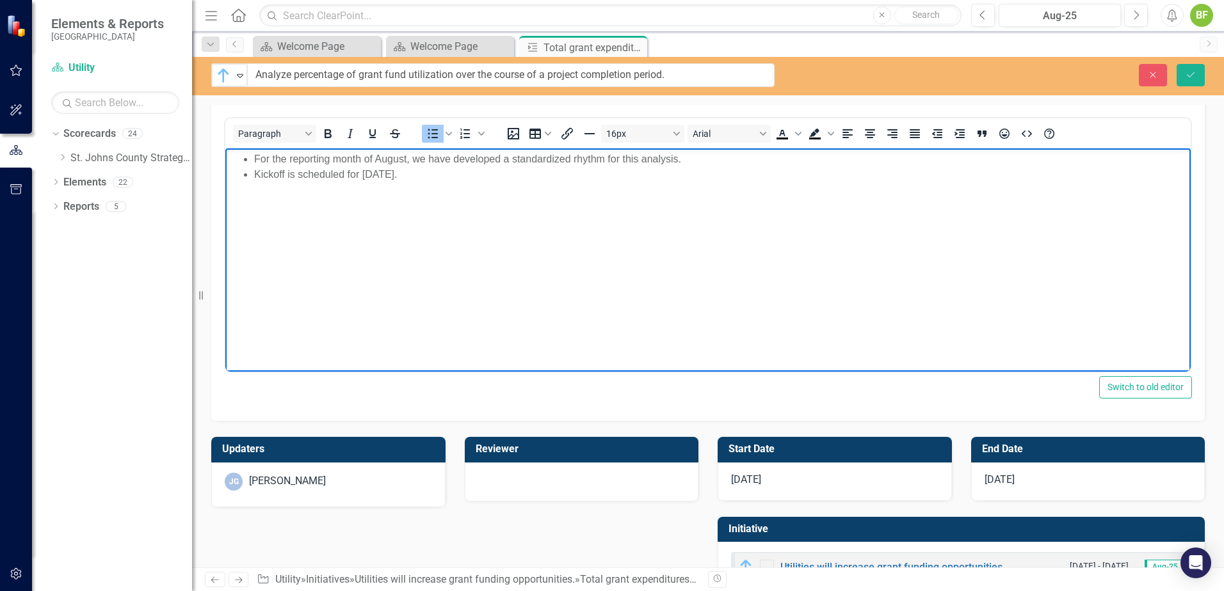
scroll to position [640, 0]
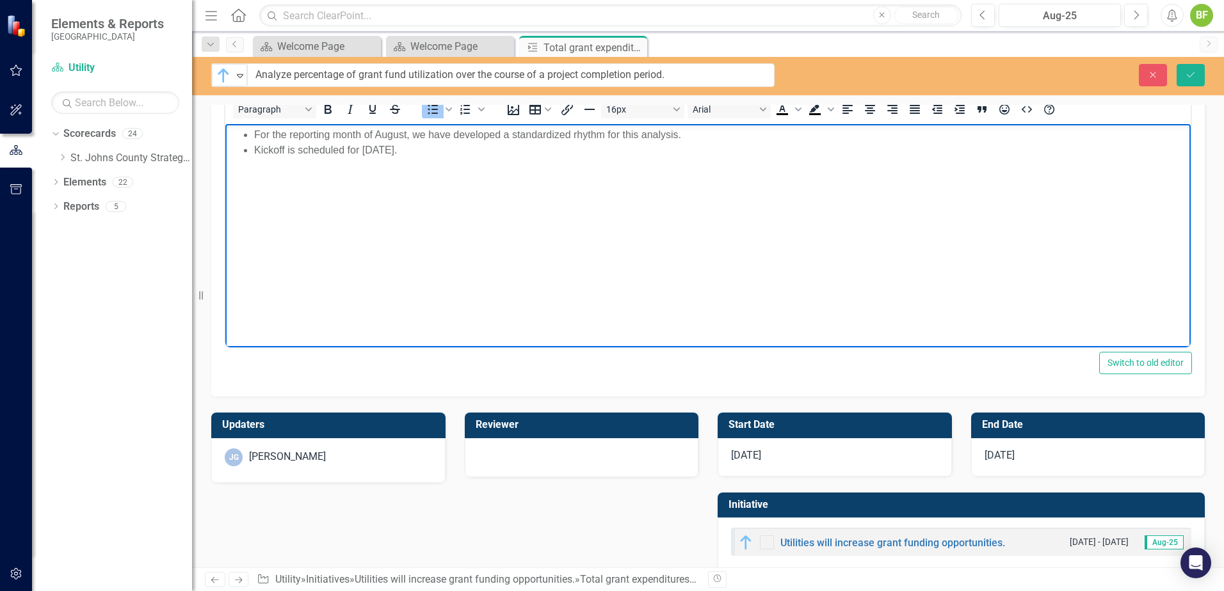
click at [1014, 460] on div "[DATE]" at bounding box center [1088, 457] width 234 height 38
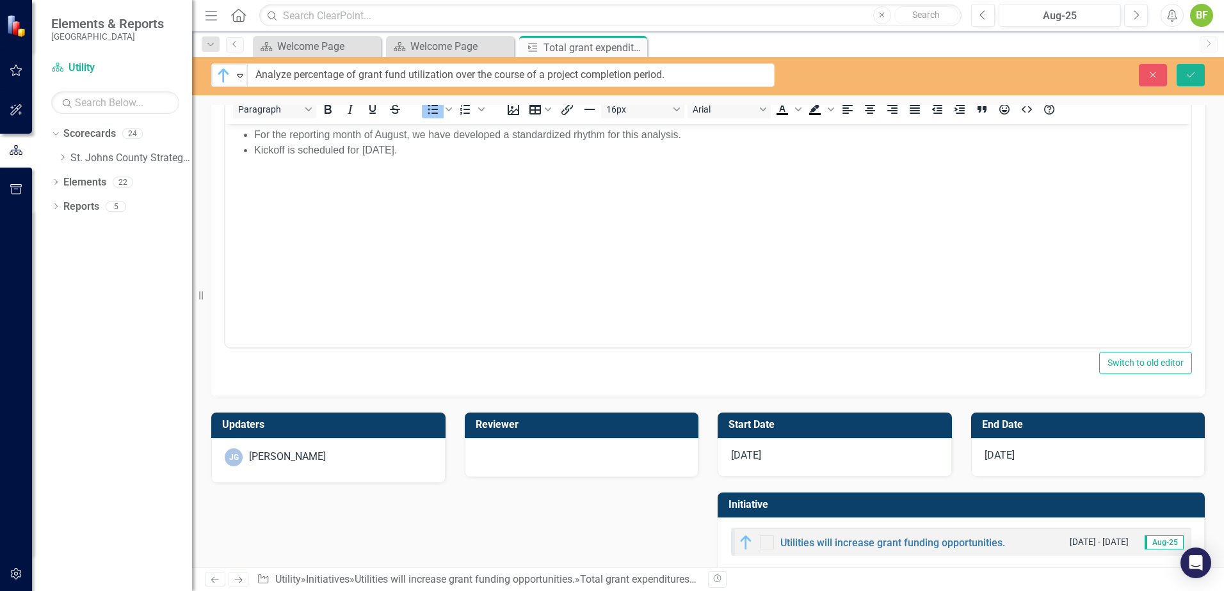
click at [1017, 458] on div "[DATE]" at bounding box center [1088, 457] width 234 height 38
click at [1029, 448] on div "[DATE]" at bounding box center [1088, 457] width 234 height 38
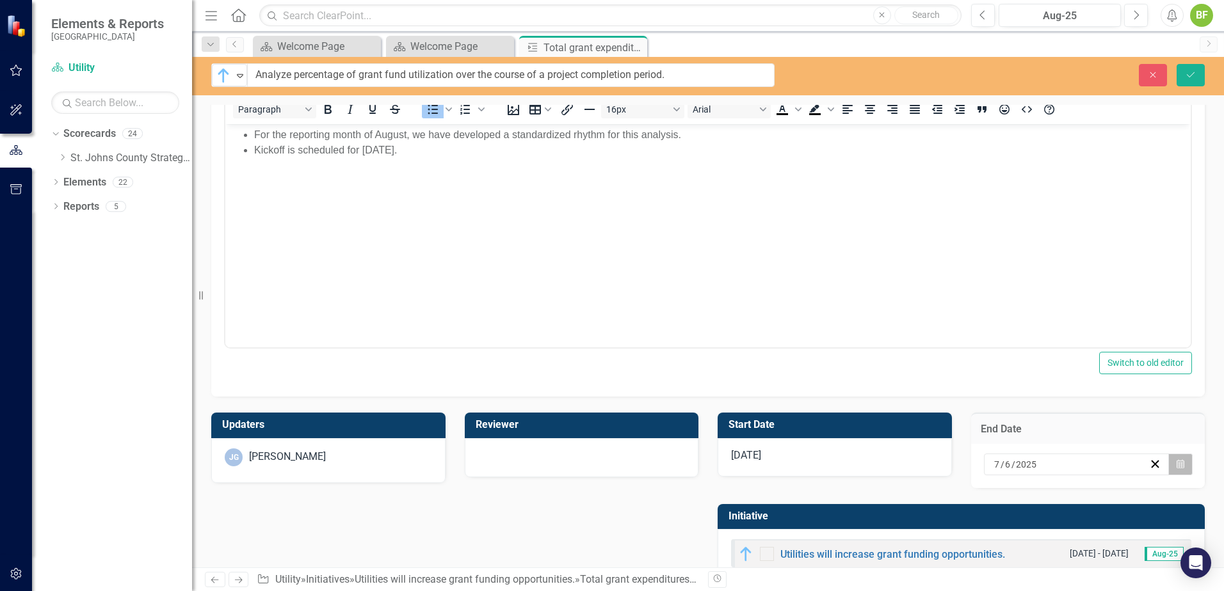
click at [1176, 467] on icon "Calendar" at bounding box center [1180, 464] width 8 height 9
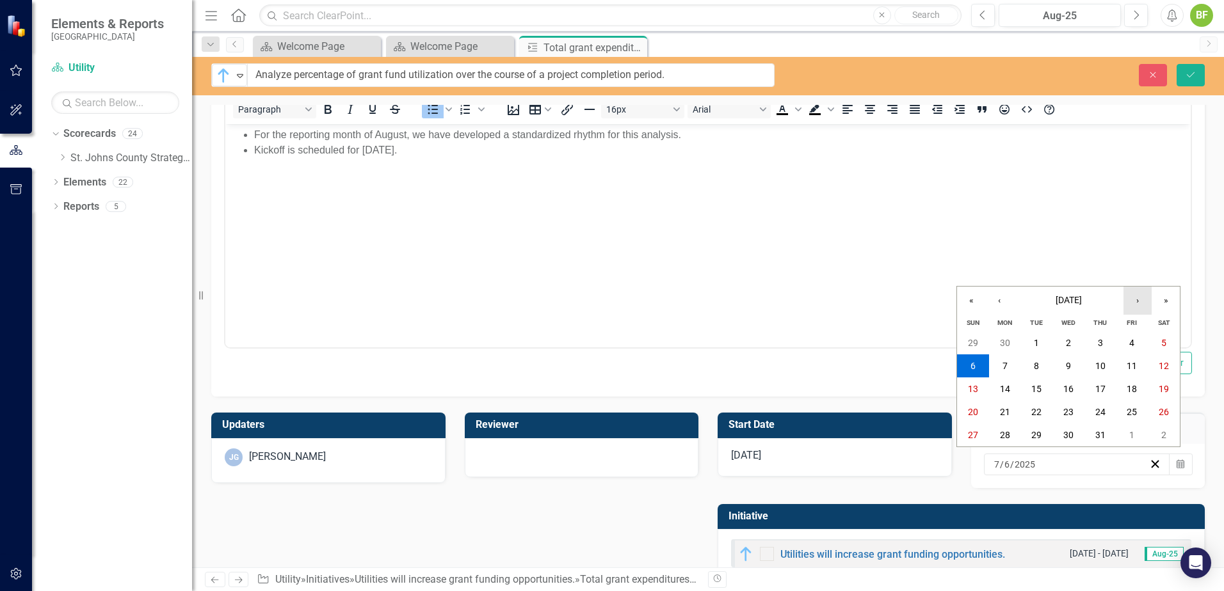
click at [1142, 308] on button "›" at bounding box center [1137, 301] width 28 height 28
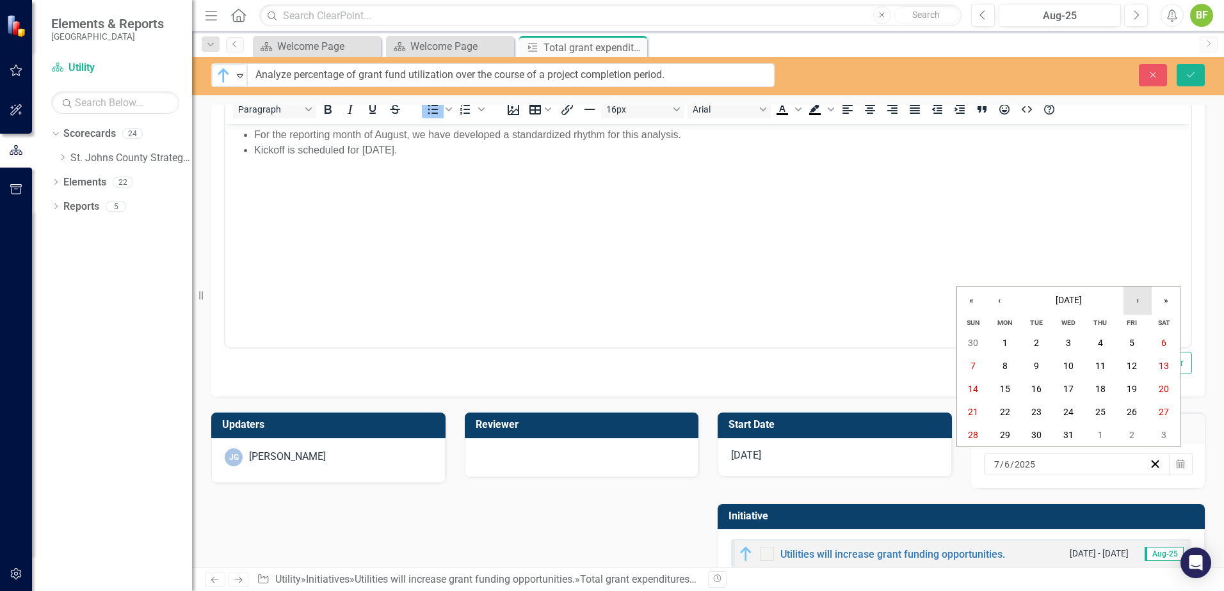
click at [1142, 308] on button "›" at bounding box center [1137, 301] width 28 height 28
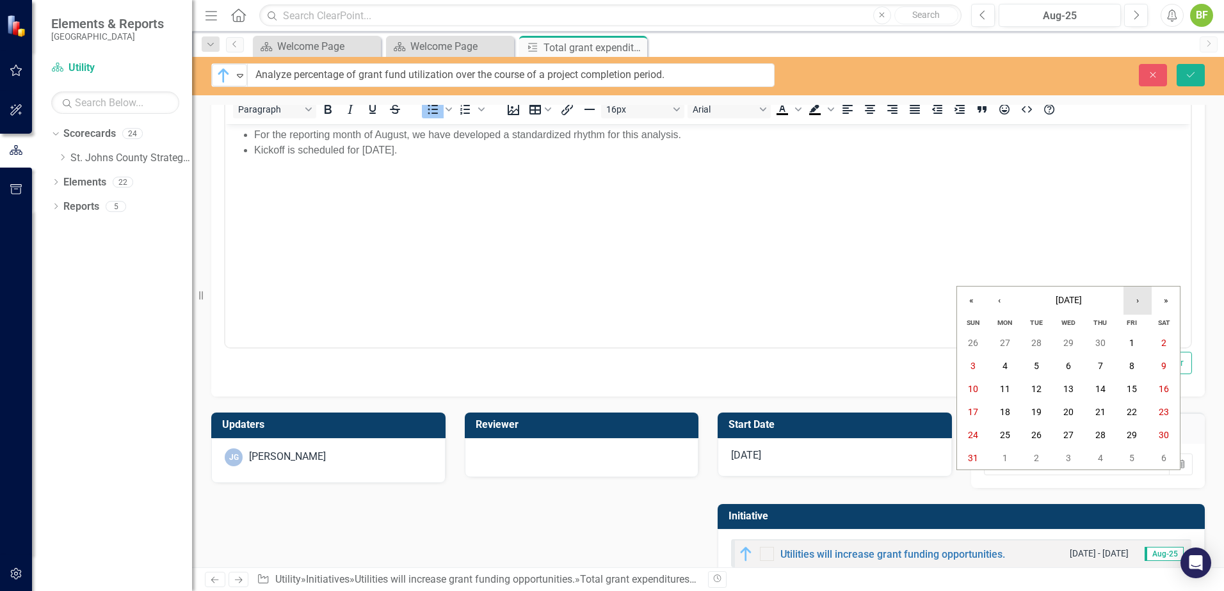
click at [1142, 308] on button "›" at bounding box center [1137, 301] width 28 height 28
click at [1064, 430] on abbr "30" at bounding box center [1068, 435] width 10 height 10
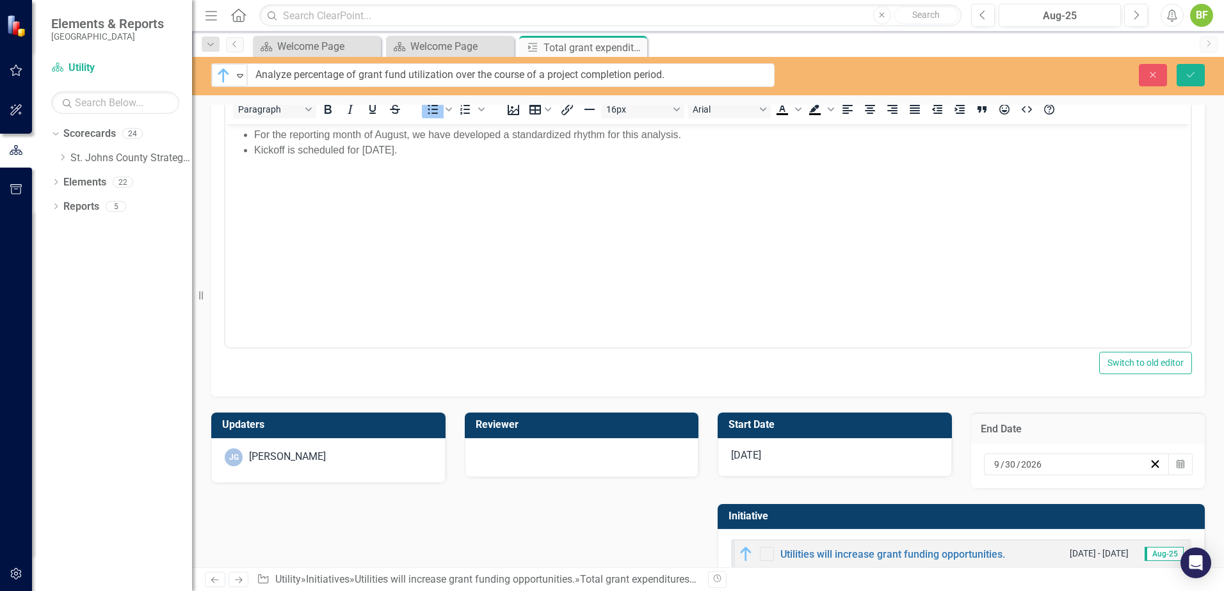
click at [838, 459] on div "[DATE]" at bounding box center [834, 457] width 234 height 38
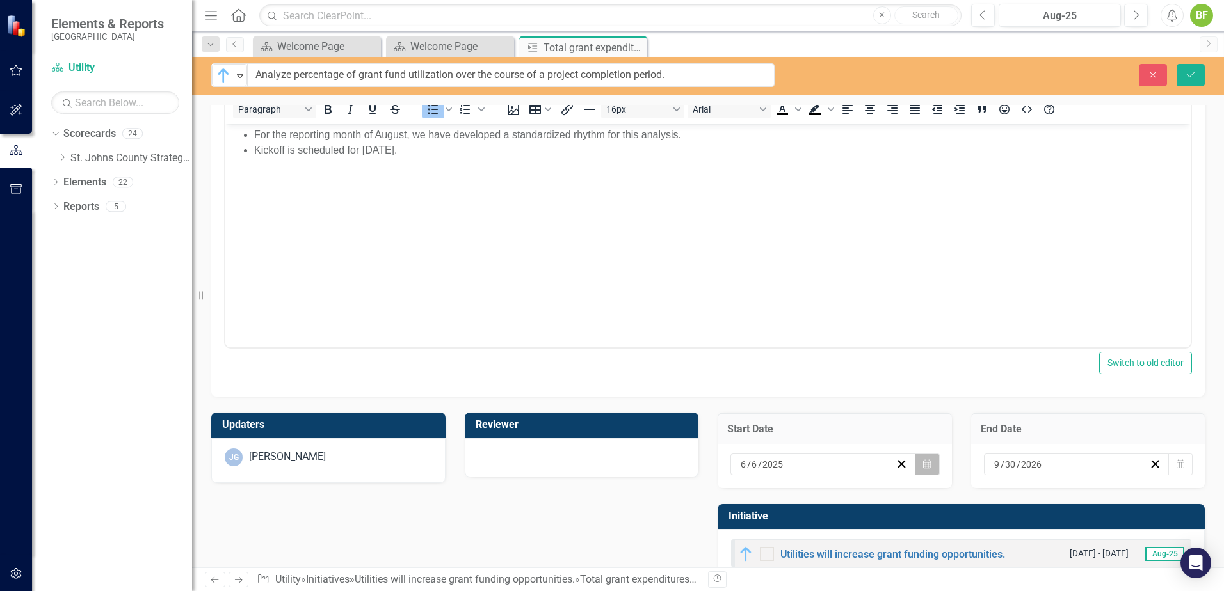
click at [927, 465] on button "Calendar" at bounding box center [926, 465] width 24 height 22
click at [885, 308] on button "›" at bounding box center [886, 301] width 28 height 28
drag, startPoint x: 877, startPoint y: 346, endPoint x: 650, endPoint y: 221, distance: 258.9
click at [877, 346] on button "1" at bounding box center [881, 342] width 32 height 23
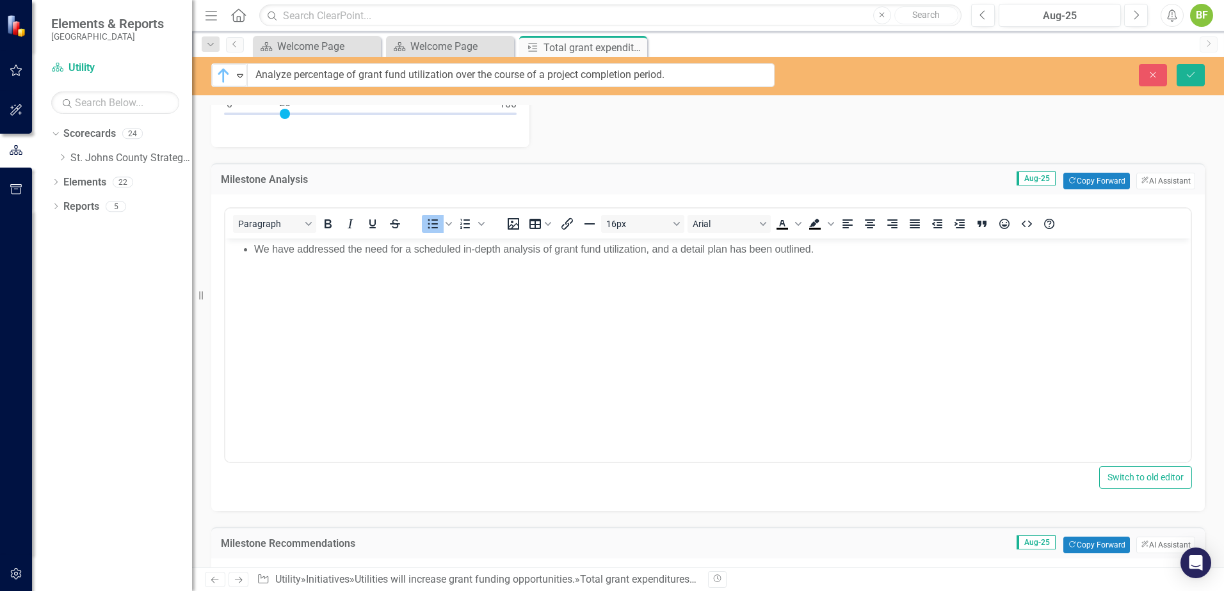
scroll to position [320, 0]
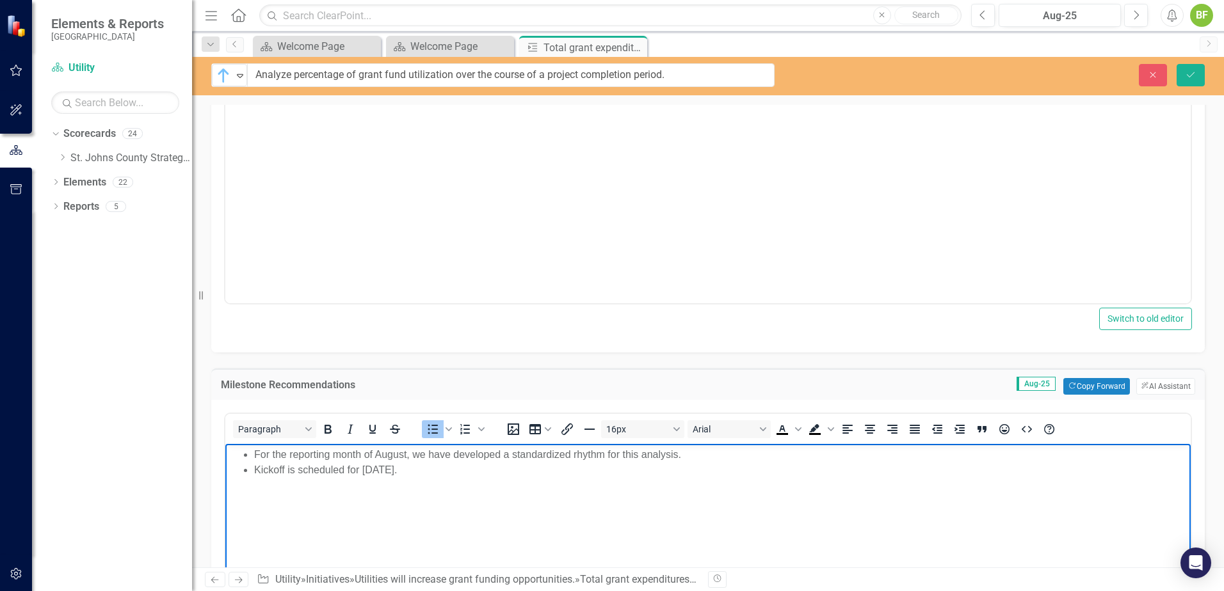
click at [495, 482] on body "For the reporting month of August, we have developed a standardized rhythm for …" at bounding box center [707, 540] width 965 height 192
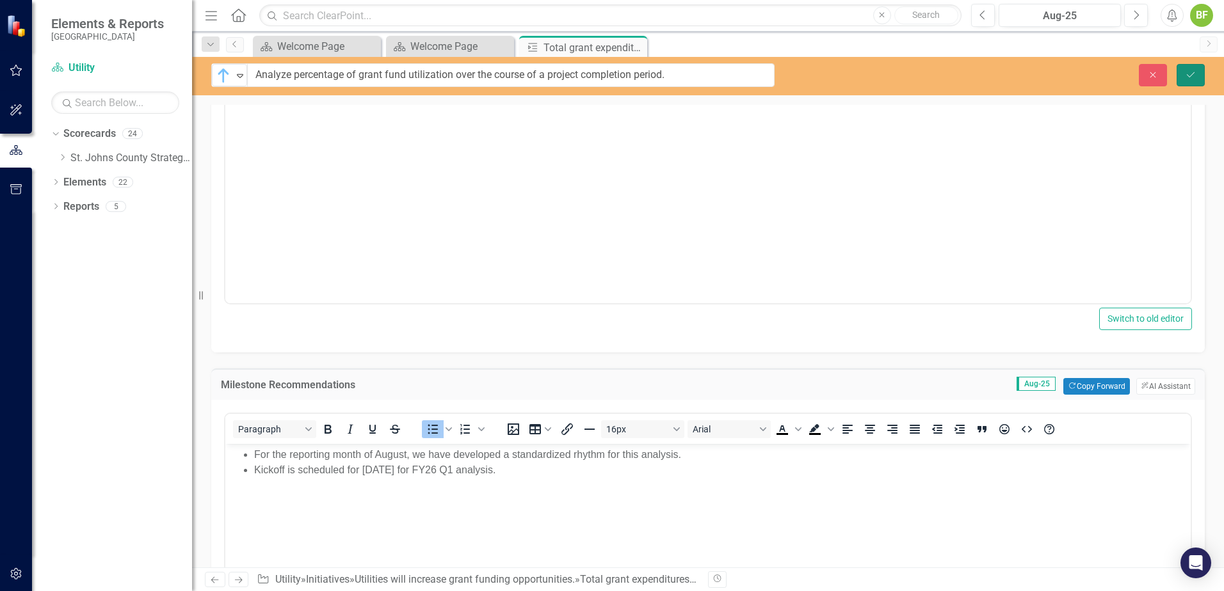
click at [1181, 74] on button "Save" at bounding box center [1190, 75] width 28 height 22
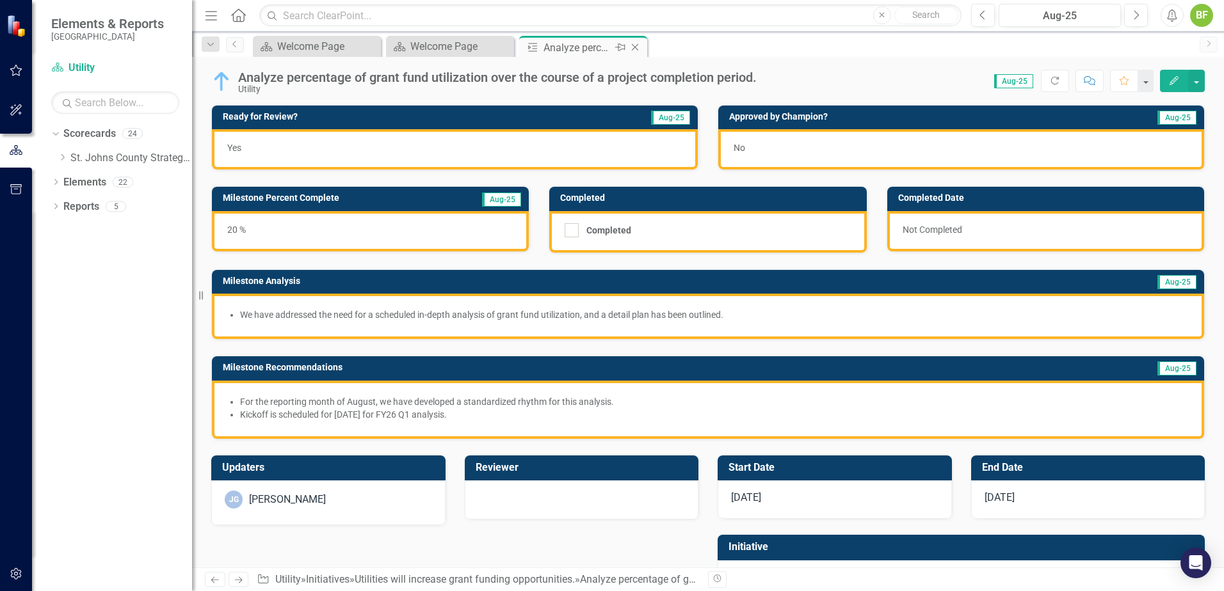
click at [633, 51] on icon "Close" at bounding box center [634, 47] width 13 height 10
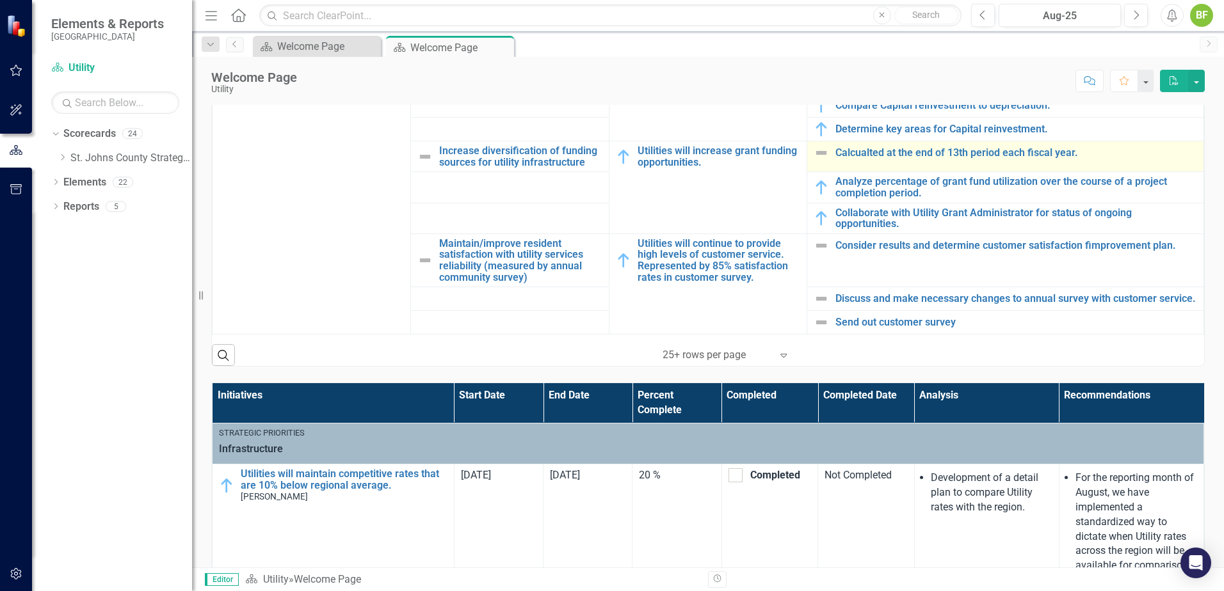
scroll to position [448, 0]
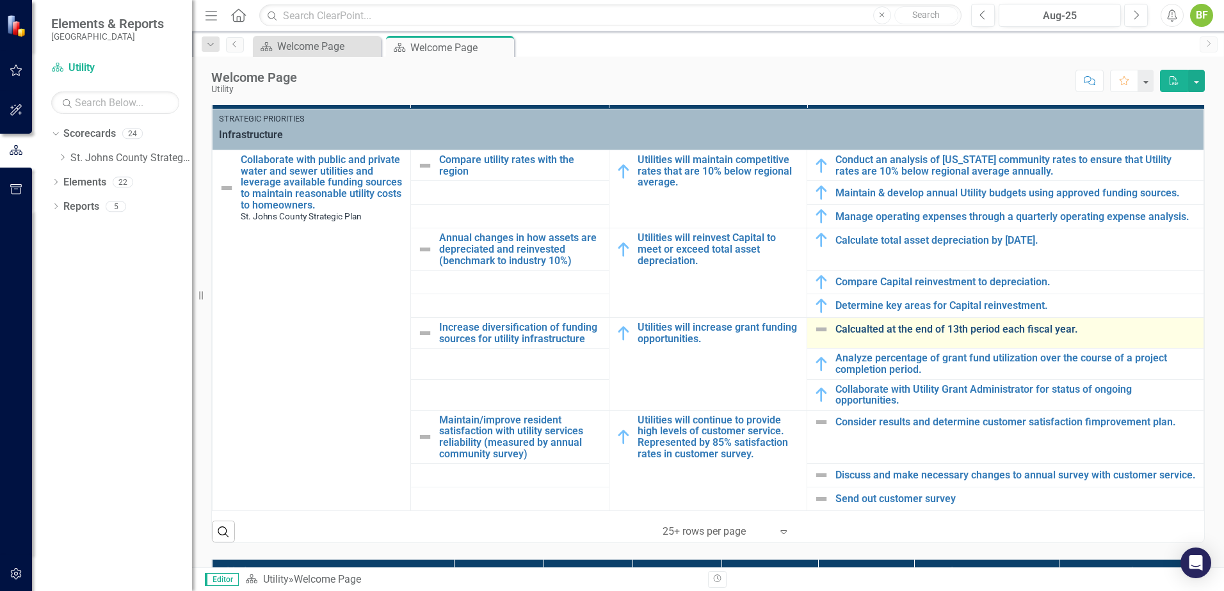
click at [890, 328] on link "Calcualted at the end of 13th period each fiscal year." at bounding box center [1016, 330] width 362 height 12
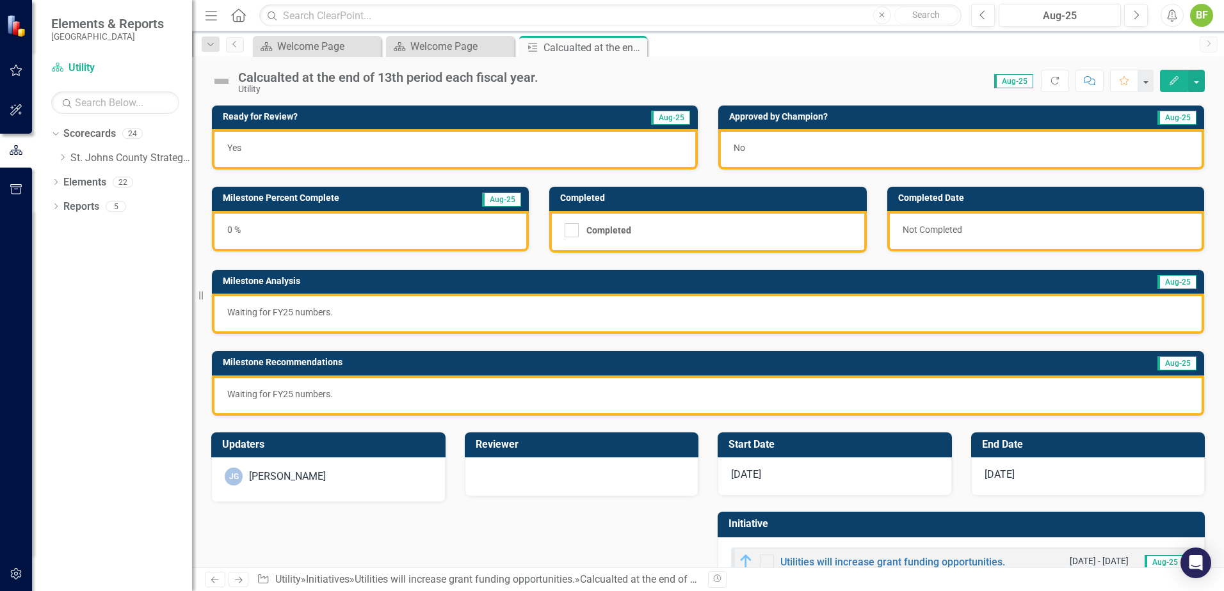
click at [220, 80] on img at bounding box center [221, 81] width 20 height 20
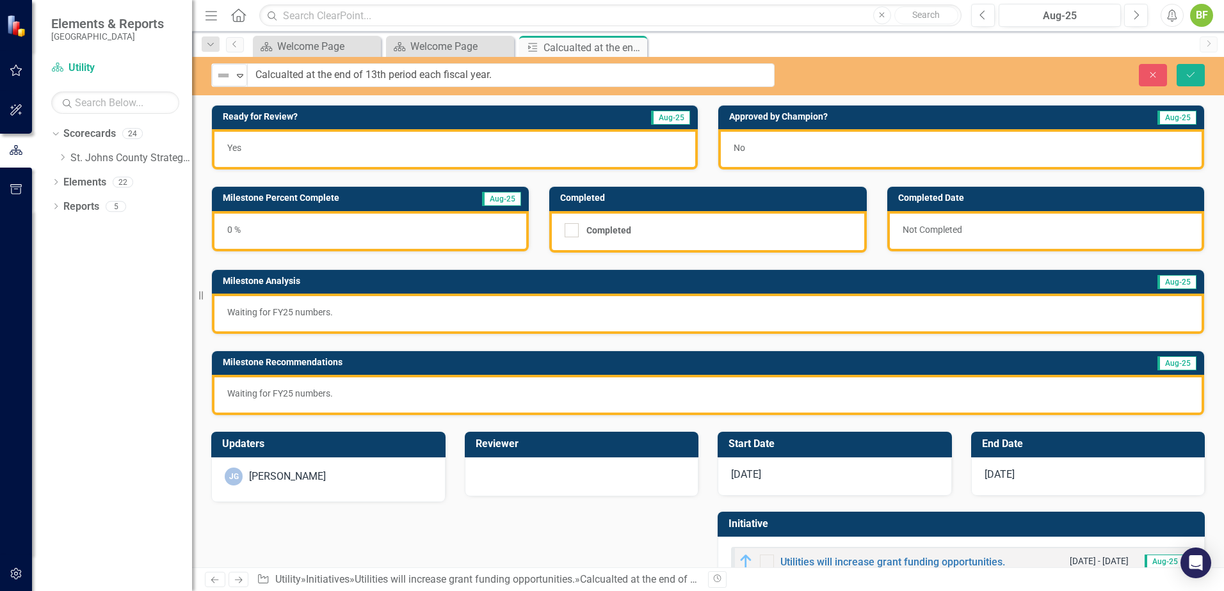
click at [421, 87] on div "Not Defined Expand Calcualted at the end of 13th period each fiscal year. Close…" at bounding box center [708, 76] width 1032 height 38
drag, startPoint x: 525, startPoint y: 77, endPoint x: 145, endPoint y: 51, distance: 381.0
click at [144, 51] on div "Elements & Reports [GEOGRAPHIC_DATA] Scorecard Utility Search Dropdown Scorecar…" at bounding box center [612, 295] width 1224 height 591
type input "Monitor internal grant management program."
click at [237, 79] on icon "Expand" at bounding box center [240, 75] width 13 height 10
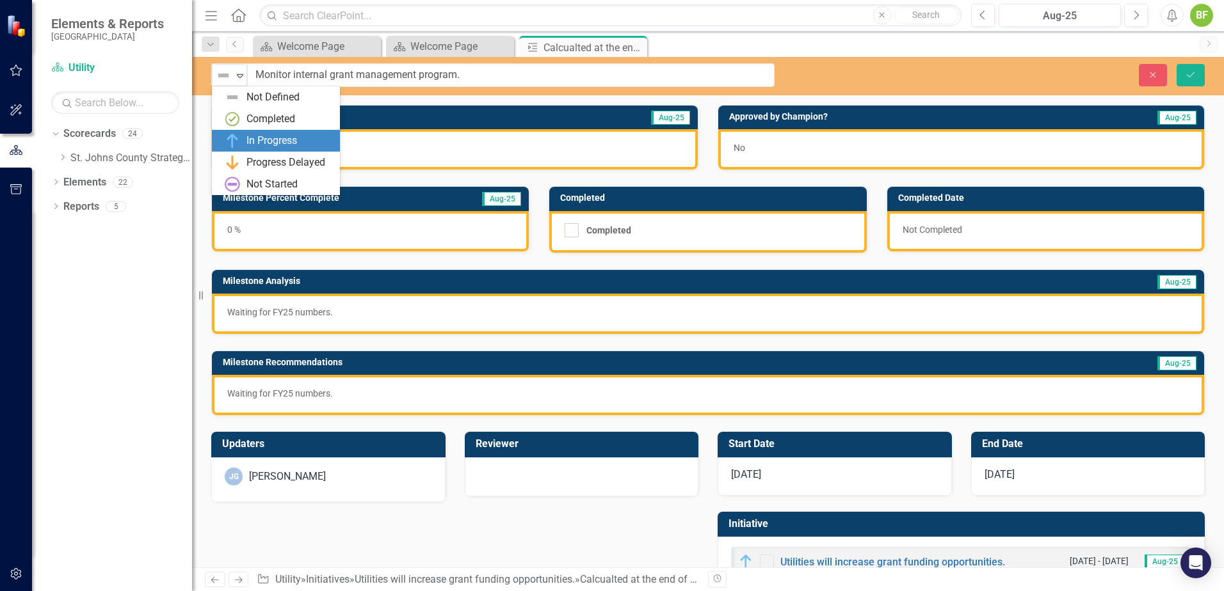
click at [259, 141] on div "In Progress" at bounding box center [271, 141] width 51 height 15
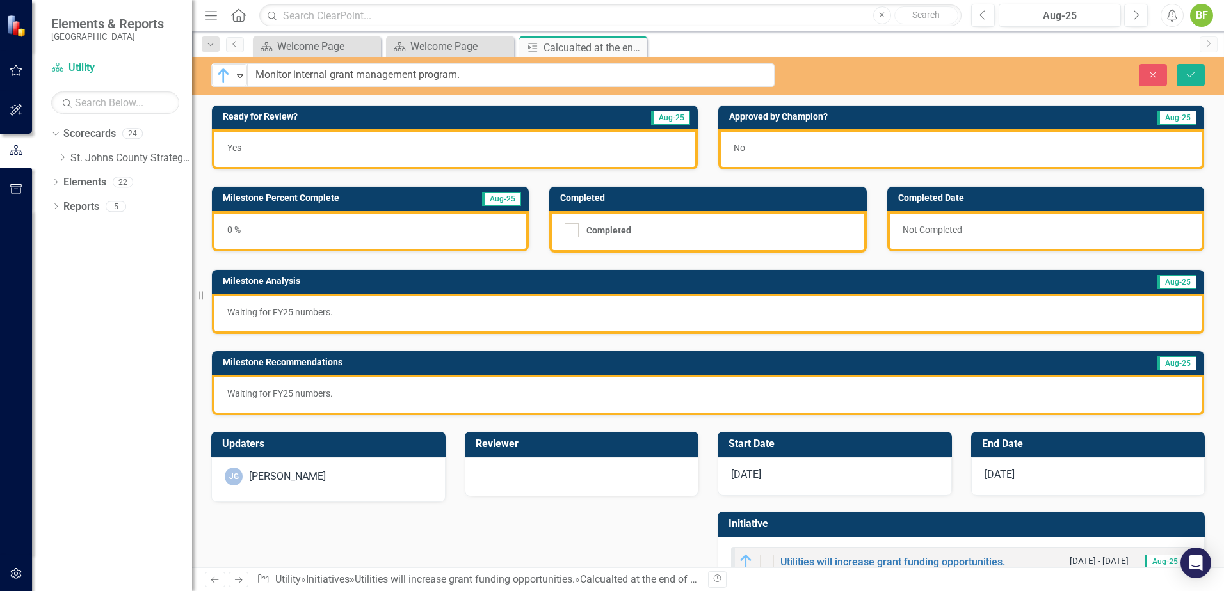
click at [292, 224] on div "0 %" at bounding box center [370, 231] width 317 height 40
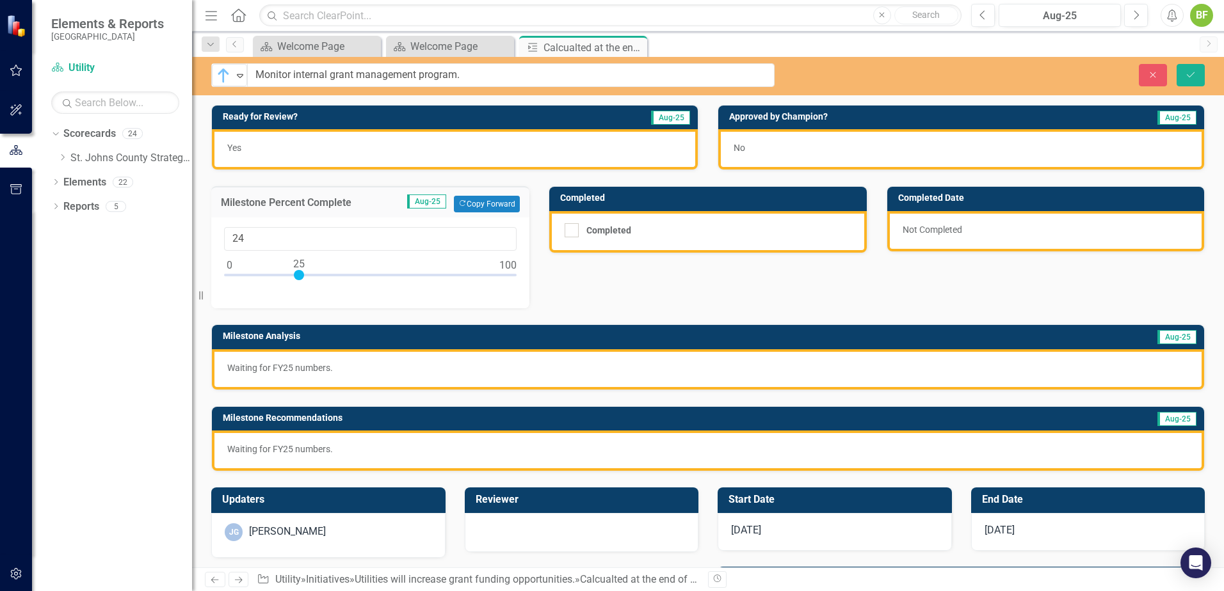
type input "25"
drag, startPoint x: 231, startPoint y: 271, endPoint x: 301, endPoint y: 277, distance: 70.0
click at [301, 277] on div at bounding box center [299, 275] width 10 height 10
click at [363, 370] on p "Waiting for FY25 numbers." at bounding box center [707, 368] width 961 height 13
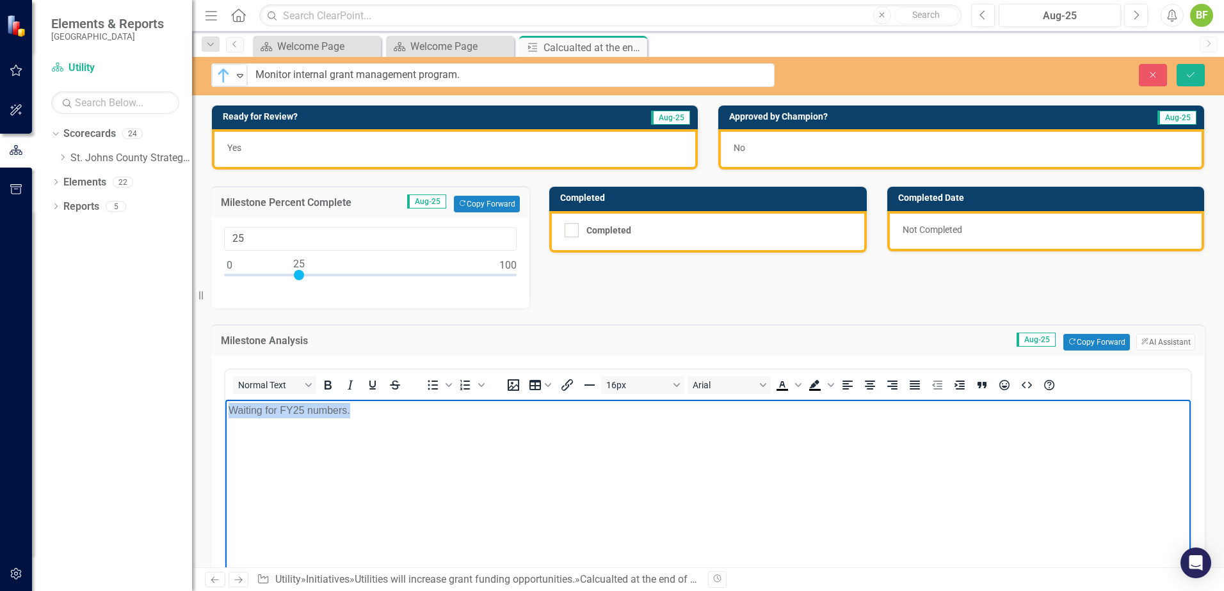
drag, startPoint x: 404, startPoint y: 415, endPoint x: 161, endPoint y: 419, distance: 243.2
click at [225, 419] on html "Waiting for FY25 numbers." at bounding box center [707, 496] width 965 height 192
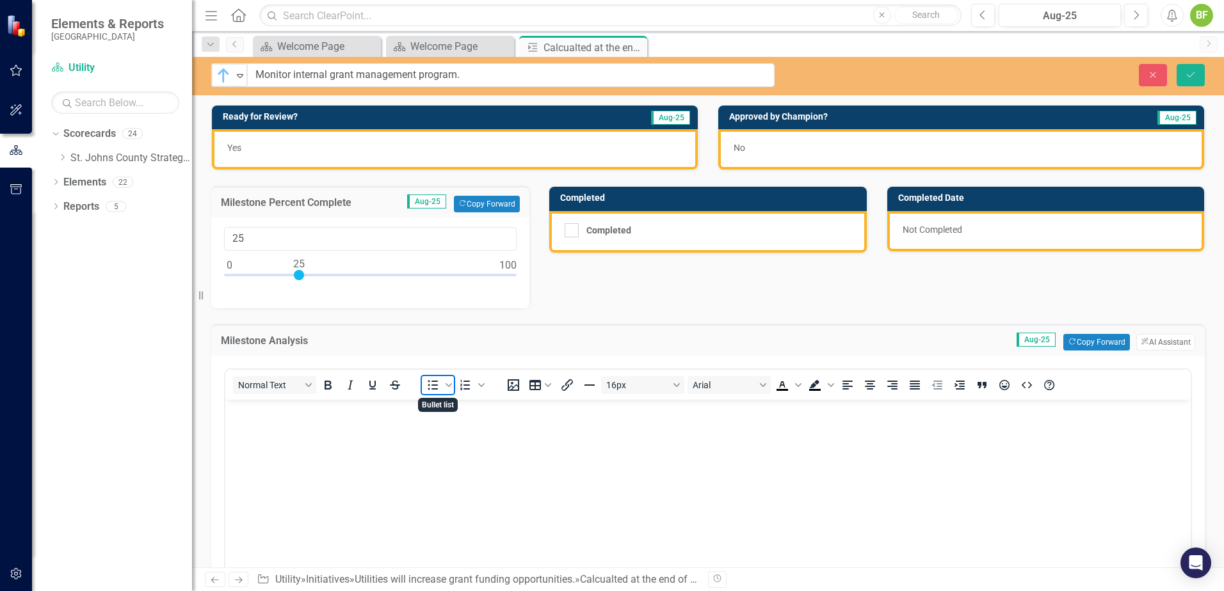
click at [433, 384] on icon "Bullet list" at bounding box center [432, 385] width 15 height 15
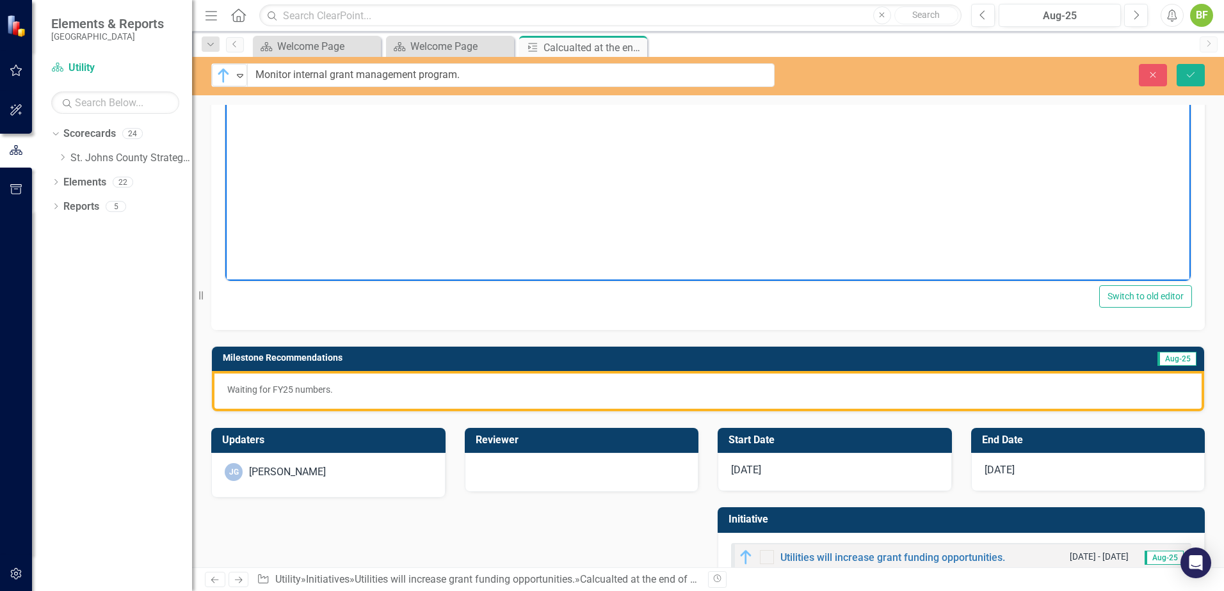
scroll to position [379, 0]
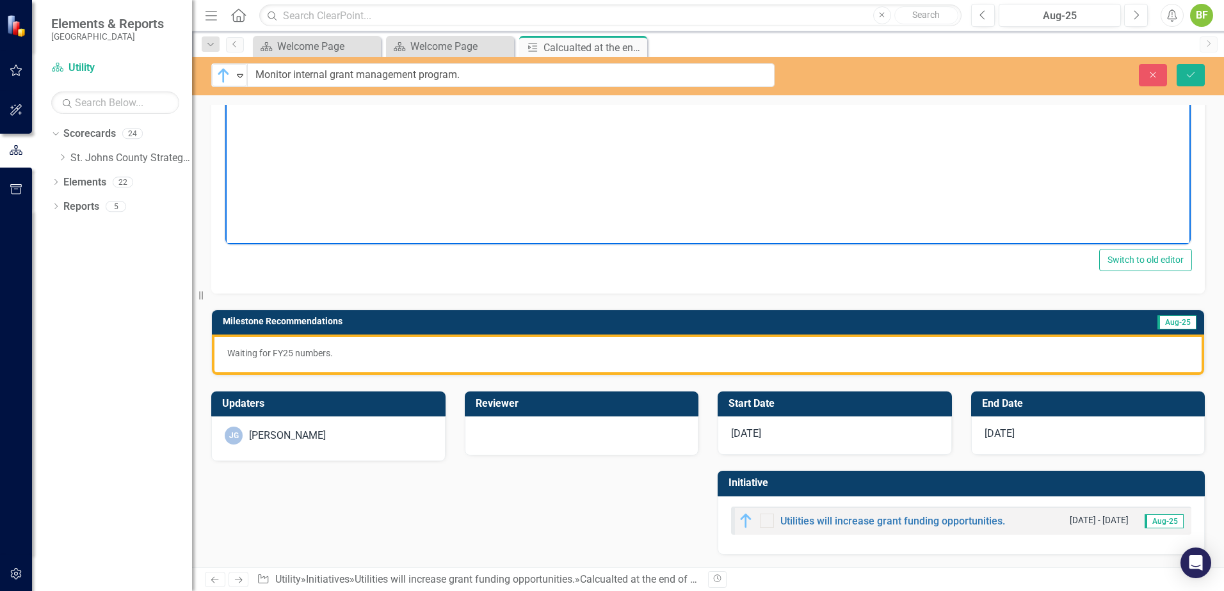
click at [351, 349] on p "Waiting for FY25 numbers." at bounding box center [707, 353] width 961 height 13
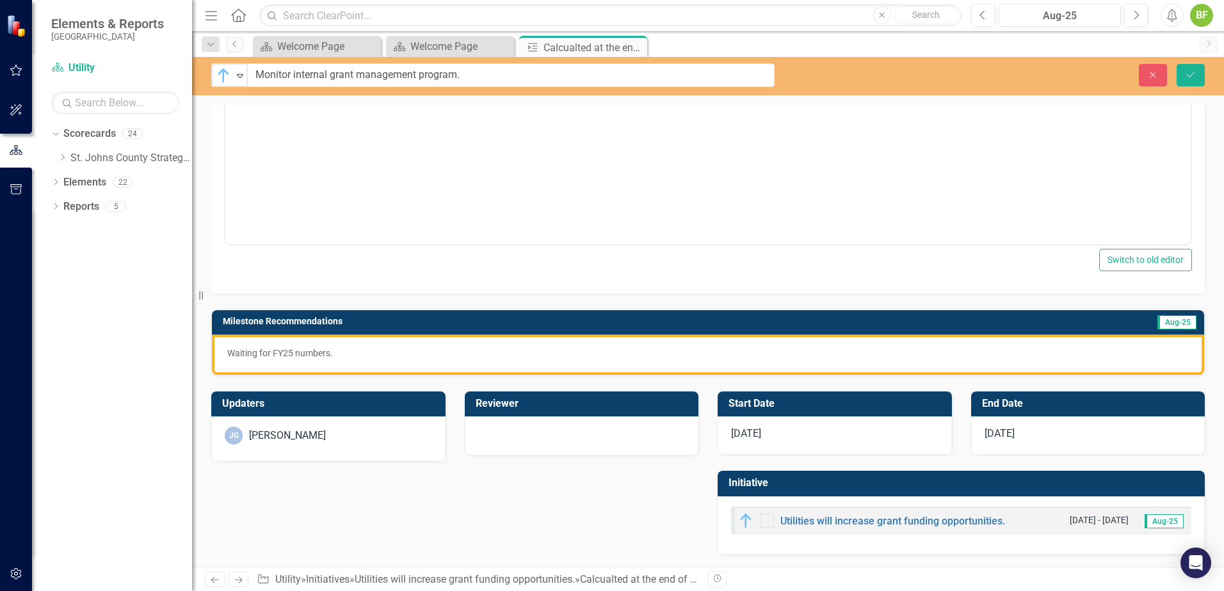
click at [350, 349] on p "Waiting for FY25 numbers." at bounding box center [707, 353] width 961 height 13
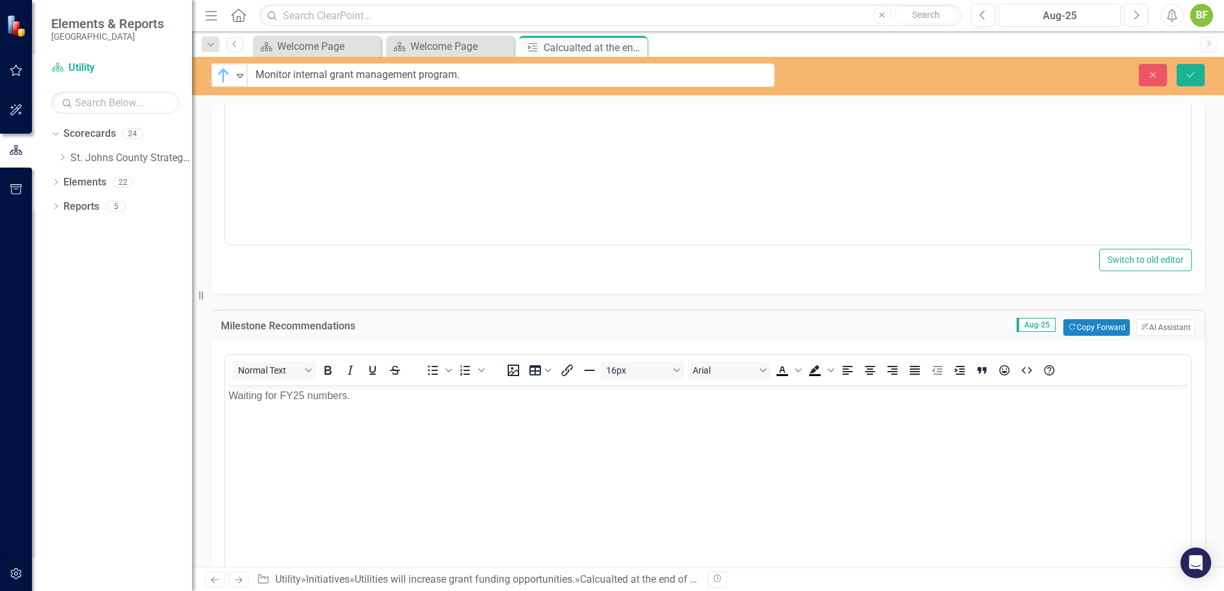
scroll to position [0, 0]
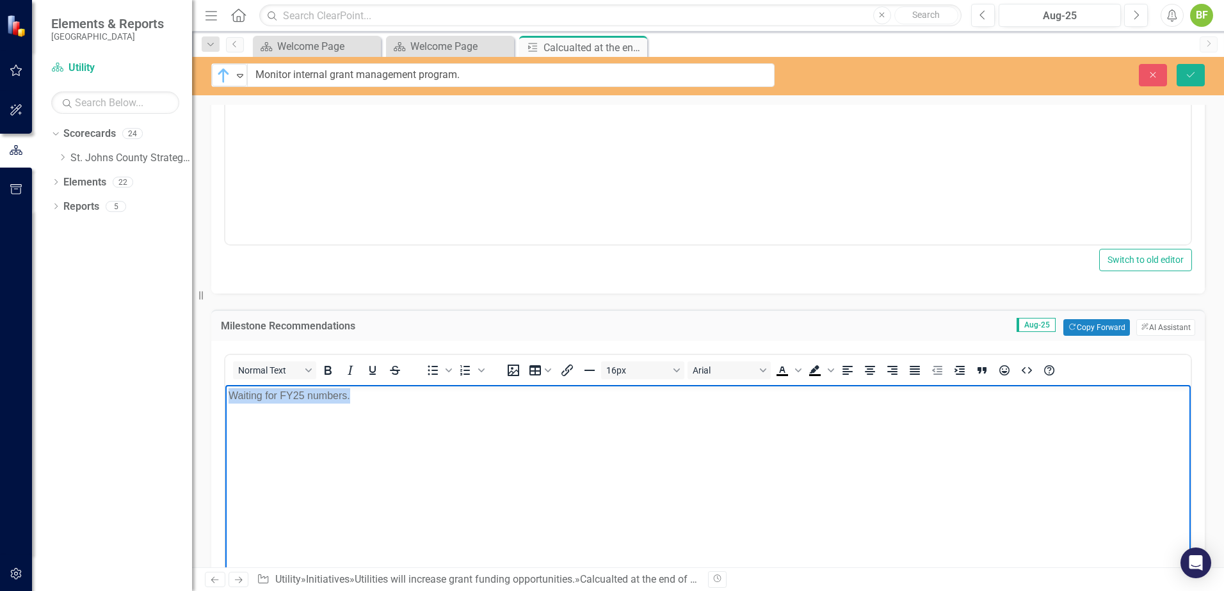
drag, startPoint x: 384, startPoint y: 407, endPoint x: 179, endPoint y: 404, distance: 204.8
click at [225, 404] on html "Waiting for FY25 numbers." at bounding box center [707, 481] width 965 height 192
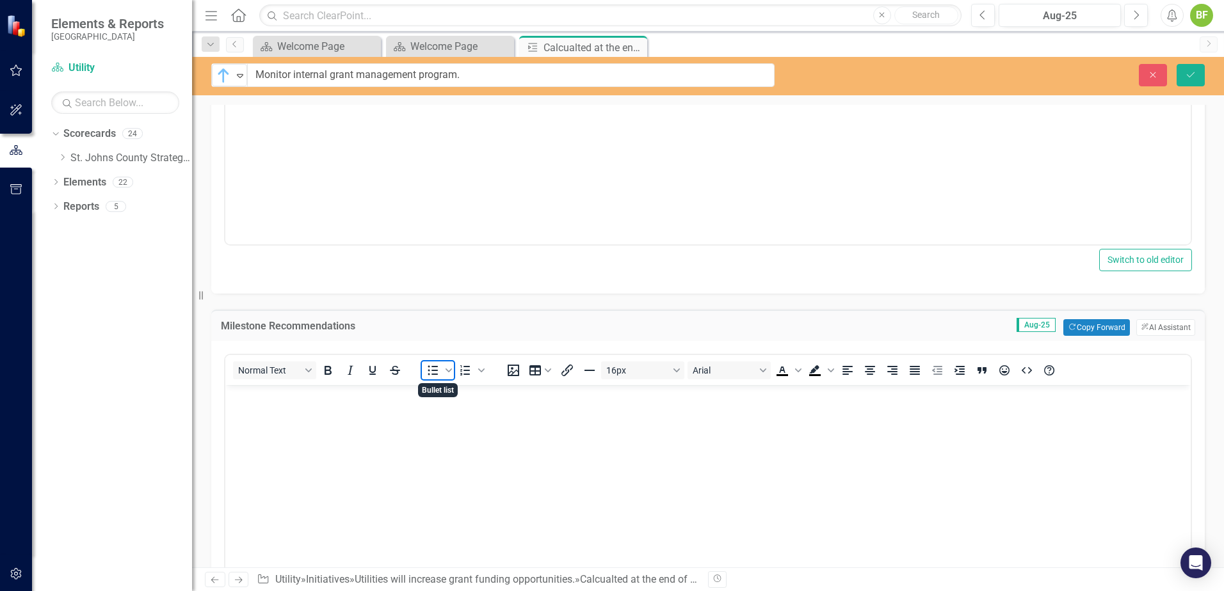
click at [426, 372] on icon "Bullet list" at bounding box center [432, 370] width 15 height 15
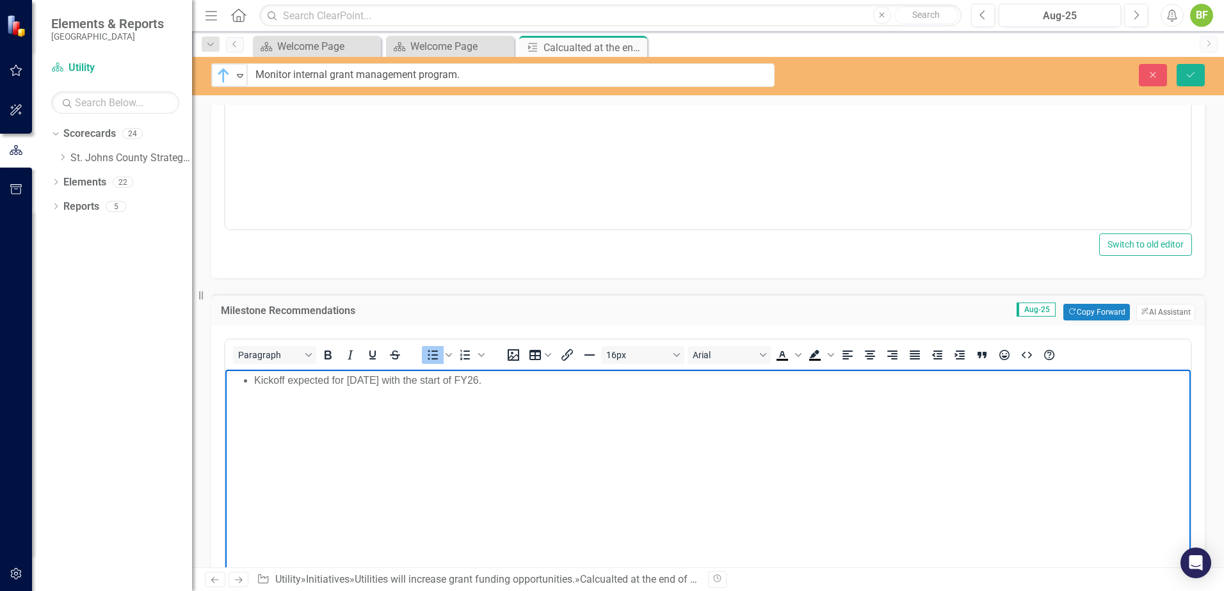
scroll to position [379, 0]
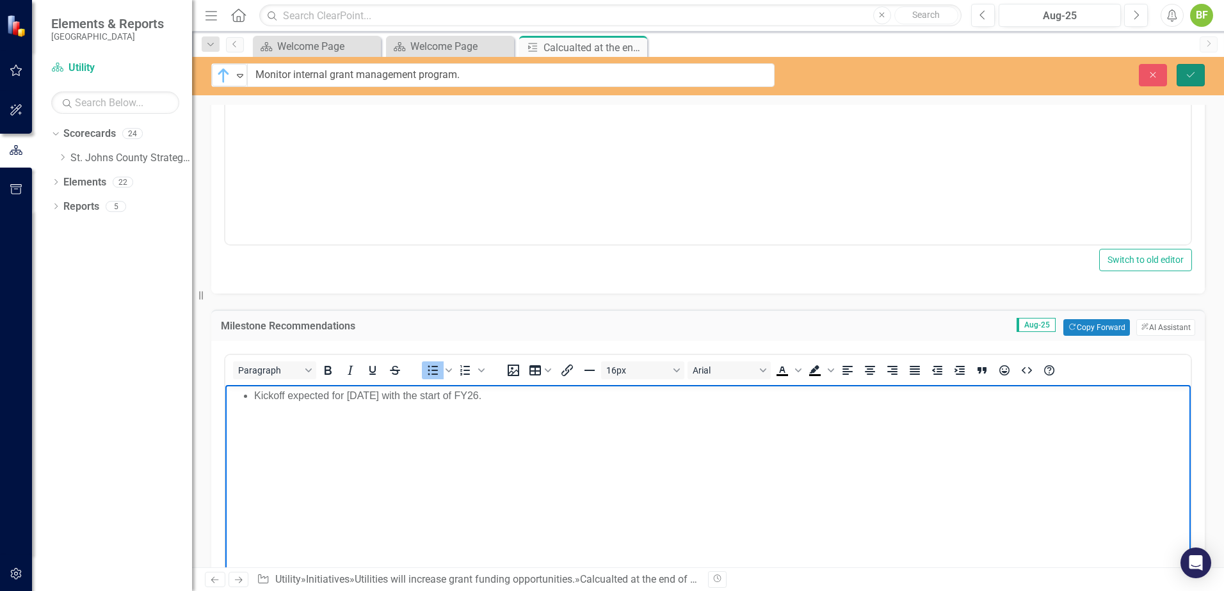
click at [1190, 83] on button "Save" at bounding box center [1190, 75] width 28 height 22
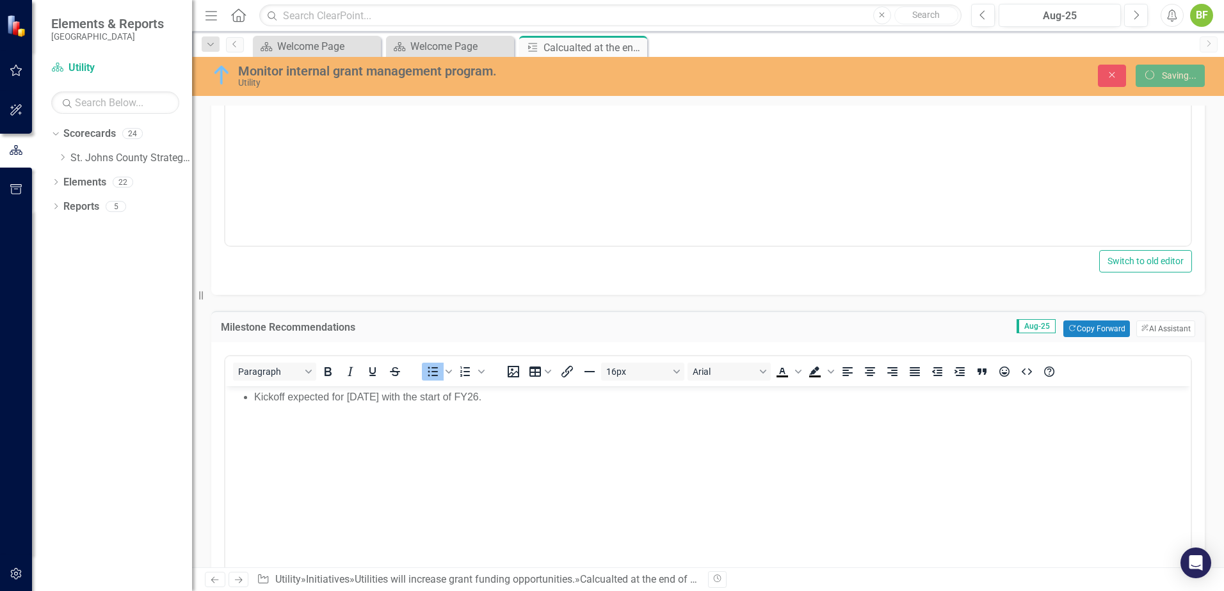
scroll to position [52, 0]
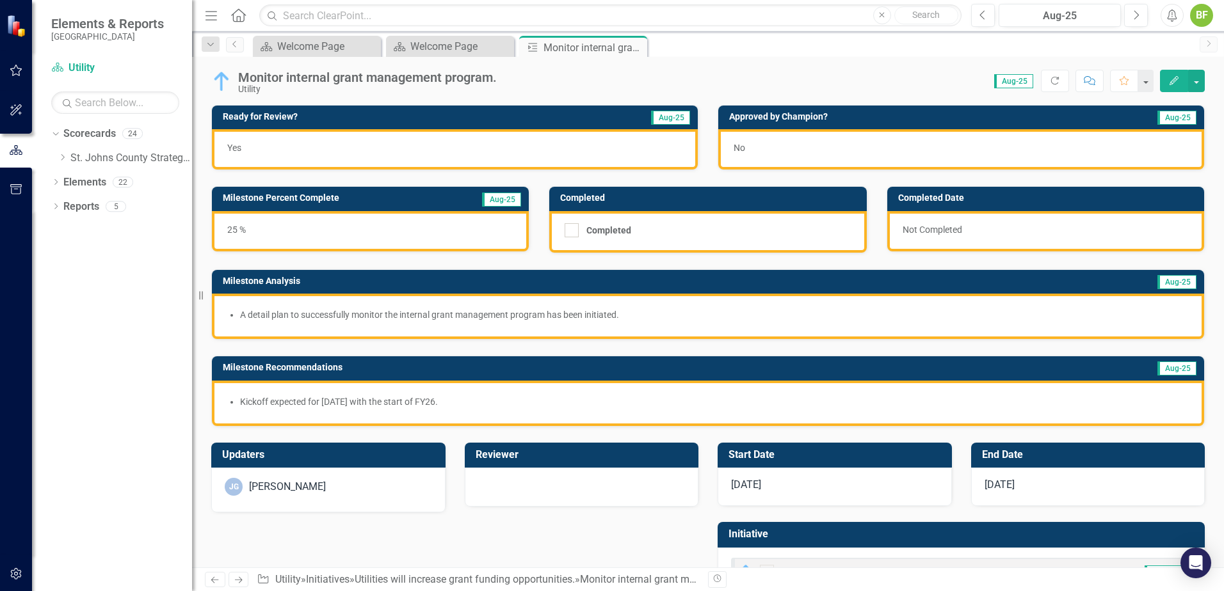
click at [815, 482] on div "[DATE]" at bounding box center [834, 487] width 234 height 38
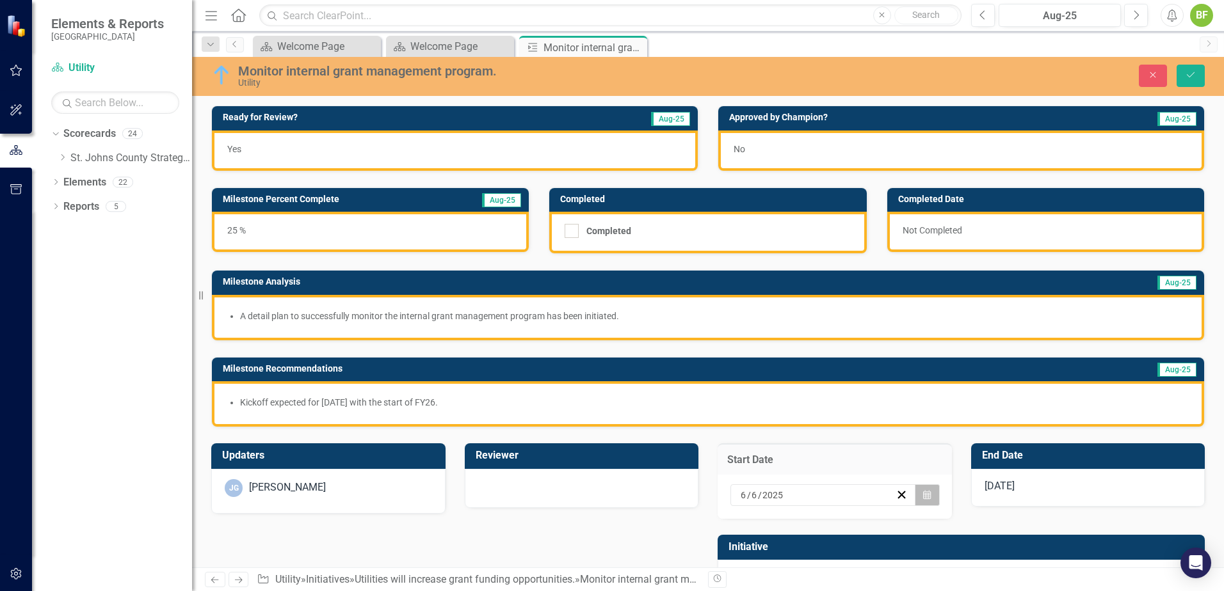
click at [923, 496] on icon "Calendar" at bounding box center [927, 495] width 8 height 9
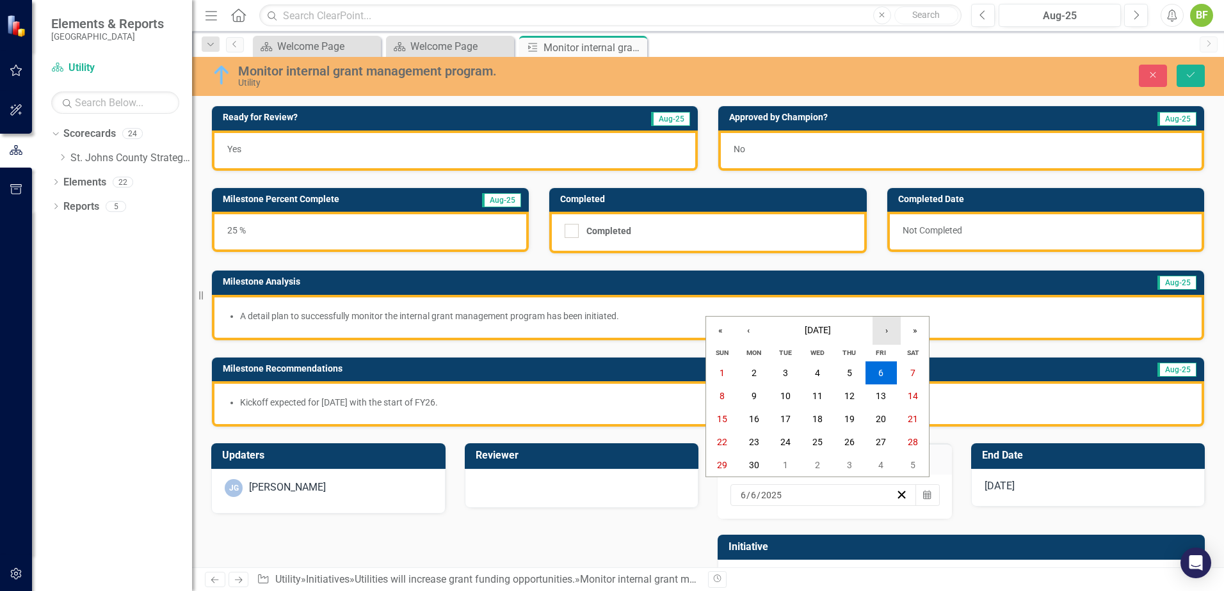
click at [890, 334] on button "›" at bounding box center [886, 331] width 28 height 28
click at [889, 334] on button "›" at bounding box center [886, 331] width 28 height 28
click at [883, 370] on abbr "1" at bounding box center [880, 373] width 5 height 10
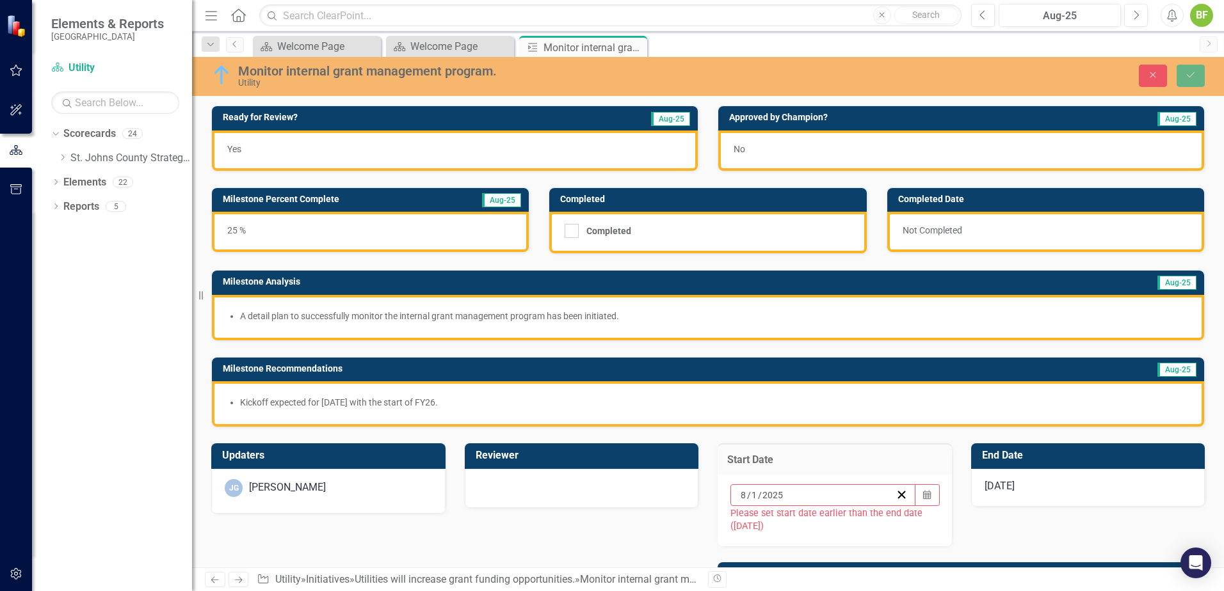
click at [1039, 476] on div "[DATE]" at bounding box center [1088, 488] width 234 height 38
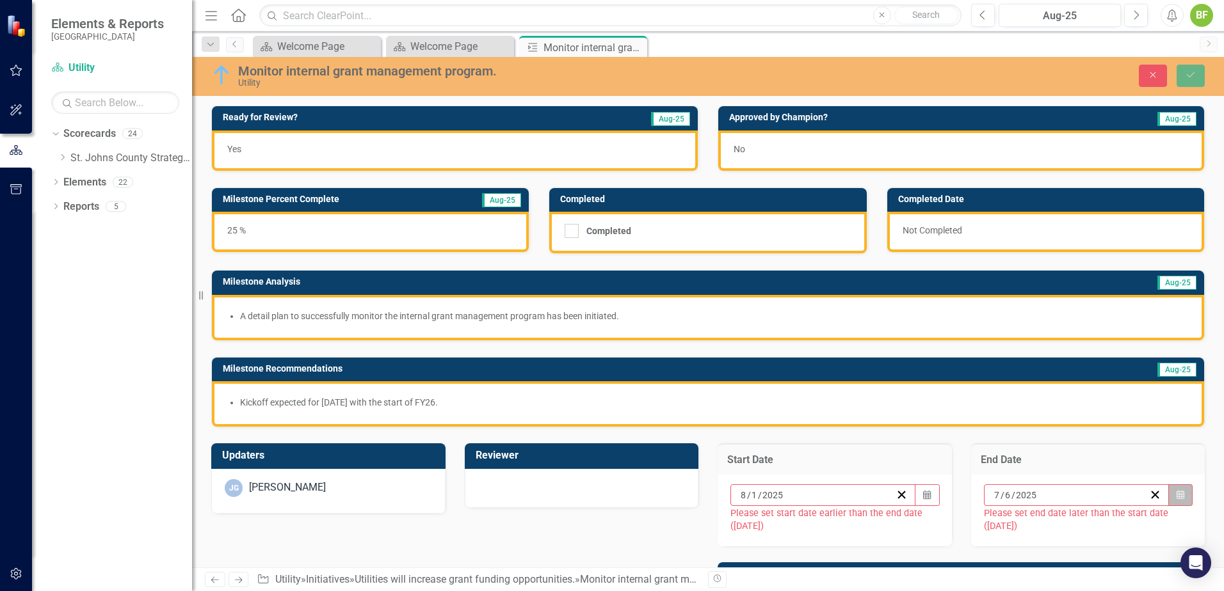
click at [1168, 491] on button "Calendar" at bounding box center [1180, 495] width 24 height 22
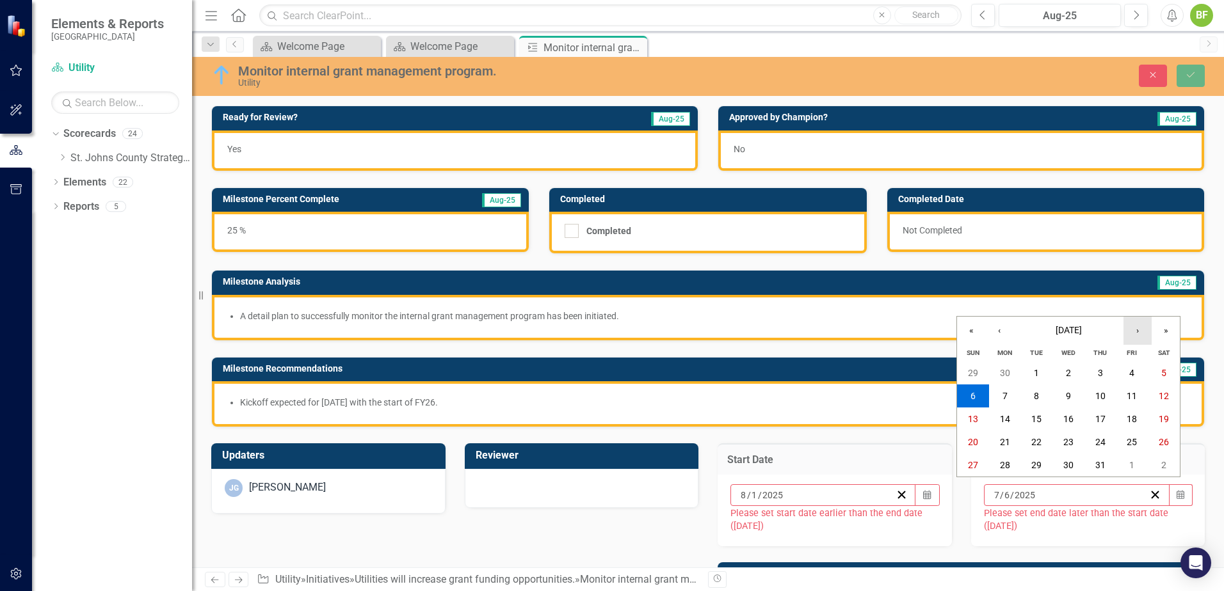
click at [1138, 331] on button "›" at bounding box center [1137, 331] width 28 height 28
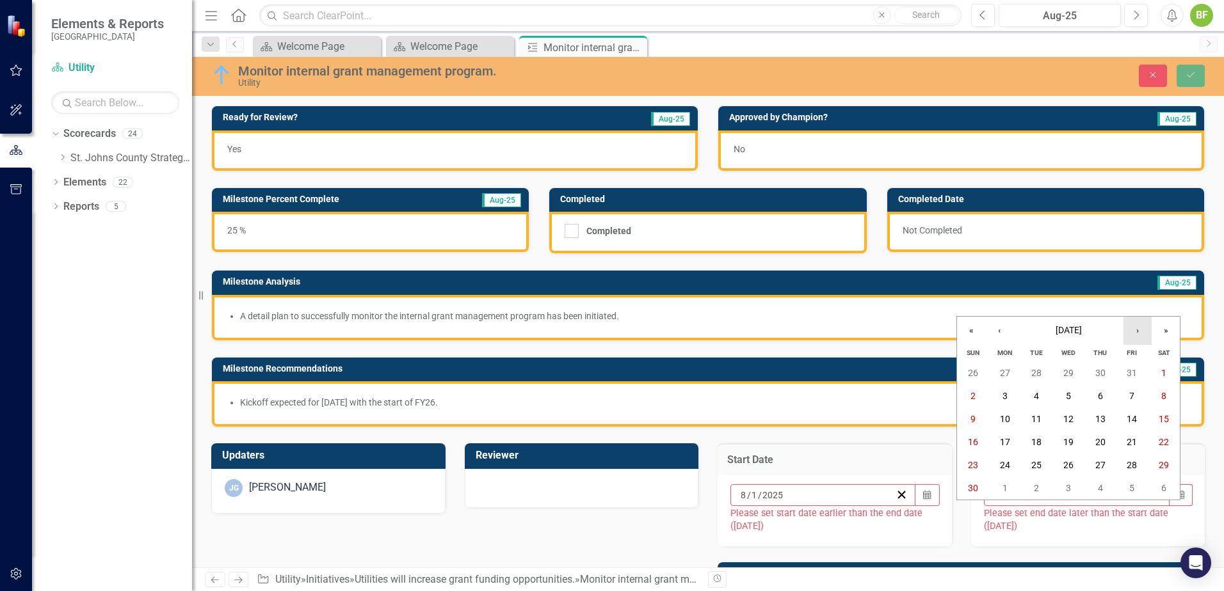
click at [1138, 331] on button "›" at bounding box center [1137, 331] width 28 height 28
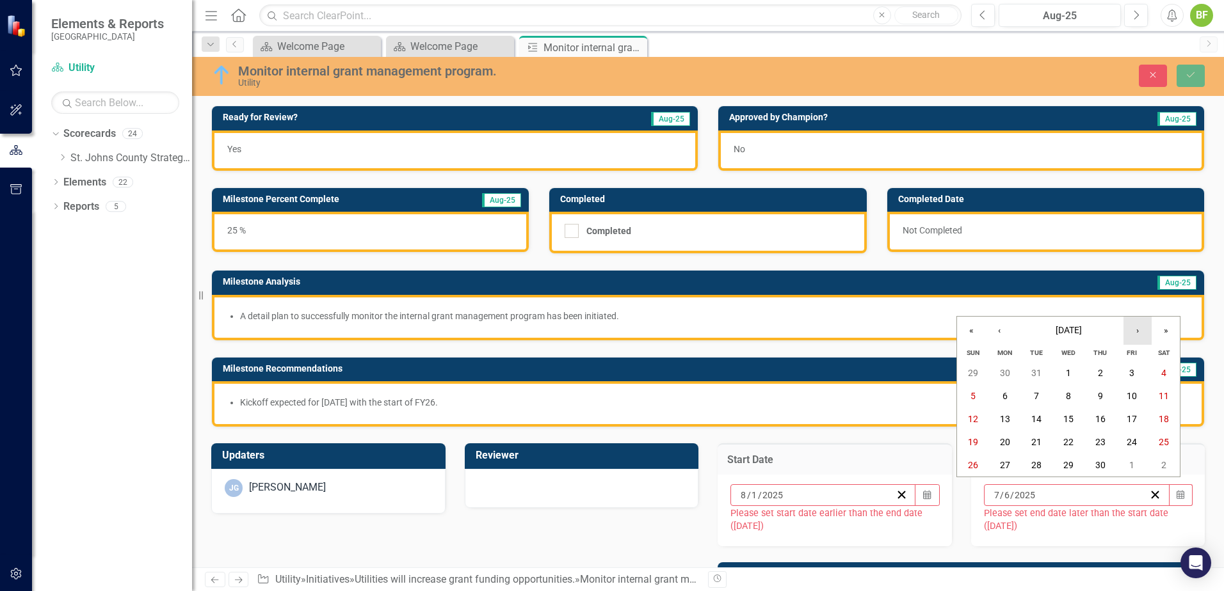
click at [1138, 331] on button "›" at bounding box center [1137, 331] width 28 height 28
click at [1137, 331] on button "›" at bounding box center [1137, 331] width 28 height 28
click at [1063, 470] on abbr "30" at bounding box center [1068, 465] width 10 height 10
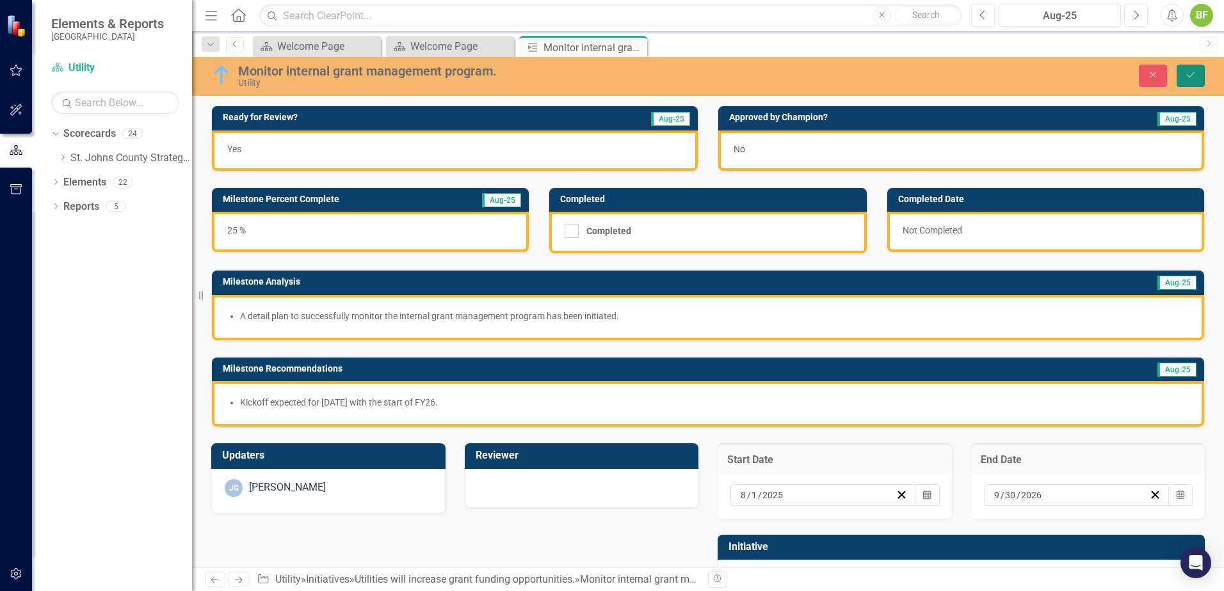
click at [1195, 74] on icon "Save" at bounding box center [1190, 74] width 12 height 9
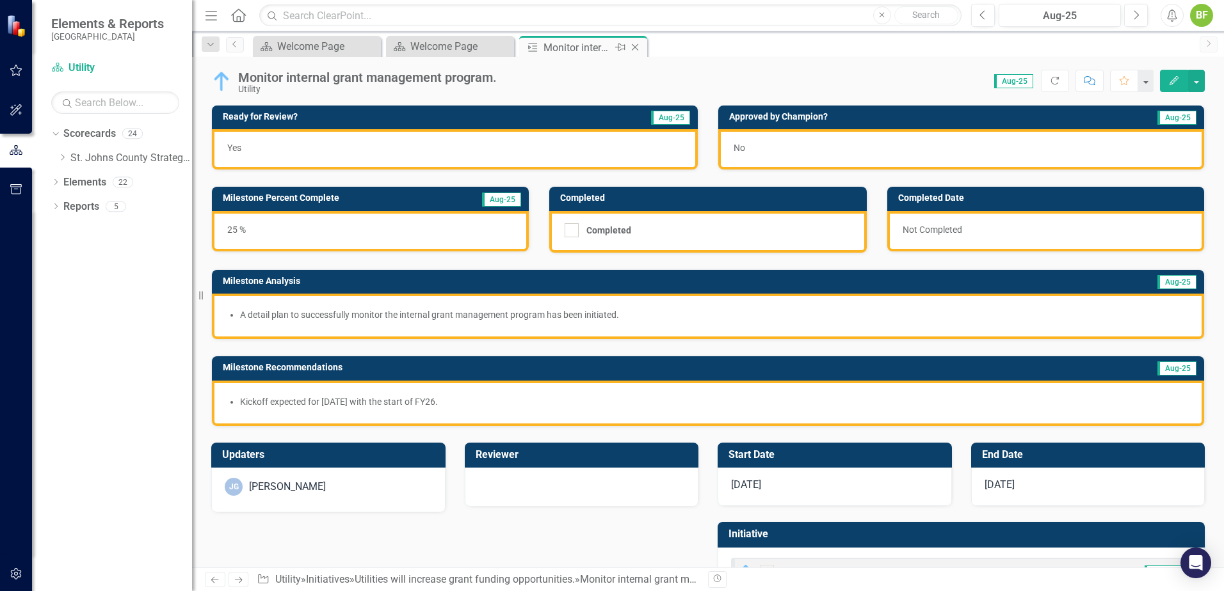
click at [635, 48] on icon "Close" at bounding box center [634, 47] width 13 height 10
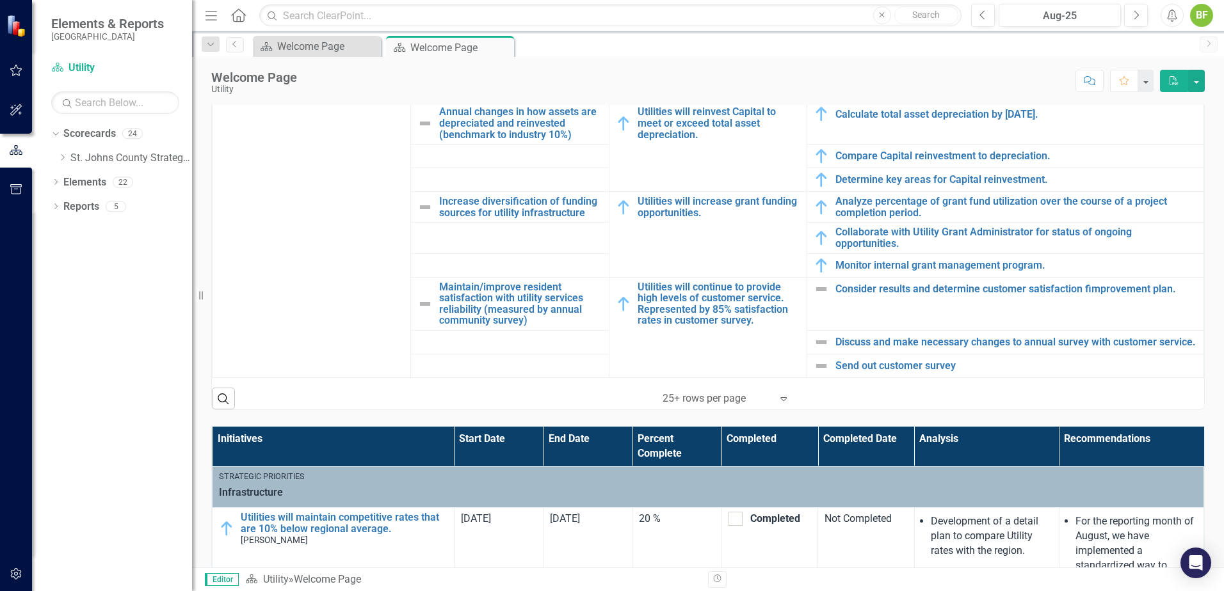
scroll to position [576, 0]
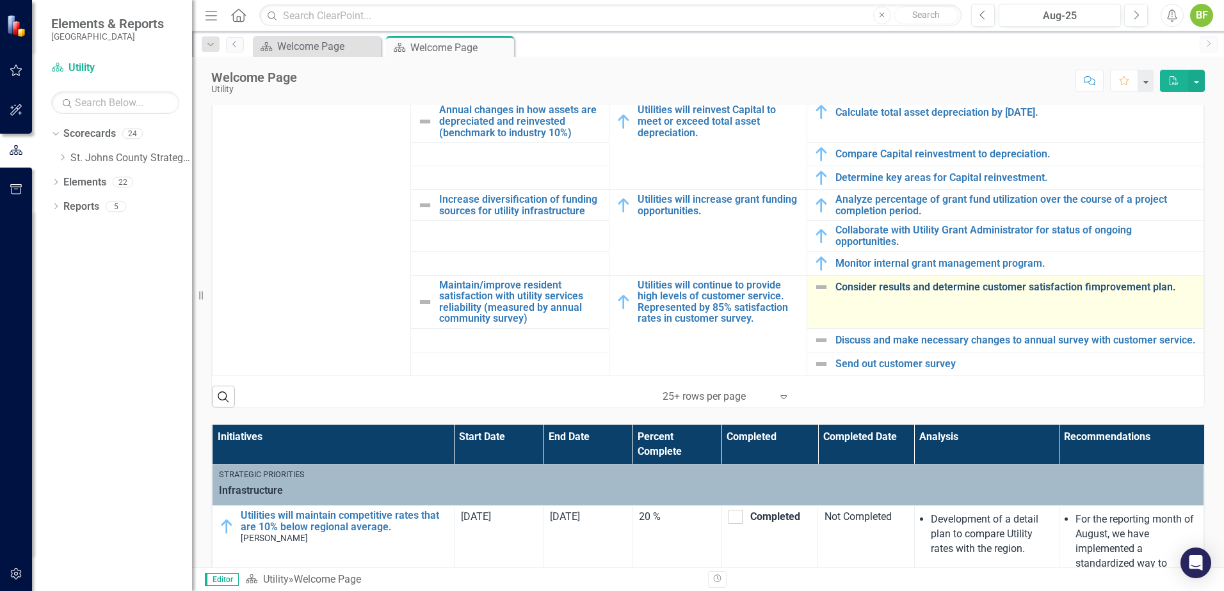
click at [910, 291] on link "Consider results and determine customer satisfaction fimprovement plan." at bounding box center [1016, 288] width 362 height 12
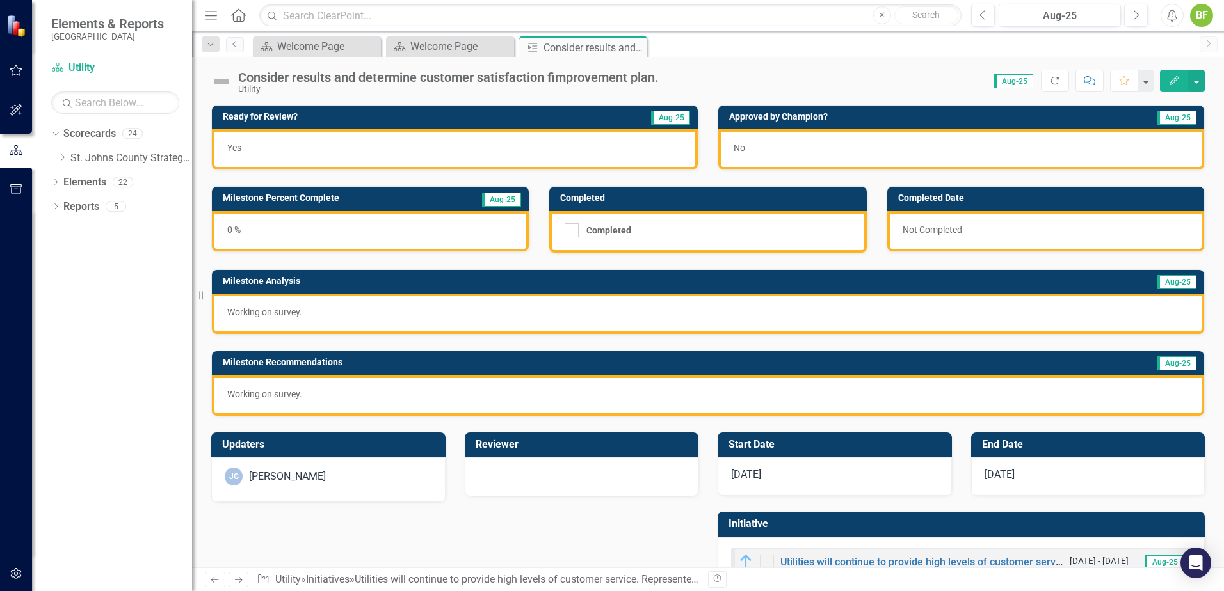
click at [223, 81] on img at bounding box center [221, 81] width 20 height 20
click at [228, 84] on img at bounding box center [221, 81] width 20 height 20
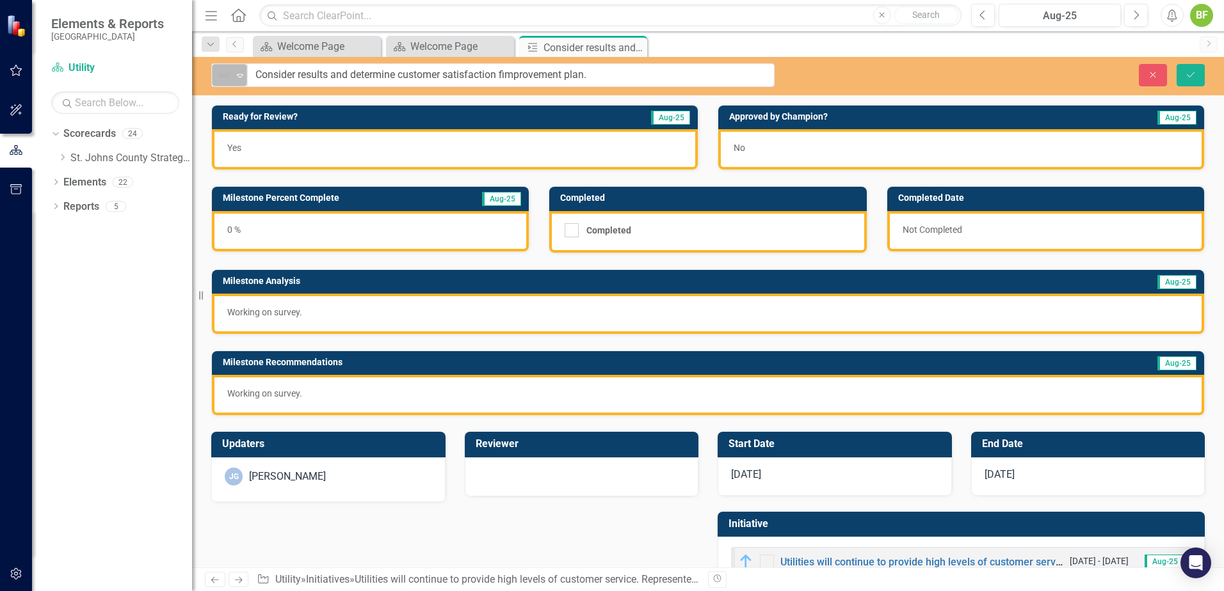
click at [231, 83] on div "Not Defined" at bounding box center [224, 75] width 17 height 15
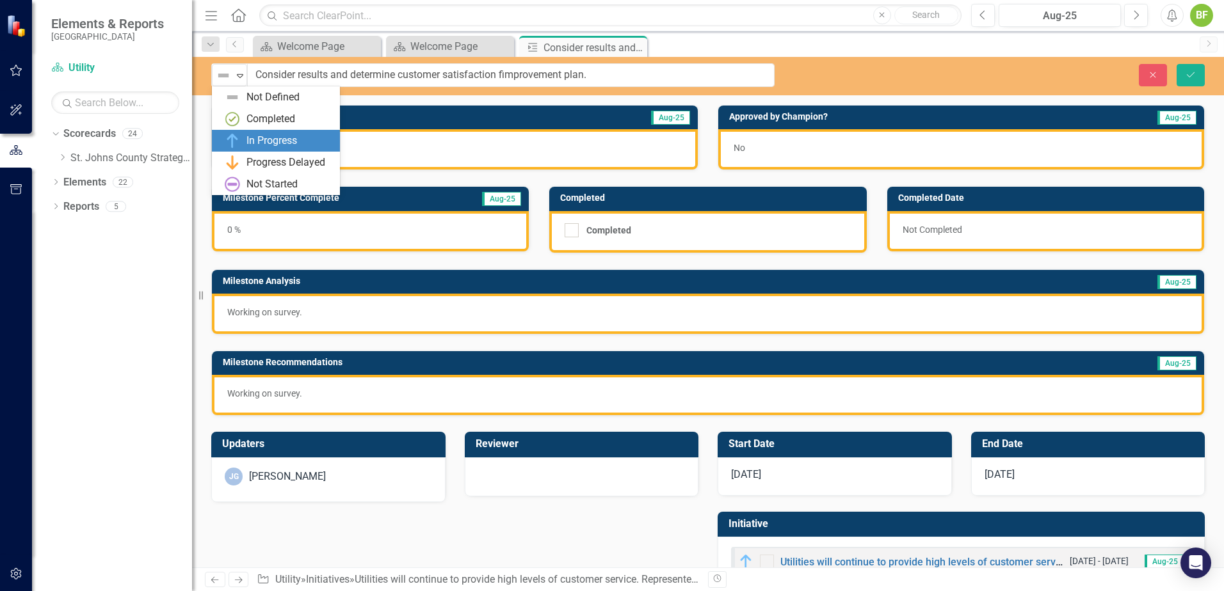
click at [245, 146] on div "In Progress" at bounding box center [279, 140] width 108 height 15
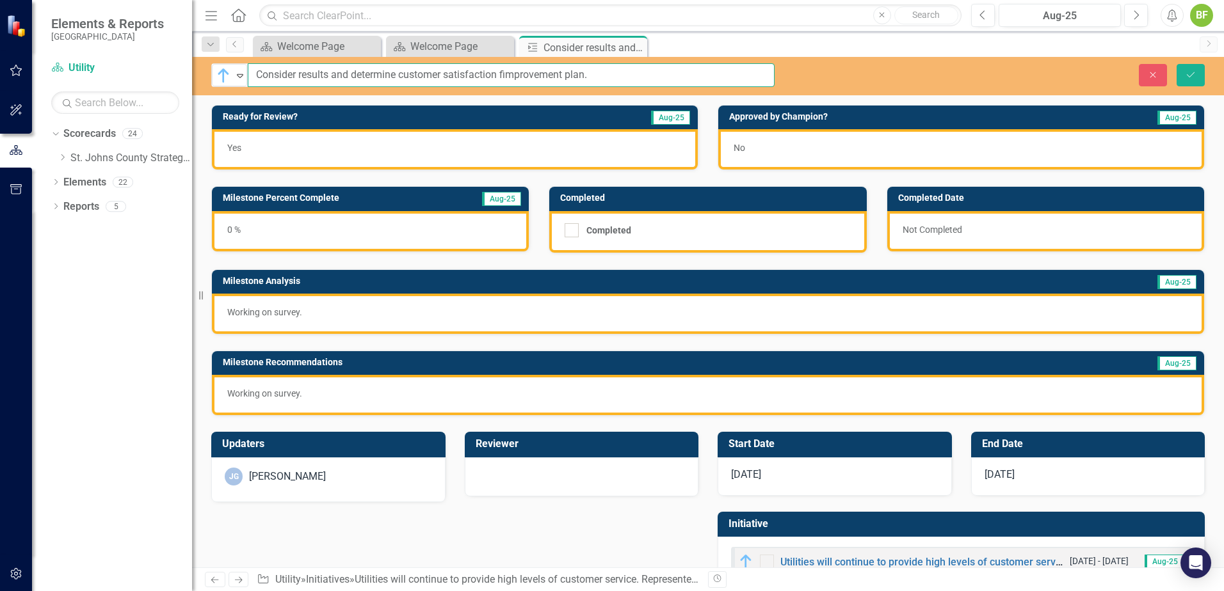
drag, startPoint x: 642, startPoint y: 68, endPoint x: 262, endPoint y: 73, distance: 379.5
click at [262, 73] on input "Consider results and determine customer satisfaction fimprovement plan." at bounding box center [511, 75] width 527 height 24
type input "C"
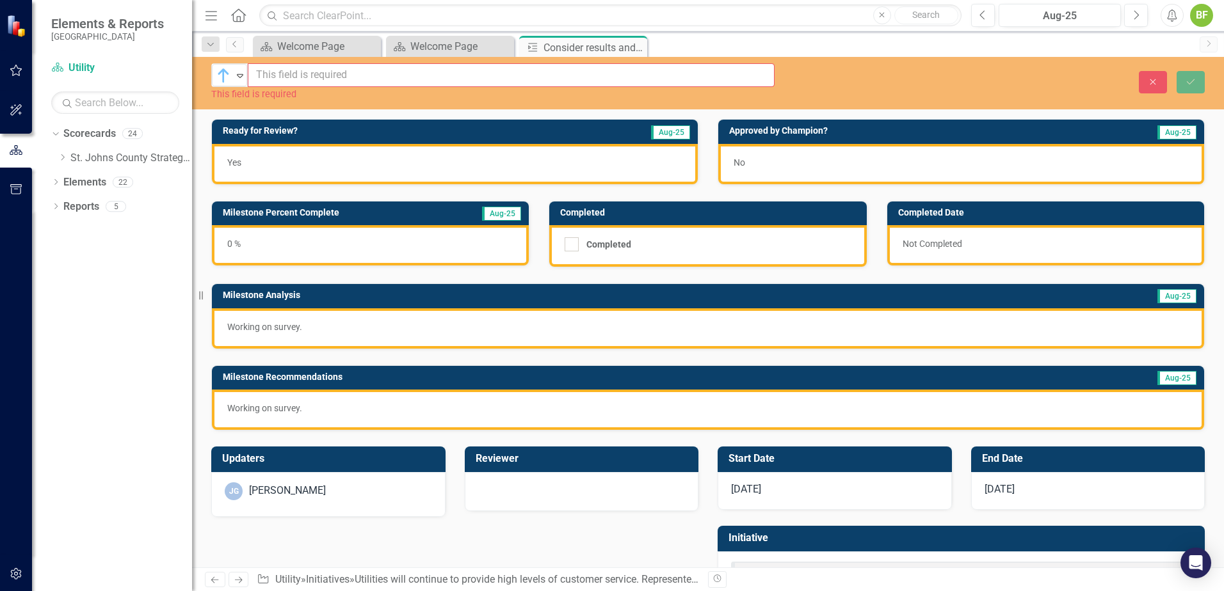
type input "W"
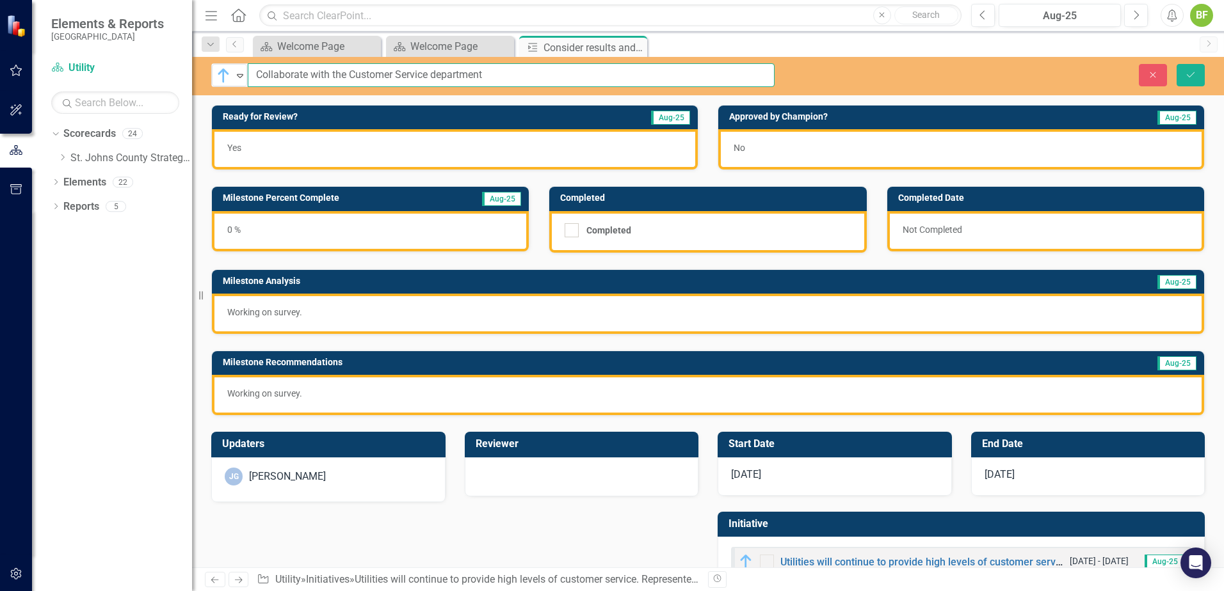
click at [347, 75] on input "Collaborate with the Customer Service department" at bounding box center [511, 75] width 527 height 24
click at [560, 74] on input "Collaborate with the Utility Customer Service department" at bounding box center [511, 75] width 527 height 24
click at [400, 83] on input "Collaborate with the Utility Customer Service department to execute a customer …" at bounding box center [511, 75] width 527 height 24
type input "Collaborate with the Utility Customer Service department to execute a customer …"
click at [376, 235] on div "0 %" at bounding box center [370, 231] width 317 height 40
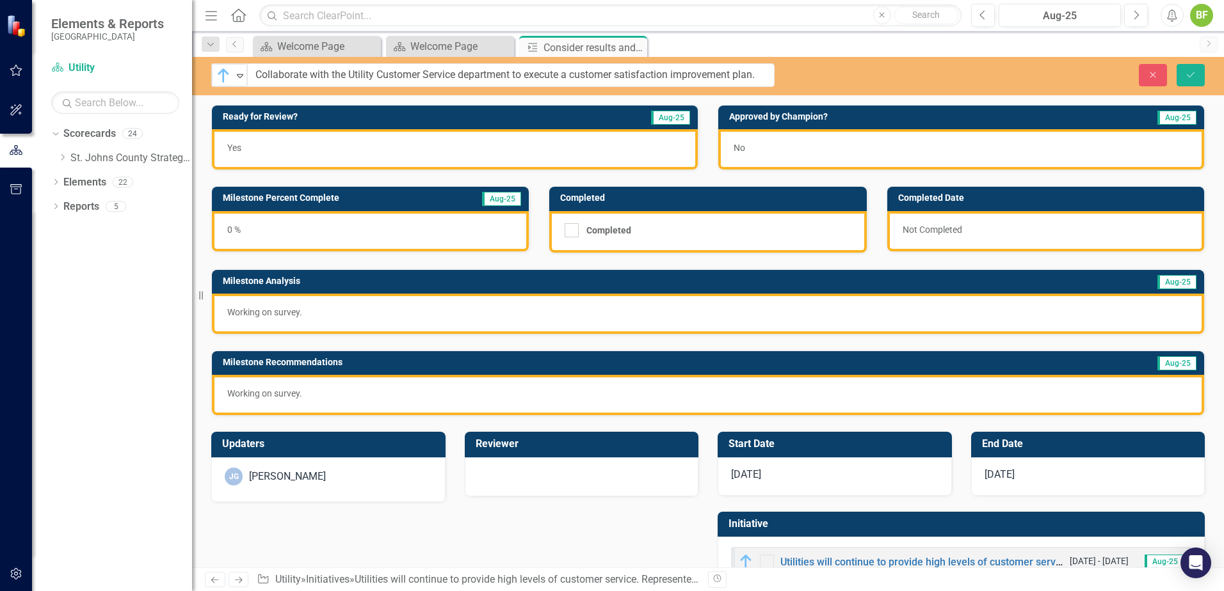
click at [376, 235] on div "0 %" at bounding box center [370, 231] width 317 height 40
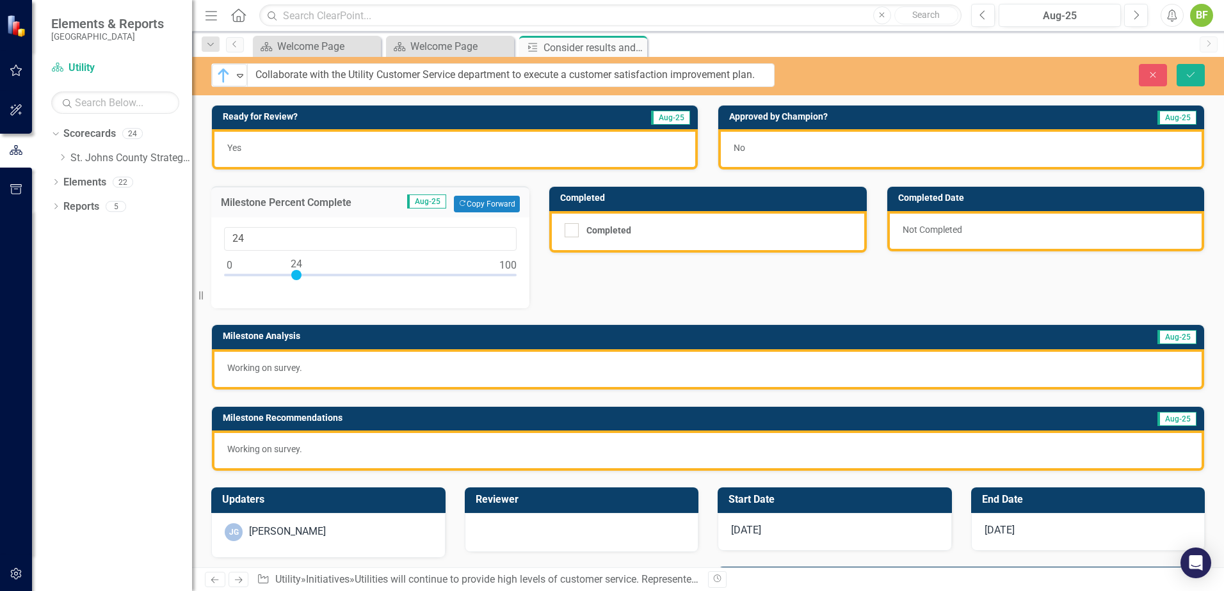
type input "25"
drag, startPoint x: 230, startPoint y: 273, endPoint x: 299, endPoint y: 281, distance: 69.5
click at [299, 281] on div at bounding box center [370, 278] width 292 height 16
click at [342, 374] on div "Working on survey." at bounding box center [708, 369] width 992 height 40
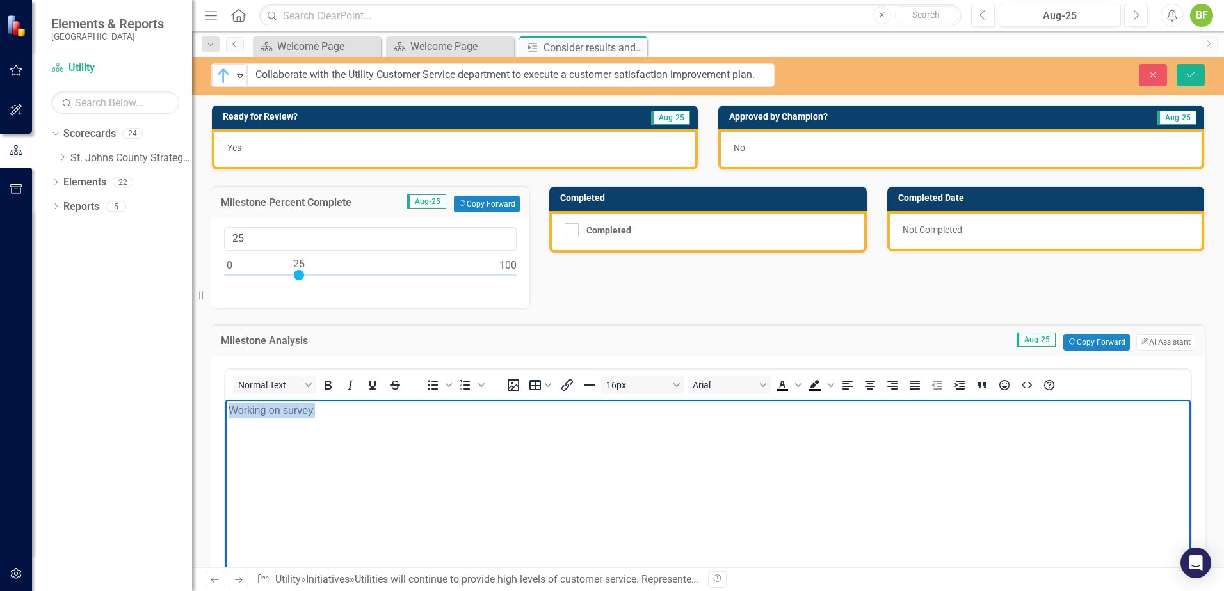
drag, startPoint x: 402, startPoint y: 417, endPoint x: 203, endPoint y: 411, distance: 198.5
click at [225, 411] on html "Working on survey." at bounding box center [707, 496] width 965 height 192
click at [431, 386] on icon "Bullet list" at bounding box center [432, 385] width 15 height 15
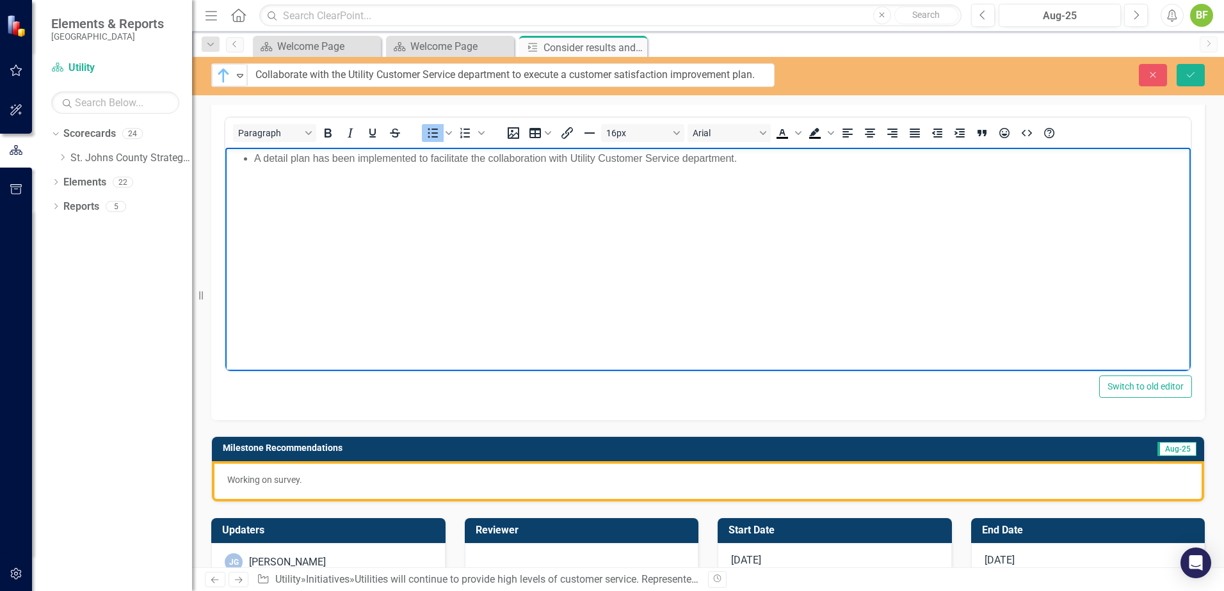
scroll to position [256, 0]
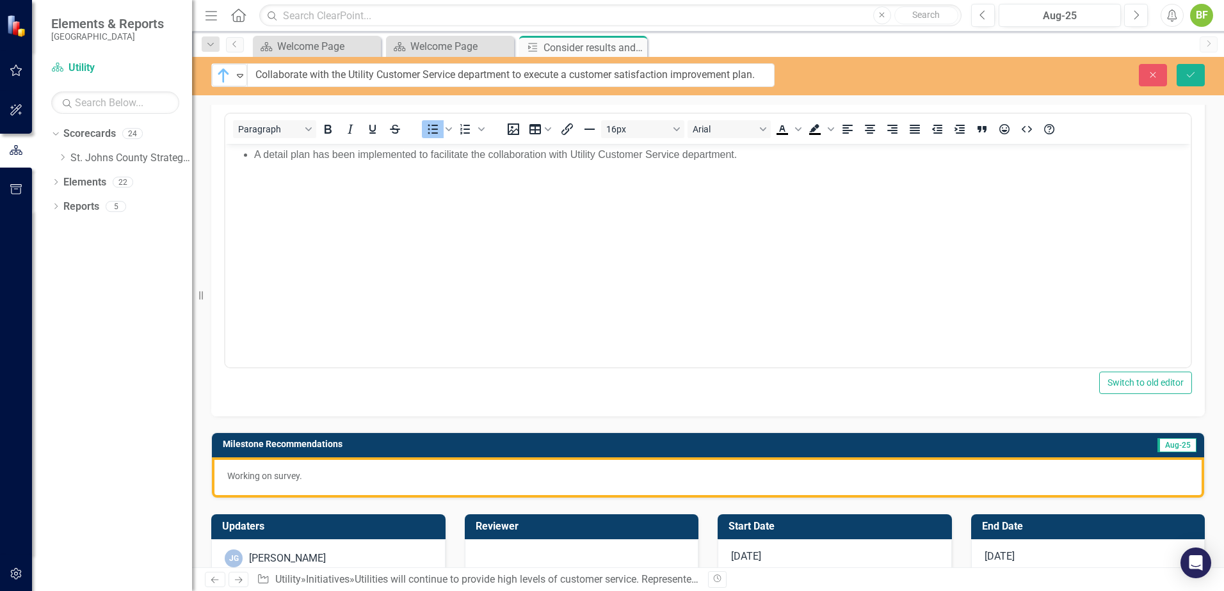
click at [380, 486] on div "Working on survey." at bounding box center [708, 478] width 992 height 40
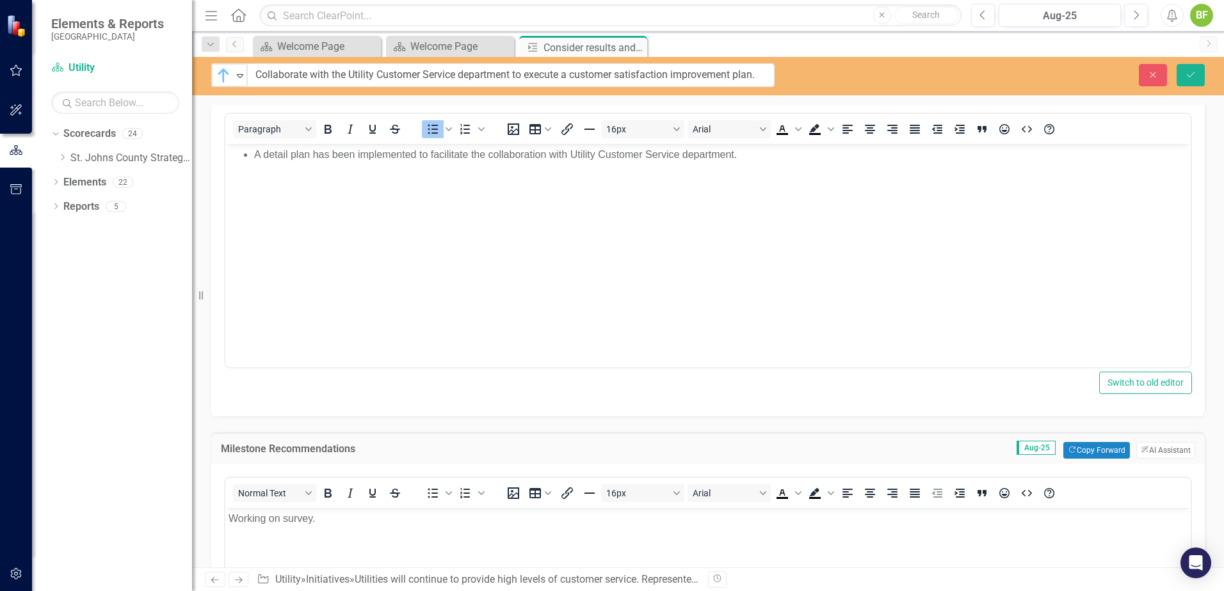
scroll to position [0, 0]
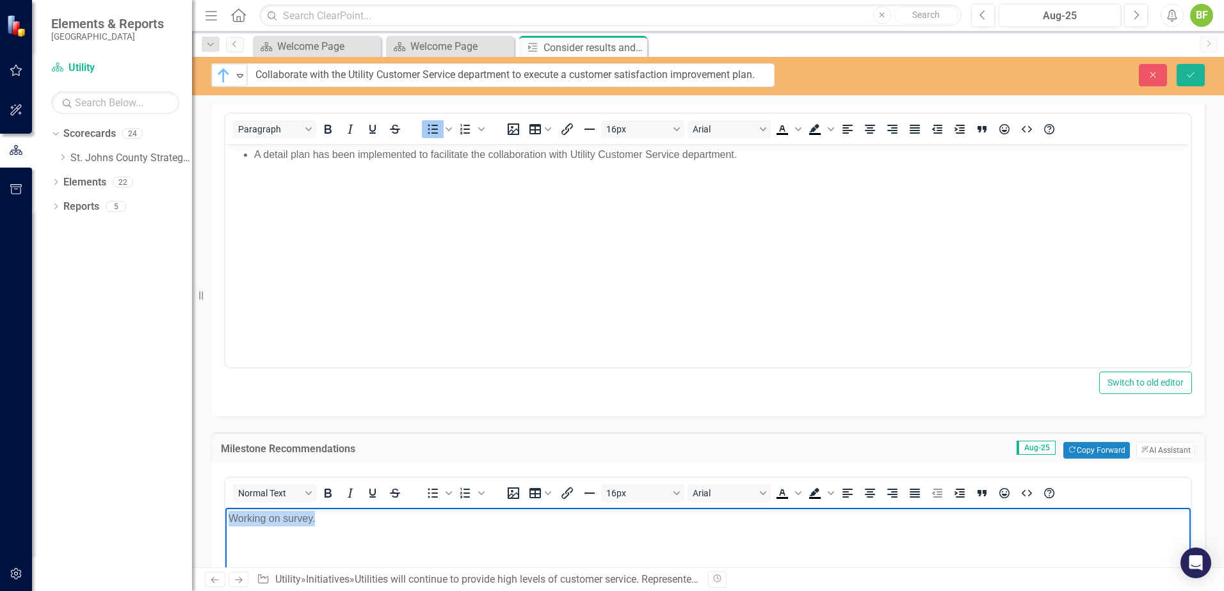
drag, startPoint x: 269, startPoint y: 516, endPoint x: 124, endPoint y: 512, distance: 144.7
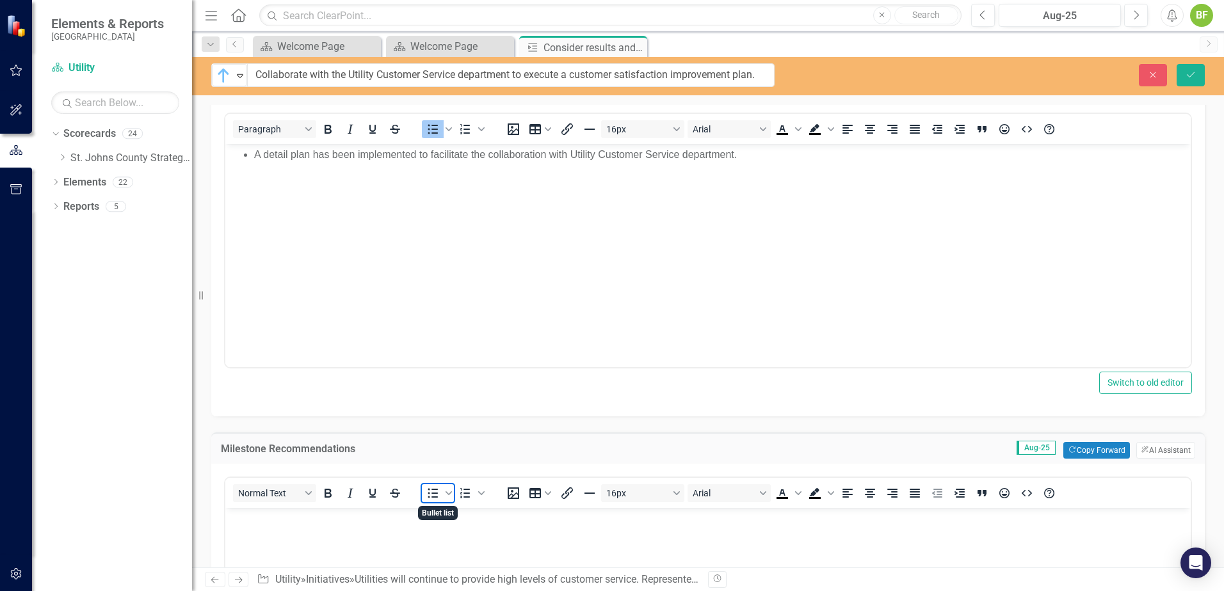
click at [431, 492] on icon "Bullet list" at bounding box center [432, 493] width 15 height 15
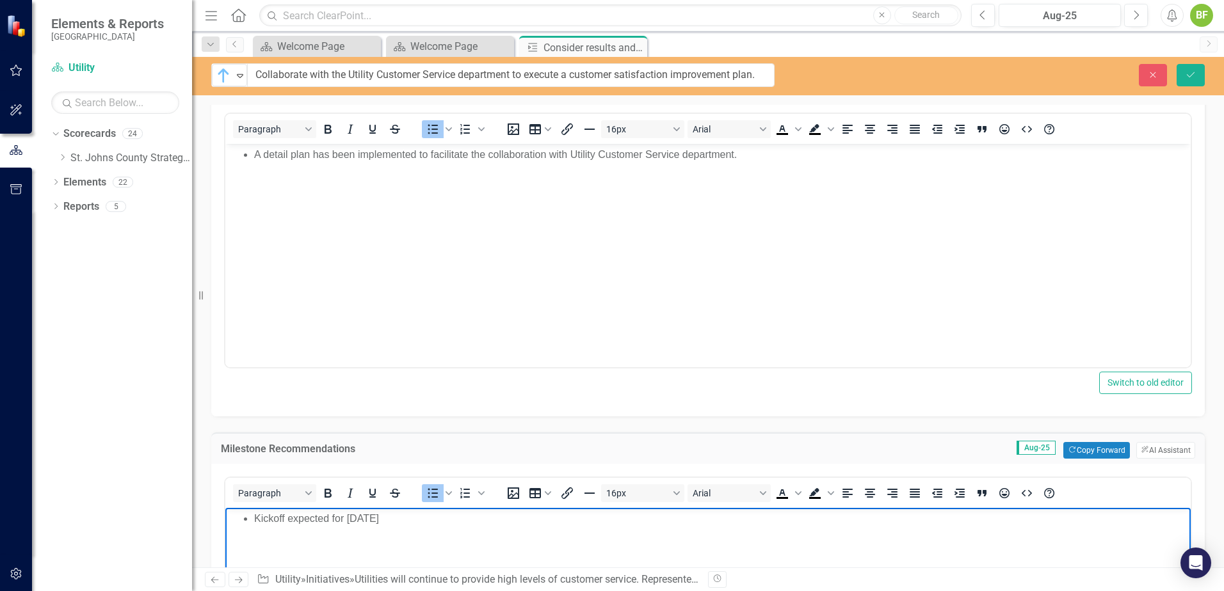
click at [426, 523] on li "Kickoff expected for [DATE]" at bounding box center [720, 518] width 933 height 15
click at [281, 519] on li "Kickoff expected for [DATE]" at bounding box center [720, 518] width 933 height 15
click at [288, 520] on li "Kickoff expected for [DATE]" at bounding box center [720, 518] width 933 height 15
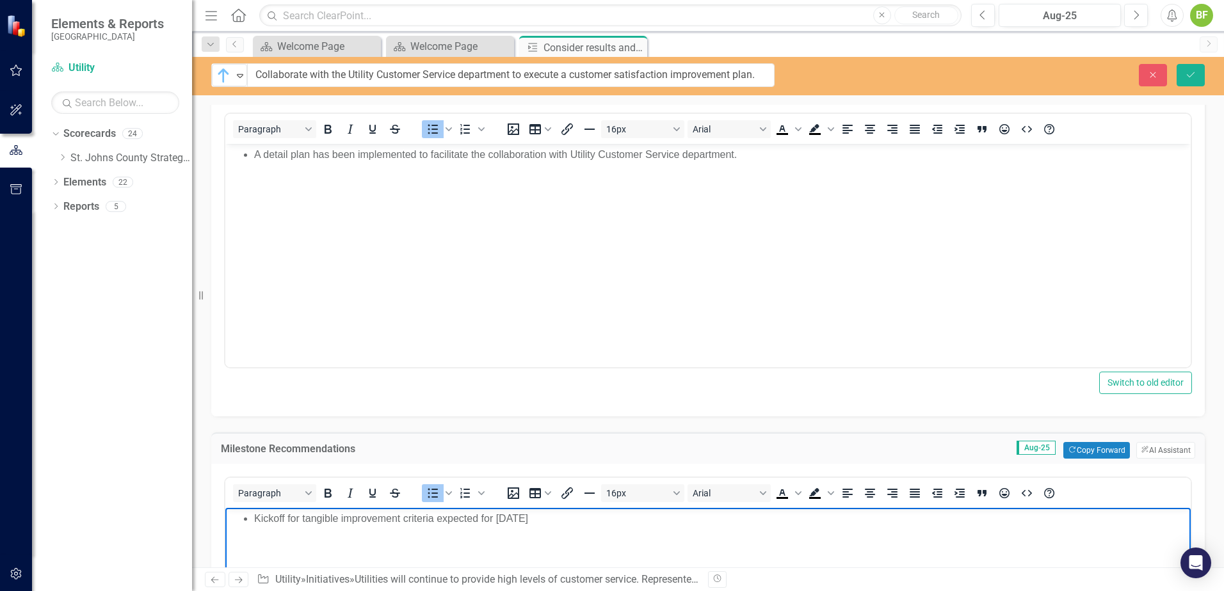
click at [417, 520] on li "Kickoff for tangible improvement criteria expected for [DATE]" at bounding box center [720, 518] width 933 height 15
click at [441, 518] on li "Kickoff for tangible improvement criteria expected for [DATE]" at bounding box center [720, 518] width 933 height 15
click at [440, 522] on li "Kickoff for tangible improvement criteria expected for [DATE]" at bounding box center [720, 518] width 933 height 15
click at [436, 522] on li "Kickoff for tangible improvement criteria expected for [DATE]" at bounding box center [720, 518] width 933 height 15
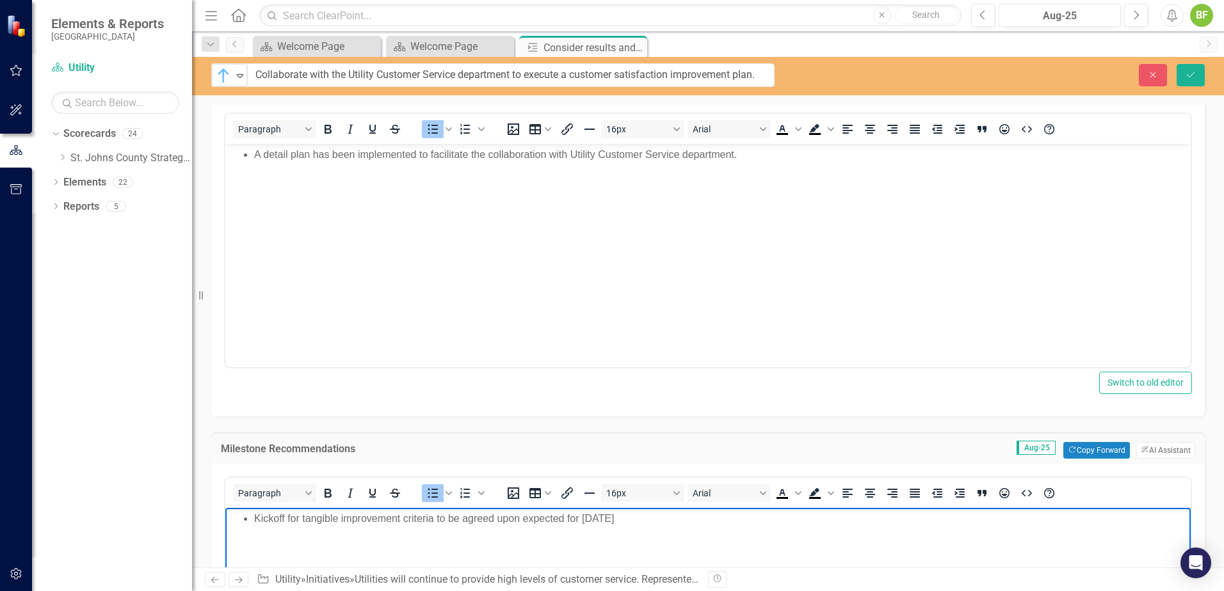
click at [666, 523] on li "Kickoff for tangible improvement criteria to be agreed upon expected for [DATE]" at bounding box center [720, 518] width 933 height 15
click at [655, 522] on li "Kickoff for tangible improvement criteria to be agreed upon expected for [DATE]" at bounding box center [720, 518] width 933 height 15
click at [652, 522] on li "Kickoff for tangible improvement criteria to be agreed upon expected for [DATE]" at bounding box center [720, 518] width 933 height 15
drag, startPoint x: 699, startPoint y: 520, endPoint x: 643, endPoint y: 523, distance: 56.4
click at [643, 523] on li "Kickoff for tangible improvement criteria to be agreed upon expected for [DATE]…" at bounding box center [720, 518] width 933 height 15
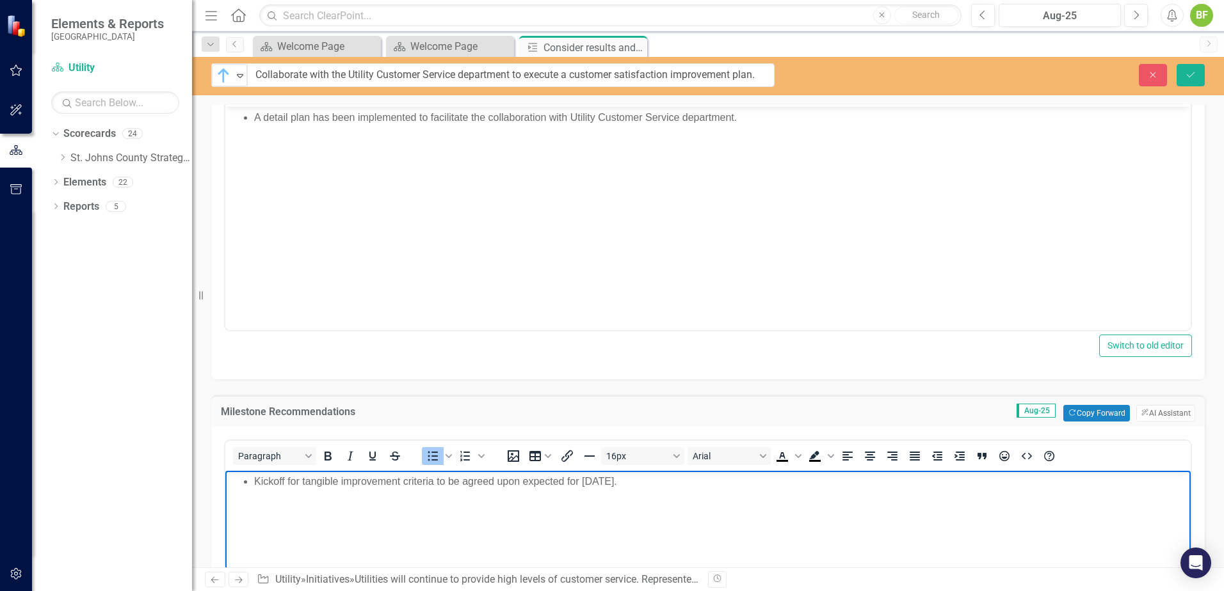
scroll to position [320, 0]
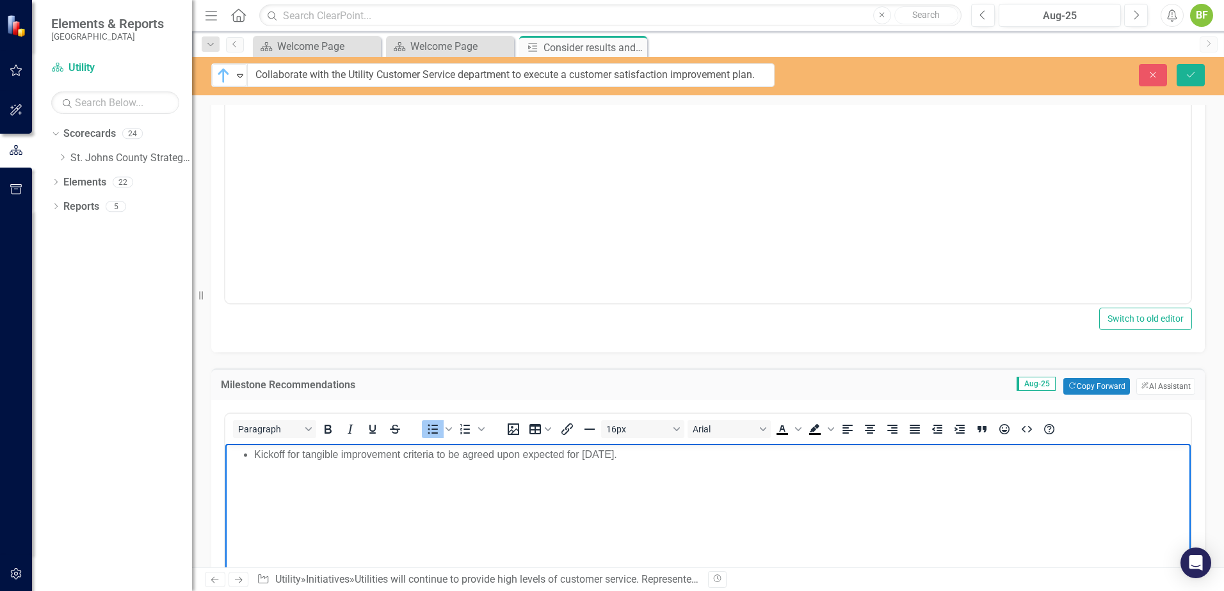
click at [376, 454] on li "Kickoff for tangible improvement criteria to be agreed upon expected for [DATE]." at bounding box center [720, 454] width 933 height 15
click at [429, 458] on li "Kickoff for tangible improvement criteria to be agreed upon expected for [DATE]." at bounding box center [720, 454] width 933 height 15
click at [438, 456] on li "Kickoff for tangible improvement criteria to be agreed upon expected for [DATE]." at bounding box center [720, 454] width 933 height 15
click at [474, 455] on li "Kickoff for tangible improvement criteria to be agreed upon expected for [DATE]." at bounding box center [720, 454] width 933 height 15
click at [518, 455] on li "Kickoff for tangible improvement criteria to be agreed upon expected for [DATE]." at bounding box center [720, 454] width 933 height 15
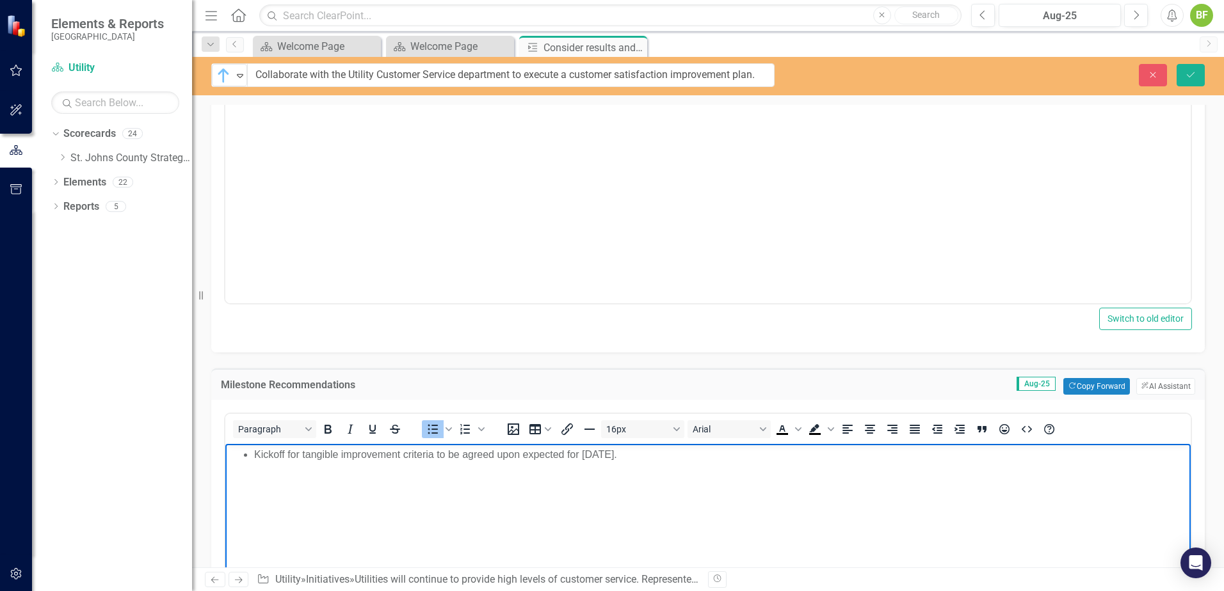
click at [300, 455] on li "Kickoff for tangible improvement criteria to be agreed upon expected for [DATE]." at bounding box center [720, 454] width 933 height 15
click at [517, 459] on li "Kickoff to determine tangible improvement criteria to be agreed upon expected f…" at bounding box center [720, 454] width 933 height 15
click at [473, 463] on body "Kickoff to determine tangible improvement criteria to be agreed upon expected f…" at bounding box center [707, 540] width 965 height 192
drag, startPoint x: 567, startPoint y: 456, endPoint x: 483, endPoint y: 459, distance: 84.5
click at [483, 459] on li "Kickoff to determine tangible improvement criteria to be agreed upon expected f…" at bounding box center [720, 454] width 933 height 15
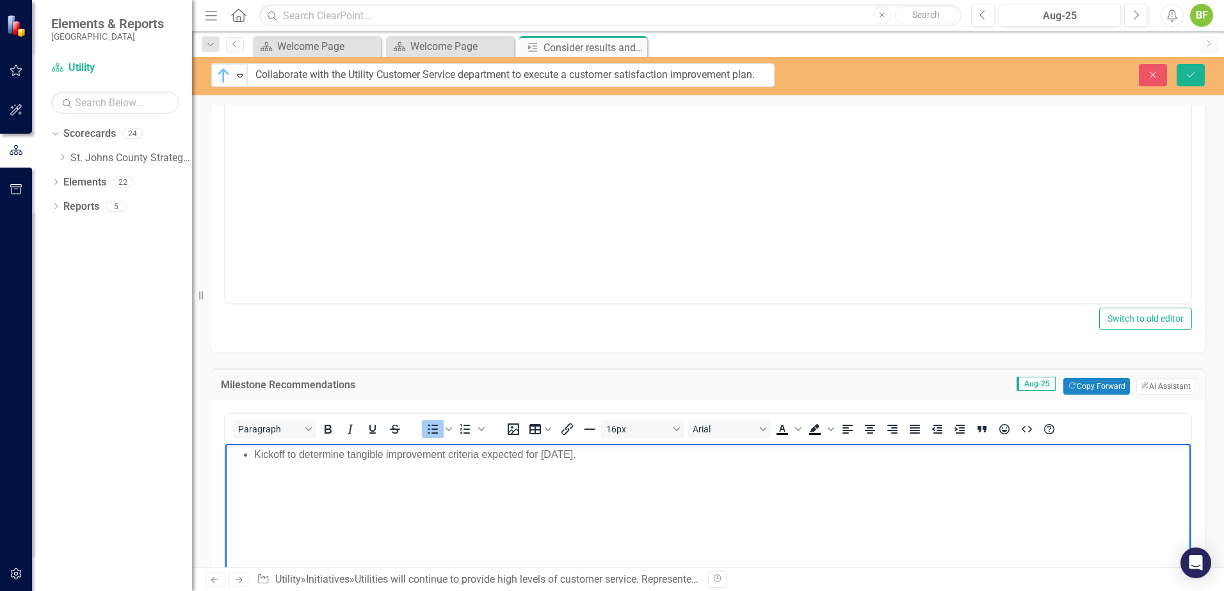
click at [650, 459] on li "Kickoff to determine tangible improvement criteria expected for [DATE]." at bounding box center [720, 454] width 933 height 15
click at [573, 454] on li "Kickoff to determine tangible improvement criteria expected for [DATE]." at bounding box center [720, 454] width 933 height 15
click at [575, 458] on li "Kickoff to determine tangible improvement criteria expected for [DATE]." at bounding box center [720, 454] width 933 height 15
click at [577, 457] on li "Kickoff to determine tangible improvement criteria expected for [DATE]." at bounding box center [720, 454] width 933 height 15
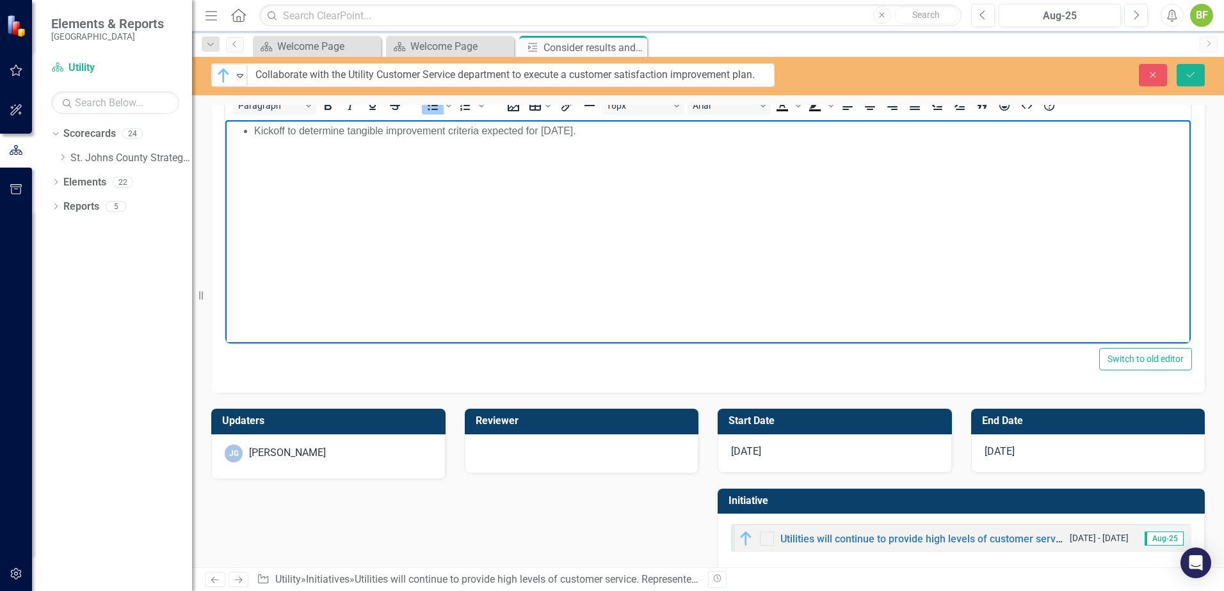
scroll to position [661, 0]
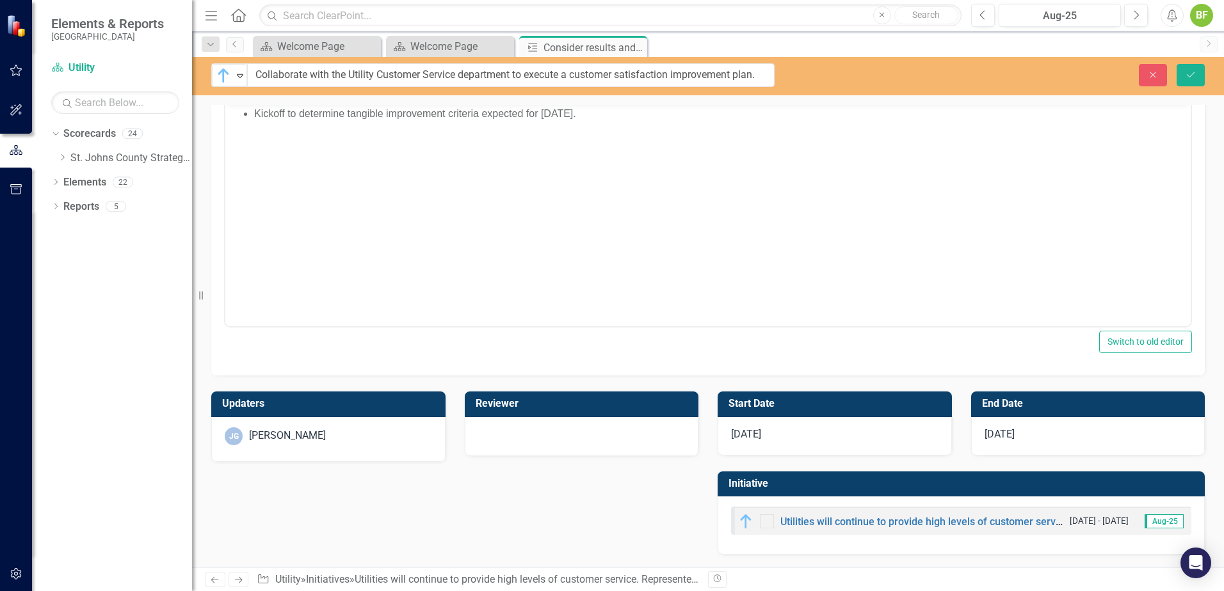
click at [1019, 434] on div "[DATE]" at bounding box center [1088, 436] width 234 height 38
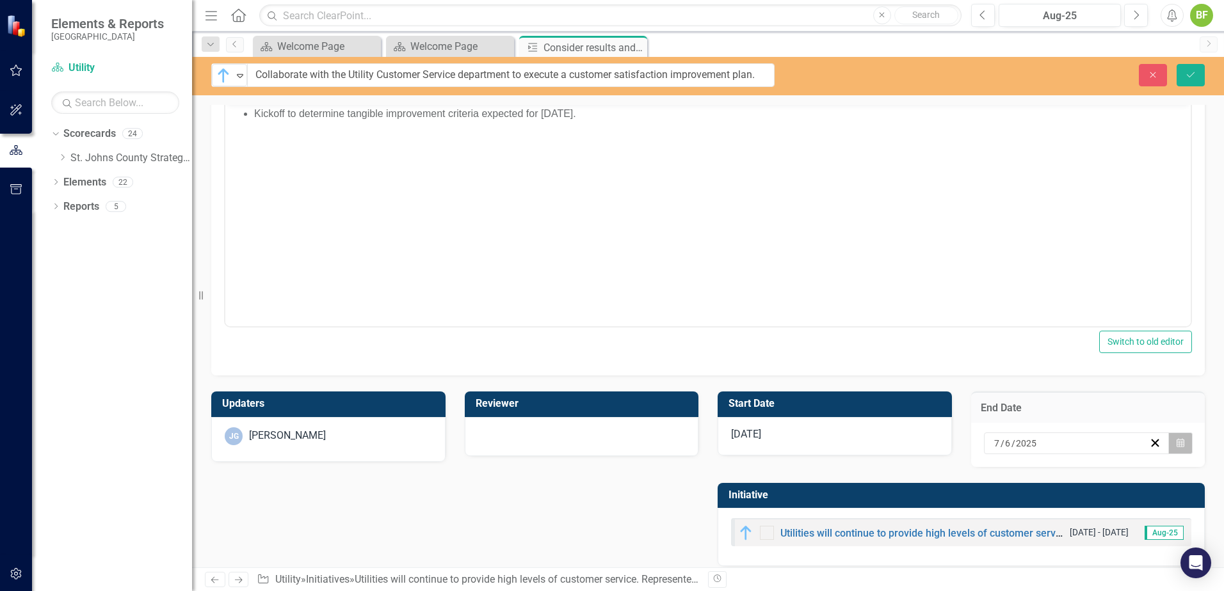
click at [1176, 445] on icon "Calendar" at bounding box center [1180, 443] width 8 height 9
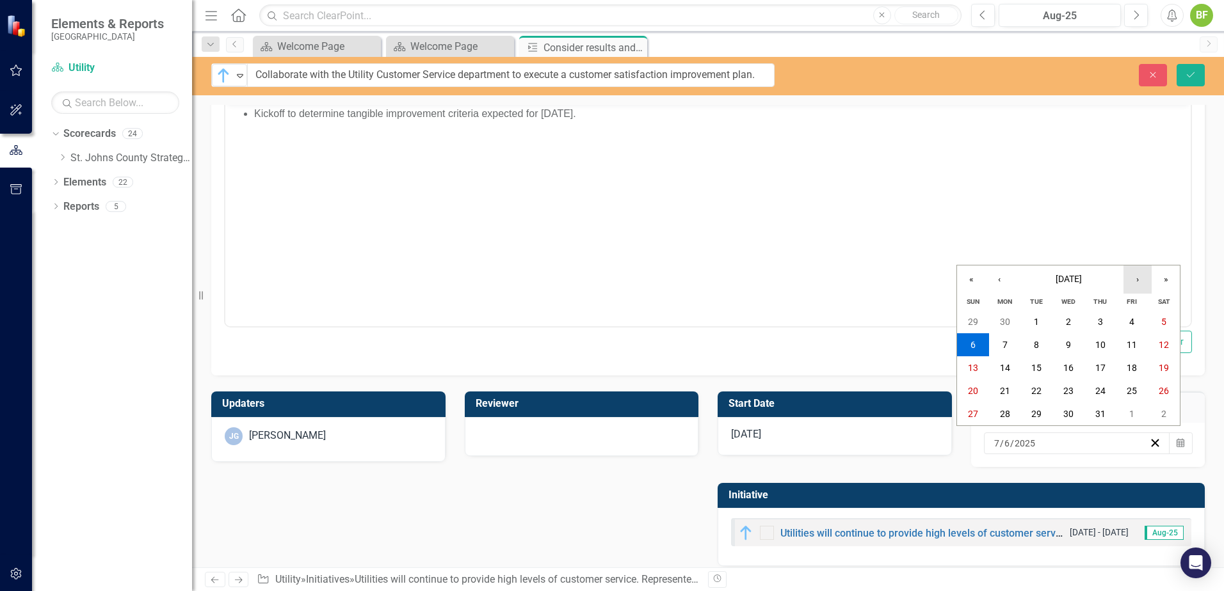
click at [1142, 282] on button "›" at bounding box center [1137, 280] width 28 height 28
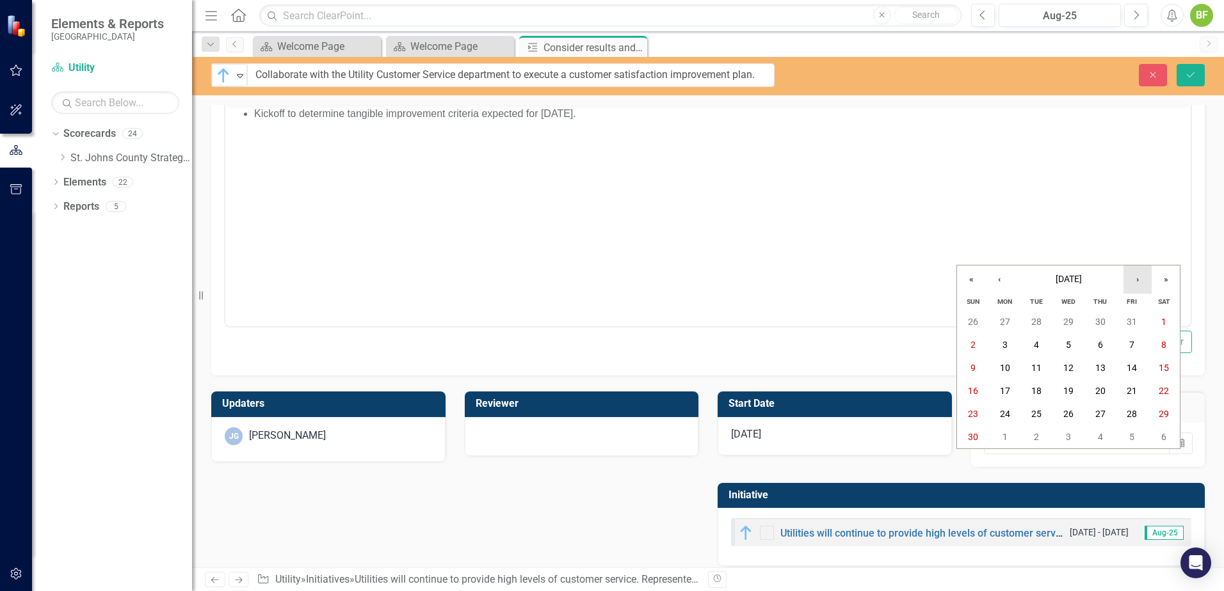
click at [1142, 282] on button "›" at bounding box center [1137, 280] width 28 height 28
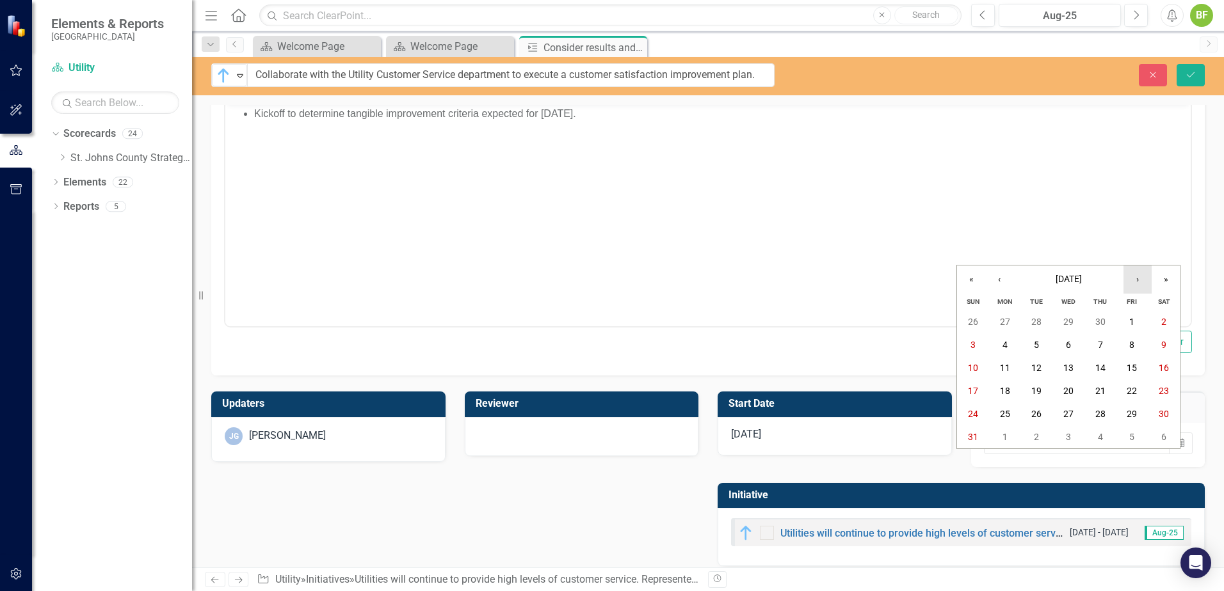
click at [1142, 282] on button "›" at bounding box center [1137, 280] width 28 height 28
click at [1073, 419] on abbr "30" at bounding box center [1068, 414] width 10 height 10
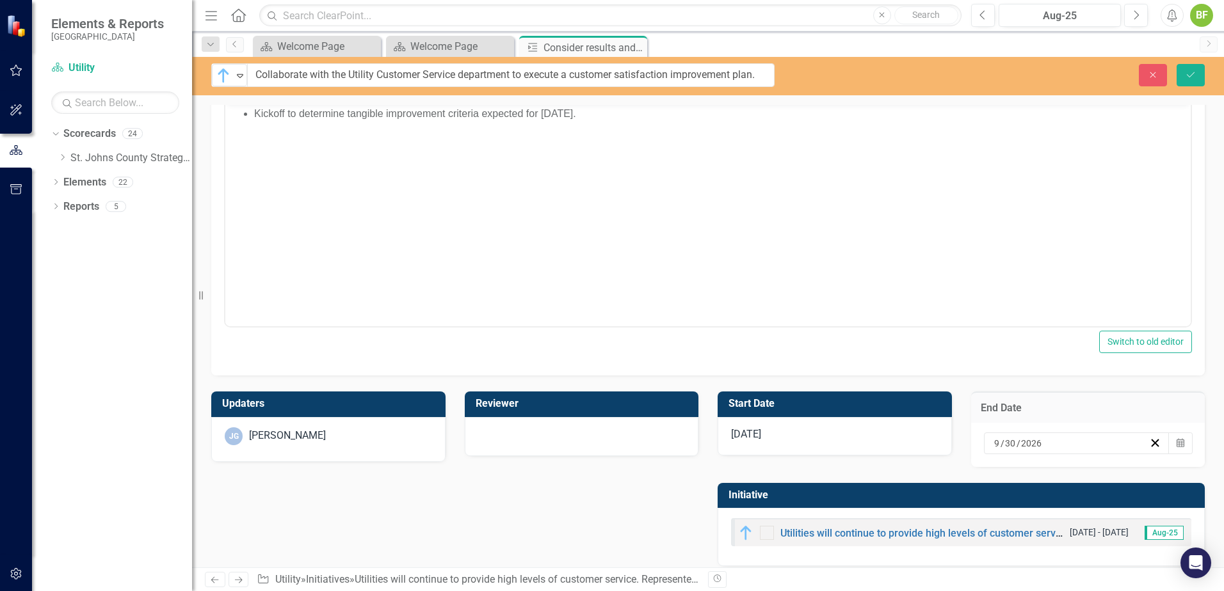
click at [822, 445] on div "[DATE]" at bounding box center [834, 436] width 234 height 38
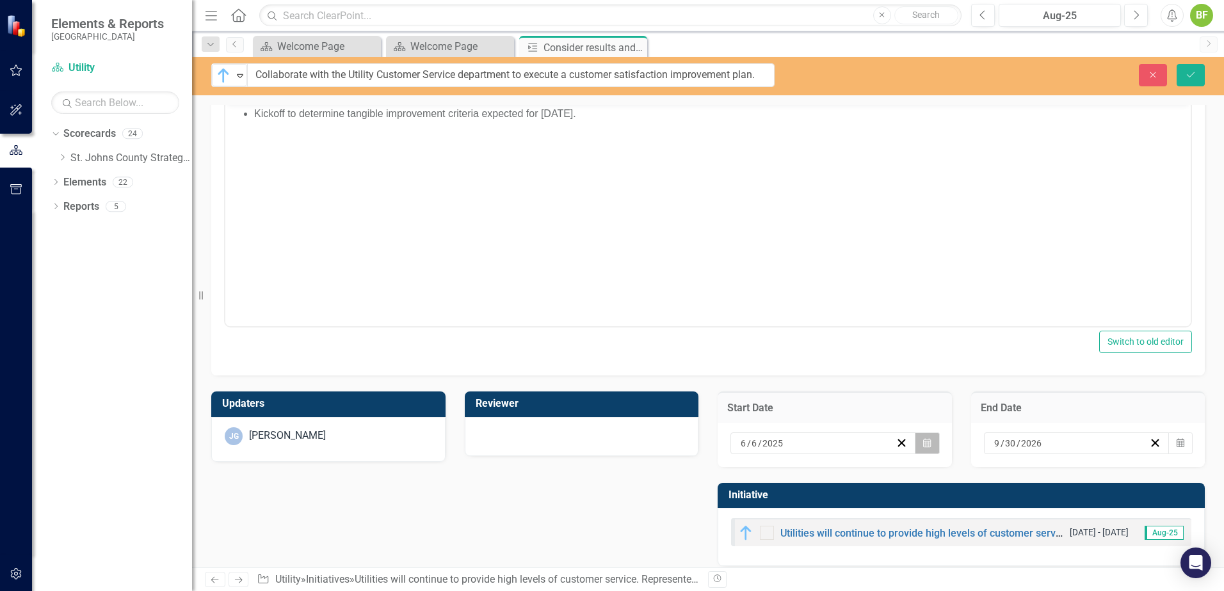
click at [923, 441] on icon "Calendar" at bounding box center [927, 443] width 8 height 9
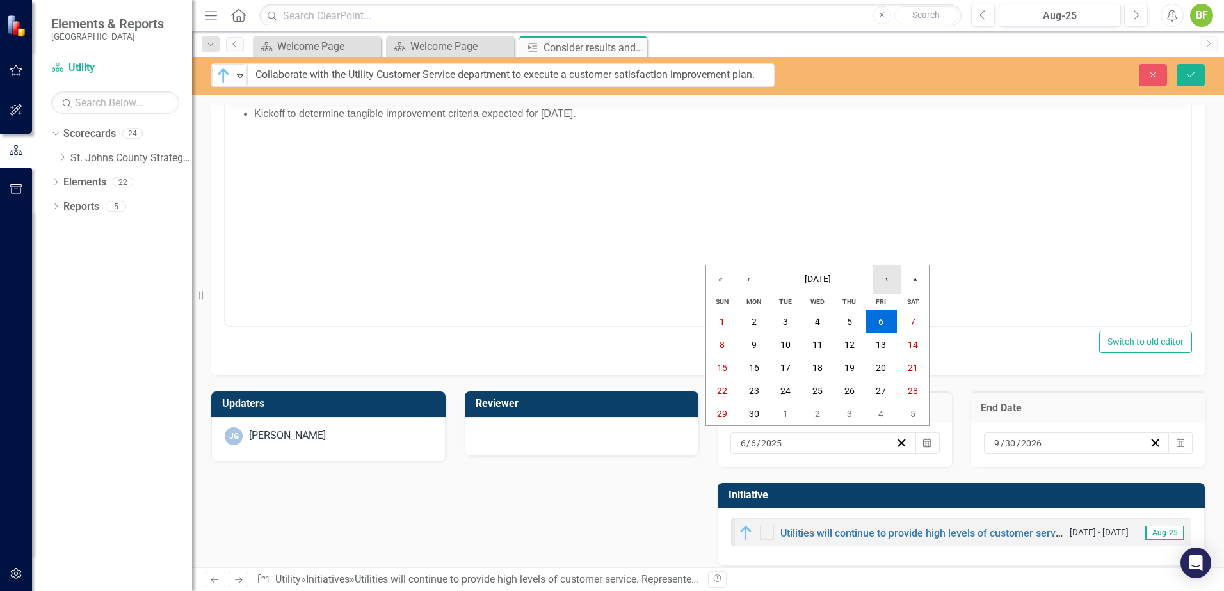
click at [890, 283] on button "›" at bounding box center [886, 280] width 28 height 28
click at [882, 317] on abbr "1" at bounding box center [880, 322] width 5 height 10
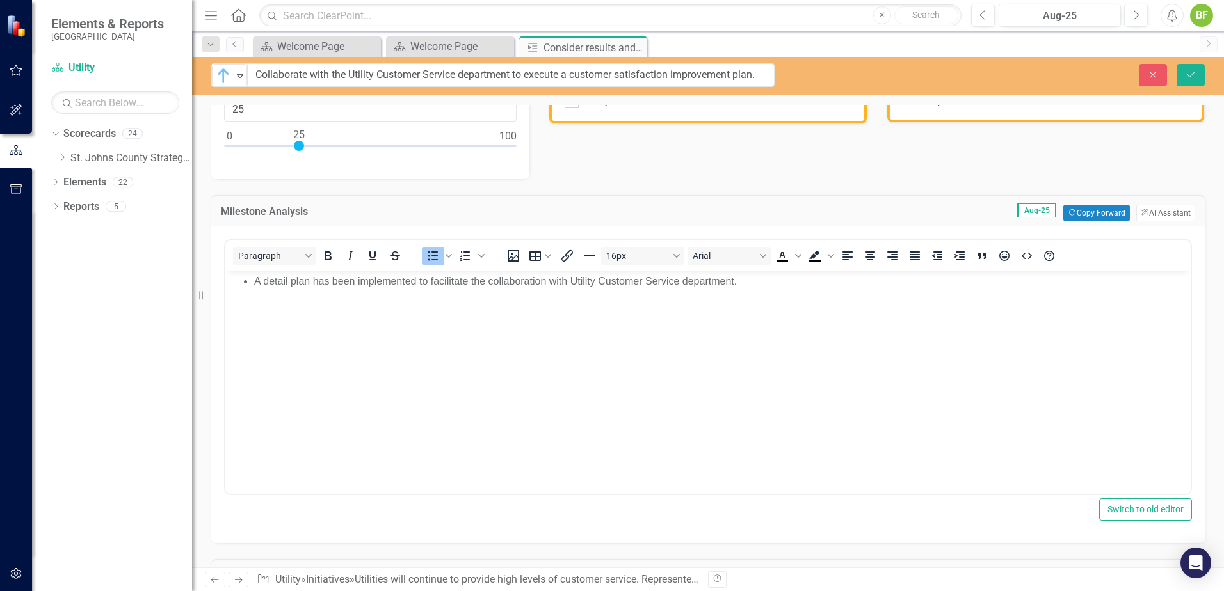
scroll to position [0, 0]
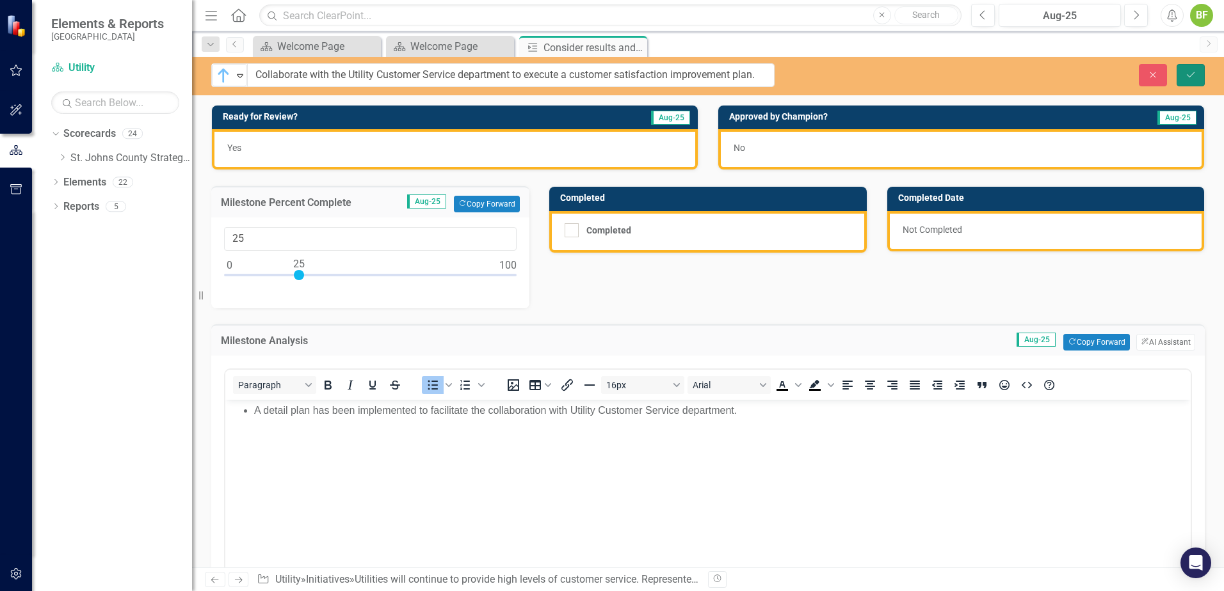
click at [1181, 73] on button "Save" at bounding box center [1190, 75] width 28 height 22
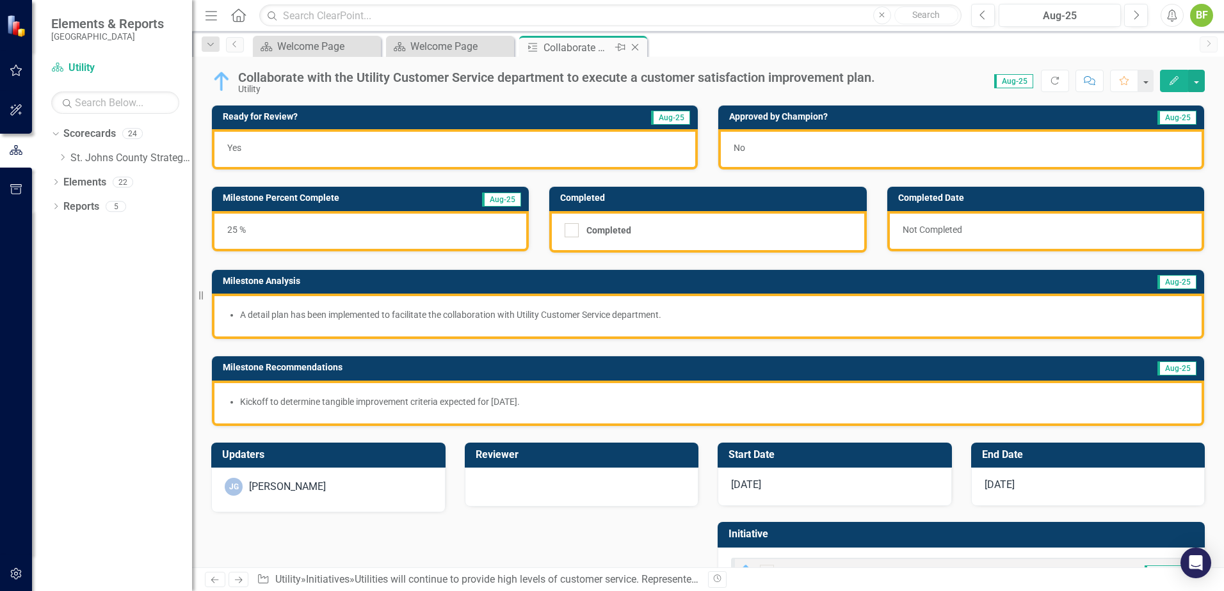
click at [632, 49] on icon "Close" at bounding box center [634, 47] width 13 height 10
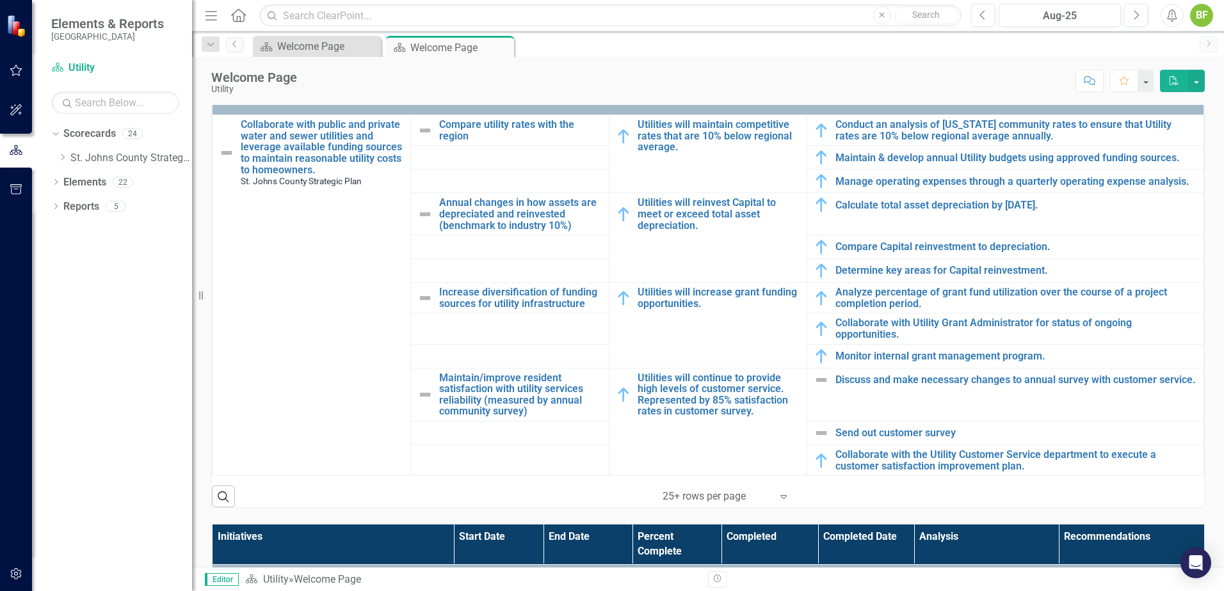
scroll to position [448, 0]
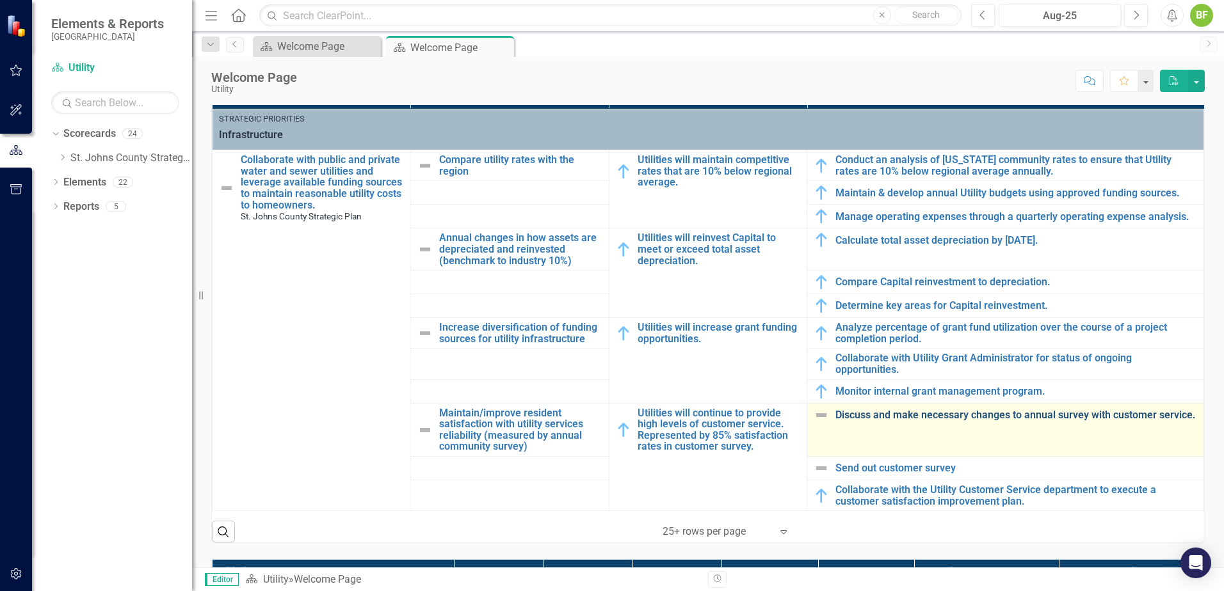
click at [976, 414] on link "Discuss and make necessary changes to annual survey with customer service." at bounding box center [1016, 416] width 362 height 12
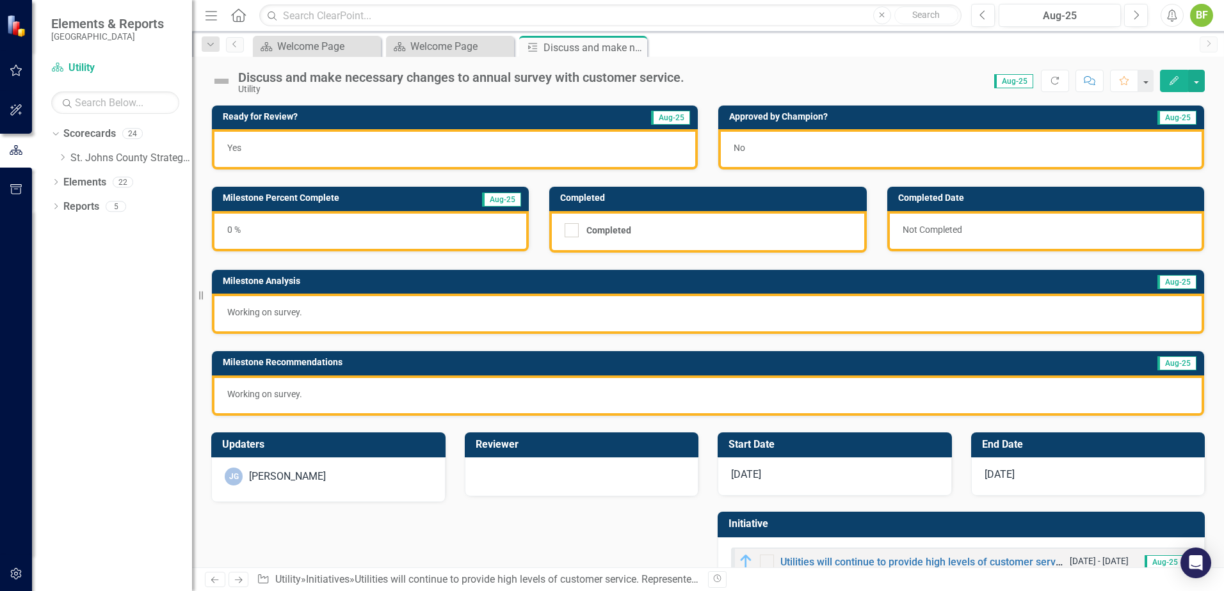
click at [226, 84] on img at bounding box center [221, 81] width 20 height 20
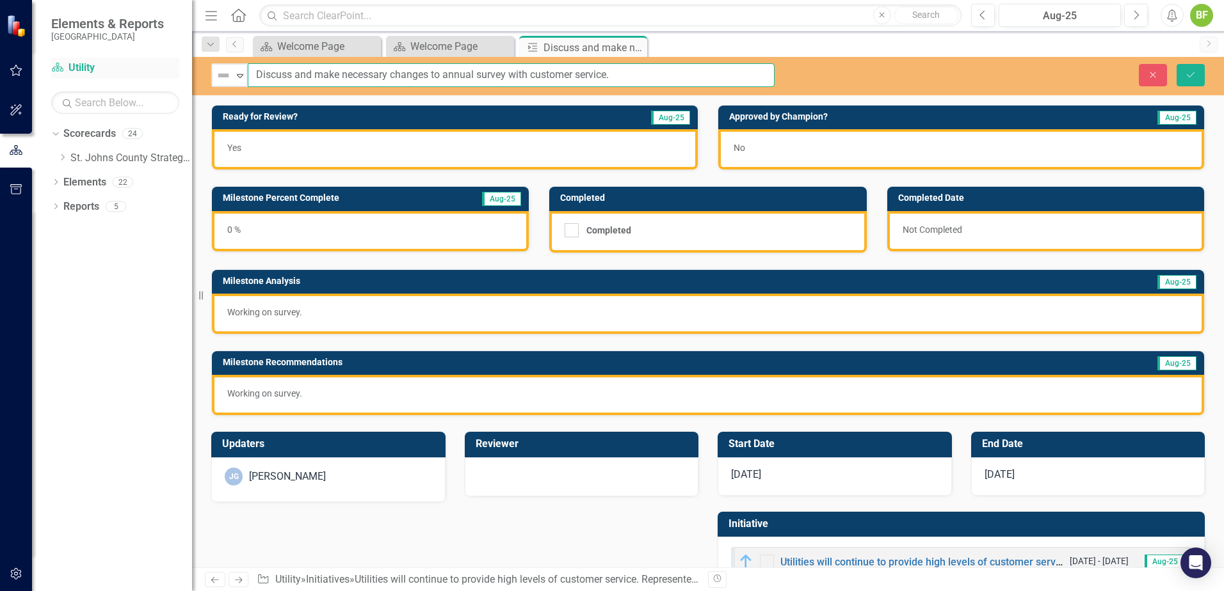
drag, startPoint x: 633, startPoint y: 73, endPoint x: 153, endPoint y: 79, distance: 480.0
click at [153, 79] on div "Elements & Reports [GEOGRAPHIC_DATA] Scorecard Utility Search Dropdown Scorecar…" at bounding box center [612, 295] width 1224 height 591
type input "Conduct annual internal assessment of qualifying survey questions that are appr…"
click at [312, 236] on div "0 %" at bounding box center [370, 231] width 317 height 40
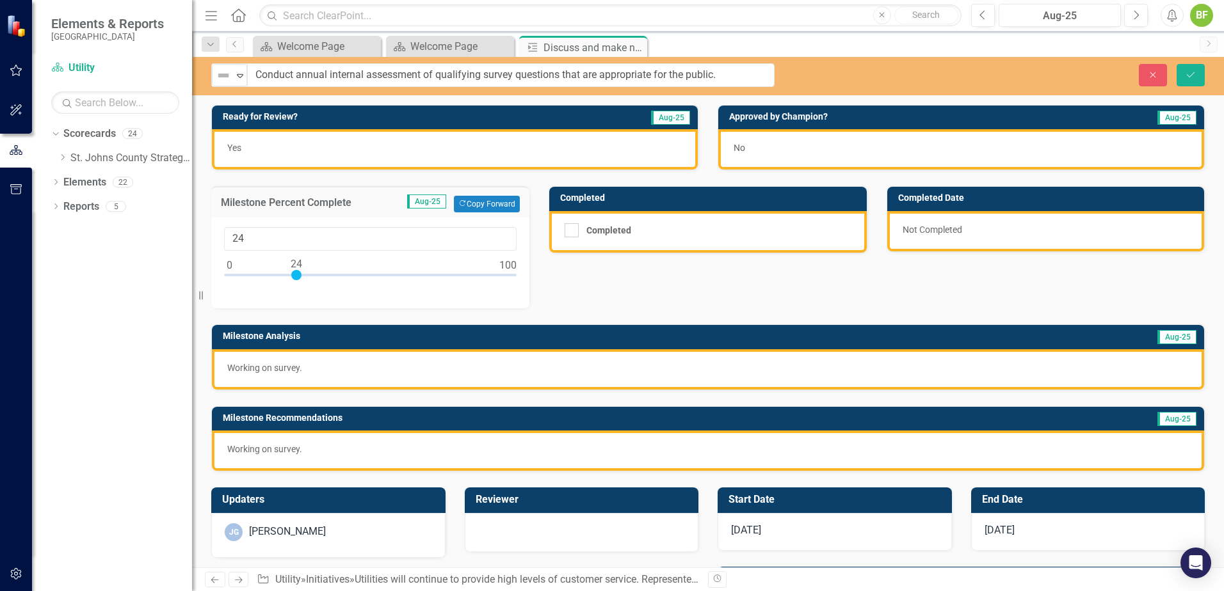
drag, startPoint x: 232, startPoint y: 275, endPoint x: 298, endPoint y: 283, distance: 66.4
click at [298, 283] on div at bounding box center [370, 278] width 292 height 16
type input "25"
click at [300, 277] on div at bounding box center [299, 275] width 10 height 10
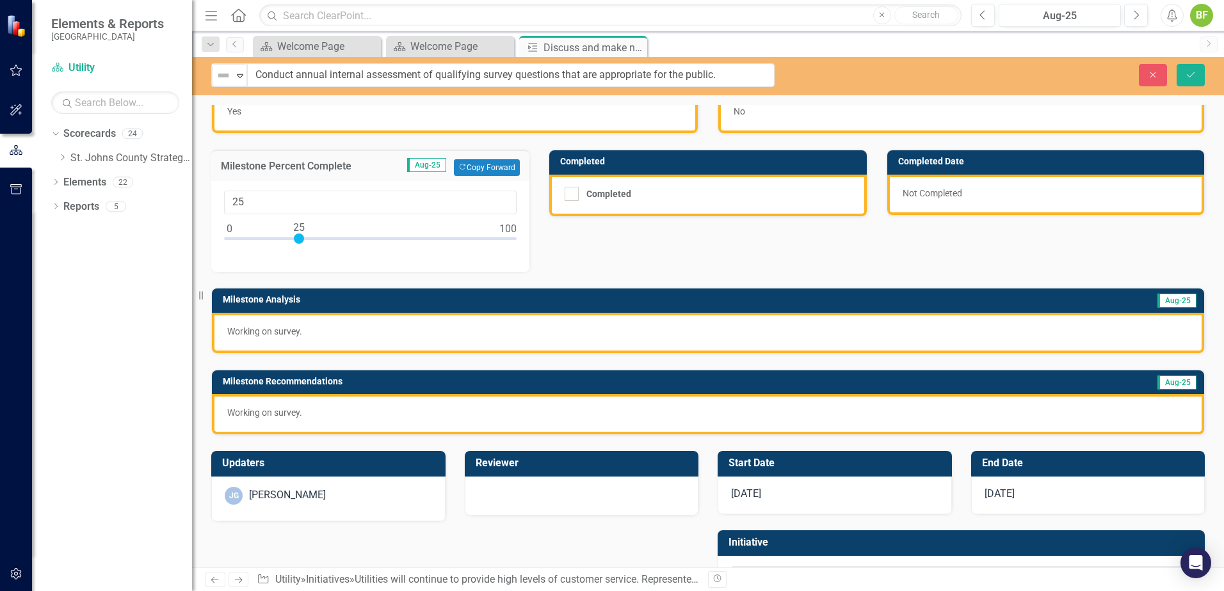
scroll to position [64, 0]
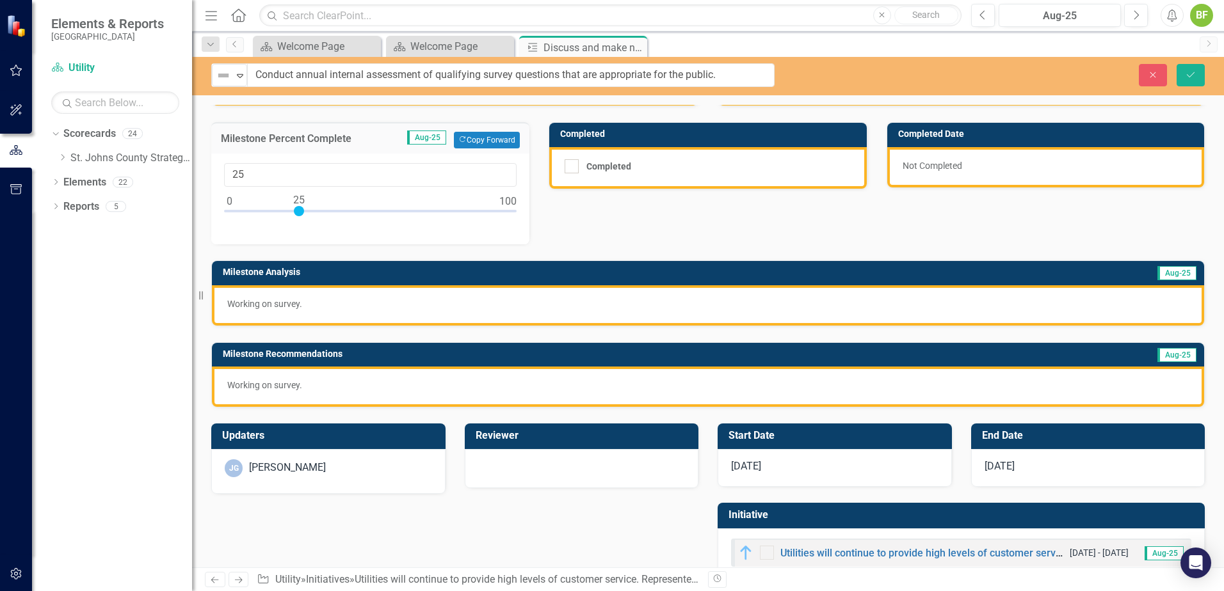
click at [360, 312] on div "Working on survey." at bounding box center [708, 305] width 992 height 40
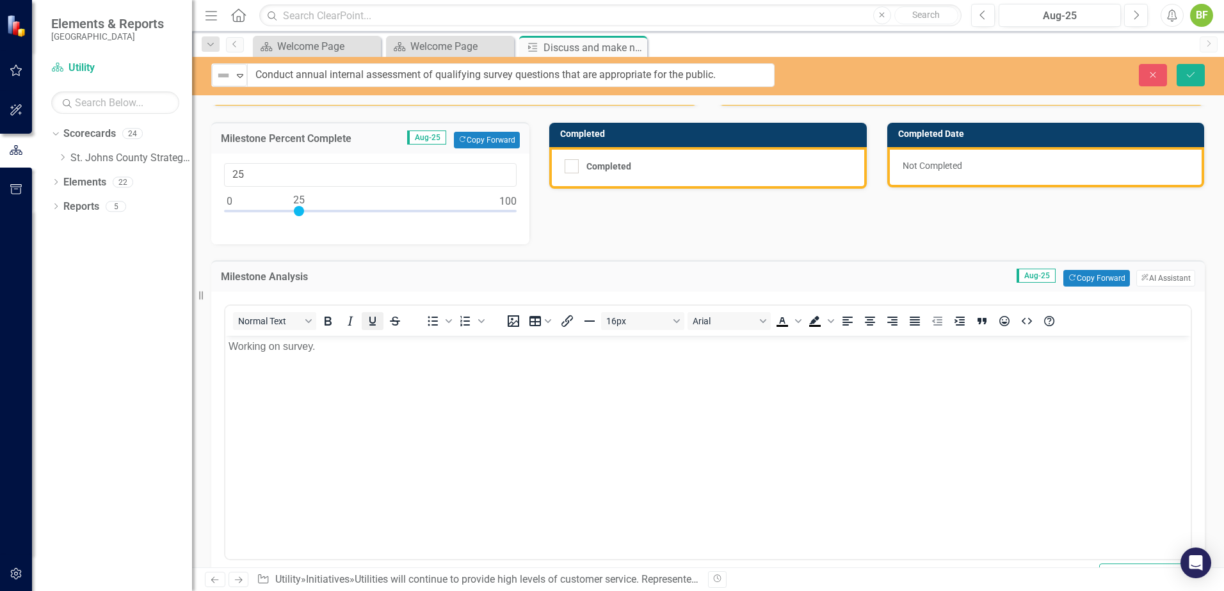
scroll to position [0, 0]
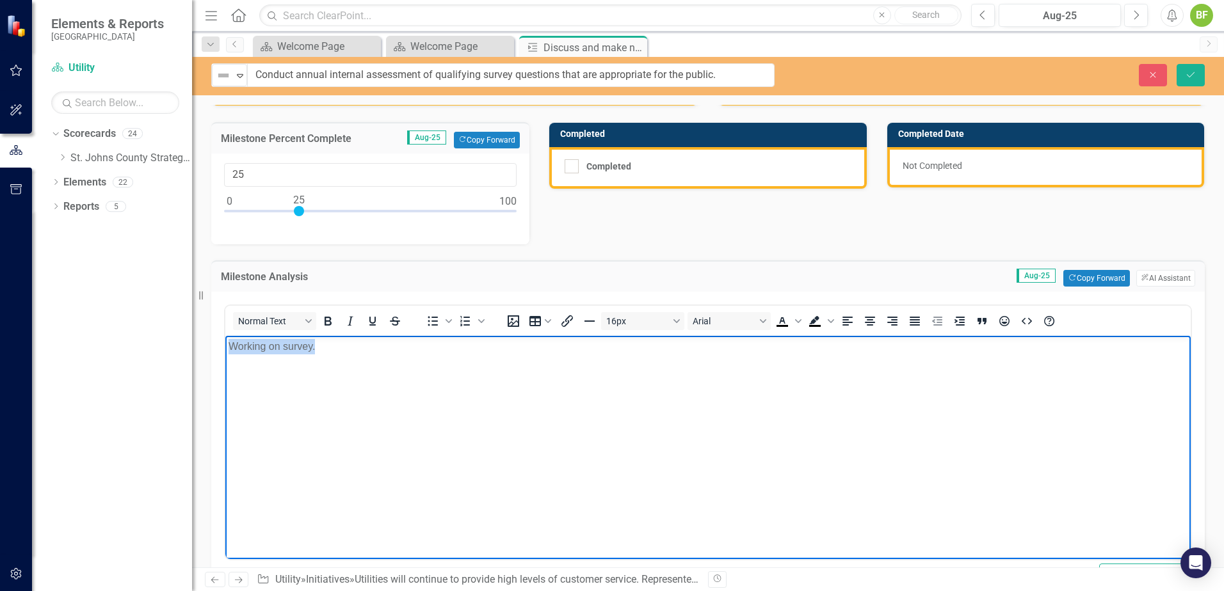
drag, startPoint x: 329, startPoint y: 358, endPoint x: 208, endPoint y: 357, distance: 120.9
click at [225, 357] on html "Working on survey." at bounding box center [707, 432] width 965 height 192
click at [430, 329] on span "Bullet list" at bounding box center [433, 321] width 22 height 18
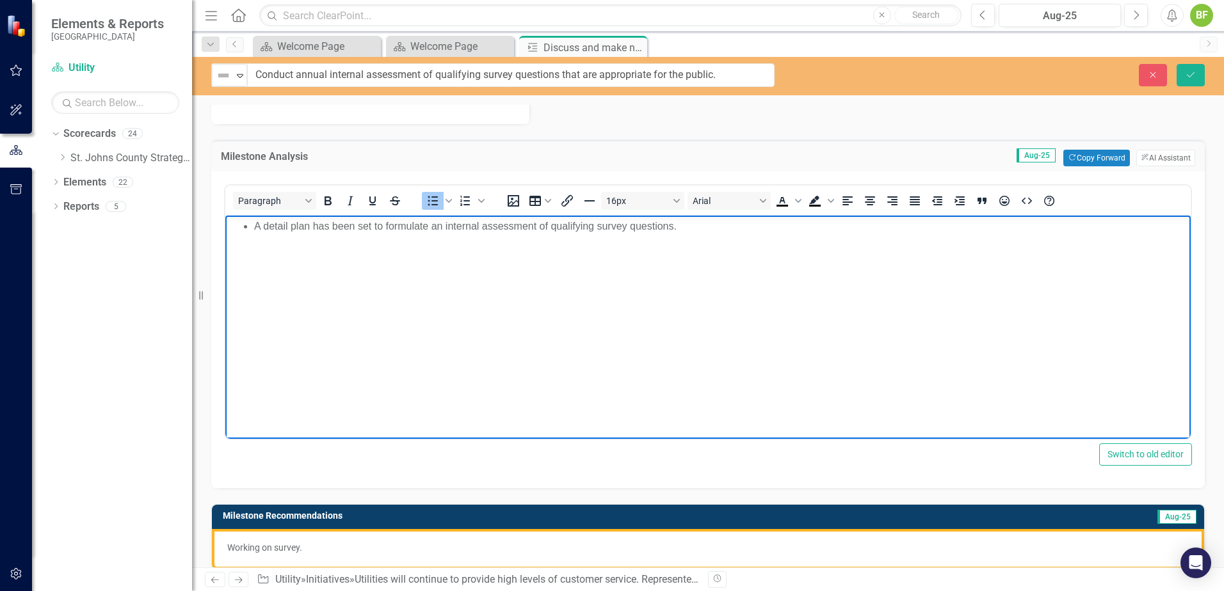
scroll to position [320, 0]
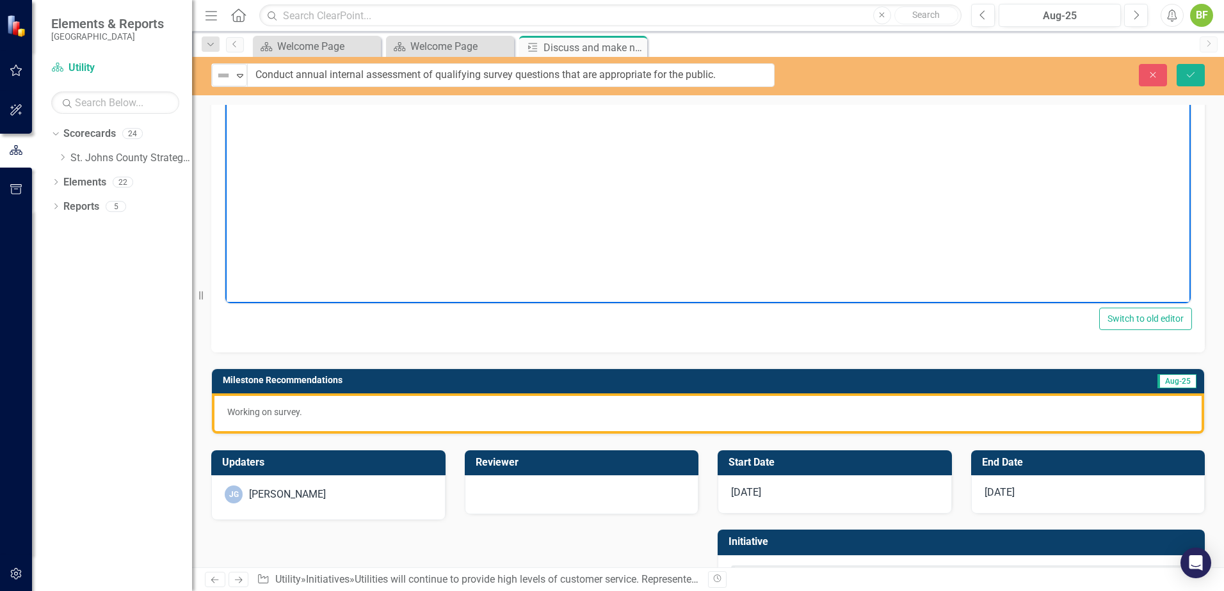
click at [482, 421] on div "Working on survey." at bounding box center [708, 414] width 992 height 40
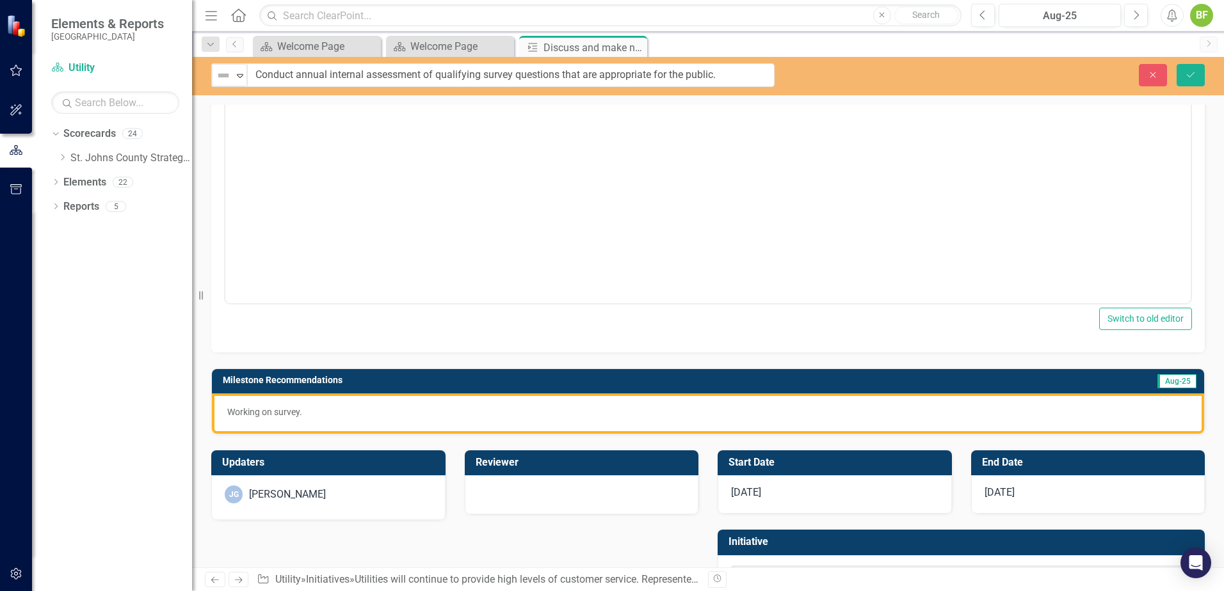
click at [482, 421] on div "Working on survey." at bounding box center [708, 414] width 992 height 40
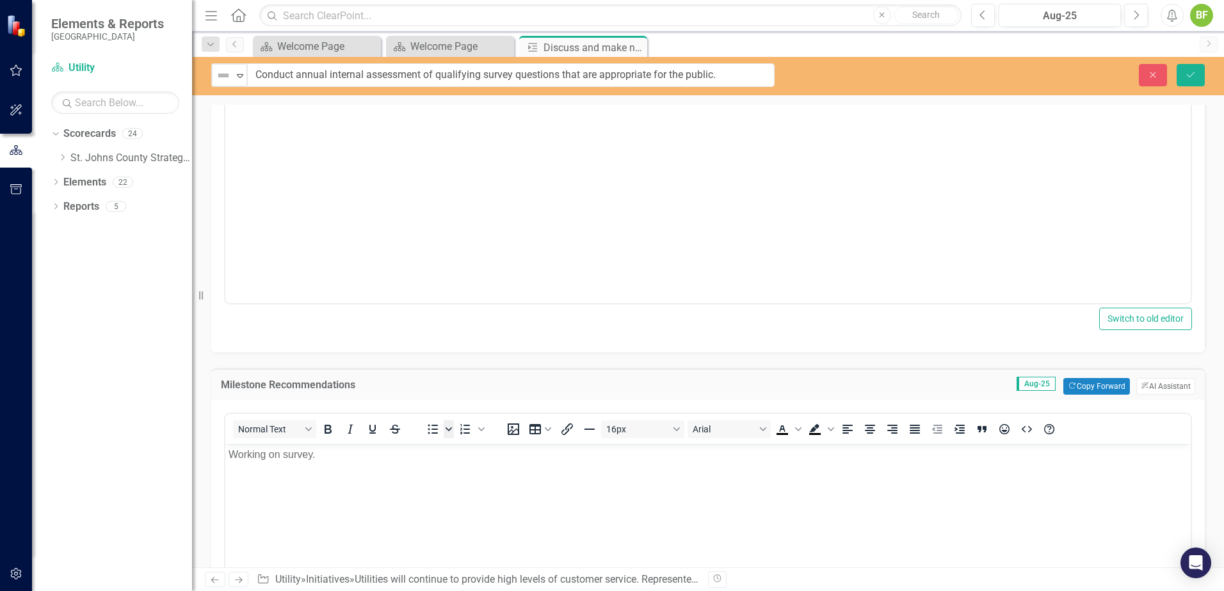
scroll to position [0, 0]
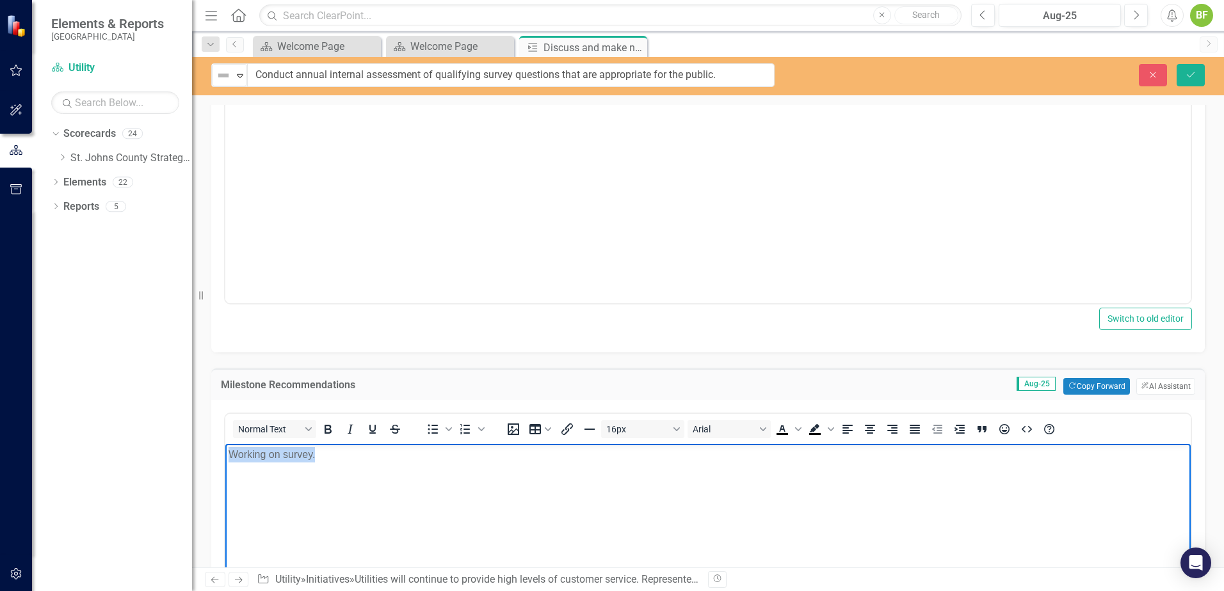
drag, startPoint x: 365, startPoint y: 468, endPoint x: 419, endPoint y: 896, distance: 430.8
click at [225, 462] on html "Working on survey." at bounding box center [707, 540] width 965 height 192
click at [423, 426] on span "Bullet list" at bounding box center [433, 429] width 22 height 18
click at [489, 451] on li "To develop a successful customer survey," at bounding box center [720, 454] width 933 height 15
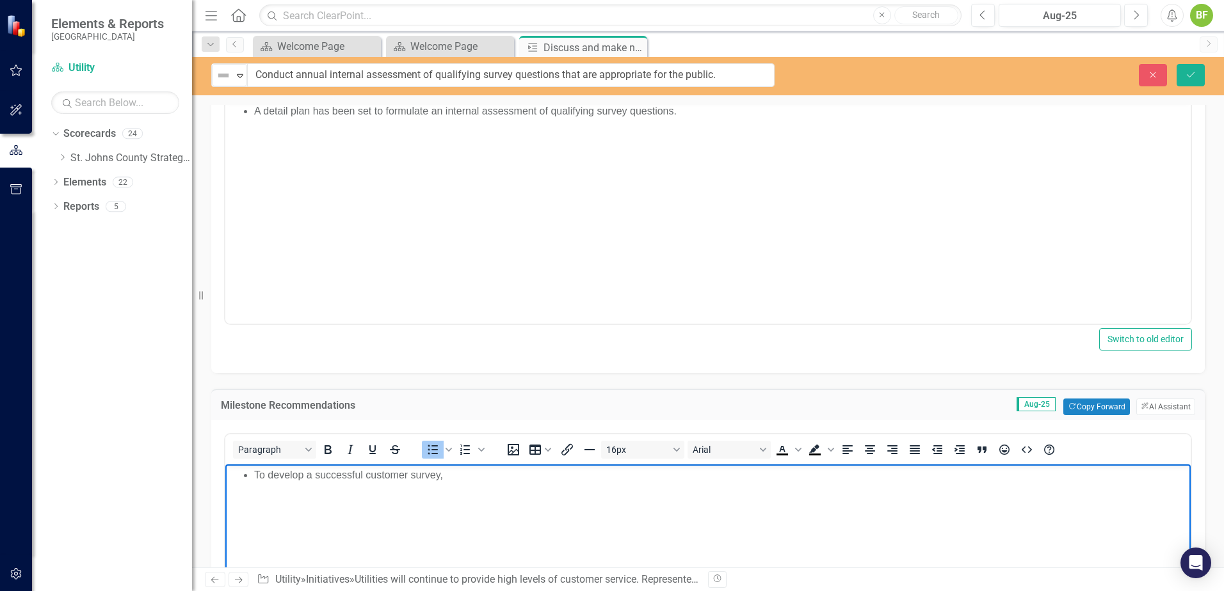
scroll to position [320, 0]
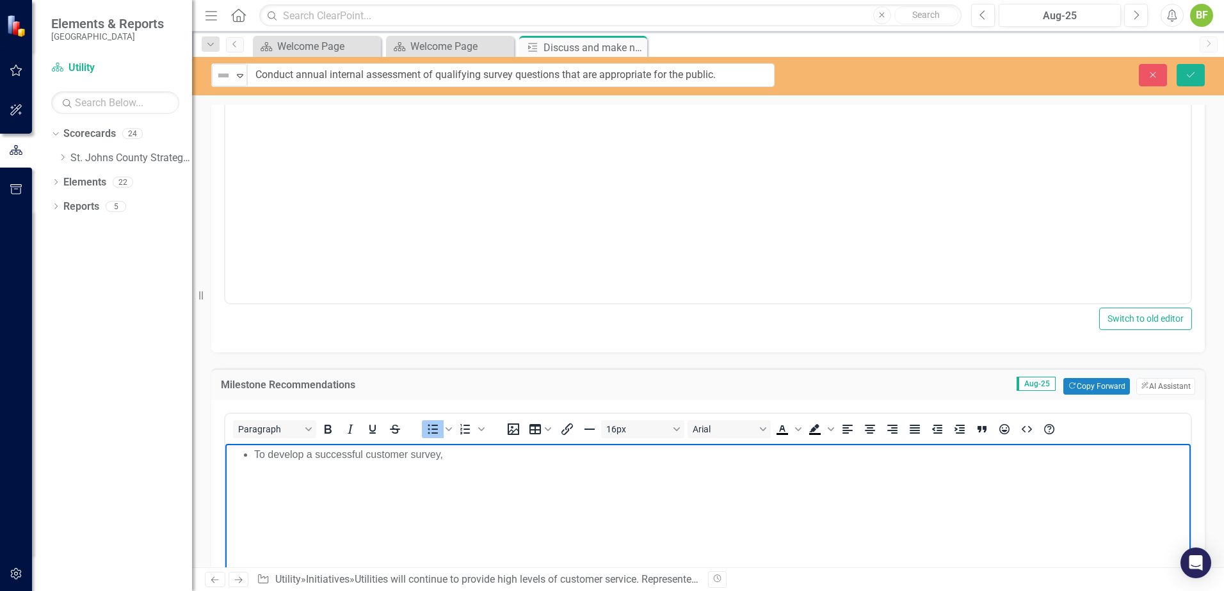
click at [475, 458] on li "To develop a successful customer survey," at bounding box center [720, 454] width 933 height 15
click at [479, 458] on li "To develop a successful customer survey," at bounding box center [720, 454] width 933 height 15
drag, startPoint x: 980, startPoint y: 458, endPoint x: 934, endPoint y: 484, distance: 53.0
click at [934, 484] on body "To develop a successful customer survey, the demand for diverse qualifying ques…" at bounding box center [707, 540] width 965 height 192
click at [1143, 458] on li "To develop a successful customer survey, the demand for diverse qualifying ques…" at bounding box center [720, 454] width 933 height 15
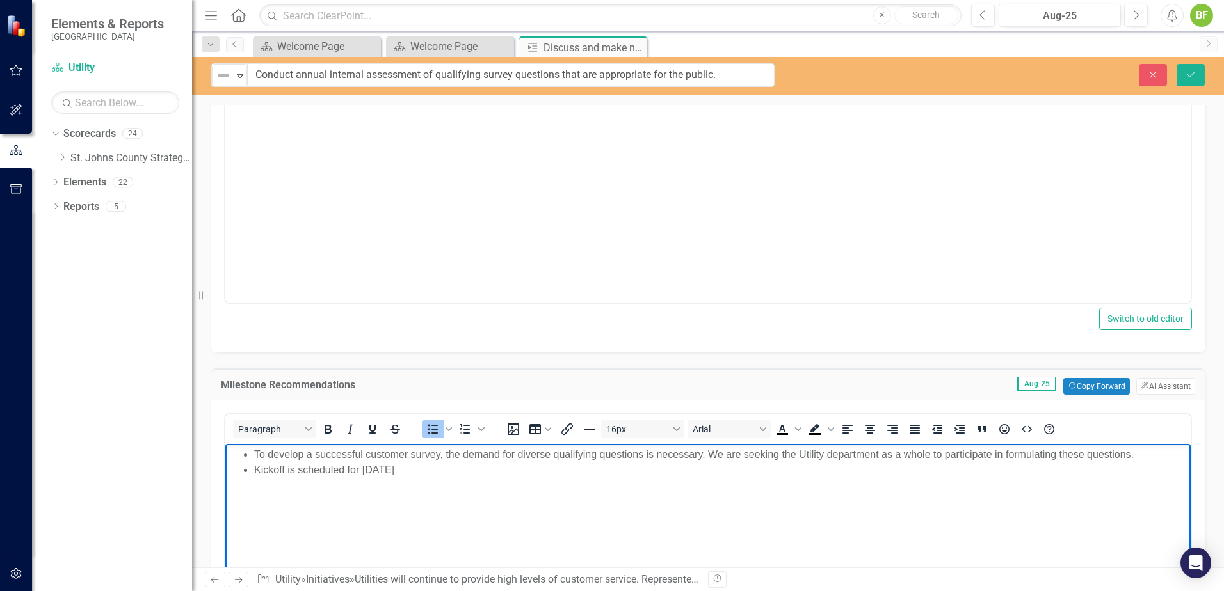
click at [436, 466] on li "Kickoff is scheduled for [DATE]" at bounding box center [720, 470] width 933 height 15
click at [290, 470] on li "Kickoff is scheduled for [DATE]." at bounding box center [720, 470] width 933 height 15
click at [289, 472] on li "Kickoff is scheduled for [DATE]." at bounding box center [720, 470] width 933 height 15
click at [557, 468] on li "Kickoff for conversing is scheduled for [DATE]." at bounding box center [720, 470] width 933 height 15
click at [476, 473] on li "Kickoff for conversing is scheduled for [DATE]." at bounding box center [720, 470] width 933 height 15
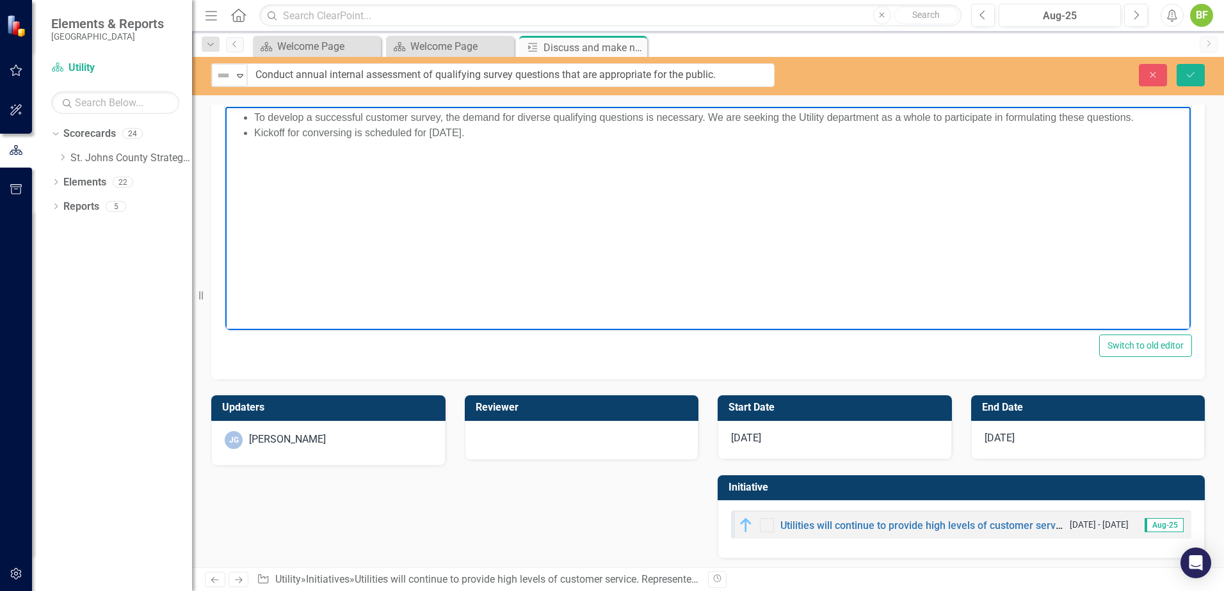
scroll to position [661, 0]
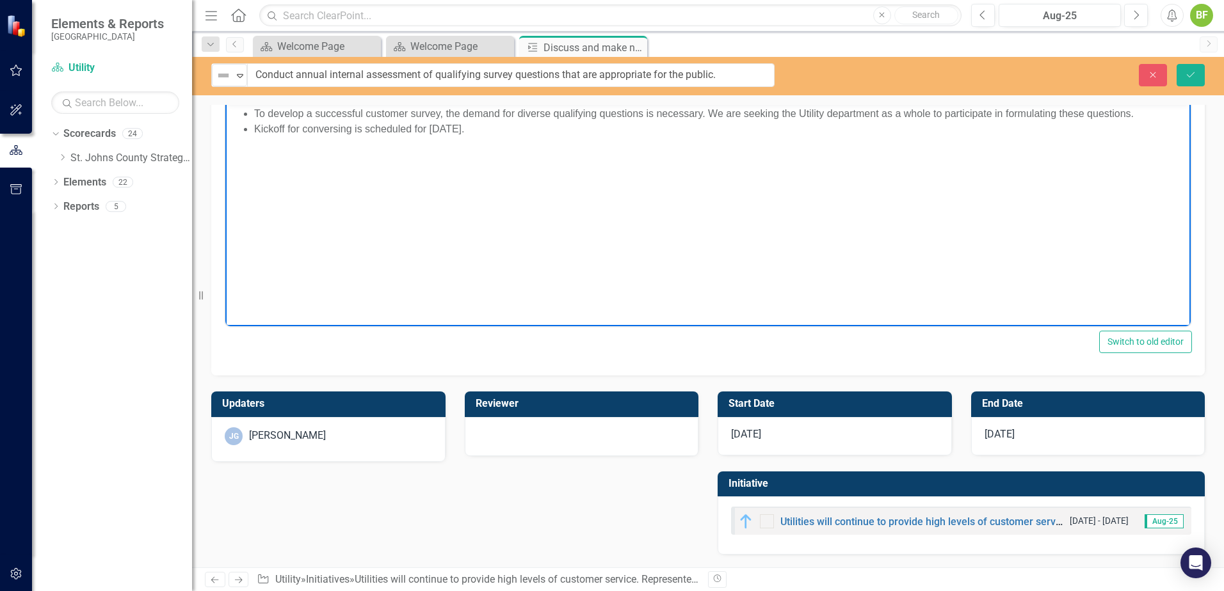
click at [1103, 437] on div "[DATE]" at bounding box center [1088, 436] width 234 height 38
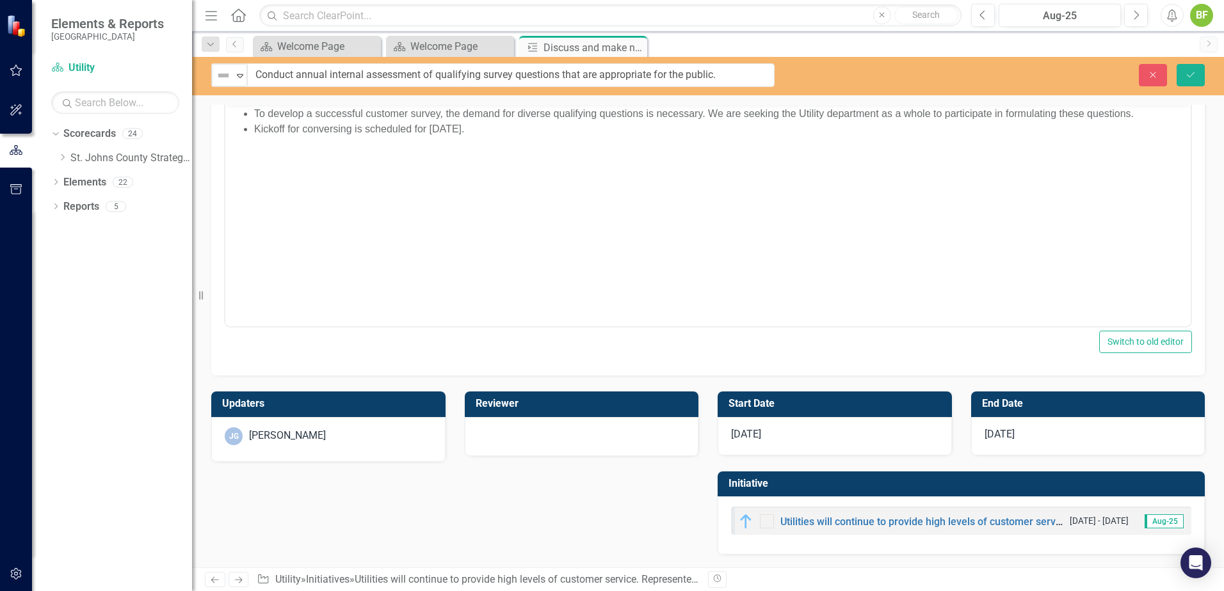
click at [1102, 437] on div "[DATE]" at bounding box center [1088, 436] width 234 height 38
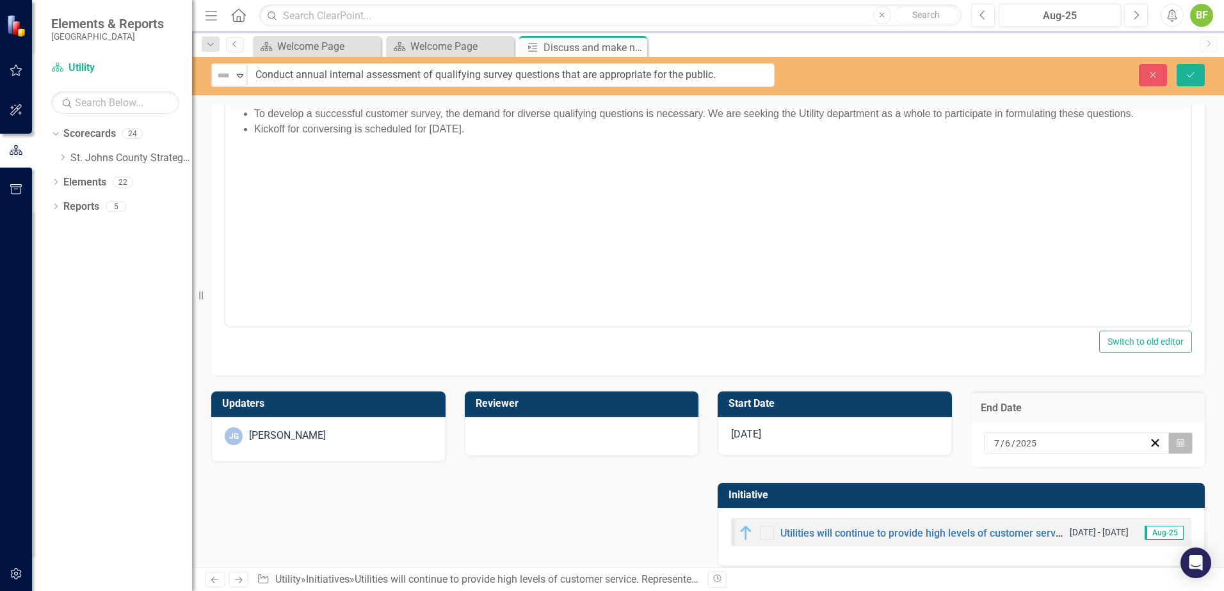
click at [1179, 443] on button "Calendar" at bounding box center [1180, 444] width 24 height 22
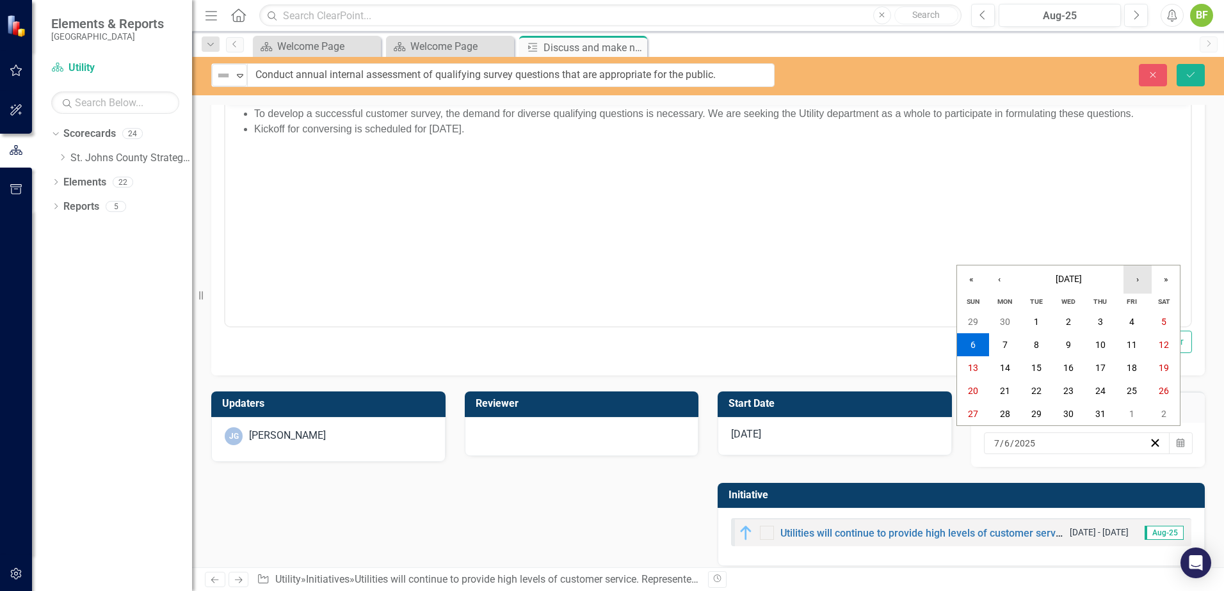
click at [1135, 273] on button "›" at bounding box center [1137, 280] width 28 height 28
click at [1133, 274] on button "›" at bounding box center [1137, 280] width 28 height 28
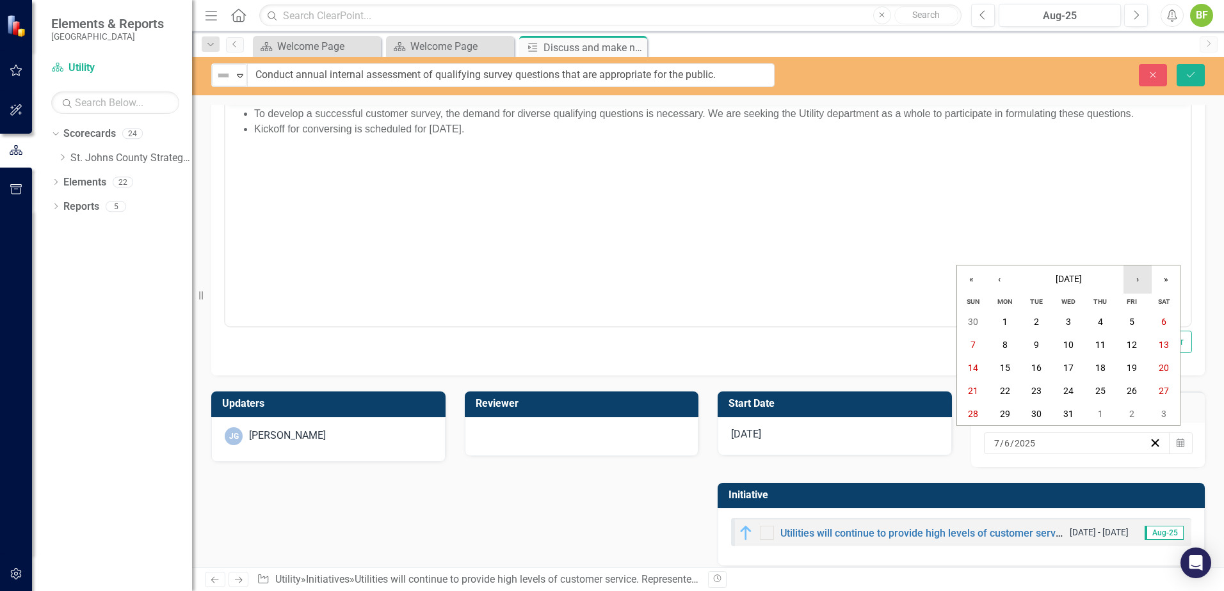
click at [1133, 274] on button "›" at bounding box center [1137, 280] width 28 height 28
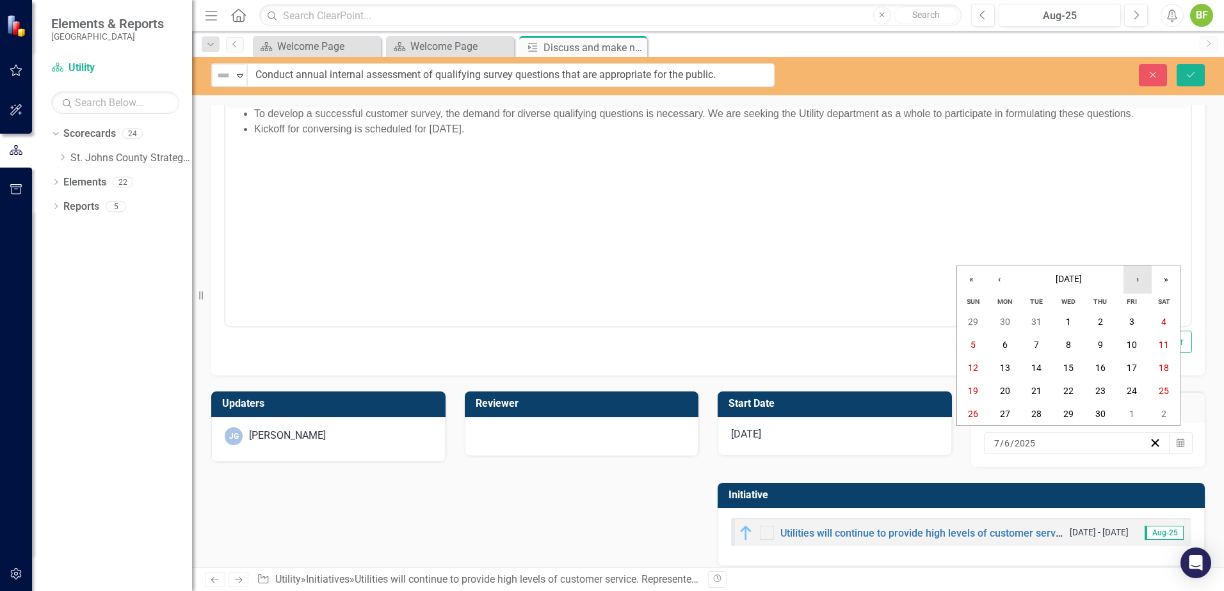
click at [1133, 274] on button "›" at bounding box center [1137, 280] width 28 height 28
click at [1069, 415] on abbr "30" at bounding box center [1068, 414] width 10 height 10
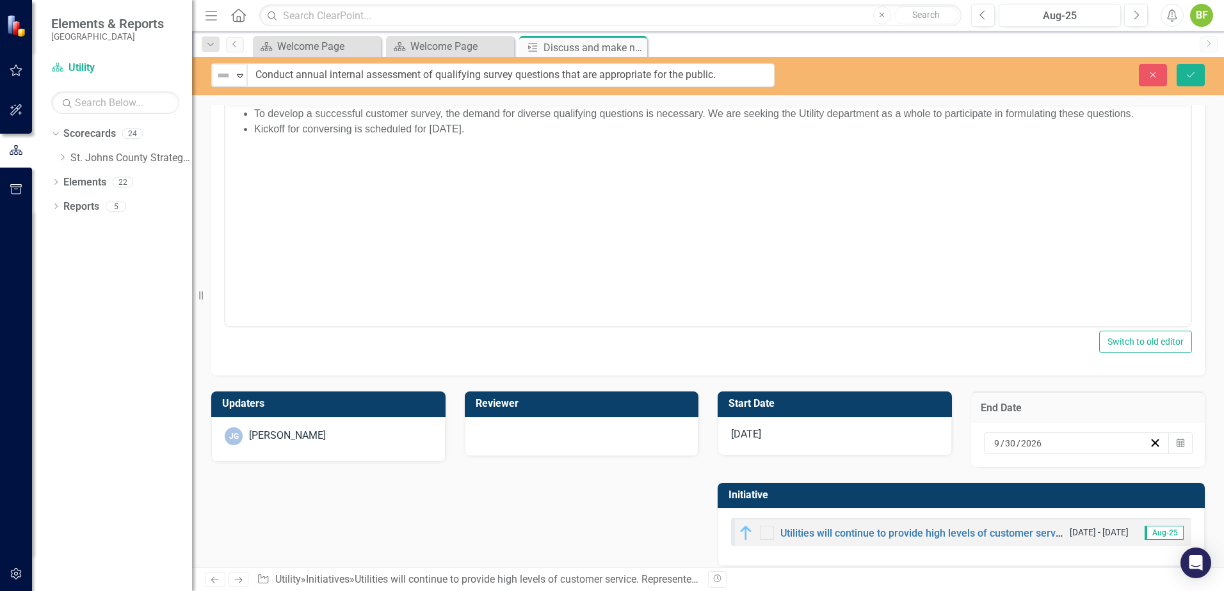
click at [781, 443] on div "[DATE]" at bounding box center [834, 436] width 234 height 38
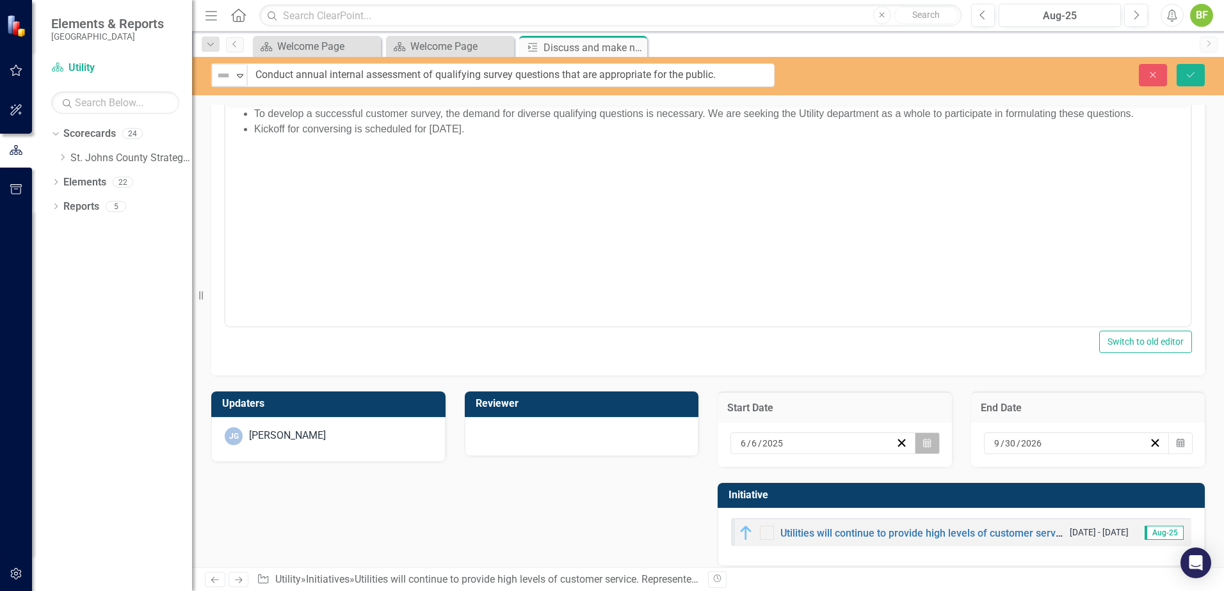
click at [914, 442] on button "Calendar" at bounding box center [926, 444] width 24 height 22
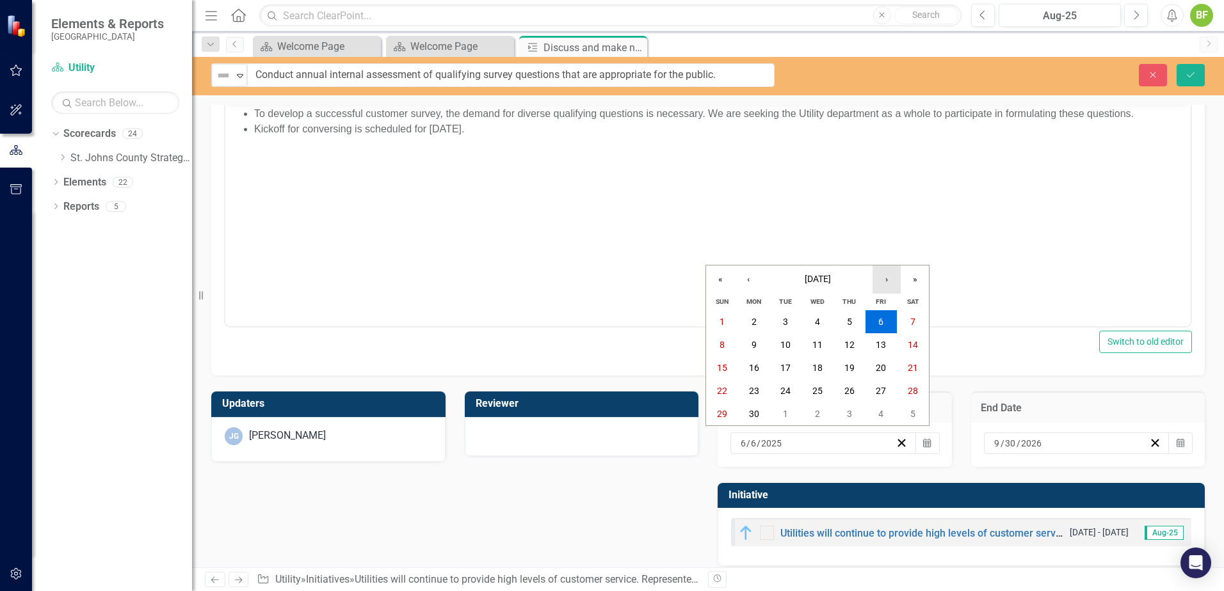
click at [882, 282] on button "›" at bounding box center [886, 280] width 28 height 28
click at [888, 326] on button "1" at bounding box center [881, 321] width 32 height 23
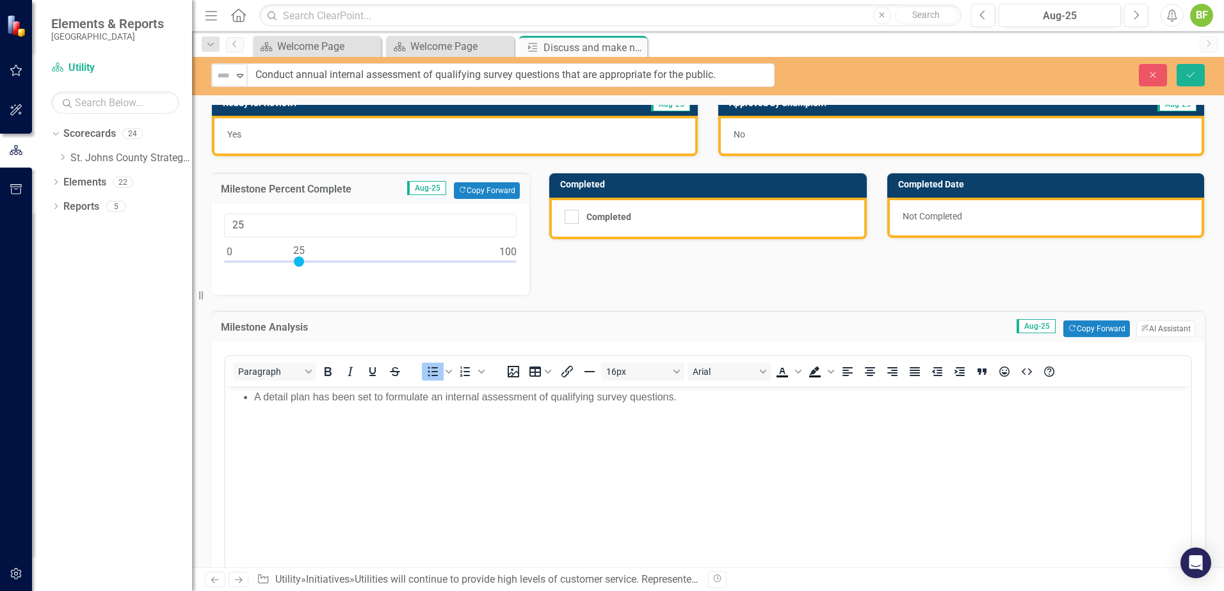
scroll to position [0, 0]
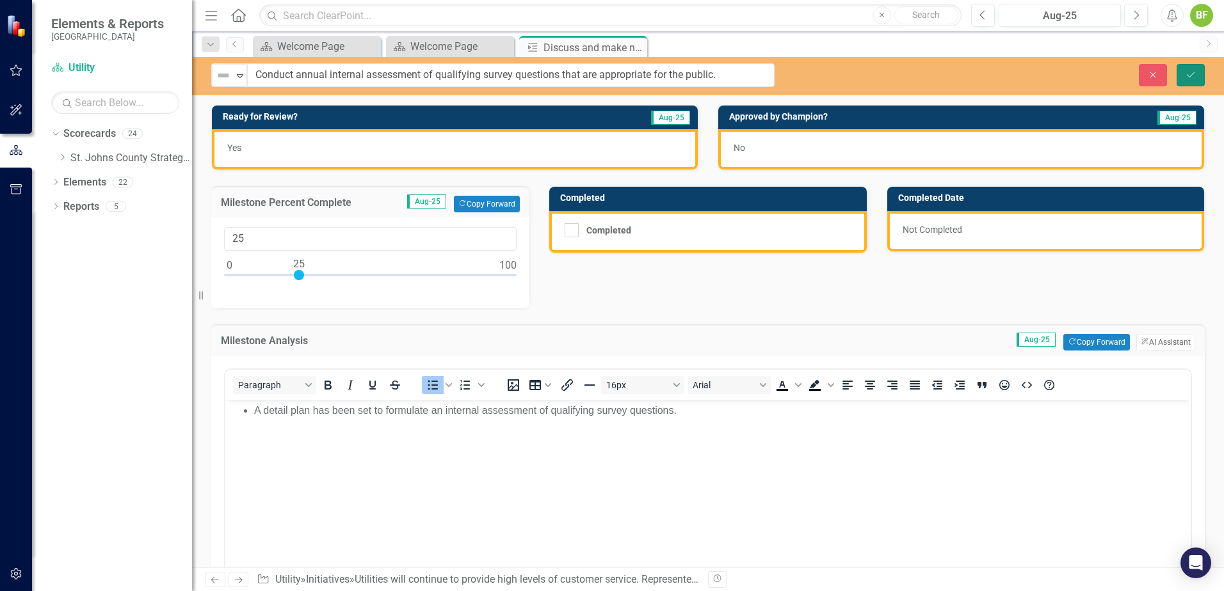
drag, startPoint x: 1188, startPoint y: 76, endPoint x: 825, endPoint y: 273, distance: 412.4
click at [1013, 372] on div "Not Defined Expand Conduct annual internal assessment of qualifying survey ques…" at bounding box center [708, 312] width 1032 height 511
click at [225, 75] on img at bounding box center [223, 75] width 15 height 15
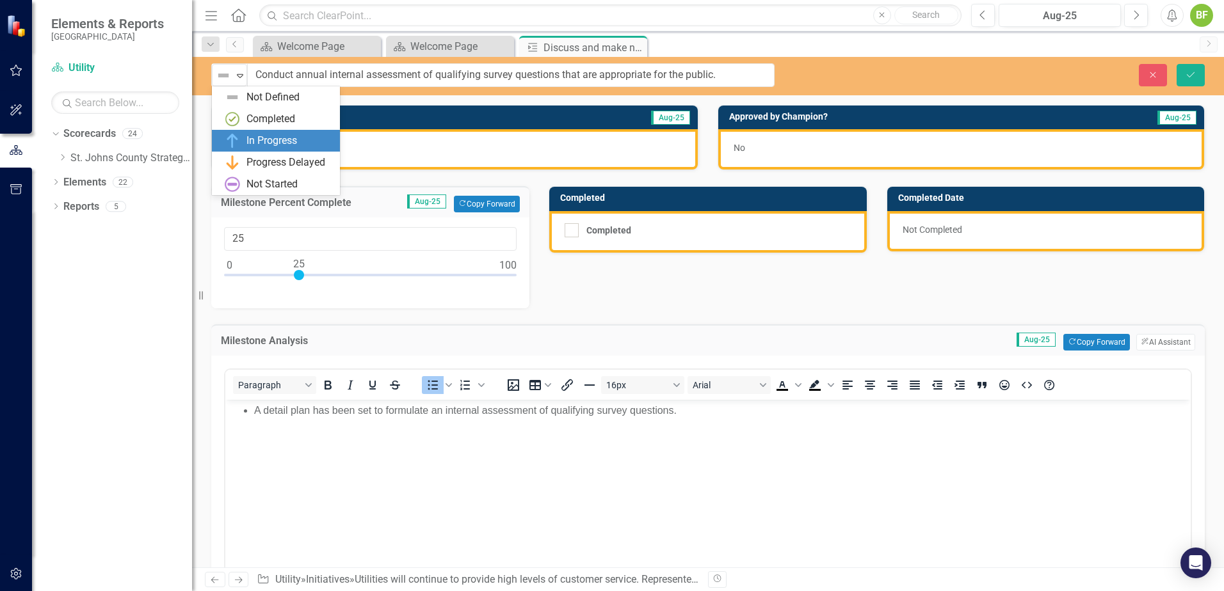
click at [325, 141] on div "In Progress" at bounding box center [279, 140] width 108 height 15
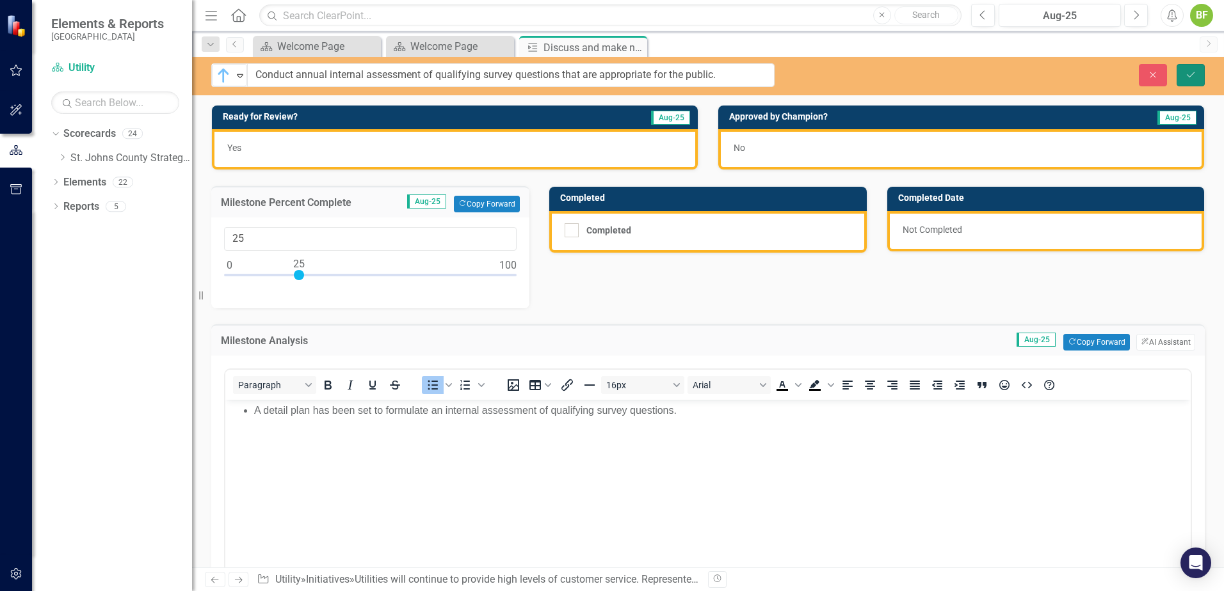
click at [1196, 75] on button "Save" at bounding box center [1190, 75] width 28 height 22
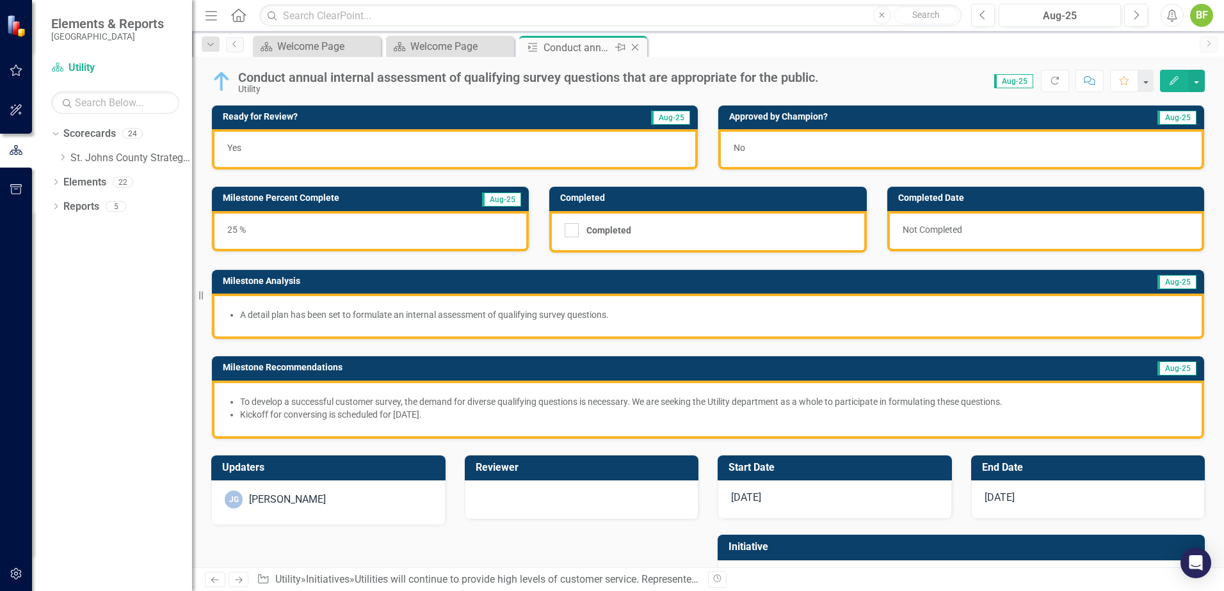
click at [637, 41] on div "Close" at bounding box center [636, 48] width 16 height 16
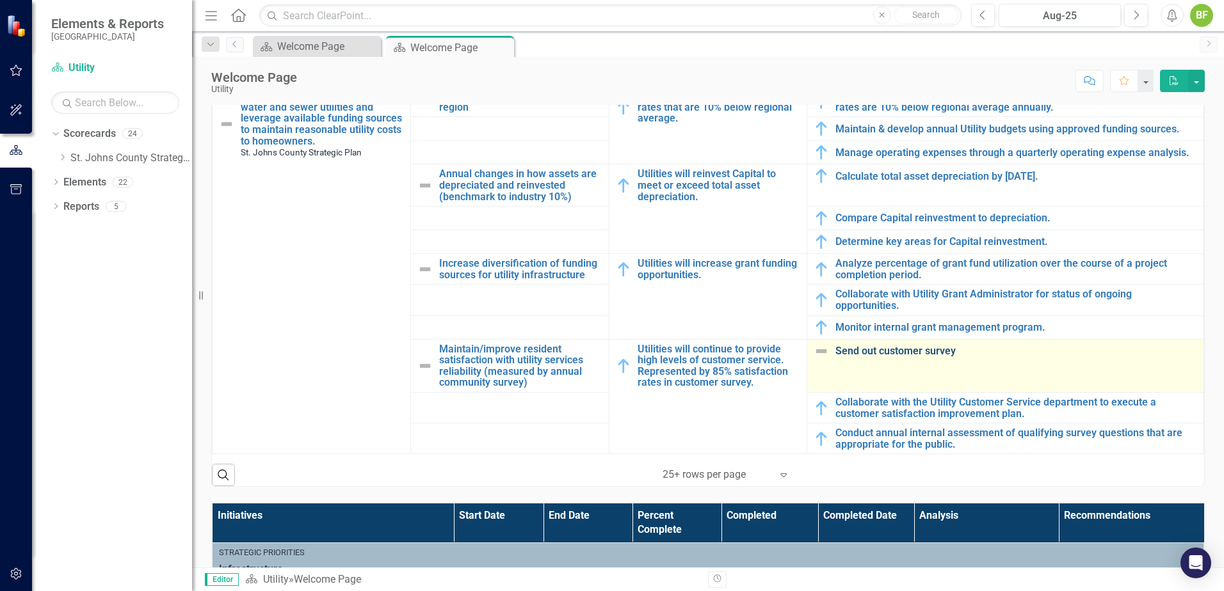
click at [923, 350] on link "Send out customer survey" at bounding box center [1016, 352] width 362 height 12
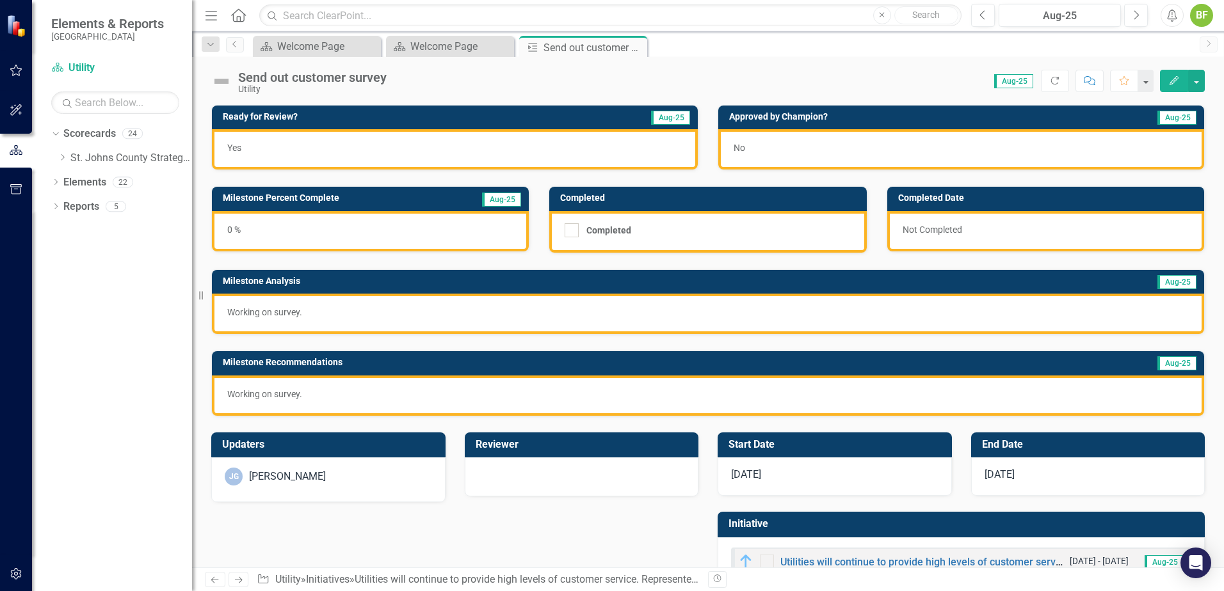
click at [224, 82] on img at bounding box center [221, 81] width 20 height 20
click at [223, 83] on img at bounding box center [221, 81] width 20 height 20
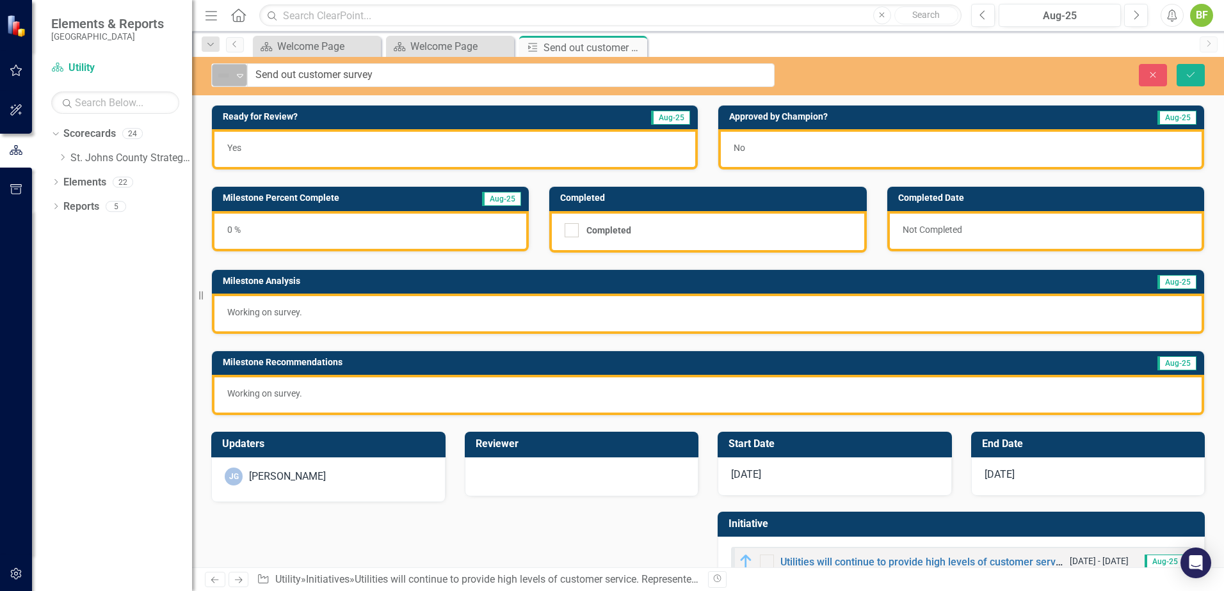
click at [239, 74] on icon at bounding box center [240, 76] width 6 height 4
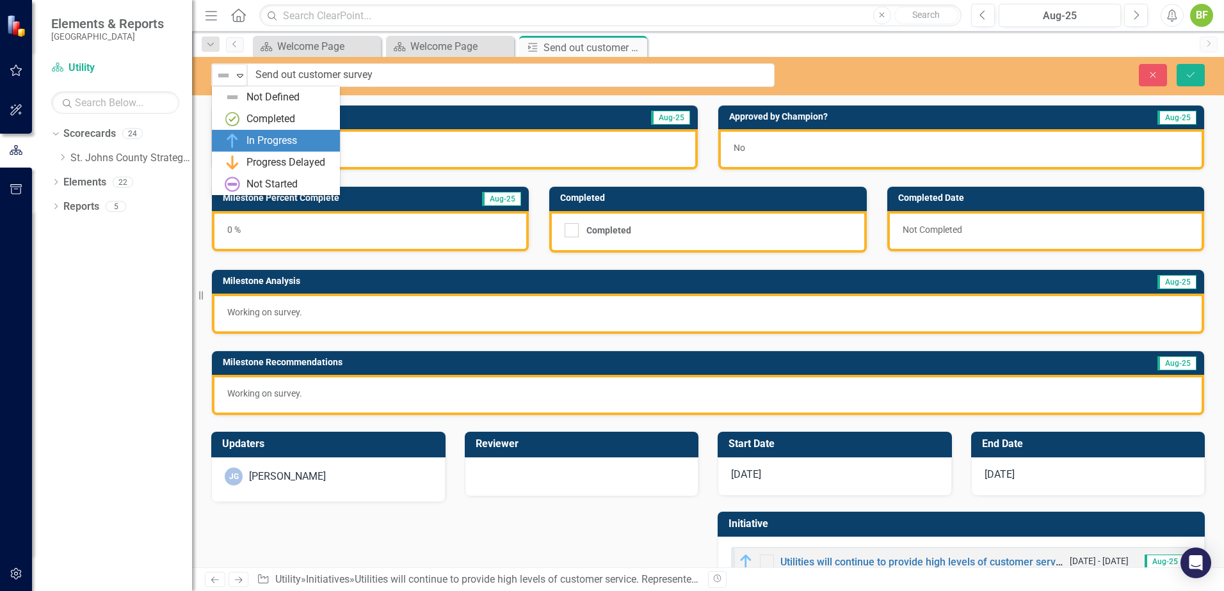
click at [279, 140] on div "In Progress" at bounding box center [271, 141] width 51 height 15
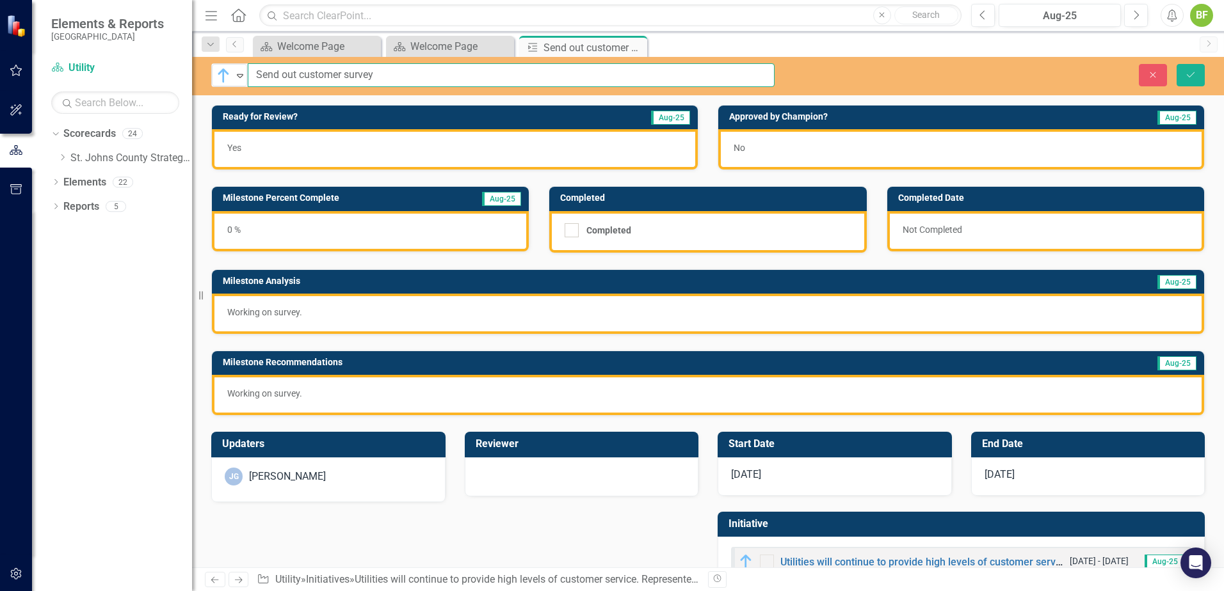
click at [414, 80] on input "Send out customer survey" at bounding box center [511, 75] width 527 height 24
click at [266, 73] on input "Send out customer survey" at bounding box center [511, 75] width 527 height 24
click at [411, 73] on input "Send out customer survey" at bounding box center [511, 75] width 527 height 24
click at [414, 77] on input "Send out customer survey" at bounding box center [511, 75] width 527 height 24
drag, startPoint x: 414, startPoint y: 77, endPoint x: 246, endPoint y: 79, distance: 168.3
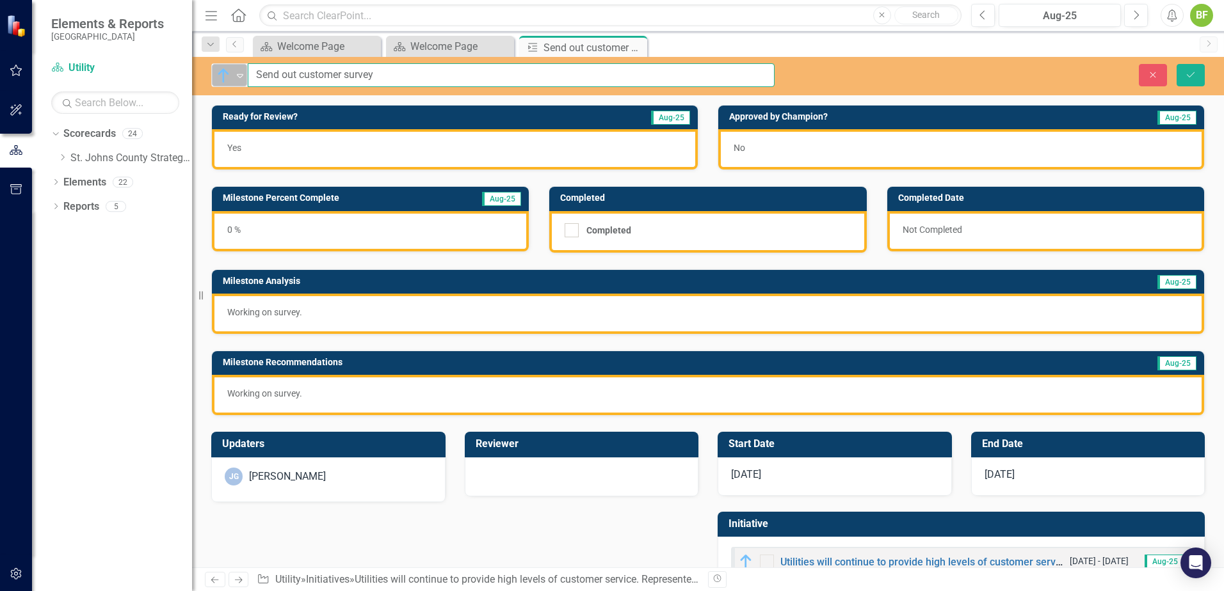
click at [246, 79] on div "In Progress Expand Send out customer survey" at bounding box center [492, 75] width 563 height 24
type input "Launch customer survey."
click at [323, 234] on div "0 %" at bounding box center [370, 231] width 317 height 40
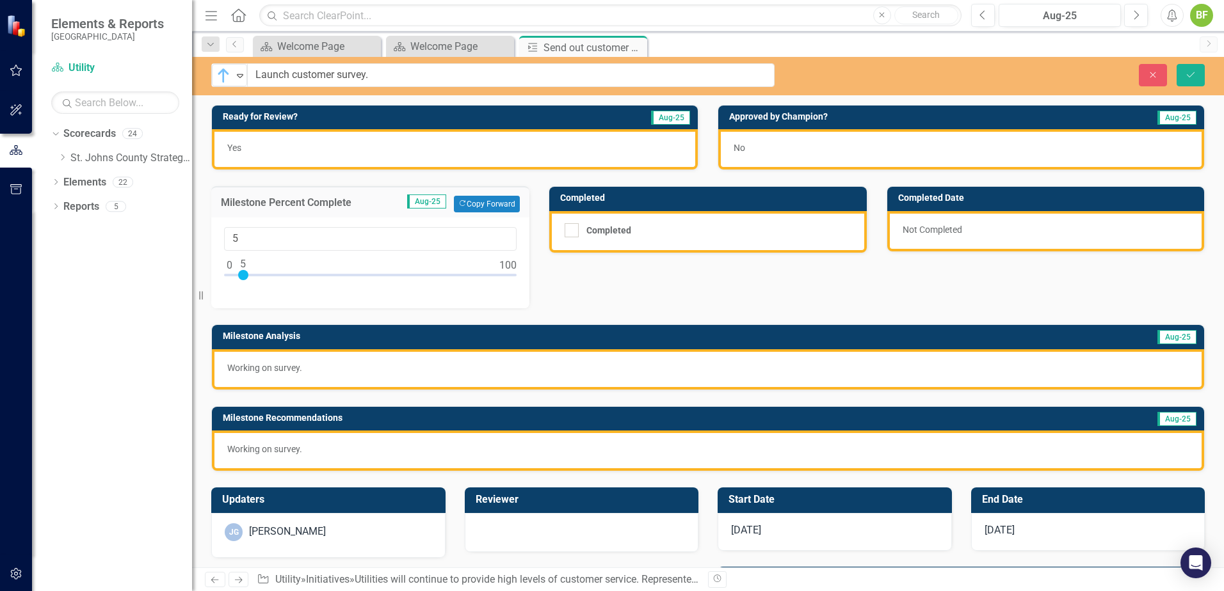
drag, startPoint x: 231, startPoint y: 276, endPoint x: 247, endPoint y: 280, distance: 16.5
click at [247, 280] on div at bounding box center [243, 275] width 10 height 10
type input "25"
drag, startPoint x: 248, startPoint y: 273, endPoint x: 301, endPoint y: 284, distance: 53.7
click at [301, 284] on div at bounding box center [370, 278] width 292 height 16
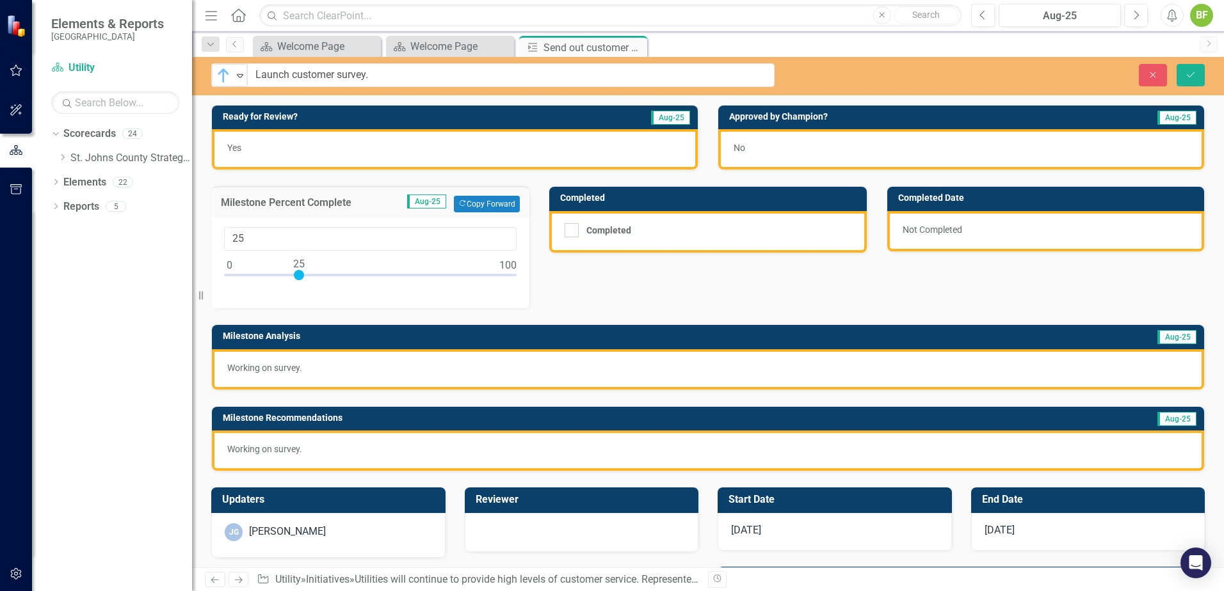
click at [373, 385] on div "Working on survey." at bounding box center [708, 369] width 992 height 40
click at [370, 373] on p "Working on survey." at bounding box center [707, 368] width 961 height 13
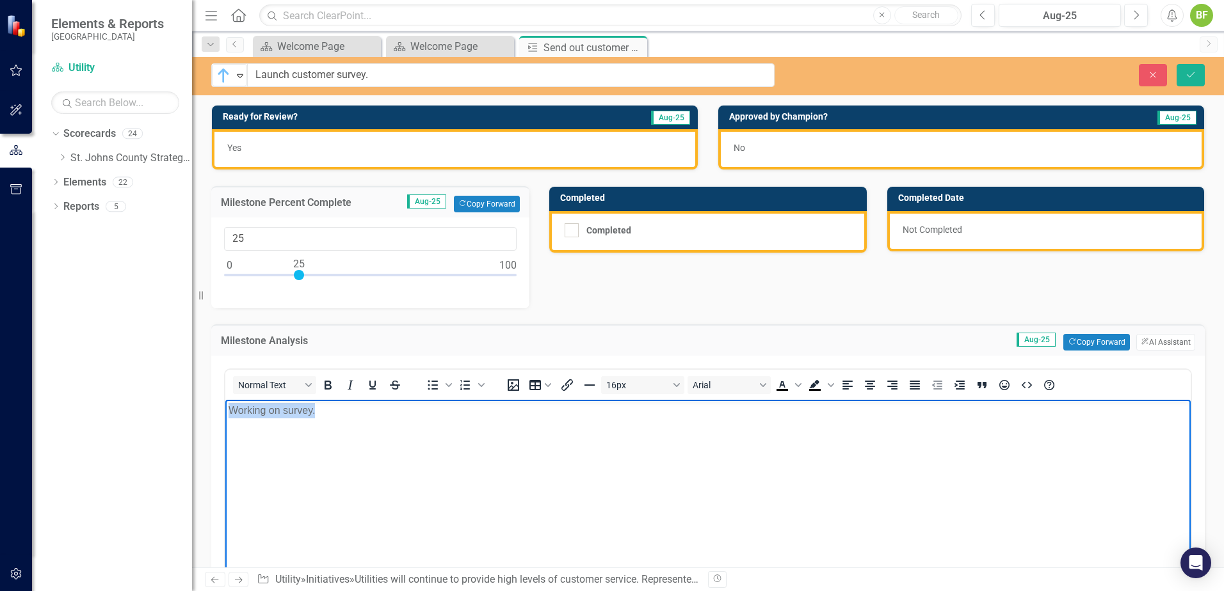
drag, startPoint x: 372, startPoint y: 414, endPoint x: 177, endPoint y: 406, distance: 196.0
click at [225, 406] on html "Working on survey." at bounding box center [707, 496] width 965 height 192
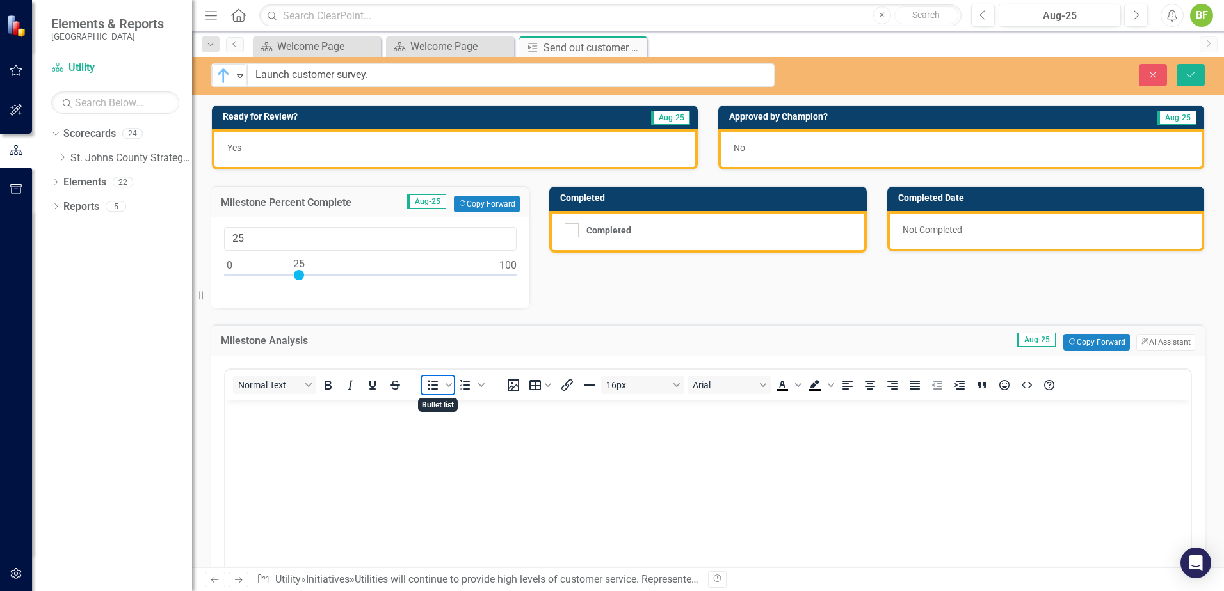
click at [431, 387] on icon "Bullet list" at bounding box center [432, 385] width 15 height 15
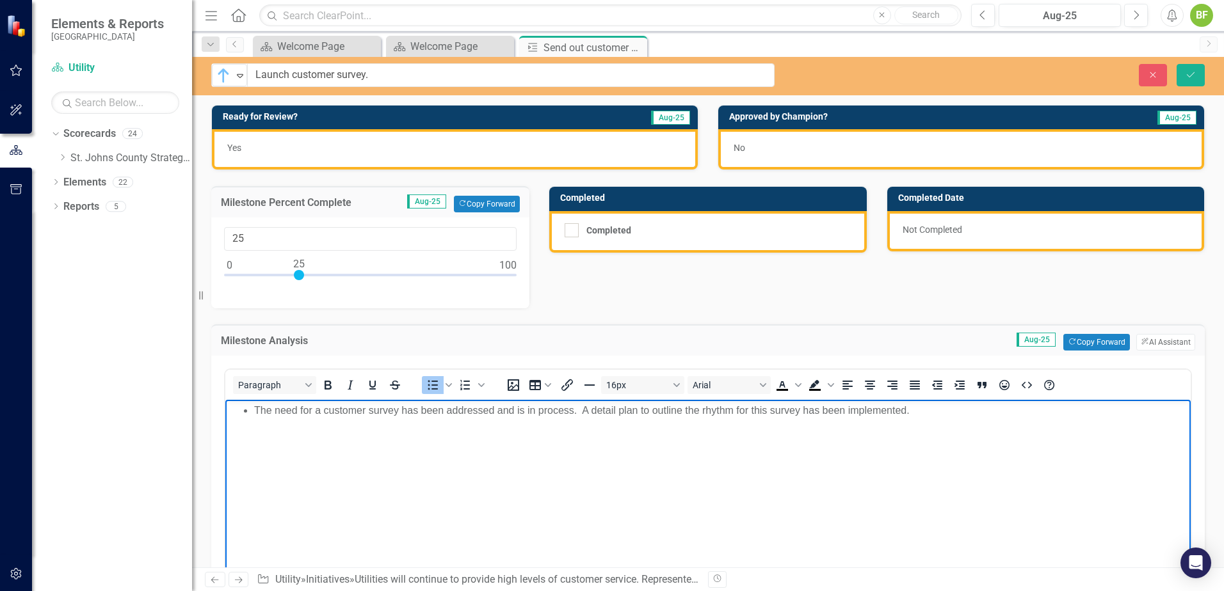
drag, startPoint x: 370, startPoint y: 488, endPoint x: 267, endPoint y: 456, distance: 107.1
click at [268, 456] on body "The need for a customer survey has been addressed and is in process. A detail p…" at bounding box center [707, 496] width 965 height 192
drag, startPoint x: 460, startPoint y: 406, endPoint x: 440, endPoint y: 432, distance: 32.4
click at [447, 426] on body "The need for a customer survey has been addressed and is in process. A detail p…" at bounding box center [707, 496] width 965 height 192
click at [452, 449] on body "The need for a customer survey has been addressed and is in process. A detail p…" at bounding box center [707, 496] width 965 height 192
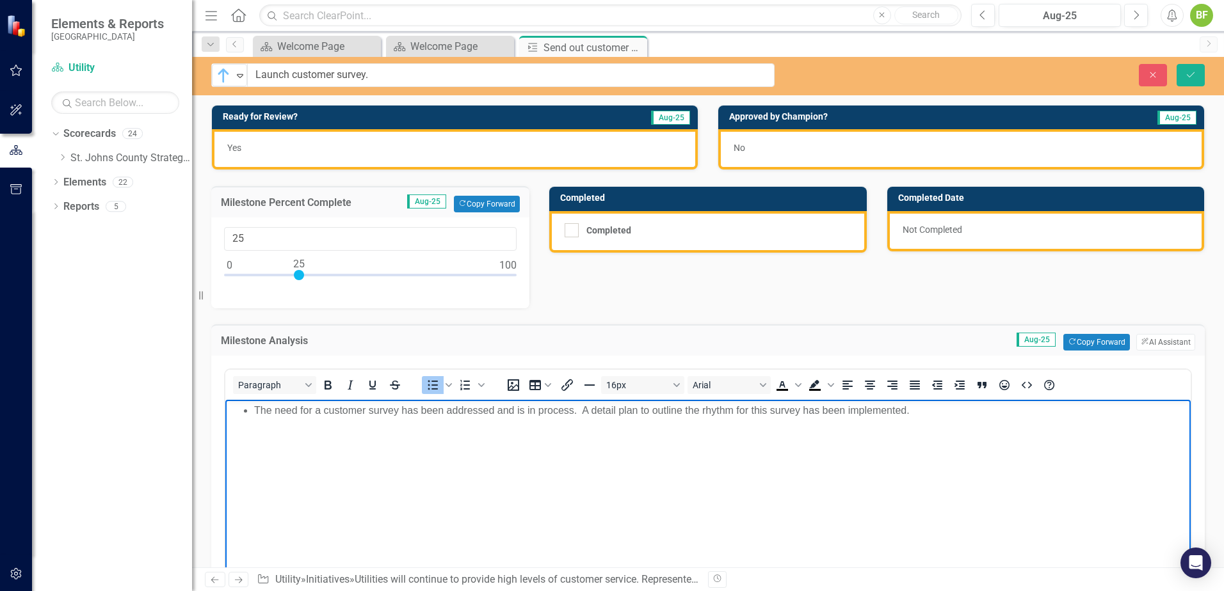
click at [571, 434] on body "The need for a customer survey has been addressed and is in process. A detail p…" at bounding box center [707, 496] width 965 height 192
click at [690, 439] on body "The need for a customer survey has been addressed and is in process. A detail p…" at bounding box center [707, 496] width 965 height 192
click at [614, 424] on body "The need for a customer survey has been addressed and is in process. A detail p…" at bounding box center [707, 496] width 965 height 192
click at [991, 422] on body "The need for a customer survey has been addressed and is in process. A detail p…" at bounding box center [707, 496] width 965 height 192
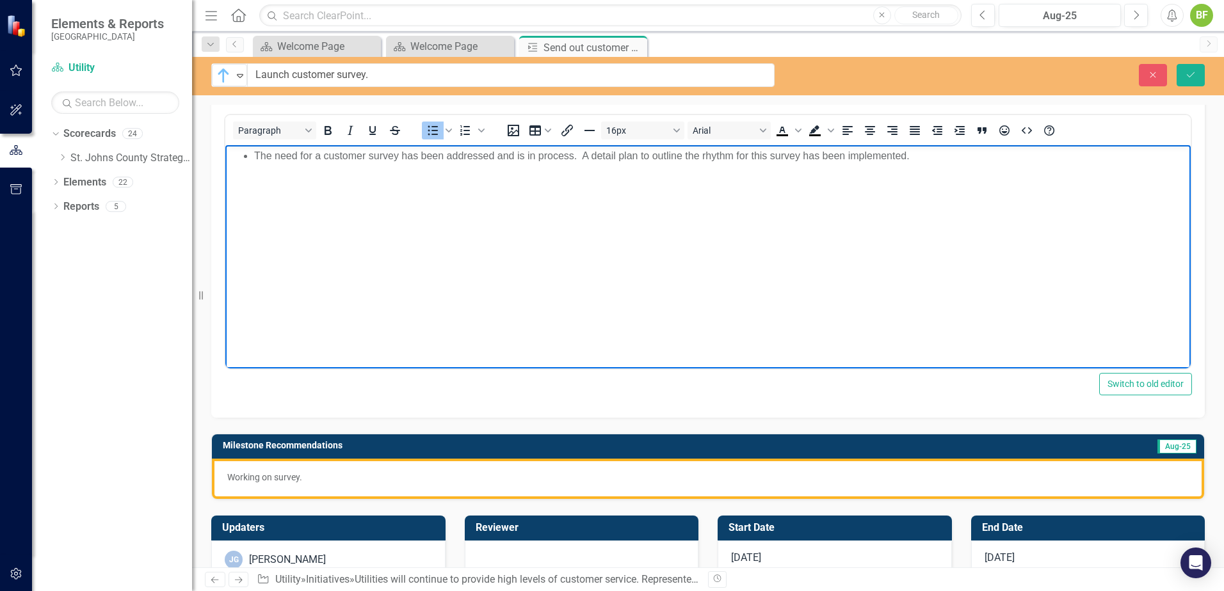
scroll to position [320, 0]
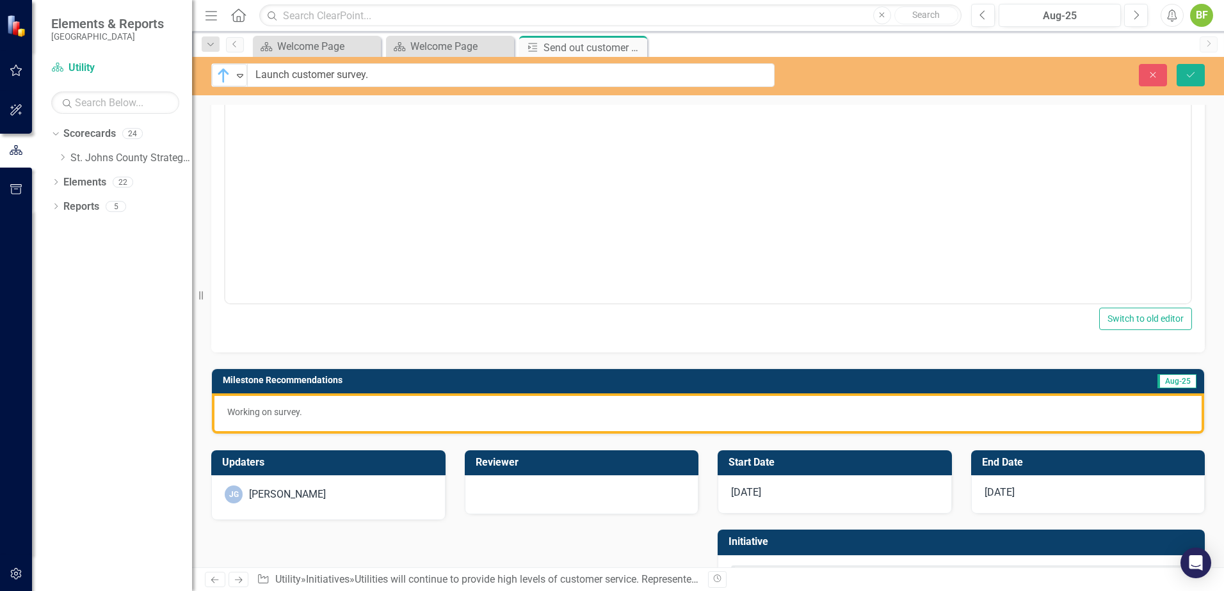
click at [342, 412] on p "Working on survey." at bounding box center [707, 412] width 961 height 13
click at [341, 412] on p "Working on survey." at bounding box center [707, 412] width 961 height 13
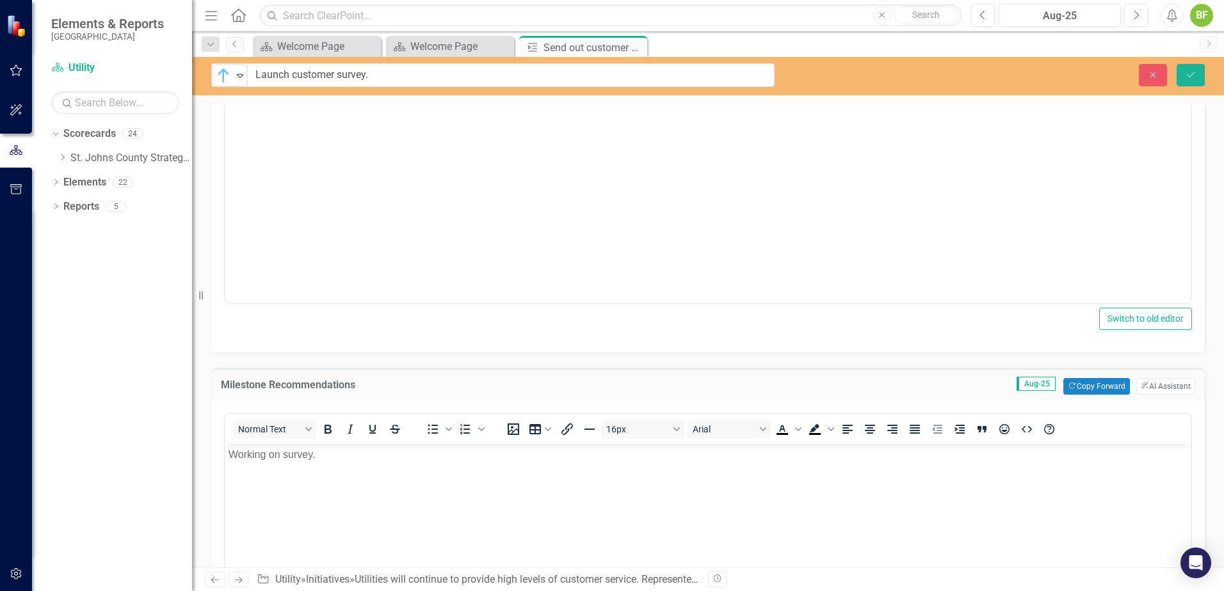
scroll to position [0, 0]
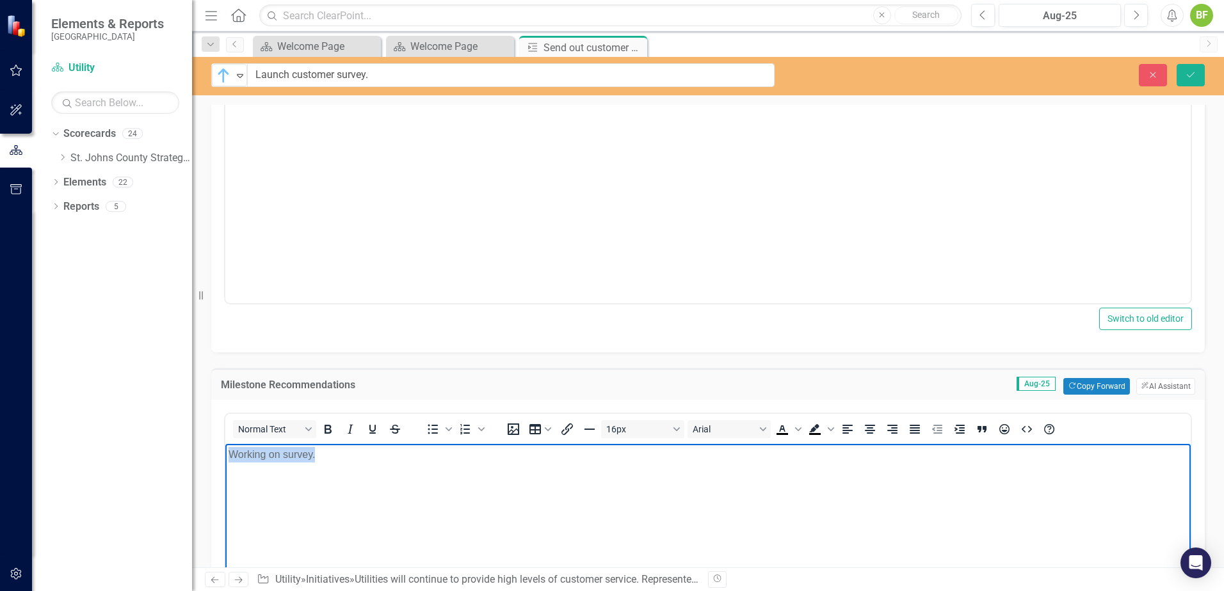
drag, startPoint x: 360, startPoint y: 465, endPoint x: 404, endPoint y: 909, distance: 445.6
click at [225, 456] on html "Working on survey." at bounding box center [707, 540] width 965 height 192
click at [438, 435] on icon "Bullet list" at bounding box center [432, 429] width 15 height 15
click at [270, 464] on body "Rich Text Area. Press ALT-0 for help." at bounding box center [707, 540] width 965 height 192
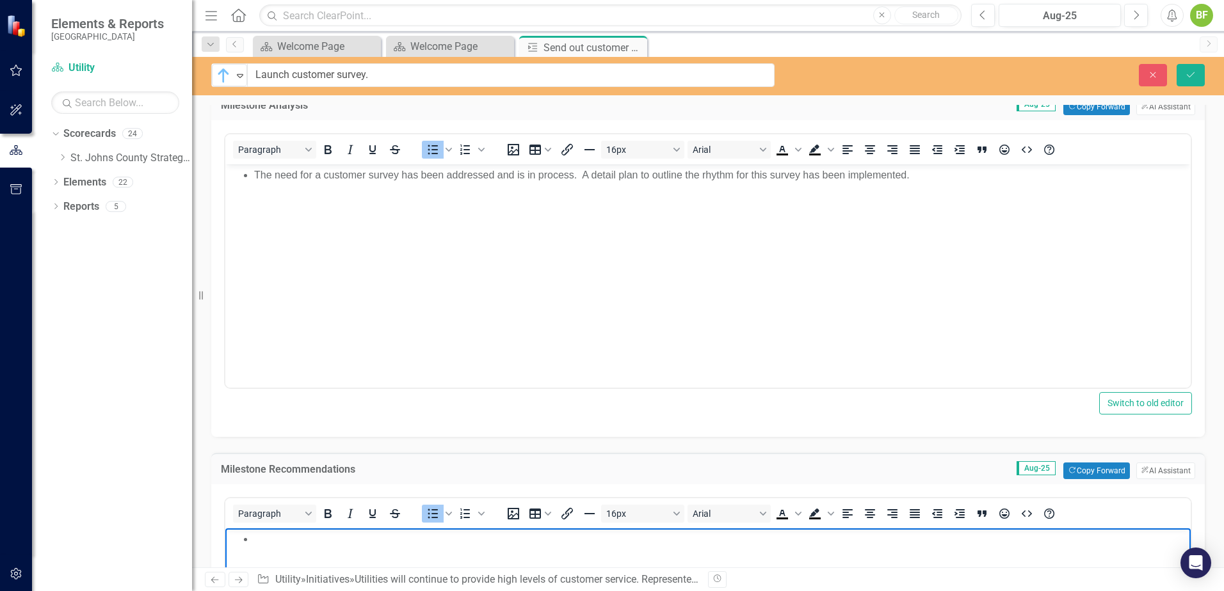
scroll to position [256, 0]
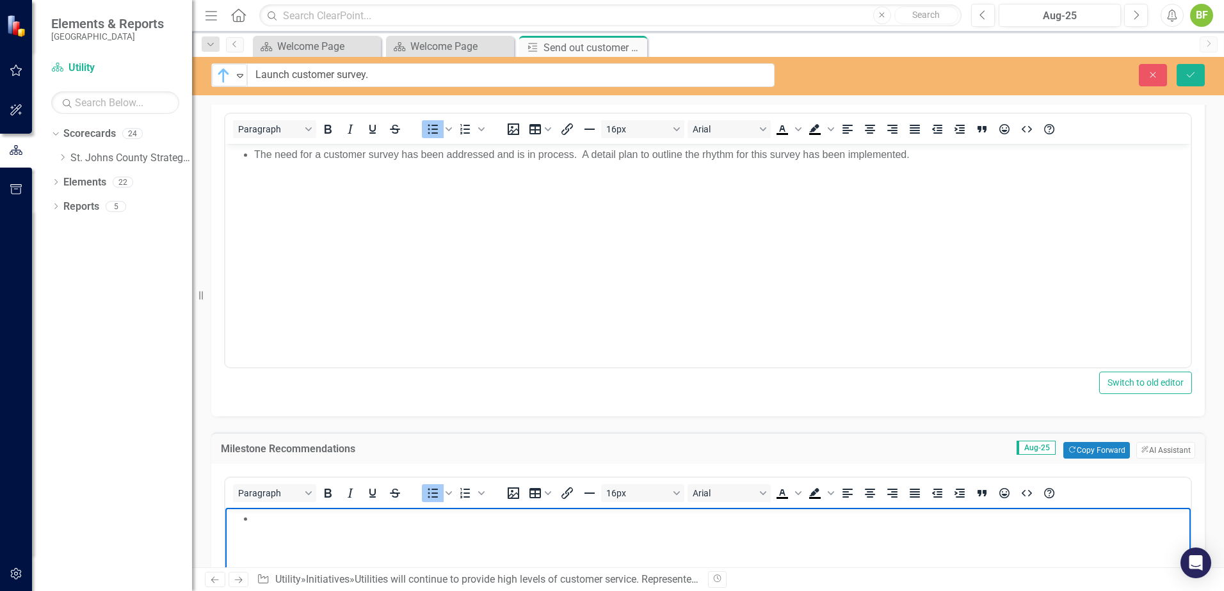
click at [274, 521] on li "Rich Text Area. Press ALT-0 for help." at bounding box center [720, 518] width 933 height 15
click at [268, 523] on li "Rich Text Area. Press ALT-0 for help." at bounding box center [720, 518] width 933 height 15
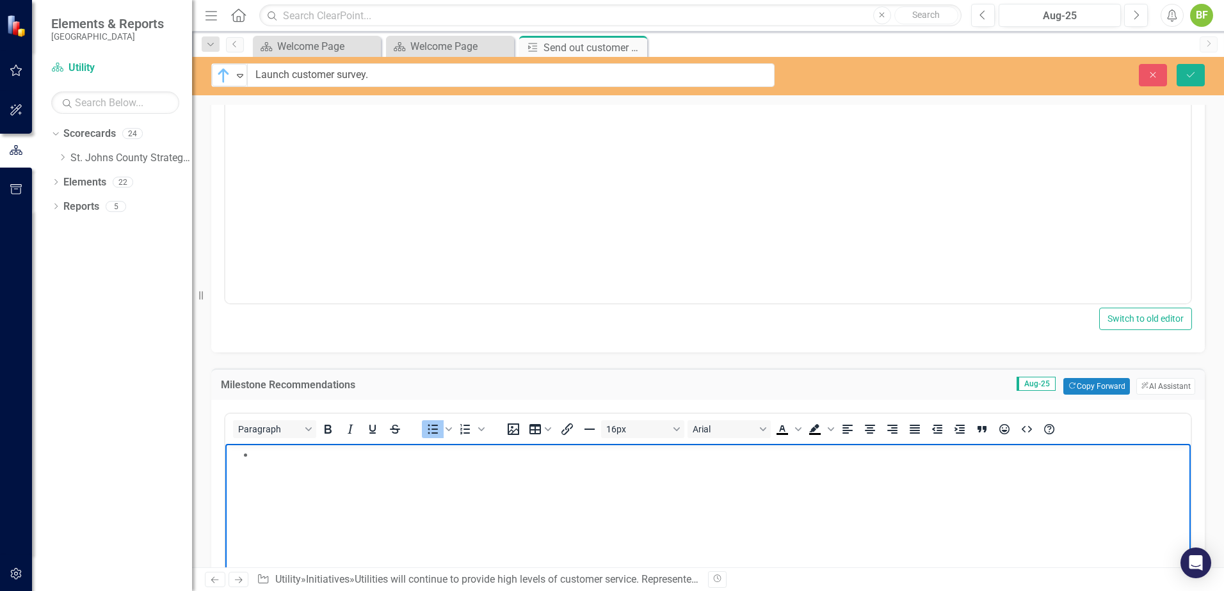
click at [273, 454] on li "Rich Text Area. Press ALT-0 for help." at bounding box center [720, 454] width 933 height 15
click at [271, 465] on body "Rich Text Area. Press ALT-0 for help." at bounding box center [707, 540] width 965 height 192
click at [843, 452] on li "Collaboration is ongoing and will come to fruition with the start of the fiscal…" at bounding box center [720, 454] width 933 height 15
click at [868, 461] on li "Collaboration is ongoing and will come to fruition with the start of the fiscal…" at bounding box center [720, 454] width 933 height 15
click at [851, 460] on li "Collaboration is ongoing and will come to fruition with the start of the fiscal…" at bounding box center [720, 454] width 933 height 15
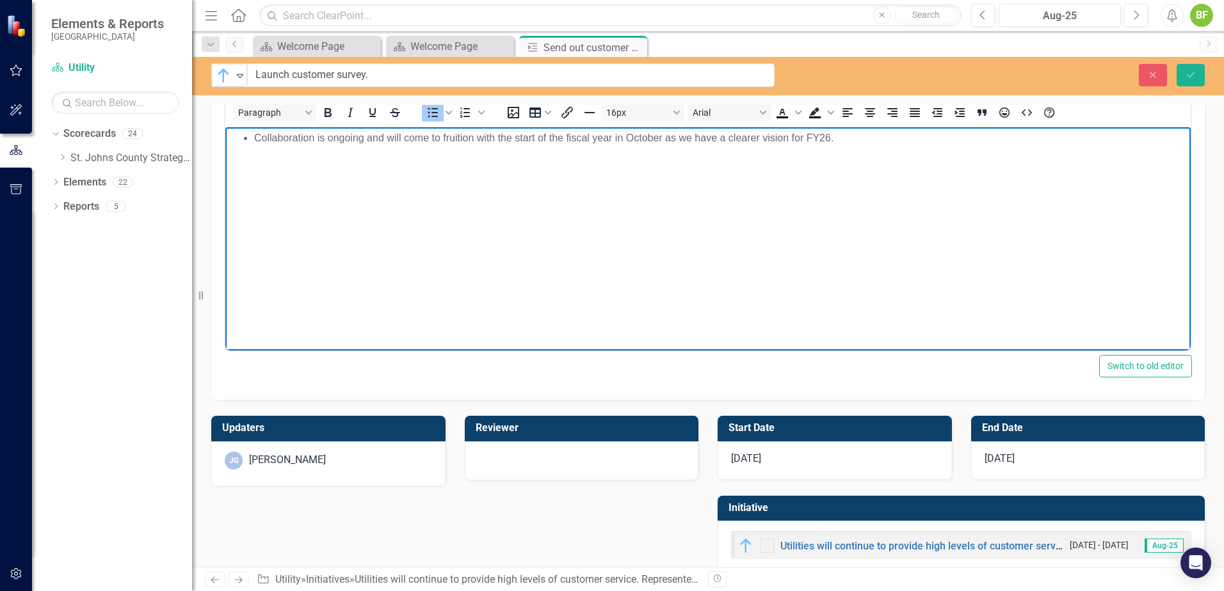
scroll to position [661, 0]
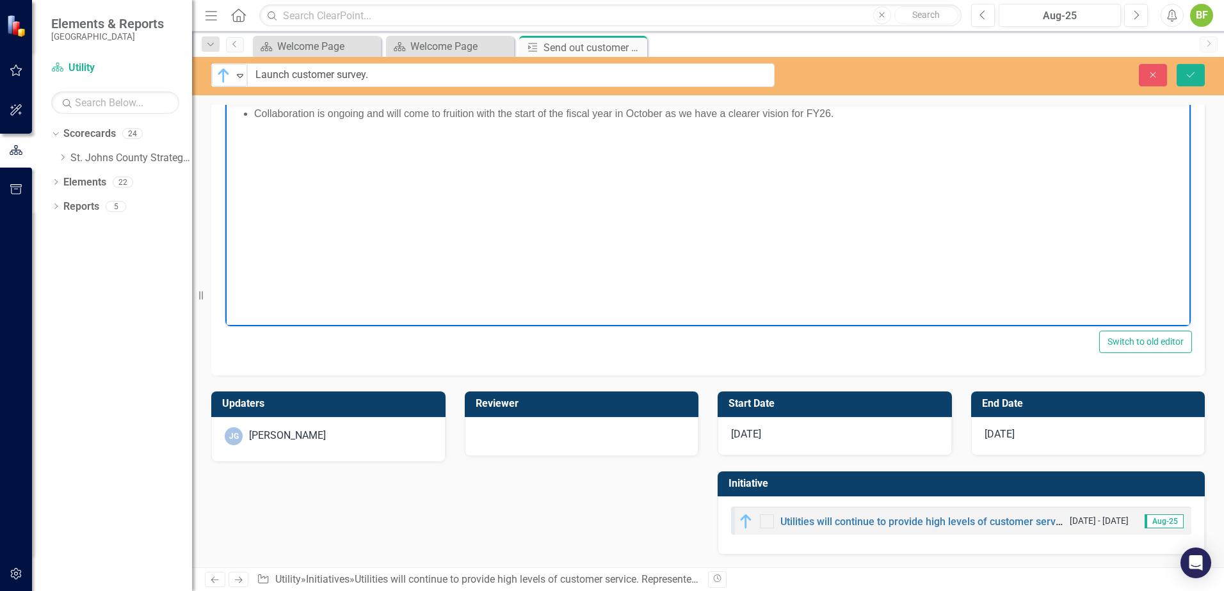
click at [1030, 431] on div "[DATE]" at bounding box center [1088, 436] width 234 height 38
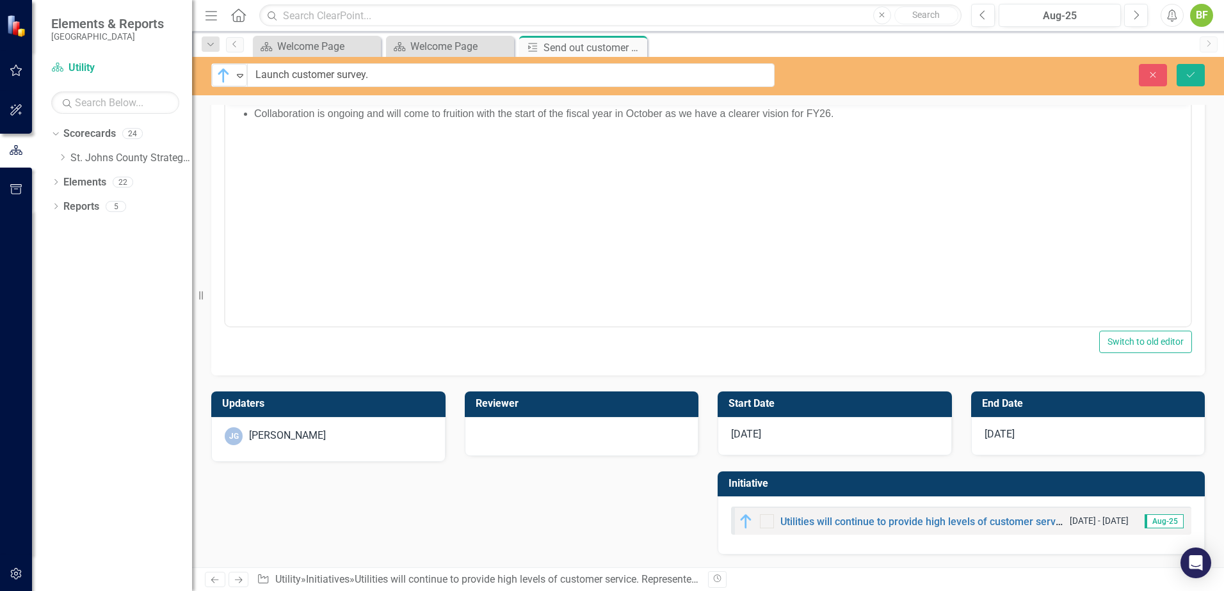
click at [1029, 431] on div "[DATE]" at bounding box center [1088, 436] width 234 height 38
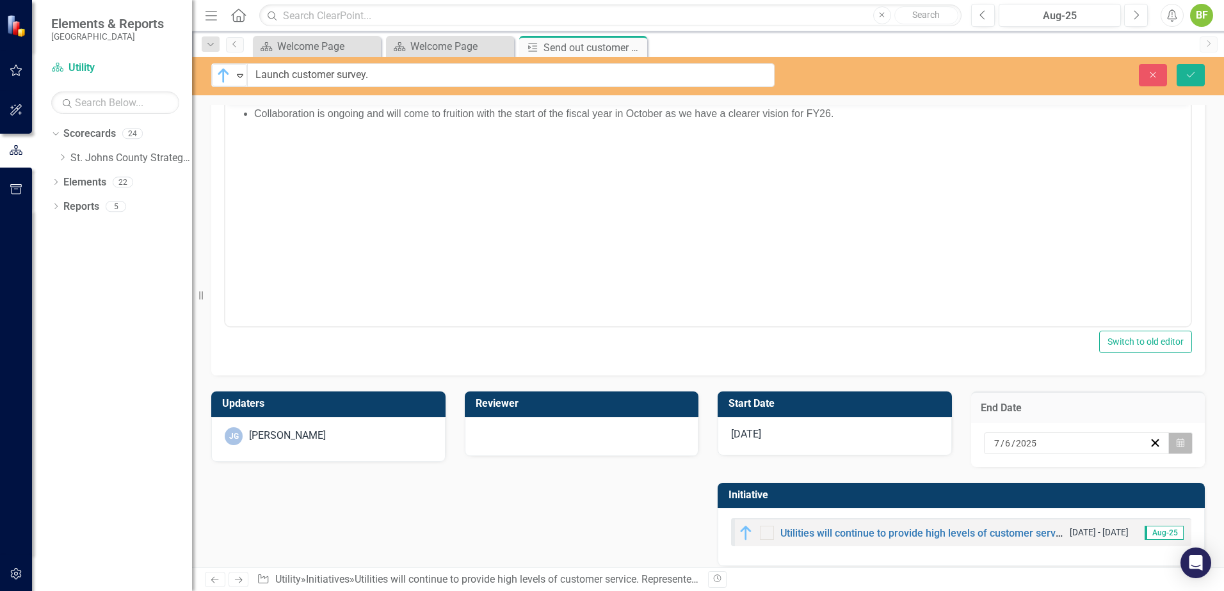
click at [1176, 446] on icon "Calendar" at bounding box center [1180, 443] width 8 height 9
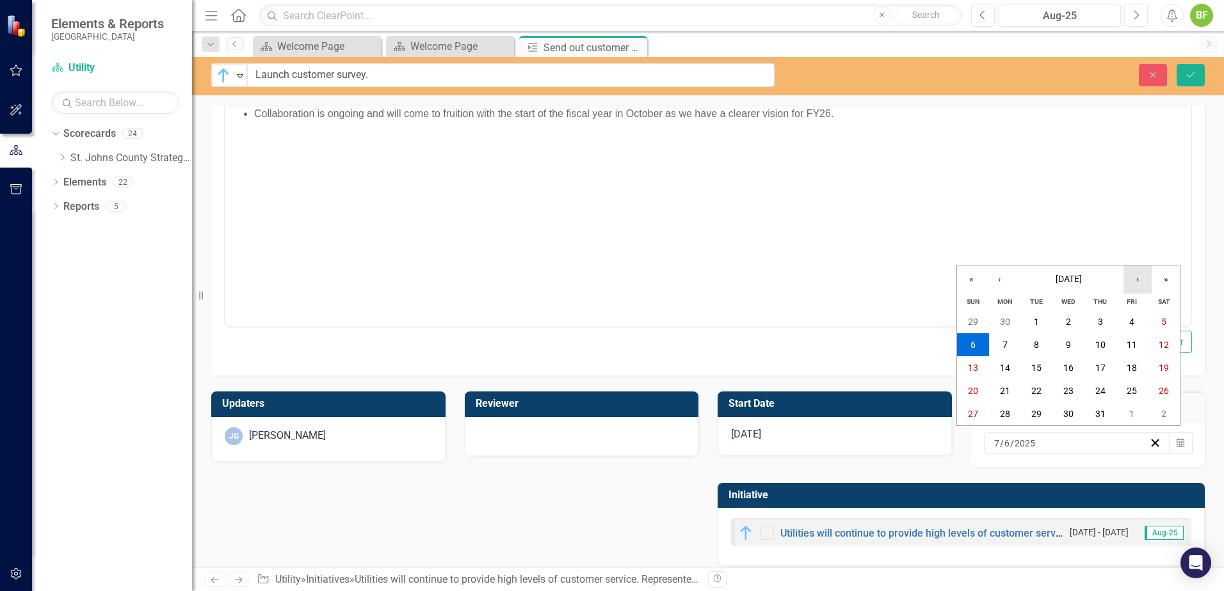
click at [1130, 285] on button "›" at bounding box center [1137, 280] width 28 height 28
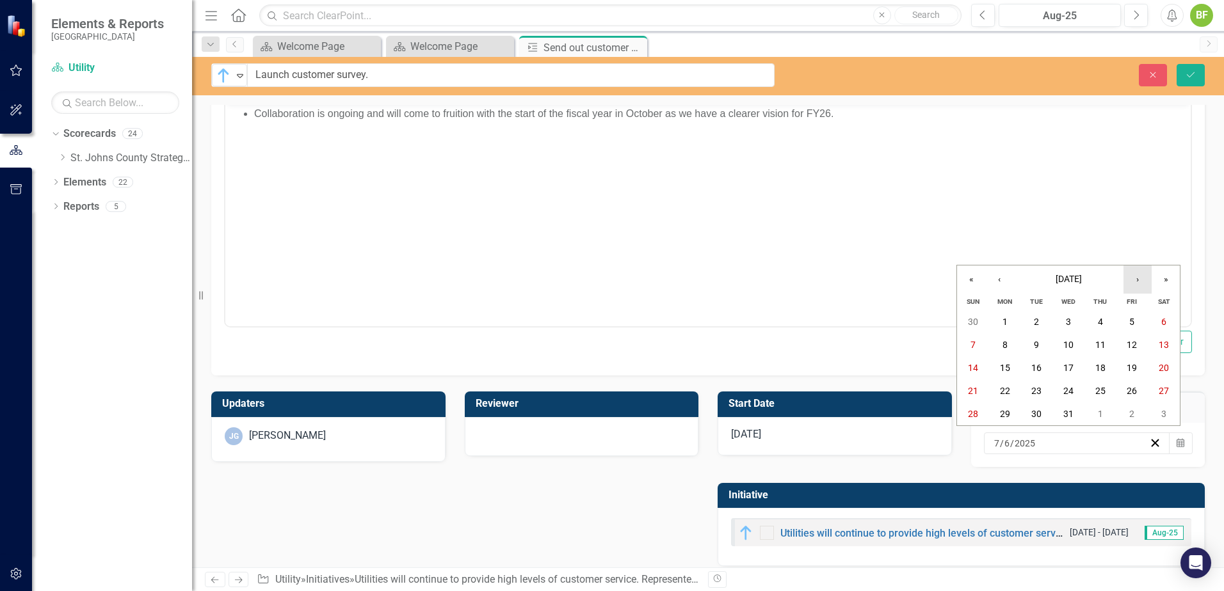
click at [1130, 285] on button "›" at bounding box center [1137, 280] width 28 height 28
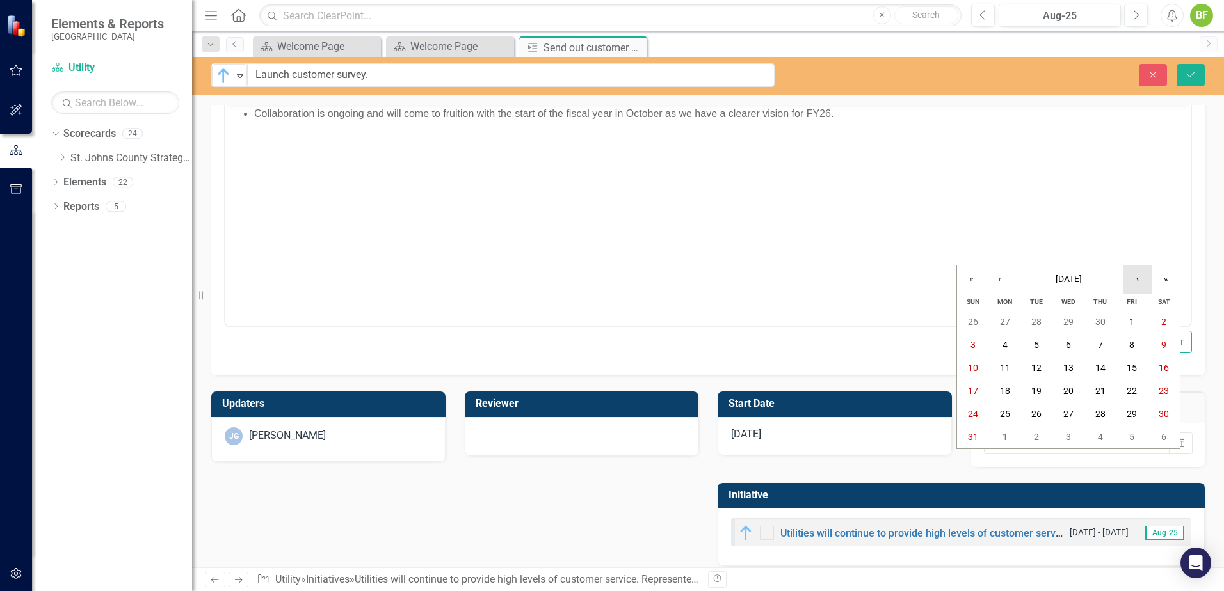
click at [1130, 285] on button "›" at bounding box center [1137, 280] width 28 height 28
click at [1065, 419] on abbr "30" at bounding box center [1068, 414] width 10 height 10
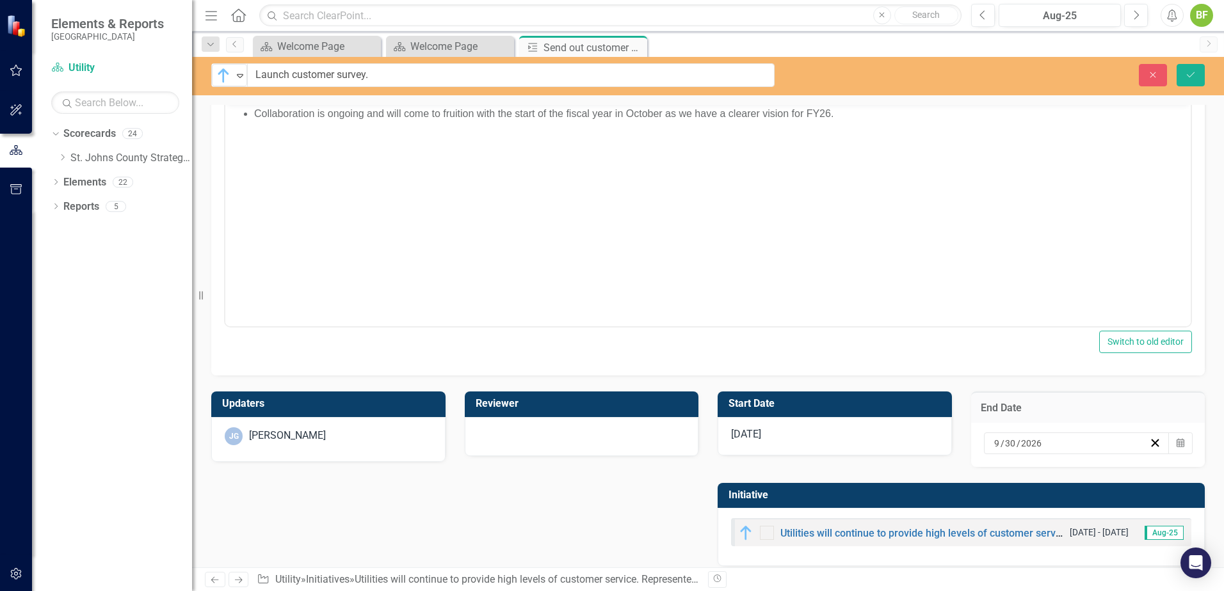
click at [815, 445] on div "[DATE]" at bounding box center [834, 436] width 234 height 38
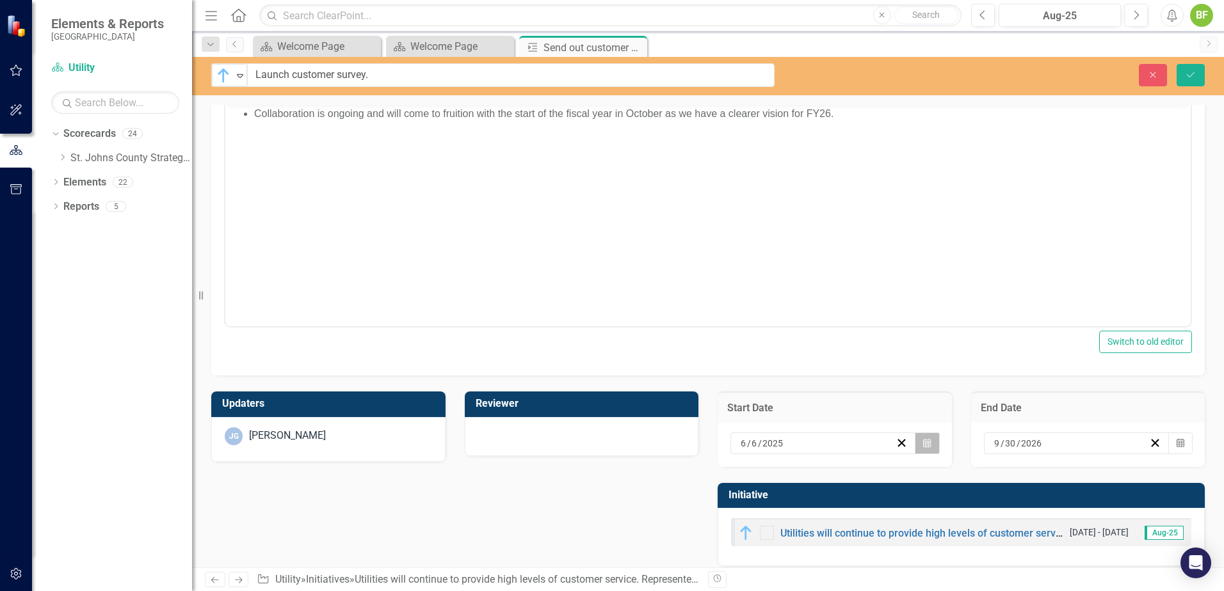
click at [926, 447] on button "Calendar" at bounding box center [926, 444] width 24 height 22
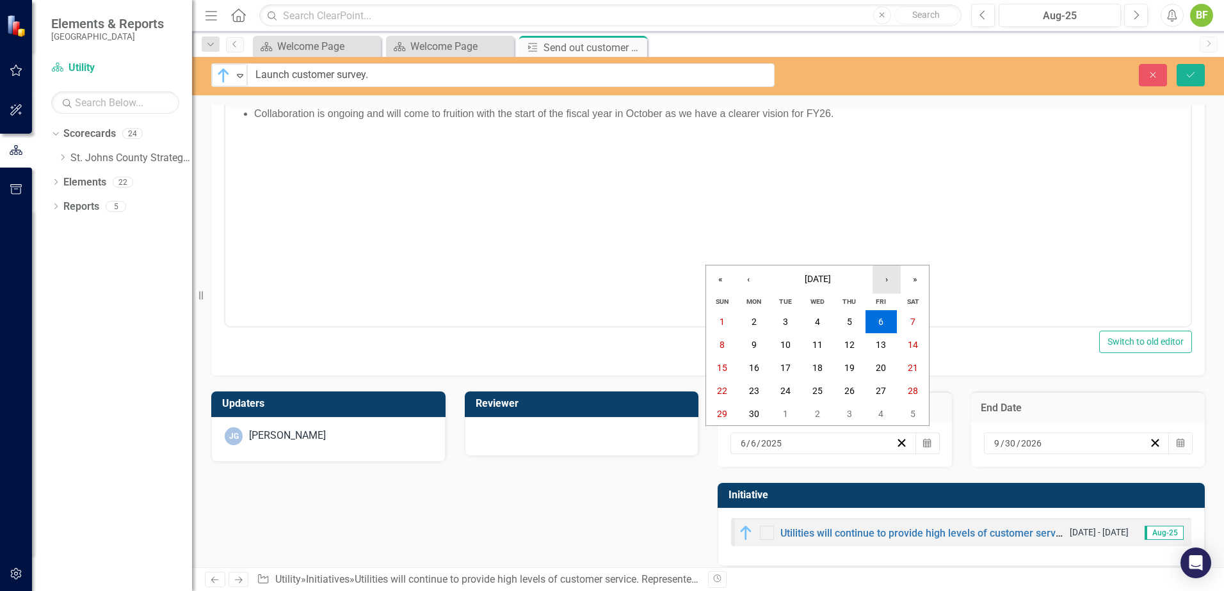
click at [886, 283] on button "›" at bounding box center [886, 280] width 28 height 28
click at [874, 316] on button "1" at bounding box center [881, 321] width 32 height 23
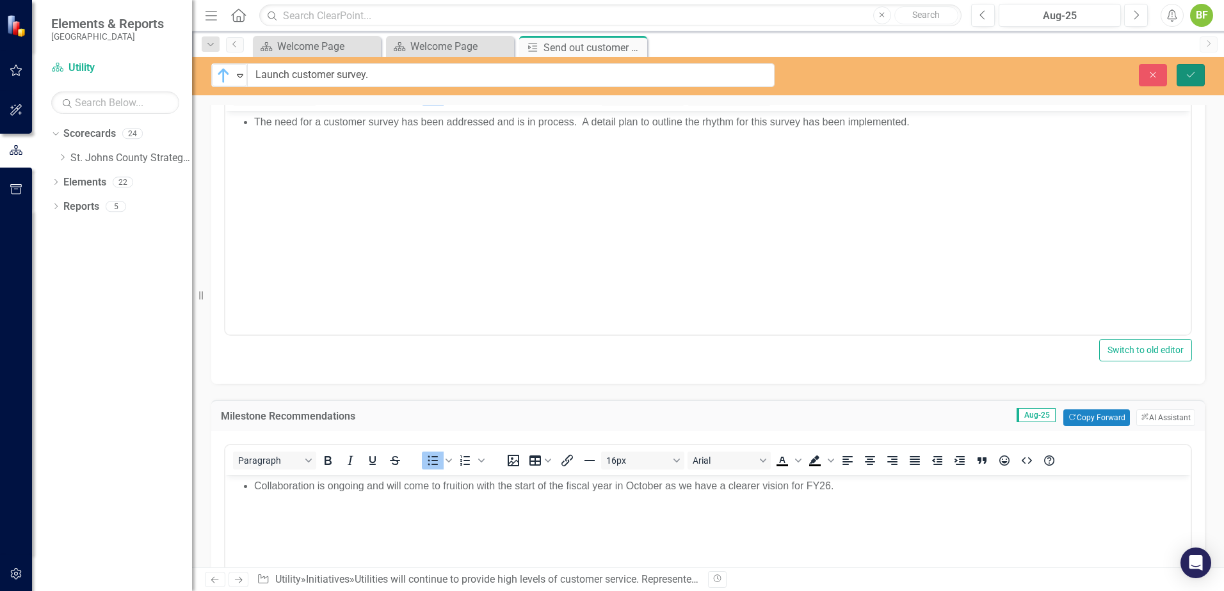
click at [1194, 69] on button "Save" at bounding box center [1190, 75] width 28 height 22
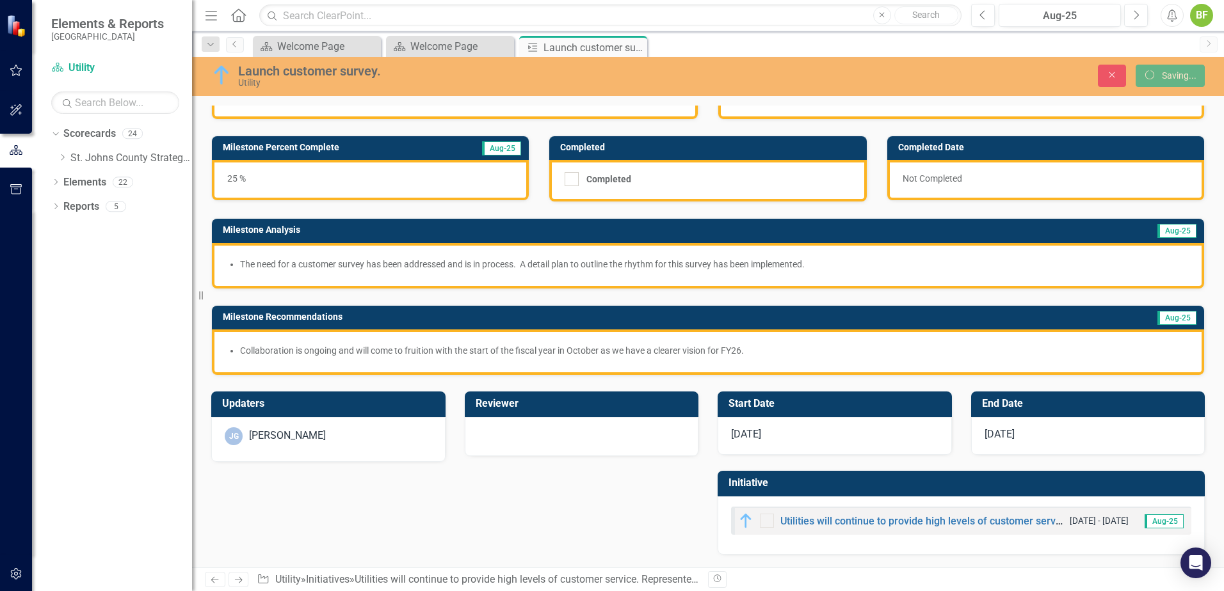
scroll to position [0, 0]
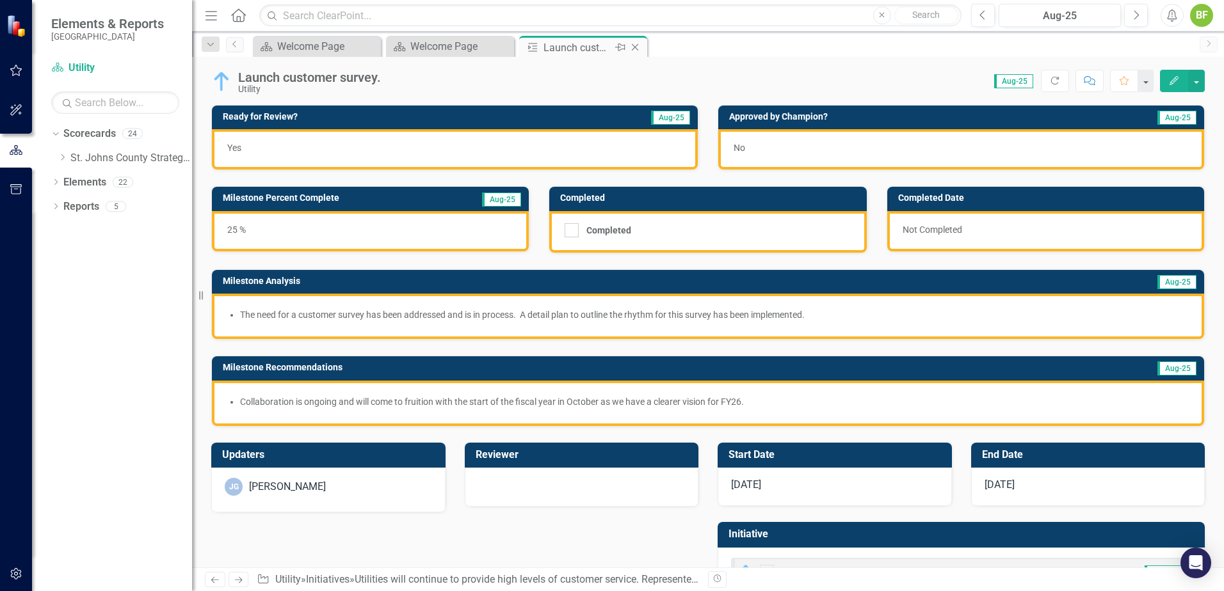
click at [636, 46] on icon at bounding box center [635, 47] width 7 height 7
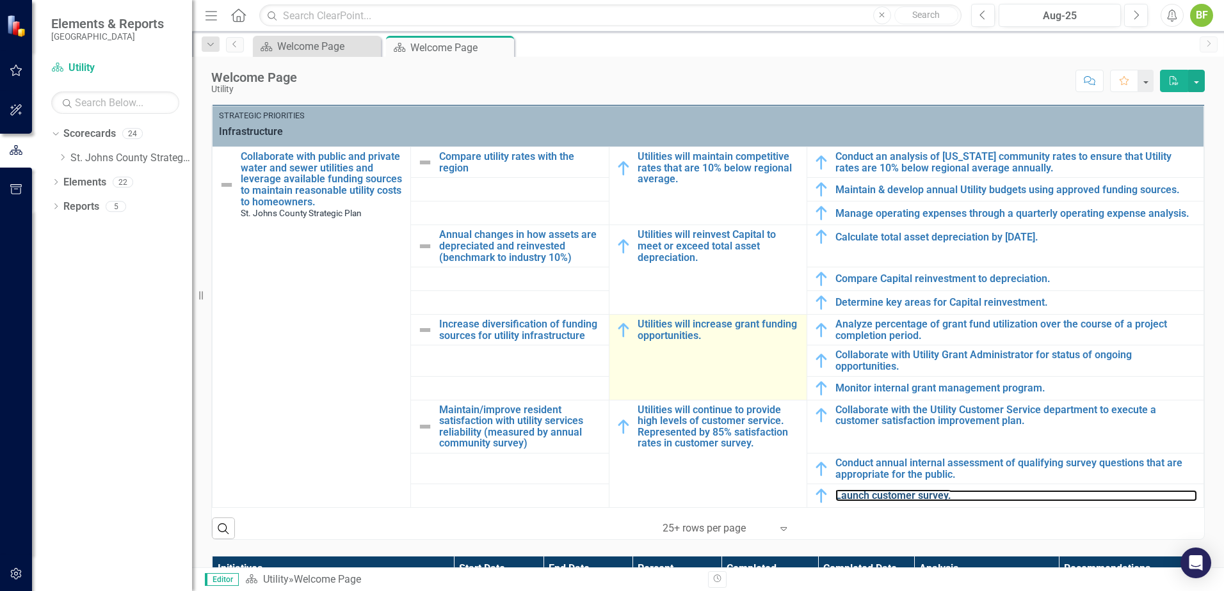
scroll to position [384, 0]
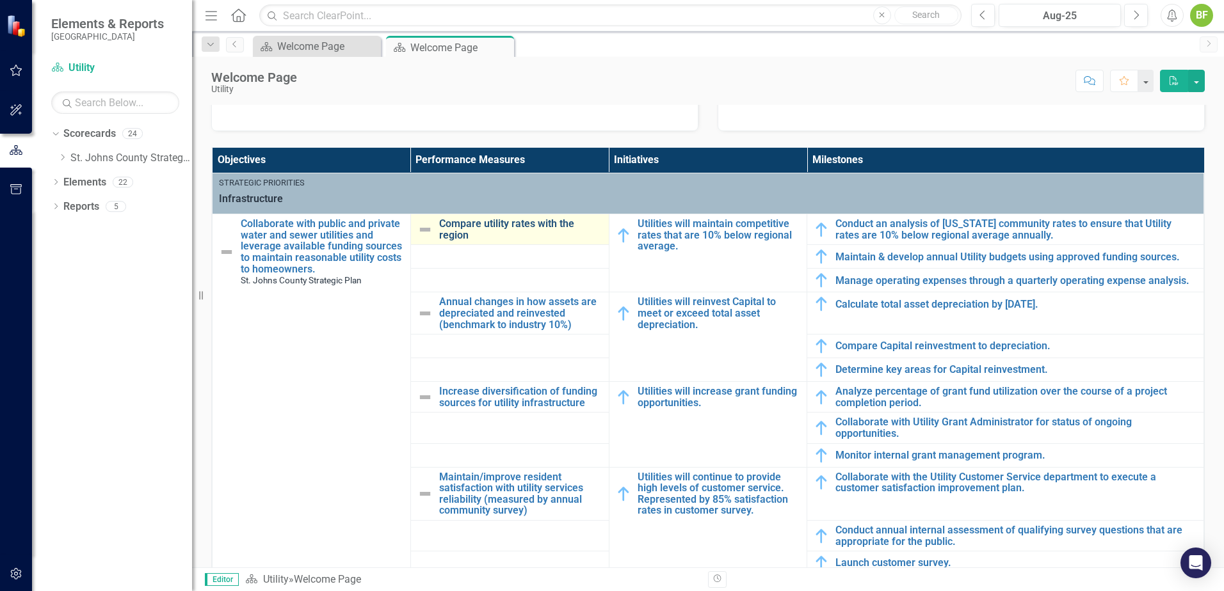
click at [461, 221] on link "Compare utility rates with the region" at bounding box center [520, 229] width 163 height 22
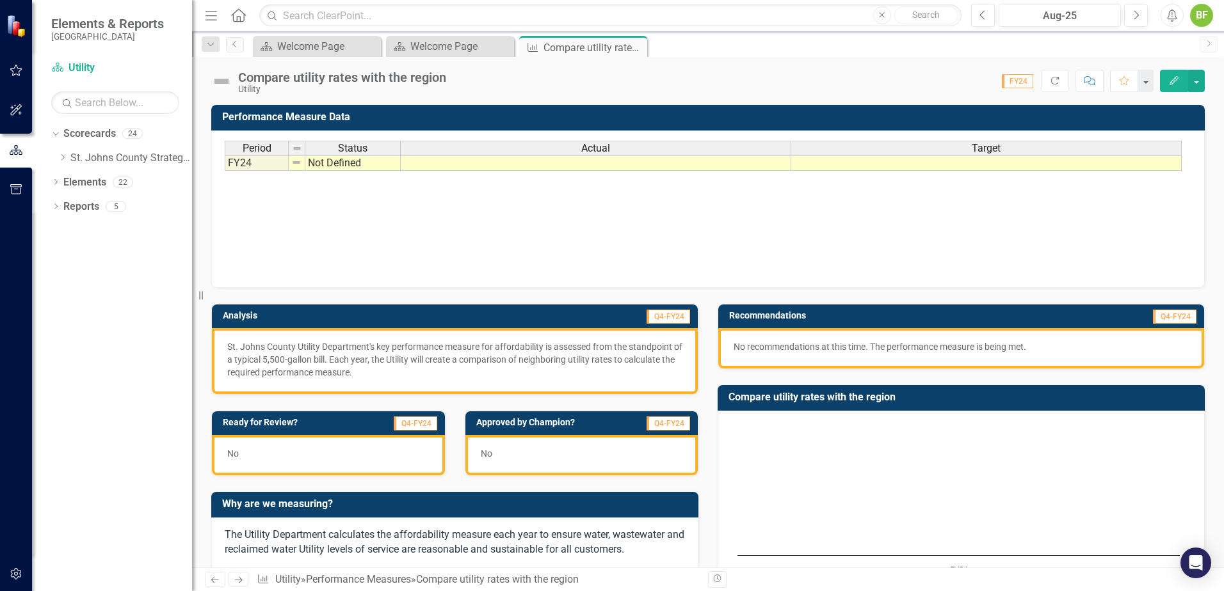
click at [223, 82] on img at bounding box center [221, 81] width 20 height 20
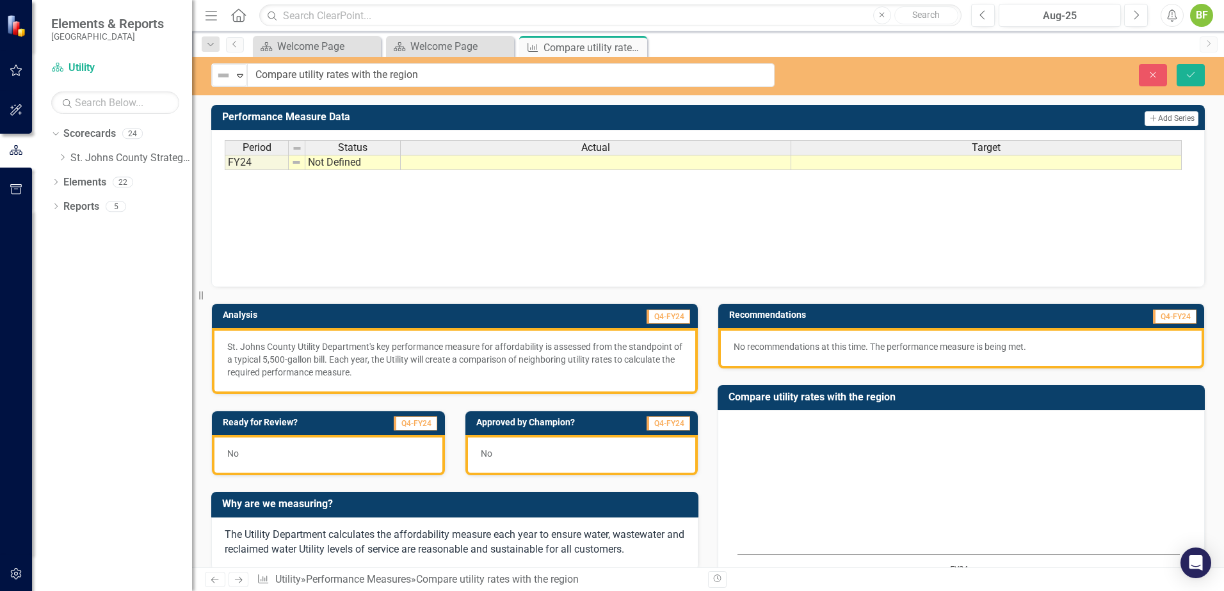
click at [223, 82] on img at bounding box center [223, 75] width 15 height 15
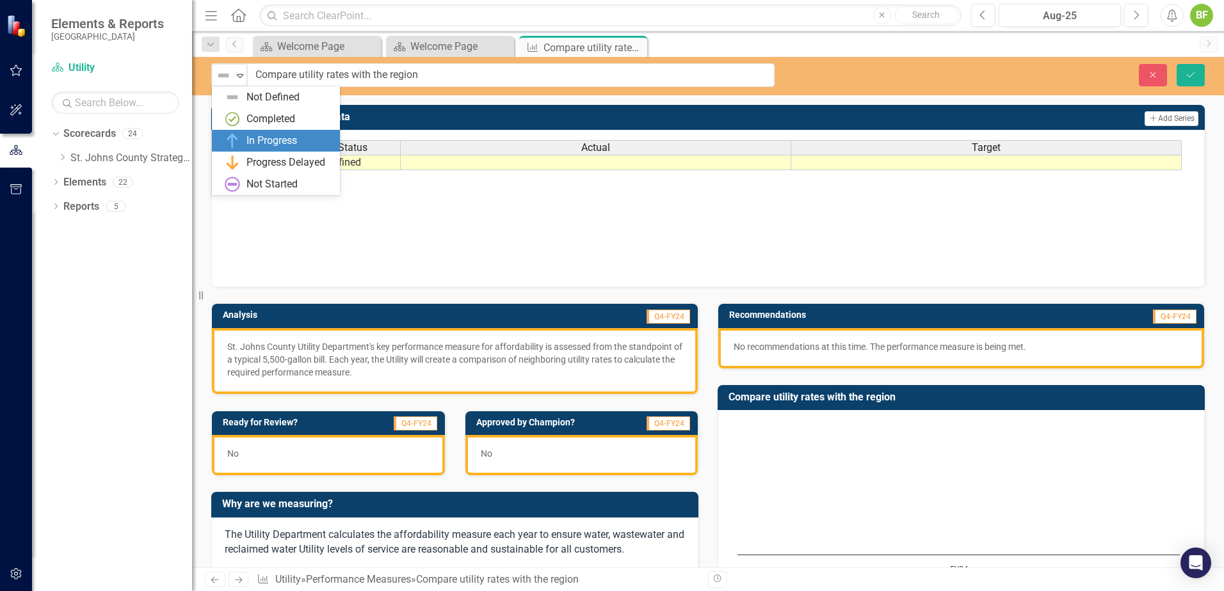
click at [313, 138] on div "In Progress" at bounding box center [279, 140] width 108 height 15
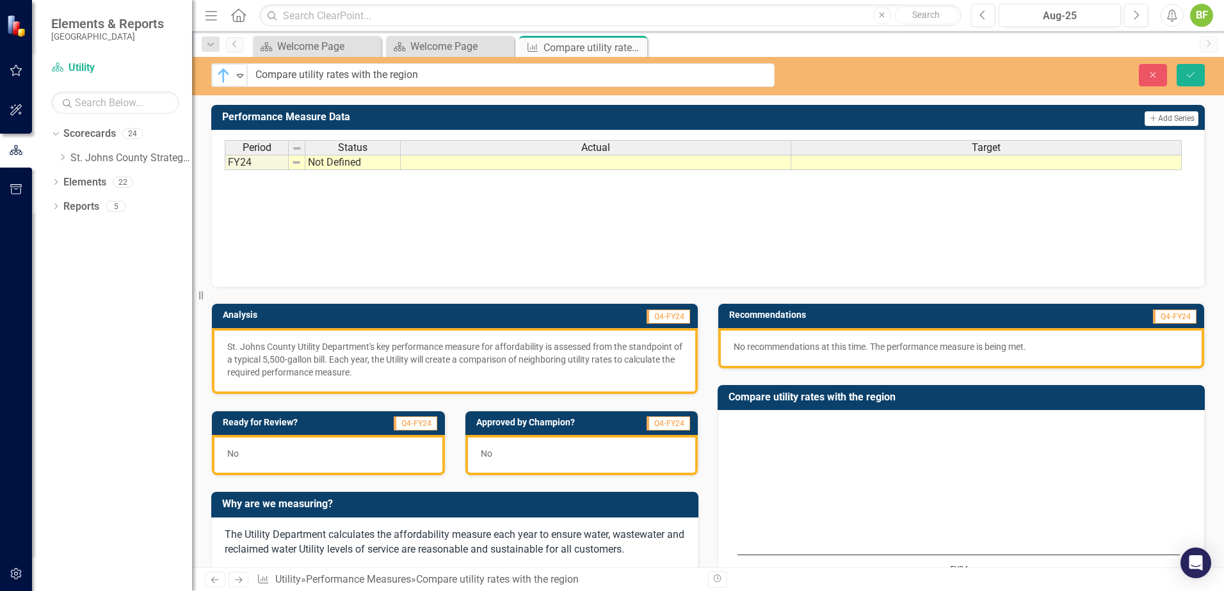
click at [1170, 321] on span "Q4-FY24" at bounding box center [1174, 317] width 44 height 14
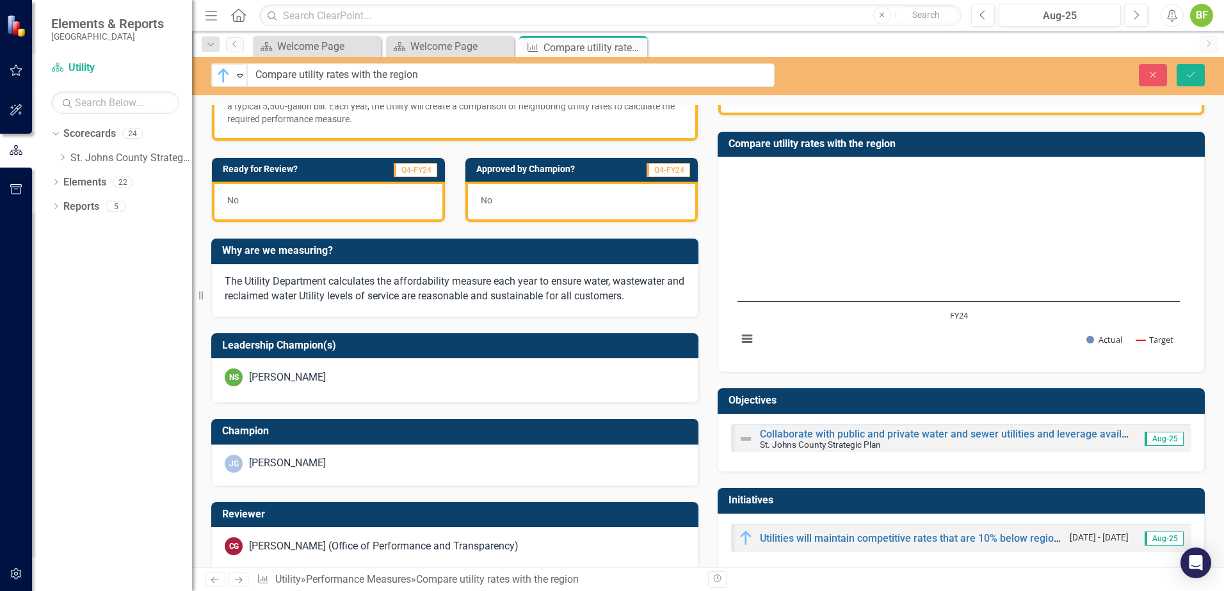
scroll to position [226, 0]
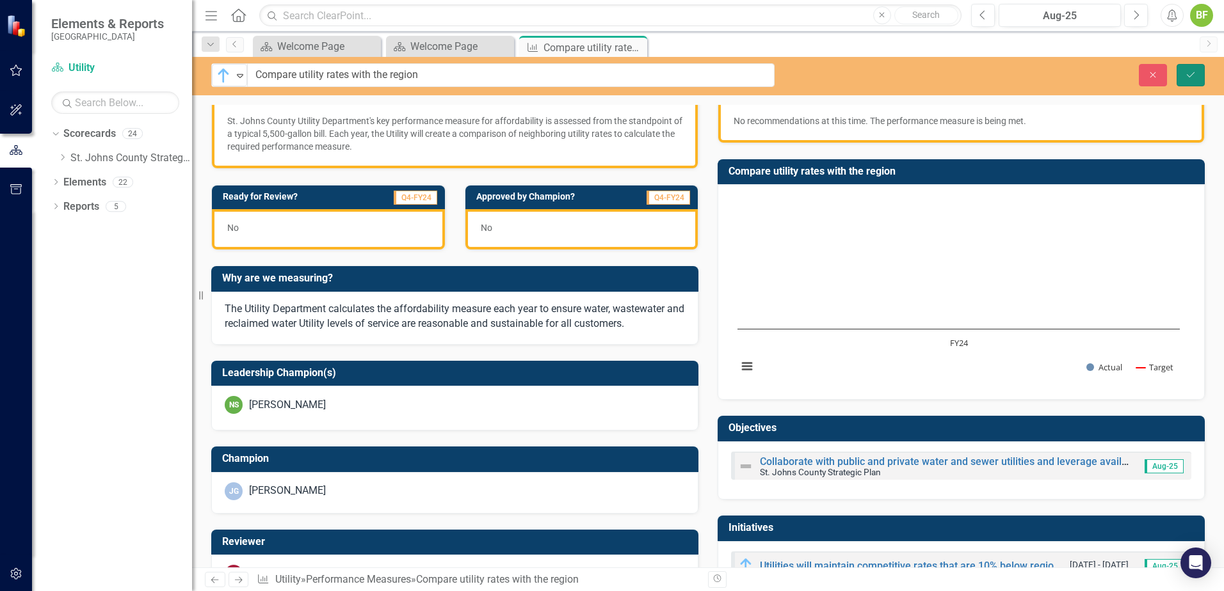
click at [1191, 73] on icon "Save" at bounding box center [1190, 74] width 12 height 9
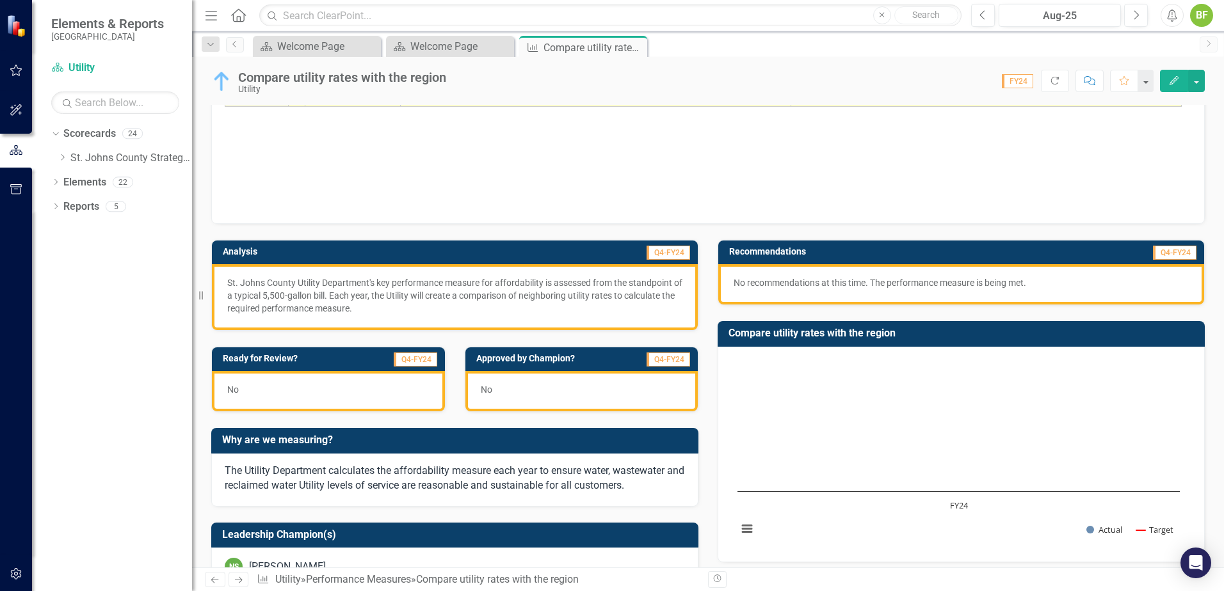
scroll to position [0, 0]
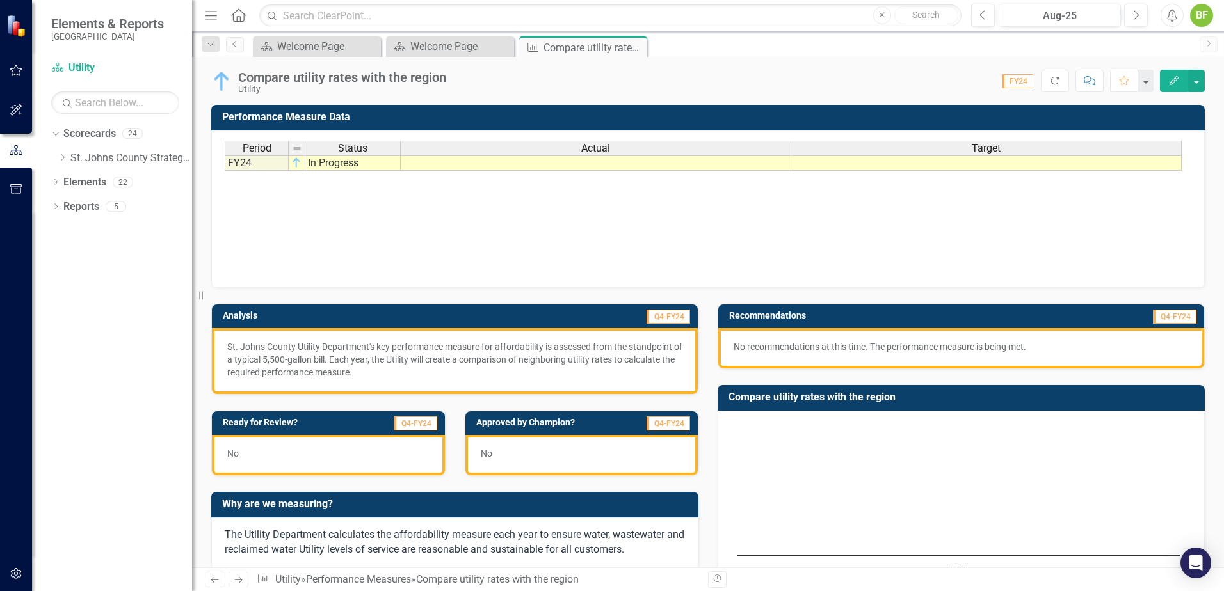
click at [323, 175] on div "Period Status Actual Target FY24 In Progress Period Status Actual Target Period…" at bounding box center [708, 205] width 966 height 128
click at [243, 169] on td "FY24" at bounding box center [257, 163] width 64 height 15
click at [275, 164] on td "FY24" at bounding box center [257, 163] width 64 height 15
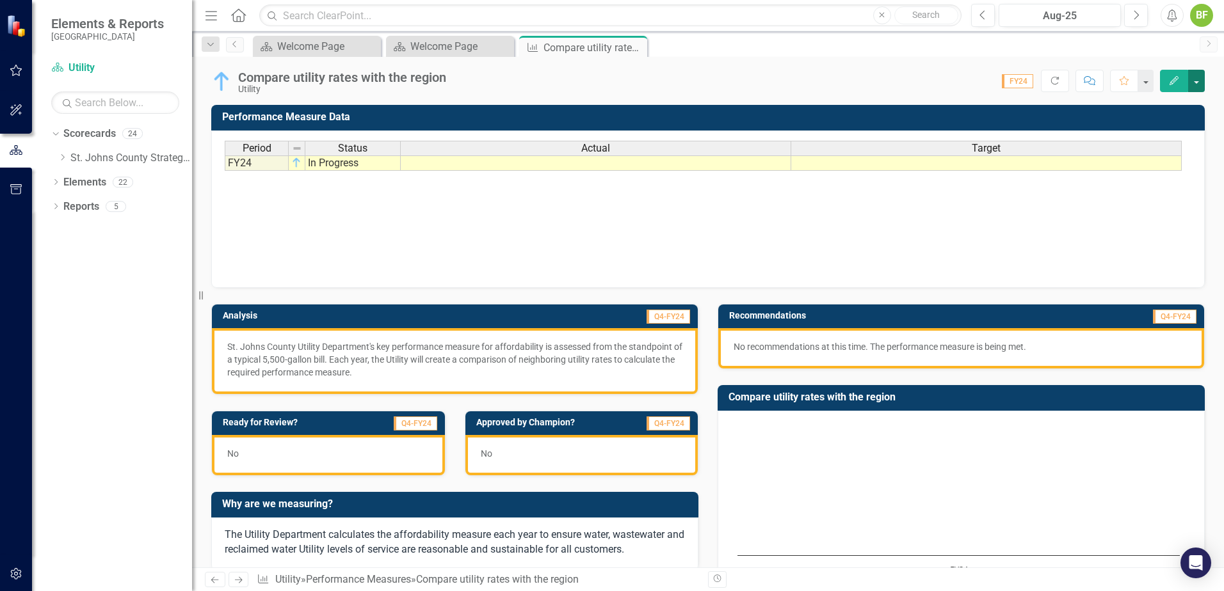
click at [1192, 83] on button "button" at bounding box center [1196, 81] width 17 height 22
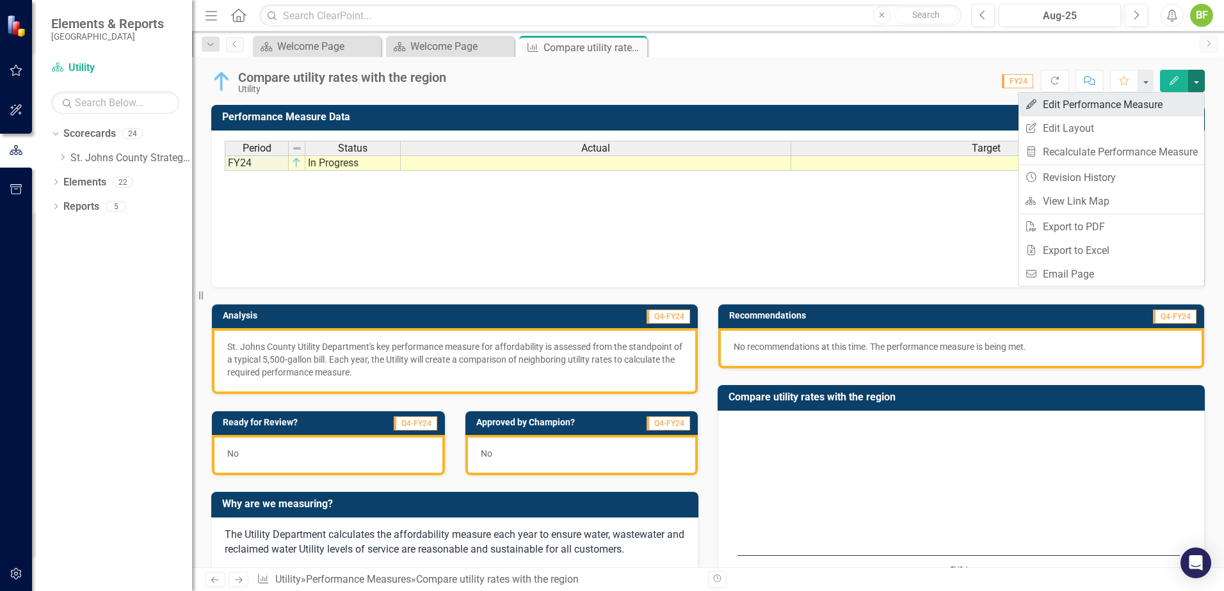
click at [1138, 104] on link "Edit Edit Performance Measure" at bounding box center [1111, 105] width 186 height 24
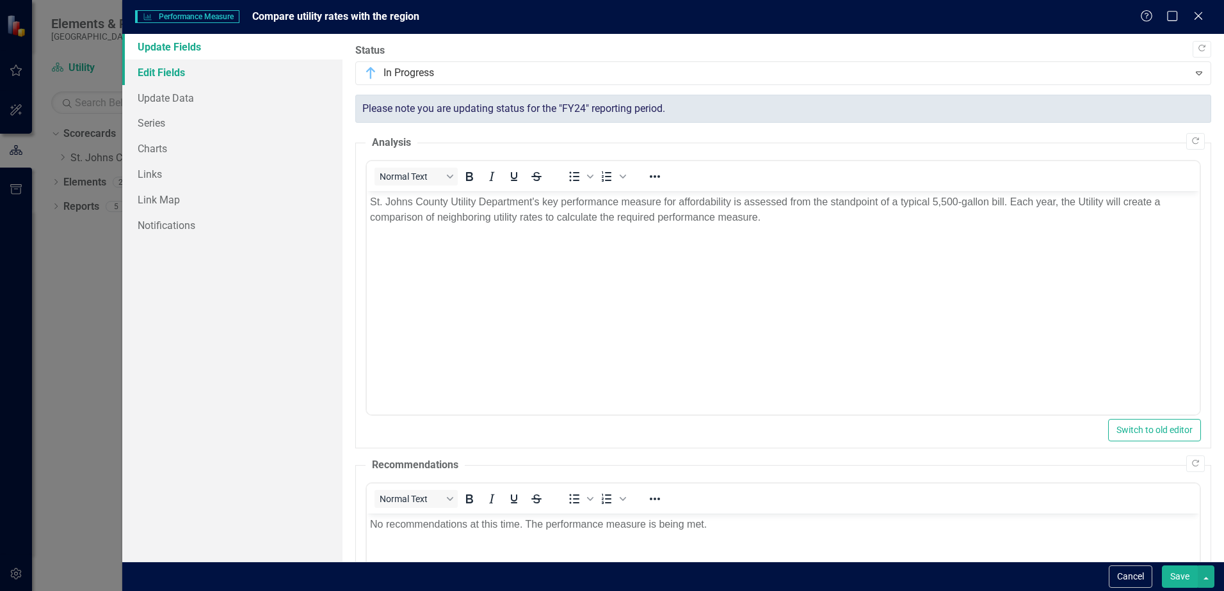
click at [166, 78] on link "Edit Fields" at bounding box center [232, 73] width 220 height 26
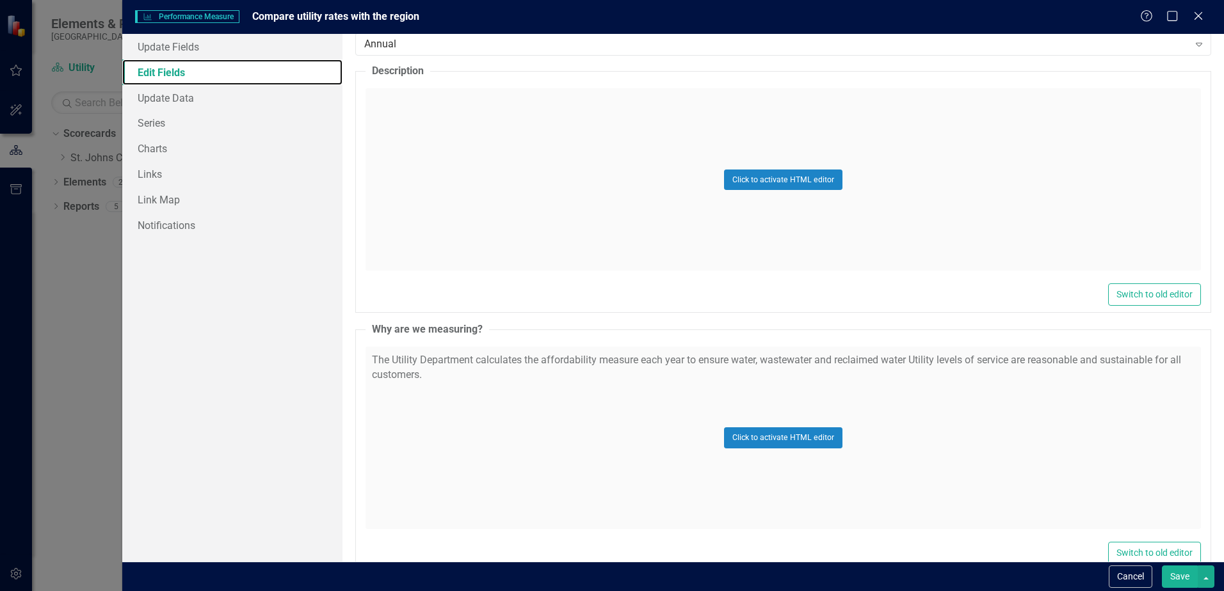
scroll to position [8, 0]
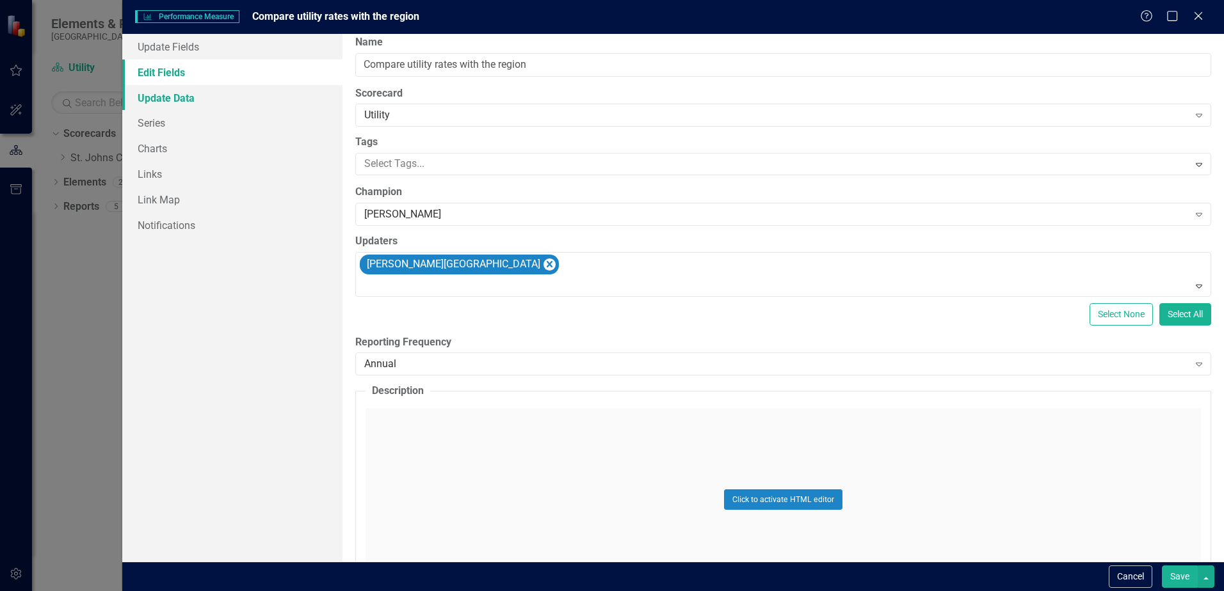
click at [167, 93] on link "Update Data" at bounding box center [232, 98] width 220 height 26
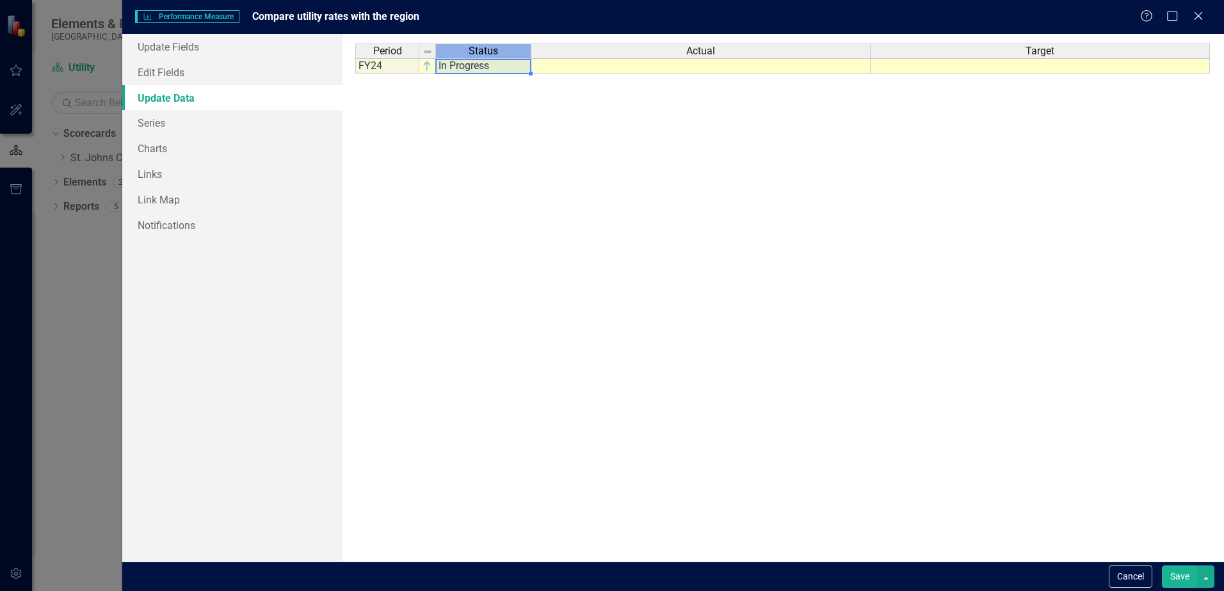
click at [461, 58] on th "Status" at bounding box center [483, 51] width 95 height 15
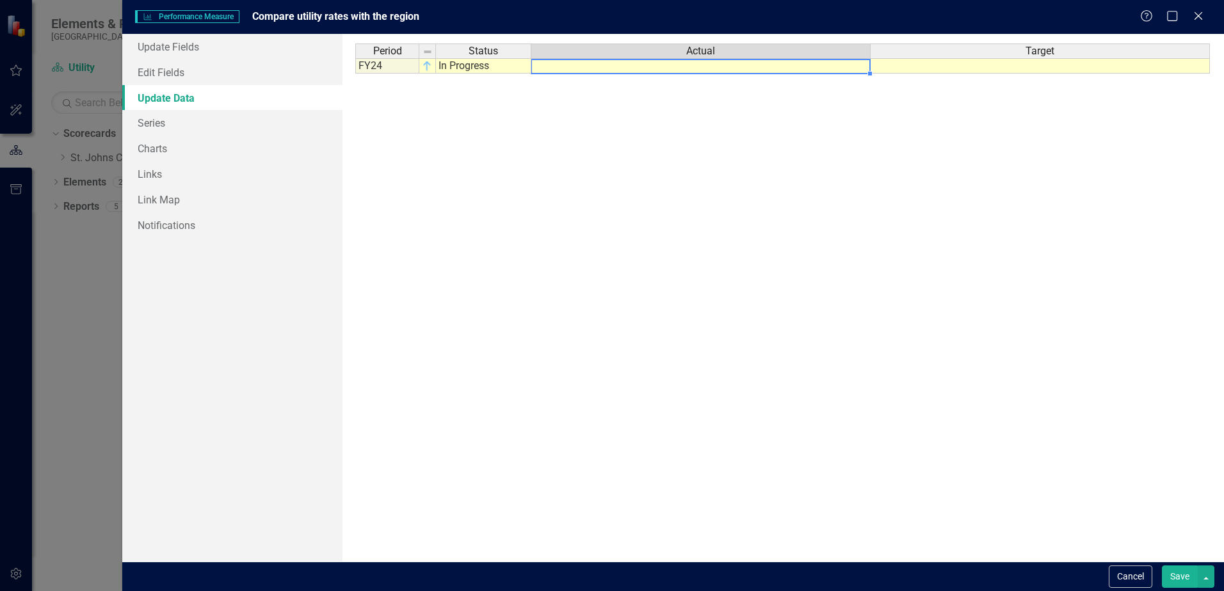
click at [593, 69] on td at bounding box center [700, 65] width 339 height 15
click at [355, 74] on div "Period Status FY24 In Progress" at bounding box center [355, 59] width 0 height 30
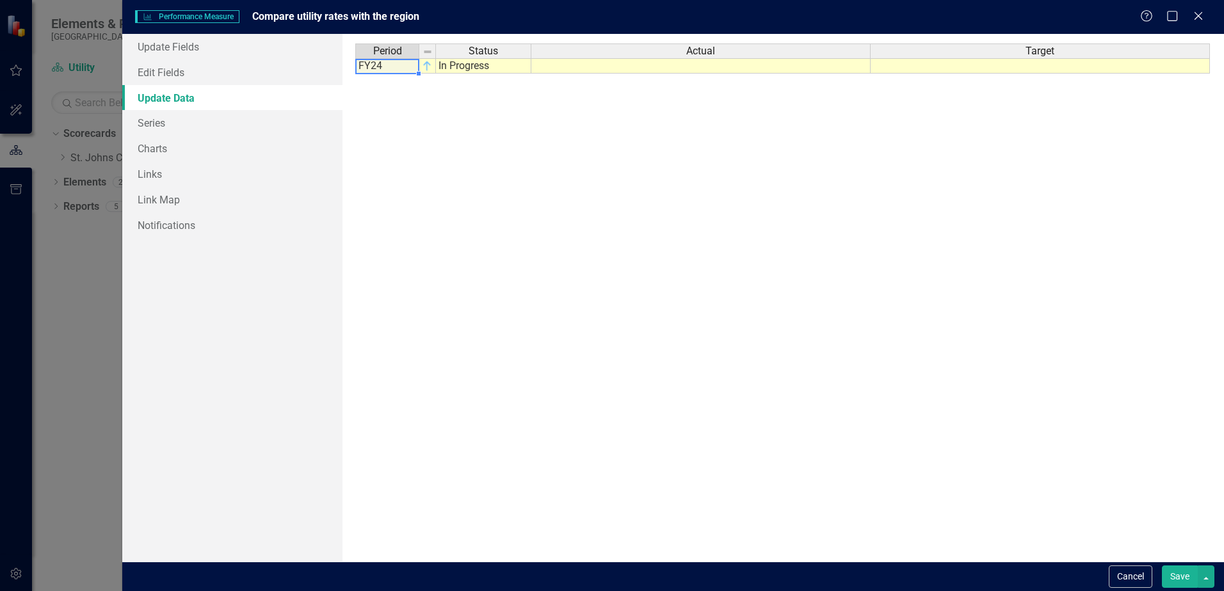
click at [399, 67] on td "FY24" at bounding box center [387, 65] width 64 height 15
click at [398, 67] on td "FY24" at bounding box center [387, 65] width 64 height 15
click at [375, 67] on td "FY24" at bounding box center [387, 65] width 64 height 15
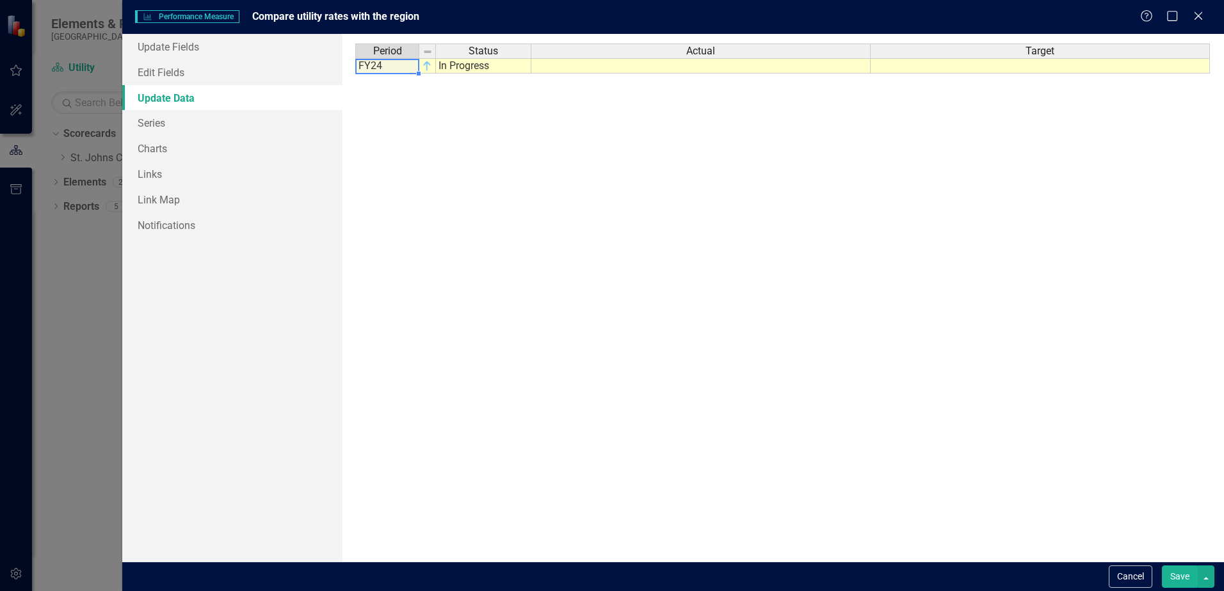
click at [375, 67] on td "FY24" at bounding box center [387, 65] width 64 height 15
click at [383, 65] on td "FY24" at bounding box center [387, 65] width 64 height 15
click at [416, 72] on div at bounding box center [418, 73] width 5 height 5
click at [430, 49] on img at bounding box center [427, 52] width 10 height 10
click at [355, 74] on div at bounding box center [355, 74] width 0 height 0
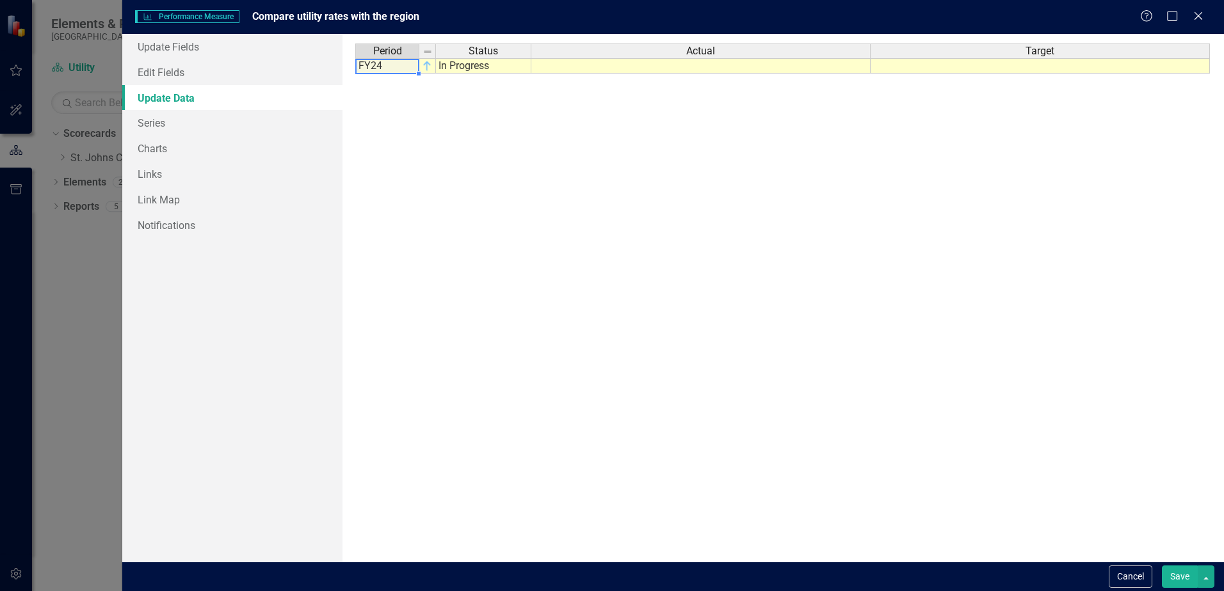
click at [383, 62] on td "FY24" at bounding box center [387, 65] width 64 height 15
click at [395, 68] on td "FY24" at bounding box center [387, 65] width 64 height 15
click at [157, 146] on link "Charts" at bounding box center [232, 149] width 220 height 26
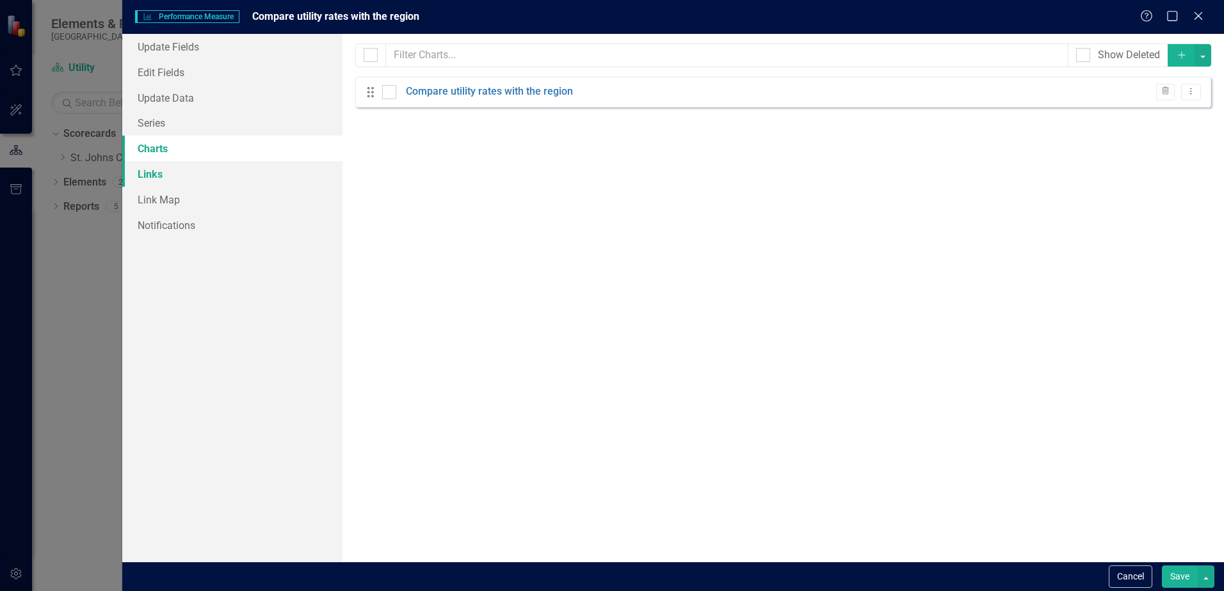
click at [180, 179] on link "Links" at bounding box center [232, 174] width 220 height 26
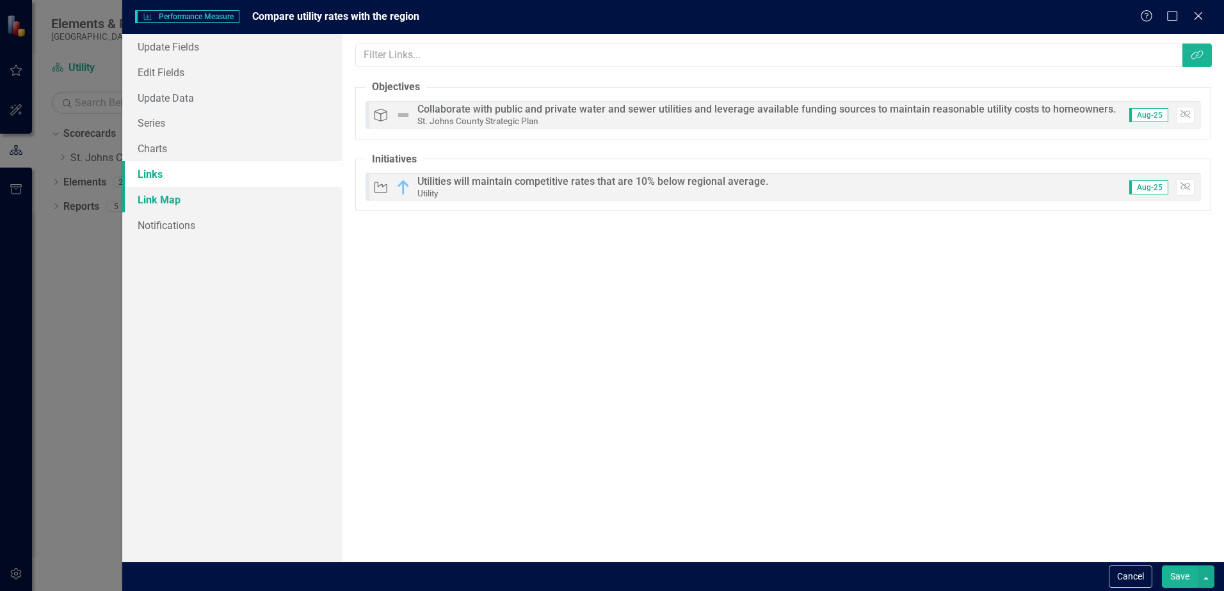
click at [186, 198] on link "Link Map" at bounding box center [232, 200] width 220 height 26
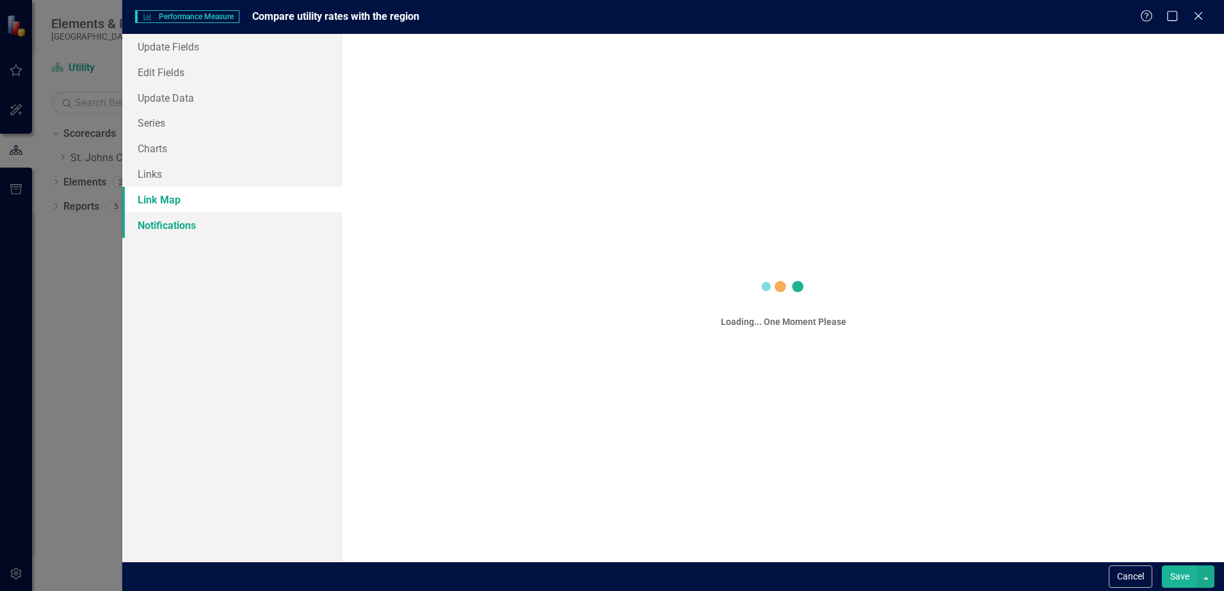
click at [197, 218] on link "Notifications" at bounding box center [232, 225] width 220 height 26
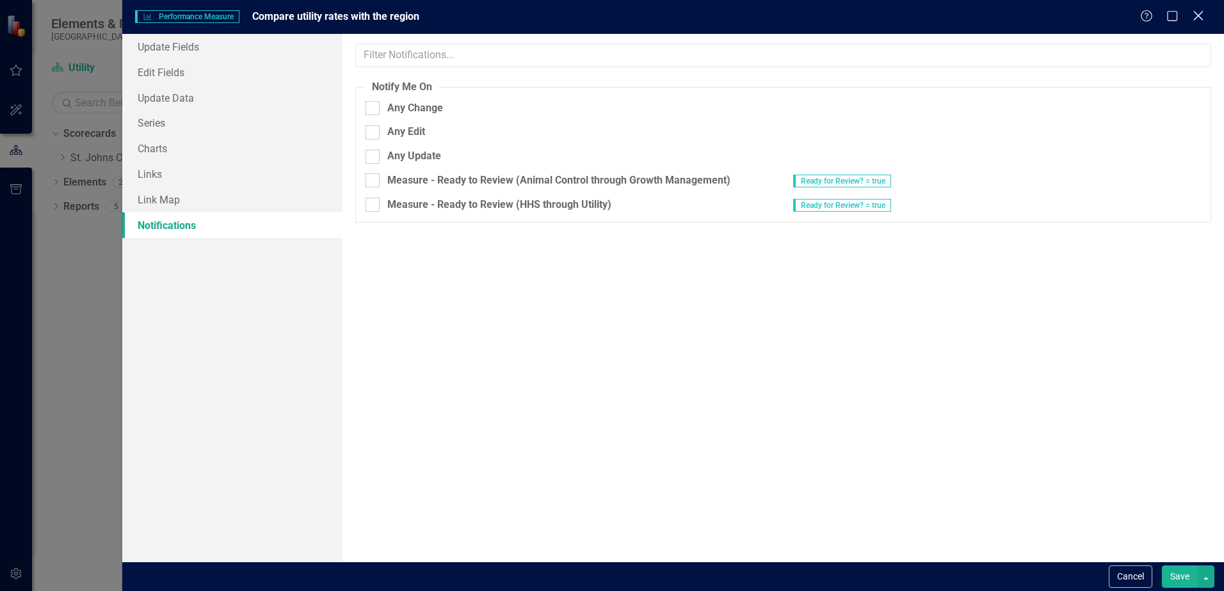
click at [1198, 13] on icon "Close" at bounding box center [1198, 16] width 16 height 12
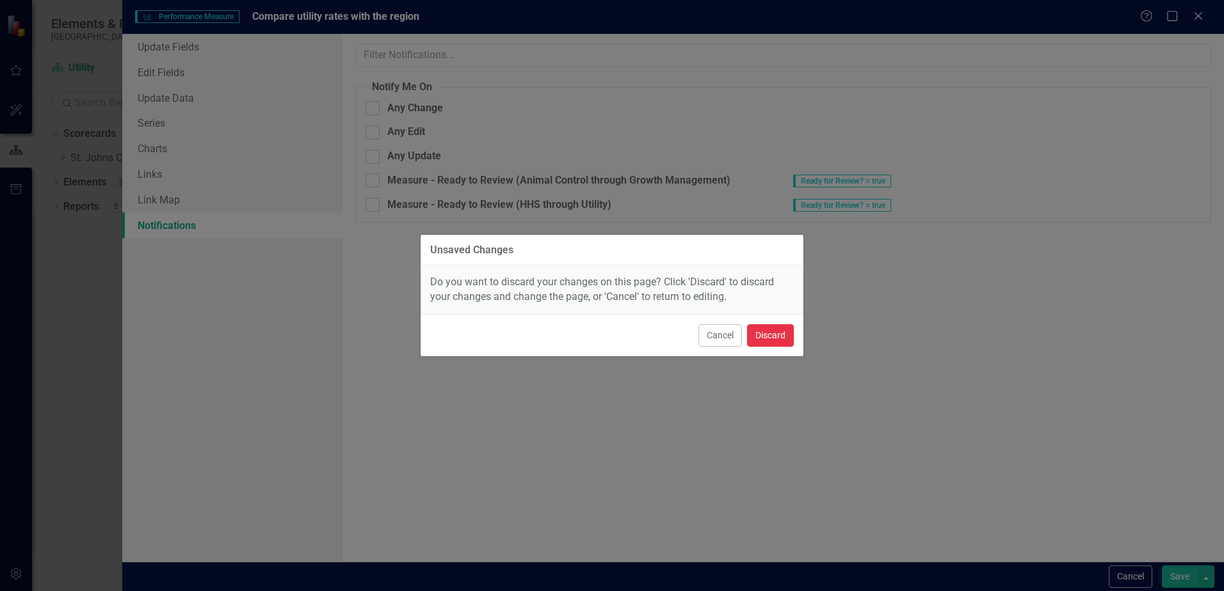
click at [764, 335] on button "Discard" at bounding box center [770, 335] width 47 height 22
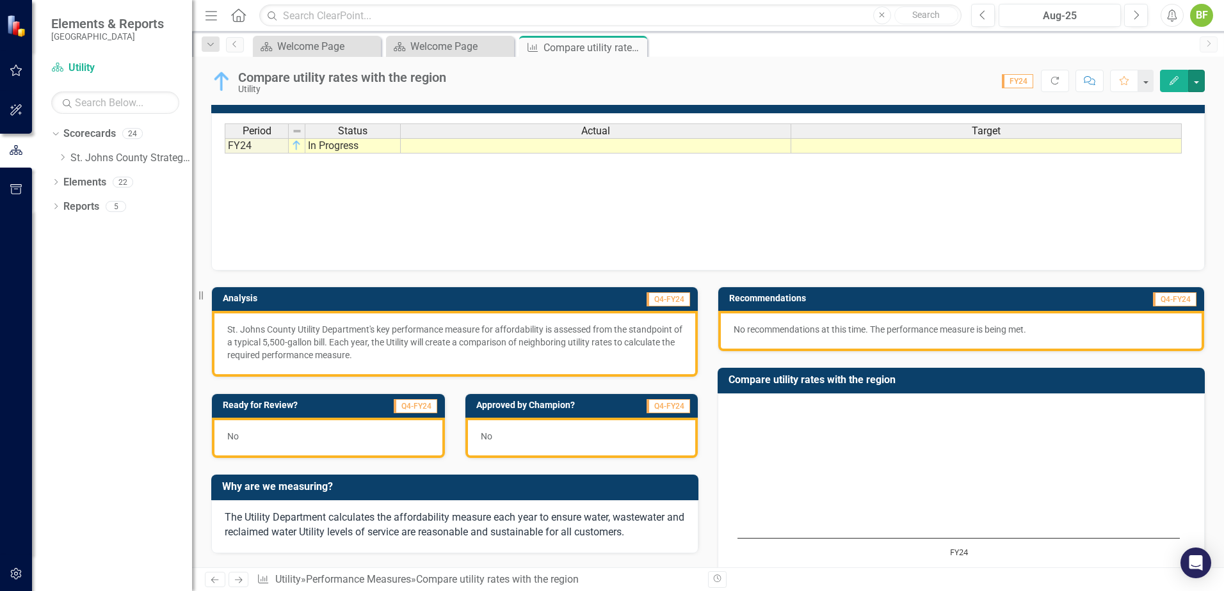
scroll to position [0, 0]
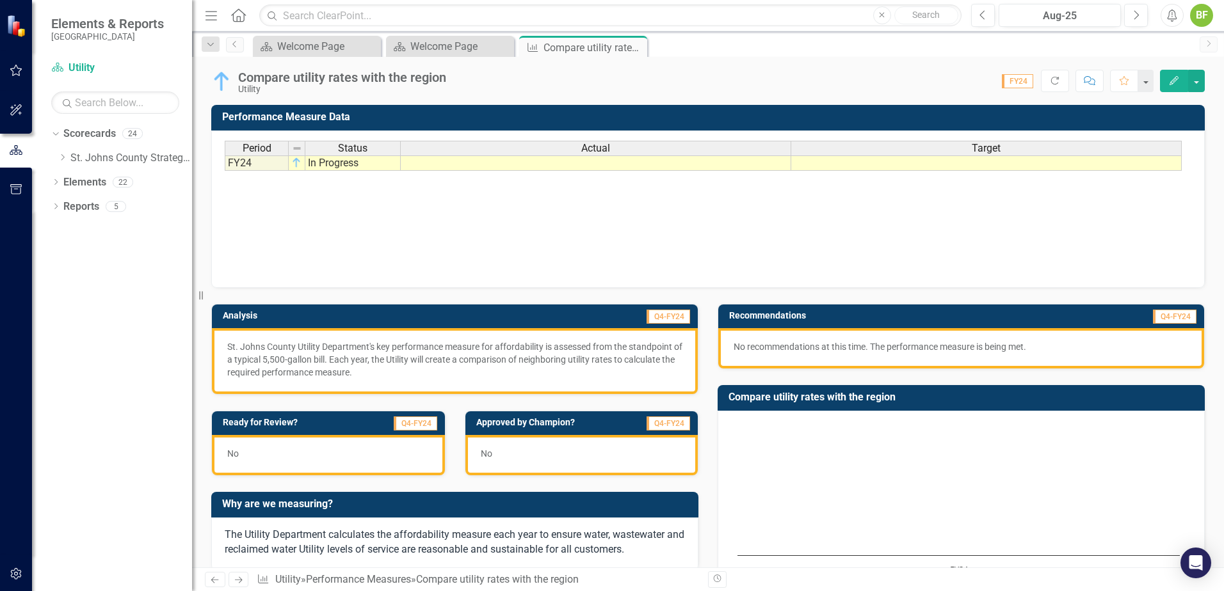
click at [331, 449] on div "No" at bounding box center [328, 455] width 233 height 40
click at [330, 449] on div "No" at bounding box center [328, 455] width 233 height 40
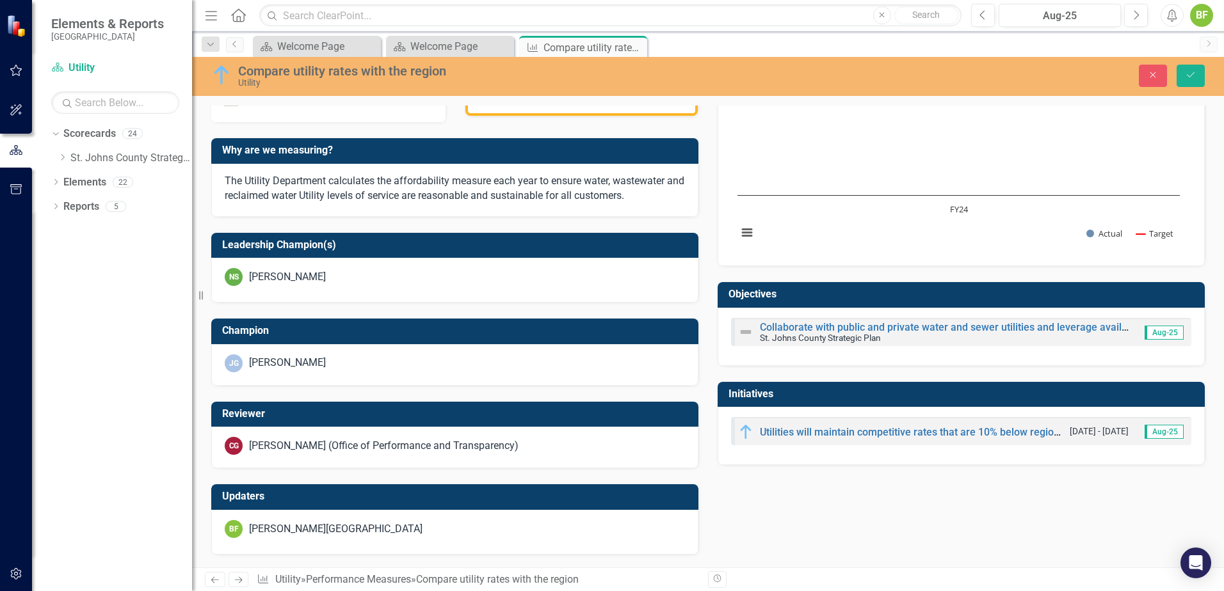
scroll to position [41, 0]
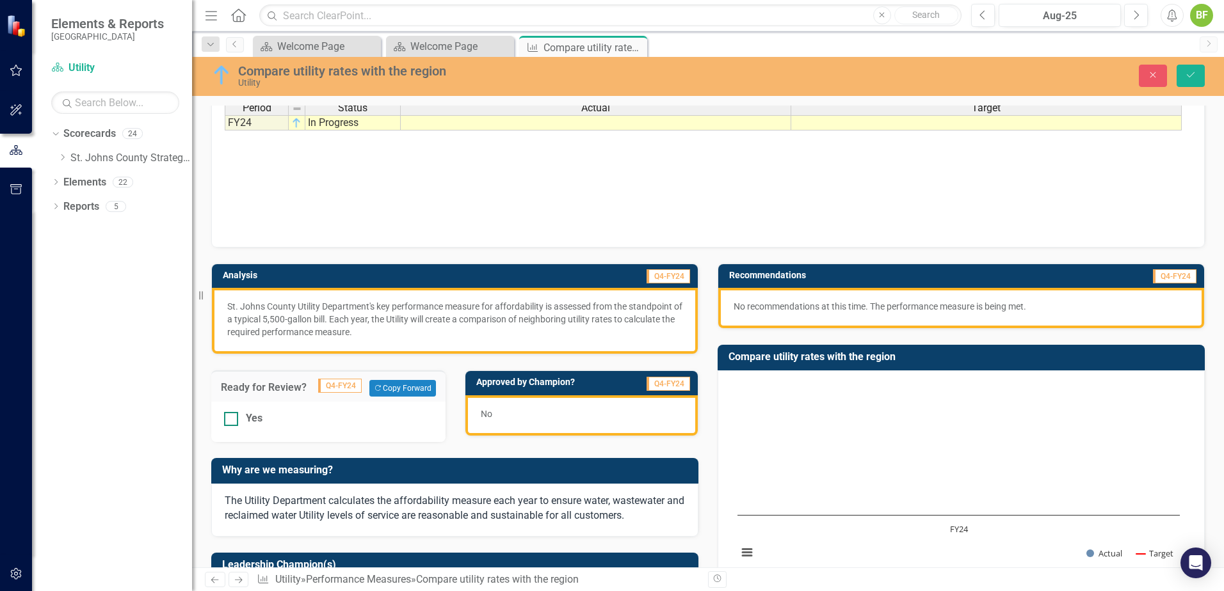
click at [236, 420] on div at bounding box center [231, 419] width 14 height 14
click at [232, 420] on input "Yes" at bounding box center [228, 416] width 8 height 8
checkbox input "true"
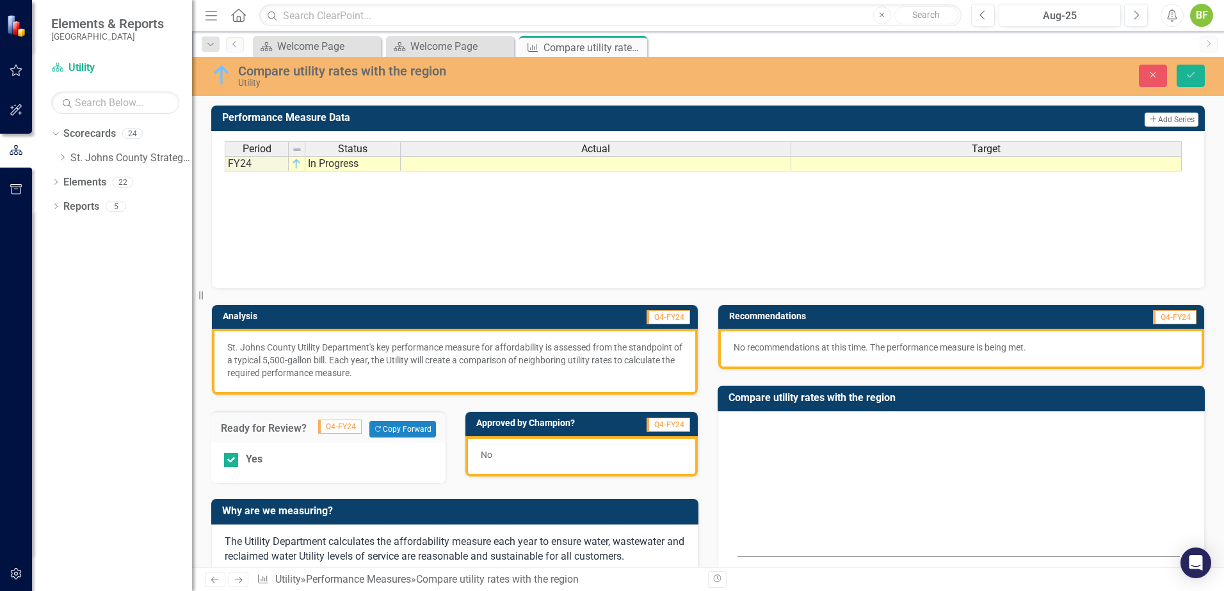
click at [341, 431] on span "Q4-FY24" at bounding box center [340, 427] width 44 height 14
click at [1194, 74] on icon "Save" at bounding box center [1190, 74] width 12 height 9
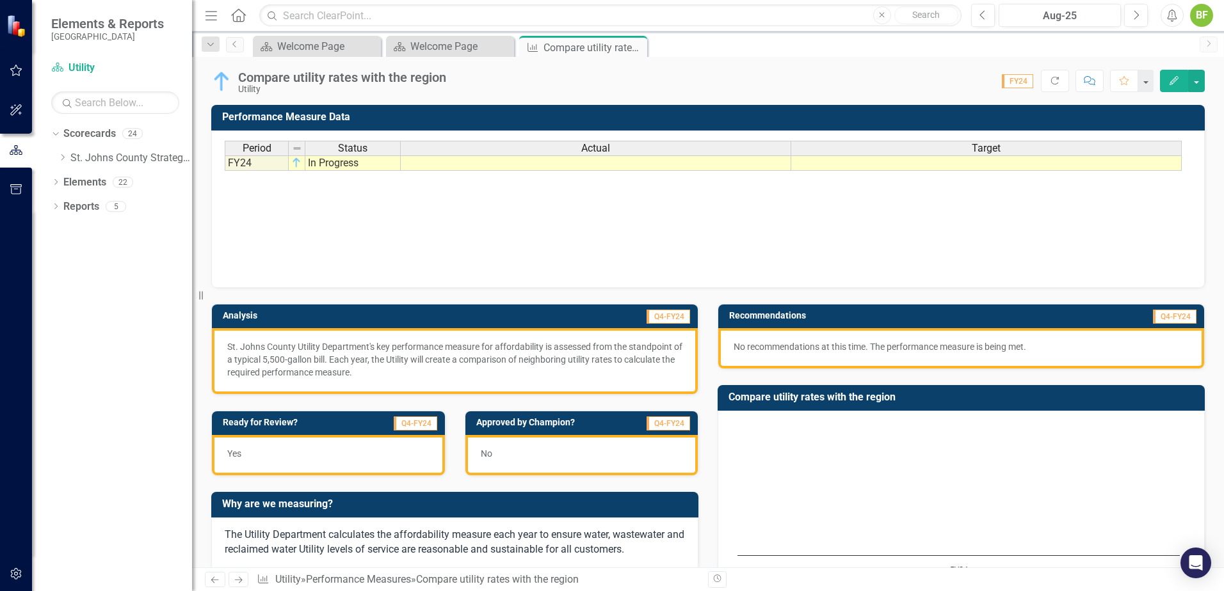
click at [1024, 76] on span "FY24" at bounding box center [1016, 81] width 31 height 14
click at [1192, 78] on button "button" at bounding box center [1196, 81] width 17 height 22
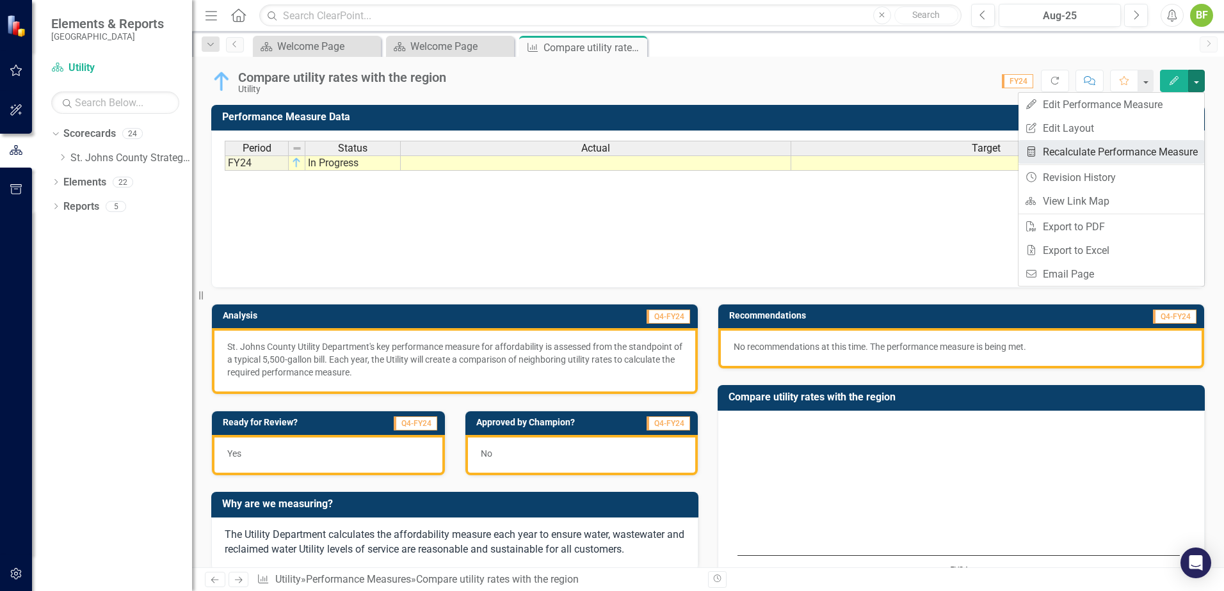
click at [1060, 156] on link "Recalculate Performance Measure Recalculate Performance Measure" at bounding box center [1111, 152] width 186 height 24
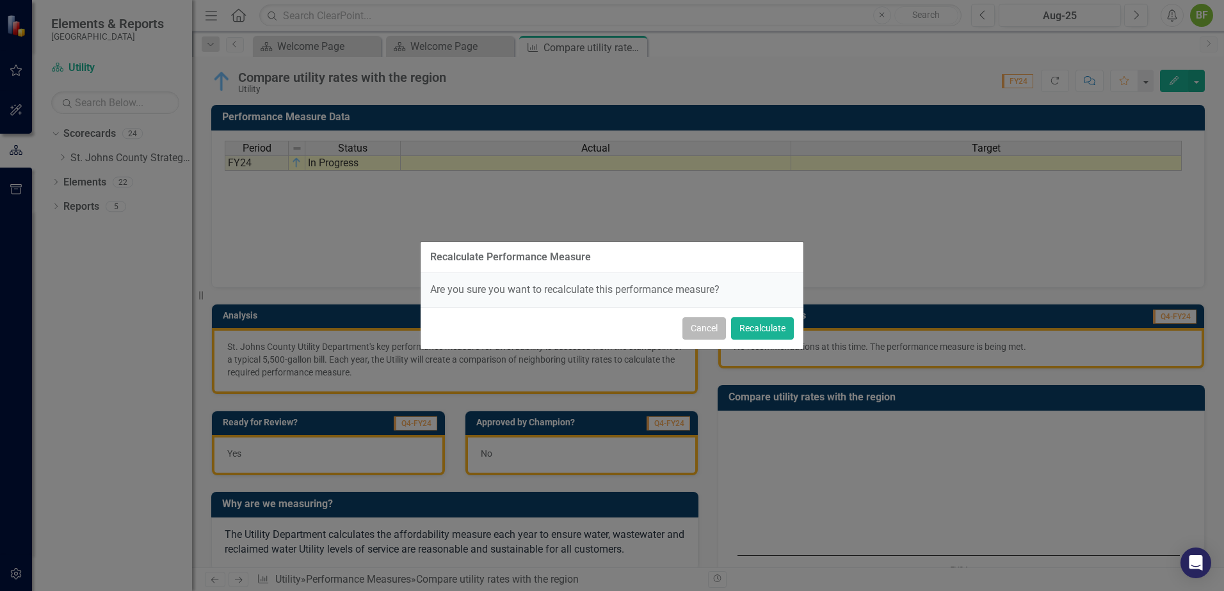
click at [703, 330] on button "Cancel" at bounding box center [704, 328] width 44 height 22
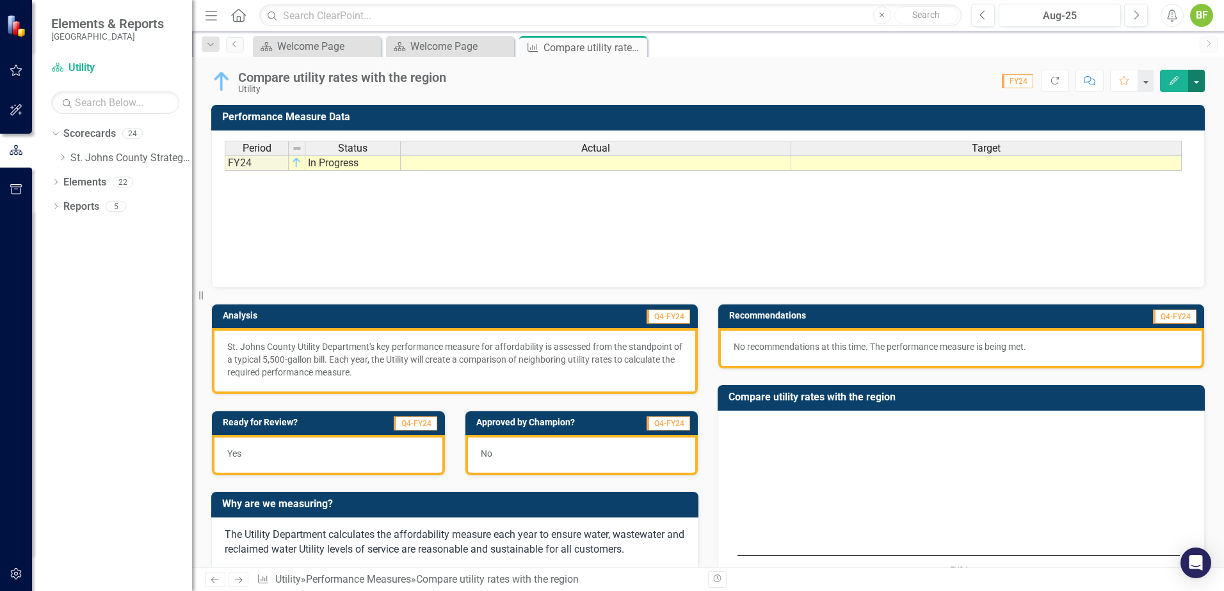
click at [1195, 79] on button "button" at bounding box center [1196, 81] width 17 height 22
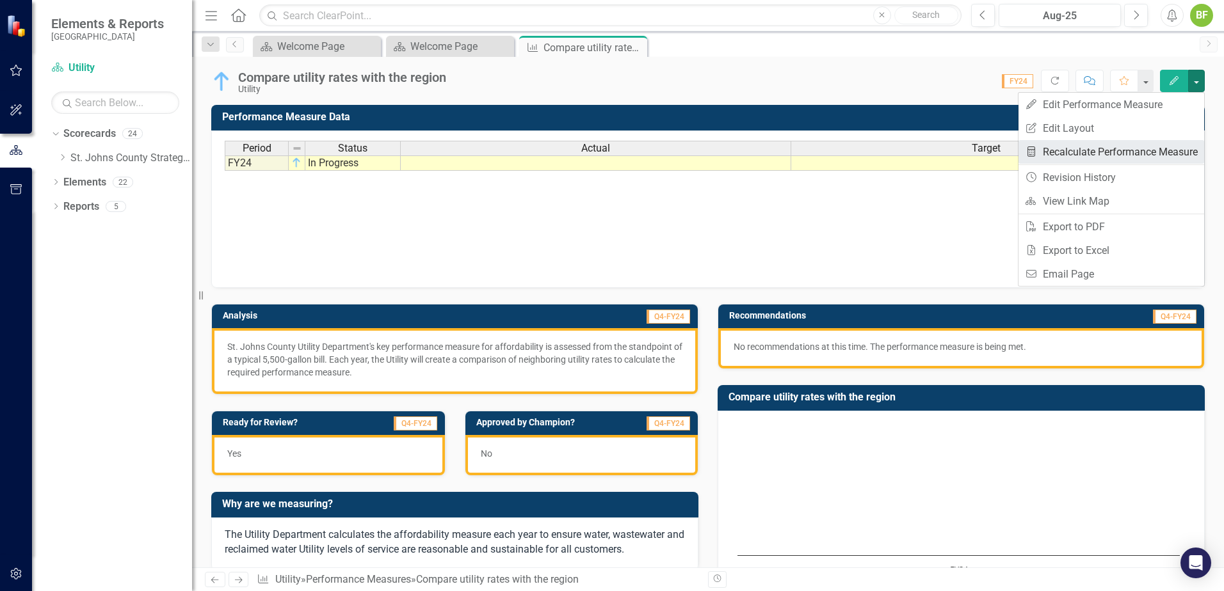
click at [1119, 148] on link "Recalculate Performance Measure Recalculate Performance Measure" at bounding box center [1111, 152] width 186 height 24
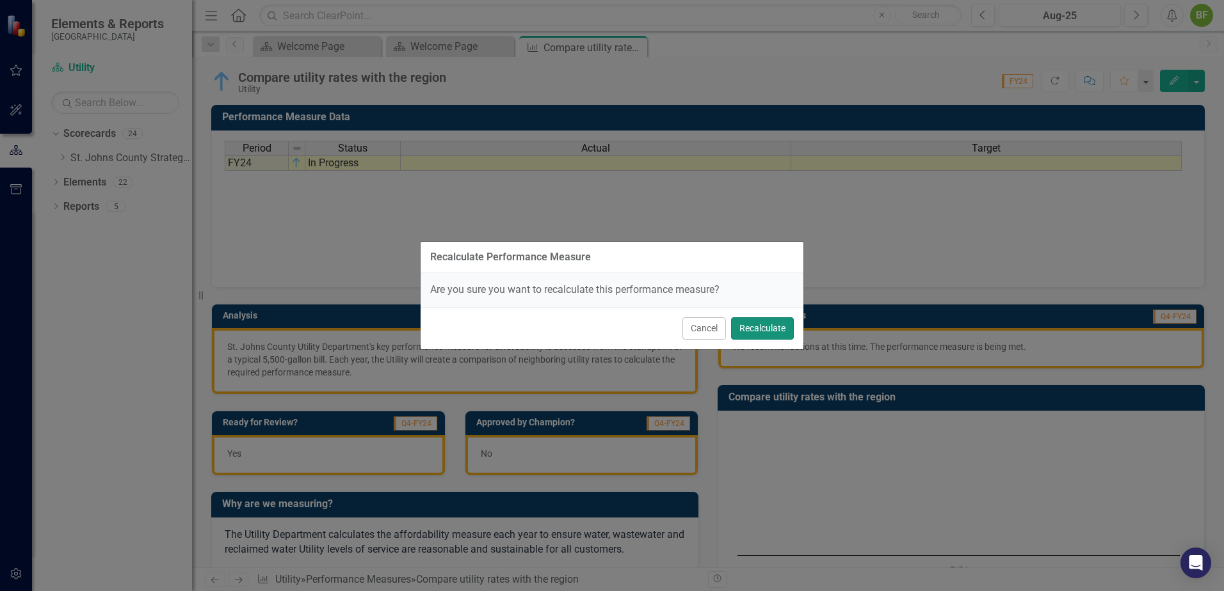
click at [771, 337] on button "Recalculate" at bounding box center [762, 328] width 63 height 22
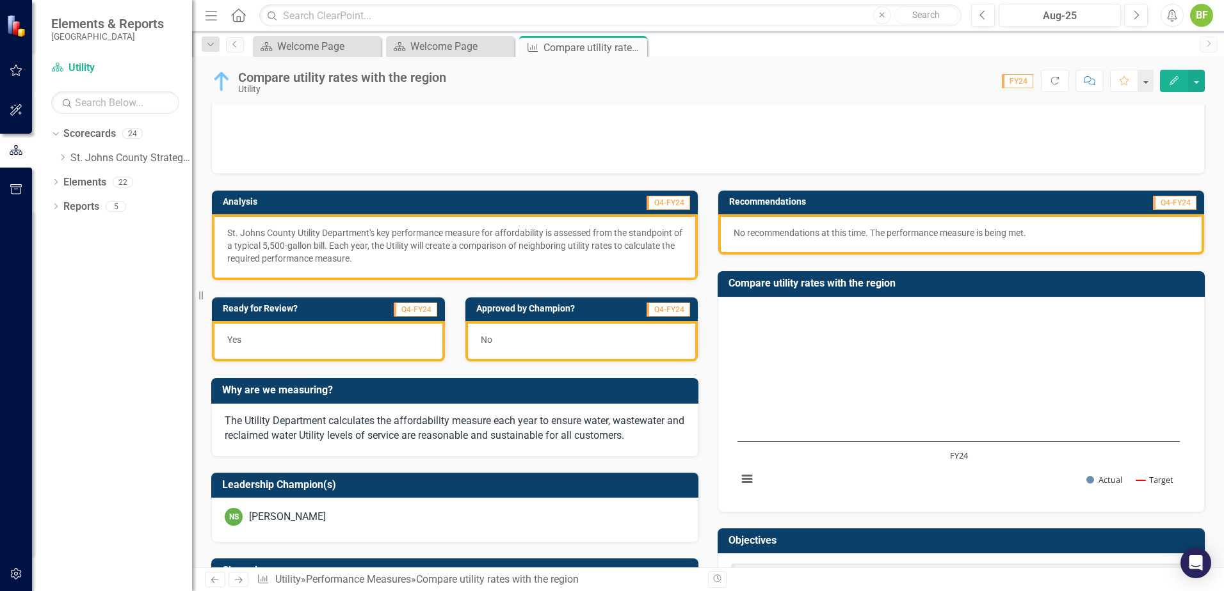
scroll to position [128, 0]
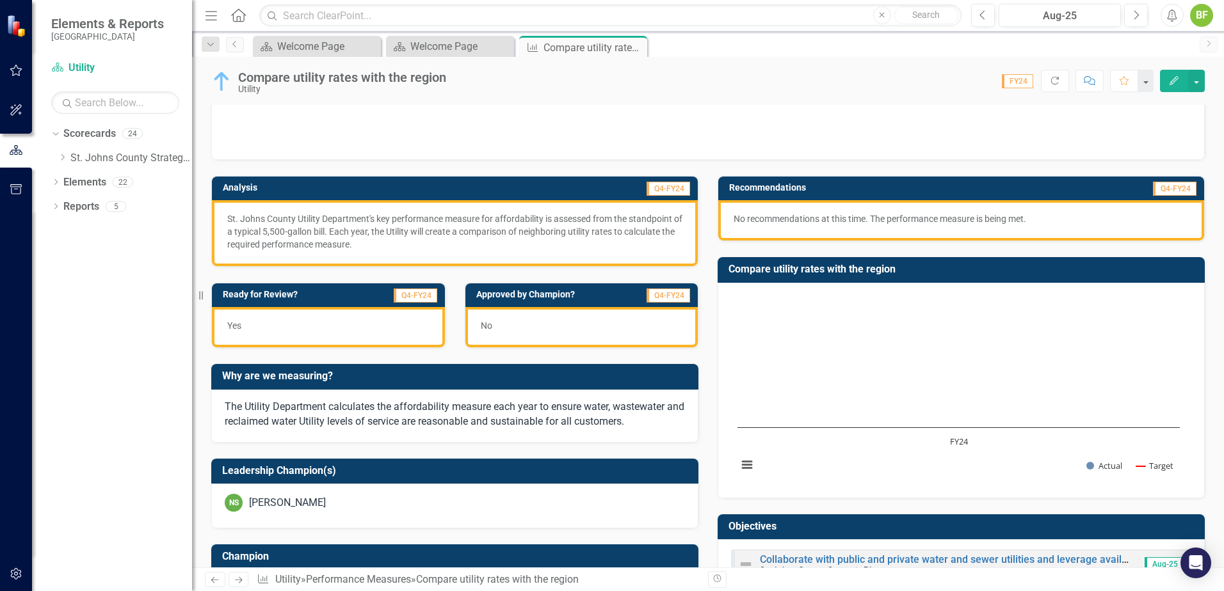
click at [676, 295] on span "Q4-FY24" at bounding box center [668, 296] width 44 height 14
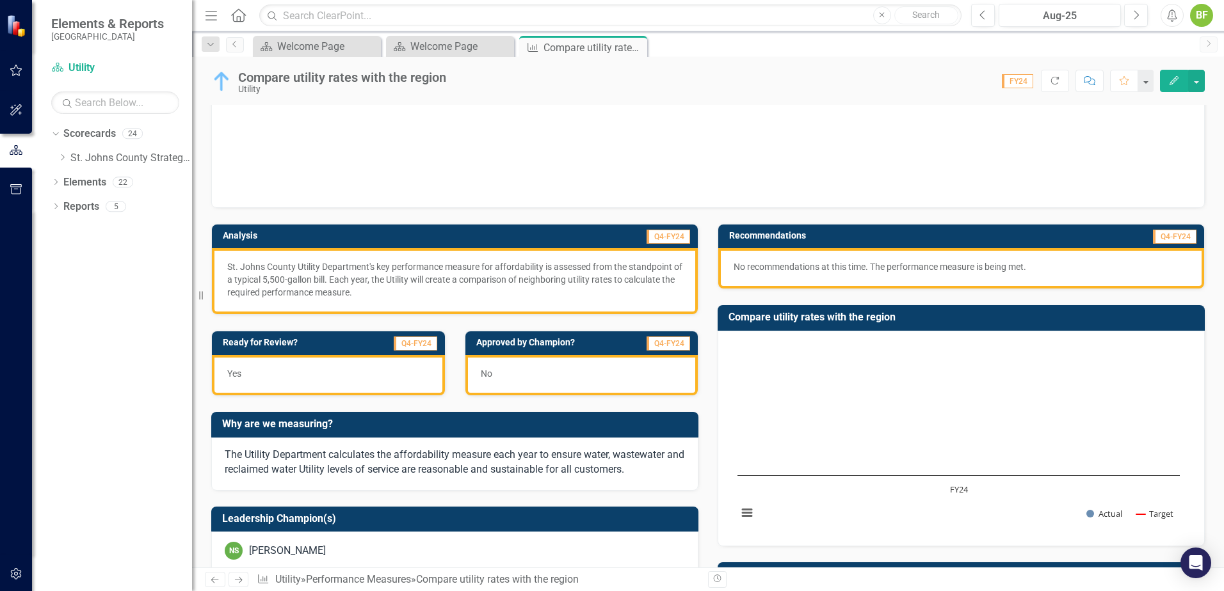
scroll to position [0, 0]
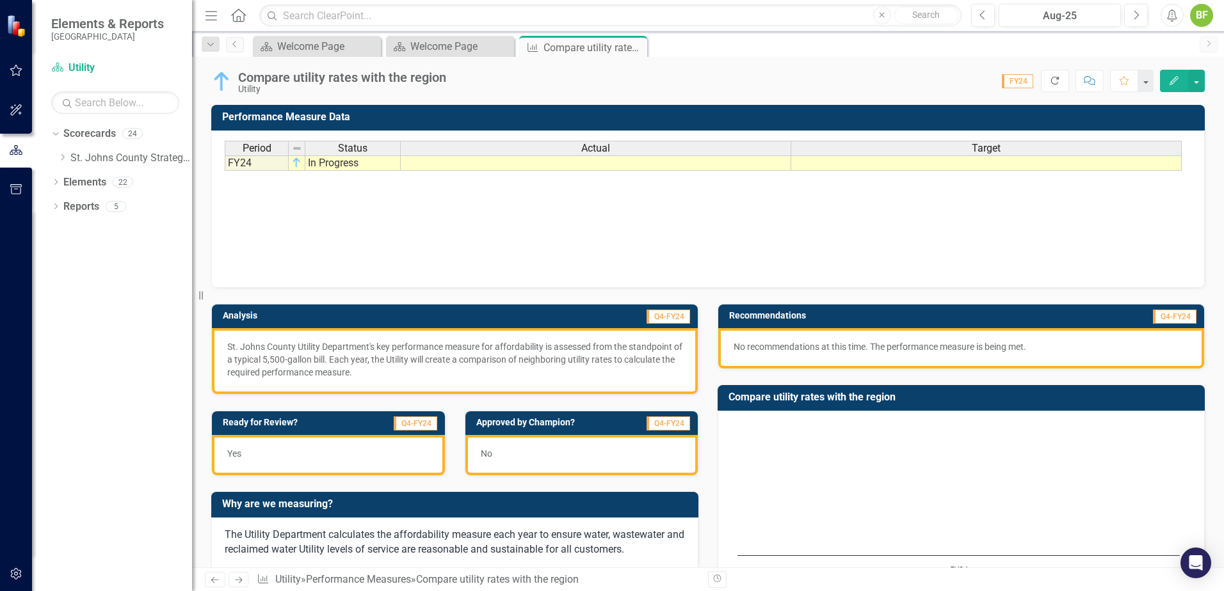
click at [1053, 81] on icon "Refresh" at bounding box center [1055, 80] width 12 height 9
click at [1147, 81] on button "button" at bounding box center [1145, 81] width 17 height 22
click at [1191, 77] on button "button" at bounding box center [1196, 81] width 17 height 22
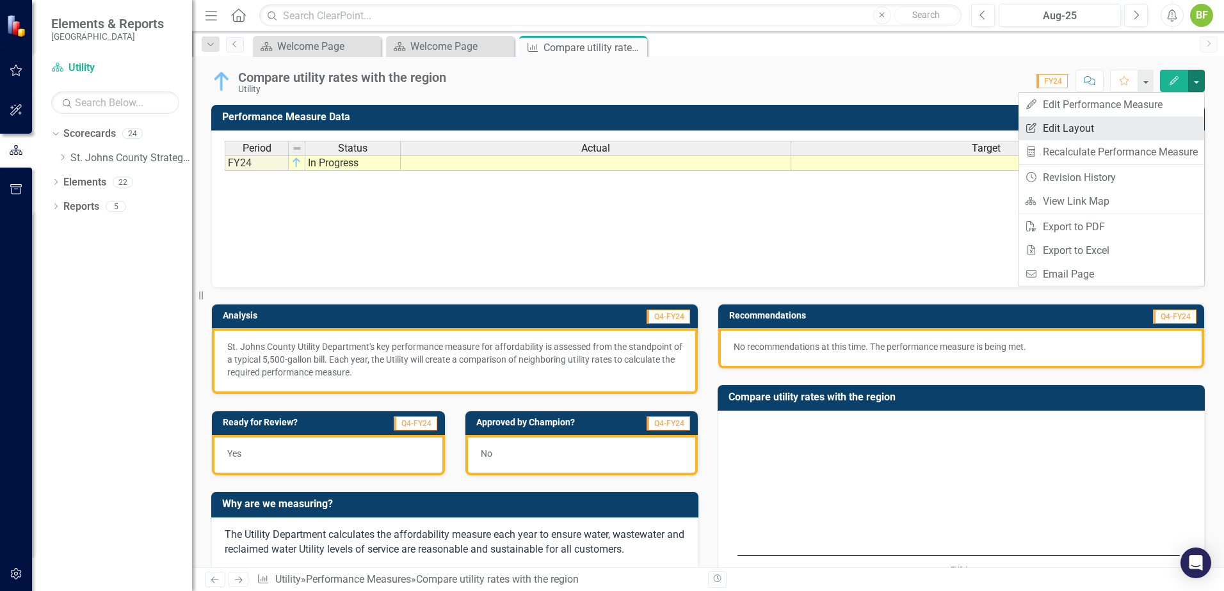
click at [1120, 128] on link "Edit Report Edit Layout" at bounding box center [1111, 128] width 186 height 24
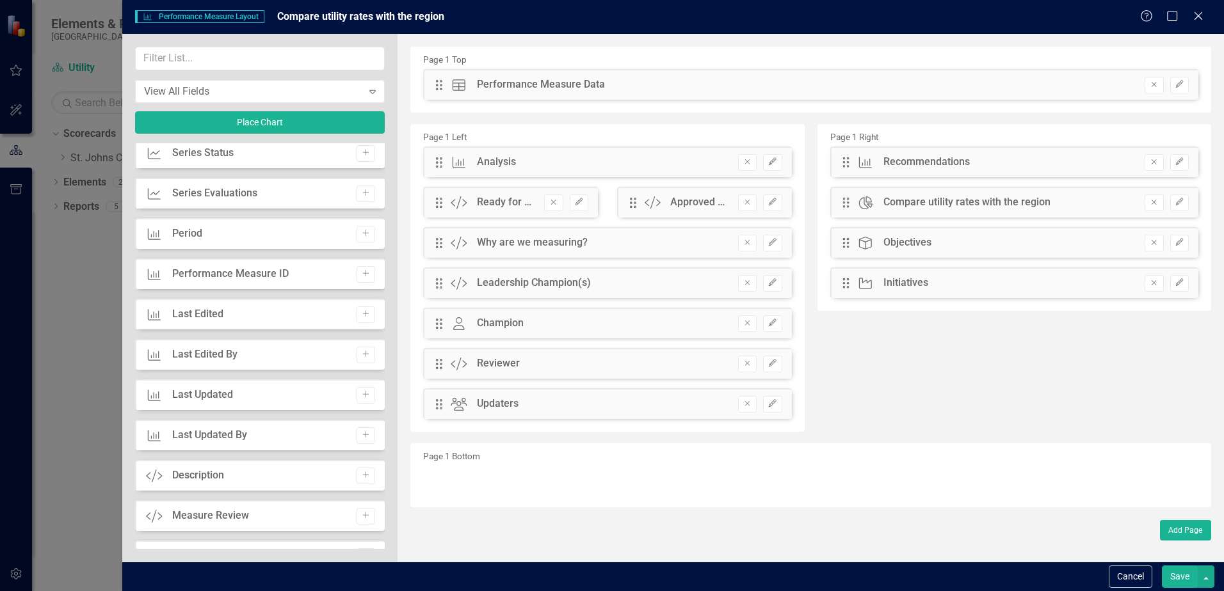
scroll to position [356, 0]
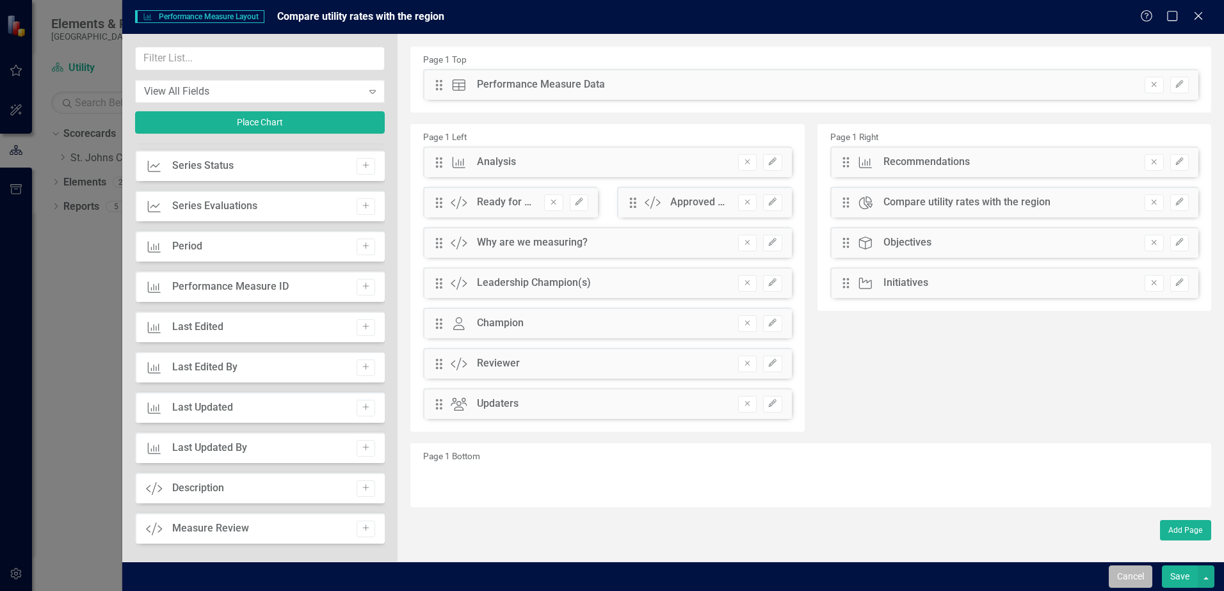
click at [1125, 575] on button "Cancel" at bounding box center [1130, 577] width 44 height 22
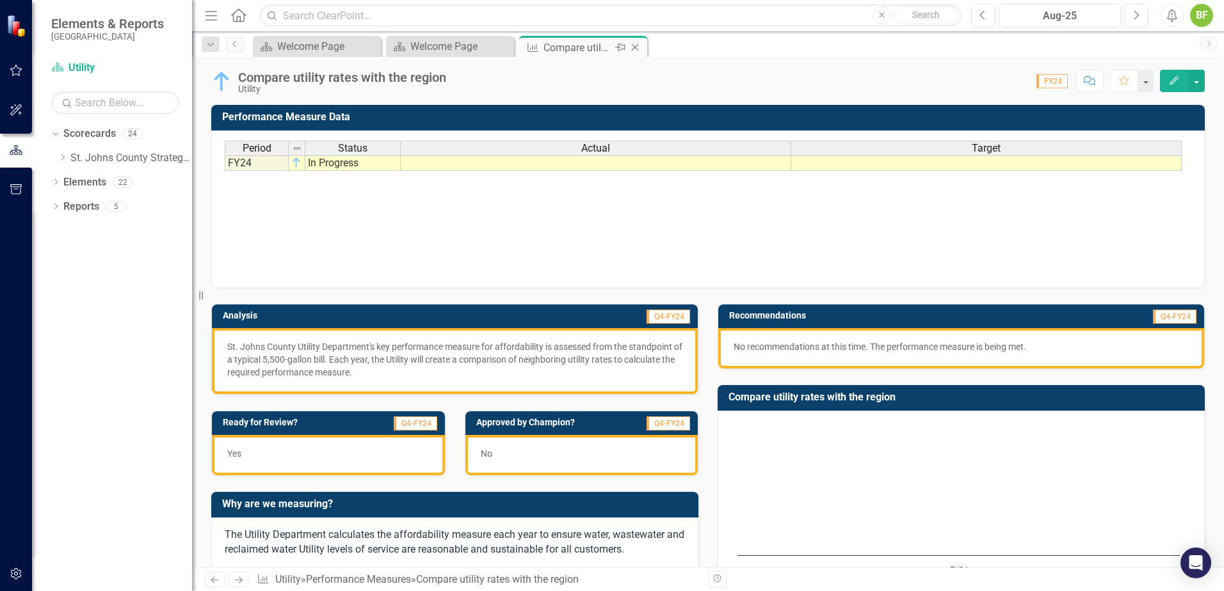
click at [632, 43] on icon "Close" at bounding box center [634, 47] width 13 height 10
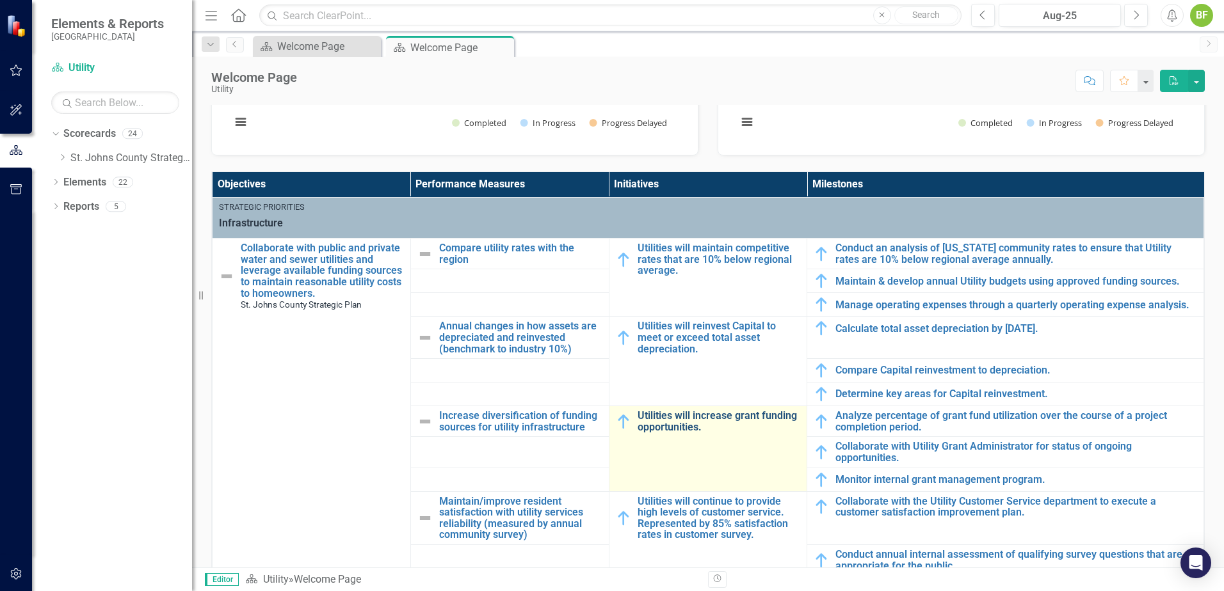
scroll to position [384, 0]
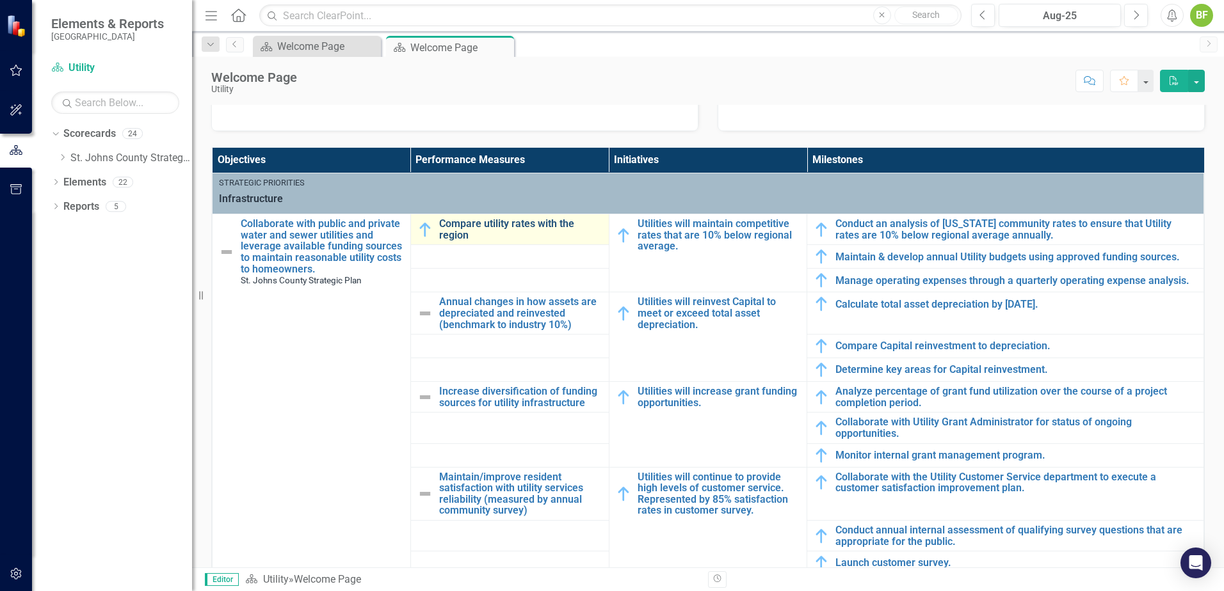
click at [449, 225] on link "Compare utility rates with the region" at bounding box center [520, 229] width 163 height 22
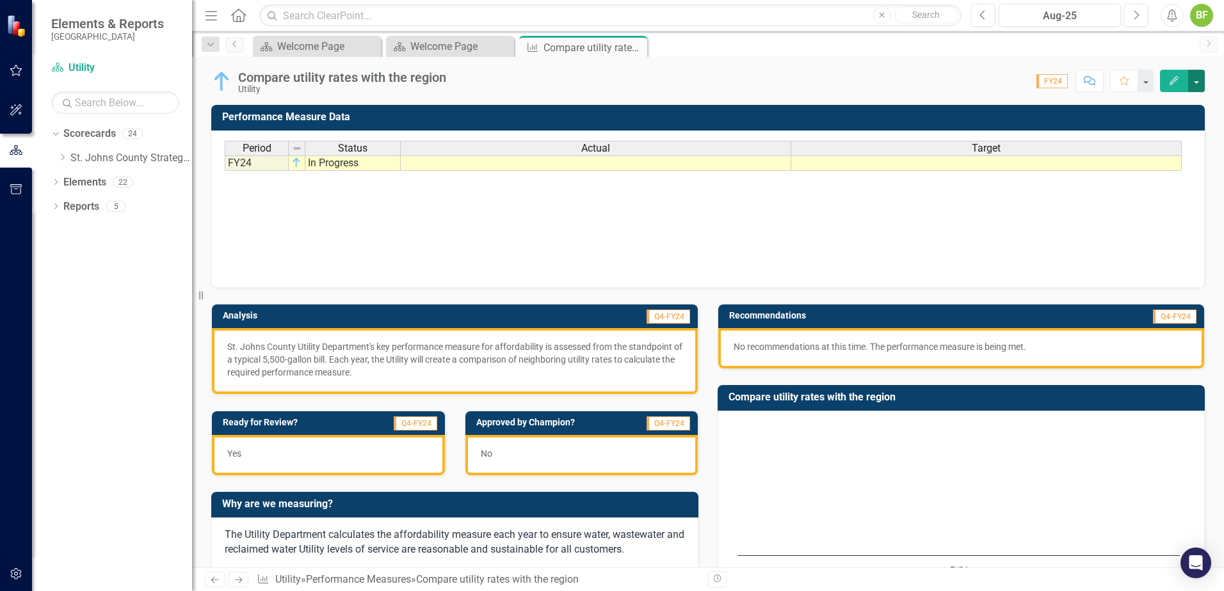
click at [1201, 81] on button "button" at bounding box center [1196, 81] width 17 height 22
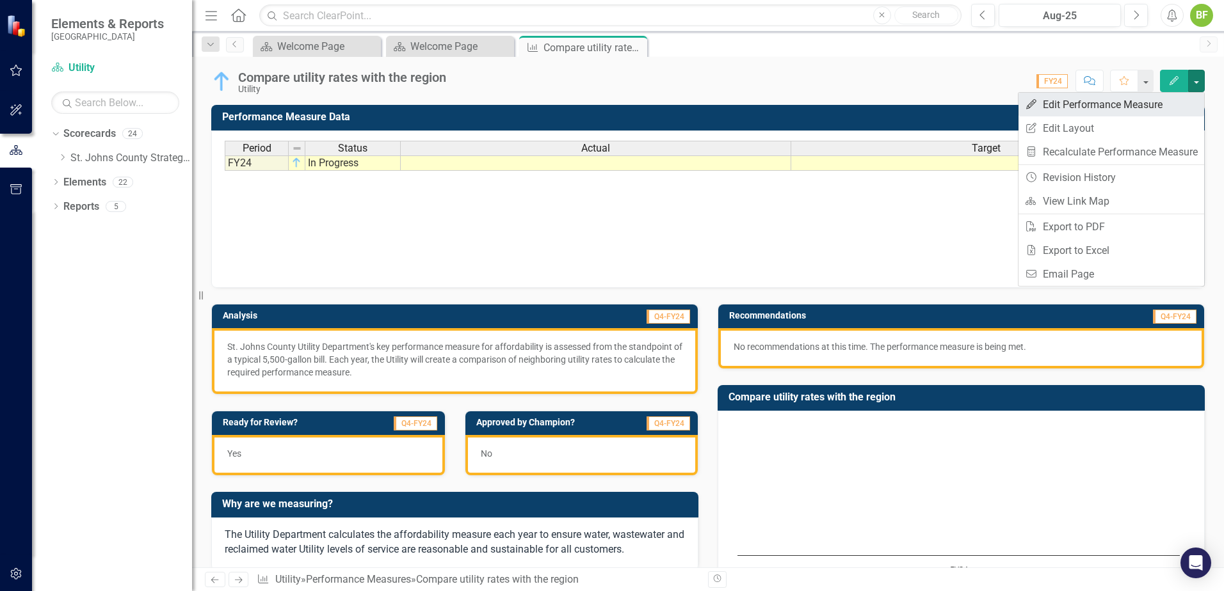
click at [1095, 98] on link "Edit Edit Performance Measure" at bounding box center [1111, 105] width 186 height 24
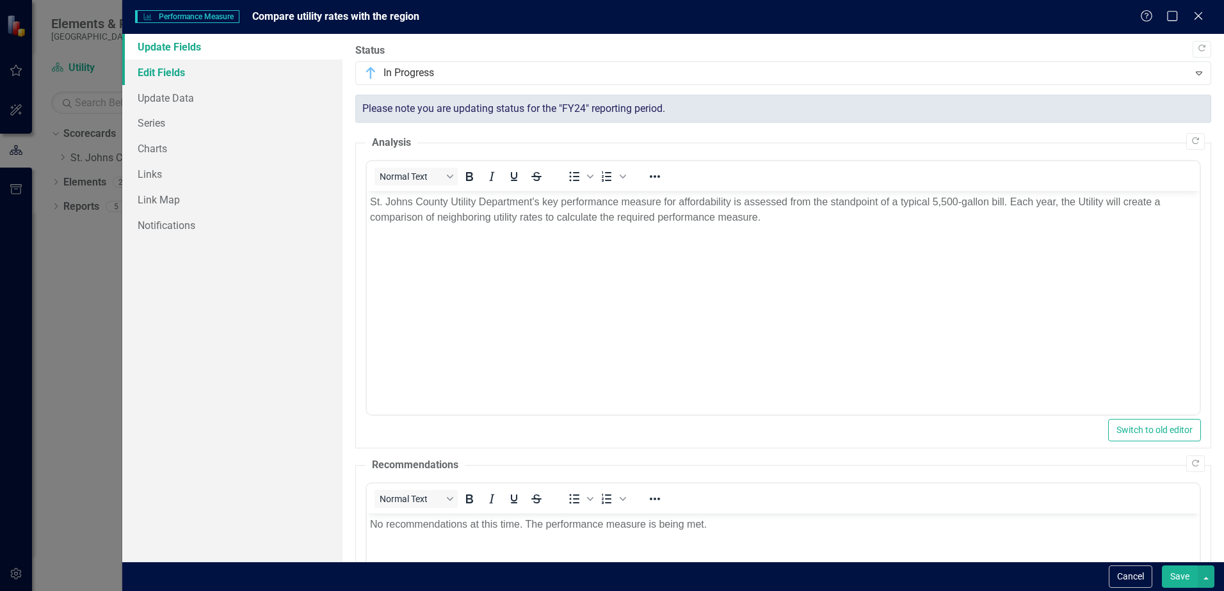
click at [187, 74] on link "Edit Fields" at bounding box center [232, 73] width 220 height 26
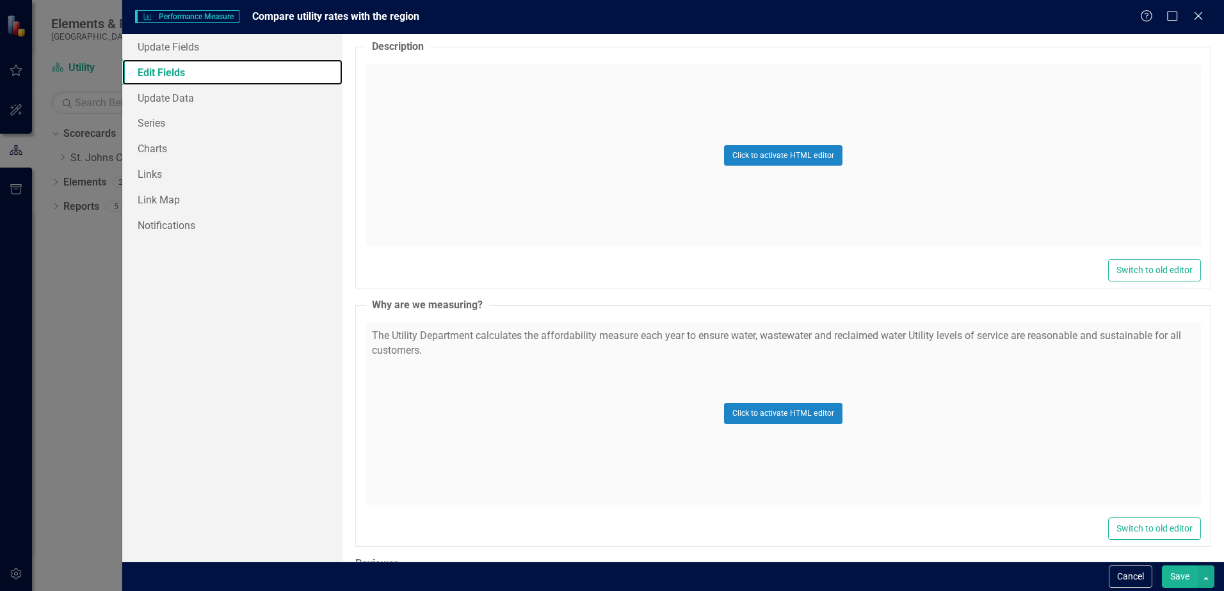
scroll to position [192, 0]
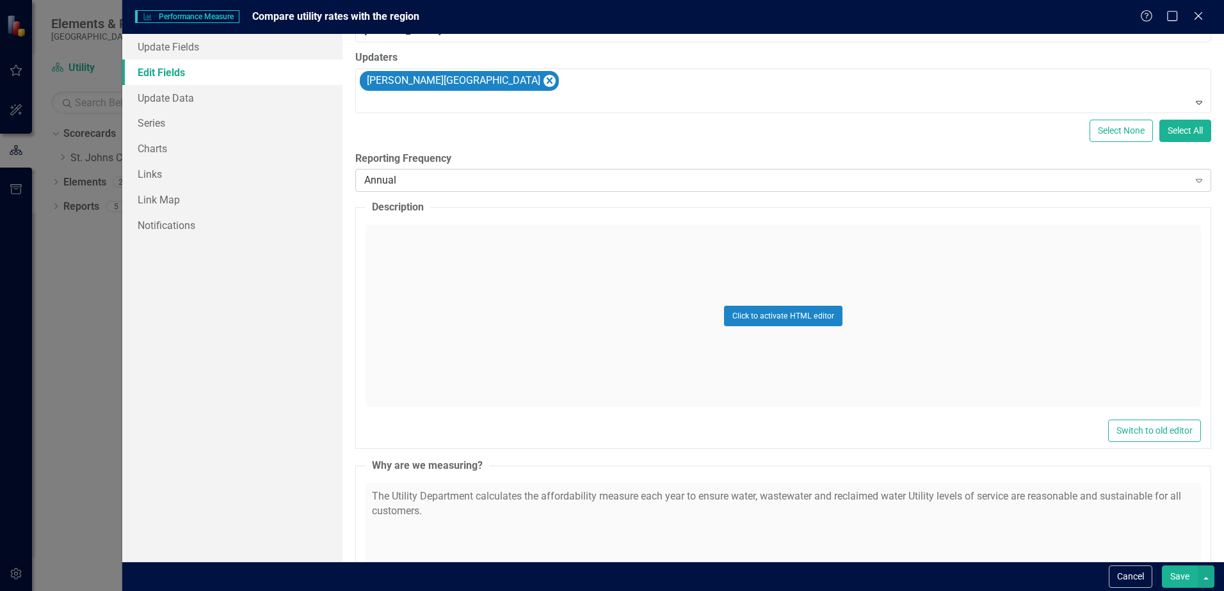
click at [443, 175] on div "Annual" at bounding box center [776, 180] width 824 height 15
click at [563, 144] on div "ClearPoint Can Do More! How ClearPoint Can Help Close Enterprise plans can auto…" at bounding box center [782, 298] width 881 height 528
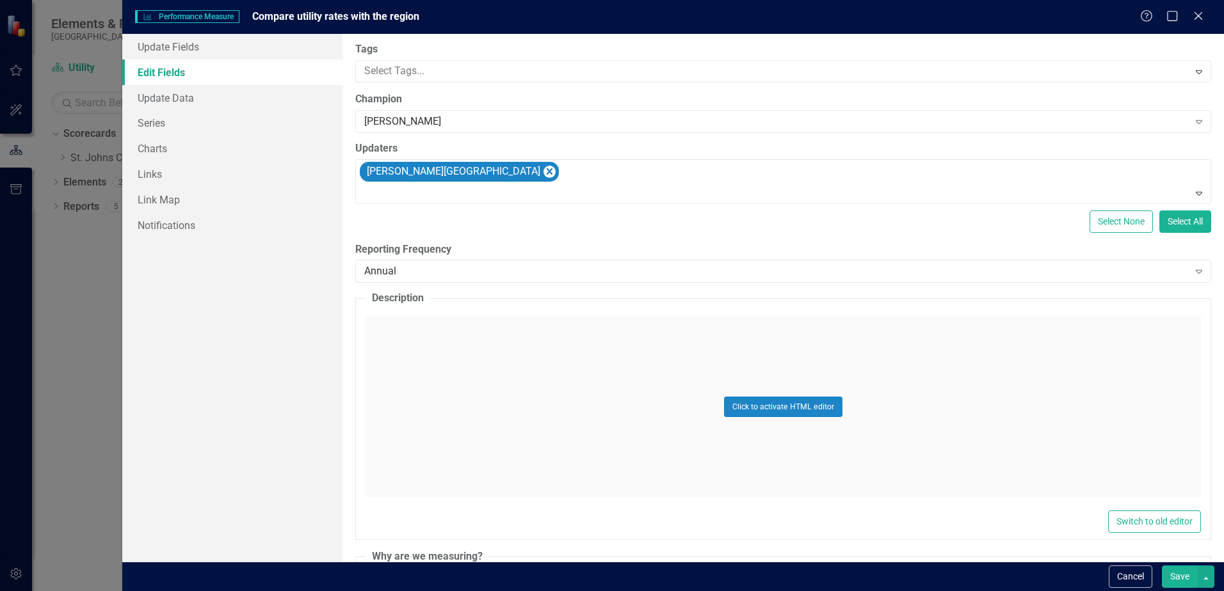
scroll to position [0, 0]
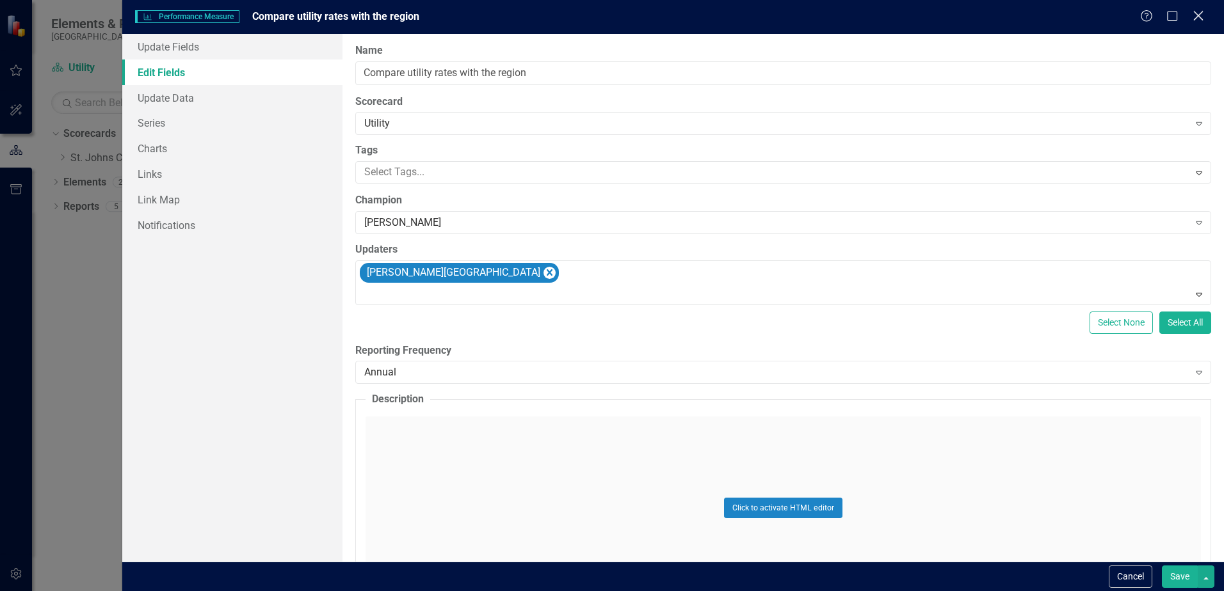
click at [1197, 19] on icon "Close" at bounding box center [1198, 16] width 16 height 12
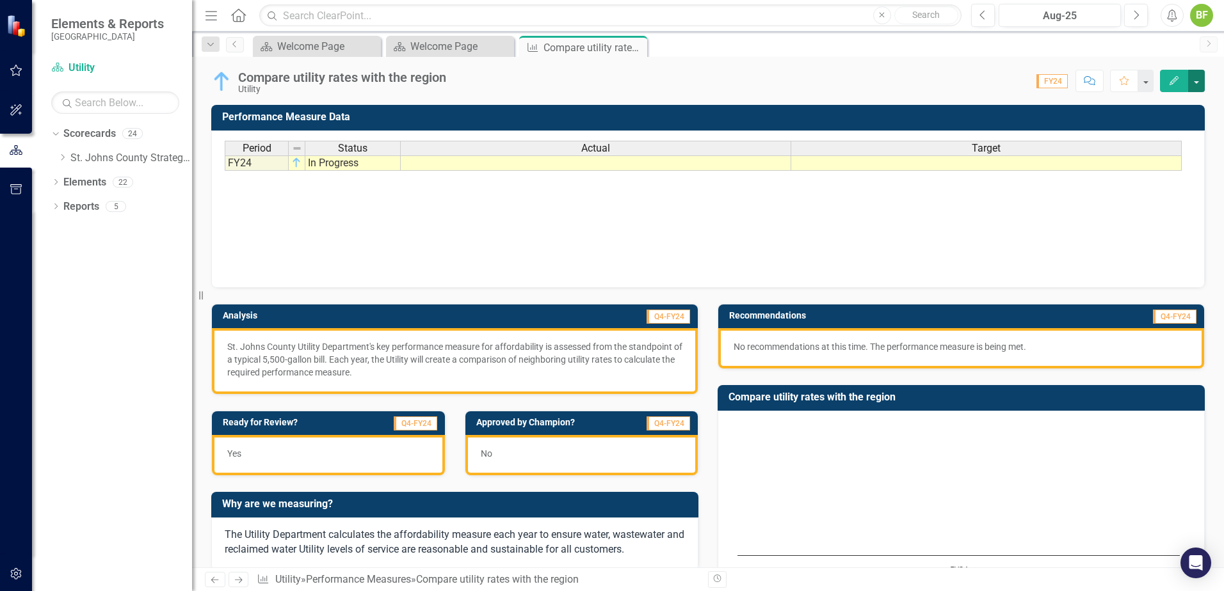
click at [1193, 76] on button "button" at bounding box center [1196, 81] width 17 height 22
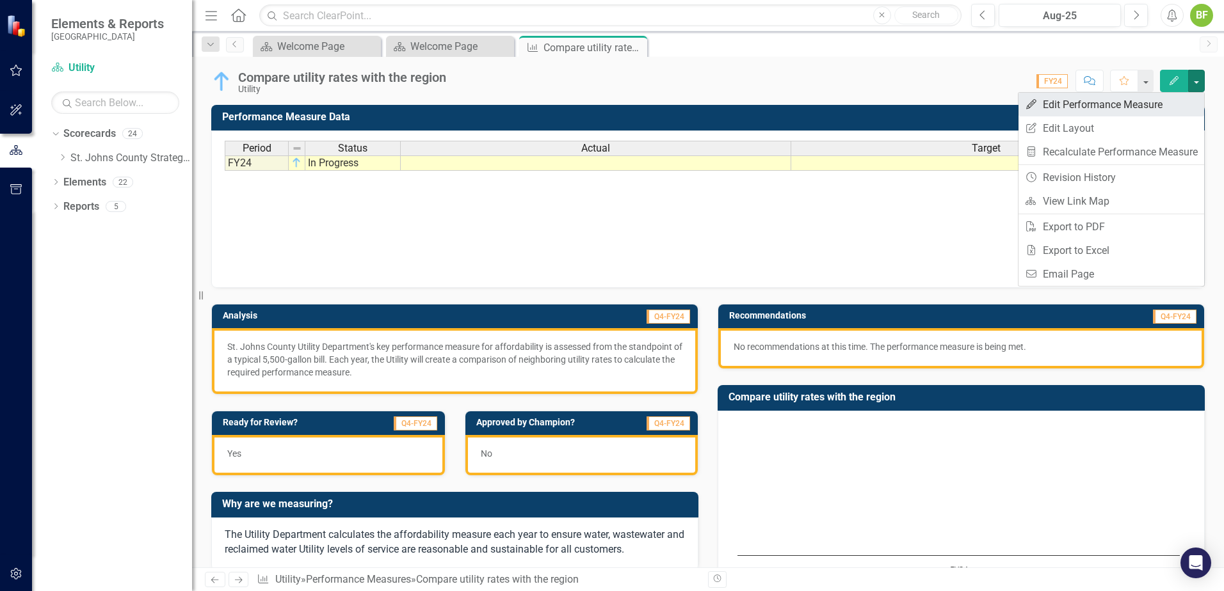
click at [1115, 107] on link "Edit Edit Performance Measure" at bounding box center [1111, 105] width 186 height 24
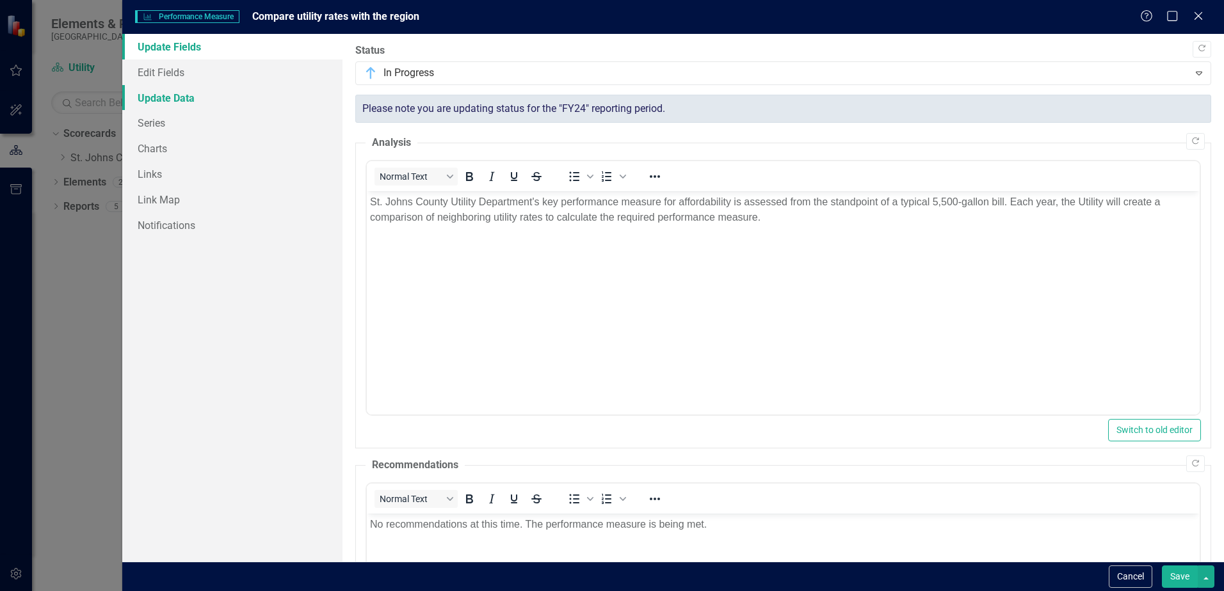
click at [180, 97] on link "Update Data" at bounding box center [232, 98] width 220 height 26
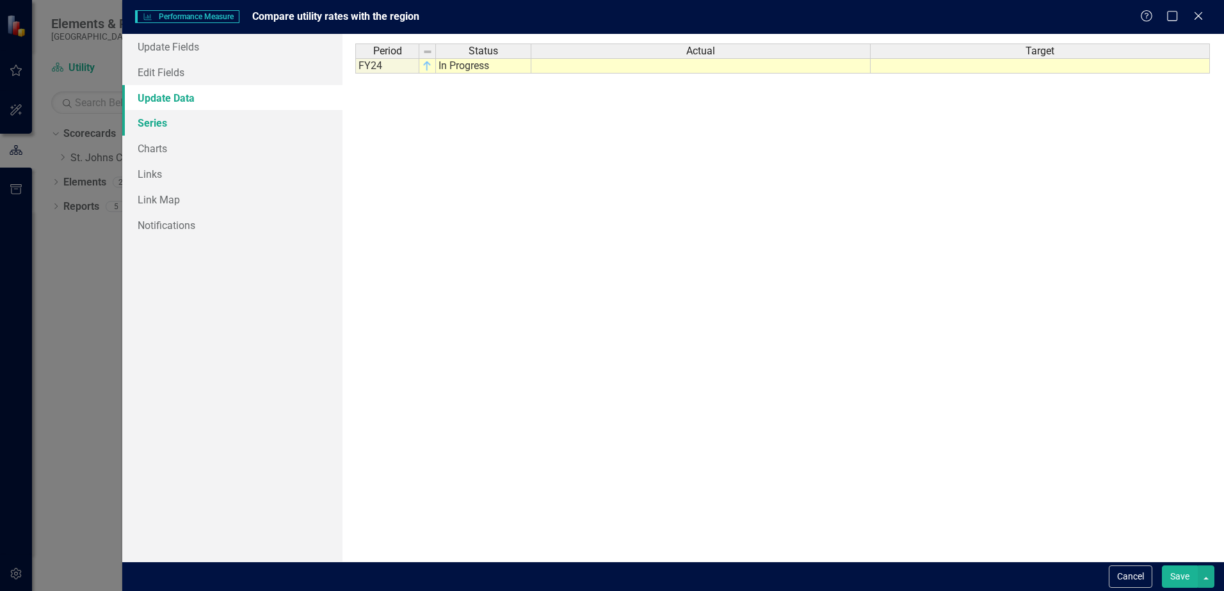
click at [157, 123] on link "Series" at bounding box center [232, 123] width 220 height 26
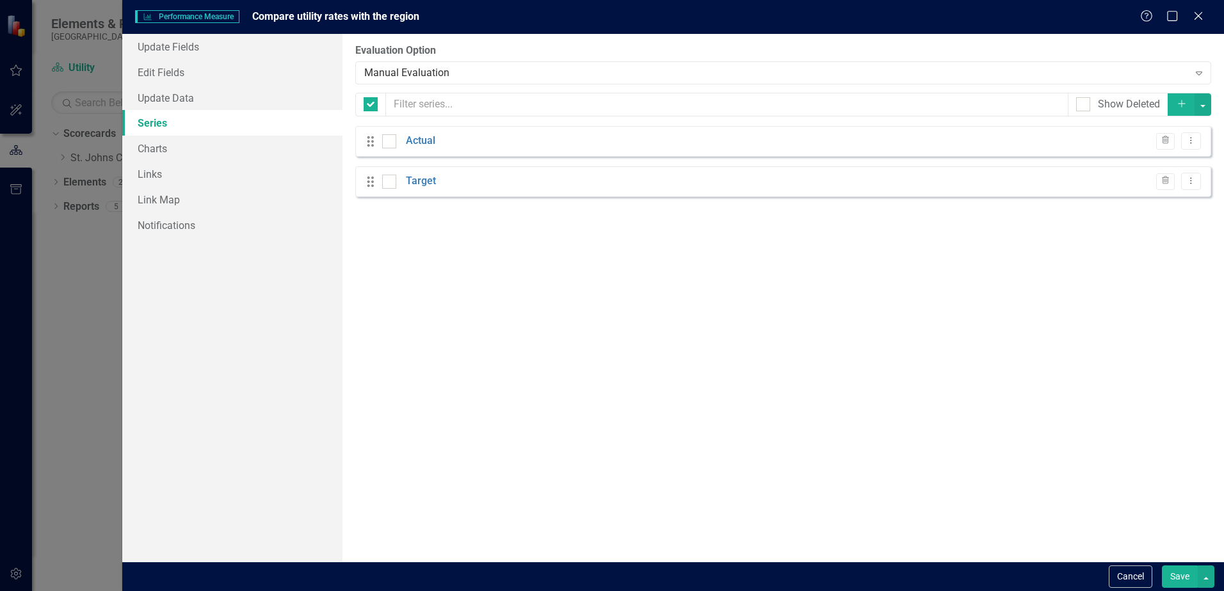
checkbox input "false"
click at [390, 143] on div at bounding box center [389, 141] width 14 height 14
click at [390, 143] on input "checkbox" at bounding box center [386, 138] width 8 height 8
click at [387, 140] on input "checkbox" at bounding box center [386, 138] width 8 height 8
checkbox input "false"
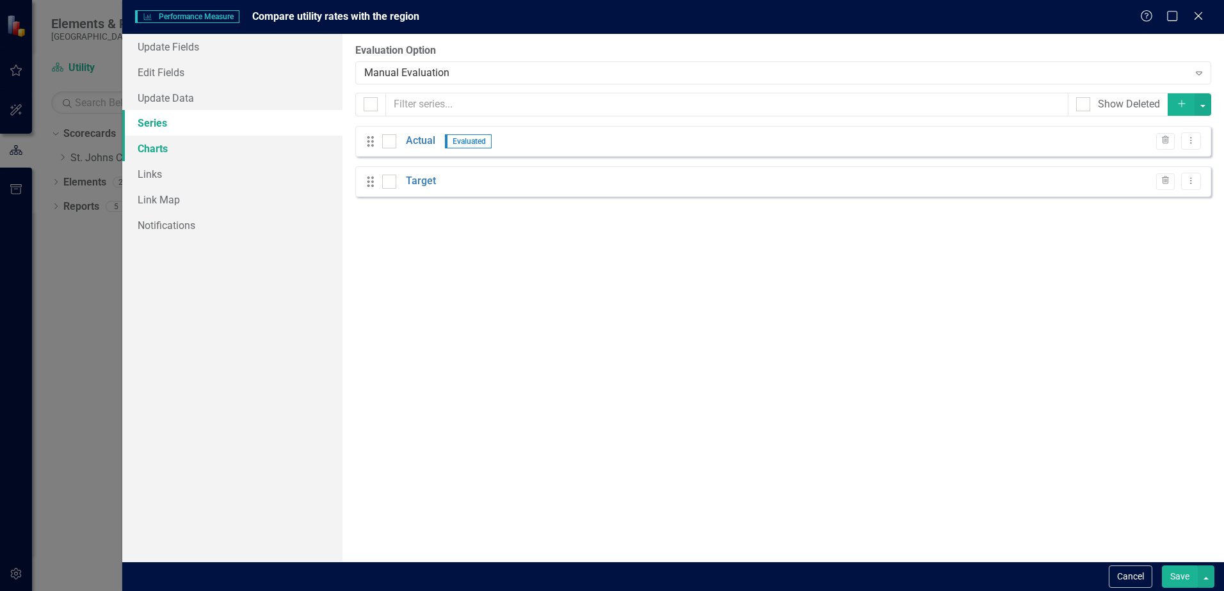
click at [169, 150] on link "Charts" at bounding box center [232, 149] width 220 height 26
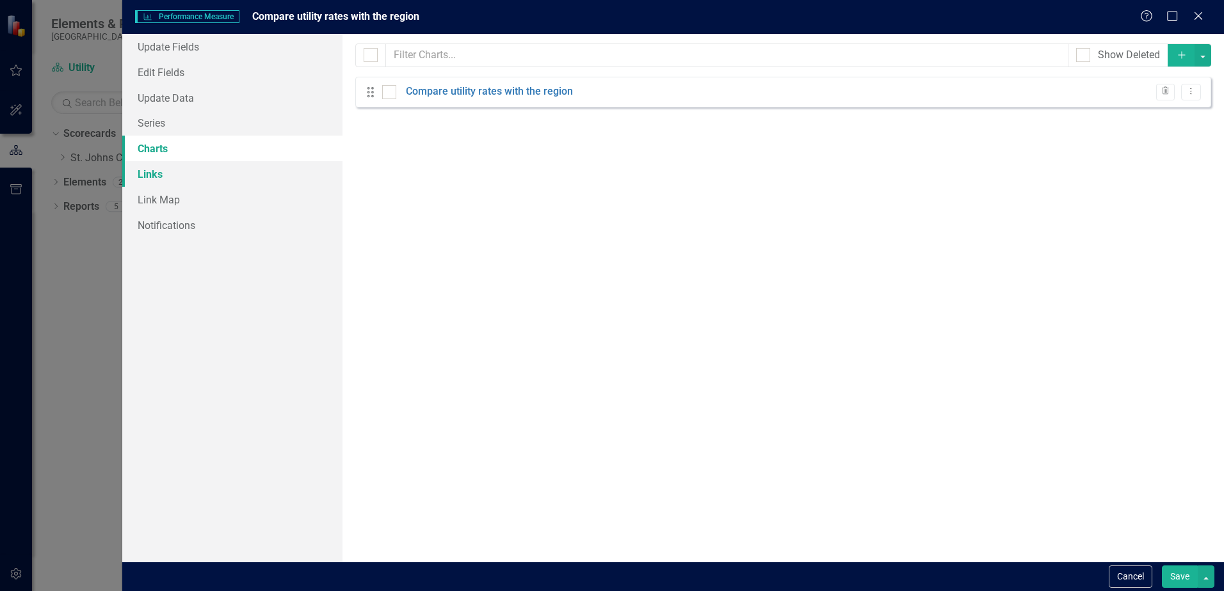
click at [171, 177] on link "Links" at bounding box center [232, 174] width 220 height 26
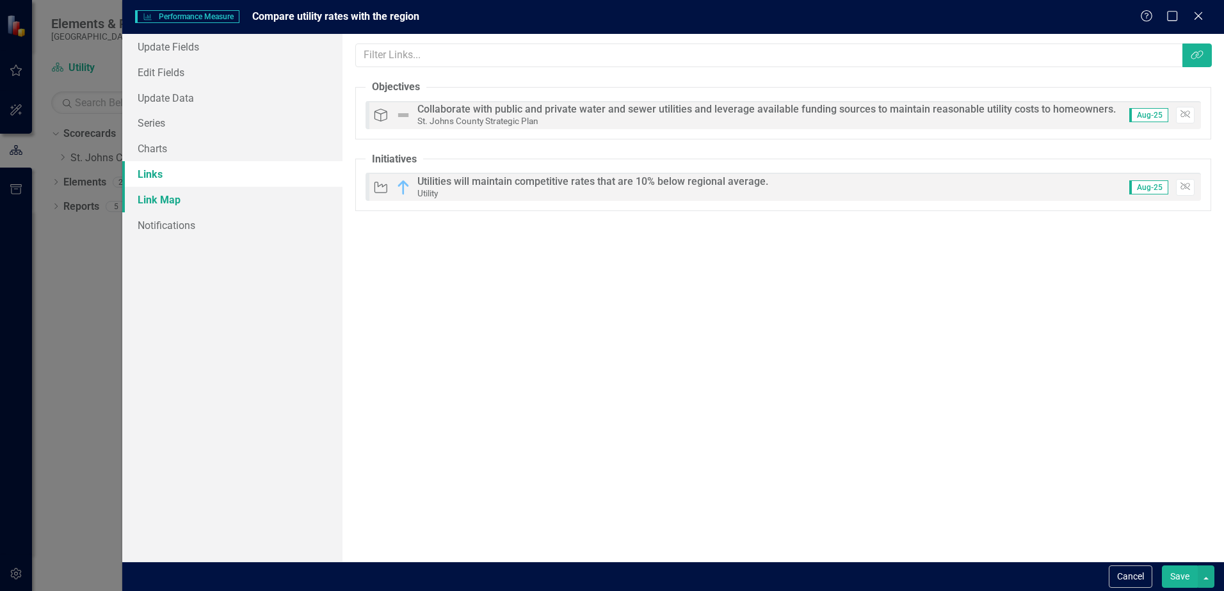
click at [179, 205] on link "Link Map" at bounding box center [232, 200] width 220 height 26
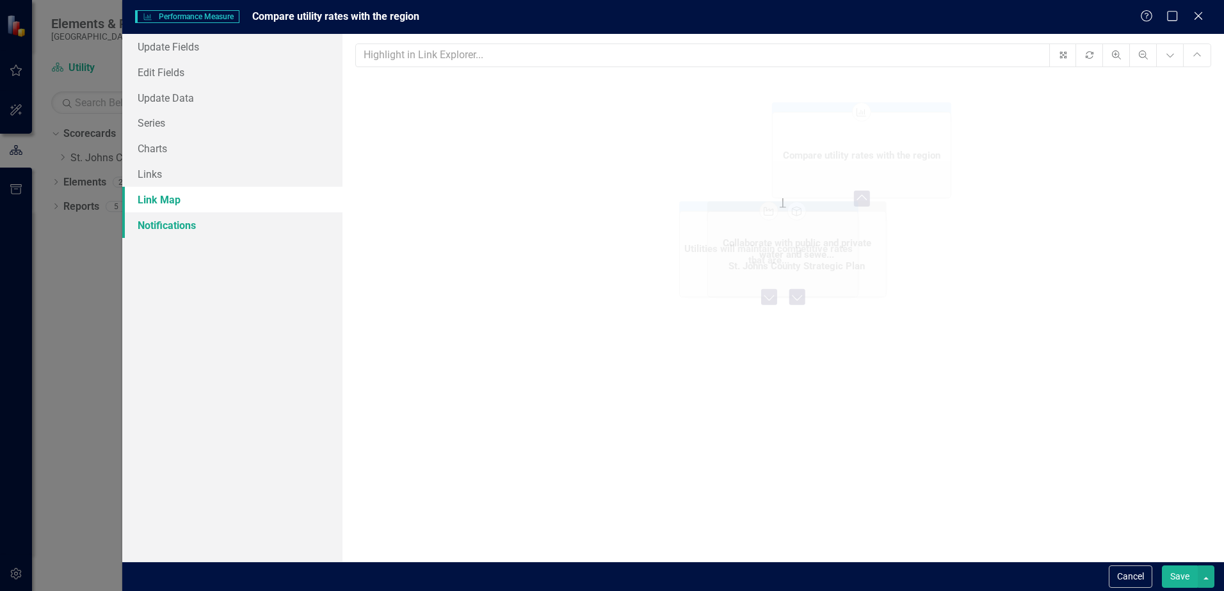
click at [184, 224] on link "Notifications" at bounding box center [232, 225] width 220 height 26
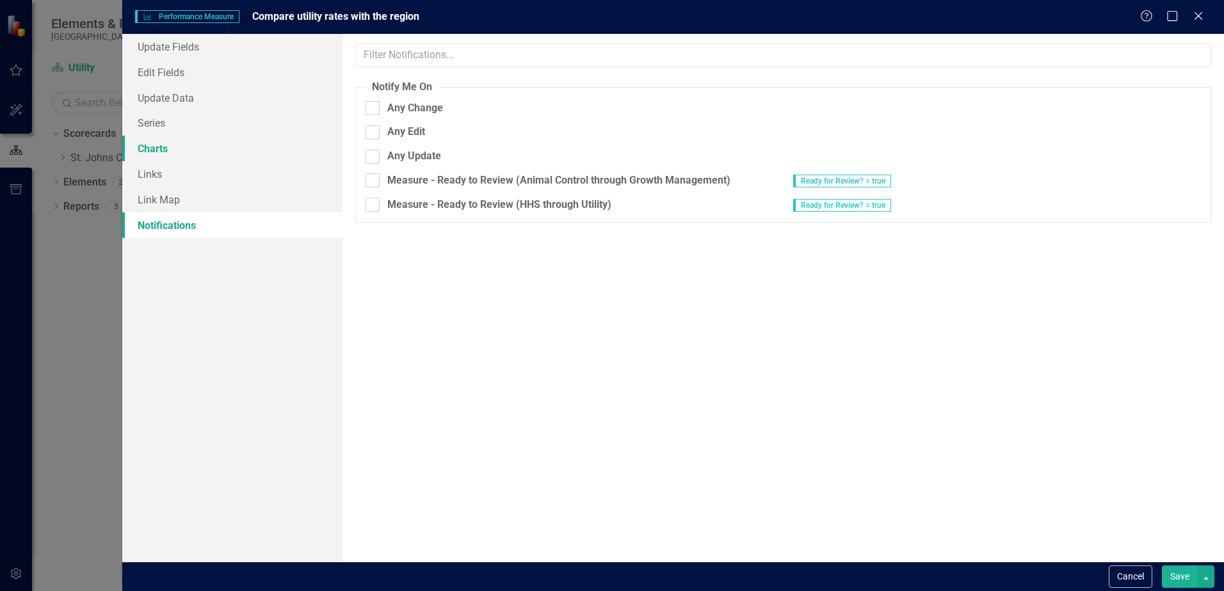
click at [171, 149] on link "Charts" at bounding box center [232, 149] width 220 height 26
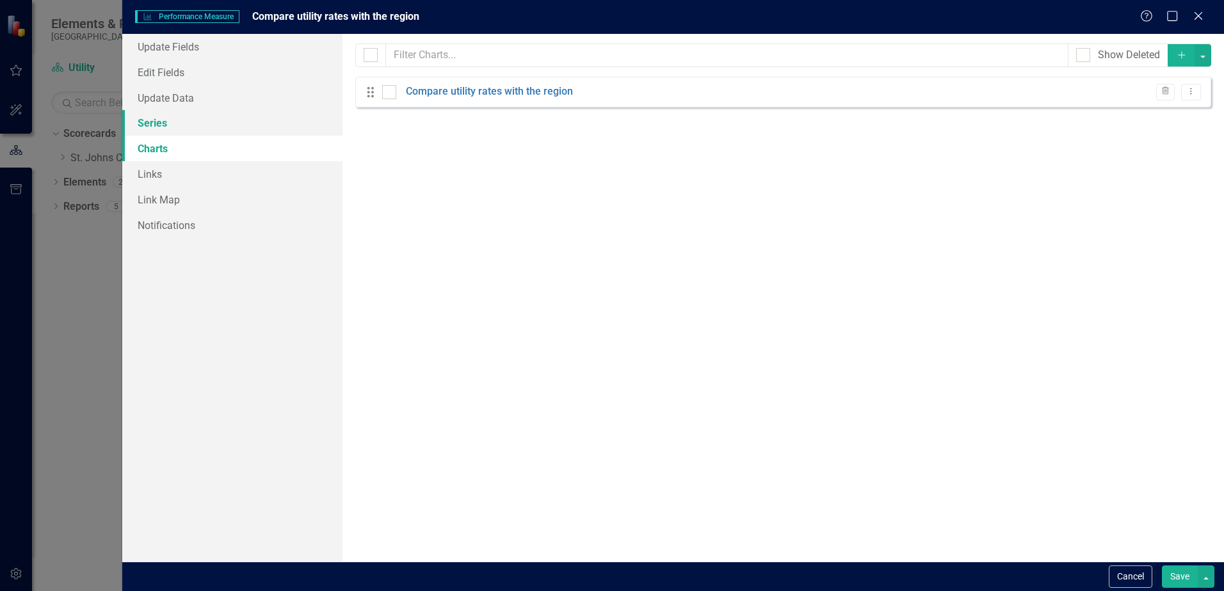
click at [164, 127] on link "Series" at bounding box center [232, 123] width 220 height 26
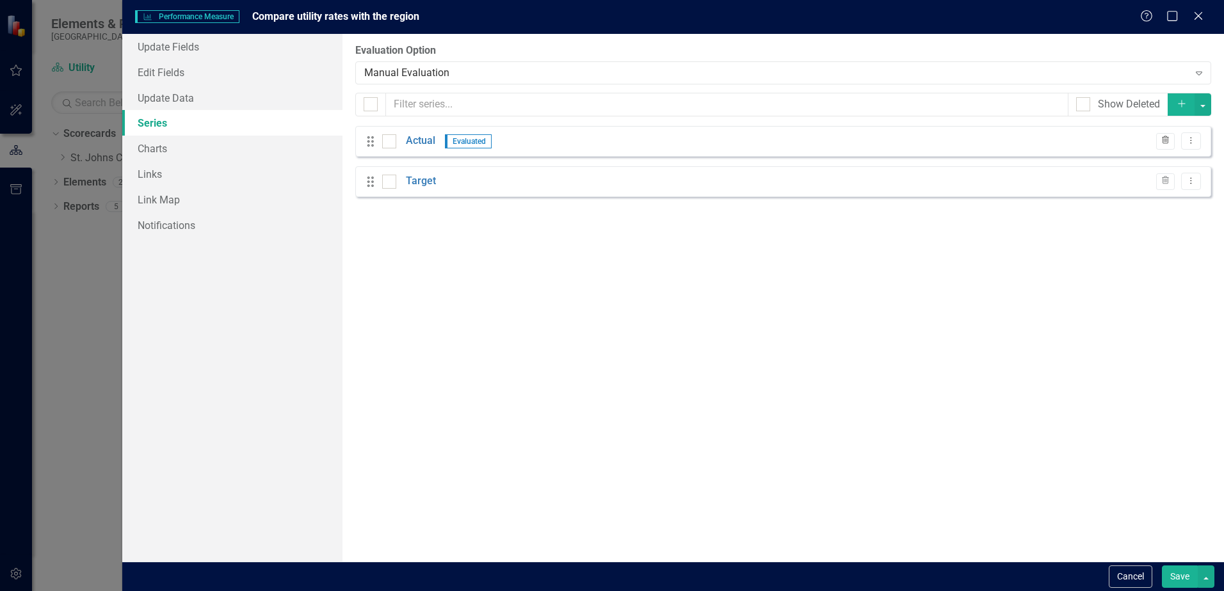
click at [1161, 145] on icon "Trash" at bounding box center [1165, 141] width 10 height 8
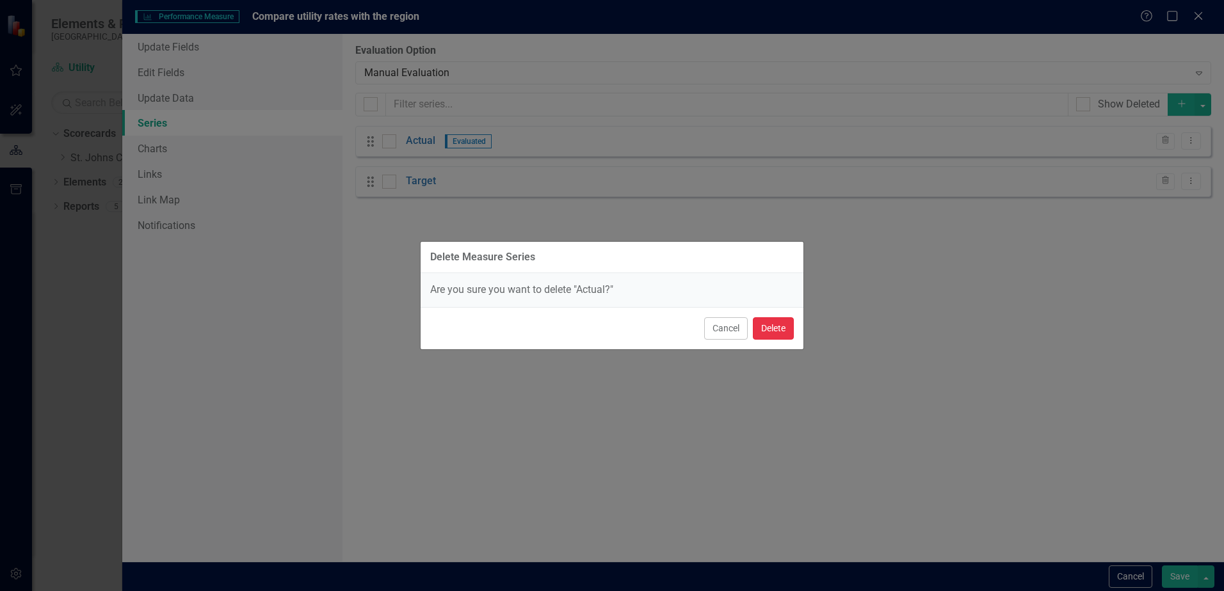
click at [785, 325] on button "Delete" at bounding box center [773, 328] width 41 height 22
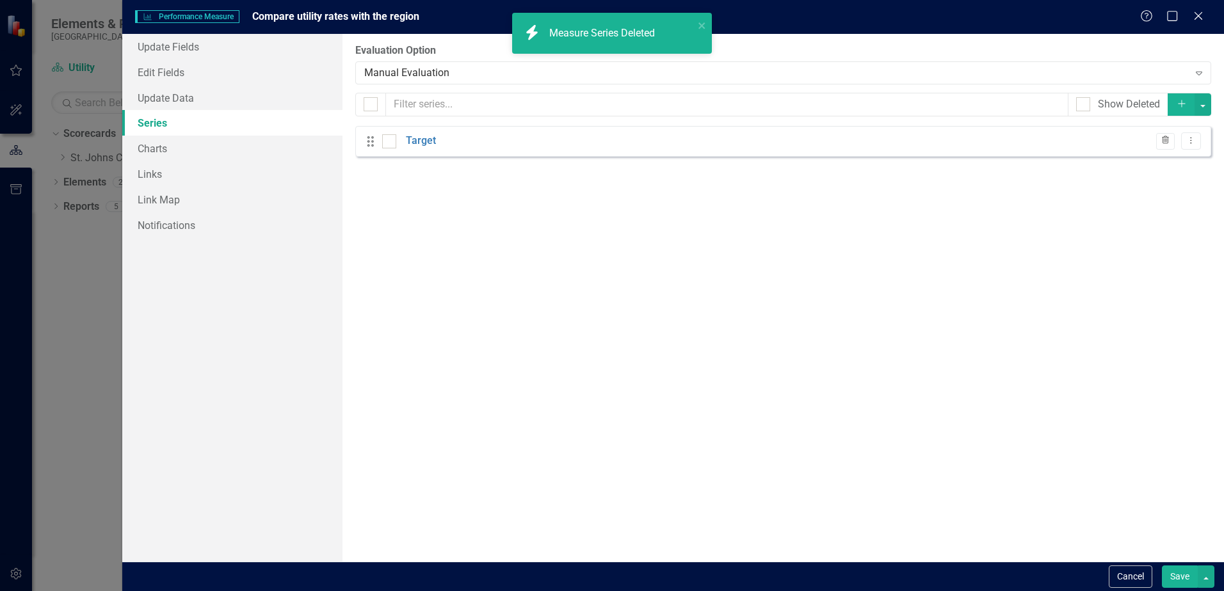
click at [1164, 145] on button "Trash" at bounding box center [1165, 141] width 19 height 17
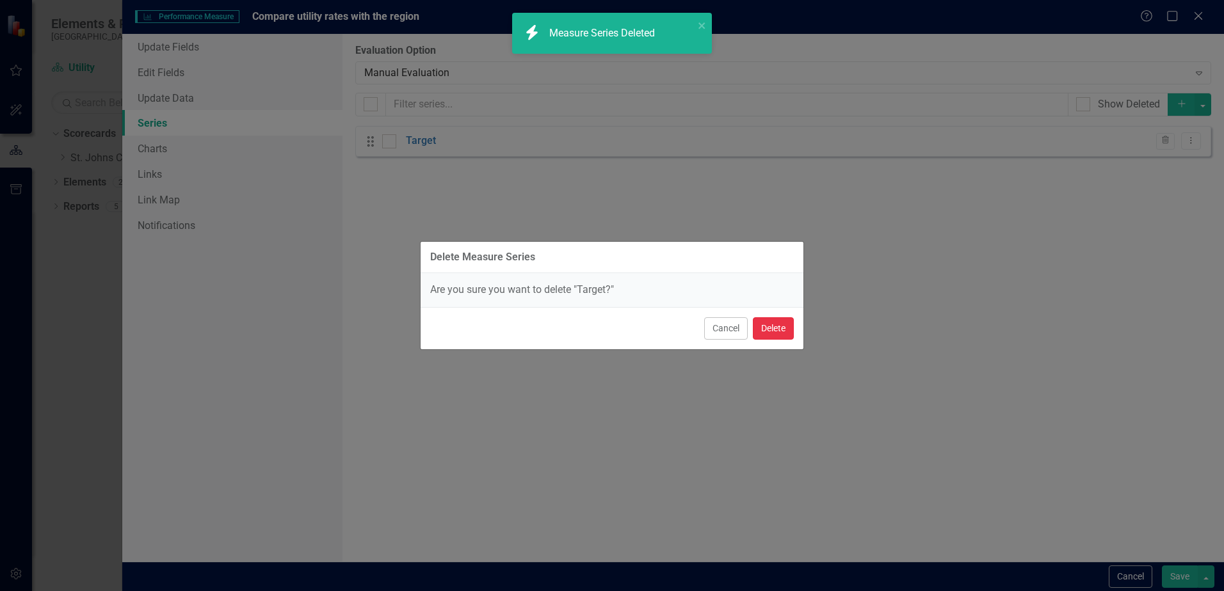
click at [787, 331] on button "Delete" at bounding box center [773, 328] width 41 height 22
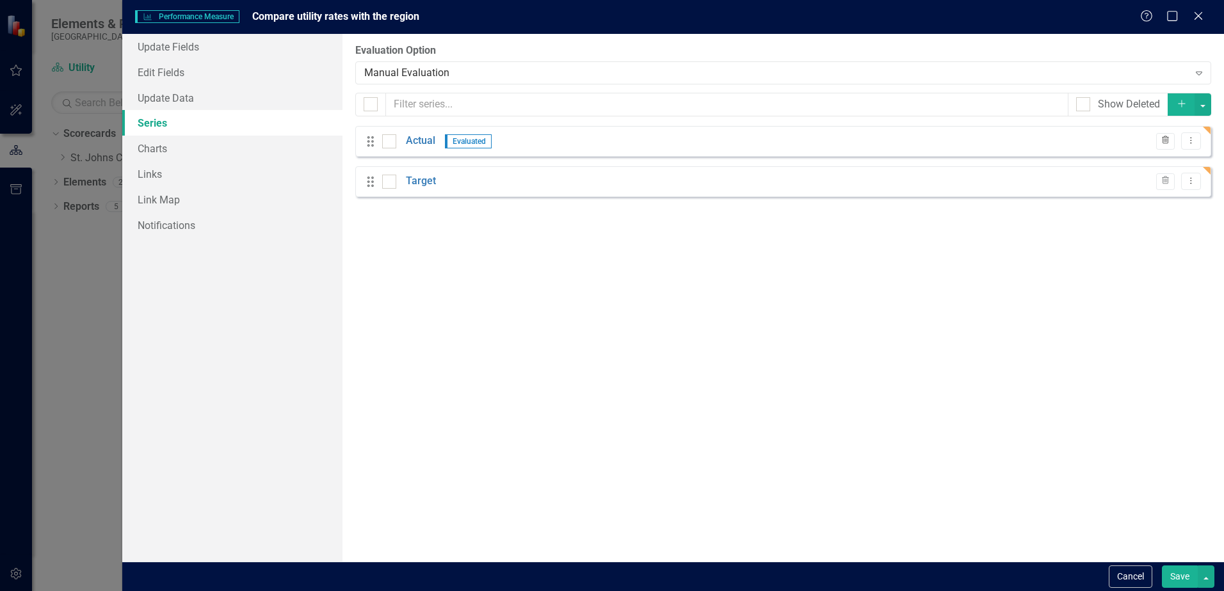
click at [1161, 145] on button "Trash" at bounding box center [1165, 141] width 19 height 17
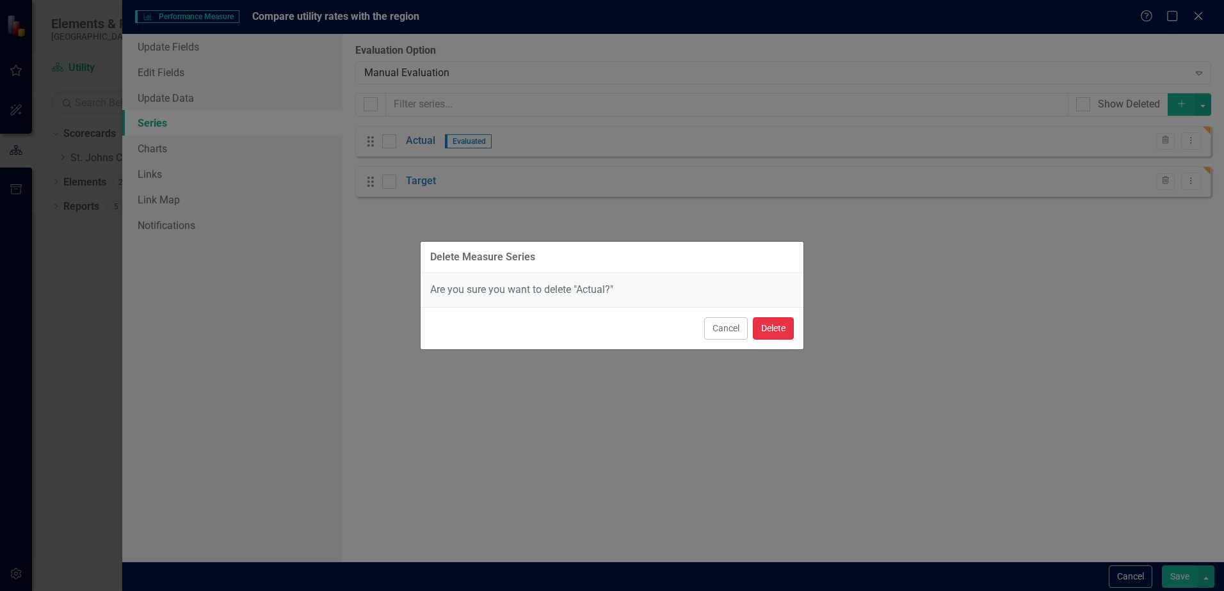
click at [770, 335] on button "Delete" at bounding box center [773, 328] width 41 height 22
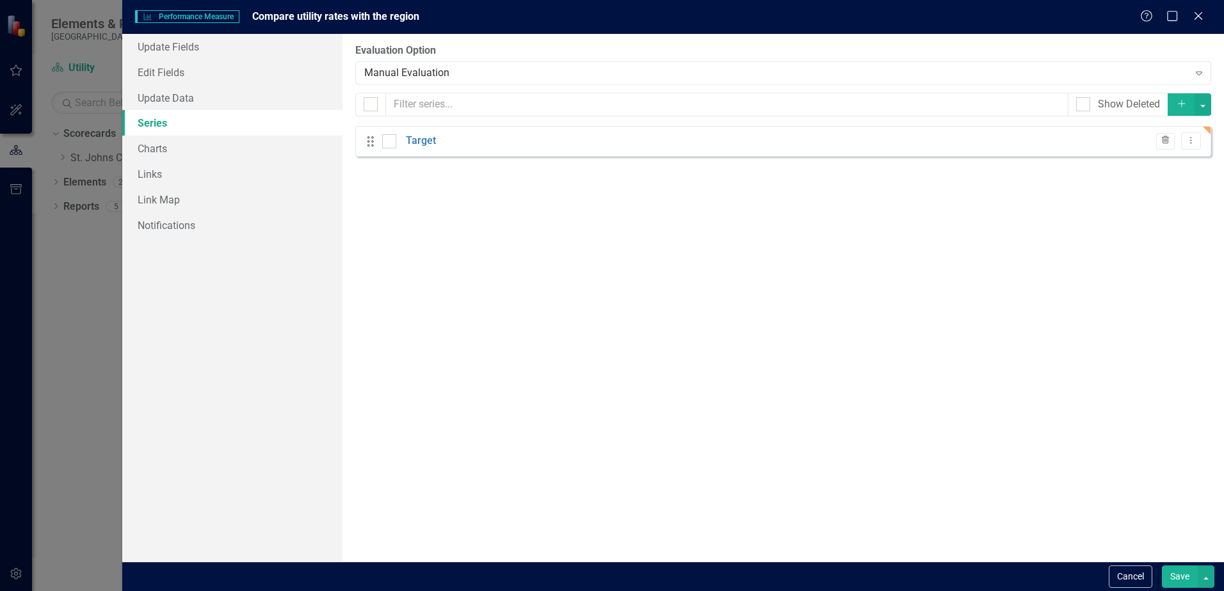
click at [1156, 143] on button "Trash" at bounding box center [1165, 141] width 19 height 17
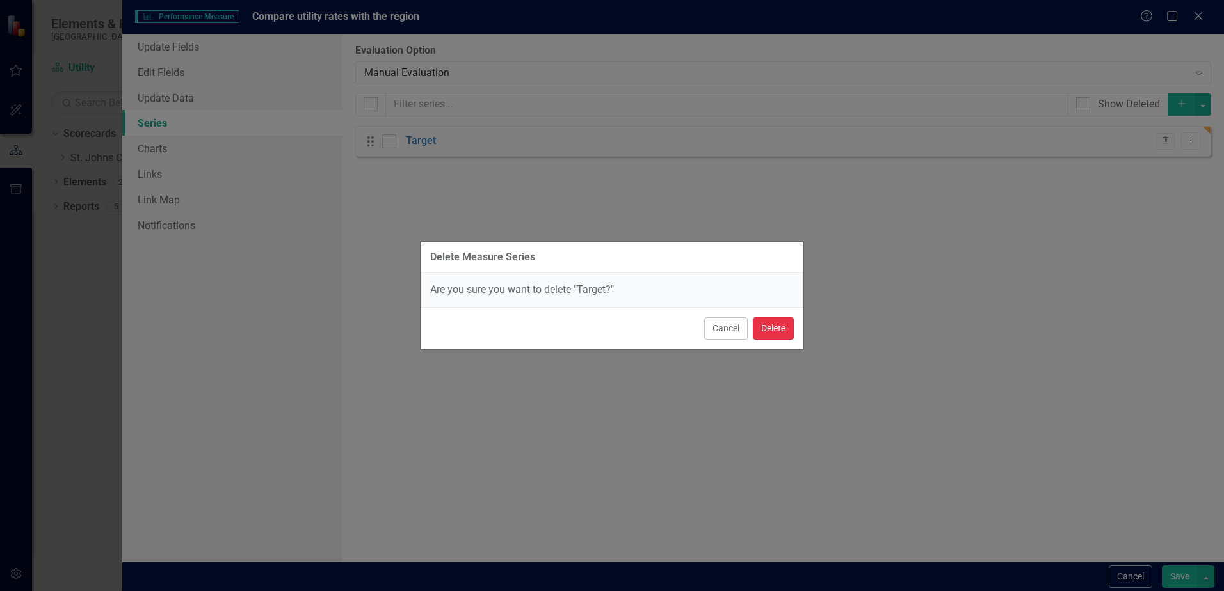
click at [779, 335] on button "Delete" at bounding box center [773, 328] width 41 height 22
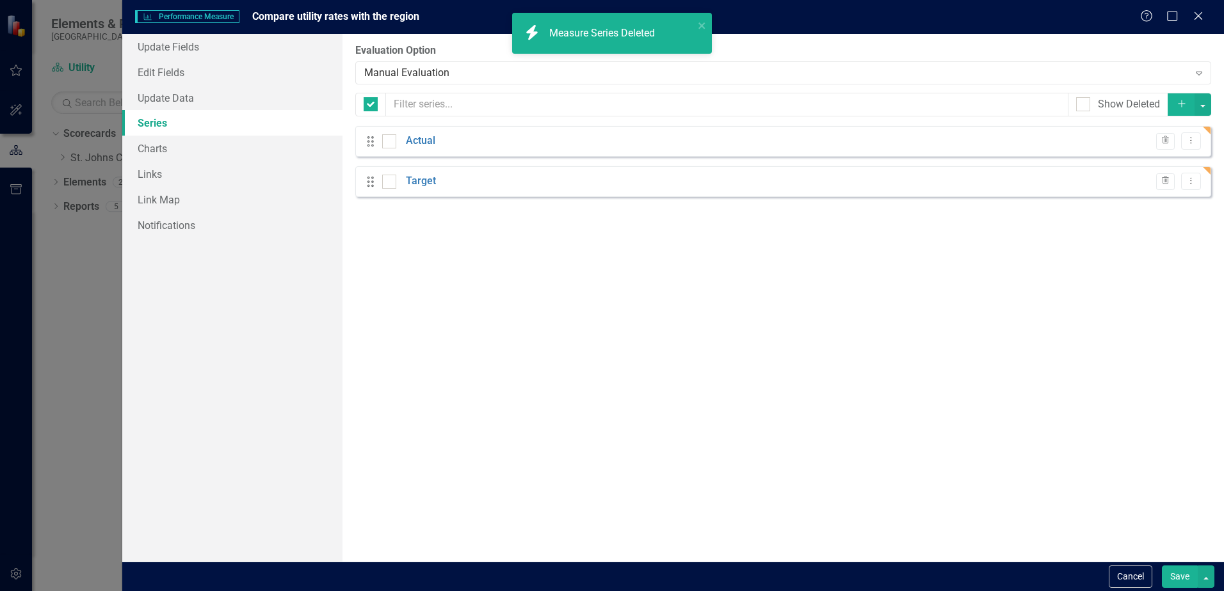
checkbox input "false"
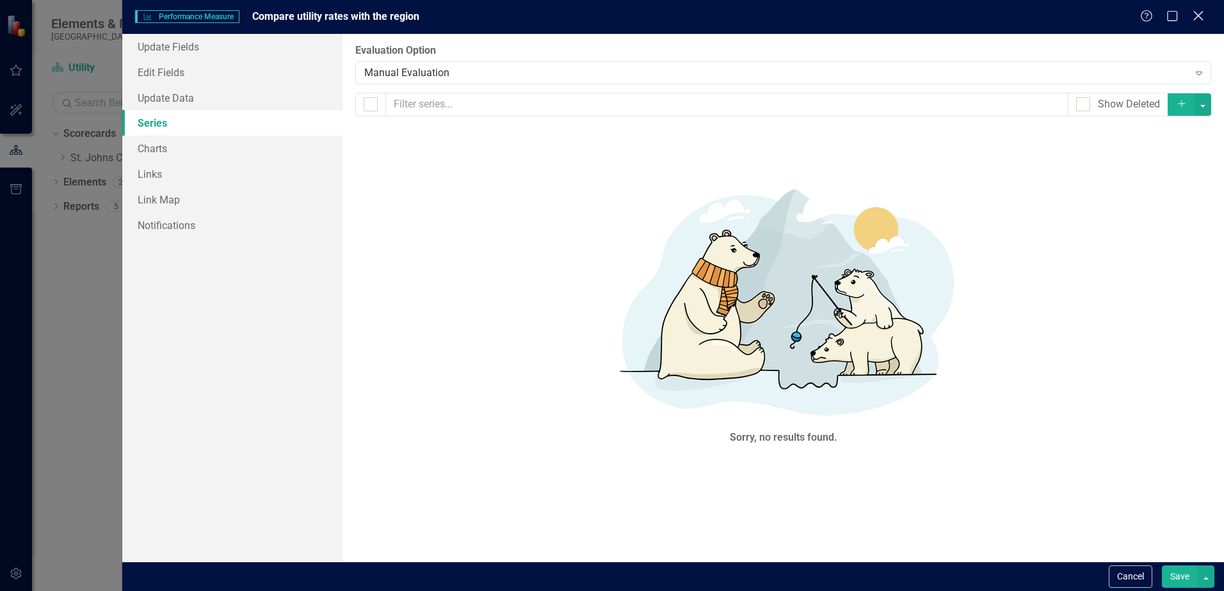
click at [1193, 13] on icon "Close" at bounding box center [1198, 16] width 16 height 12
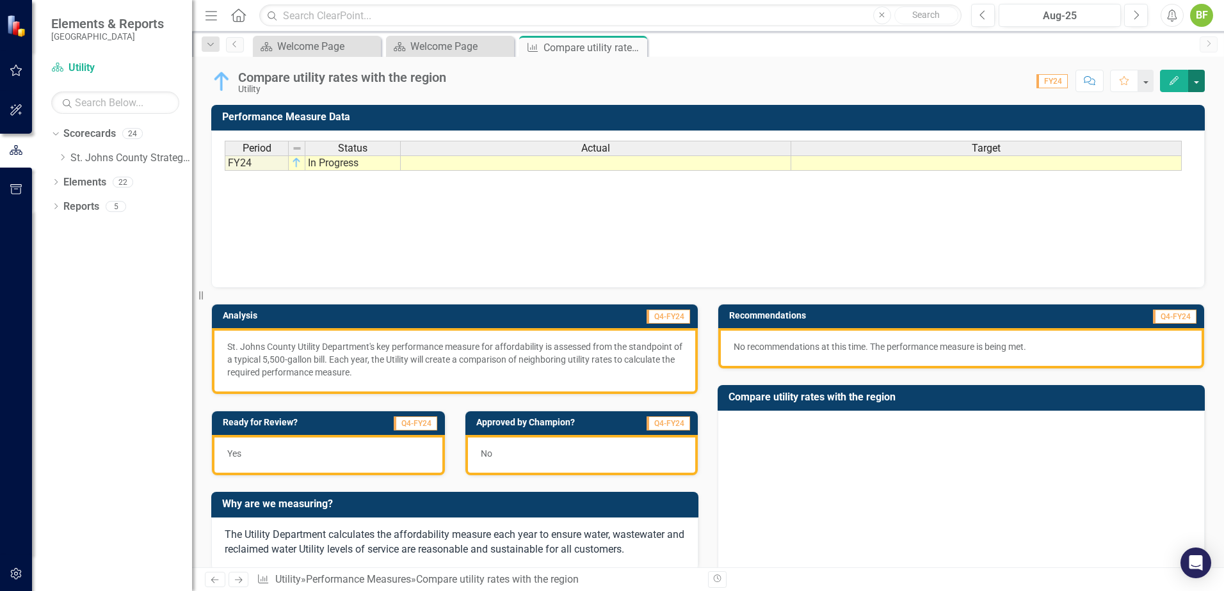
click at [1188, 86] on button "button" at bounding box center [1196, 81] width 17 height 22
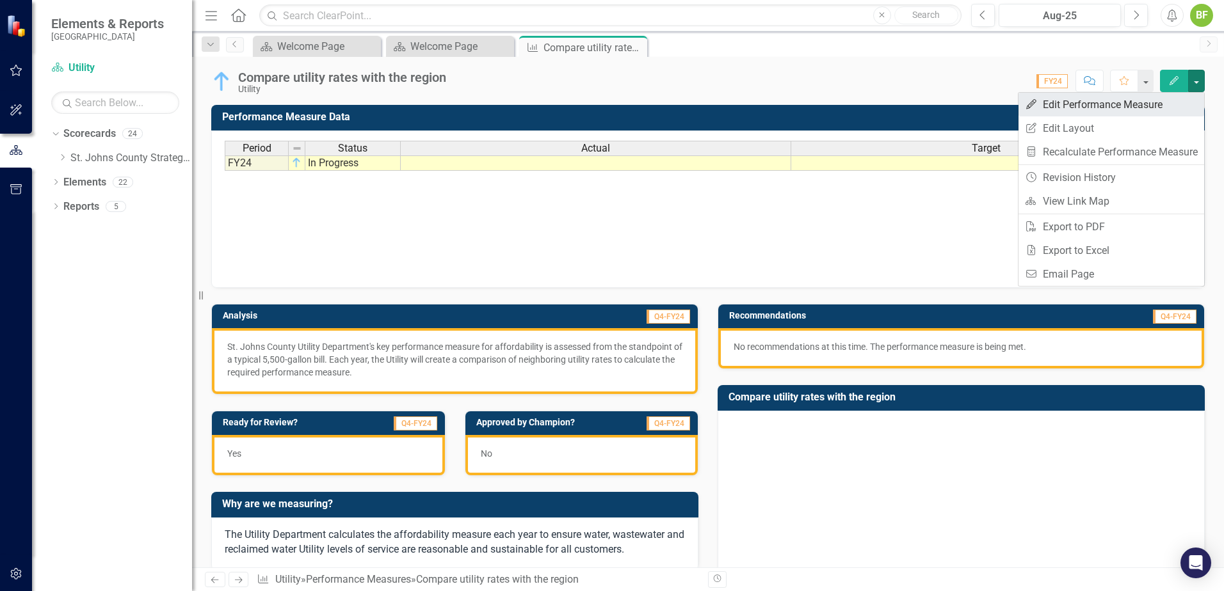
click at [1112, 108] on link "Edit Edit Performance Measure" at bounding box center [1111, 105] width 186 height 24
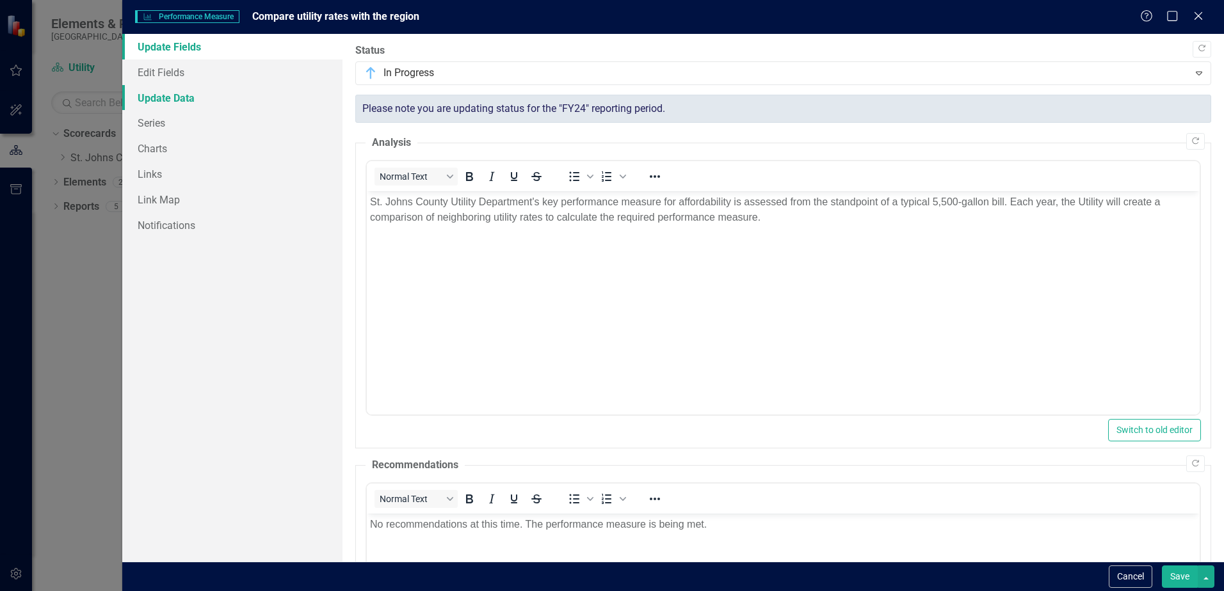
click at [185, 94] on link "Update Data" at bounding box center [232, 98] width 220 height 26
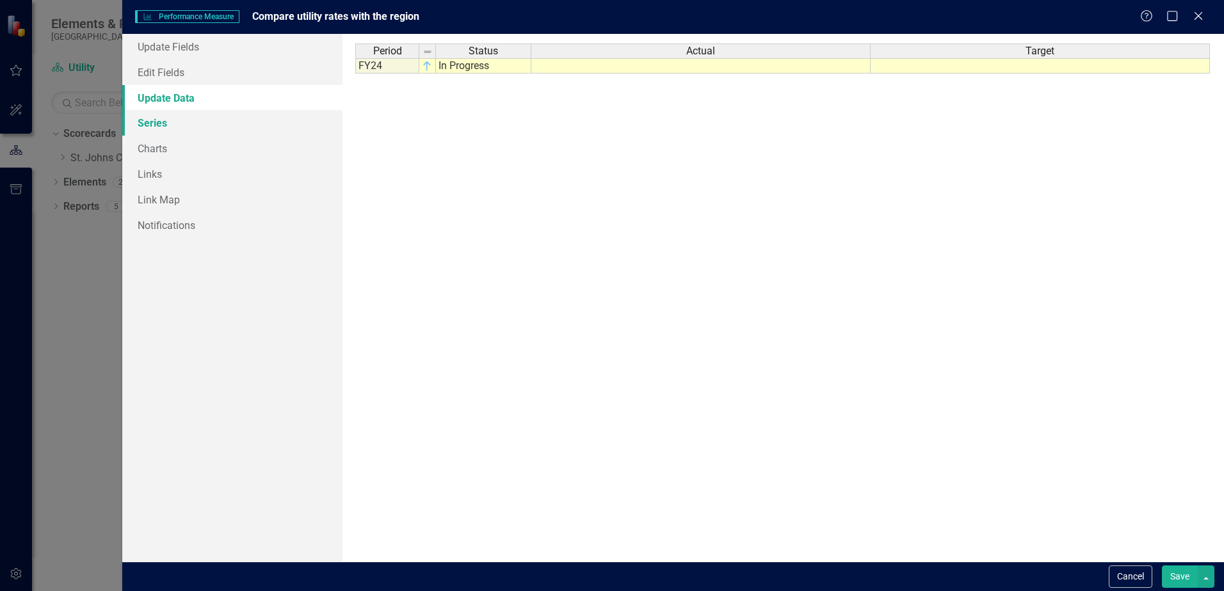
click at [148, 119] on link "Series" at bounding box center [232, 123] width 220 height 26
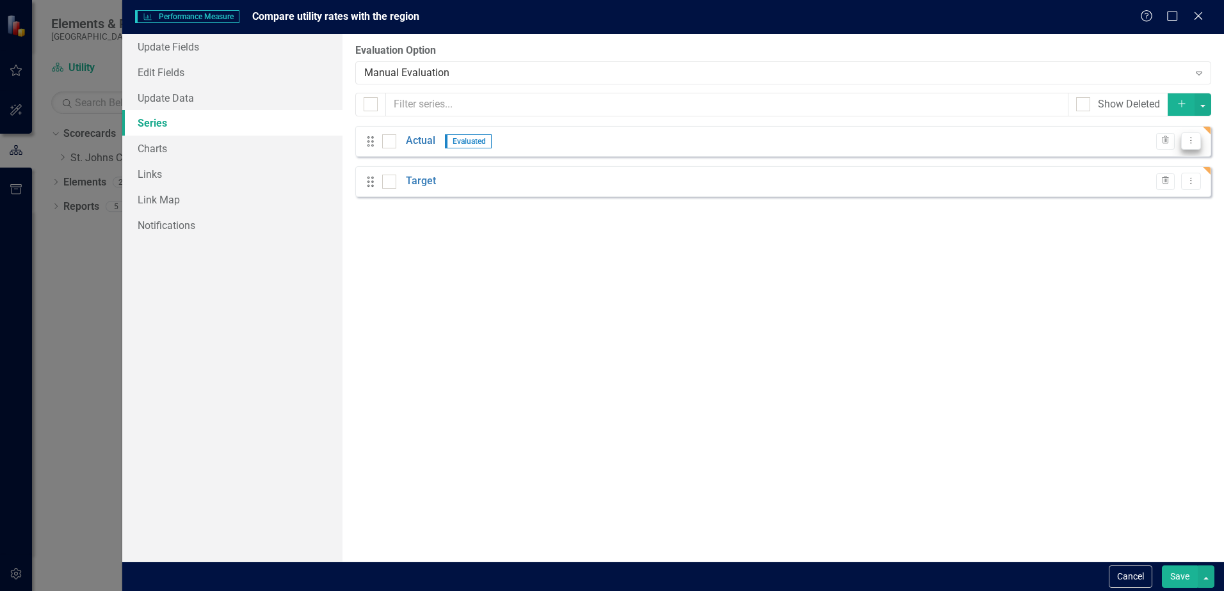
click at [1197, 145] on button "Dropdown Menu" at bounding box center [1191, 140] width 20 height 17
click at [1165, 171] on link "Edit Edit Measure Series" at bounding box center [1127, 162] width 145 height 24
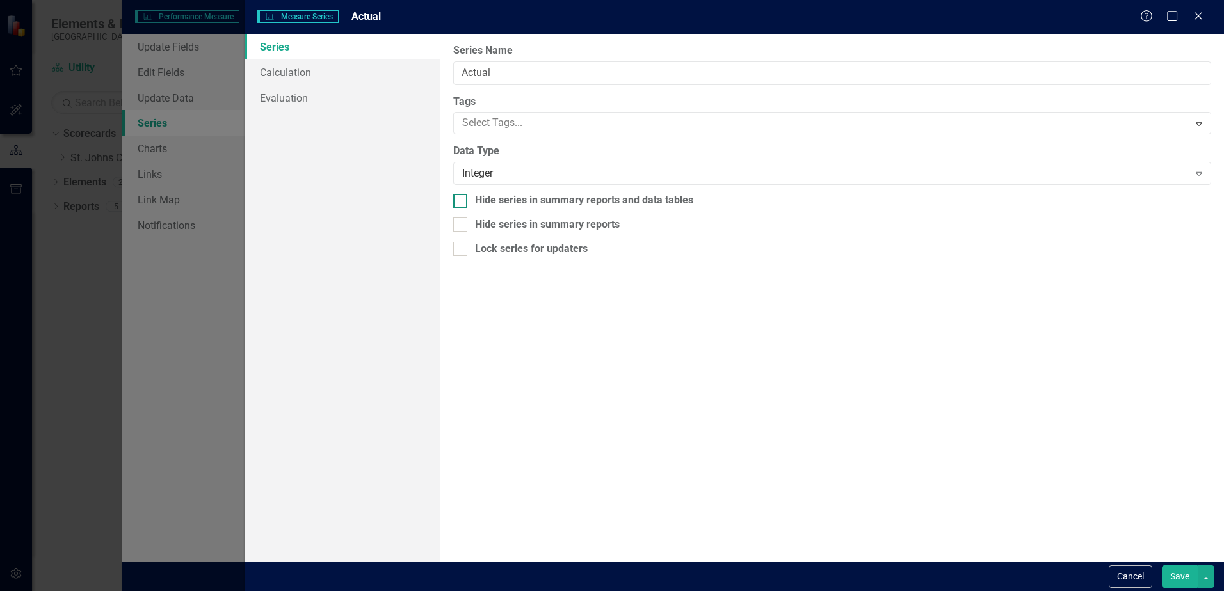
click at [464, 200] on div at bounding box center [460, 201] width 14 height 14
click at [461, 200] on input "Hide series in summary reports and data tables" at bounding box center [457, 198] width 8 height 8
checkbox input "true"
click at [461, 225] on input "Hide series in summary reports" at bounding box center [457, 222] width 8 height 8
checkbox input "true"
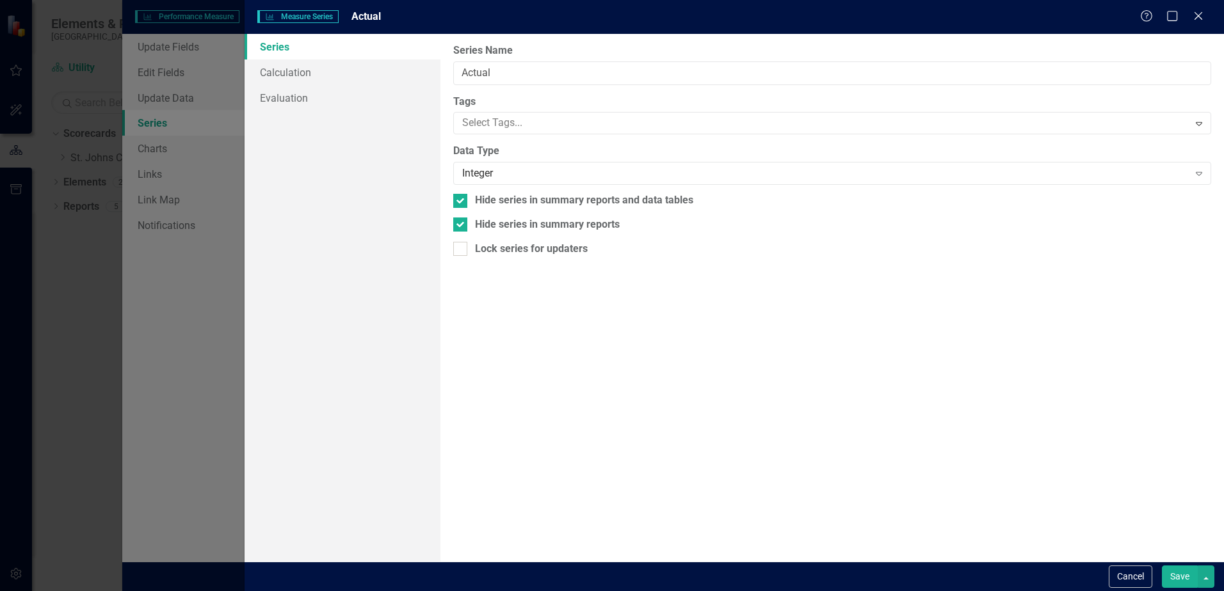
click at [1188, 578] on button "Save" at bounding box center [1179, 577] width 36 height 22
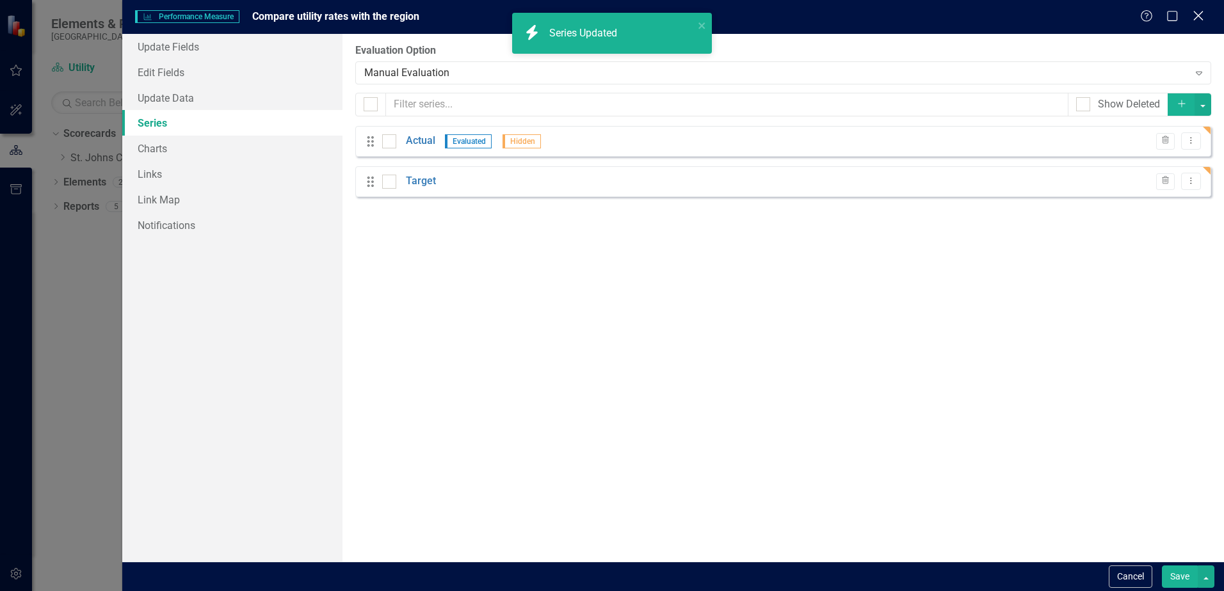
click at [1200, 16] on icon "Close" at bounding box center [1198, 16] width 16 height 12
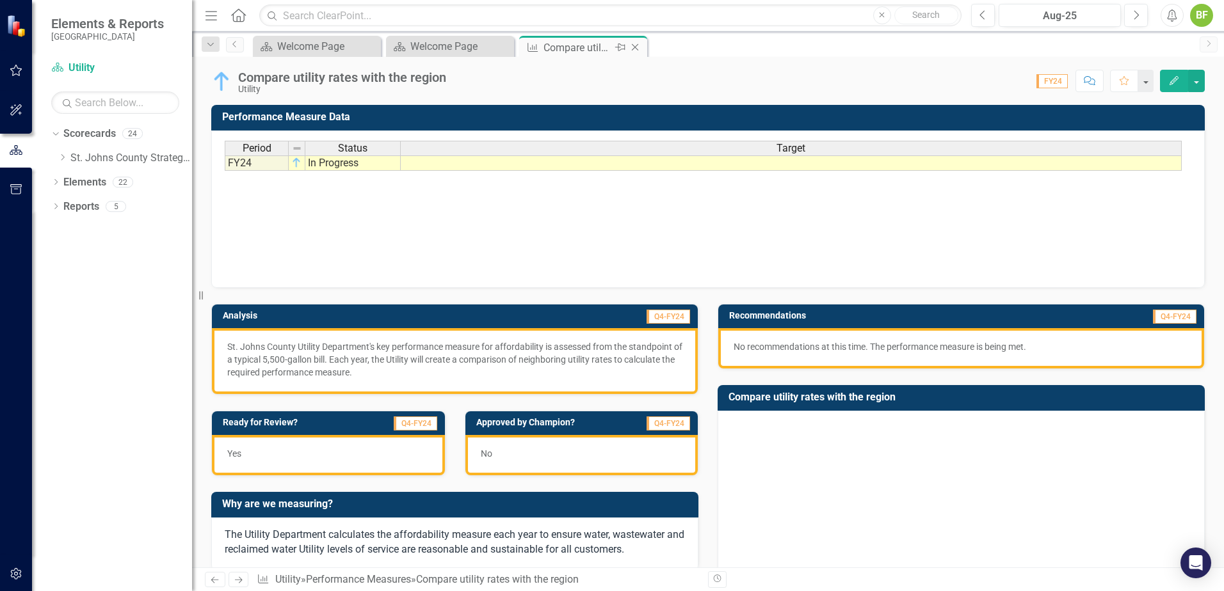
click at [636, 49] on icon at bounding box center [635, 47] width 7 height 7
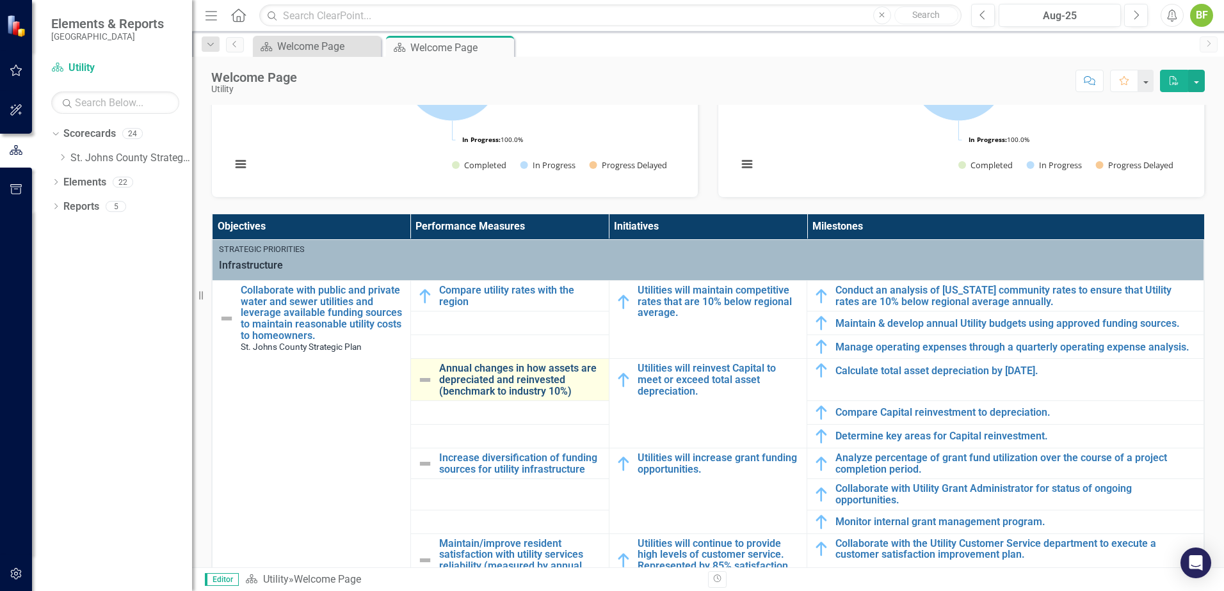
scroll to position [320, 0]
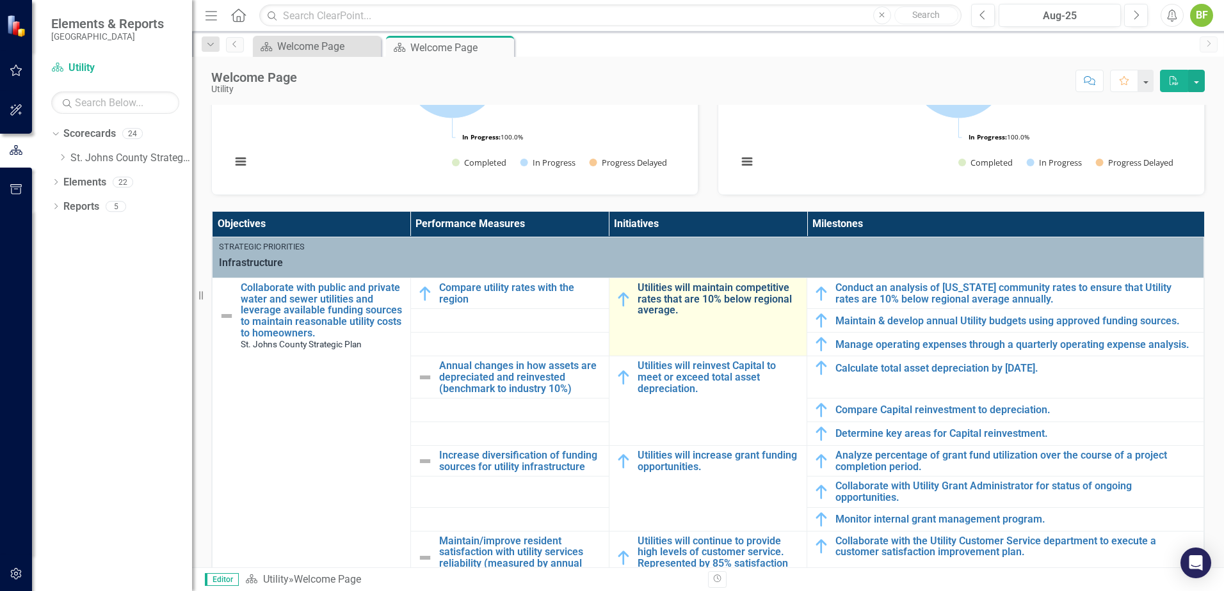
click at [728, 292] on link "Utilities will maintain competitive rates that are 10% below regional average." at bounding box center [718, 299] width 163 height 34
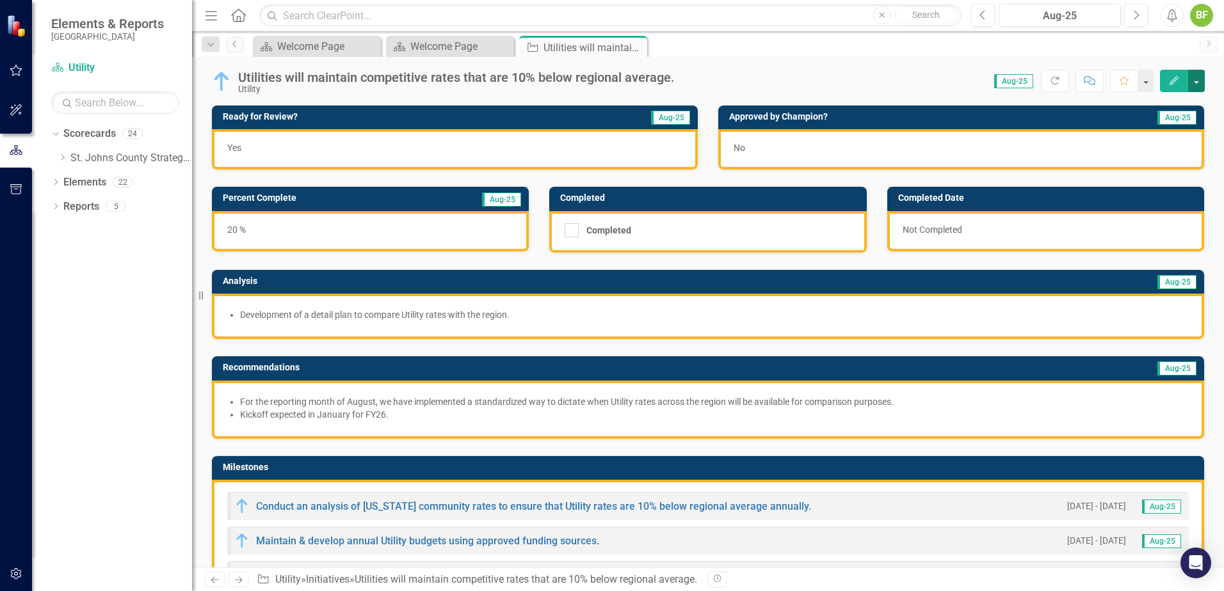
click at [1195, 79] on button "button" at bounding box center [1196, 81] width 17 height 22
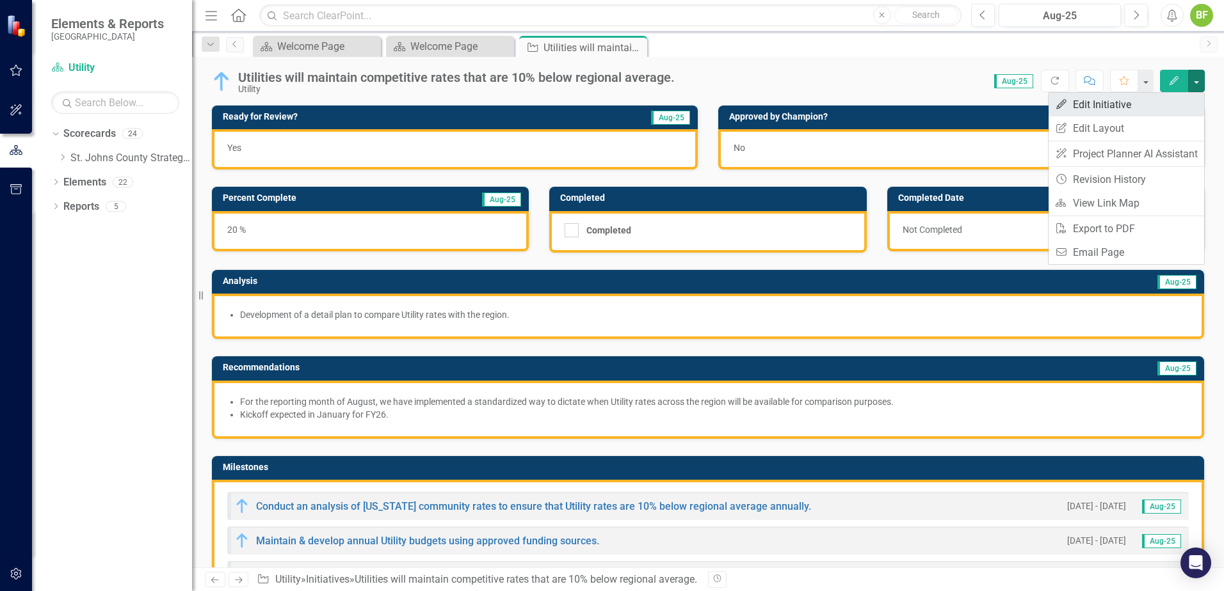
click at [1164, 106] on link "Edit Edit Initiative" at bounding box center [1126, 105] width 156 height 24
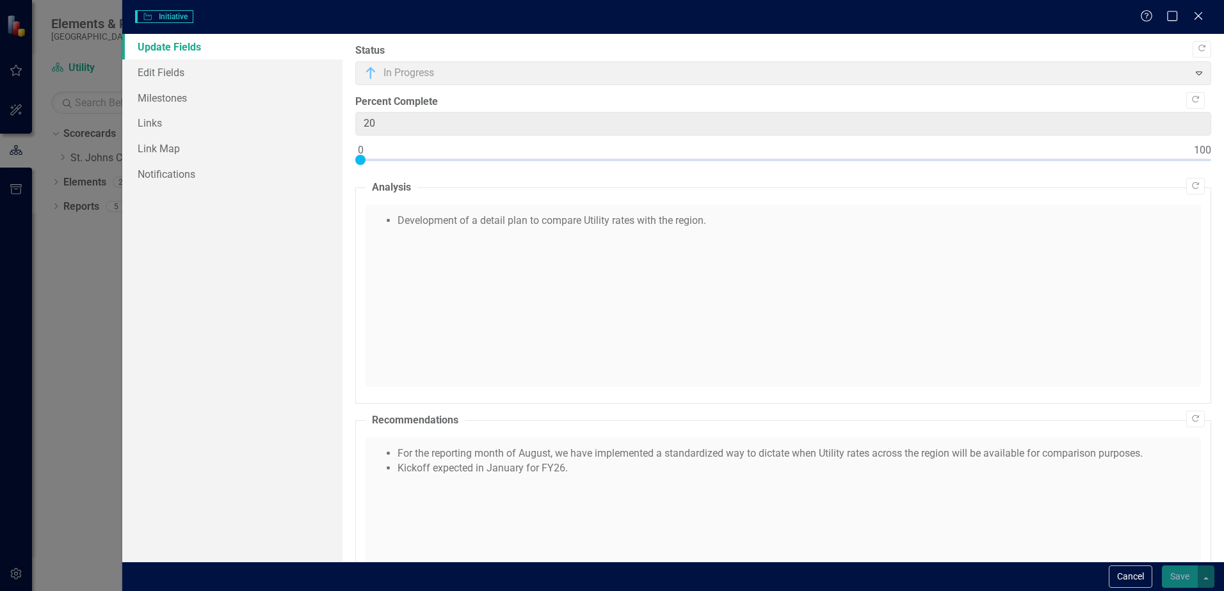
checkbox input "true"
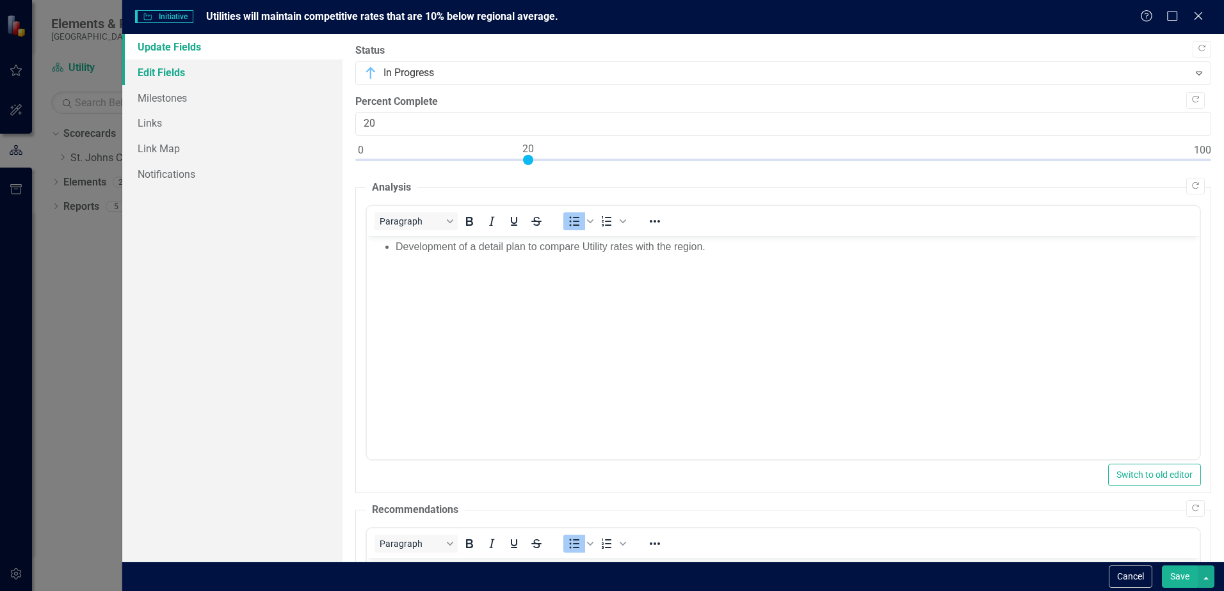
click at [170, 76] on link "Edit Fields" at bounding box center [232, 73] width 220 height 26
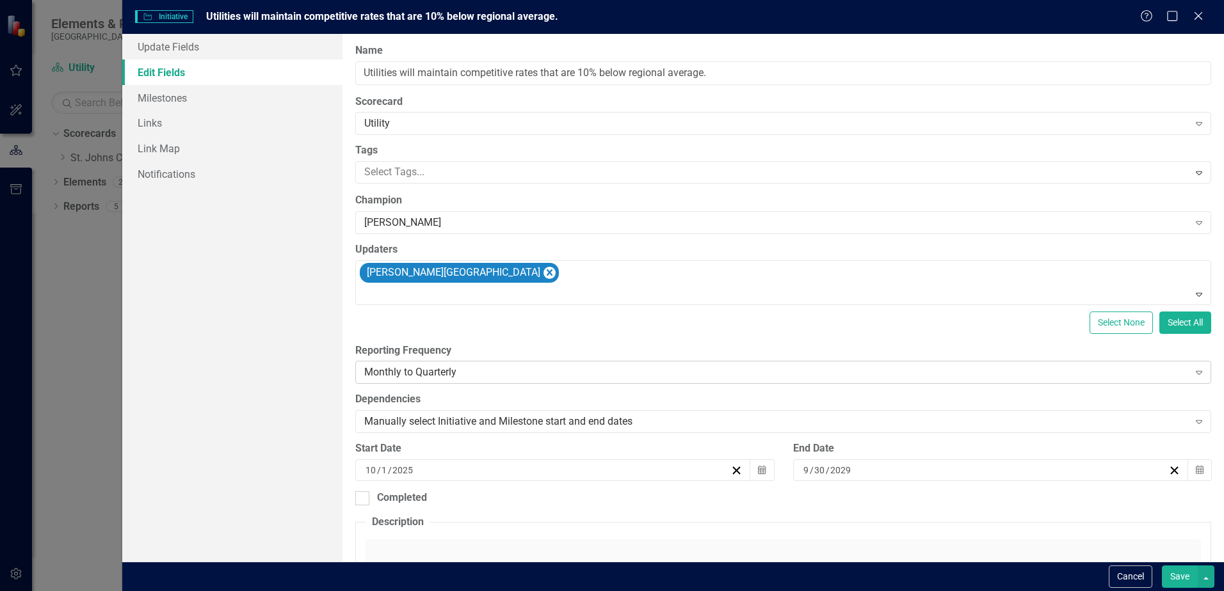
click at [498, 375] on div "Monthly to Quarterly" at bounding box center [776, 372] width 824 height 15
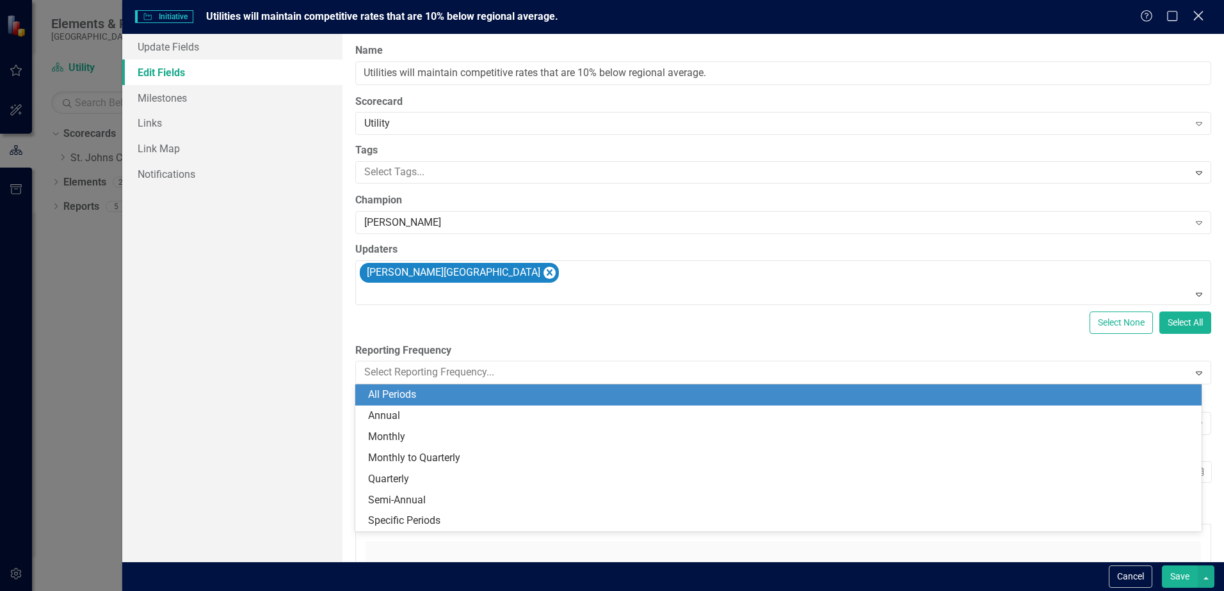
click at [1205, 16] on icon "Close" at bounding box center [1198, 16] width 16 height 12
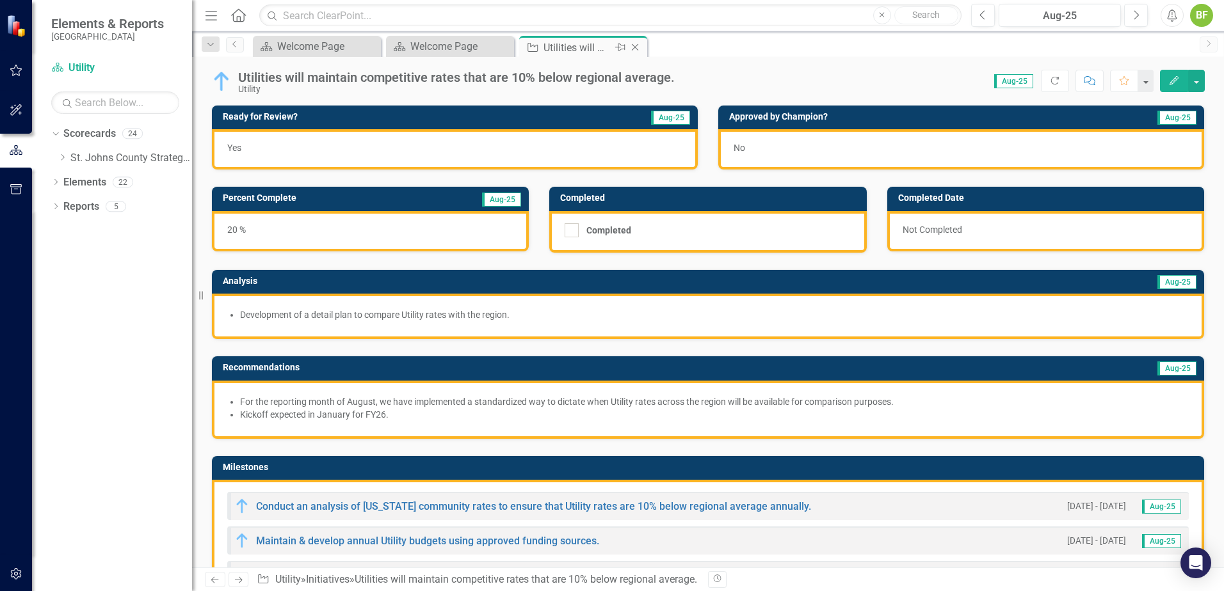
click at [636, 51] on icon "Close" at bounding box center [634, 47] width 13 height 10
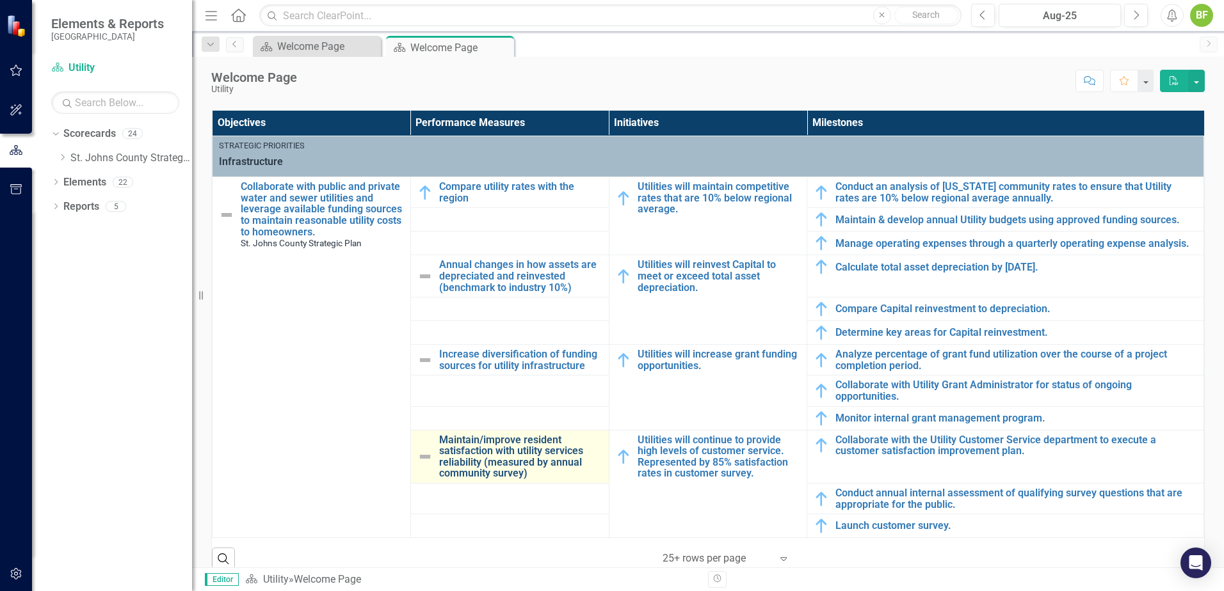
scroll to position [448, 0]
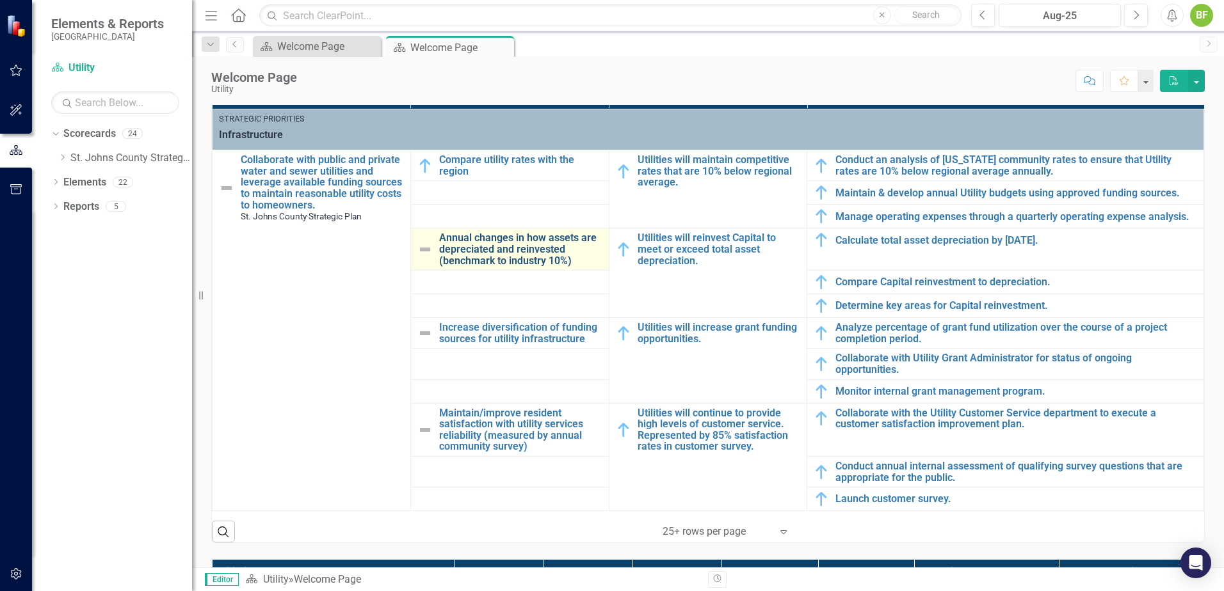
click at [507, 251] on link "Annual changes in how assets are depreciated and reinvested (benchmark to indus…" at bounding box center [520, 249] width 163 height 34
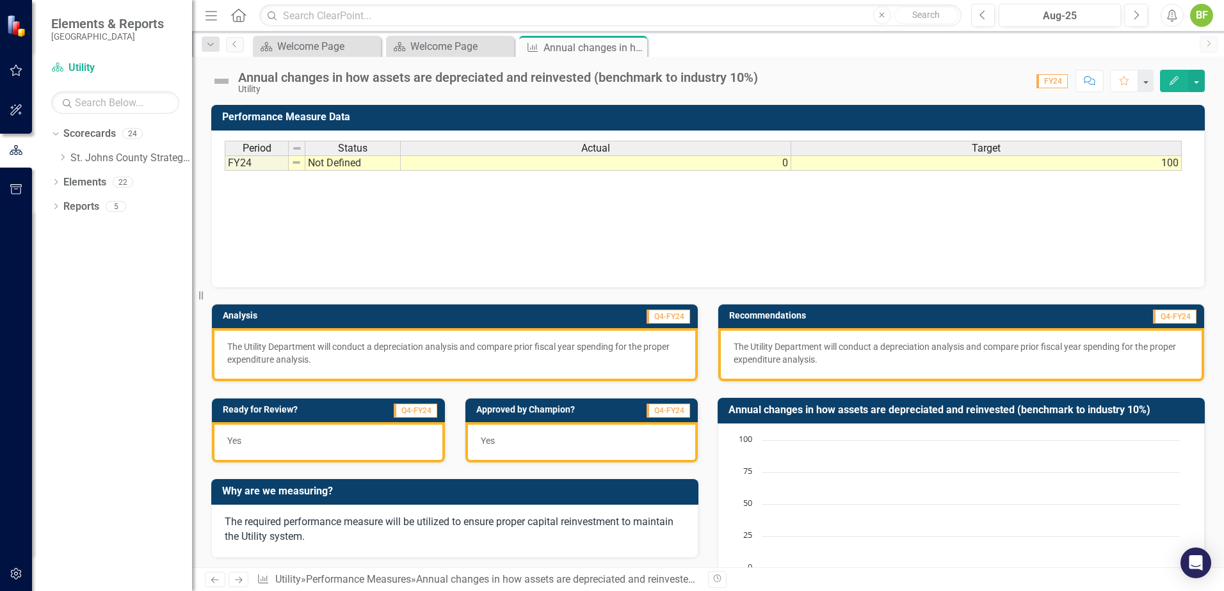
click at [221, 82] on img at bounding box center [221, 81] width 20 height 20
click at [225, 76] on img at bounding box center [221, 81] width 20 height 20
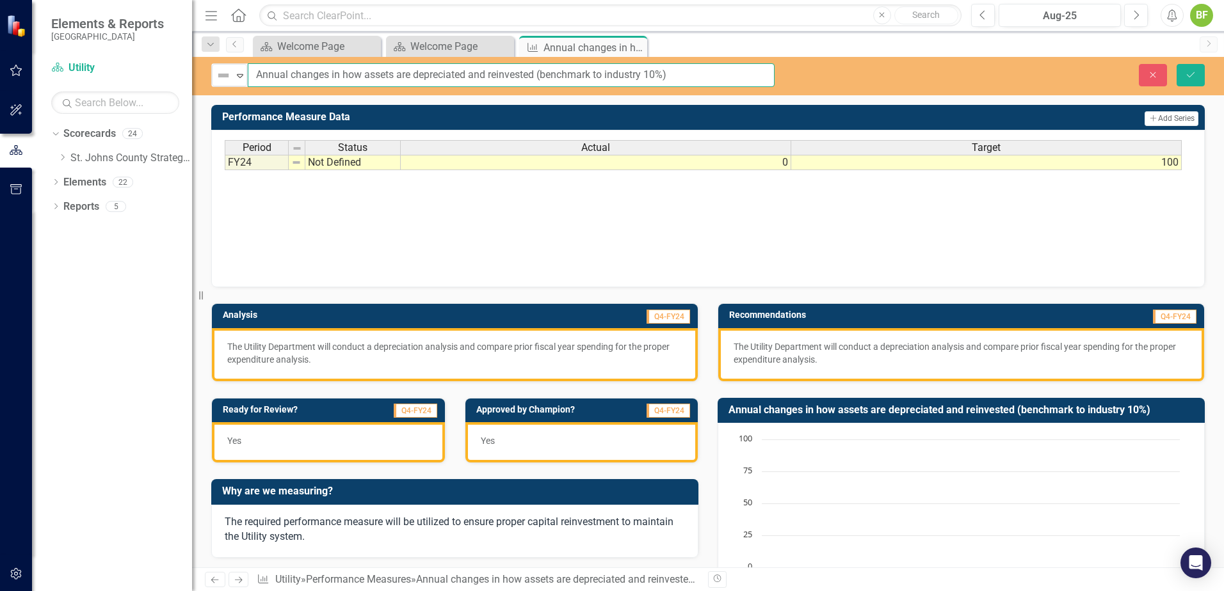
click at [351, 81] on input "Annual changes in how assets are depreciated and reinvested (benchmark to indus…" at bounding box center [511, 75] width 527 height 24
click at [234, 76] on icon "Expand" at bounding box center [240, 75] width 13 height 10
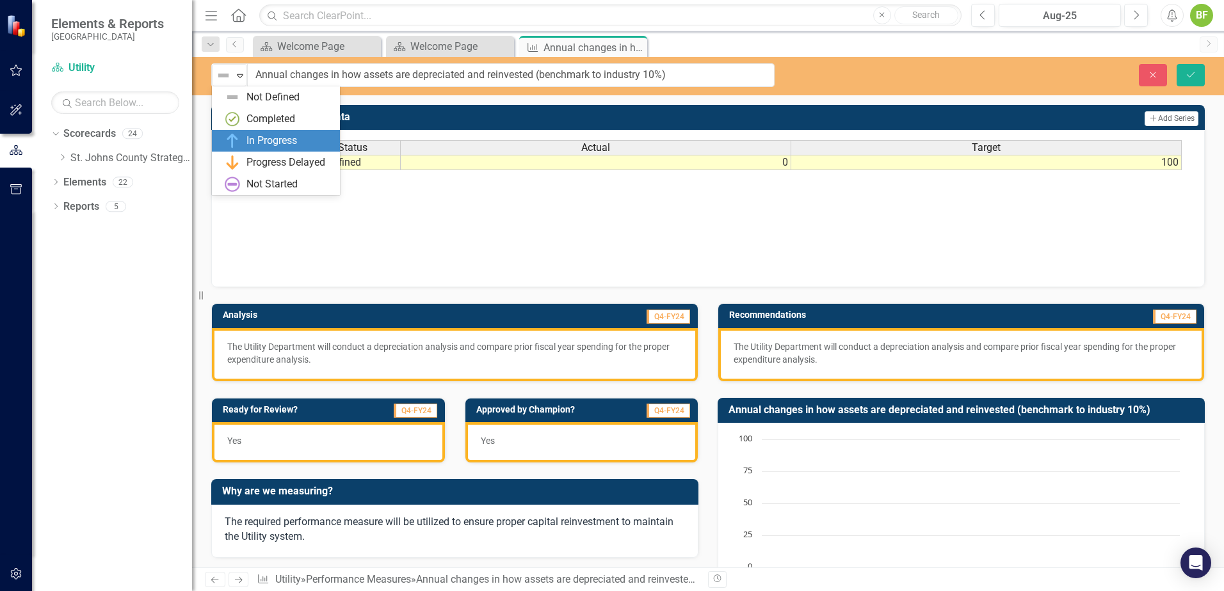
click at [244, 143] on div "In Progress" at bounding box center [279, 140] width 108 height 15
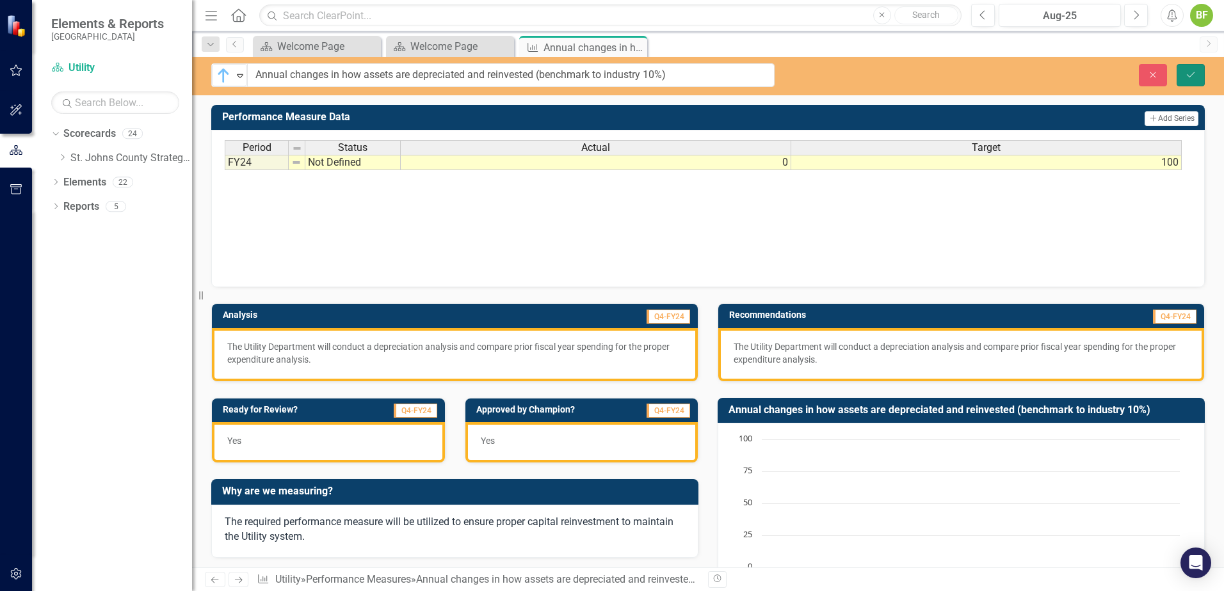
click at [1188, 71] on icon "Save" at bounding box center [1190, 74] width 12 height 9
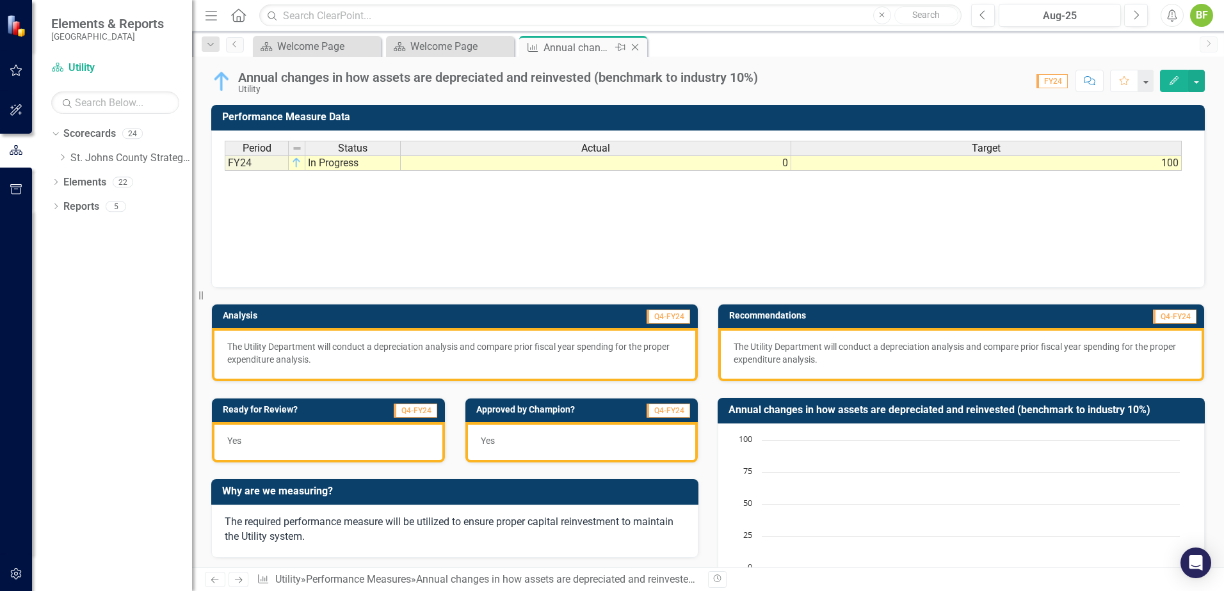
click at [635, 47] on icon "Close" at bounding box center [634, 47] width 13 height 10
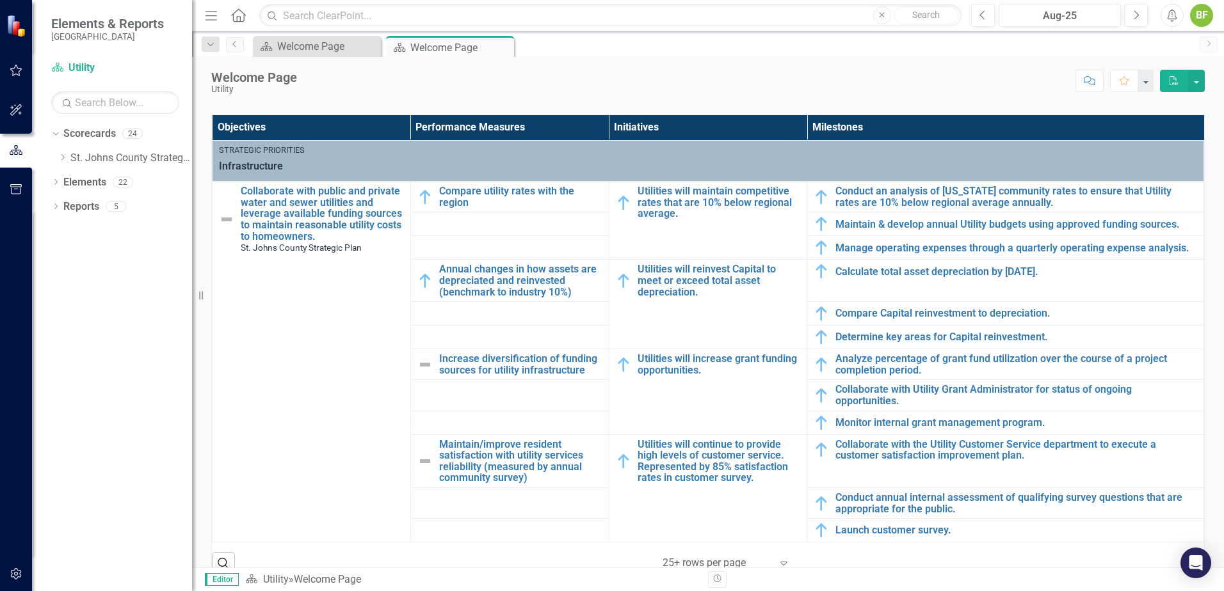
scroll to position [448, 0]
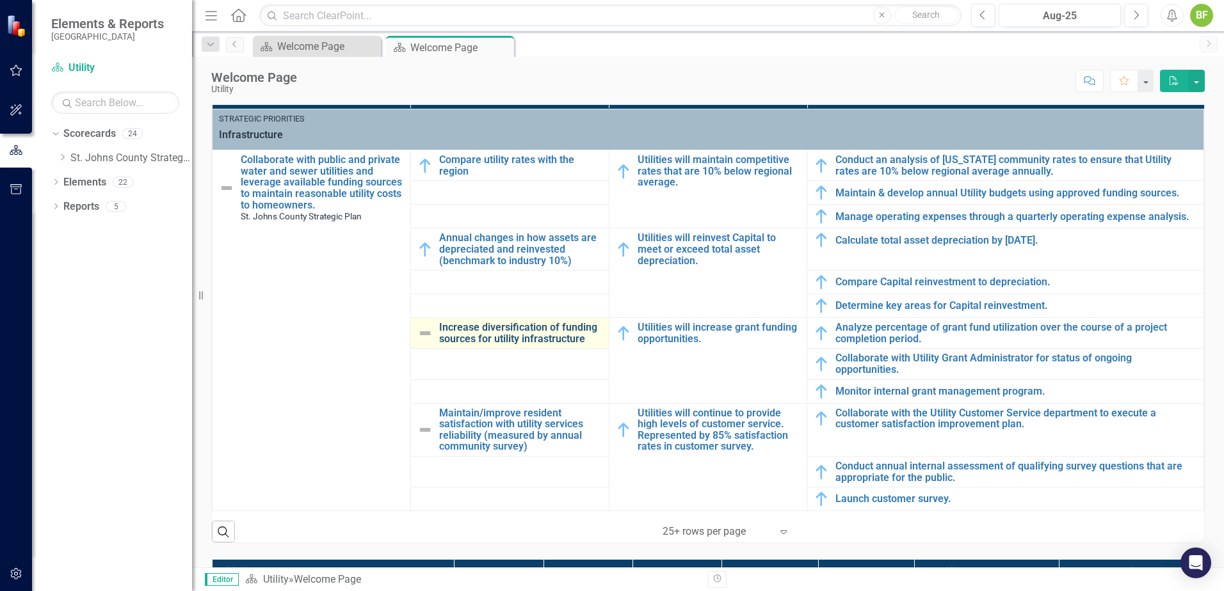
click at [500, 326] on link "Increase diversification of funding sources for utility infrastructure" at bounding box center [520, 333] width 163 height 22
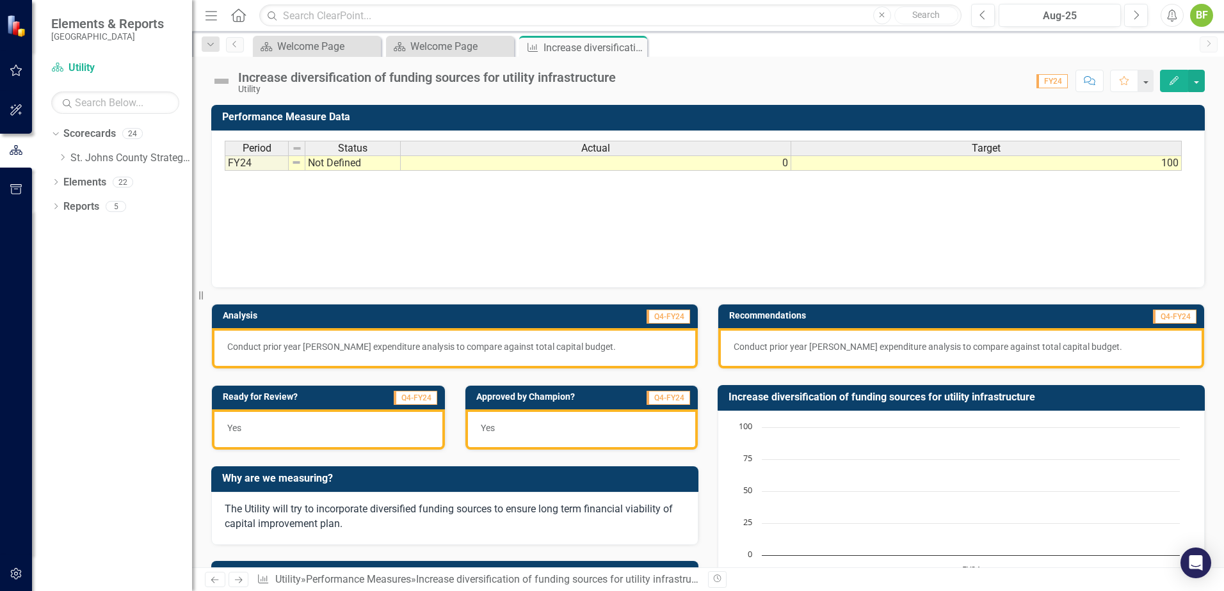
click at [1169, 165] on td "100" at bounding box center [986, 163] width 390 height 15
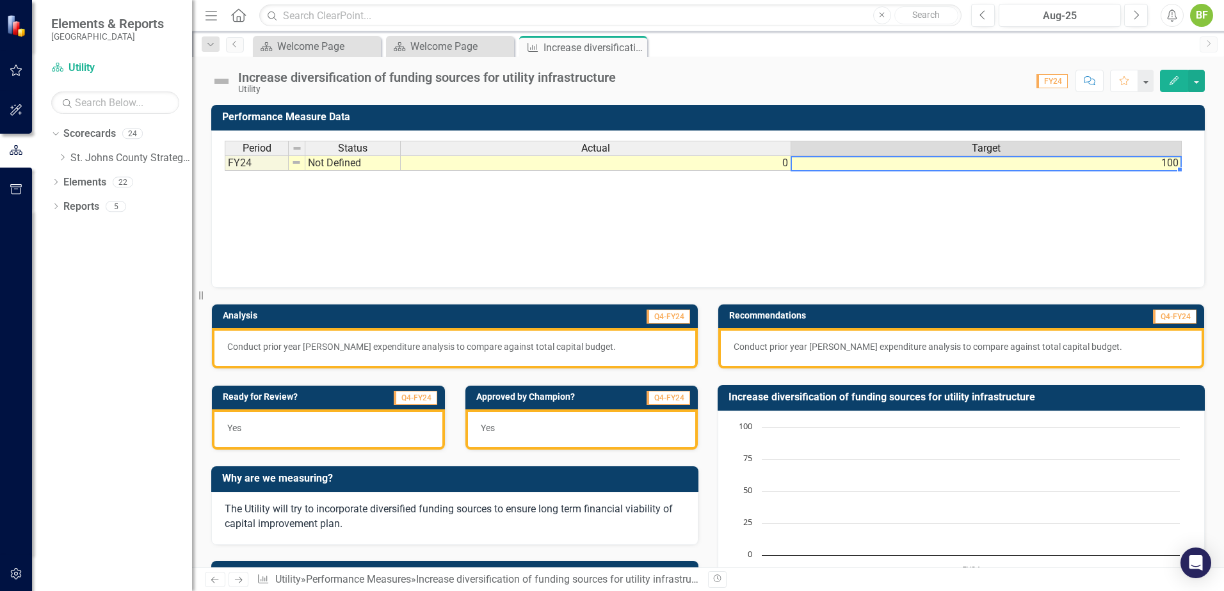
click at [1169, 165] on td "100" at bounding box center [986, 163] width 390 height 15
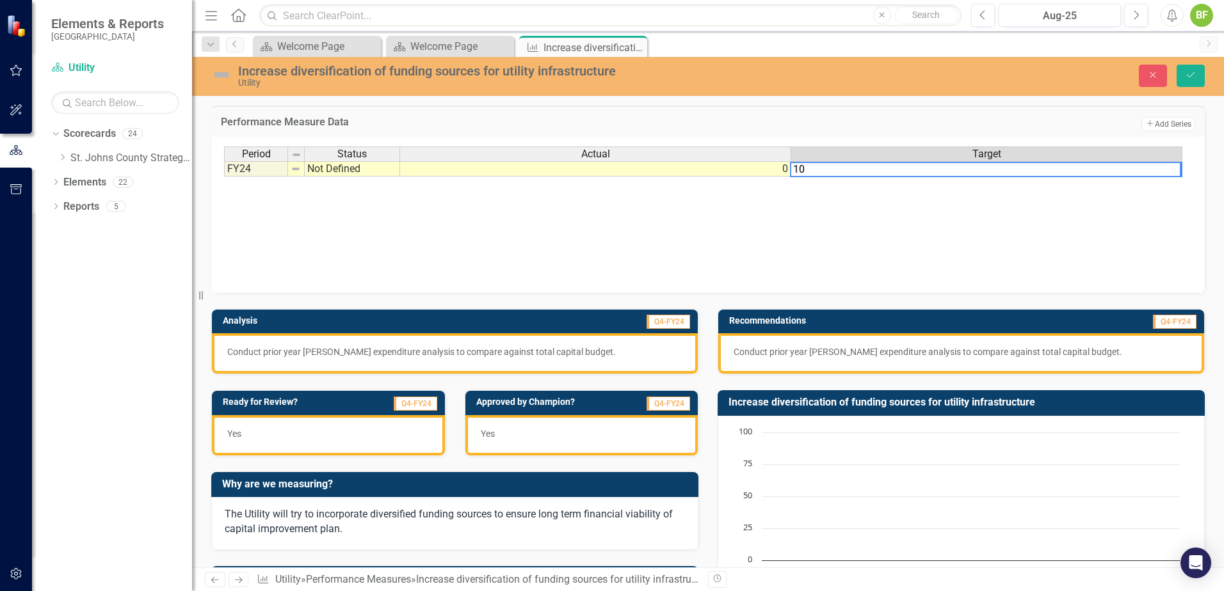
type textarea "1"
type textarea "0"
click at [221, 67] on img at bounding box center [221, 75] width 20 height 20
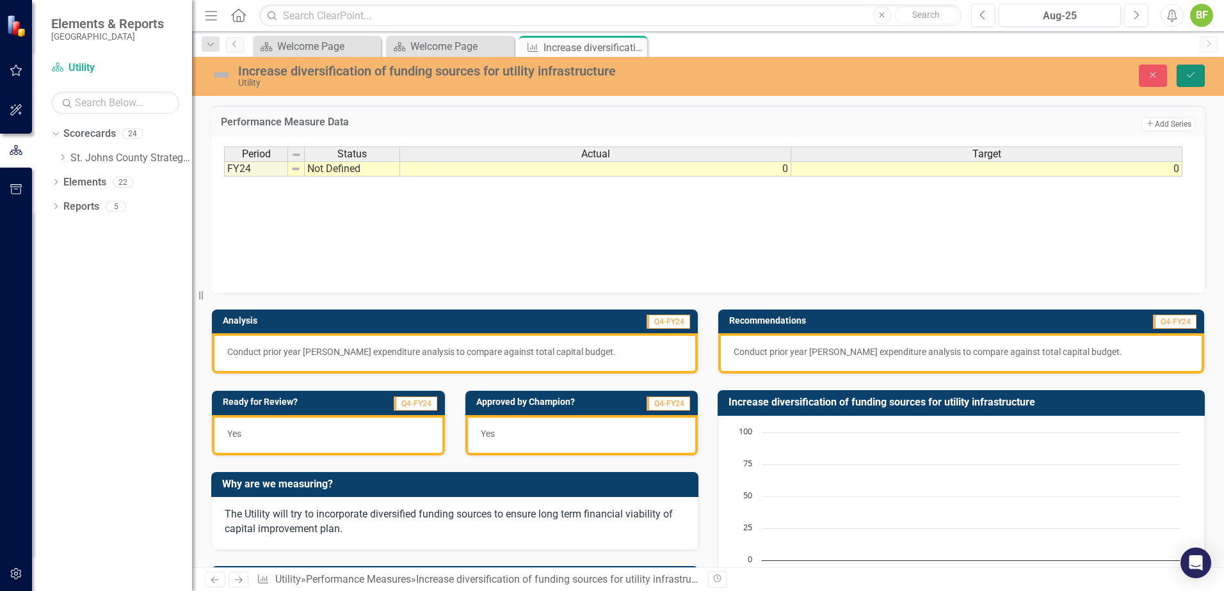
click at [1191, 78] on icon "Save" at bounding box center [1190, 74] width 12 height 9
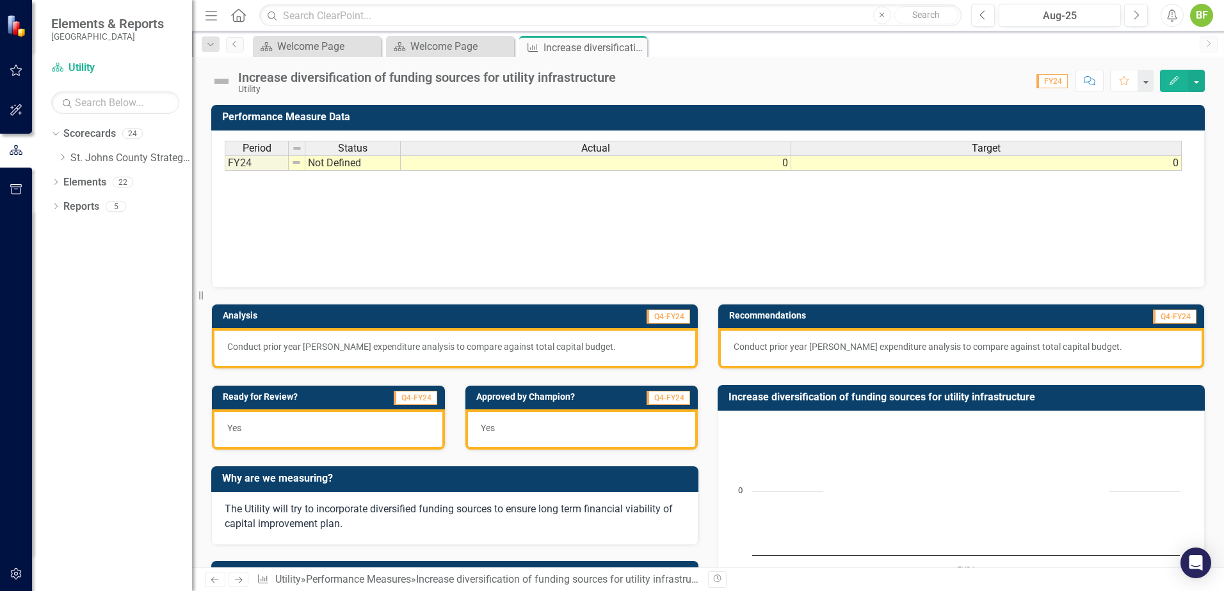
click at [227, 82] on img at bounding box center [221, 81] width 20 height 20
click at [225, 81] on img at bounding box center [221, 81] width 20 height 20
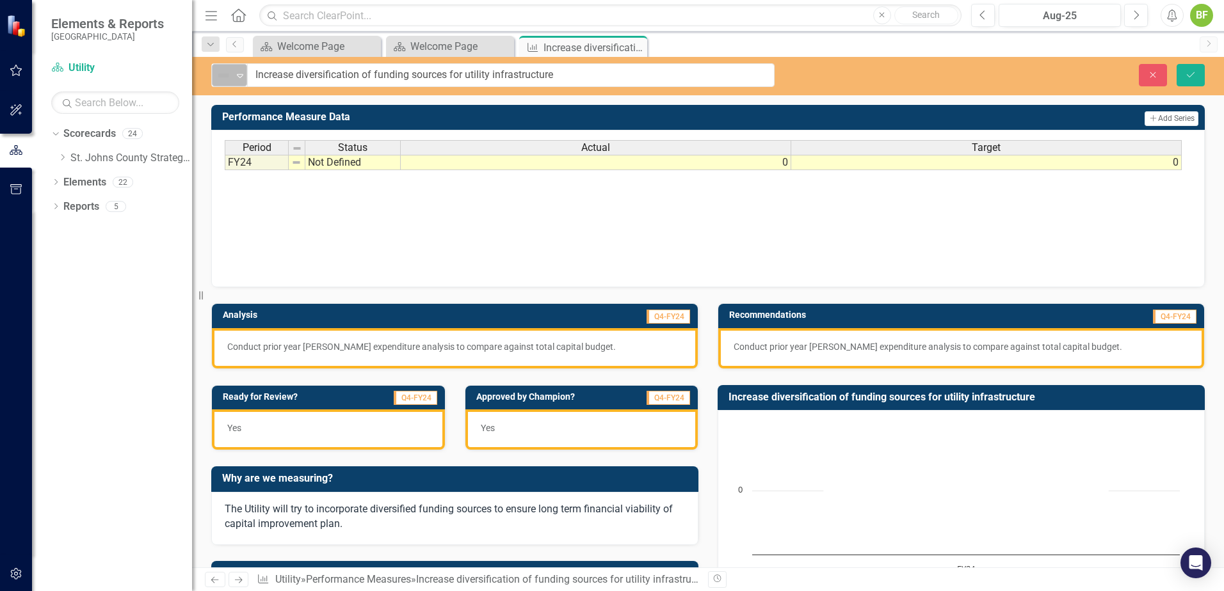
click at [224, 76] on img at bounding box center [223, 75] width 15 height 15
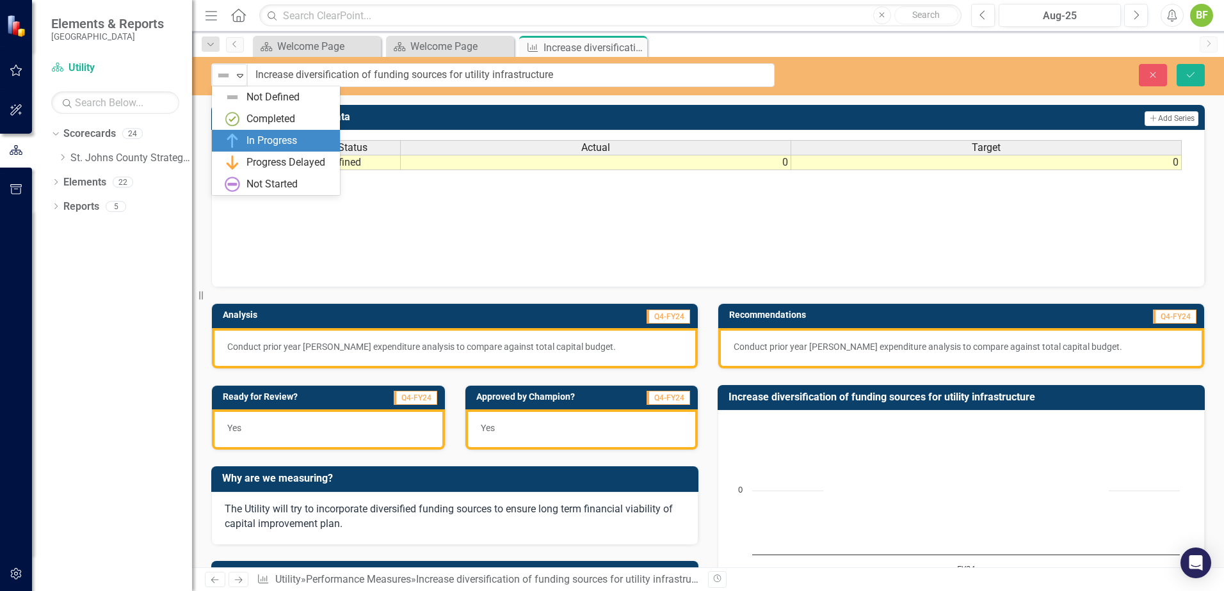
click at [285, 138] on div "In Progress" at bounding box center [271, 141] width 51 height 15
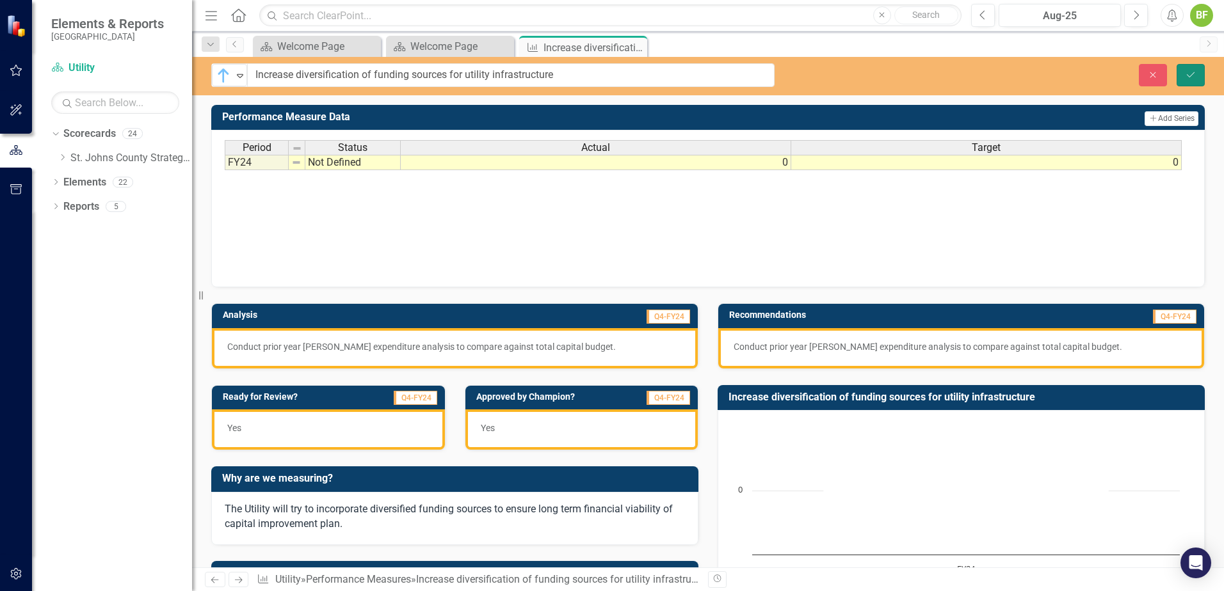
click at [1204, 81] on button "Save" at bounding box center [1190, 75] width 28 height 22
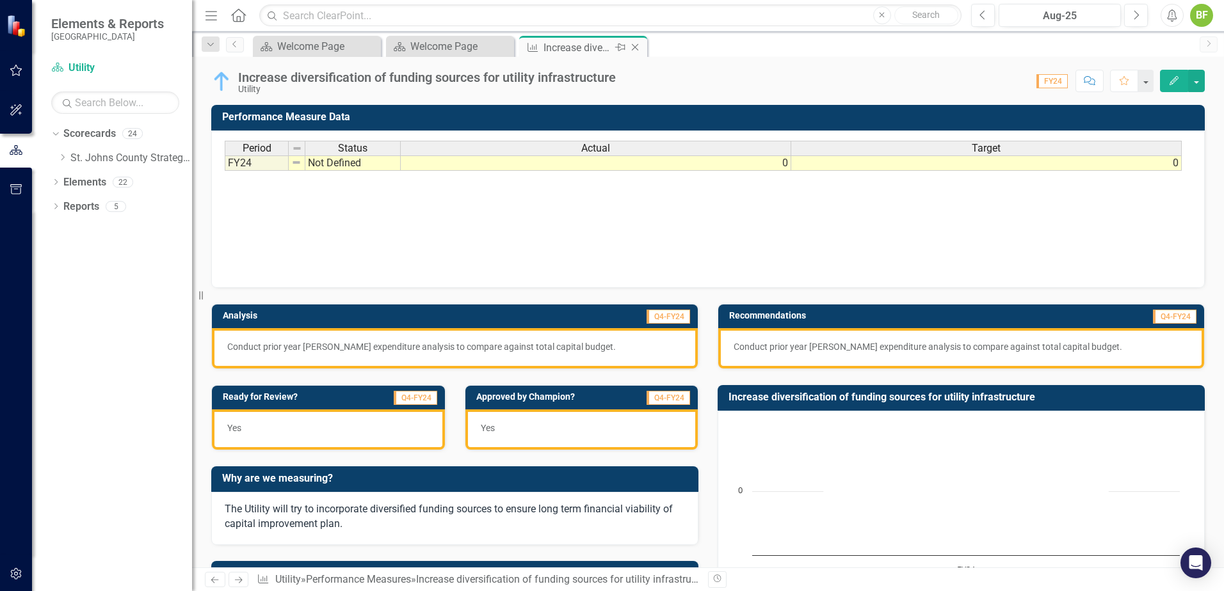
click at [640, 46] on icon "Close" at bounding box center [634, 47] width 13 height 10
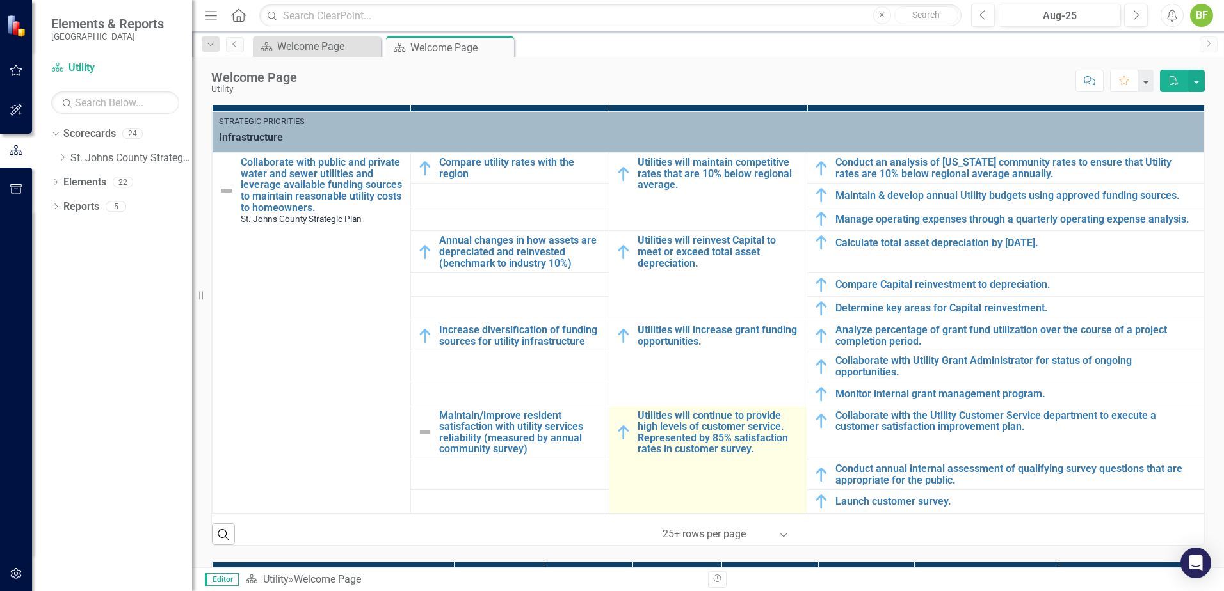
scroll to position [576, 0]
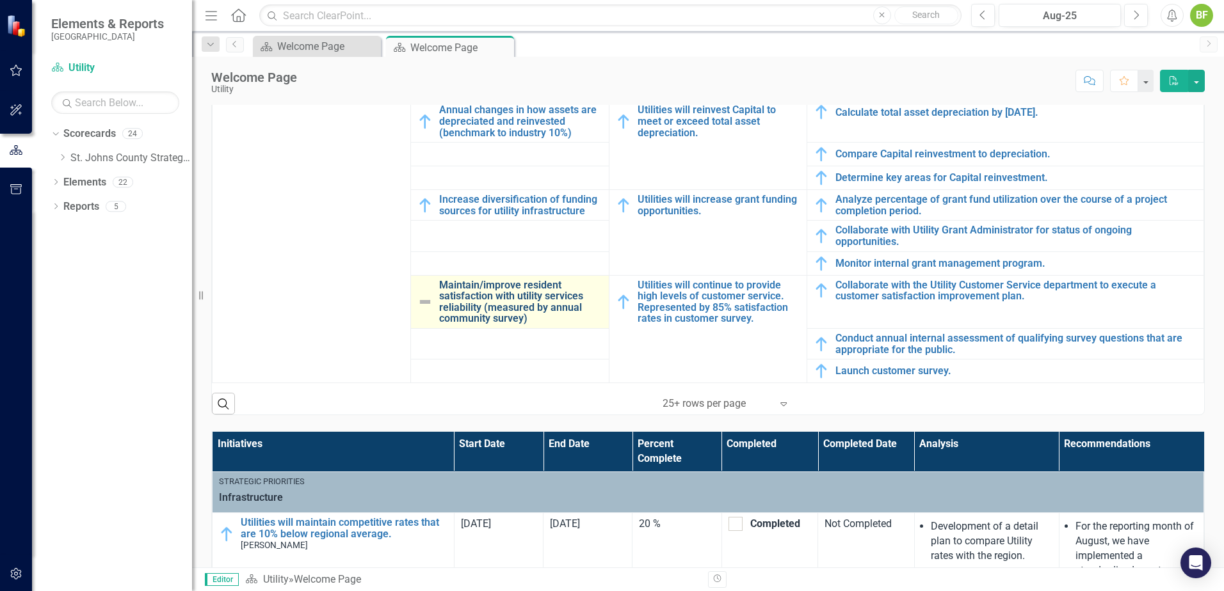
click at [478, 293] on link "Maintain/improve resident satisfaction with utility services reliability (measu…" at bounding box center [520, 302] width 163 height 45
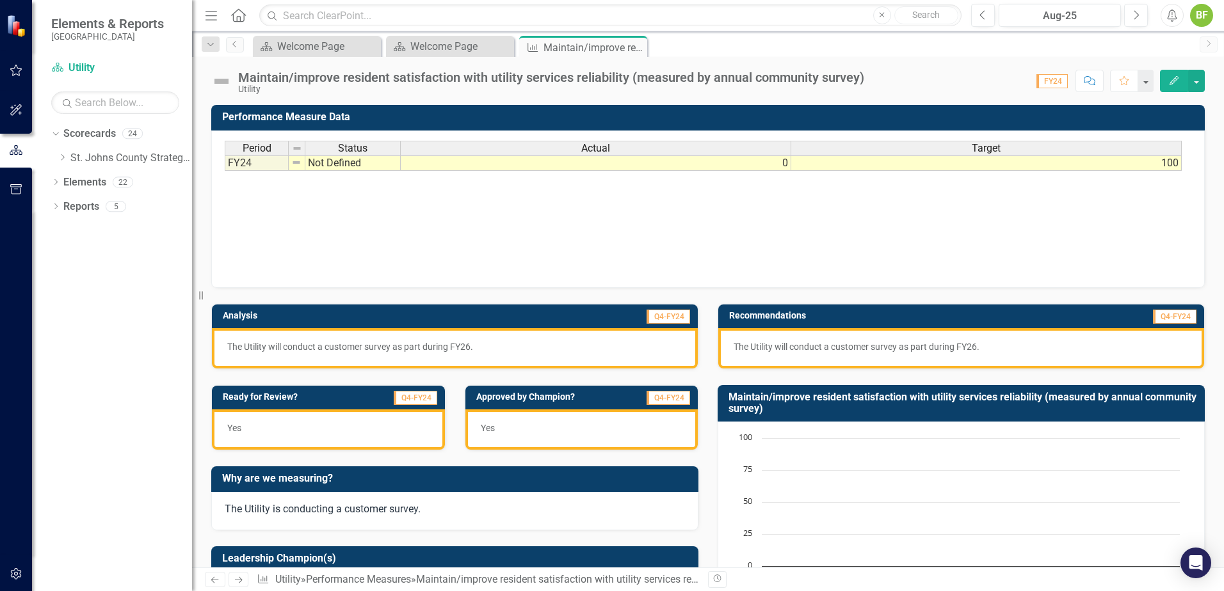
click at [1167, 161] on td "100" at bounding box center [986, 163] width 390 height 15
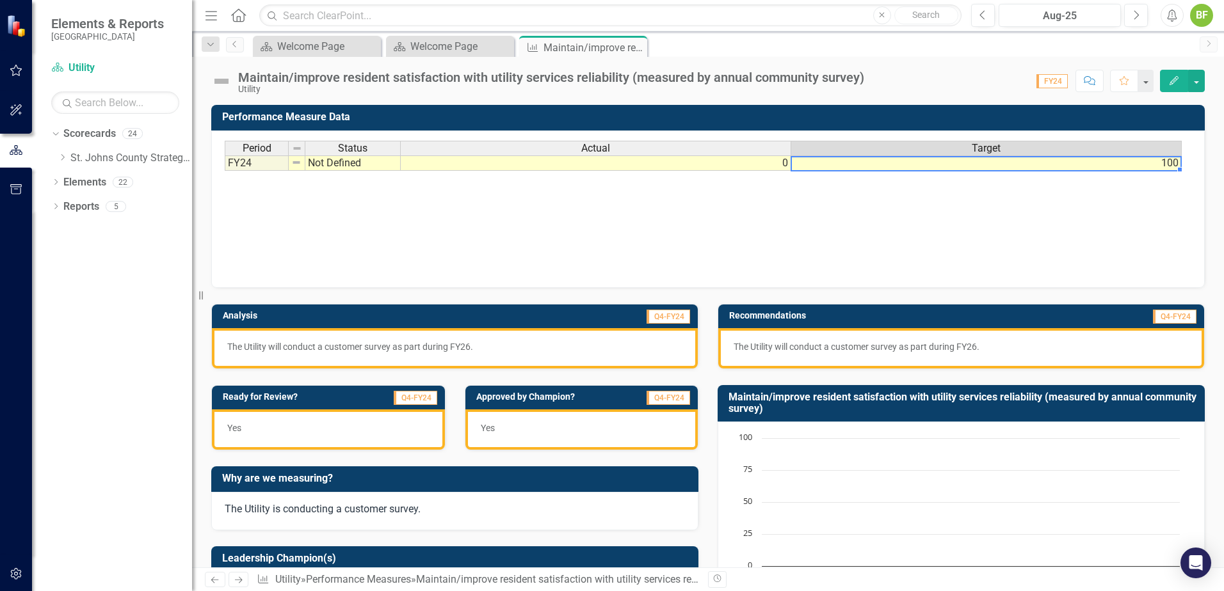
click at [1167, 161] on td "100" at bounding box center [986, 163] width 390 height 15
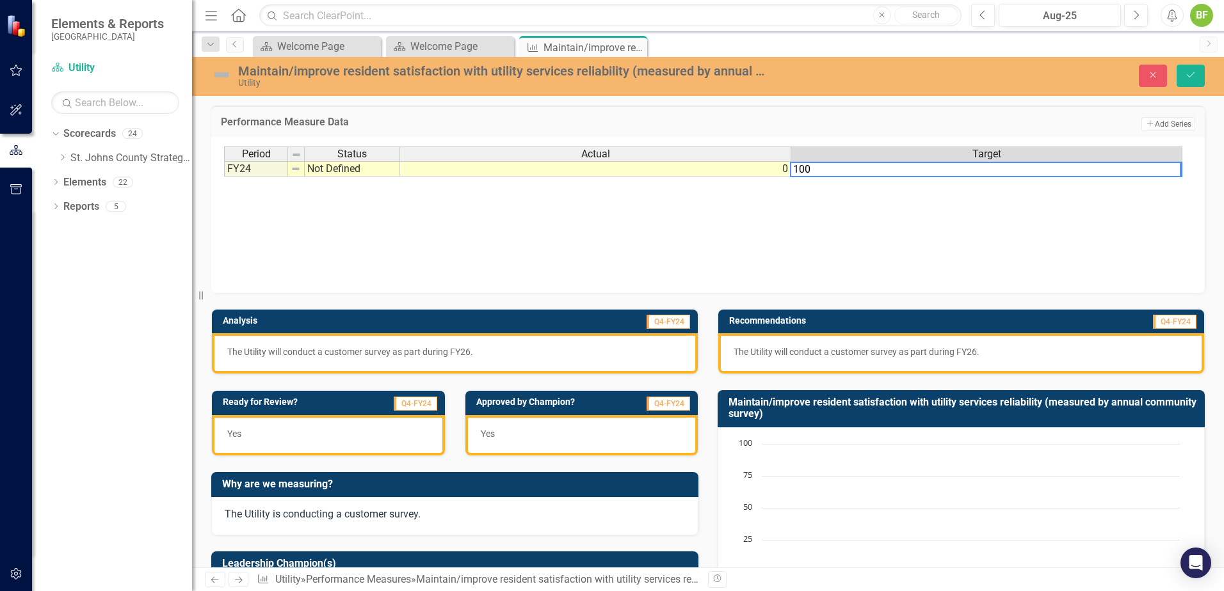
drag, startPoint x: 1165, startPoint y: 168, endPoint x: 1234, endPoint y: 170, distance: 69.1
click at [1223, 170] on html "Elements & Reports [GEOGRAPHIC_DATA] Scorecard Utility Search Dropdown Scorecar…" at bounding box center [612, 295] width 1224 height 591
type textarea "1"
type textarea "0"
click at [1197, 76] on button "Save" at bounding box center [1190, 76] width 28 height 22
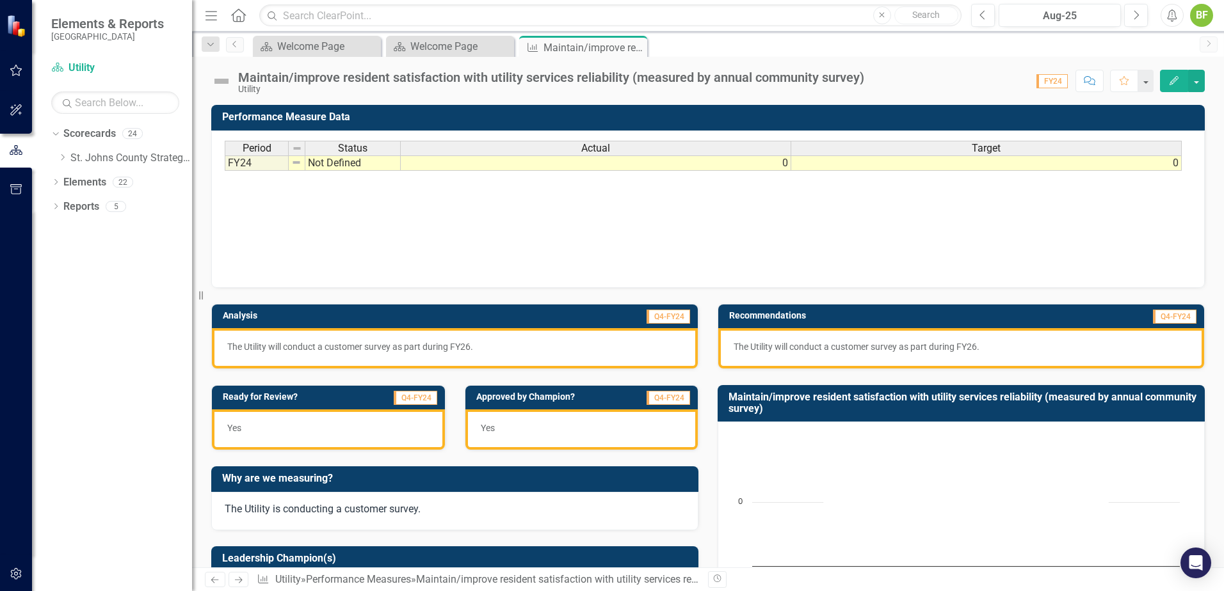
click at [220, 83] on img at bounding box center [221, 81] width 20 height 20
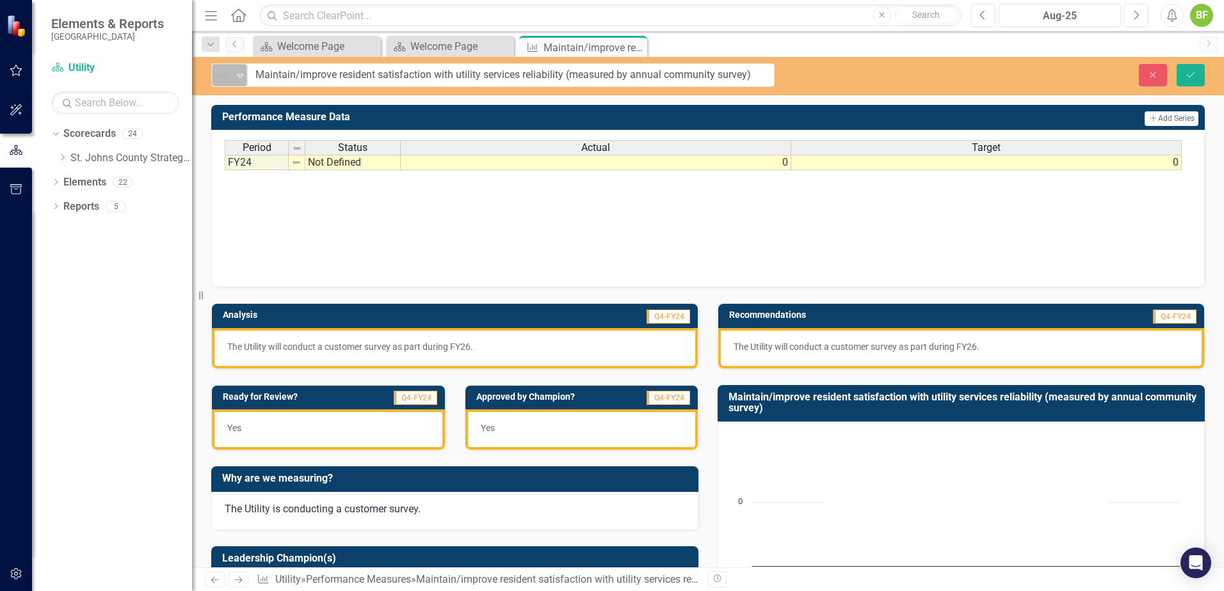
click at [220, 82] on img at bounding box center [223, 75] width 15 height 15
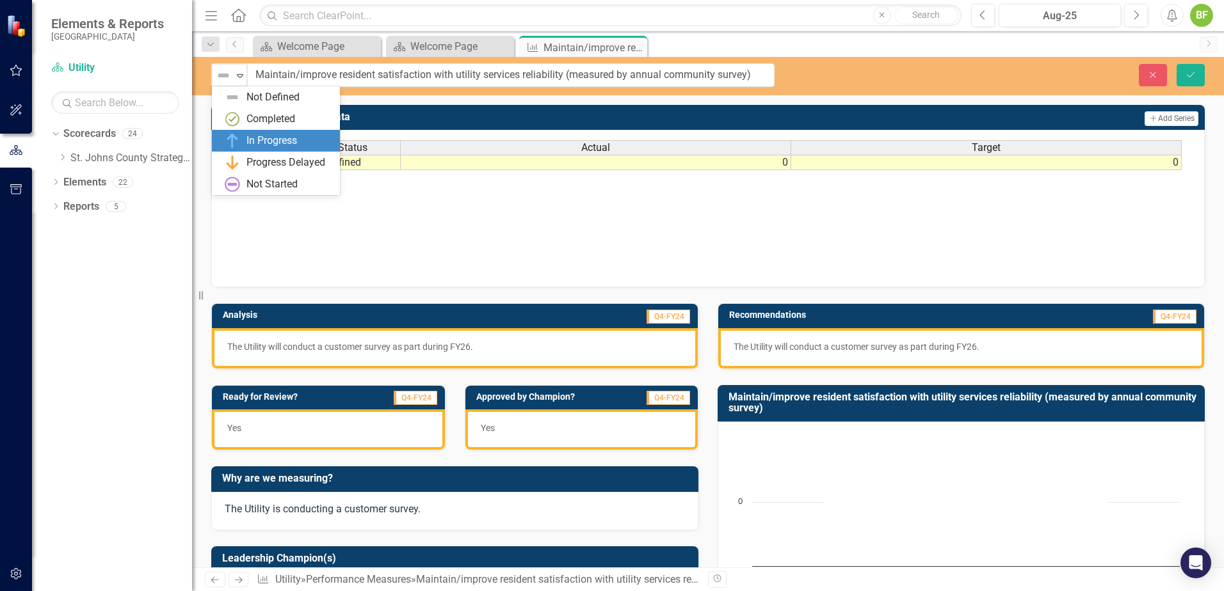
drag, startPoint x: 268, startPoint y: 148, endPoint x: 987, endPoint y: 34, distance: 728.2
click at [269, 148] on div "In Progress" at bounding box center [271, 141] width 51 height 15
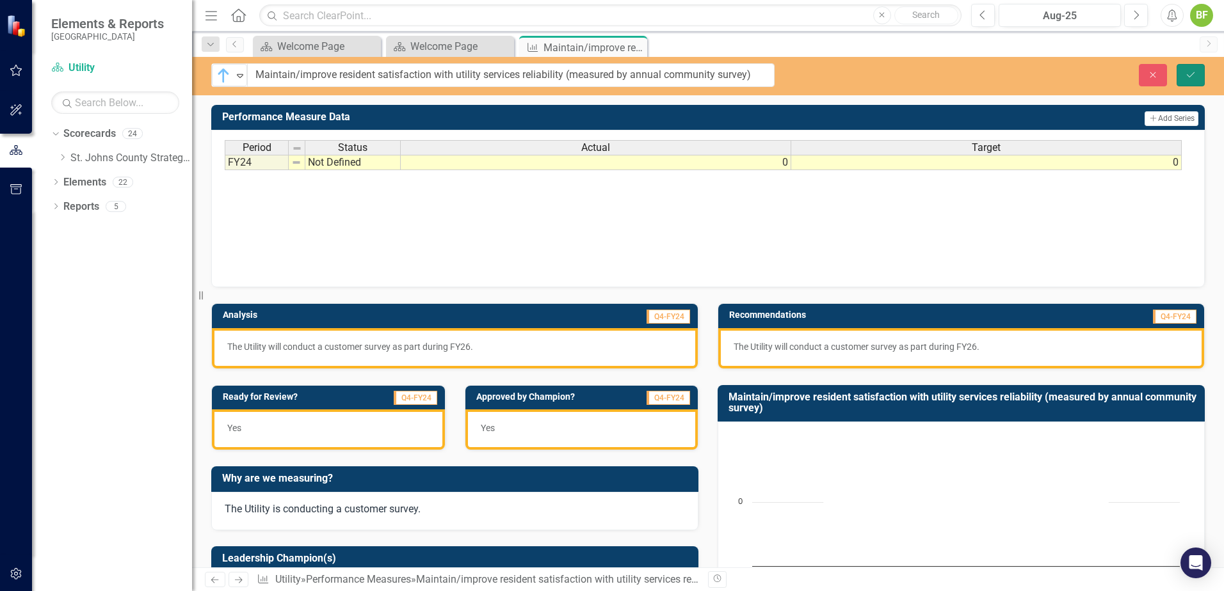
click at [1193, 70] on icon "Save" at bounding box center [1190, 74] width 12 height 9
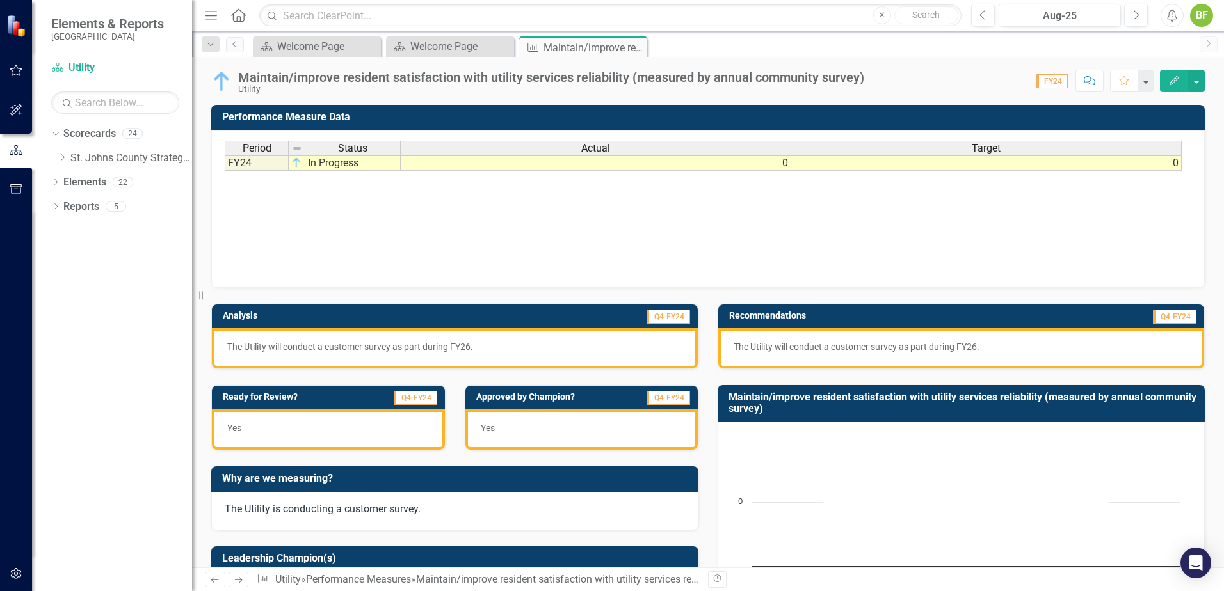
click at [0, 0] on icon "Close" at bounding box center [0, 0] width 0 height 0
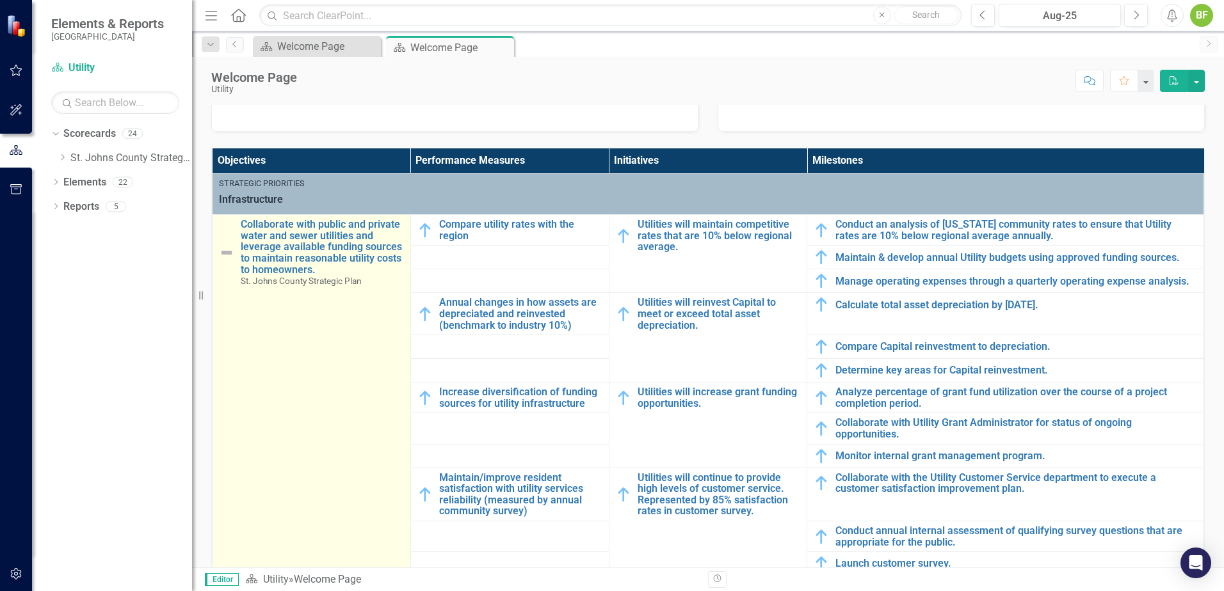
scroll to position [384, 0]
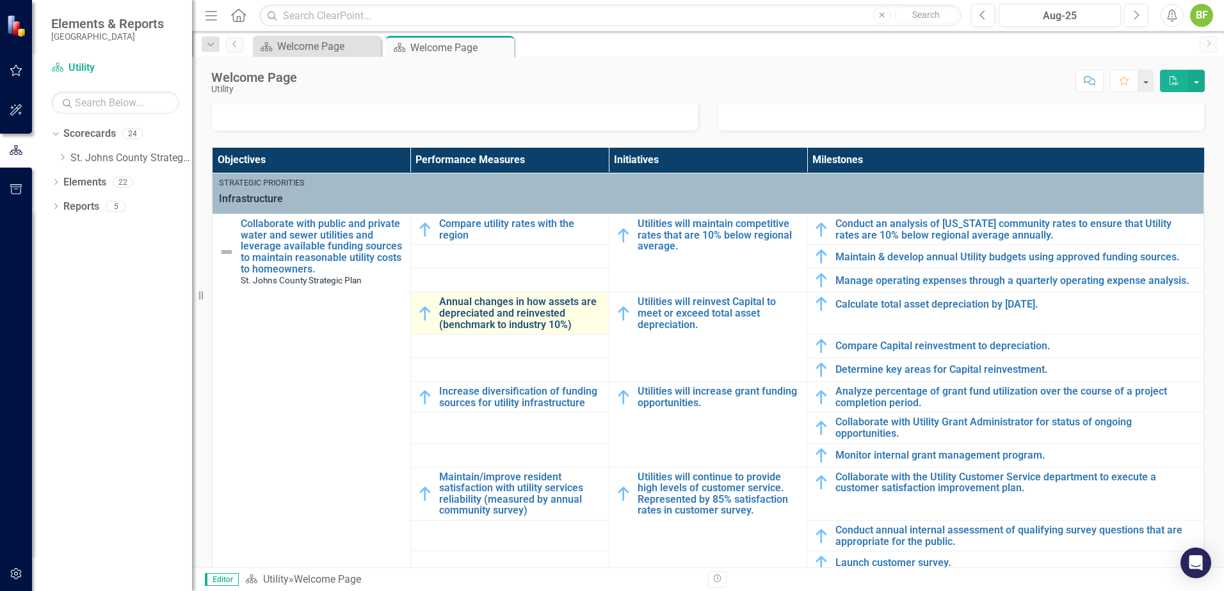
click at [515, 326] on link "Annual changes in how assets are depreciated and reinvested (benchmark to indus…" at bounding box center [520, 313] width 163 height 34
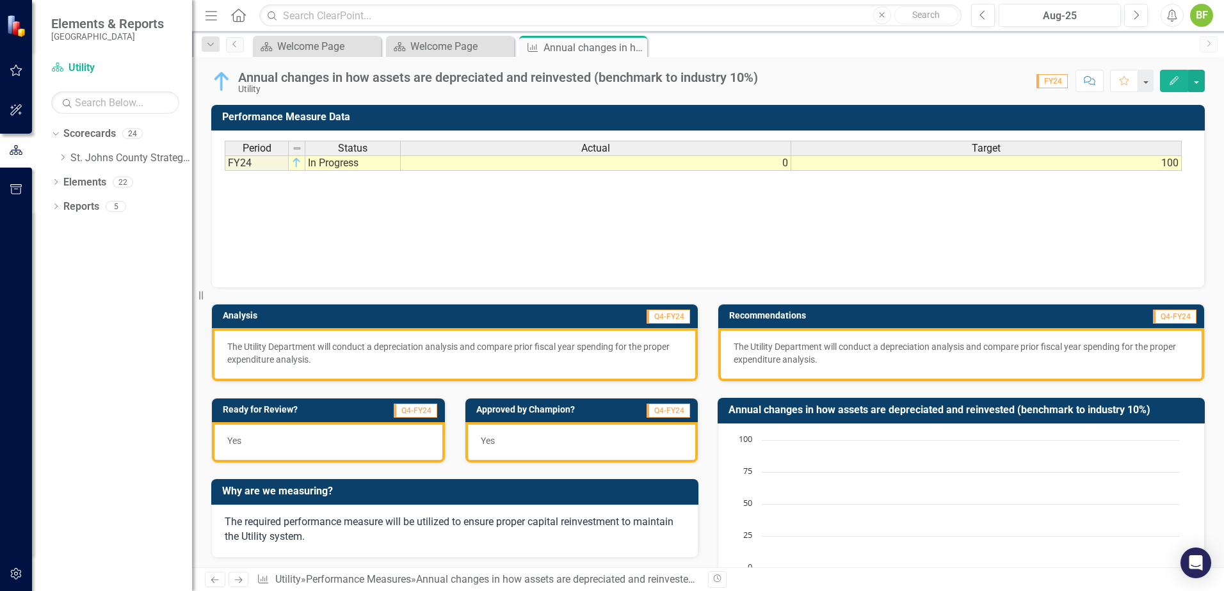
click at [252, 83] on div "Annual changes in how assets are depreciated and reinvested (benchmark to indus…" at bounding box center [498, 77] width 520 height 14
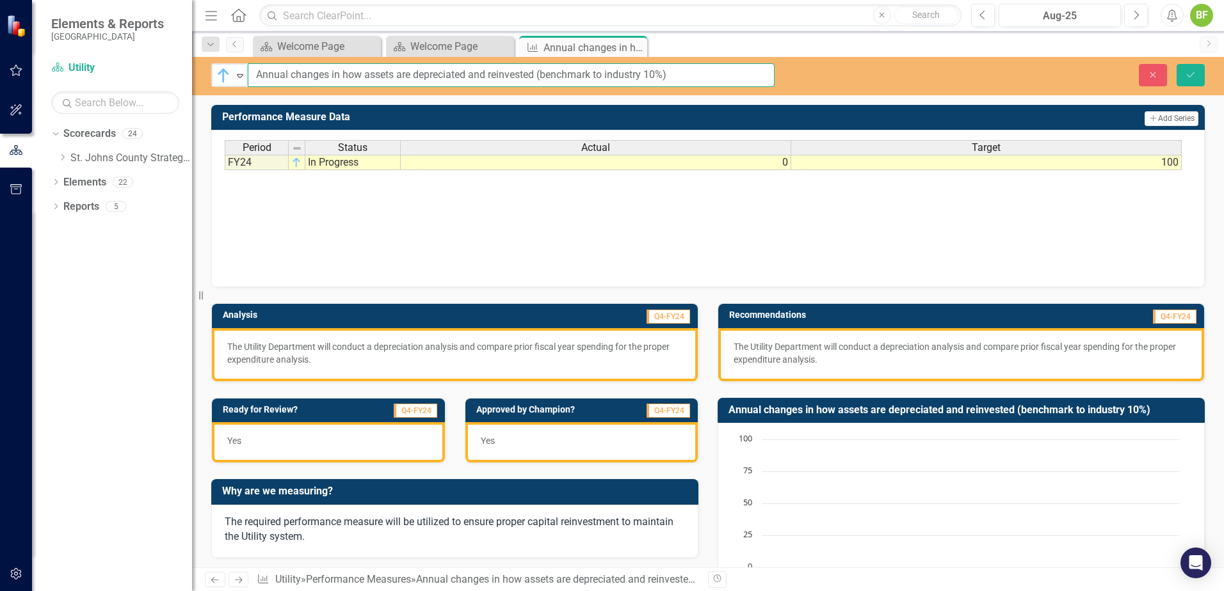
click at [257, 73] on input "Annual changes in how assets are depreciated and reinvested (benchmark to indus…" at bounding box center [511, 75] width 527 height 24
click at [288, 74] on input "Track Annual changes in how assets are depreciated and reinvested (benchmark to…" at bounding box center [511, 75] width 527 height 24
click at [731, 76] on input "Track annual changes in how assets are depreciated and reinvested (benchmark to…" at bounding box center [511, 75] width 527 height 24
type input "Track annual changes in how assets are depreciated and reinvested (benchmark to…"
click at [1202, 81] on button "Save" at bounding box center [1190, 75] width 28 height 22
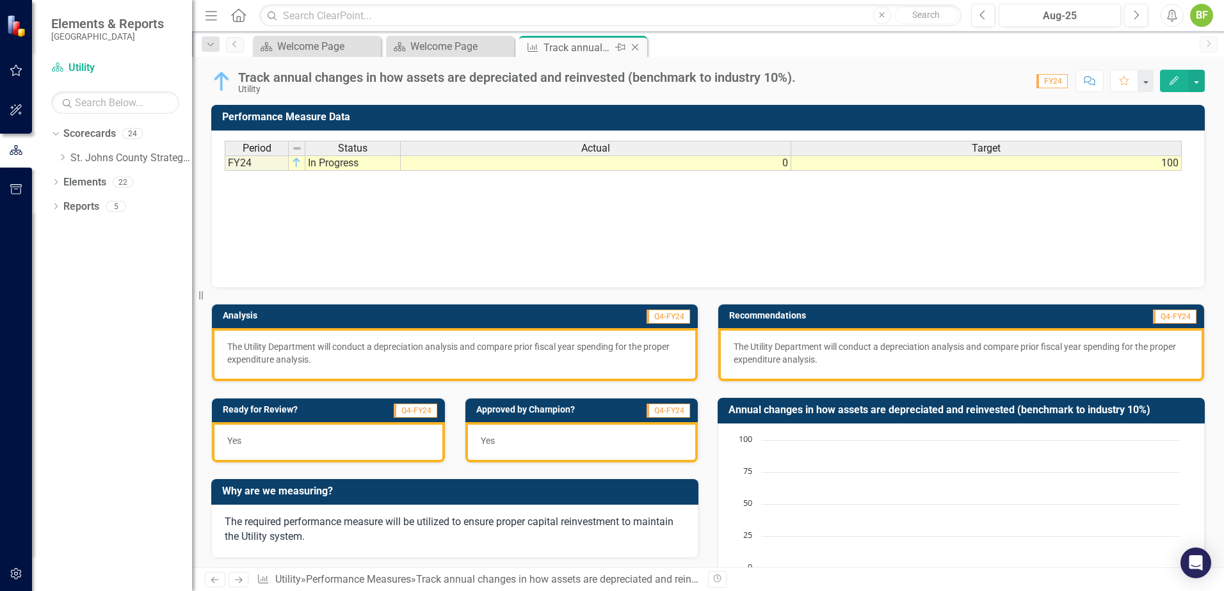
click at [634, 47] on icon "Close" at bounding box center [634, 47] width 13 height 10
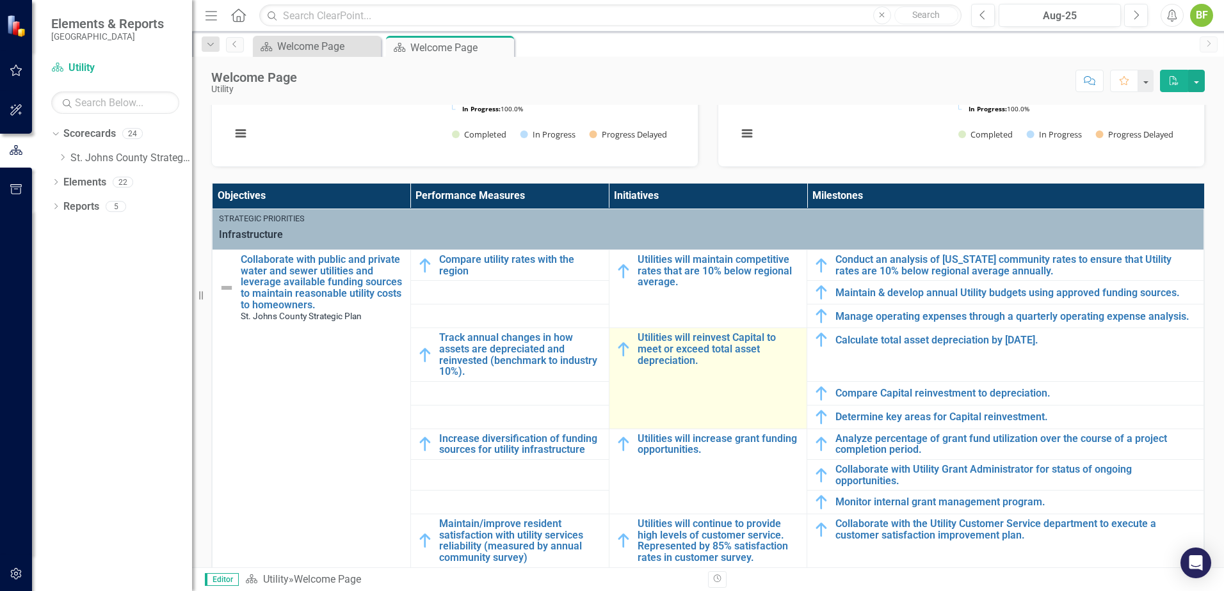
scroll to position [384, 0]
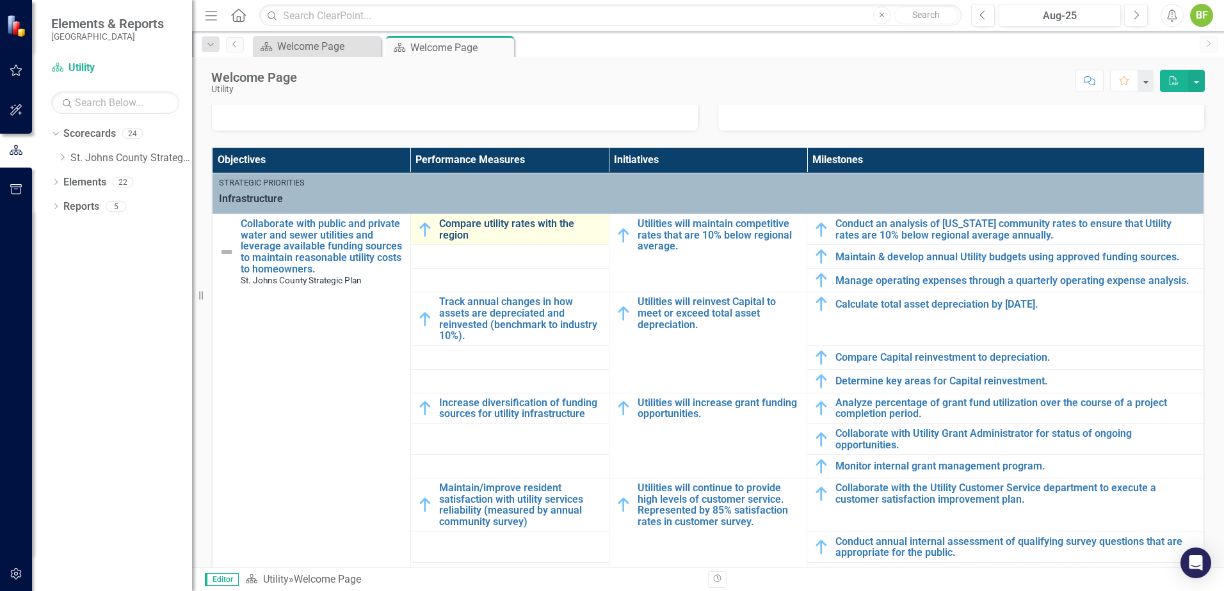
click at [471, 232] on link "Compare utility rates with the region" at bounding box center [520, 229] width 163 height 22
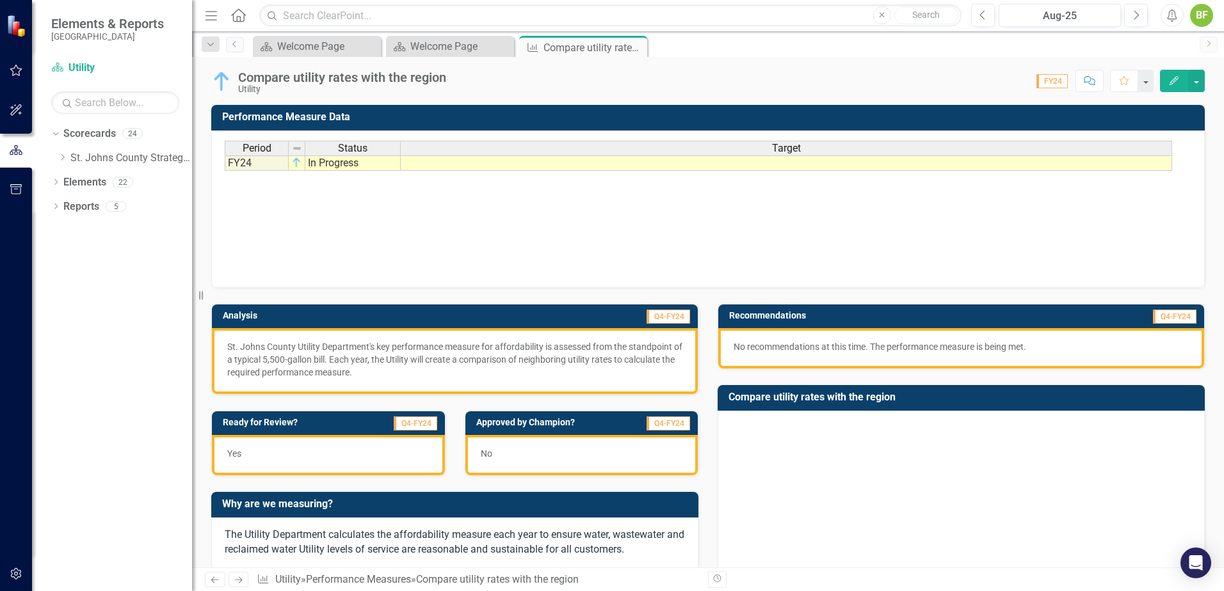
click at [276, 78] on div "Compare utility rates with the region" at bounding box center [342, 77] width 208 height 14
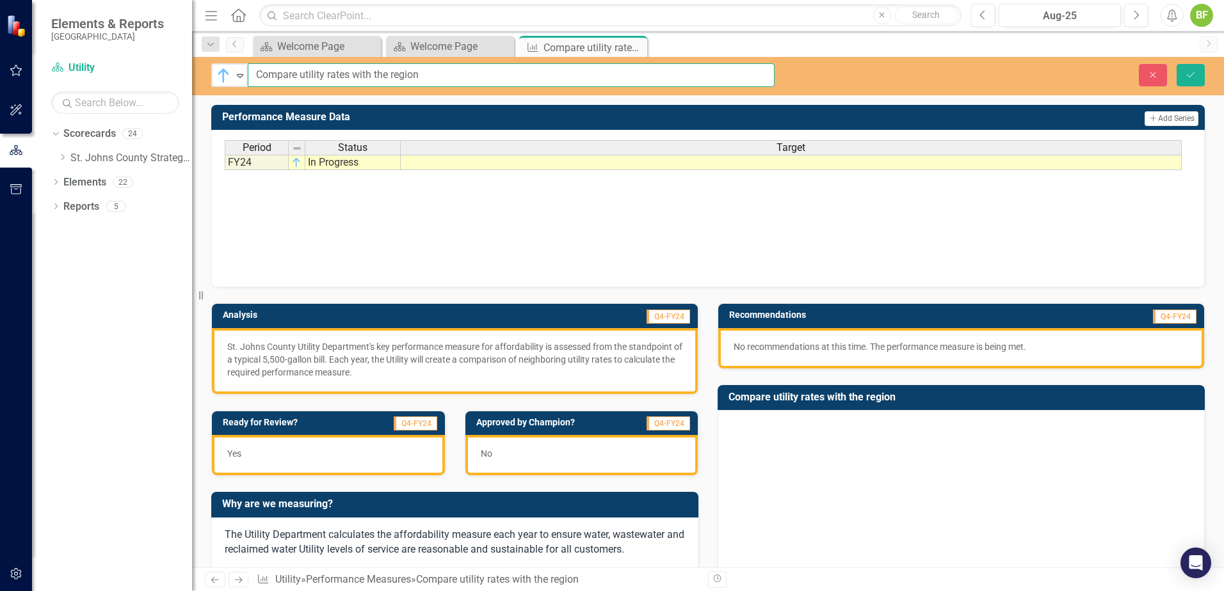
click at [452, 78] on input "Compare utility rates with the region" at bounding box center [511, 75] width 527 height 24
type input "Compare utility rates with the region"
click at [1151, 68] on button "Close" at bounding box center [1152, 75] width 28 height 22
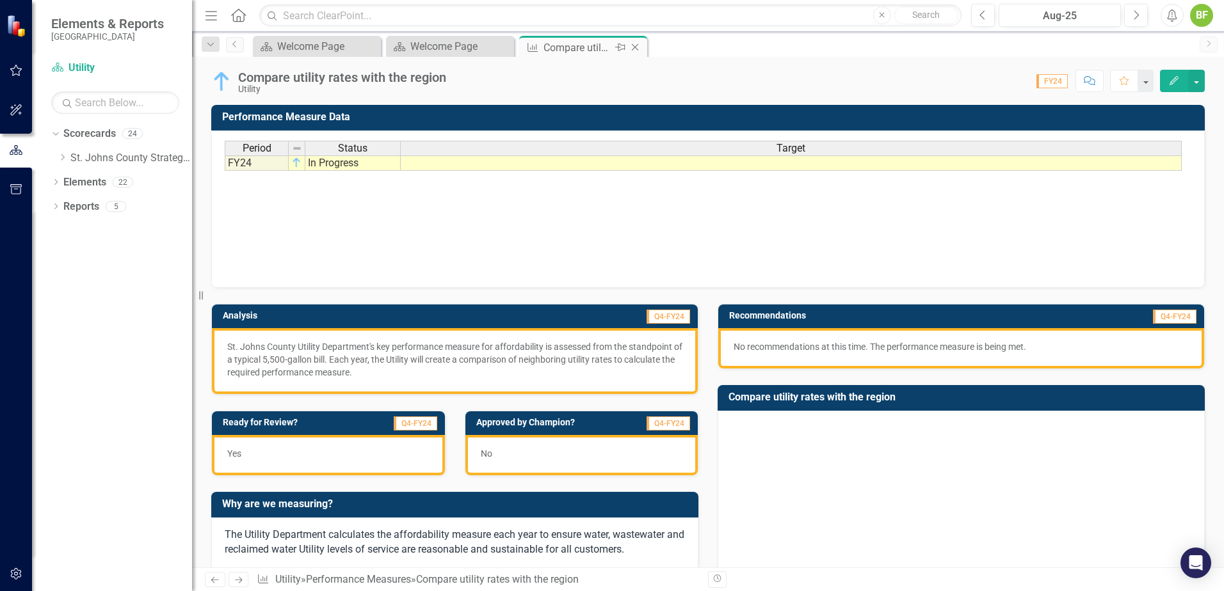
click at [635, 48] on icon at bounding box center [635, 47] width 7 height 7
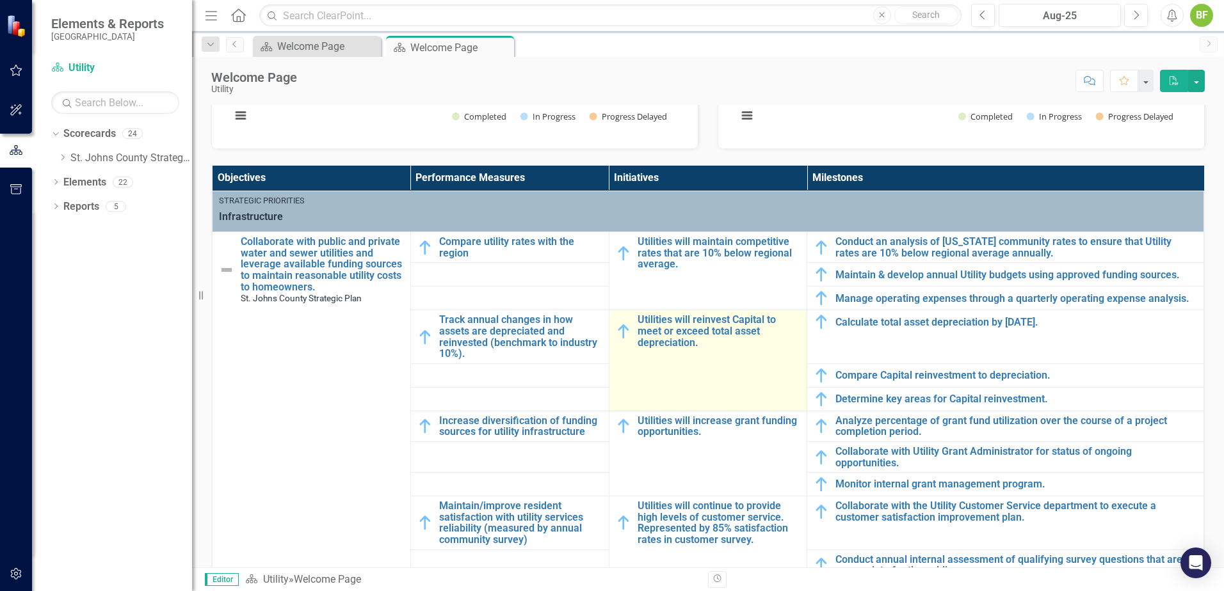
scroll to position [384, 0]
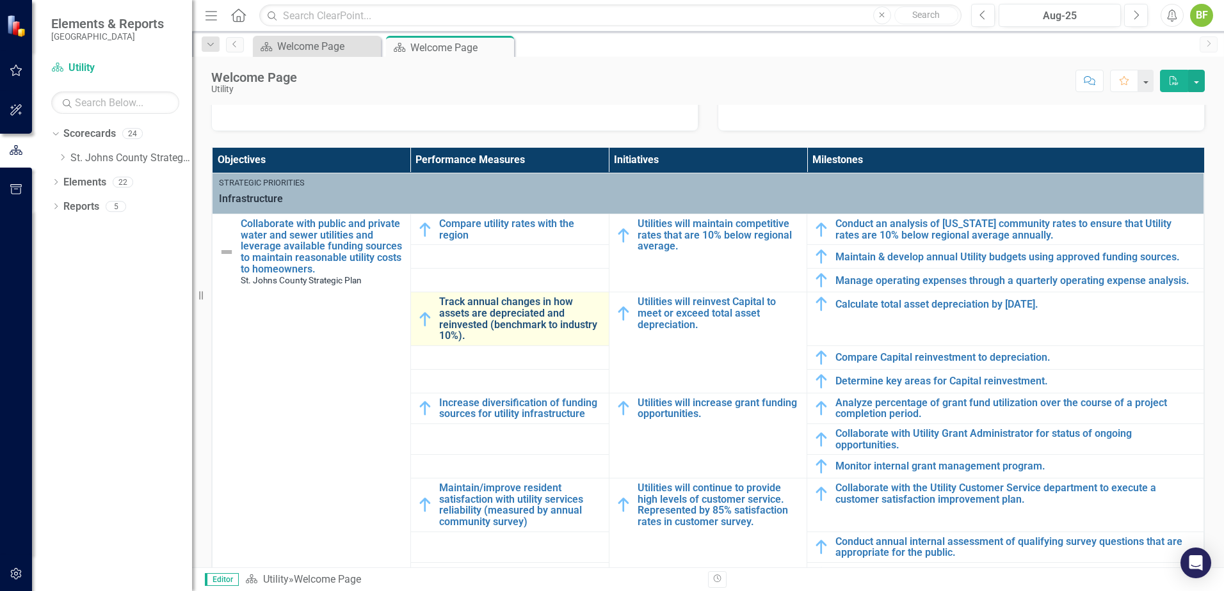
click at [459, 325] on link "Track annual changes in how assets are depreciated and reinvested (benchmark to…" at bounding box center [520, 318] width 163 height 45
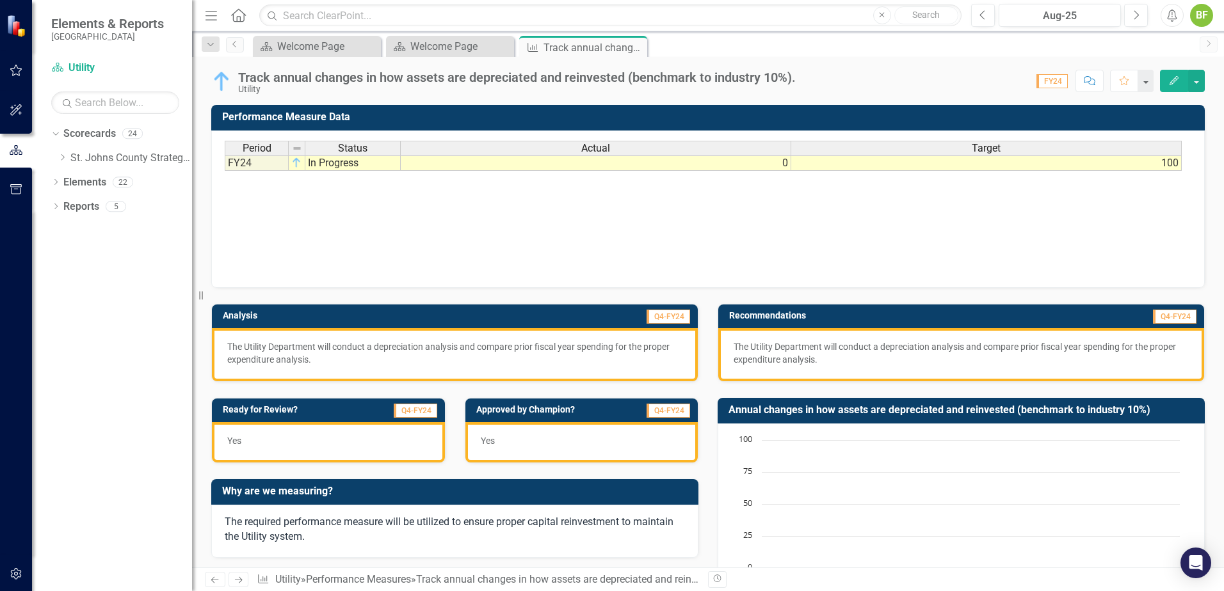
click at [411, 73] on div "Track annual changes in how assets are depreciated and reinvested (benchmark to…" at bounding box center [516, 77] width 557 height 14
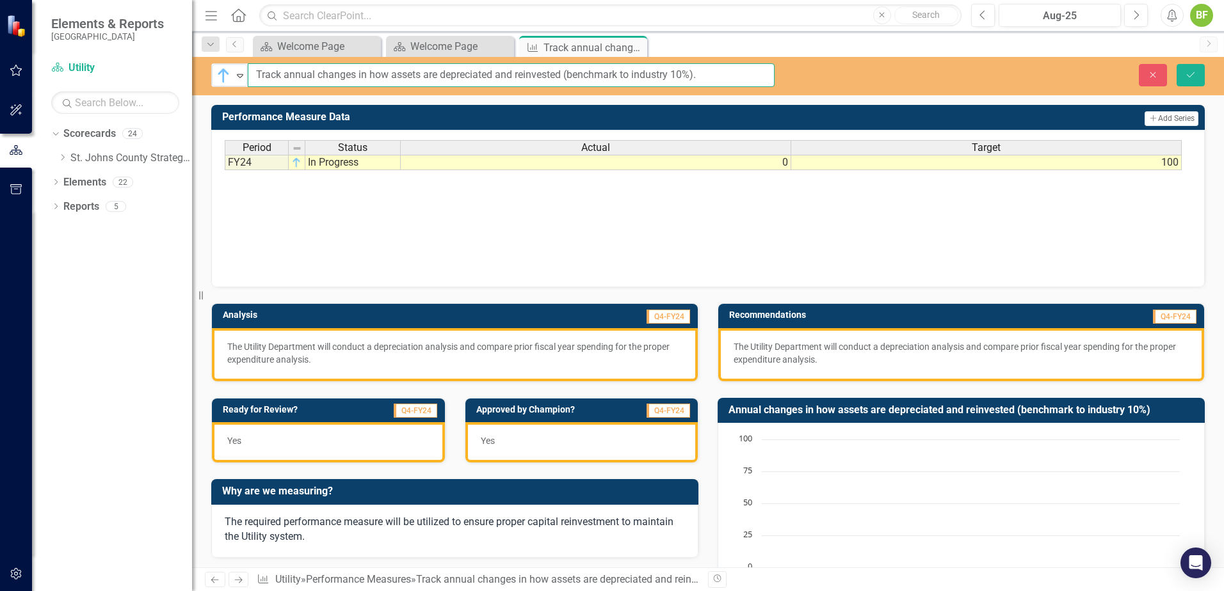
click at [715, 81] on input "Track annual changes in how assets are depreciated and reinvested (benchmark to…" at bounding box center [511, 75] width 527 height 24
type input "Track annual changes in how assets are depreciated and reinvested (benchmark to…"
click at [1200, 79] on button "Save" at bounding box center [1190, 75] width 28 height 22
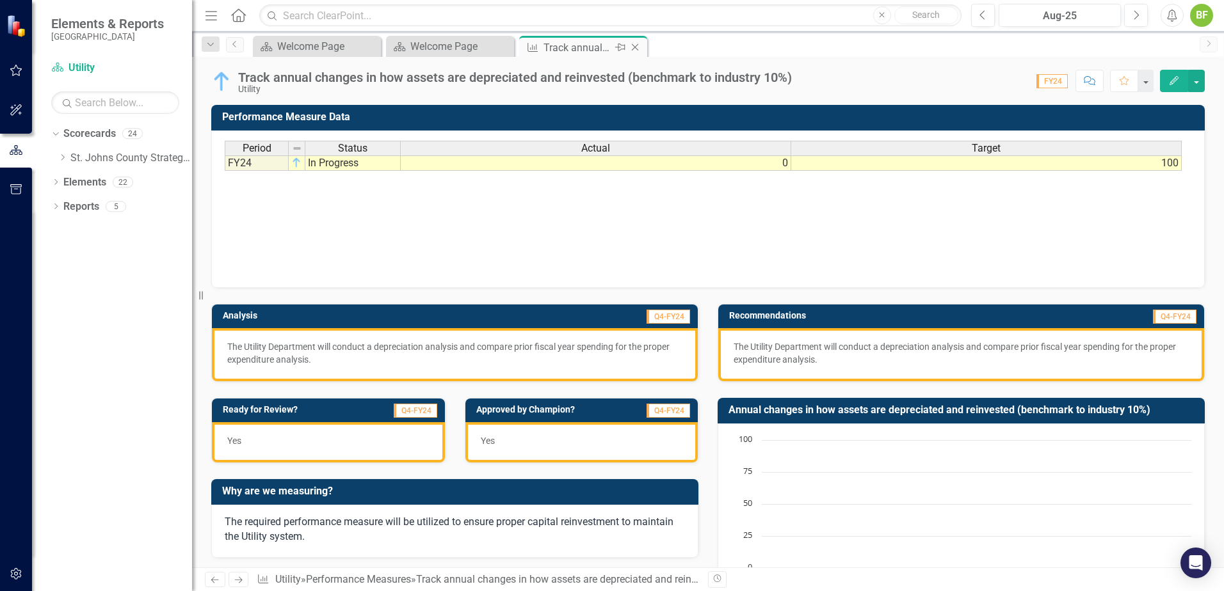
click at [637, 45] on icon at bounding box center [635, 47] width 7 height 7
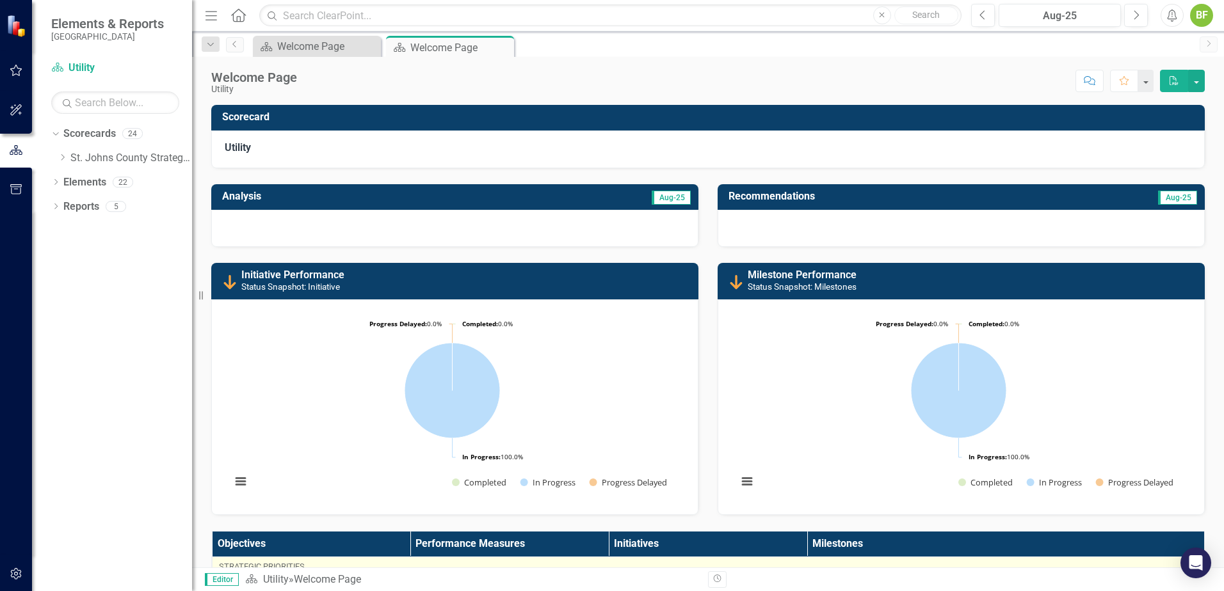
scroll to position [64, 0]
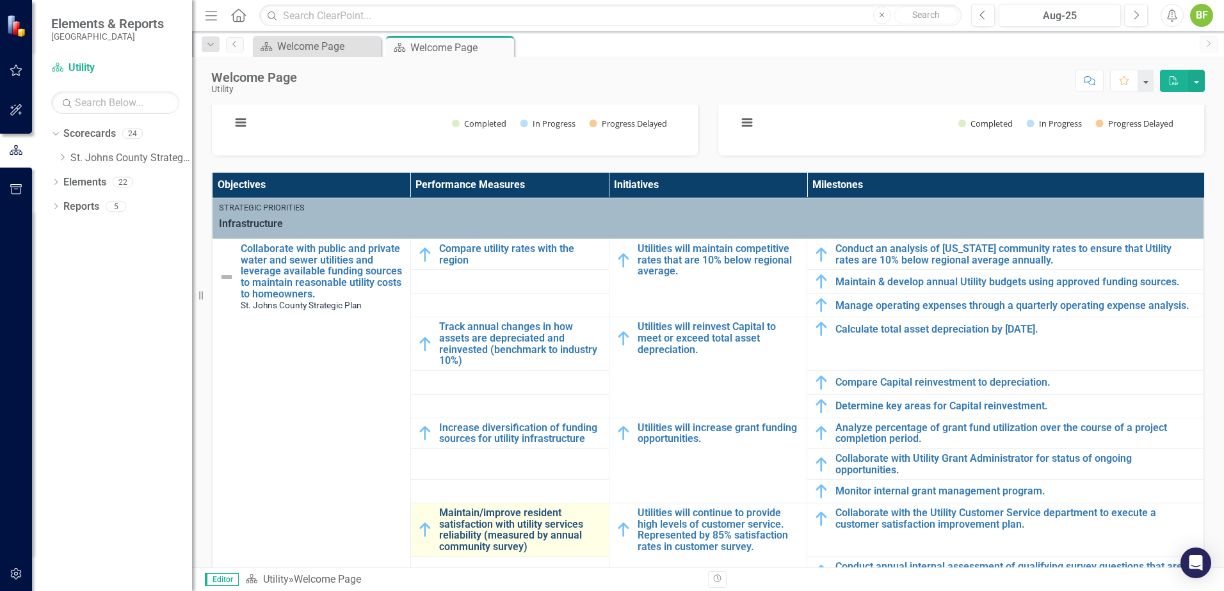
scroll to position [384, 0]
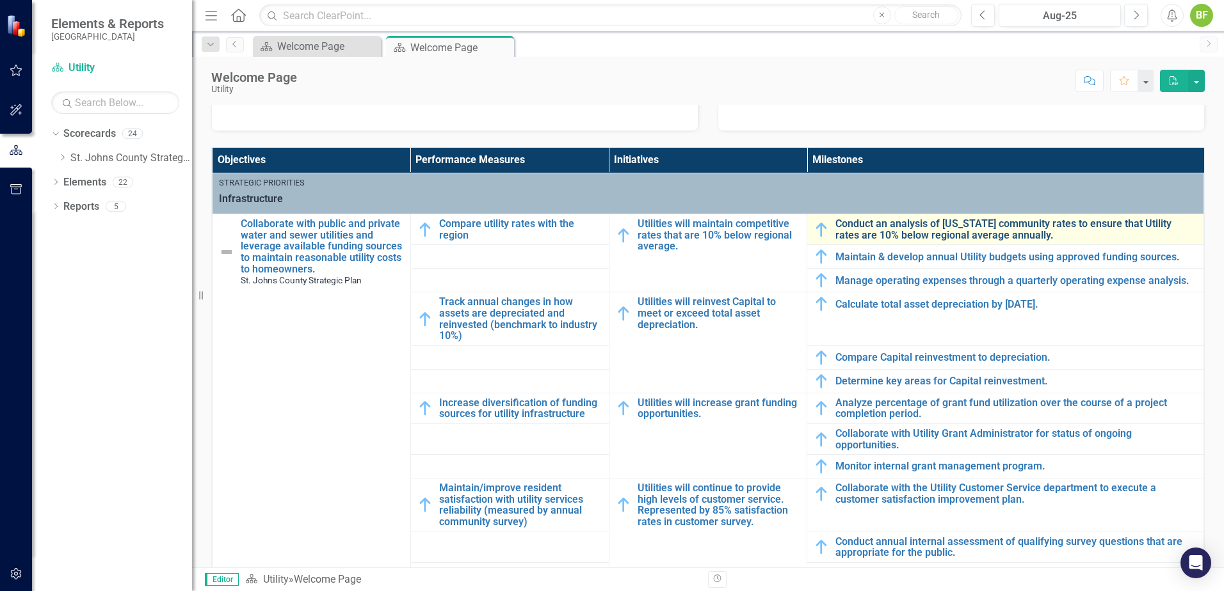
click at [977, 221] on link "Conduct an analysis of Florida community rates to ensure that Utility rates are…" at bounding box center [1016, 229] width 362 height 22
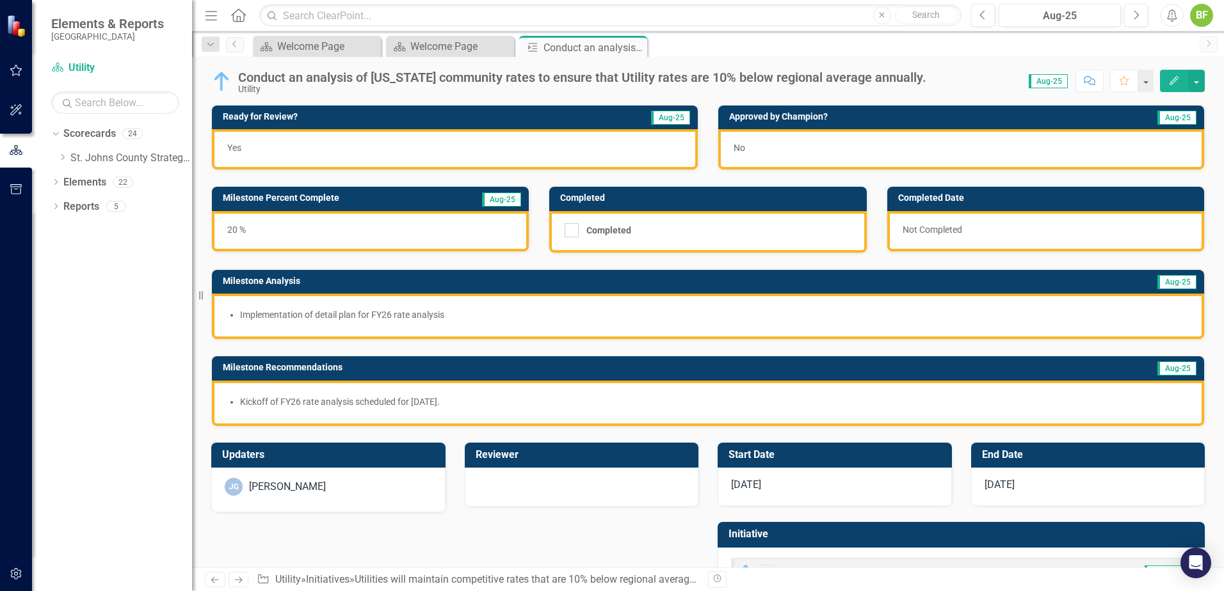
click at [790, 77] on div "Conduct an analysis of [US_STATE] community rates to ensure that Utility rates …" at bounding box center [582, 77] width 688 height 14
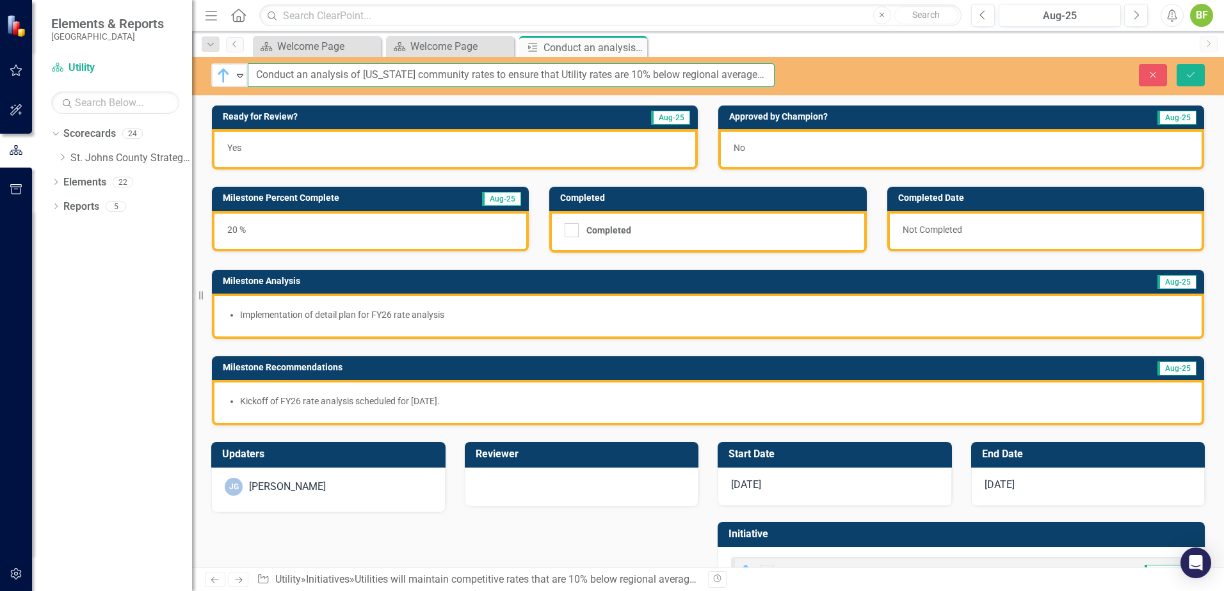
scroll to position [0, 14]
drag, startPoint x: 754, startPoint y: 73, endPoint x: 919, endPoint y: 82, distance: 164.7
click at [923, 79] on div "In Progress Expand Conduct an analysis of Florida community rates to ensure tha…" at bounding box center [708, 75] width 1032 height 24
type input "Conduct an analysis of Florida community rates to ensure that Utility rates are…"
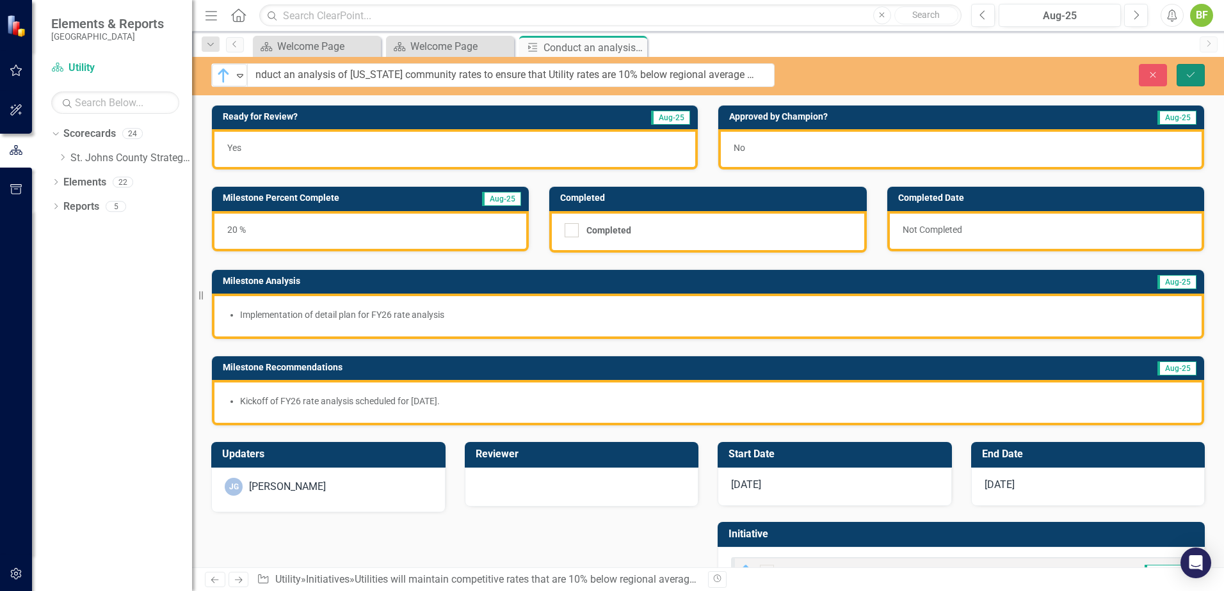
click at [1186, 68] on button "Save" at bounding box center [1190, 75] width 28 height 22
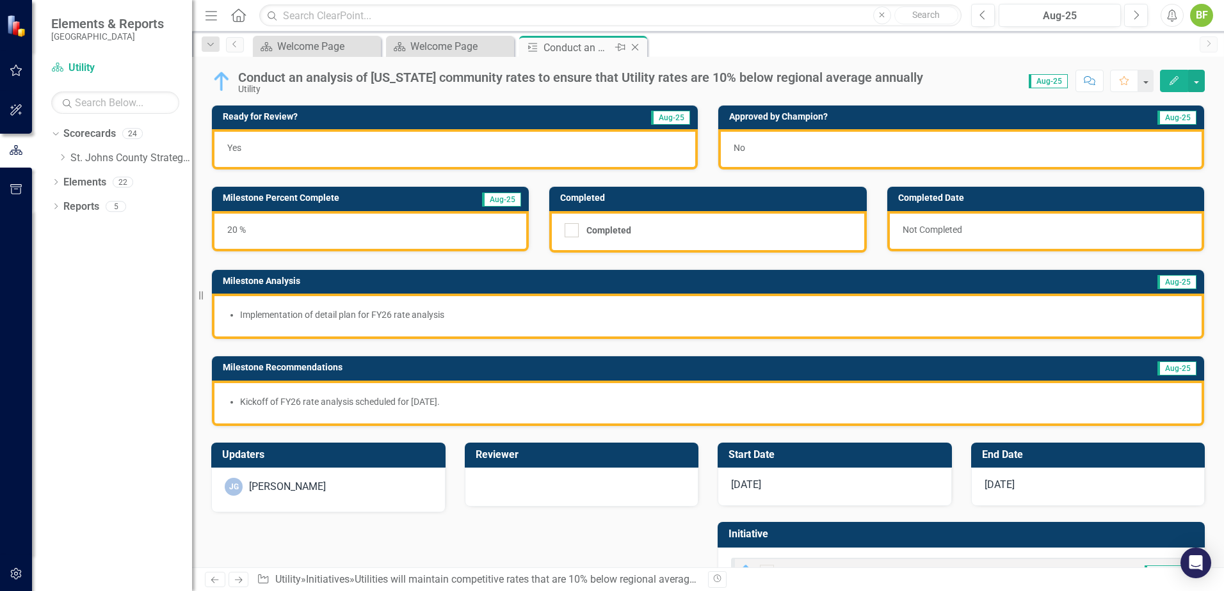
click at [634, 46] on icon "Close" at bounding box center [634, 47] width 13 height 10
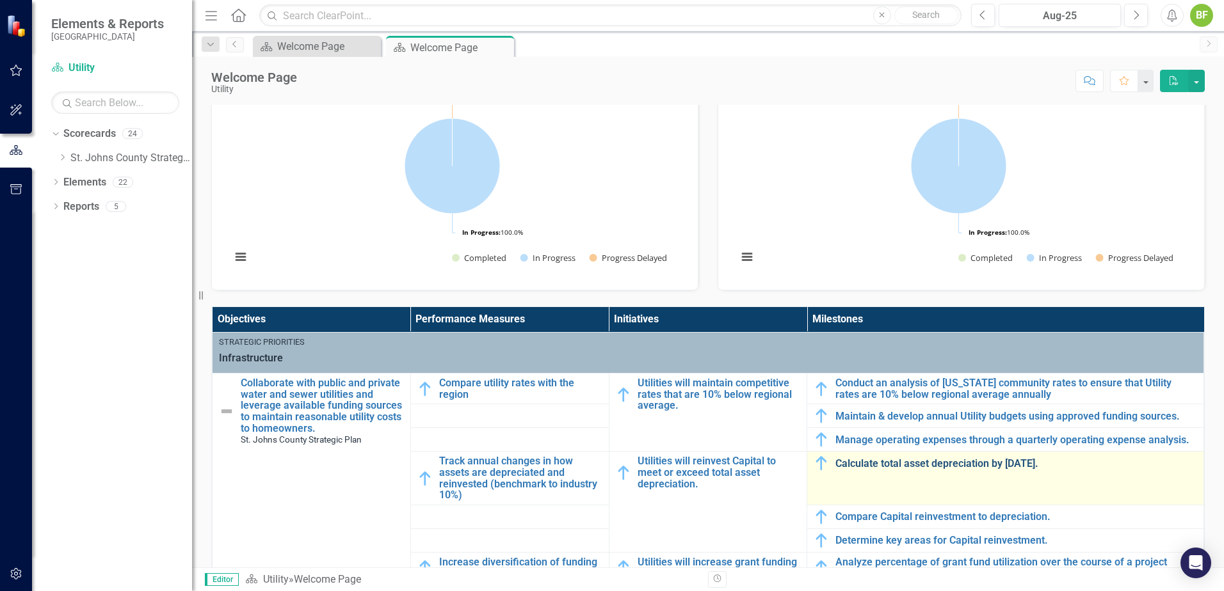
scroll to position [256, 0]
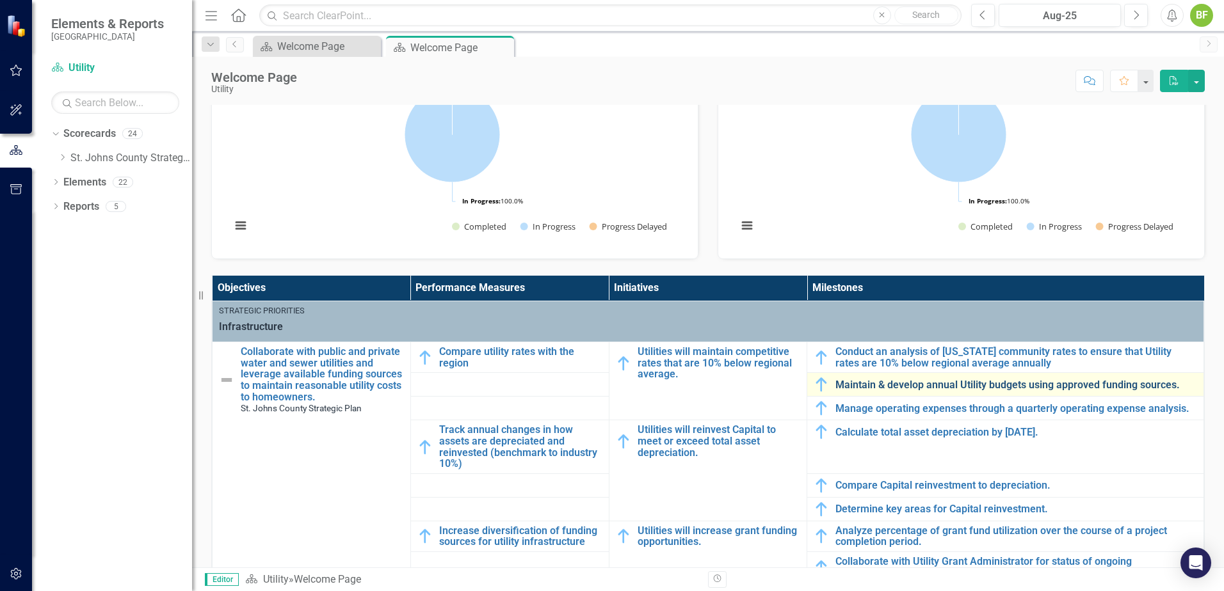
click at [907, 382] on link "Maintain & develop annual Utility budgets using approved funding sources." at bounding box center [1016, 385] width 362 height 12
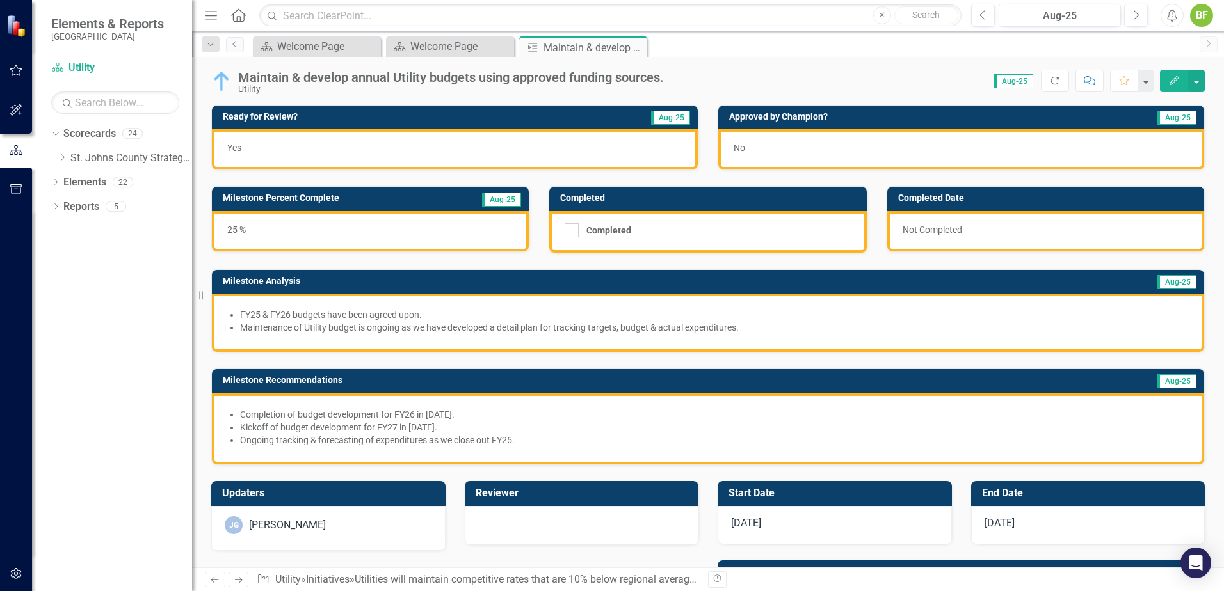
click at [632, 74] on div "Maintain & develop annual Utility budgets using approved funding sources." at bounding box center [451, 77] width 426 height 14
click at [630, 75] on div "Maintain & develop annual Utility budgets using approved funding sources." at bounding box center [451, 77] width 426 height 14
click at [661, 79] on div "Maintain & develop annual Utility budgets using approved funding sources." at bounding box center [451, 77] width 426 height 14
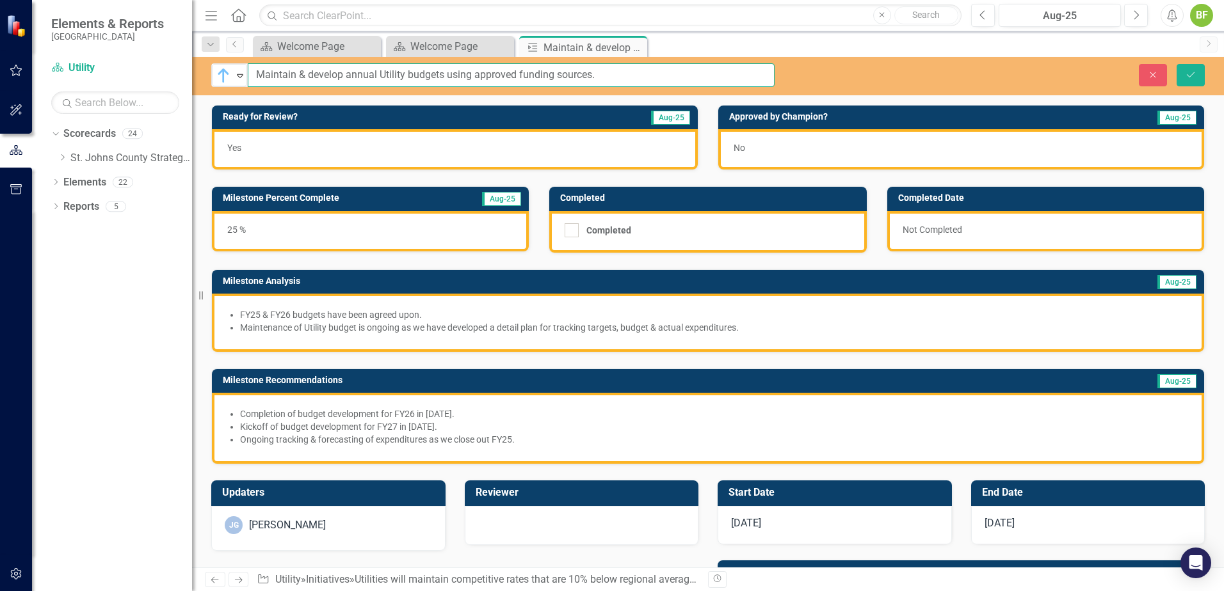
click at [673, 78] on input "Maintain & develop annual Utility budgets using approved funding sources." at bounding box center [511, 75] width 527 height 24
type input "Maintain & develop annual Utility budgets using approved funding sources"
click at [1193, 71] on icon "Save" at bounding box center [1190, 74] width 12 height 9
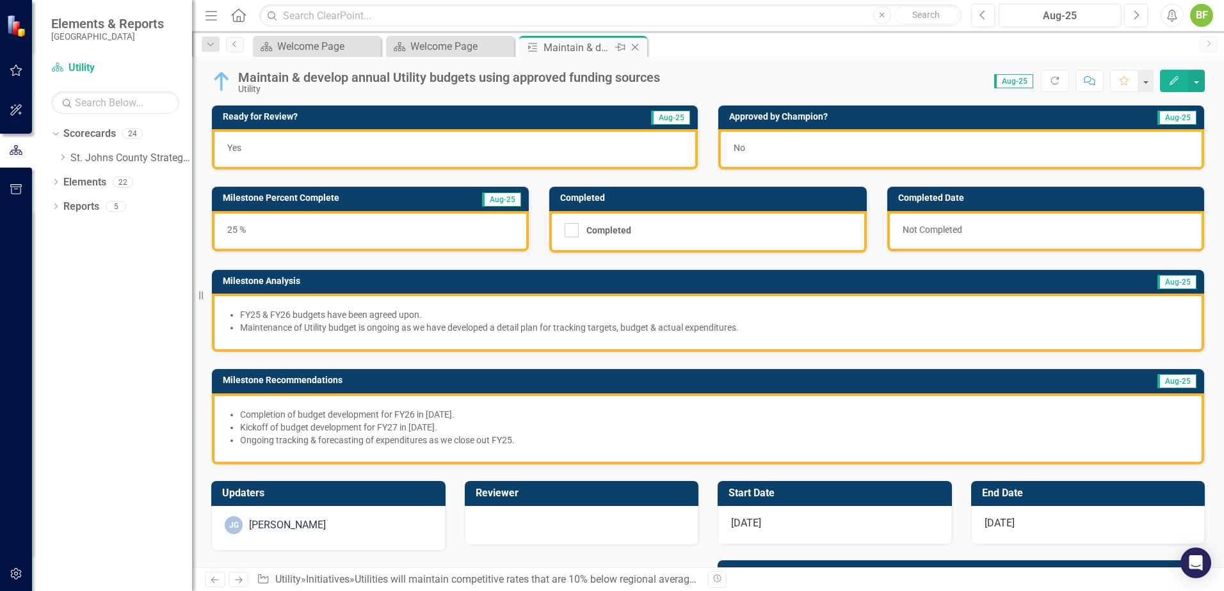
click at [633, 46] on icon "Close" at bounding box center [634, 47] width 13 height 10
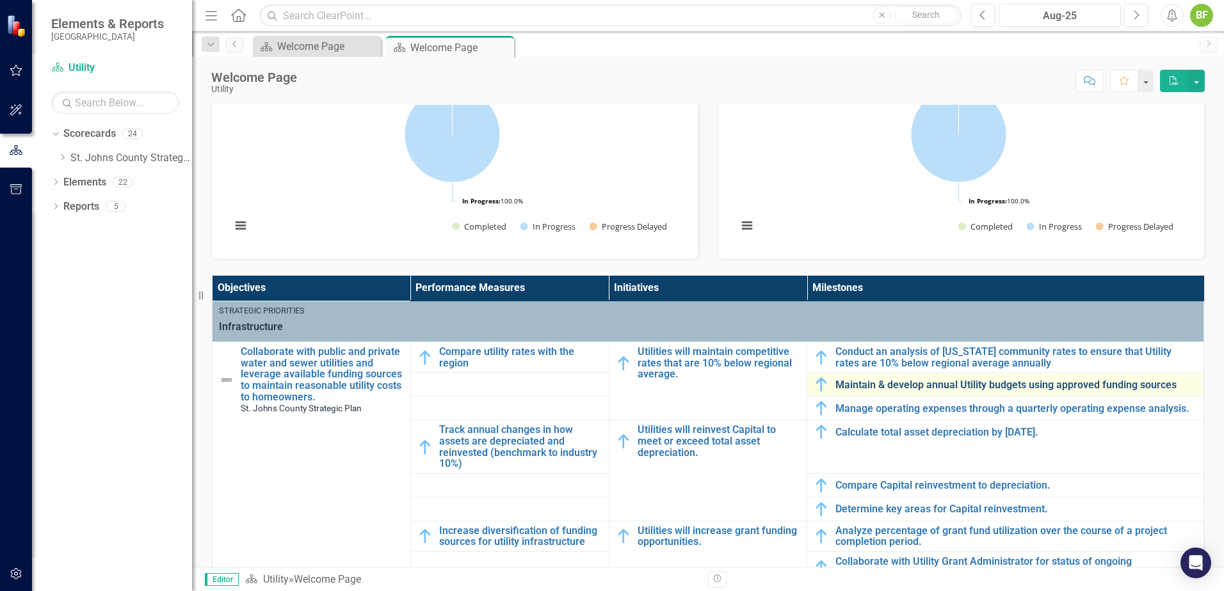
scroll to position [4, 0]
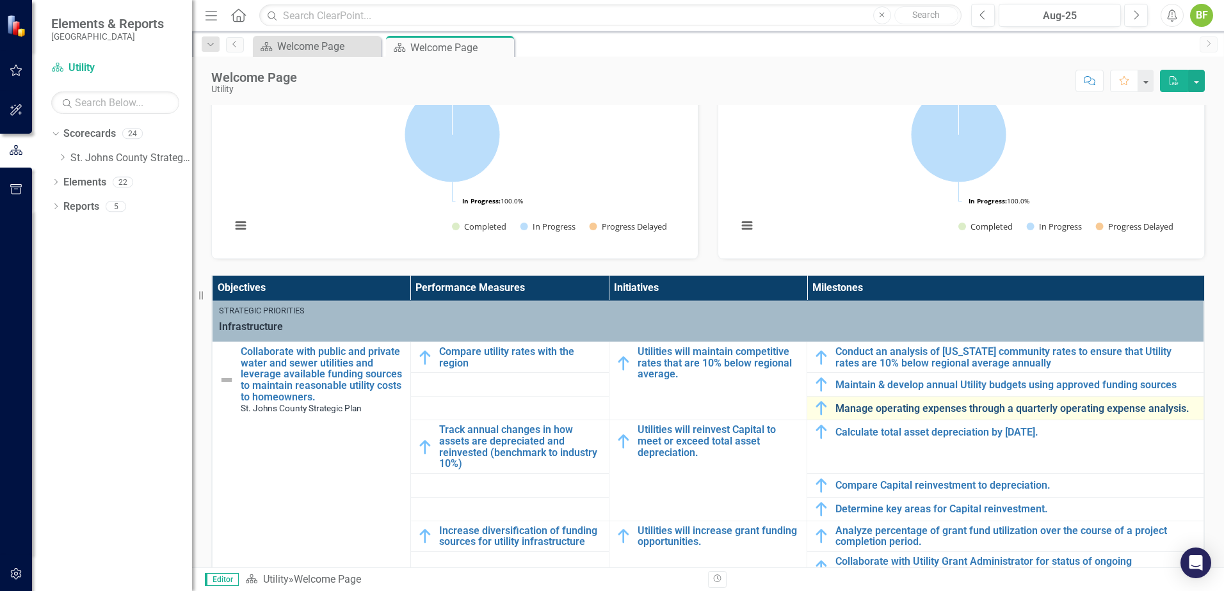
click at [905, 404] on link "Manage operating expenses through a quarterly operating expense analysis." at bounding box center [1016, 409] width 362 height 12
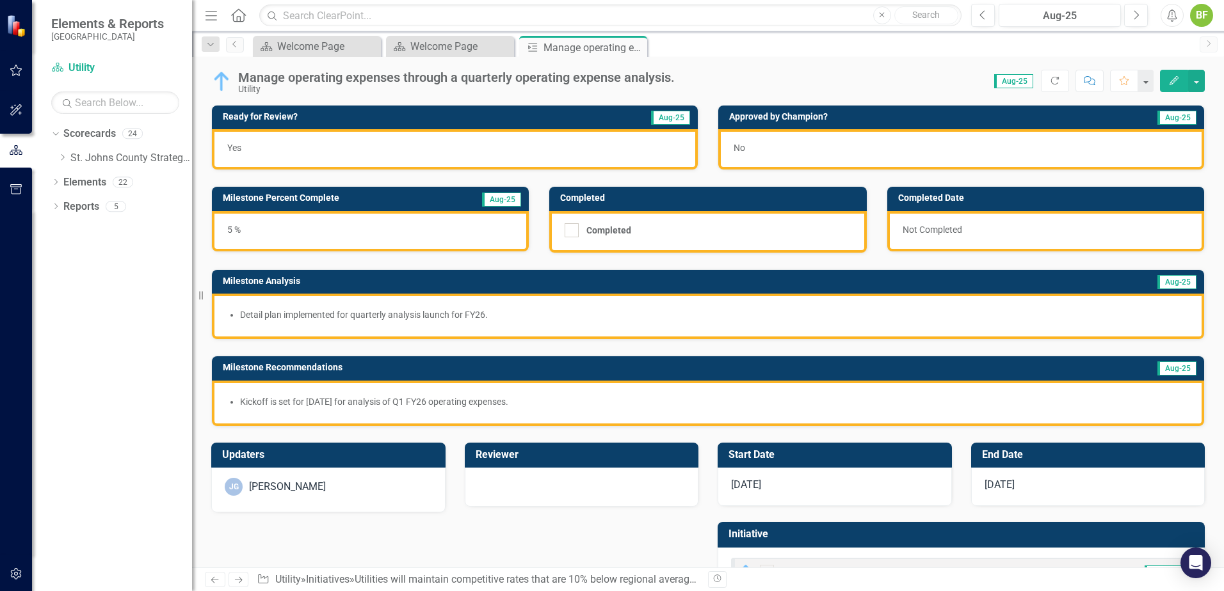
click at [677, 79] on div "Manage operating expenses through a quarterly operating expense analysis. Utili…" at bounding box center [459, 82] width 443 height 24
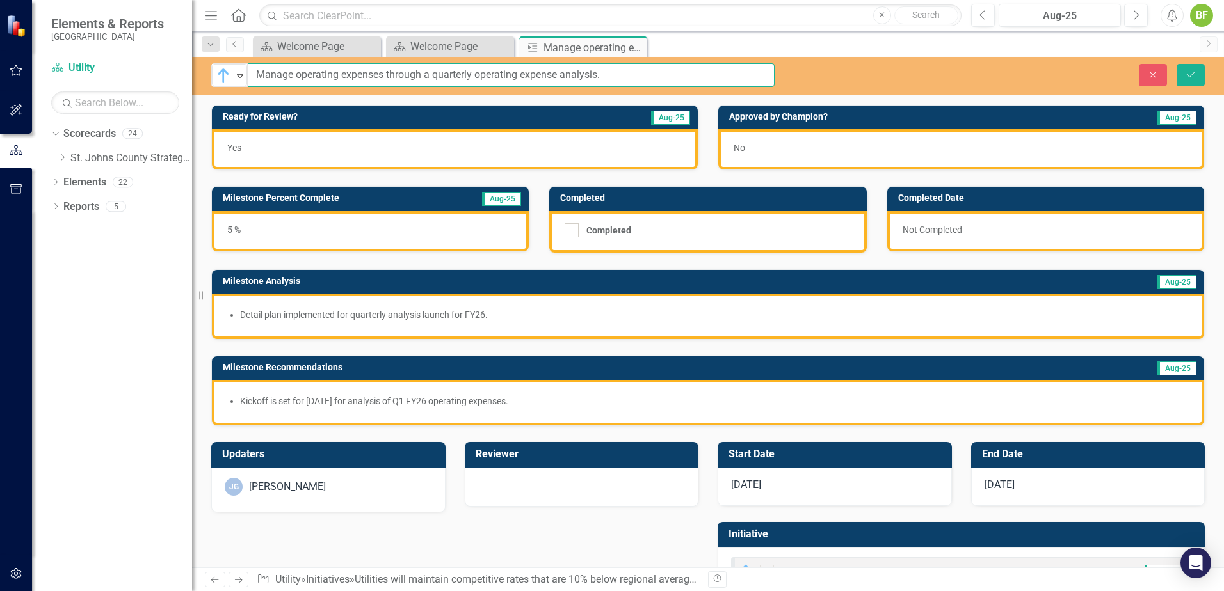
click at [678, 78] on input "Manage operating expenses through a quarterly operating expense analysis." at bounding box center [511, 75] width 527 height 24
click at [672, 78] on input "Manage operating expenses through a quarterly operating expense analysis." at bounding box center [511, 75] width 527 height 24
type input "Manage operating expenses through a quarterly operating expense analysis"
click at [1186, 76] on icon "Save" at bounding box center [1190, 74] width 12 height 9
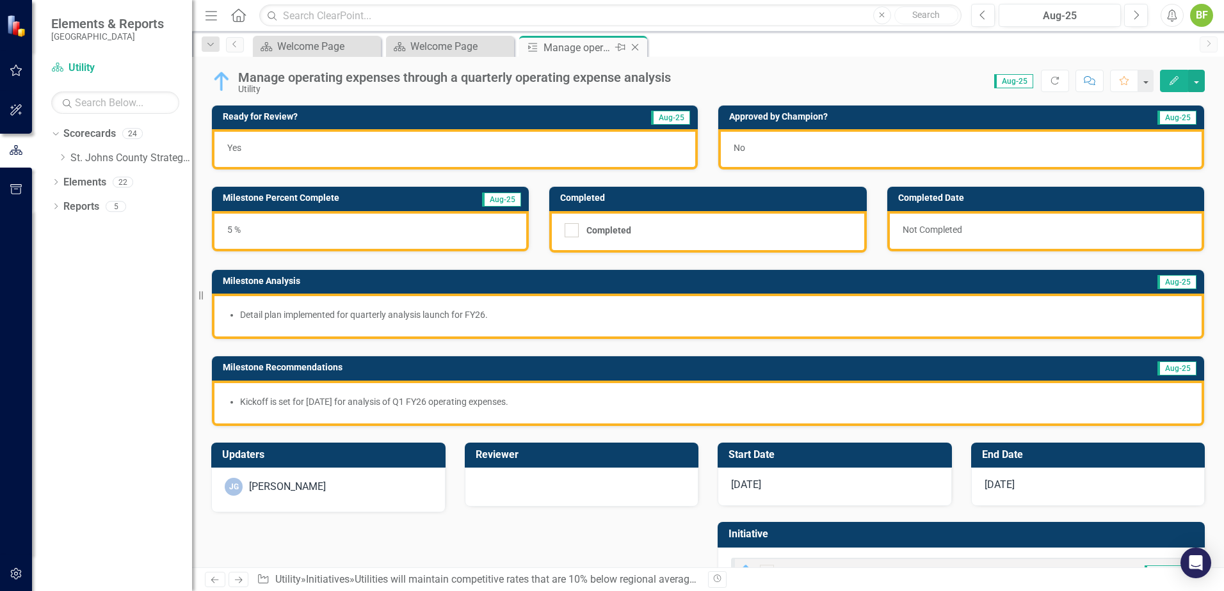
click at [634, 47] on icon at bounding box center [635, 47] width 7 height 7
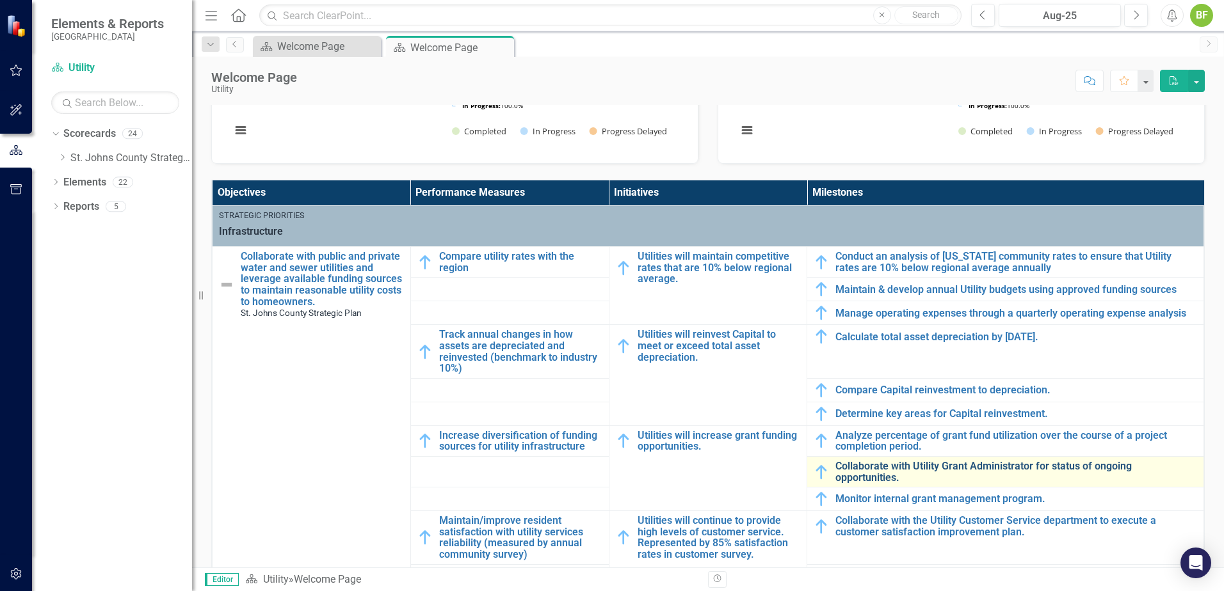
scroll to position [384, 0]
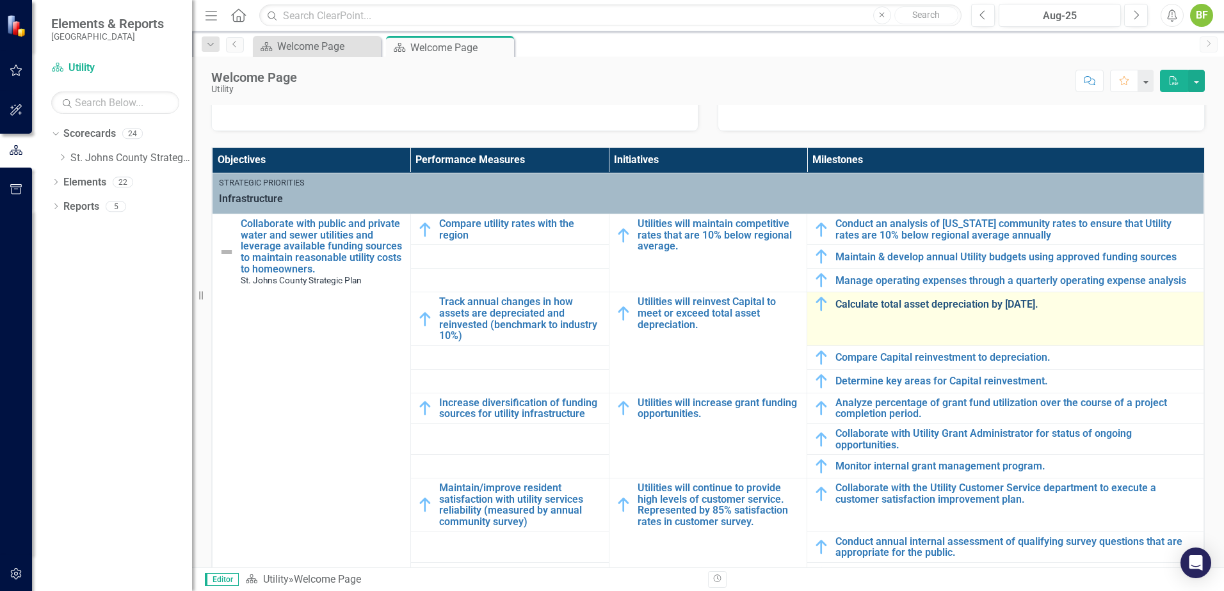
click at [909, 307] on link "Calculate total asset depreciation by [DATE]." at bounding box center [1016, 305] width 362 height 12
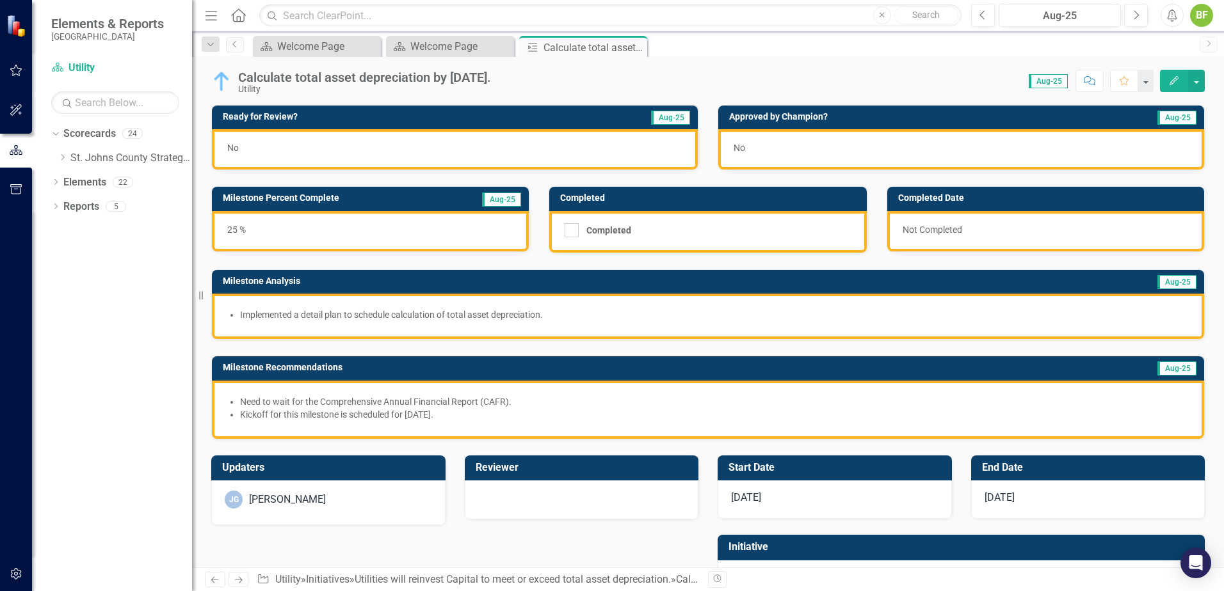
click at [548, 79] on div "Score: N/A Aug-25 Completed Comment Favorite Edit" at bounding box center [850, 81] width 707 height 22
drag, startPoint x: 548, startPoint y: 79, endPoint x: 537, endPoint y: 81, distance: 11.0
click at [491, 81] on div "Calculate total asset depreciation by [DATE]." at bounding box center [364, 77] width 253 height 14
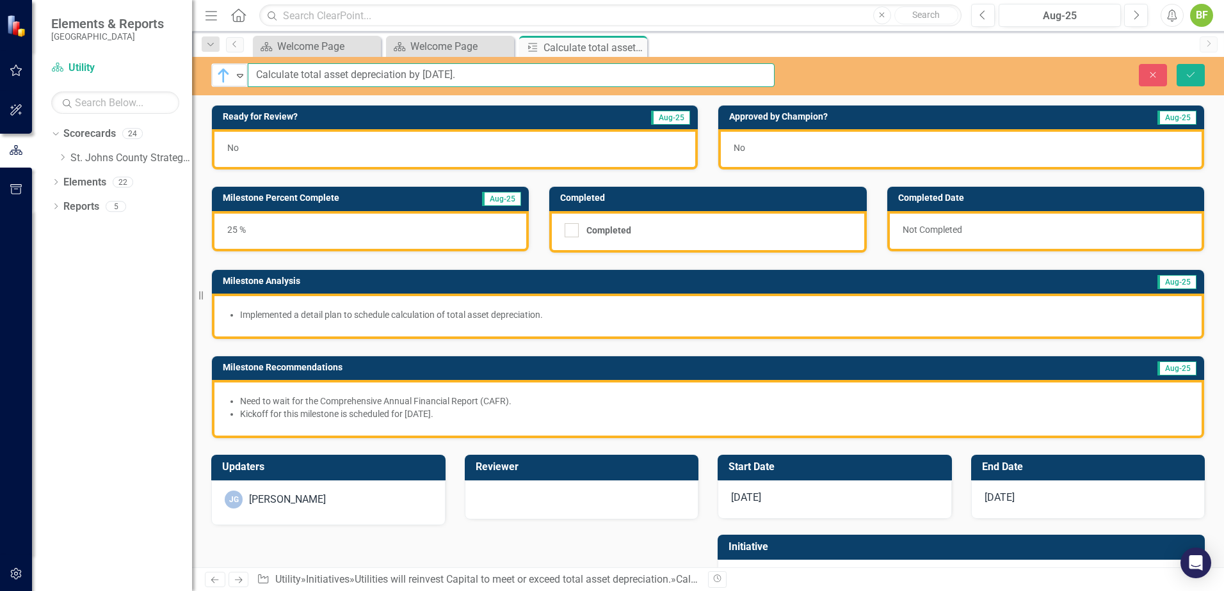
click at [541, 78] on input "Calculate total asset depreciation by [DATE]." at bounding box center [511, 75] width 527 height 24
type input "Calculate total asset depreciation by December 31st"
click at [1182, 72] on button "Save" at bounding box center [1190, 75] width 28 height 22
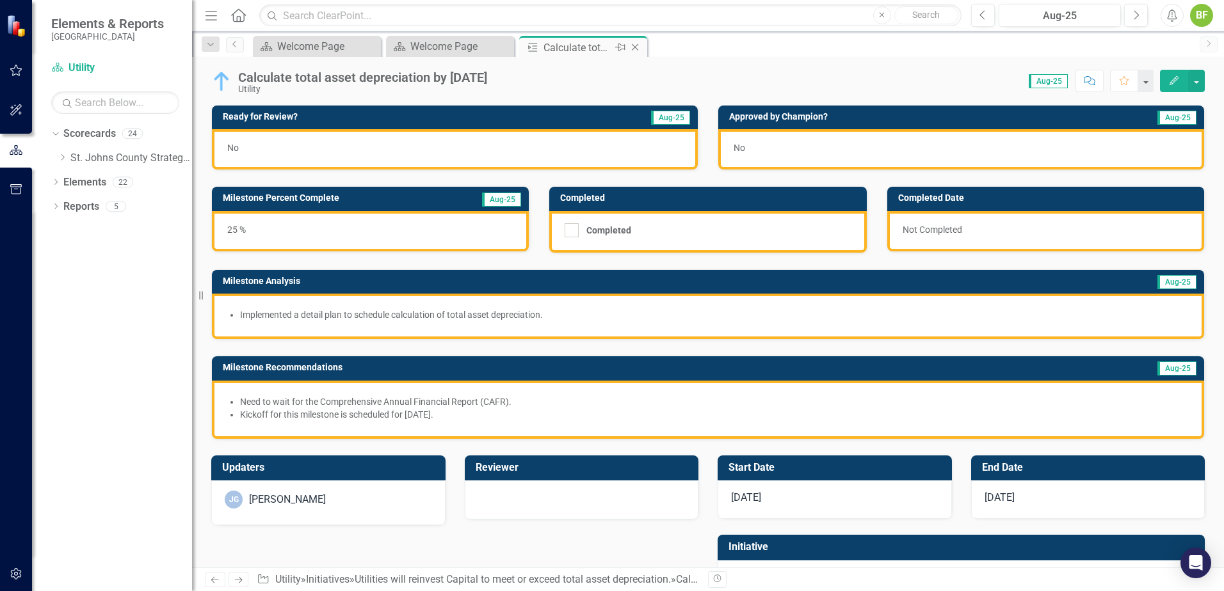
click at [631, 48] on icon "Close" at bounding box center [634, 47] width 13 height 10
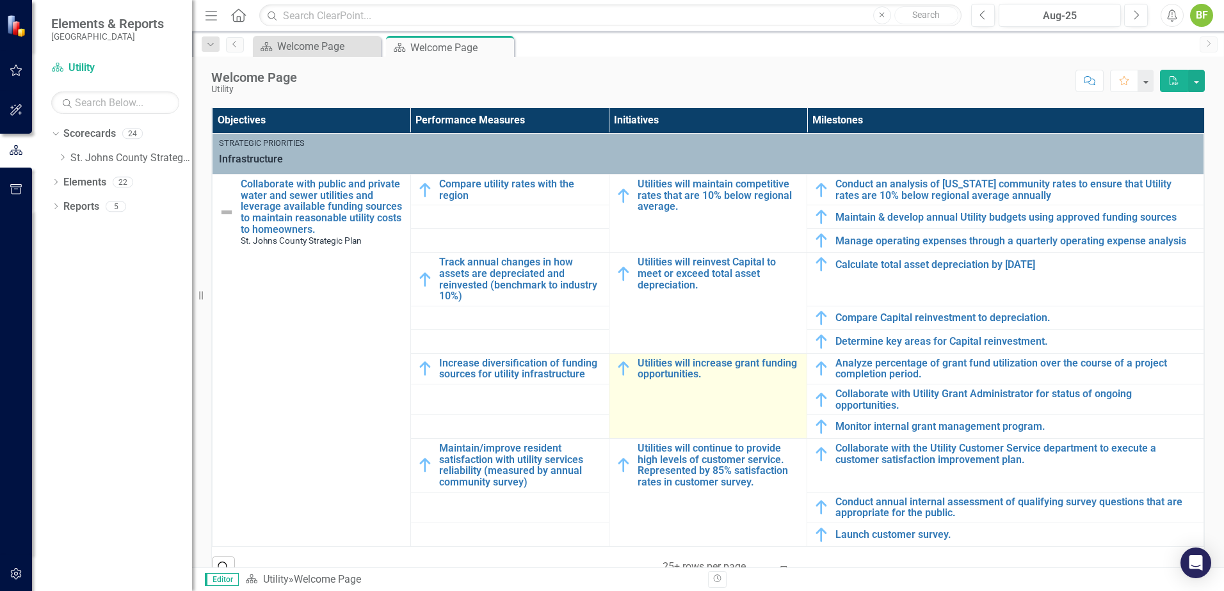
scroll to position [448, 0]
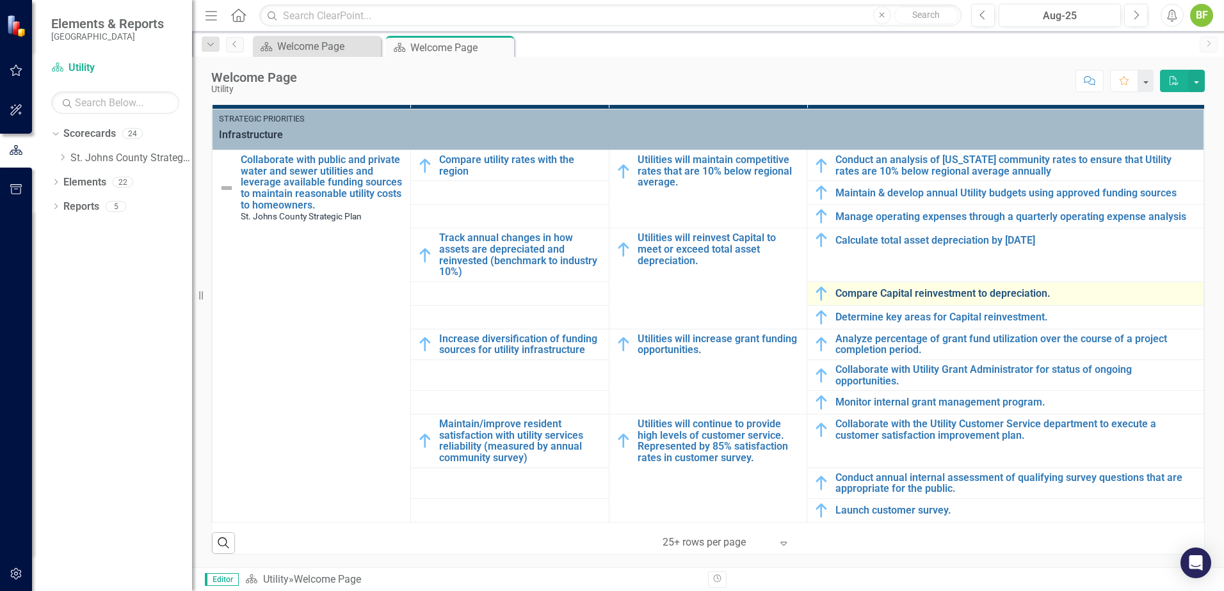
click at [883, 292] on link "Compare Capital reinvestment to depreciation." at bounding box center [1016, 294] width 362 height 12
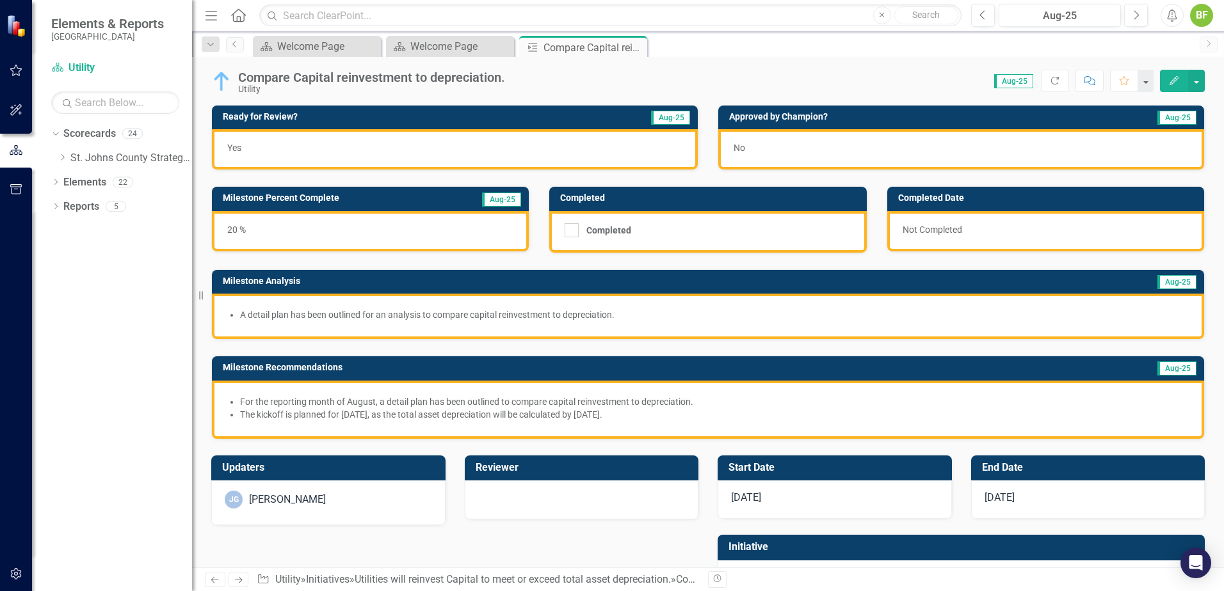
click at [477, 79] on div "Compare Capital reinvestment to depreciation." at bounding box center [371, 77] width 267 height 14
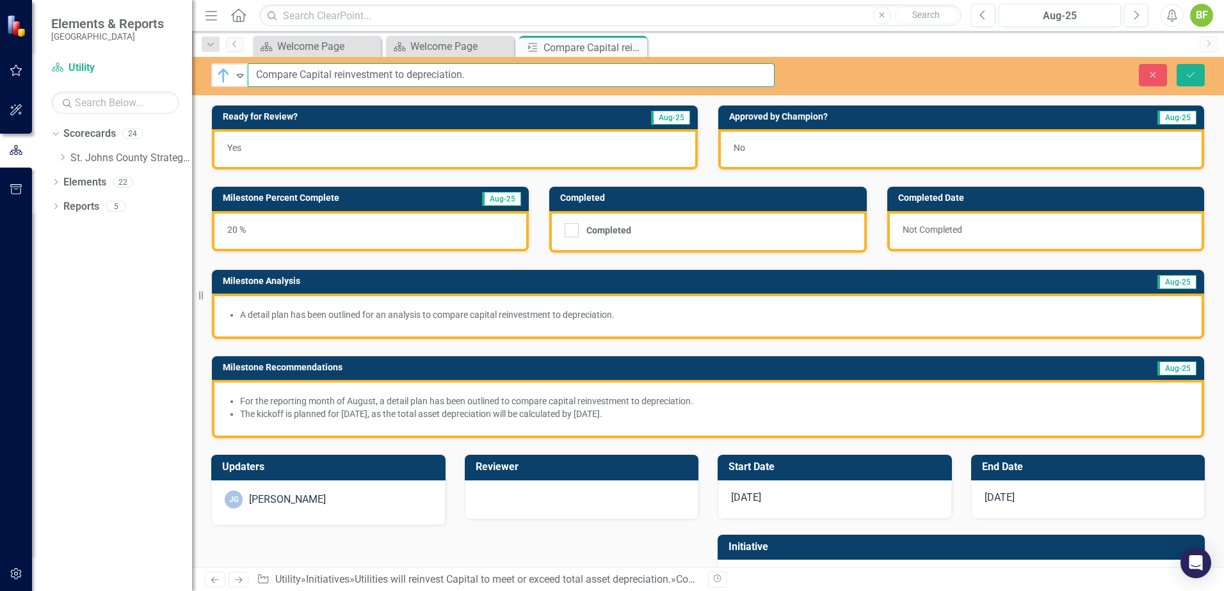
click at [514, 80] on input "Compare Capital reinvestment to depreciation." at bounding box center [511, 75] width 527 height 24
type input "Compare Capital reinvestment to depreciation"
click at [1184, 69] on button "Save" at bounding box center [1190, 75] width 28 height 22
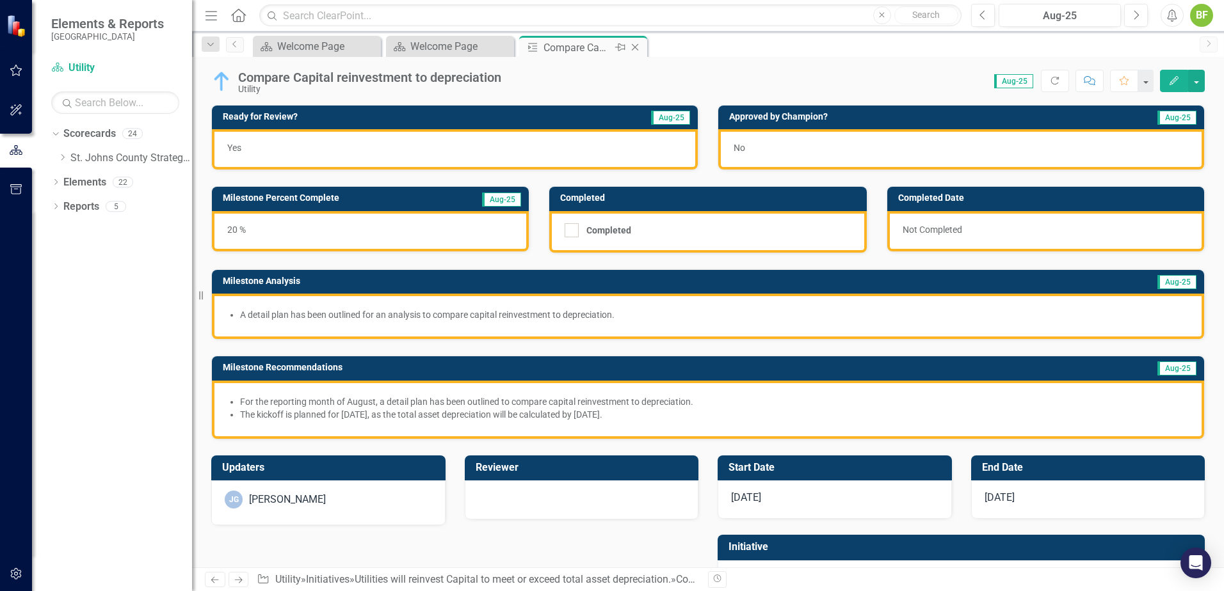
click at [637, 51] on icon "Close" at bounding box center [634, 47] width 13 height 10
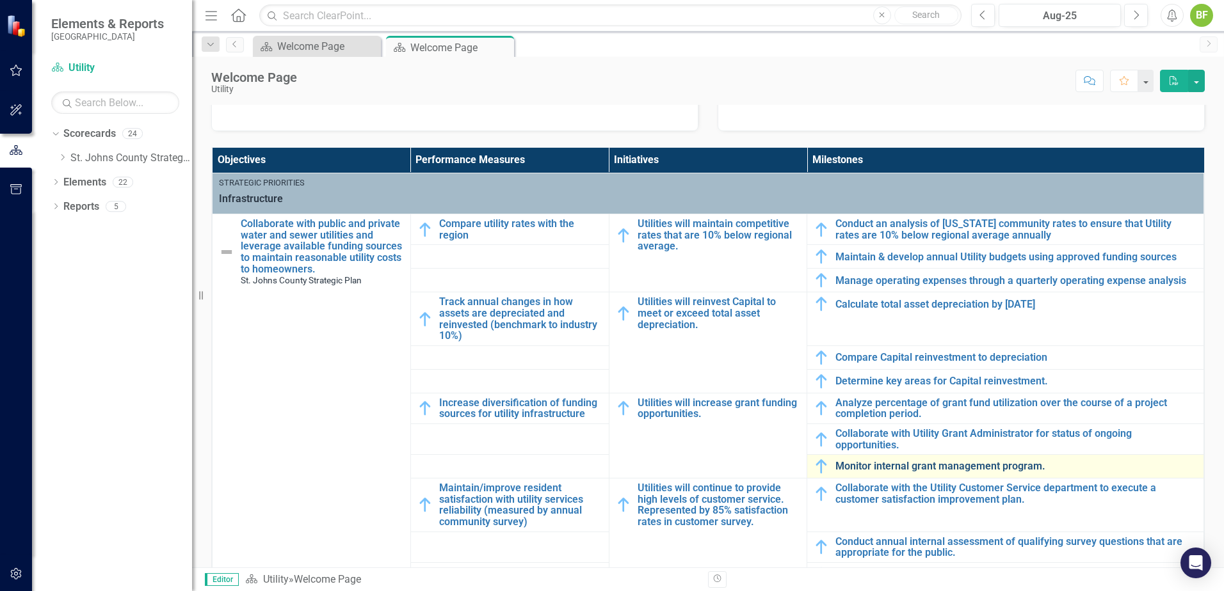
scroll to position [4, 0]
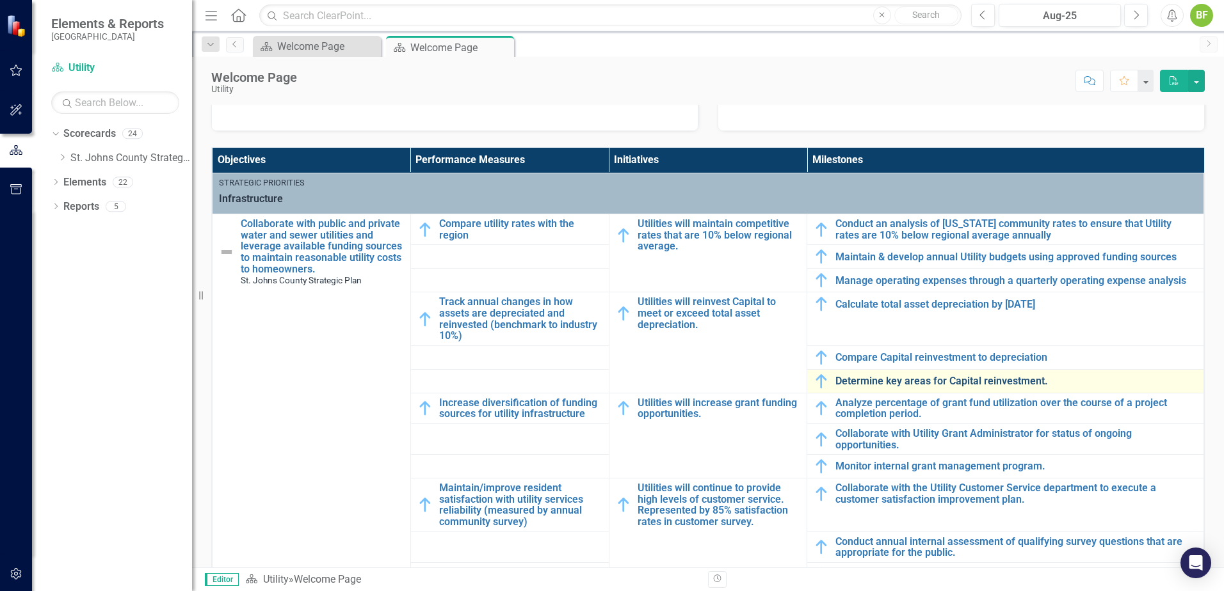
click at [984, 376] on link "Determine key areas for Capital reinvestment." at bounding box center [1016, 382] width 362 height 12
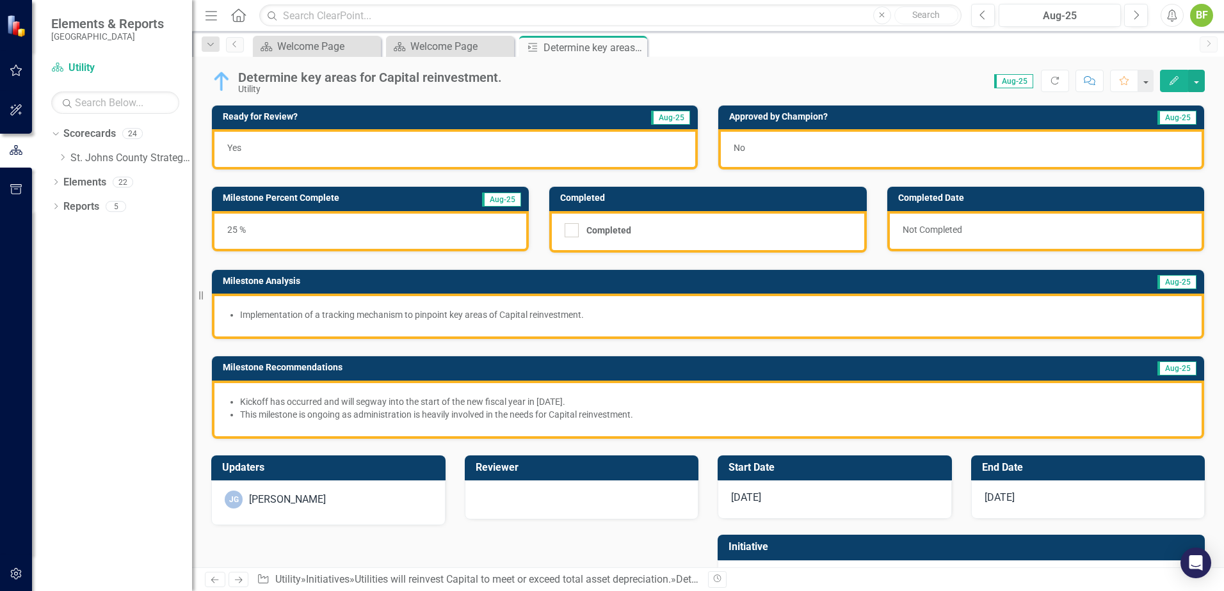
click at [466, 81] on div "Determine key areas for Capital reinvestment." at bounding box center [370, 77] width 264 height 14
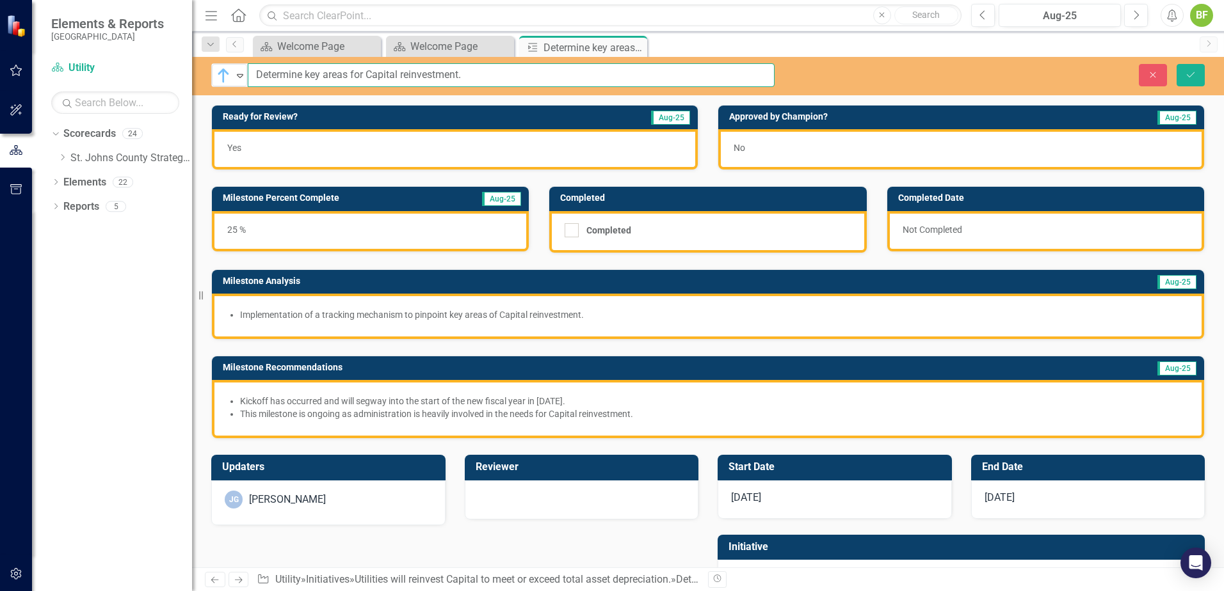
click at [522, 79] on input "Determine key areas for Capital reinvestment." at bounding box center [511, 75] width 527 height 24
type input "Determine key areas for Capital reinvestment"
click at [1193, 77] on icon "Save" at bounding box center [1190, 74] width 12 height 9
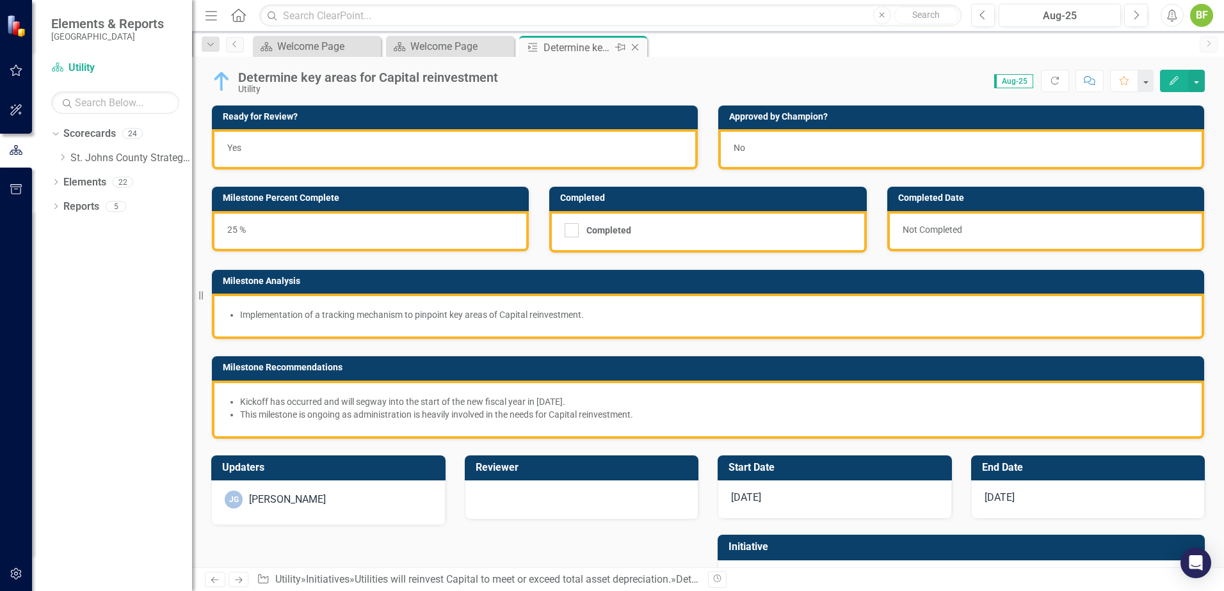
click at [638, 48] on icon "Close" at bounding box center [634, 47] width 13 height 10
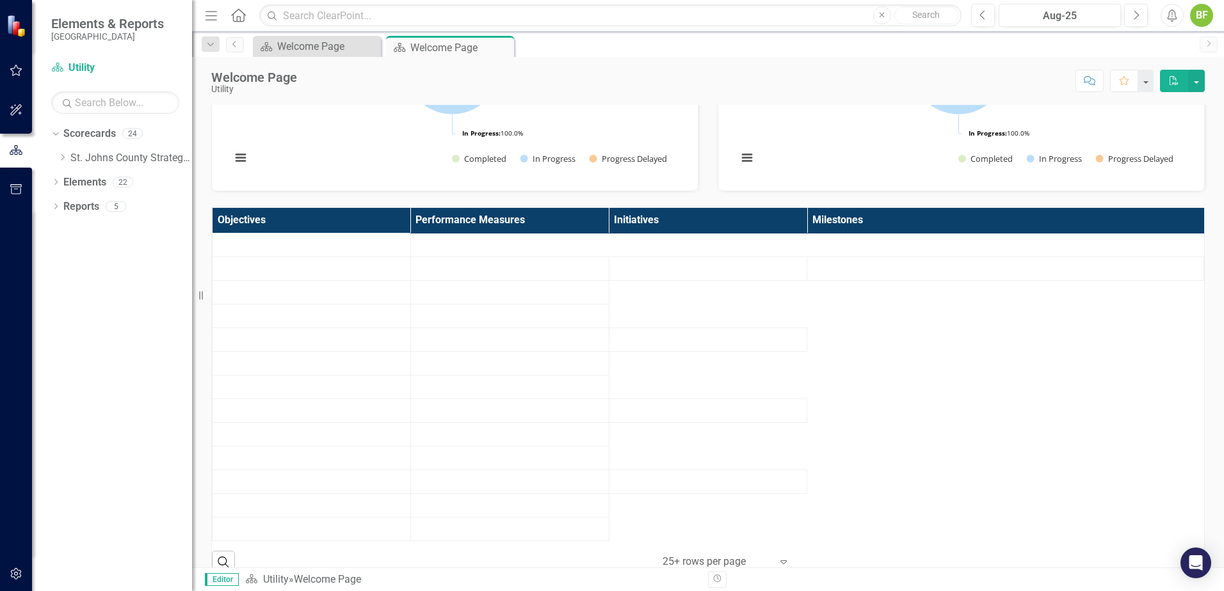
scroll to position [384, 0]
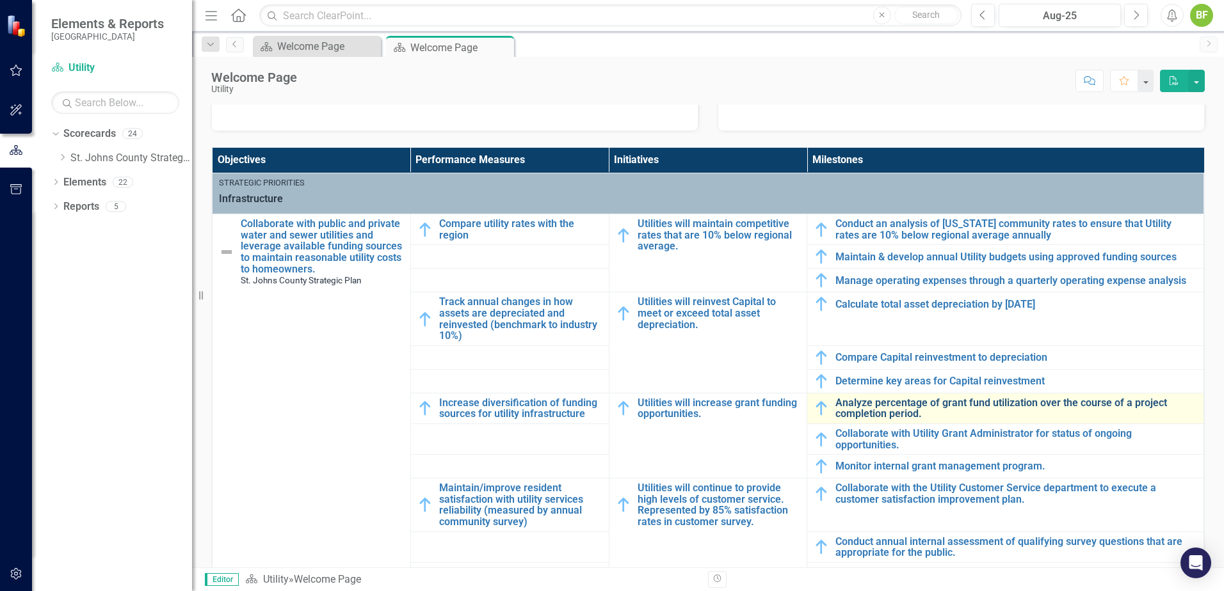
click at [948, 415] on link "Analyze percentage of grant fund utilization over the course of a project compl…" at bounding box center [1016, 408] width 362 height 22
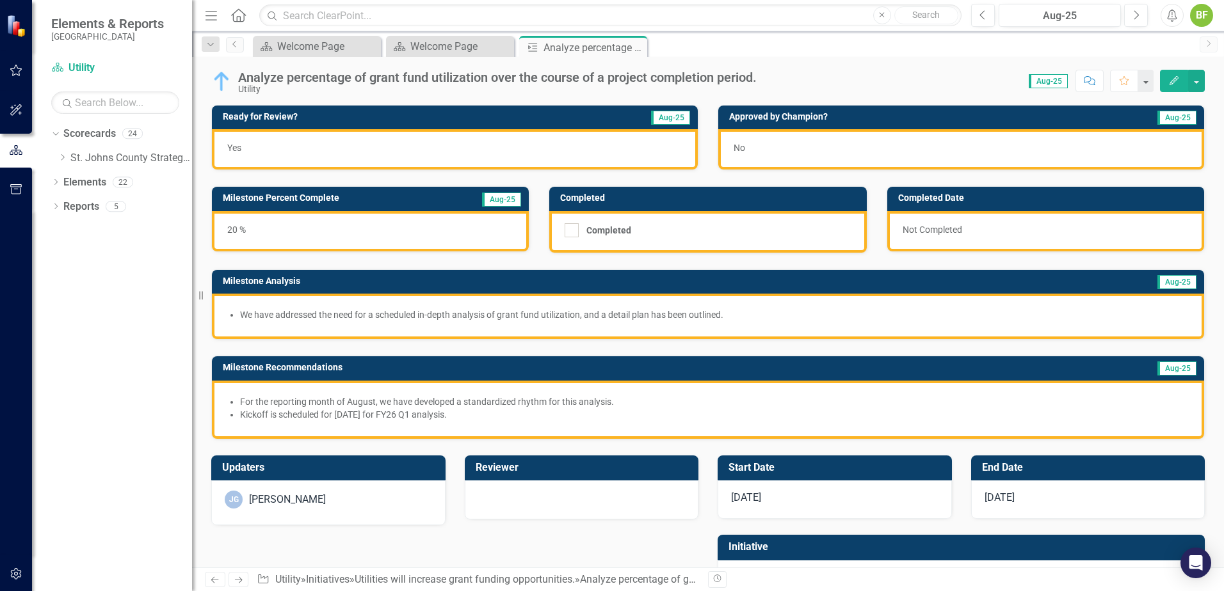
click at [775, 76] on div "Score: N/A Aug-25 Completed Comment Favorite Edit" at bounding box center [984, 81] width 442 height 22
click at [760, 79] on div "Analyze percentage of grant fund utilization over the course of a project compl…" at bounding box center [500, 82] width 525 height 24
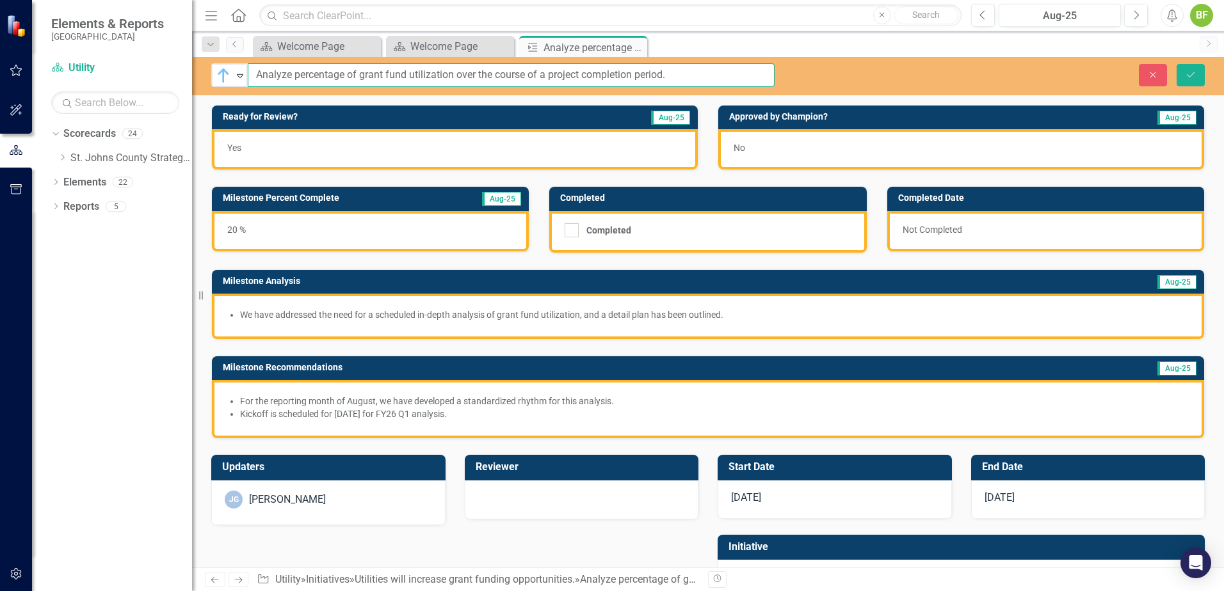
click at [760, 79] on input "Analyze percentage of grant fund utilization over the course of a project compl…" at bounding box center [511, 75] width 527 height 24
click at [710, 74] on input "Analyze percentage of grant fund utilization over the course of a project compl…" at bounding box center [511, 75] width 527 height 24
type input "Analyze percentage of grant fund utilization over the course of a project compl…"
click at [1198, 73] on button "Save" at bounding box center [1190, 75] width 28 height 22
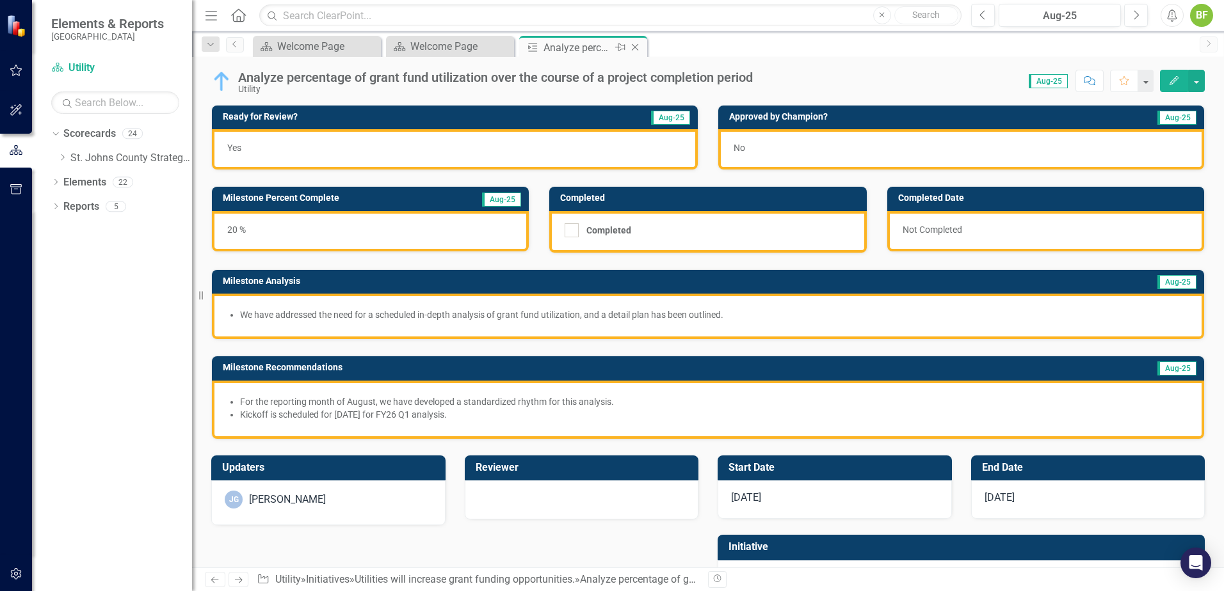
click at [637, 47] on icon "Close" at bounding box center [634, 47] width 13 height 10
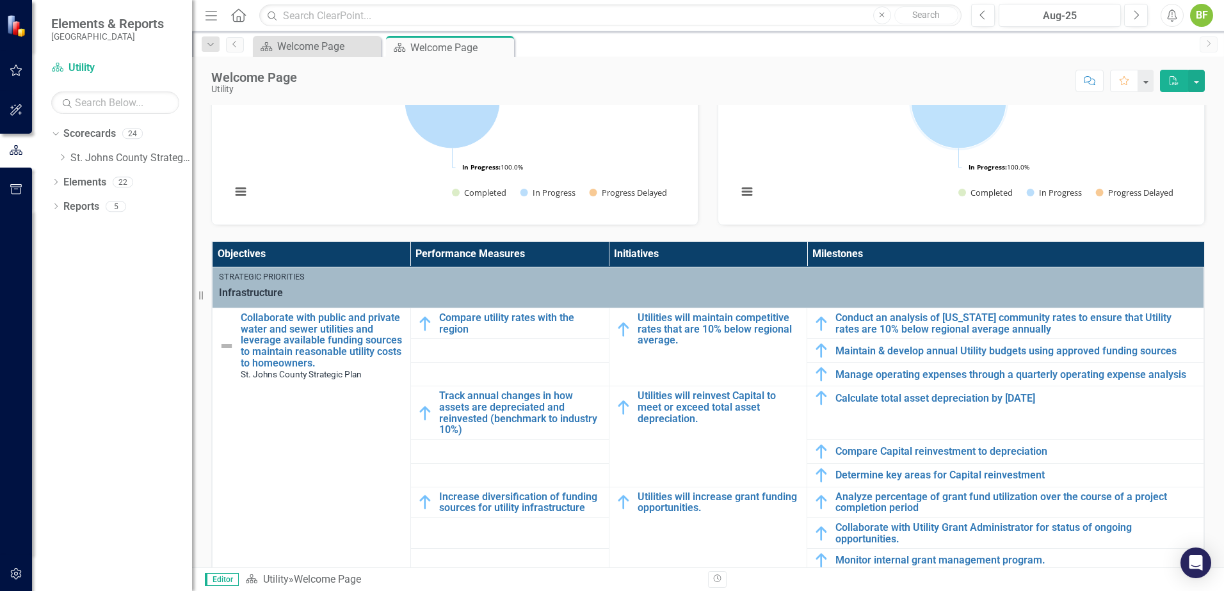
scroll to position [448, 0]
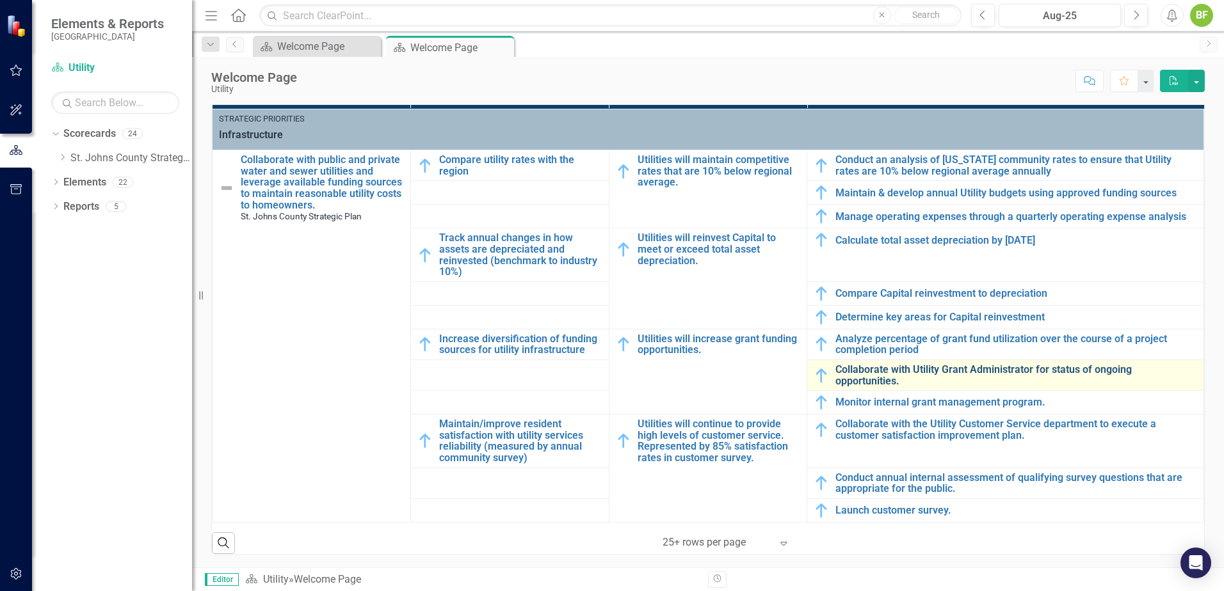
click at [943, 375] on link "Collaborate with Utility Grant Administrator for status of ongoing opportunitie…" at bounding box center [1016, 375] width 362 height 22
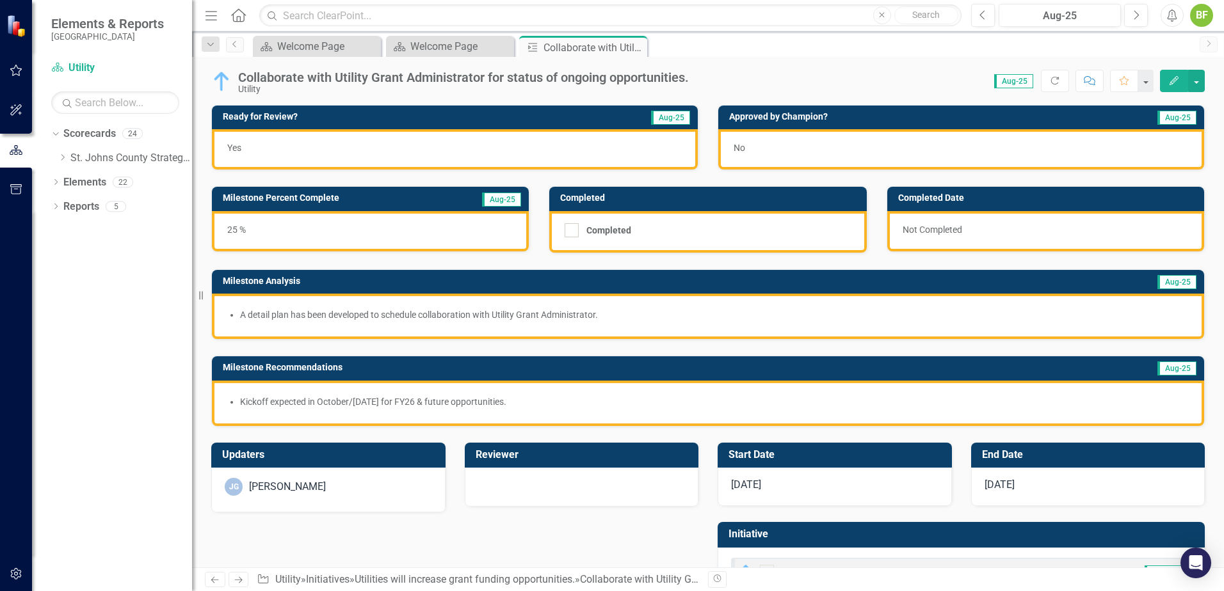
click at [698, 76] on div "Score: N/A Aug-25 Completed Refresh Comment Favorite Edit" at bounding box center [949, 81] width 509 height 22
drag, startPoint x: 698, startPoint y: 76, endPoint x: 689, endPoint y: 78, distance: 8.5
click at [689, 78] on div "Collaborate with Utility Grant Administrator for status of ongoing opportunitie…" at bounding box center [463, 77] width 451 height 14
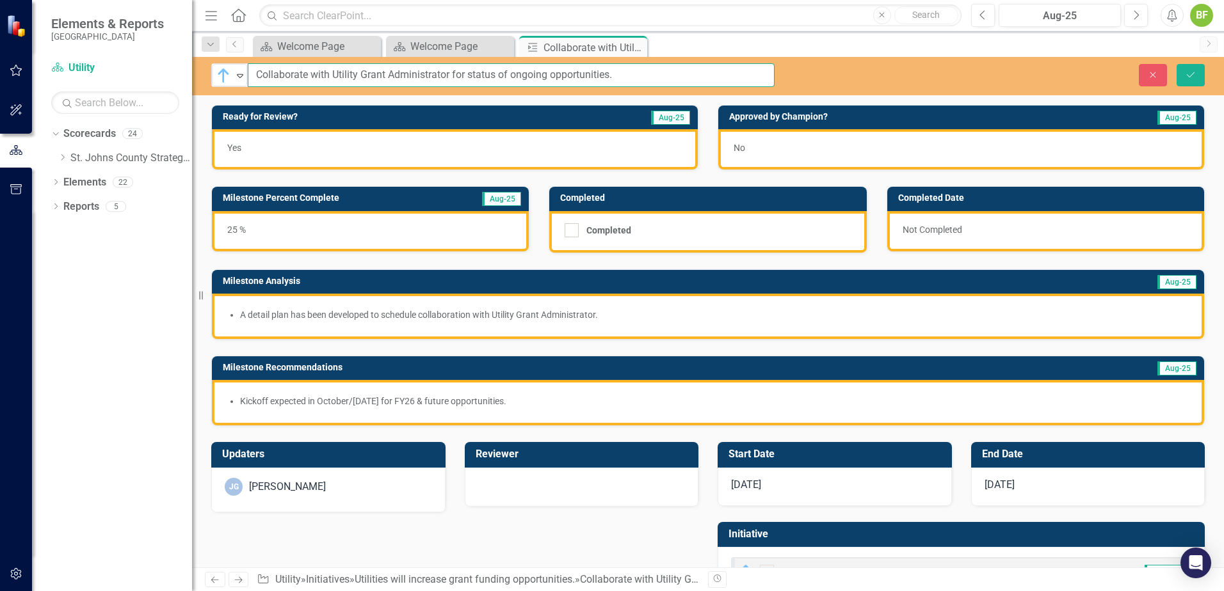
click at [689, 78] on input "Collaborate with Utility Grant Administrator for status of ongoing opportunitie…" at bounding box center [511, 75] width 527 height 24
click at [632, 79] on input "Collaborate with Utility Grant Administrator for status of ongoing opportunitie…" at bounding box center [511, 75] width 527 height 24
type input "Collaborate with Utility Grant Administrator for status of ongoing opportunities"
click at [1195, 78] on icon "Save" at bounding box center [1190, 74] width 12 height 9
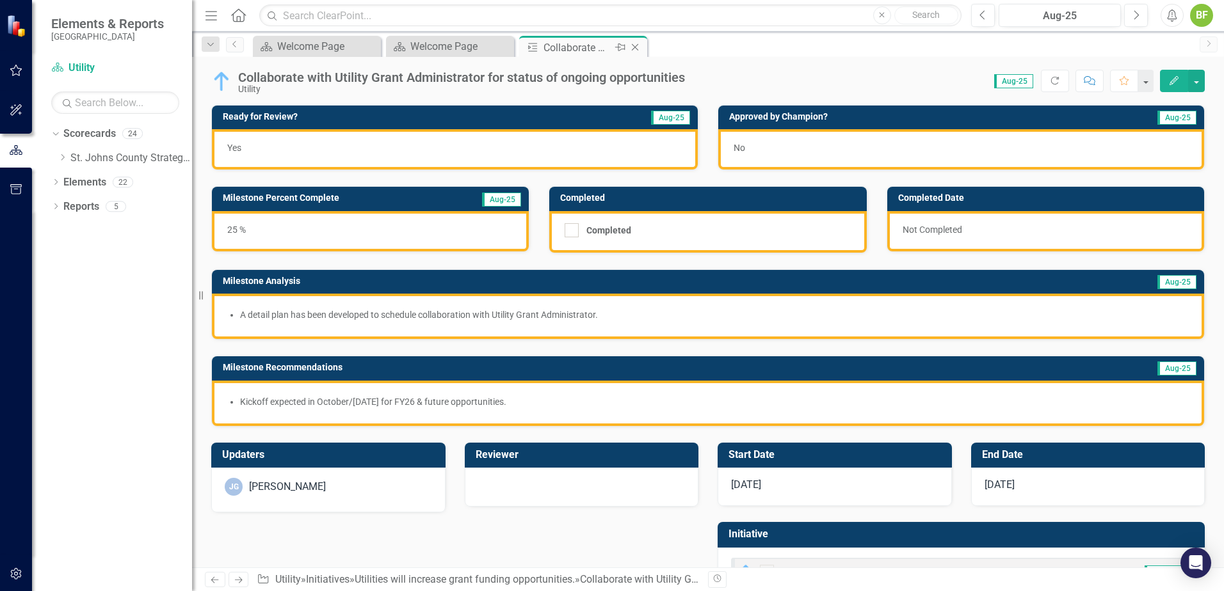
click at [639, 44] on icon "Close" at bounding box center [634, 47] width 13 height 10
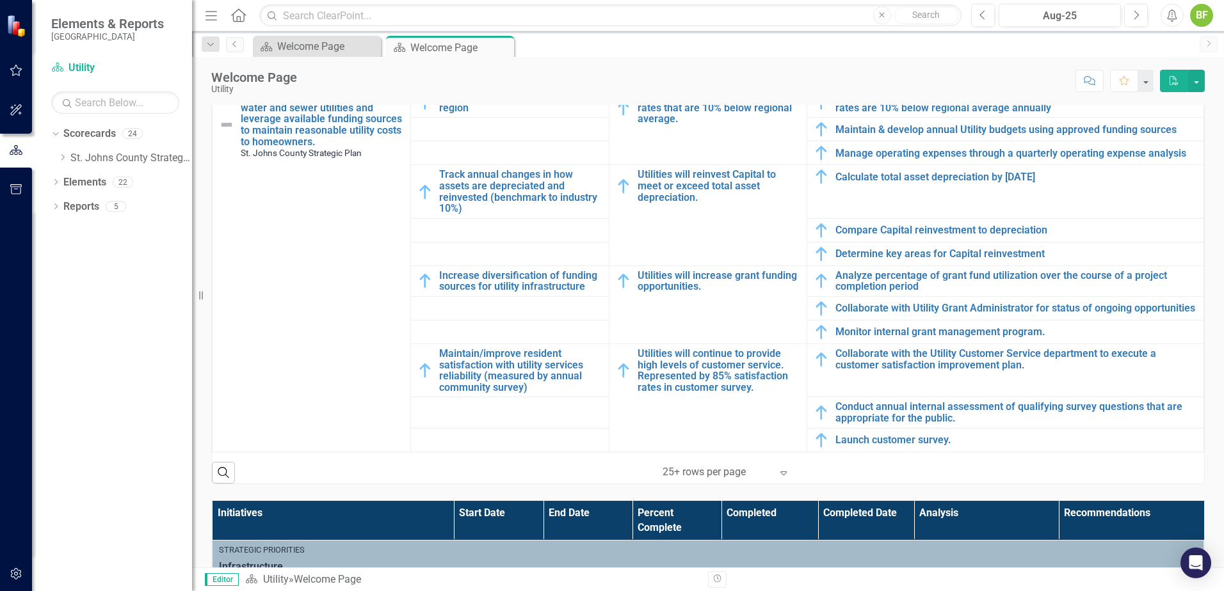
scroll to position [512, 0]
click at [898, 331] on link "Monitor internal grant management program." at bounding box center [1016, 332] width 362 height 12
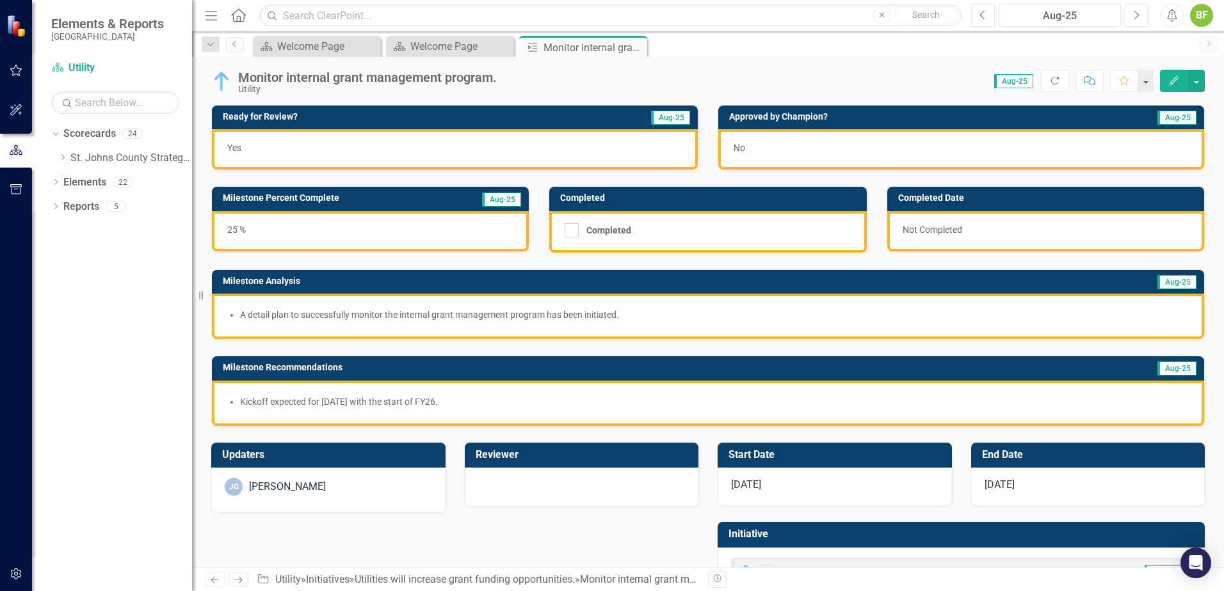
click at [490, 83] on div "Monitor internal grant management program." at bounding box center [367, 77] width 259 height 14
click at [488, 83] on div "Monitor internal grant management program." at bounding box center [367, 77] width 259 height 14
click at [481, 79] on div "Monitor internal grant management program." at bounding box center [367, 77] width 259 height 14
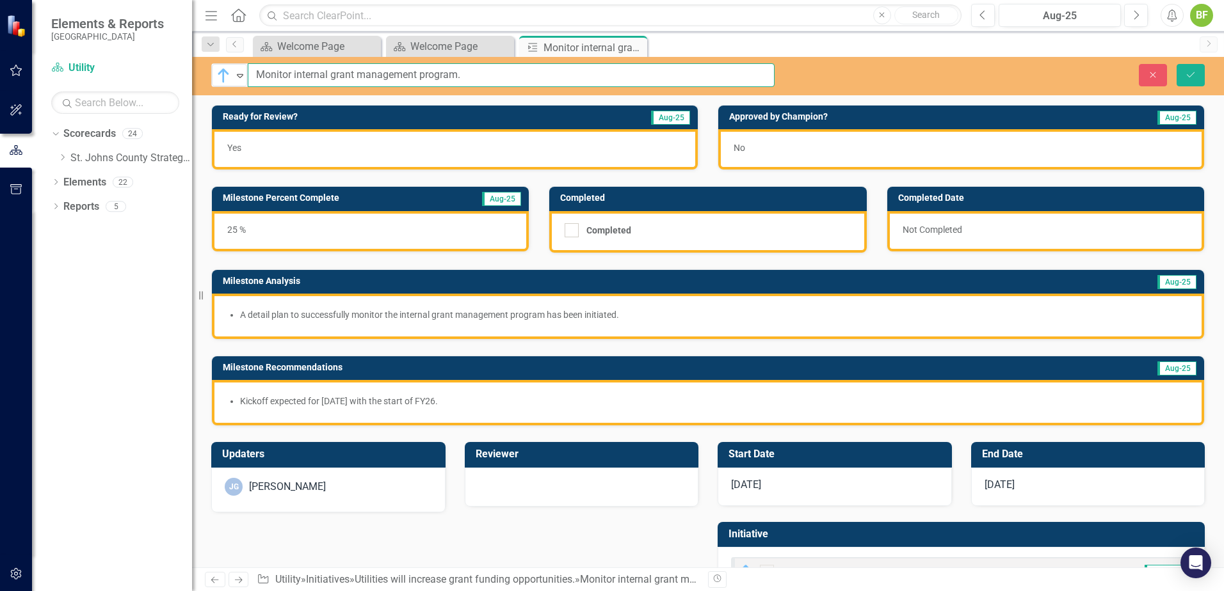
click at [492, 79] on input "Monitor internal grant management program." at bounding box center [511, 75] width 527 height 24
type input "Monitor internal grant management program"
click at [1181, 71] on button "Save" at bounding box center [1190, 75] width 28 height 22
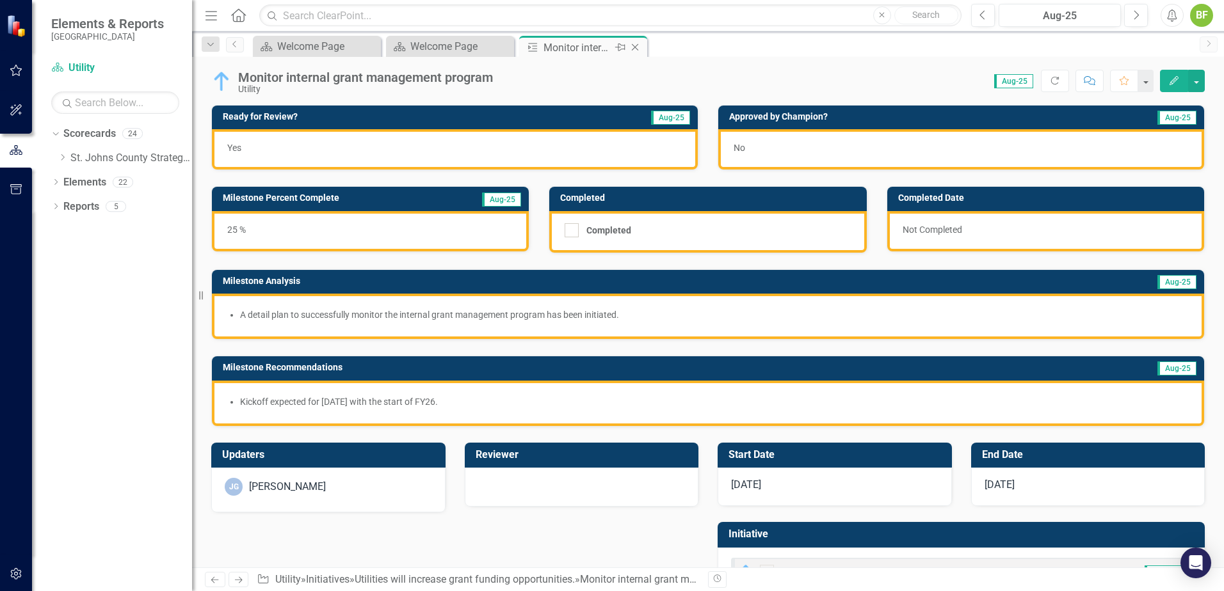
click at [637, 48] on icon "Close" at bounding box center [634, 47] width 13 height 10
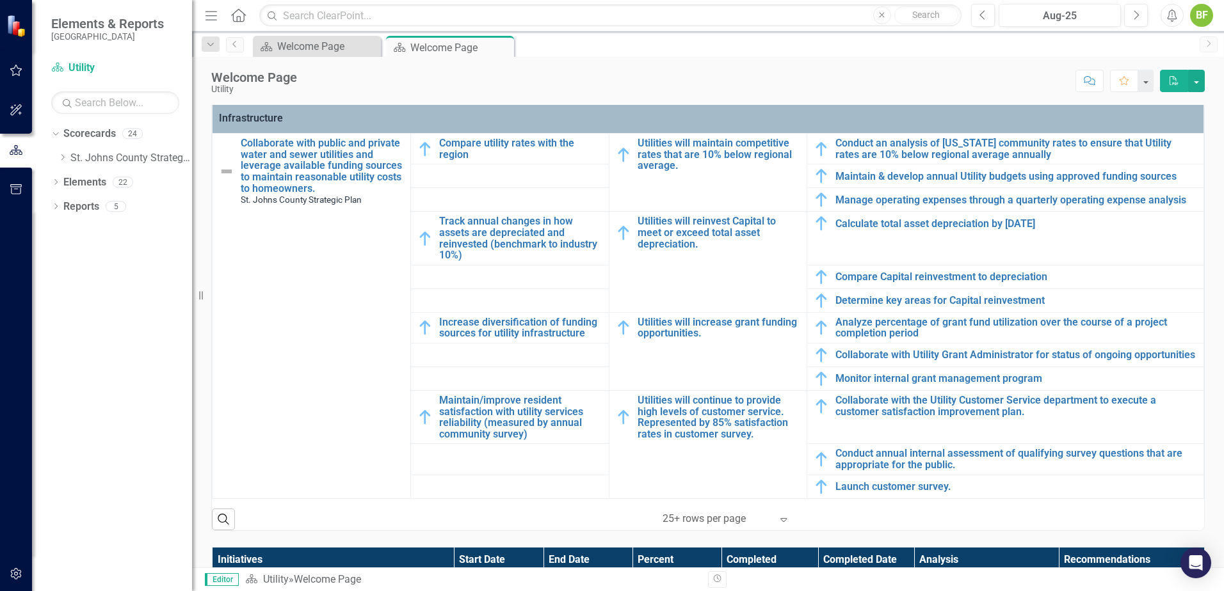
scroll to position [576, 0]
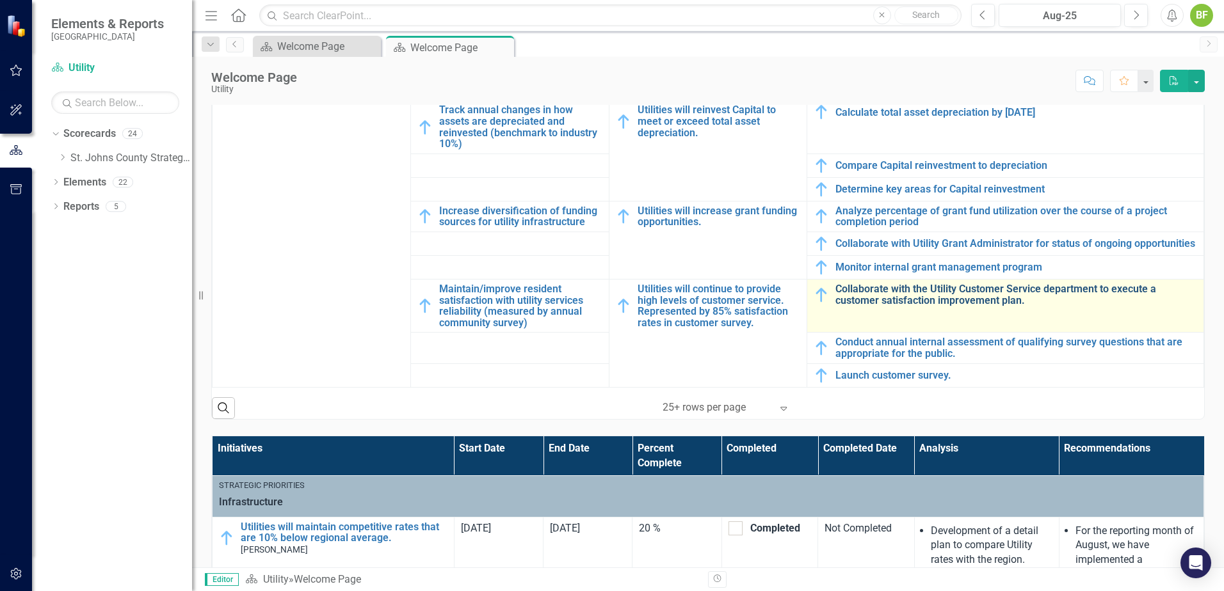
click at [899, 301] on link "Collaborate with the Utility Customer Service department to execute a customer …" at bounding box center [1016, 294] width 362 height 22
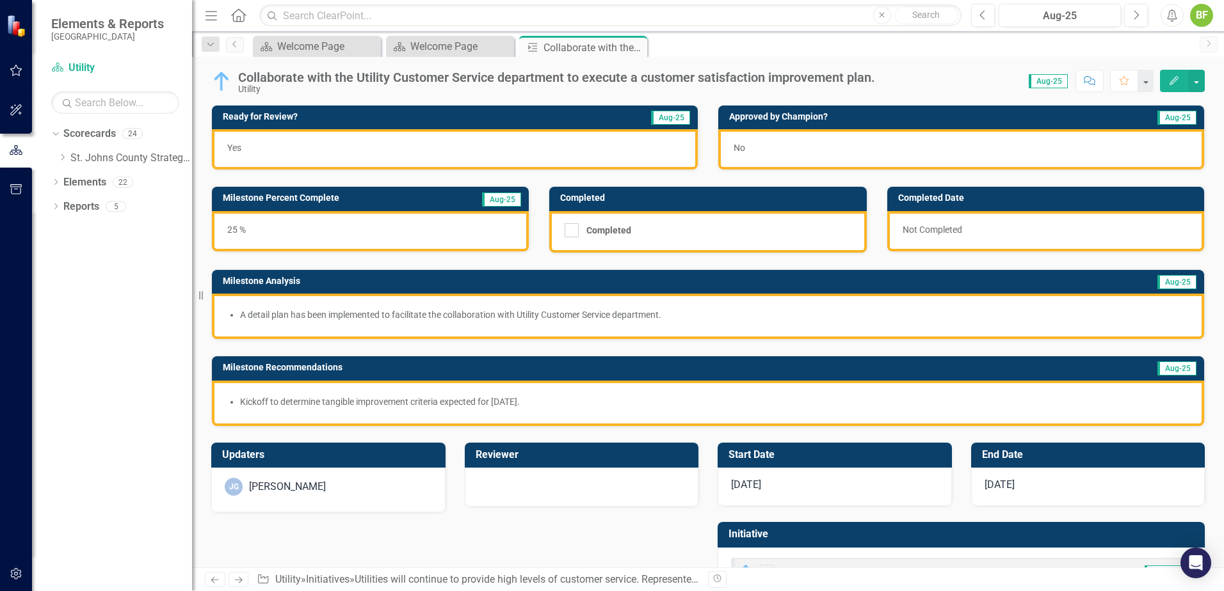
click at [826, 84] on div "Utility" at bounding box center [556, 89] width 637 height 10
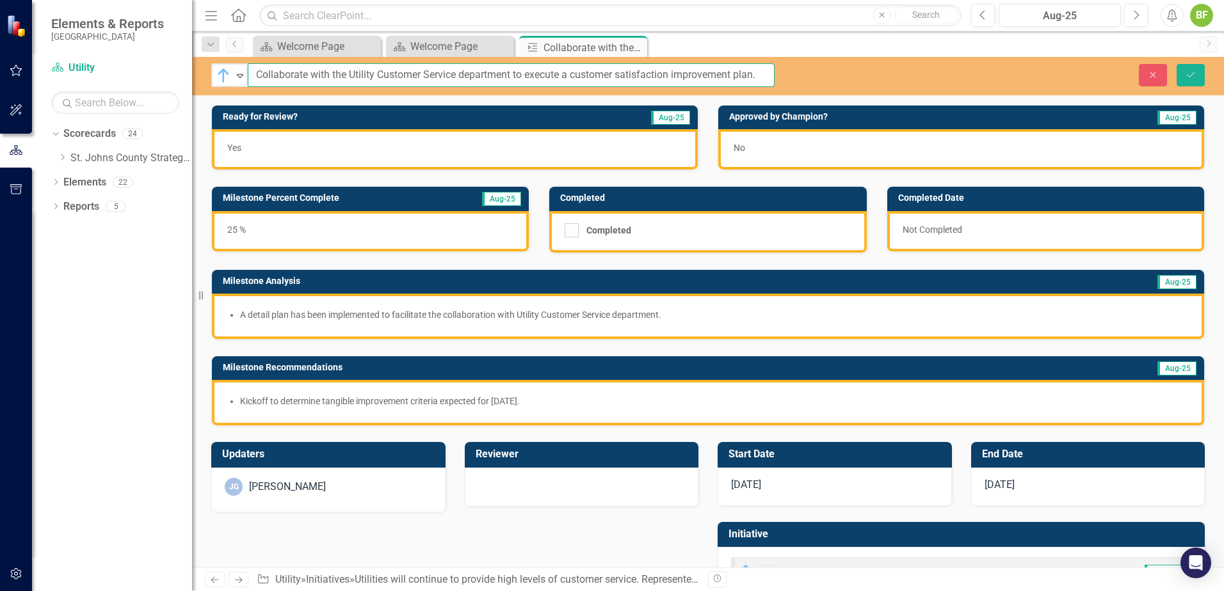
click at [762, 73] on input "Collaborate with the Utility Customer Service department to execute a customer …" at bounding box center [511, 75] width 527 height 24
type input "Collaborate with the Utility Customer Service department to execute a customer …"
click at [1193, 73] on icon "submit" at bounding box center [1190, 74] width 8 height 5
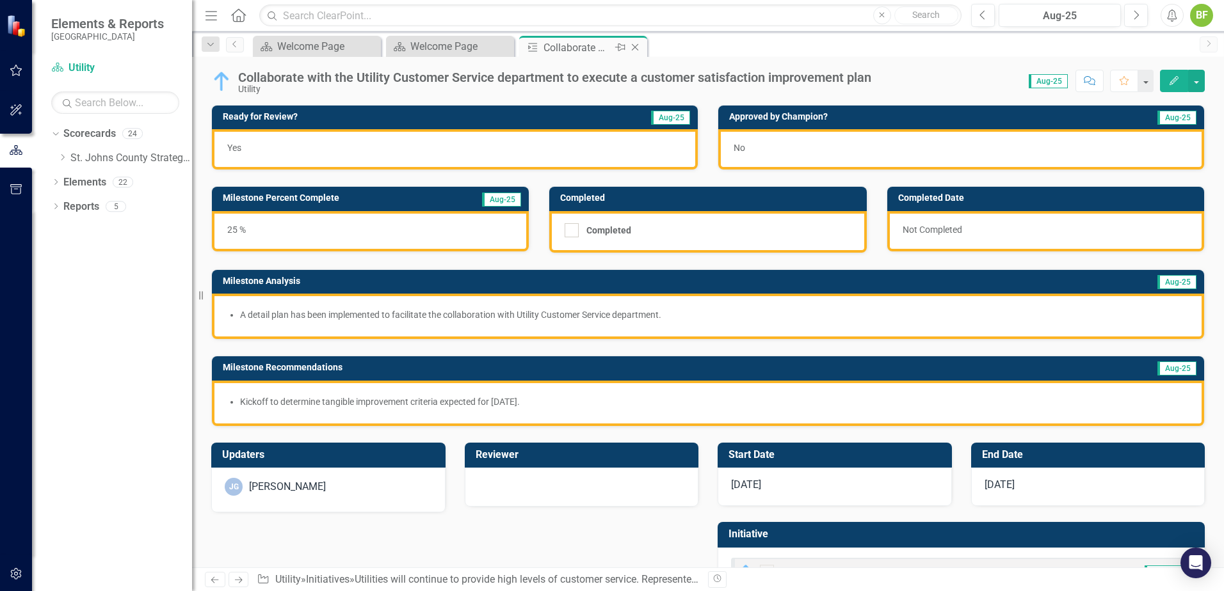
click at [631, 49] on icon "Close" at bounding box center [634, 47] width 13 height 10
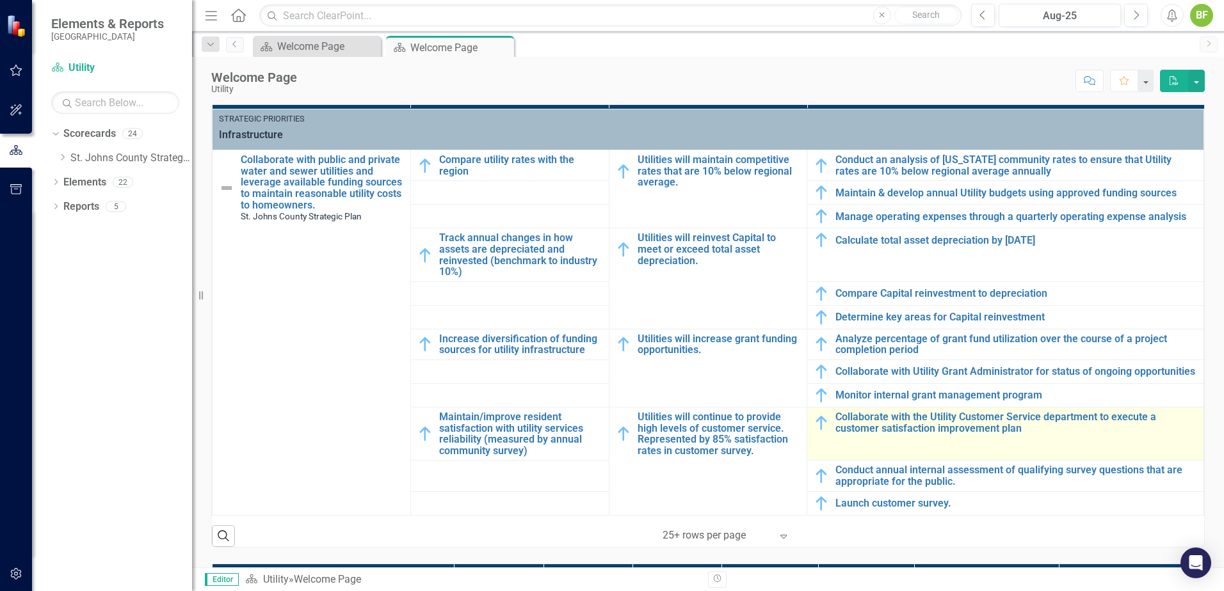
scroll to position [4, 0]
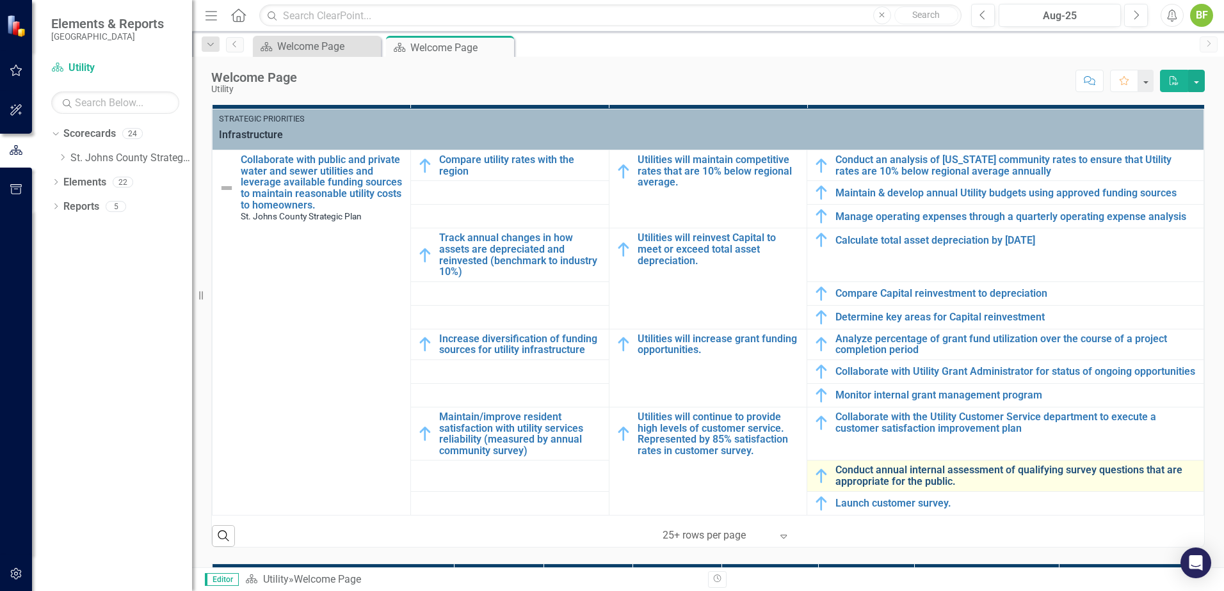
click at [941, 471] on link "Conduct annual internal assessment of qualifying survey questions that are appr…" at bounding box center [1016, 476] width 362 height 22
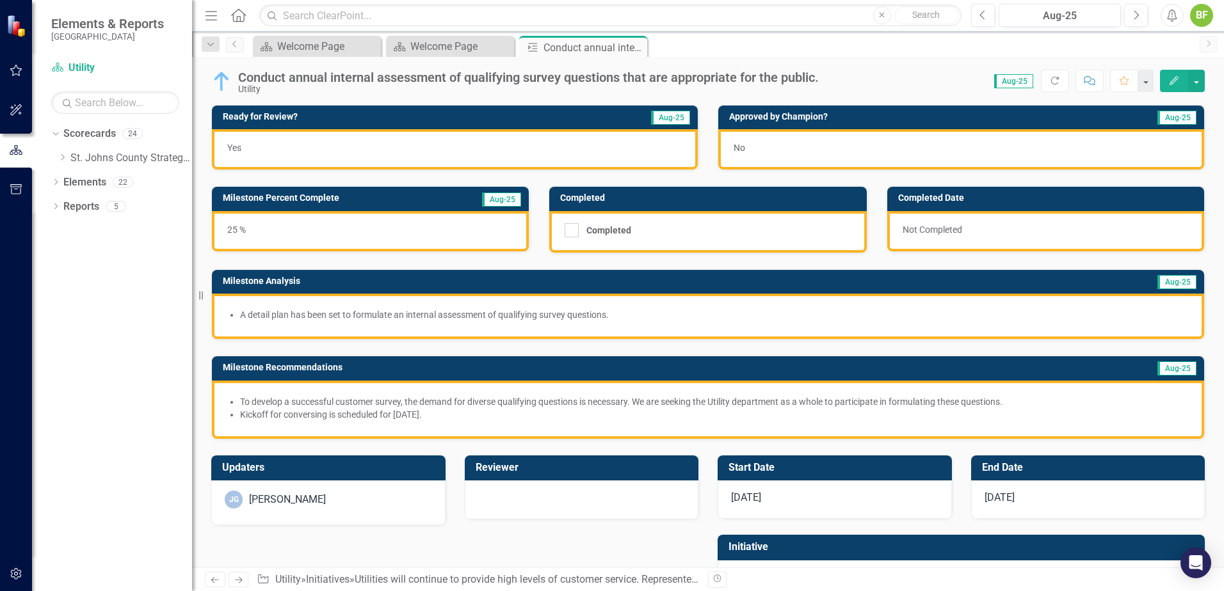
click at [720, 68] on div "Conduct annual internal assessment of qualifying survey questions that are appr…" at bounding box center [708, 76] width 1032 height 38
click at [797, 81] on div "Conduct annual internal assessment of qualifying survey questions that are appr…" at bounding box center [528, 77] width 580 height 14
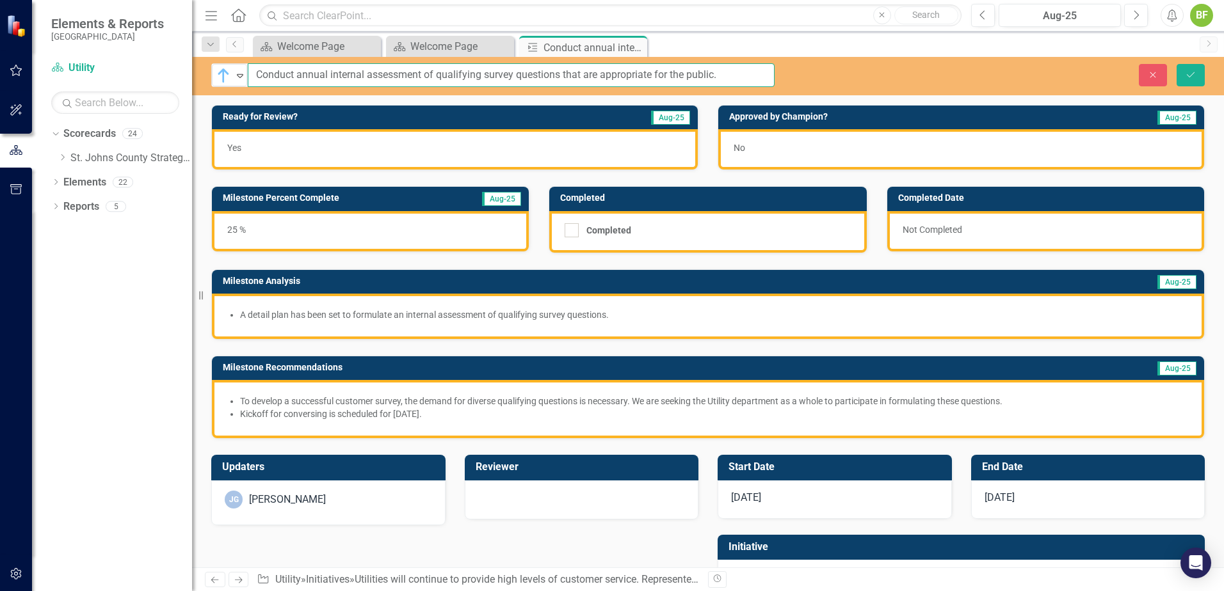
click at [742, 79] on input "Conduct annual internal assessment of qualifying survey questions that are appr…" at bounding box center [511, 75] width 527 height 24
type input "Conduct annual internal assessment of qualifying survey questions that are appr…"
click at [1186, 76] on icon "Save" at bounding box center [1190, 74] width 12 height 9
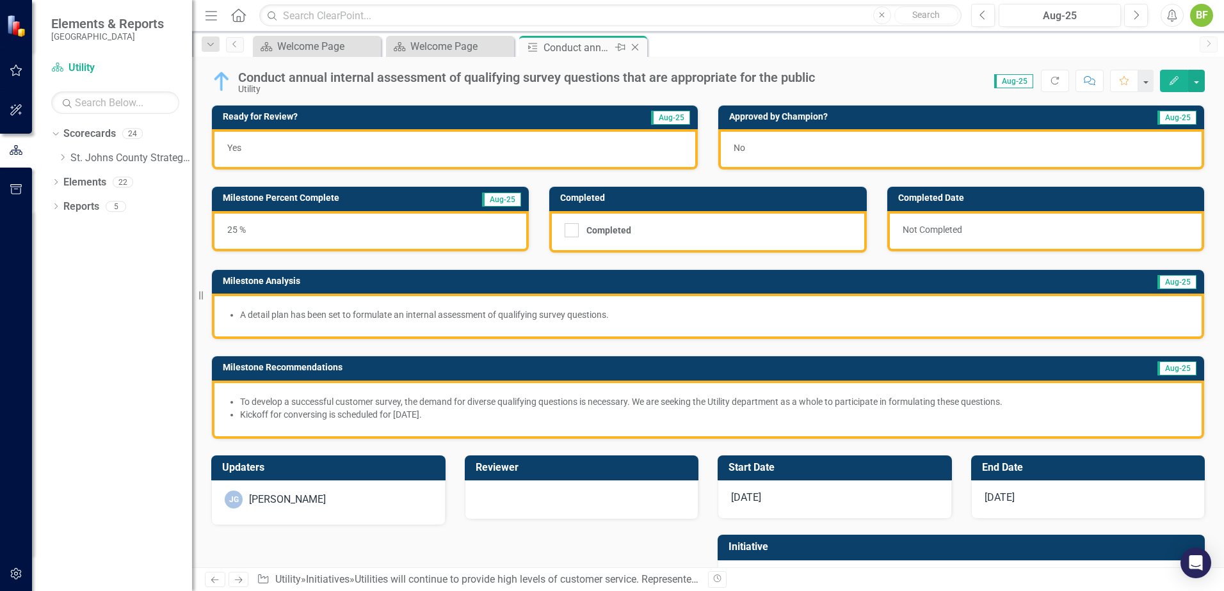
click at [637, 47] on icon "Close" at bounding box center [634, 47] width 13 height 10
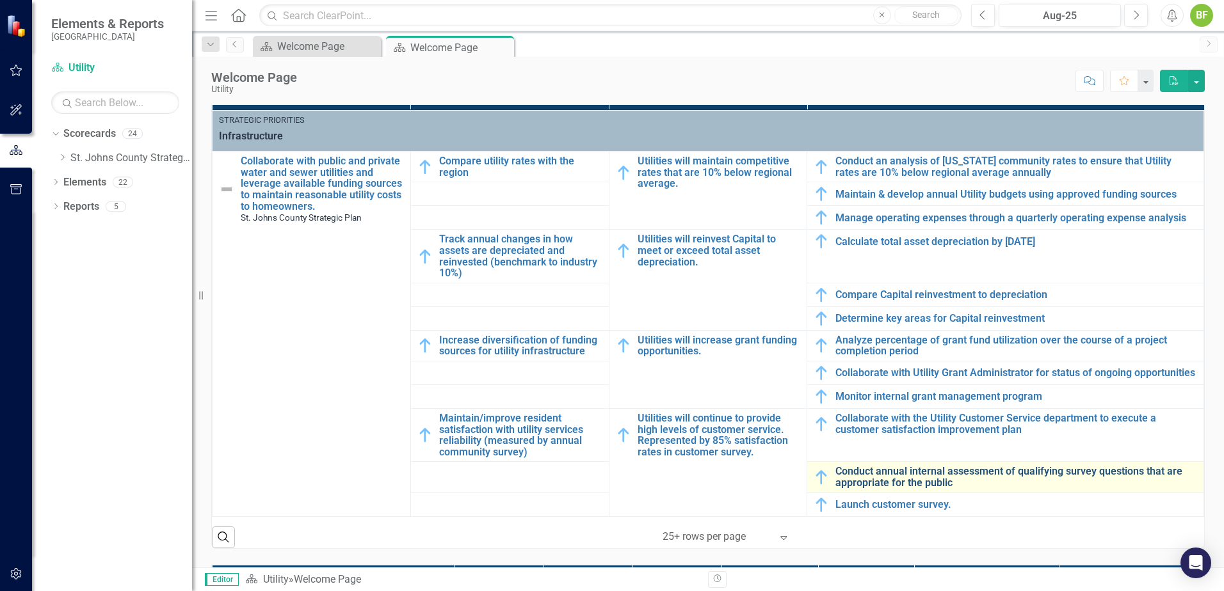
scroll to position [512, 0]
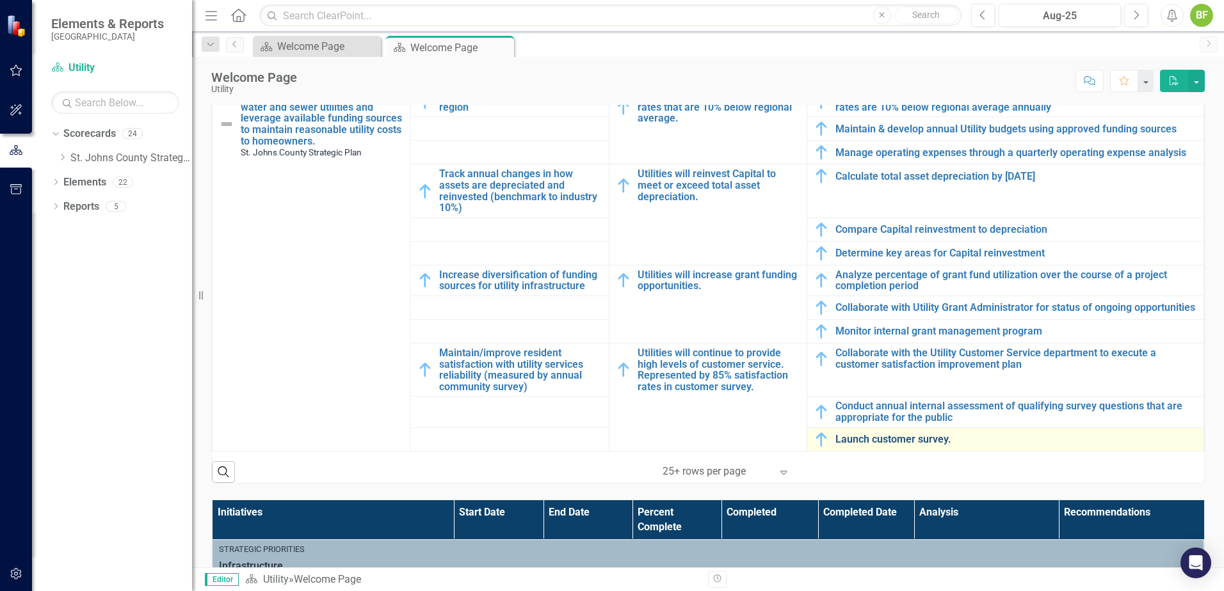
click at [868, 445] on link "Launch customer survey." at bounding box center [1016, 440] width 362 height 12
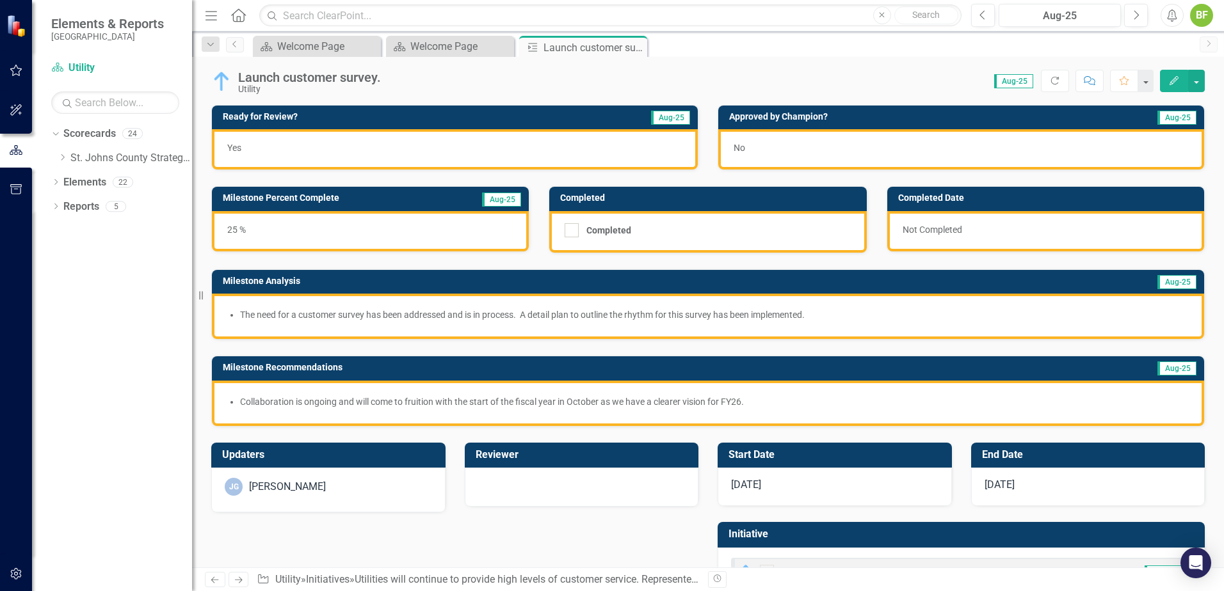
click at [372, 79] on div "Launch customer survey." at bounding box center [309, 77] width 143 height 14
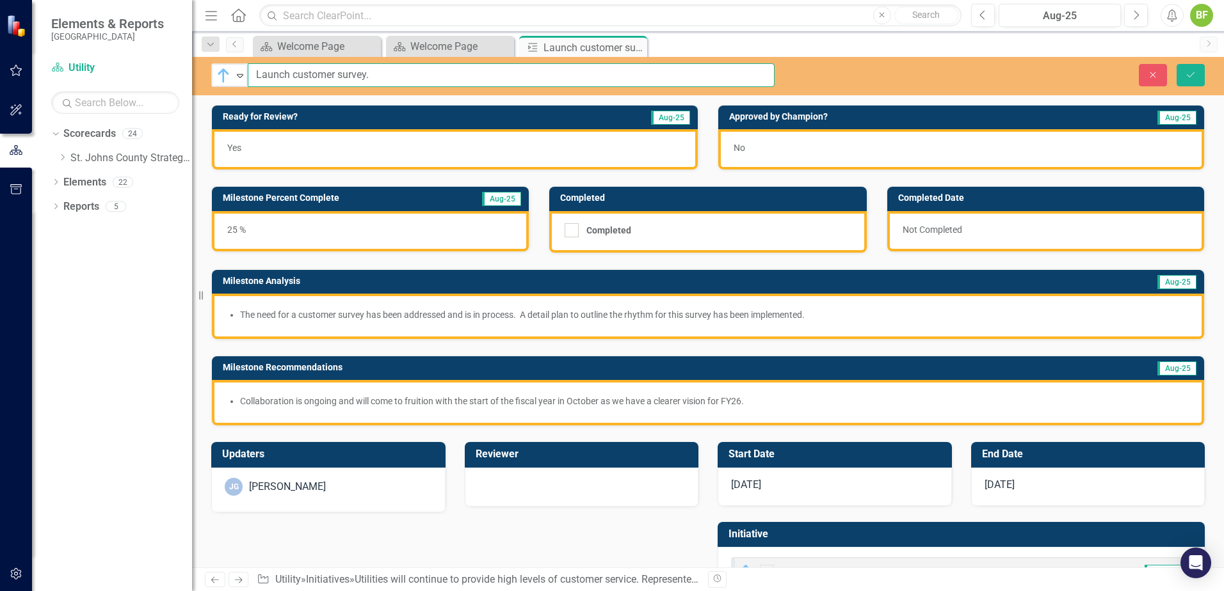
click at [377, 78] on input "Launch customer survey." at bounding box center [511, 75] width 527 height 24
type input "Launch customer survey"
click at [1190, 77] on icon "Save" at bounding box center [1190, 74] width 12 height 9
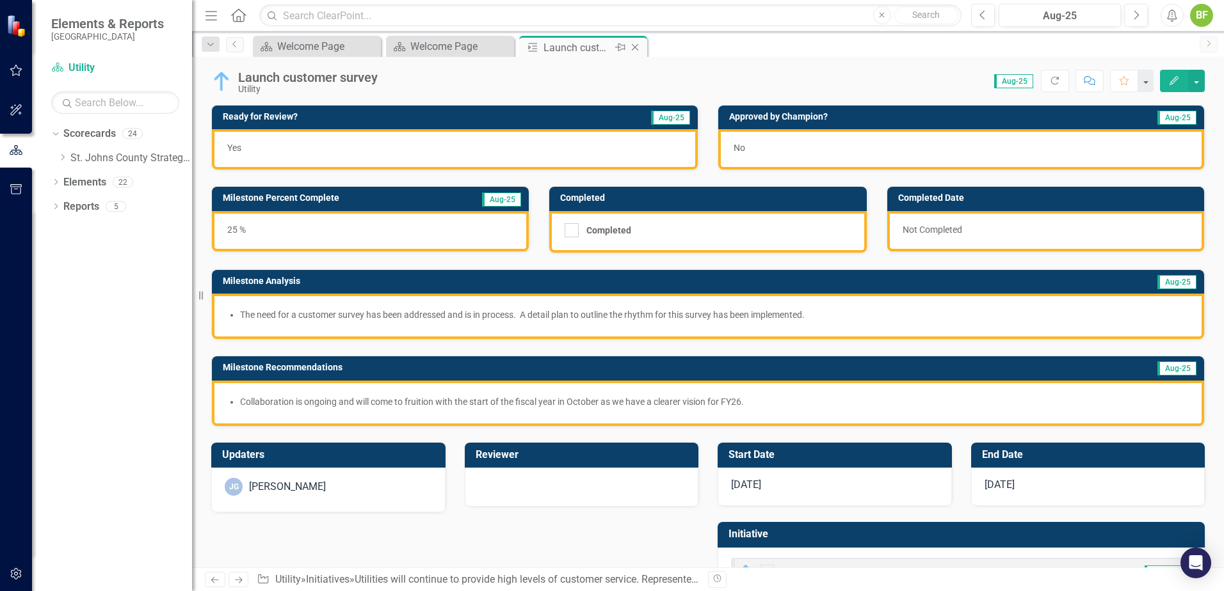
click at [636, 50] on icon "Close" at bounding box center [634, 47] width 13 height 10
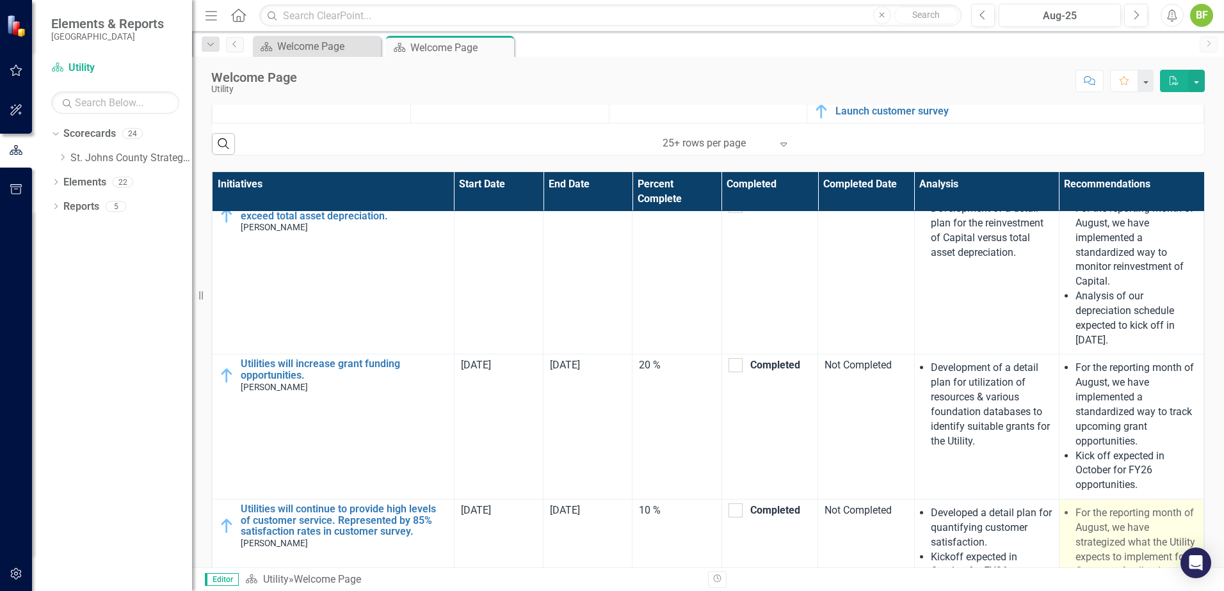
scroll to position [945, 0]
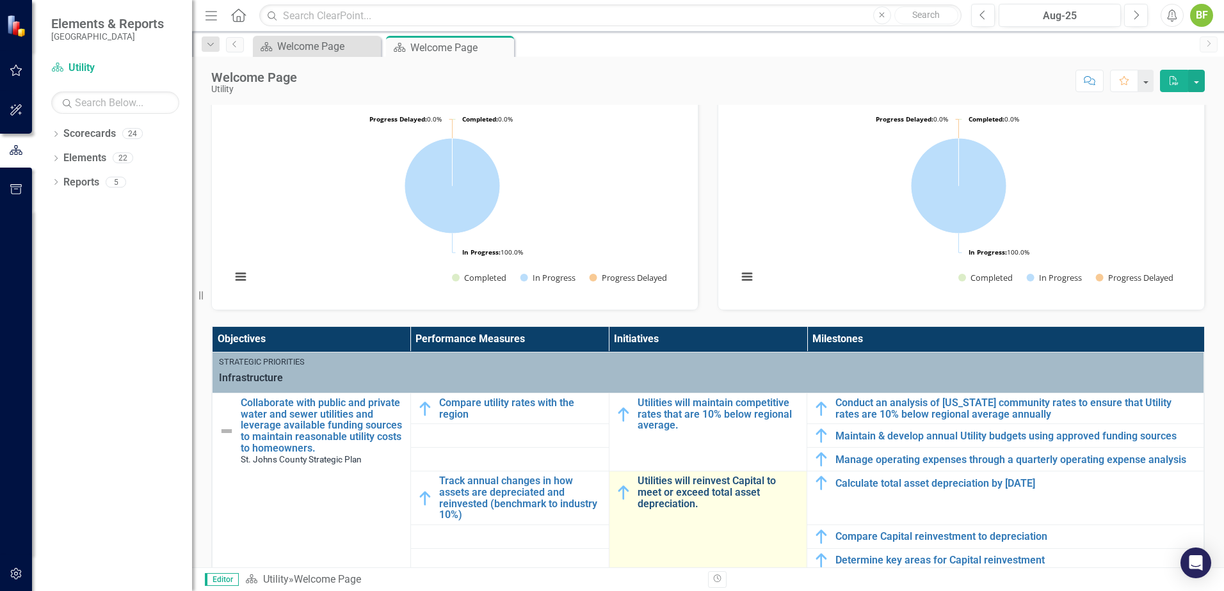
scroll to position [448, 0]
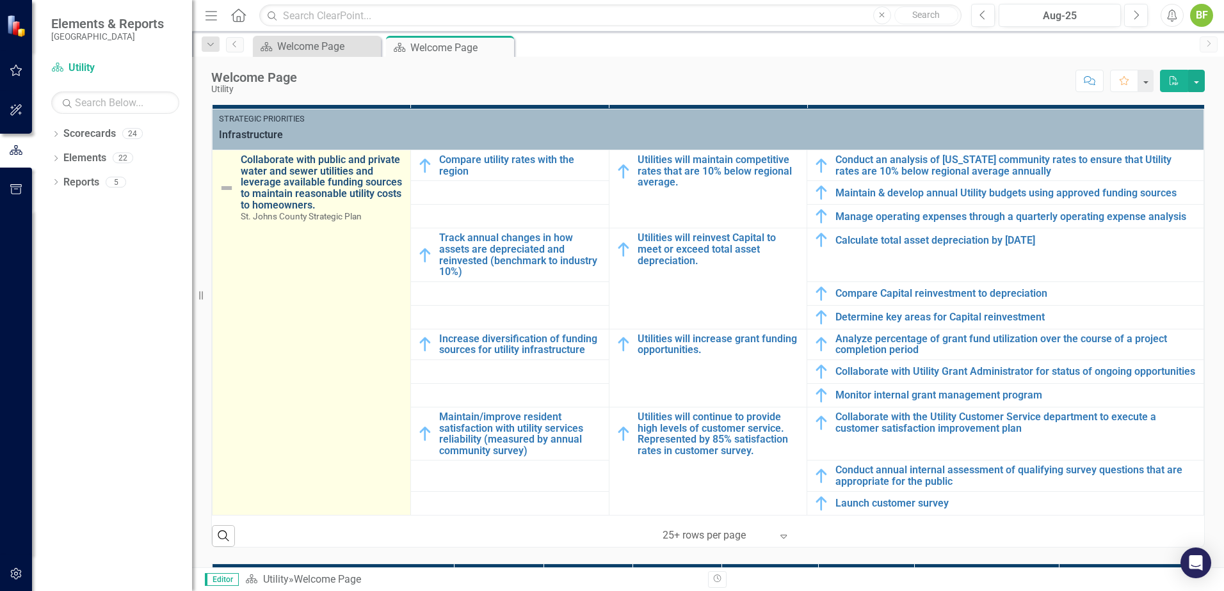
click at [309, 177] on link "Collaborate with public and private water and sewer utilities and leverage avai…" at bounding box center [322, 182] width 163 height 56
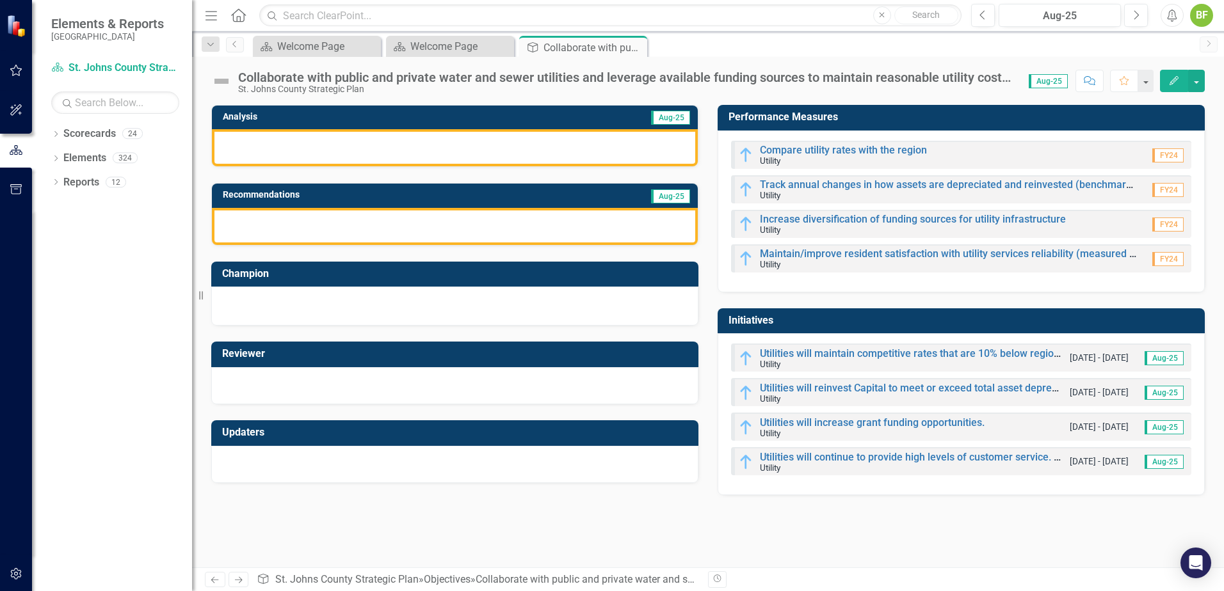
click at [218, 84] on img at bounding box center [221, 81] width 20 height 20
click at [221, 79] on img at bounding box center [221, 81] width 20 height 20
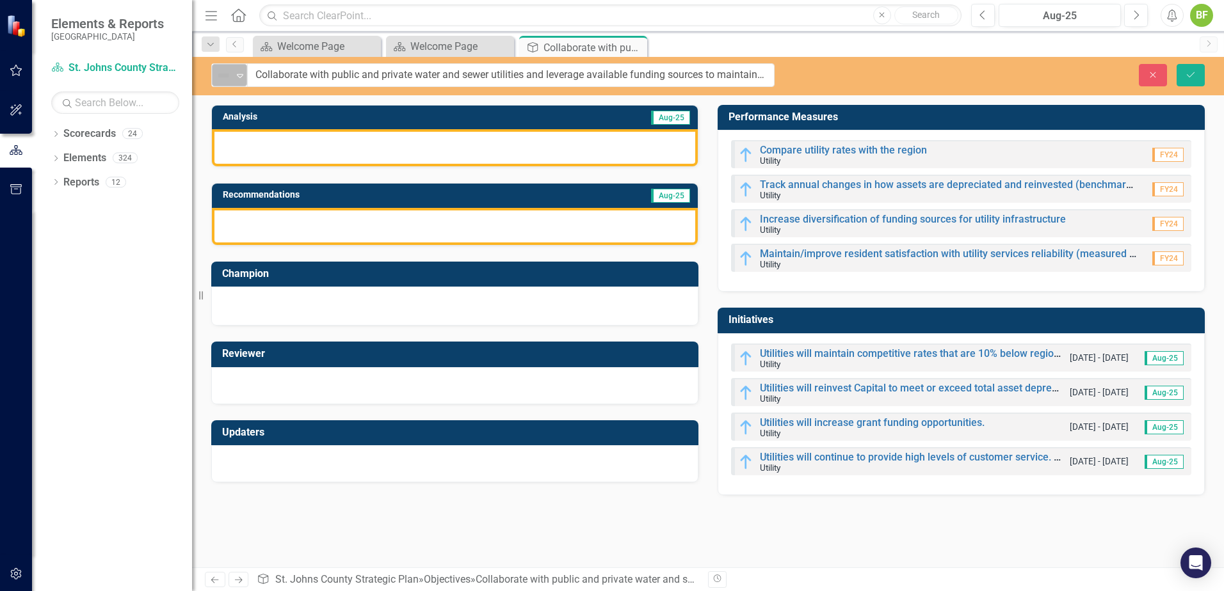
click at [222, 79] on img at bounding box center [223, 75] width 15 height 15
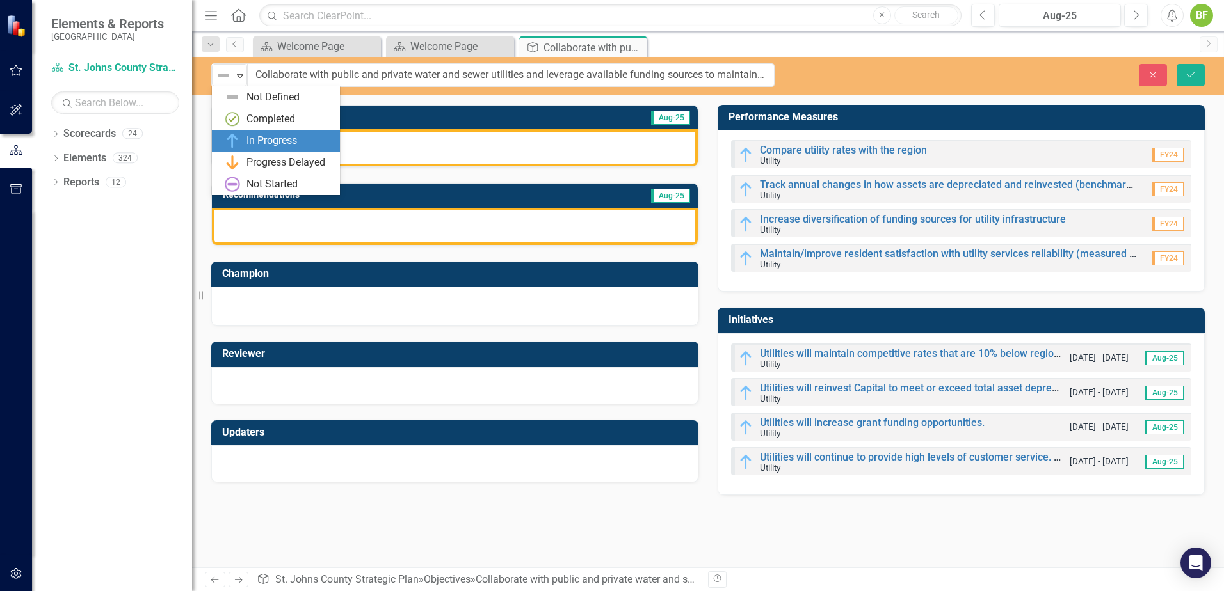
click at [257, 147] on div "In Progress" at bounding box center [271, 141] width 51 height 15
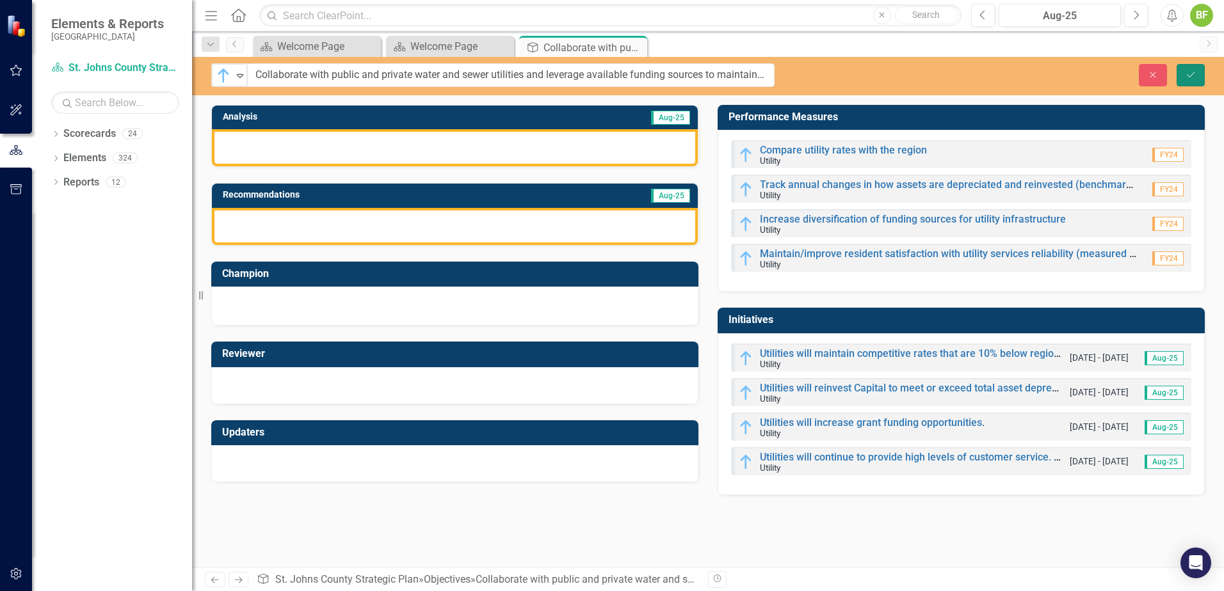
click at [1199, 74] on button "Save" at bounding box center [1190, 75] width 28 height 22
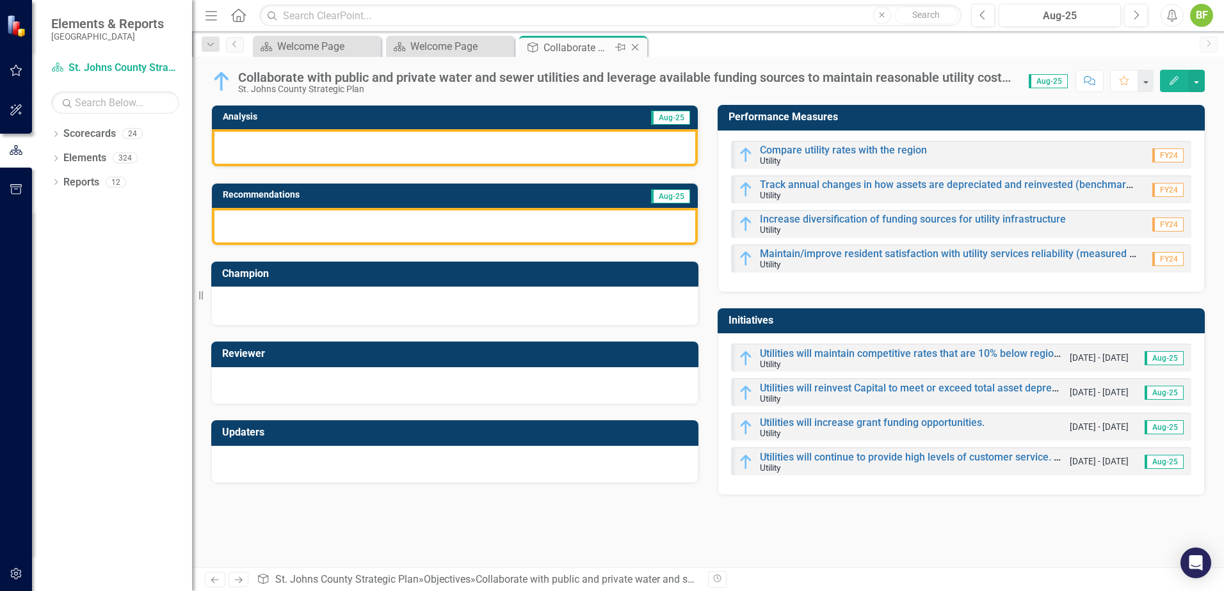
click at [636, 47] on icon "Close" at bounding box center [634, 47] width 13 height 10
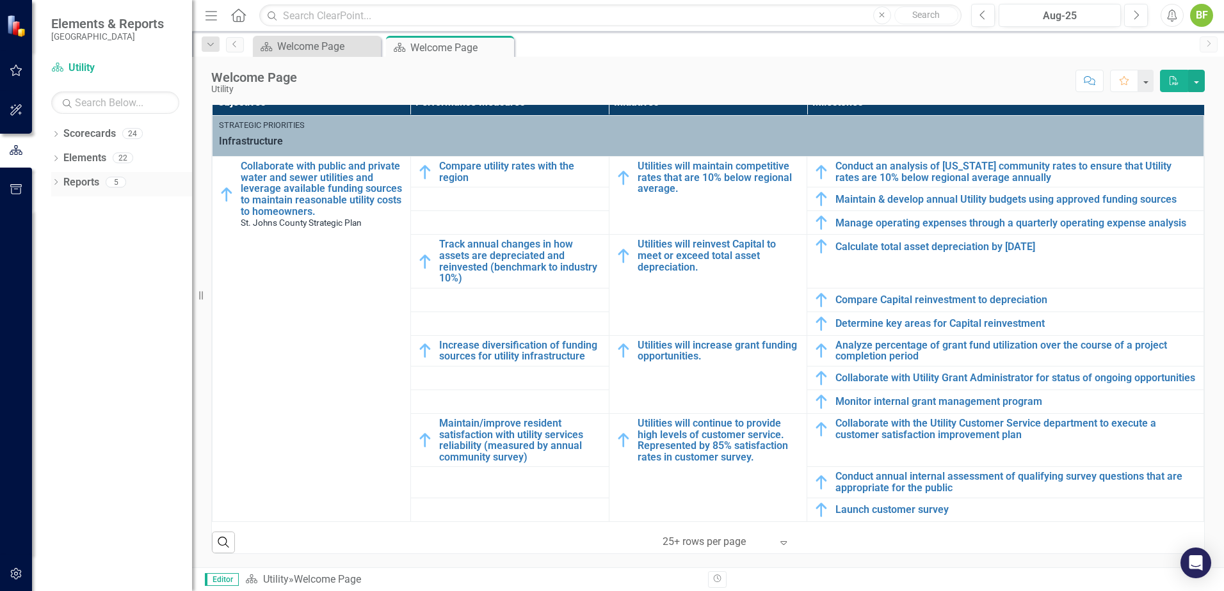
scroll to position [448, 0]
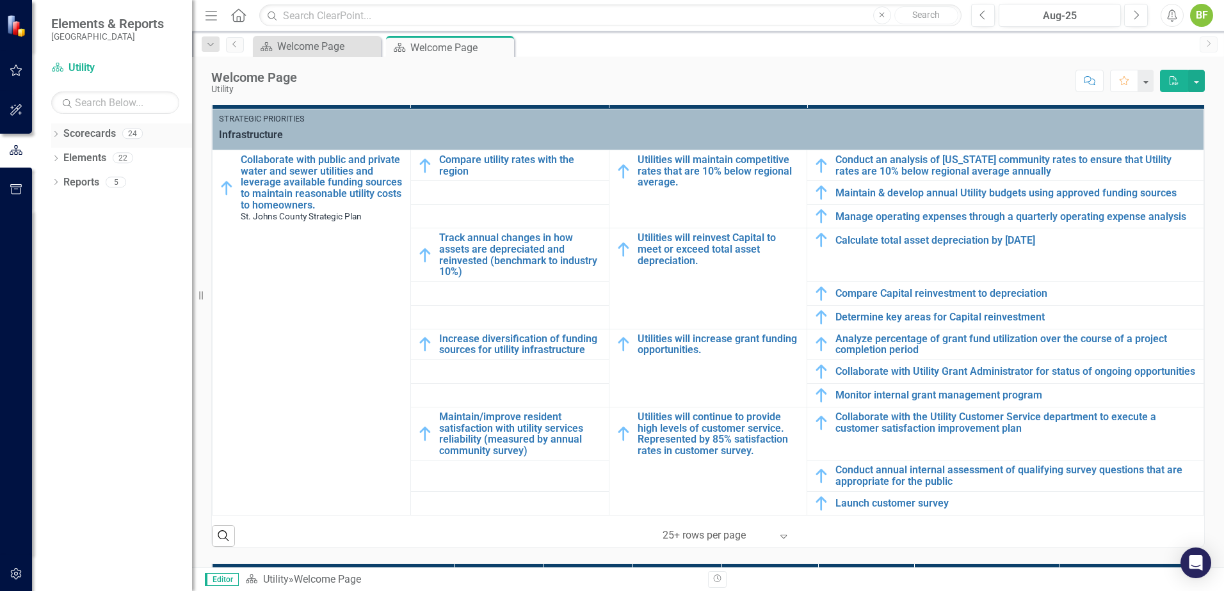
click at [56, 134] on icon "Dropdown" at bounding box center [55, 135] width 9 height 7
click at [64, 164] on div "Dropdown St. Johns County Strategic Plan" at bounding box center [125, 158] width 134 height 21
click at [58, 160] on icon "Dropdown" at bounding box center [63, 158] width 10 height 8
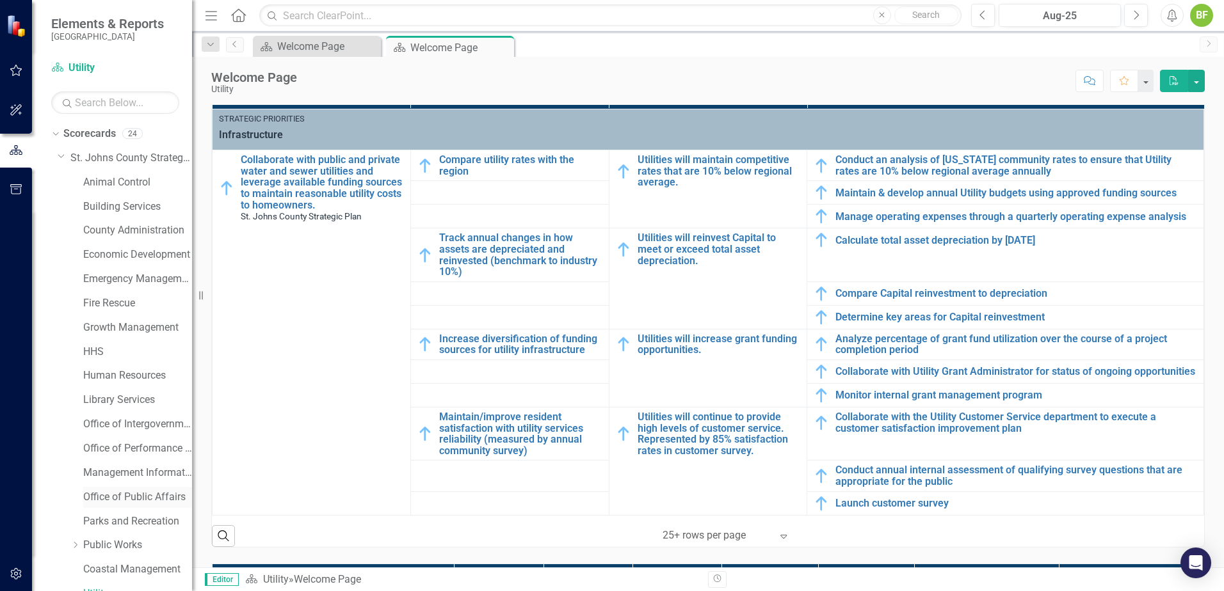
click at [124, 493] on link "Office of Public Affairs" at bounding box center [137, 497] width 109 height 15
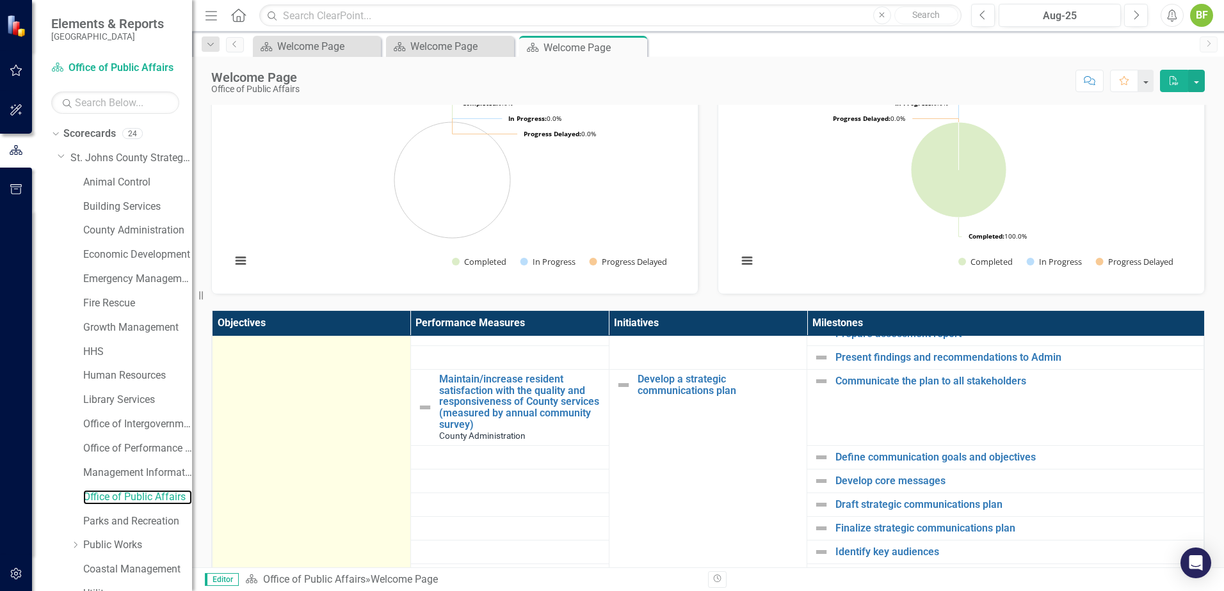
scroll to position [256, 0]
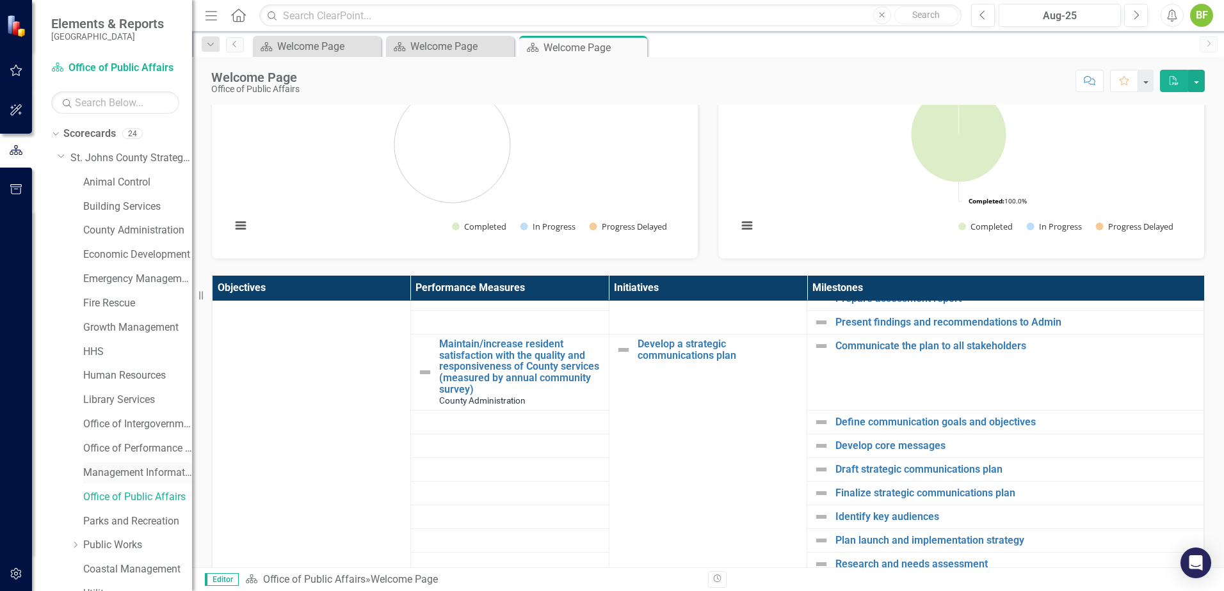
click at [139, 477] on link "Management Information Systems" at bounding box center [137, 473] width 109 height 15
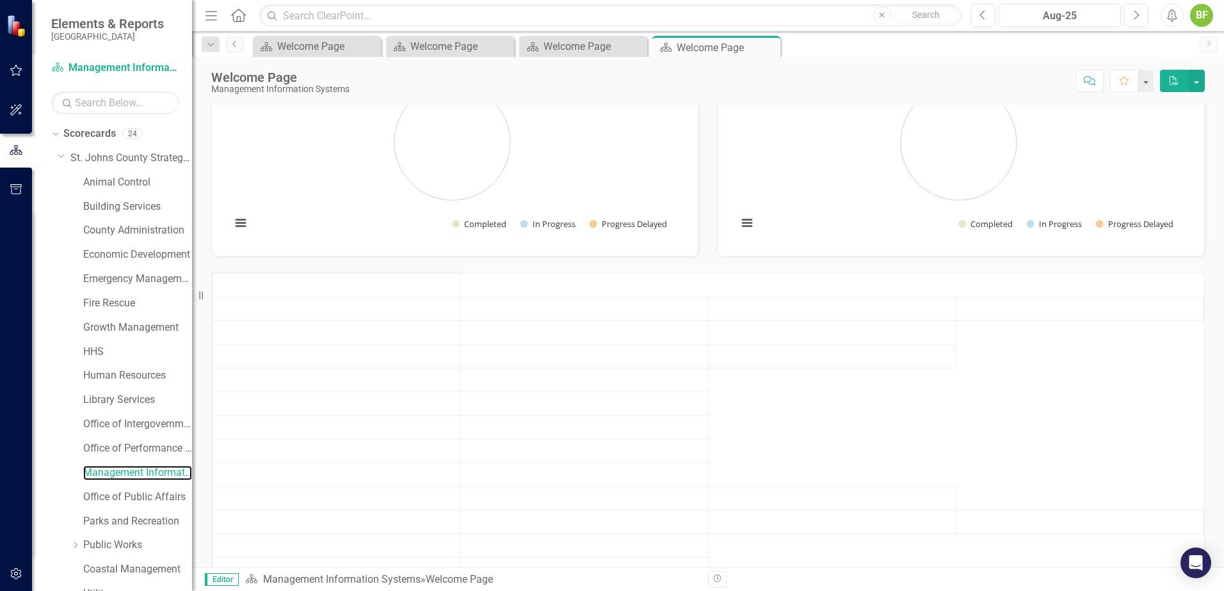
scroll to position [63, 0]
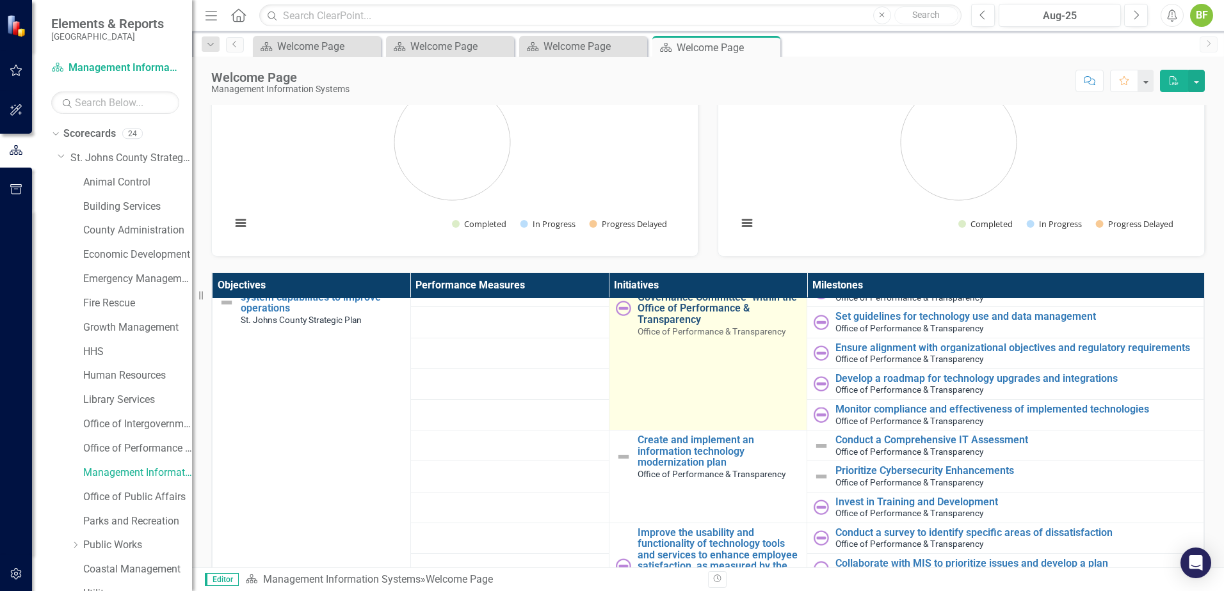
click at [678, 314] on link "Establish a "Technology Governance Committee" within the Office of Performance …" at bounding box center [718, 302] width 163 height 45
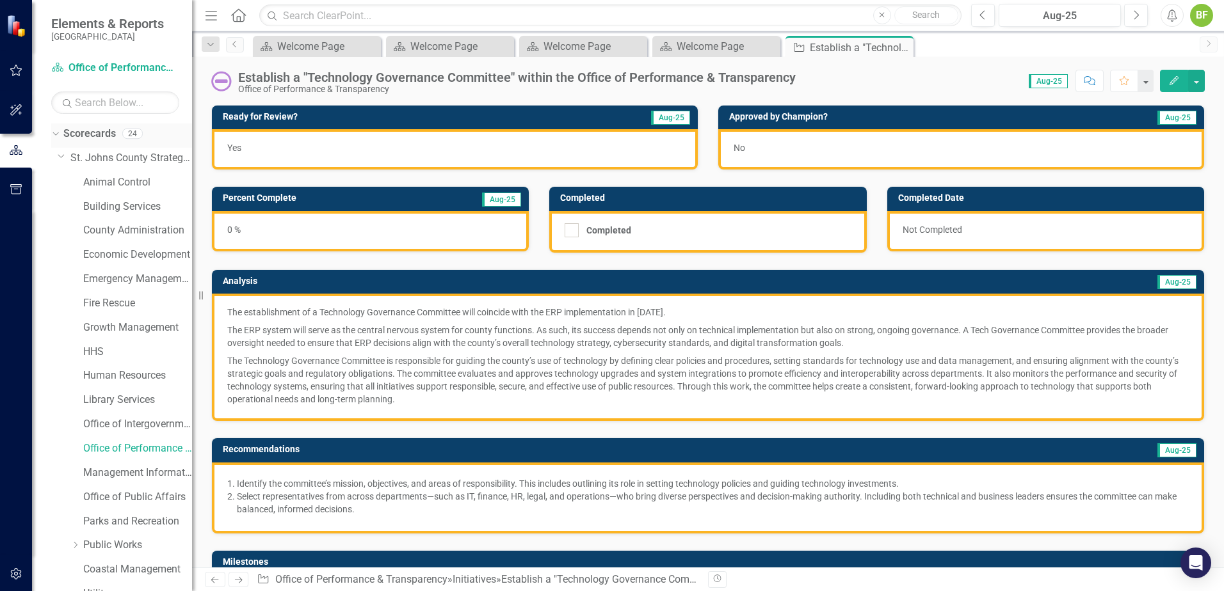
click at [59, 131] on div "Dropdown" at bounding box center [53, 133] width 11 height 9
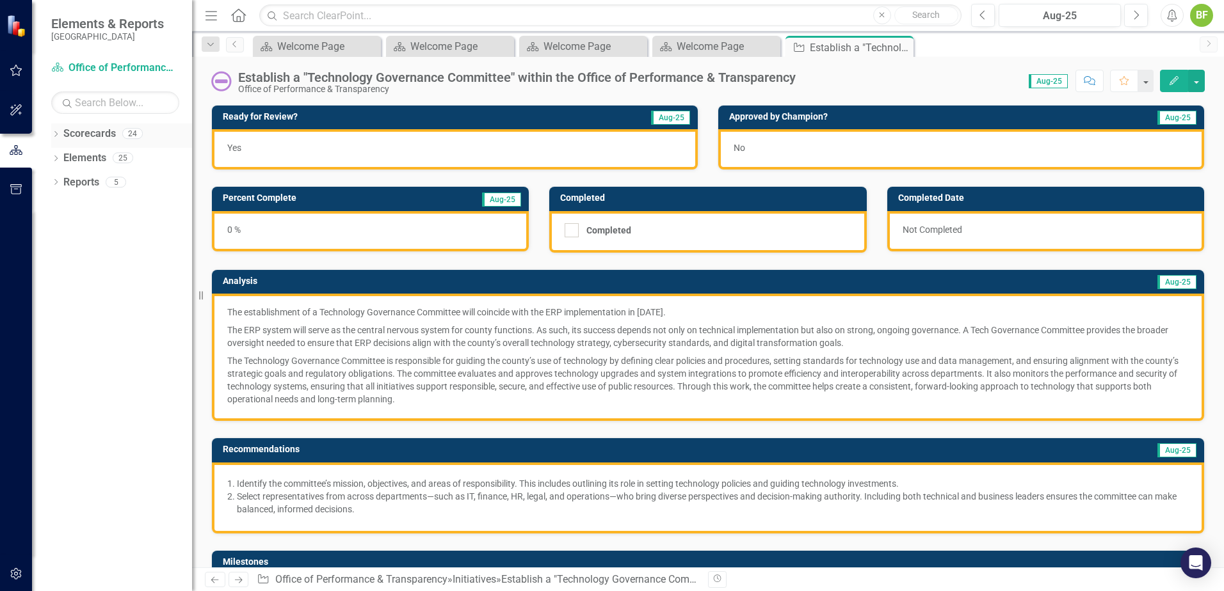
click at [54, 131] on div "Dropdown" at bounding box center [55, 135] width 9 height 11
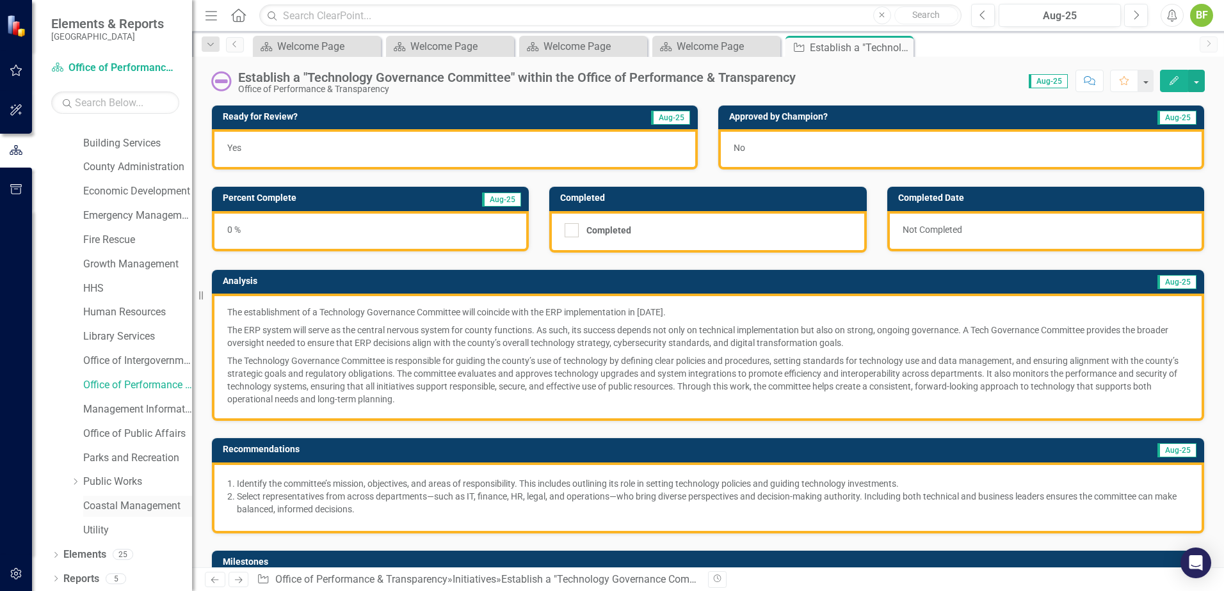
scroll to position [65, 0]
click at [105, 523] on link "Utility" at bounding box center [137, 529] width 109 height 15
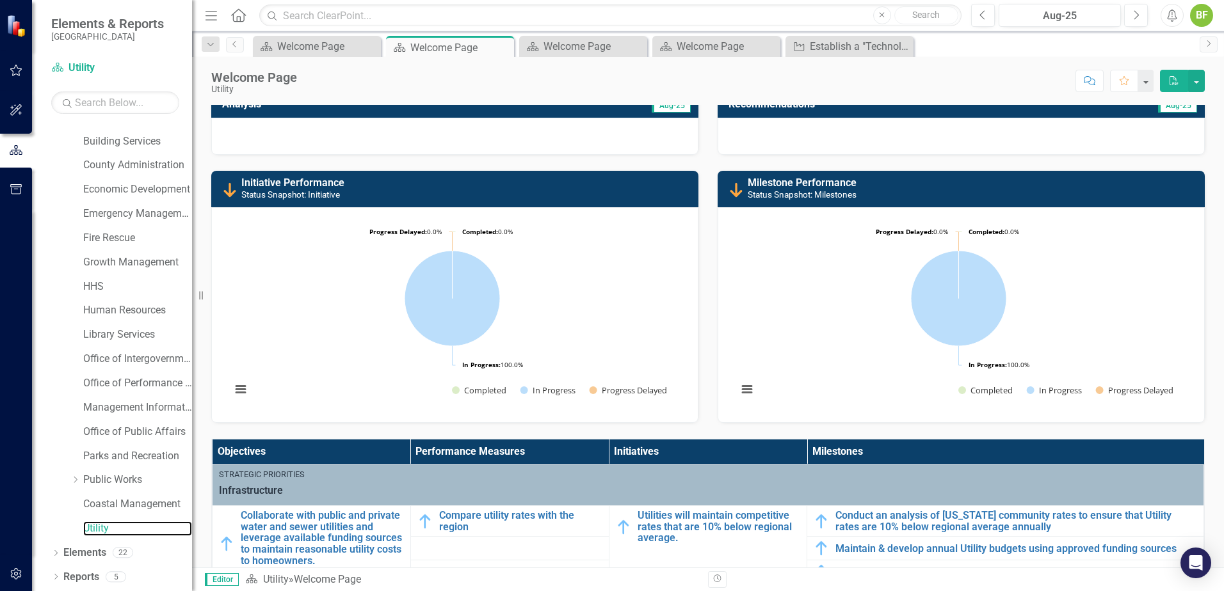
scroll to position [64, 0]
